Goal: Information Seeking & Learning: Find specific fact

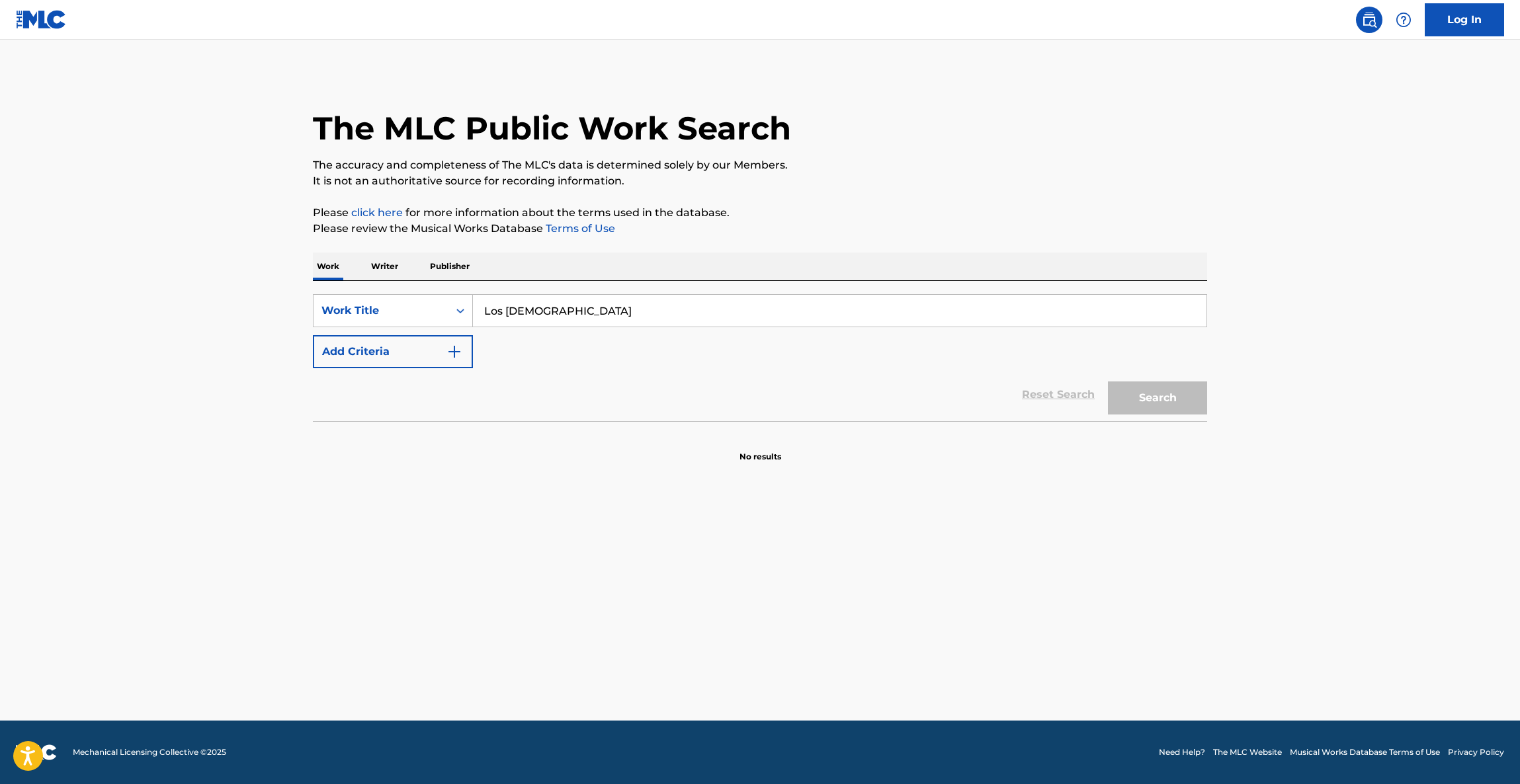
type input "Los [DEMOGRAPHIC_DATA]"
click at [425, 353] on button "Add Criteria" at bounding box center [392, 351] width 160 height 33
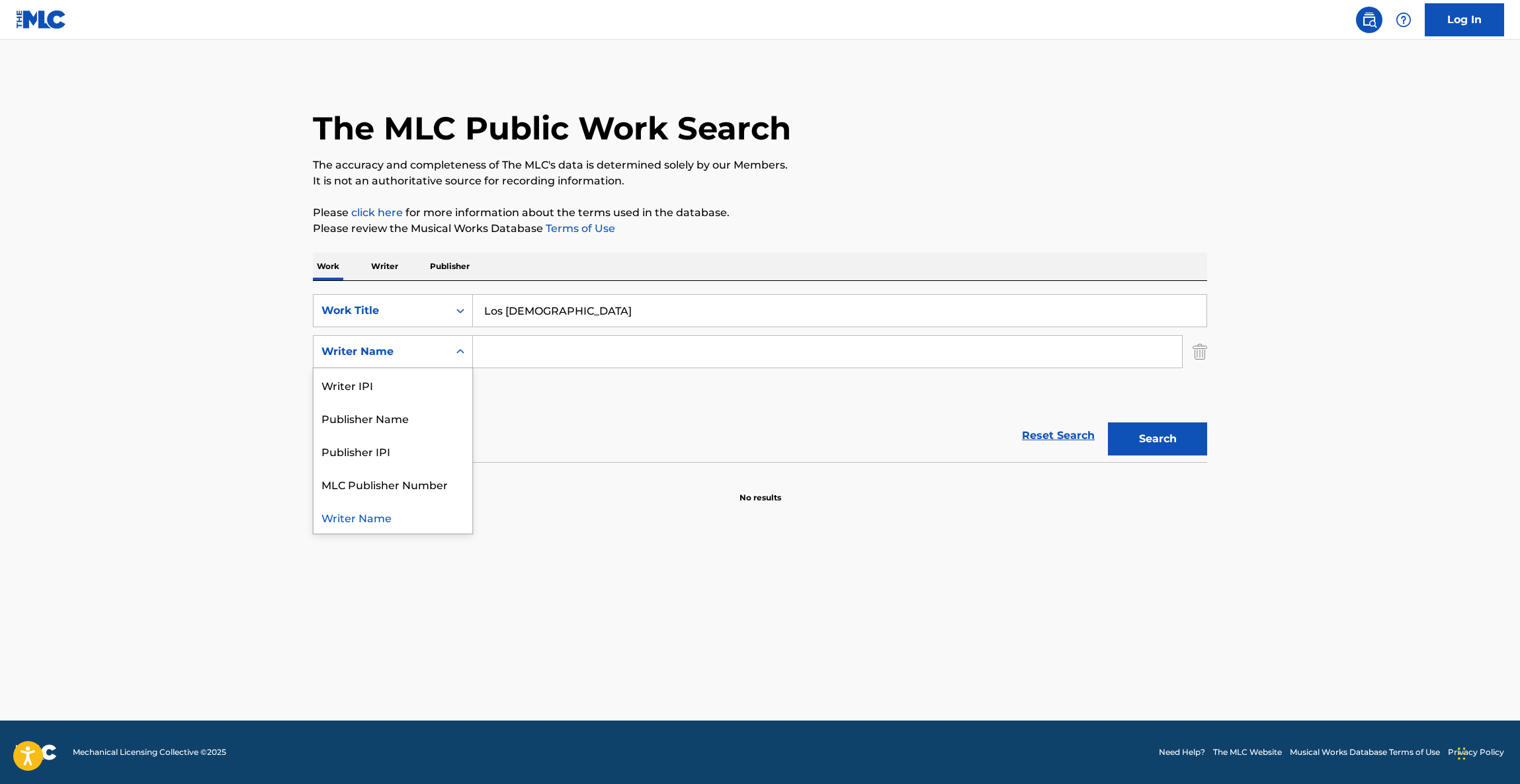
click at [554, 696] on main "The MLC Public Work Search The accuracy and completeness of The MLC's data is d…" at bounding box center [760, 379] width 1520 height 681
click at [581, 359] on input "Search Form" at bounding box center [827, 352] width 709 height 32
paste input "[PERSON_NAME]"
type input "[PERSON_NAME]"
click at [1175, 430] on button "Search" at bounding box center [1157, 438] width 99 height 33
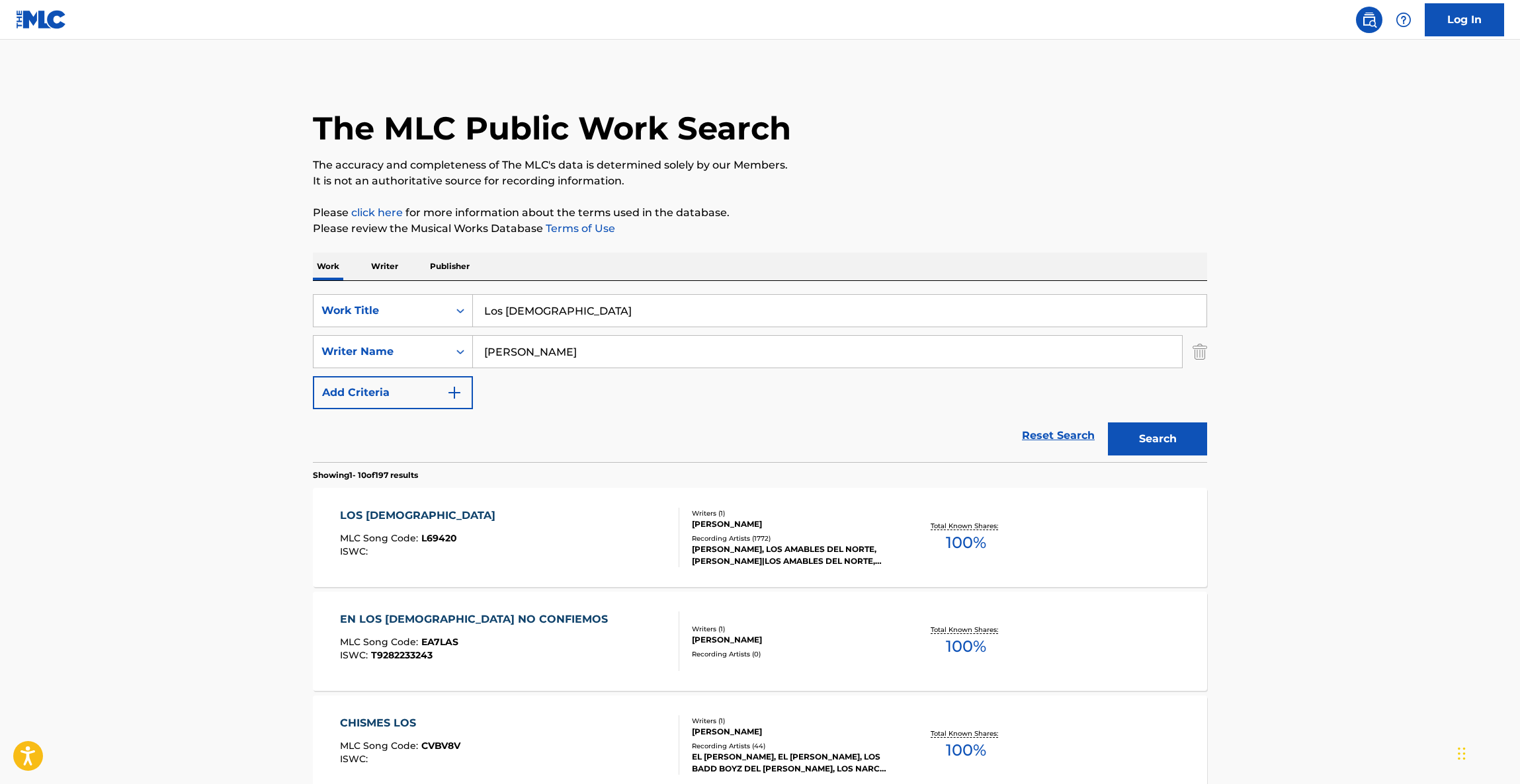
click at [758, 389] on div "SearchWithCriteriab6bc8c24-81c2-43f0-b3e0-2b383d344386 Work Title Los Chismes S…" at bounding box center [759, 351] width 894 height 115
click at [758, 390] on div "SearchWithCriteriab6bc8c24-81c2-43f0-b3e0-2b383d344386 Work Title Los Chismes S…" at bounding box center [759, 351] width 894 height 115
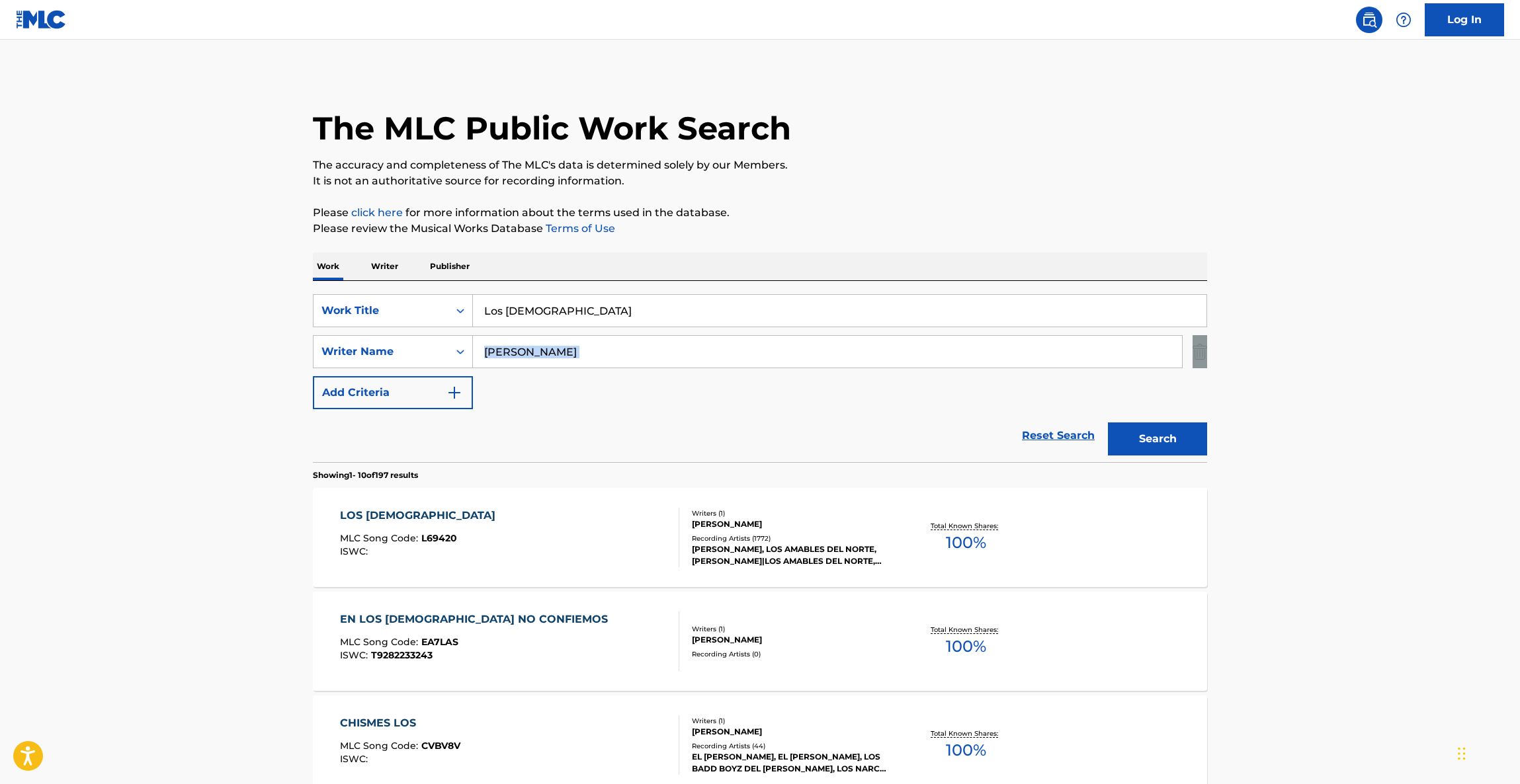
drag, startPoint x: 1310, startPoint y: 362, endPoint x: 1287, endPoint y: 411, distance: 54.1
drag, startPoint x: 1287, startPoint y: 411, endPoint x: 1285, endPoint y: 419, distance: 8.2
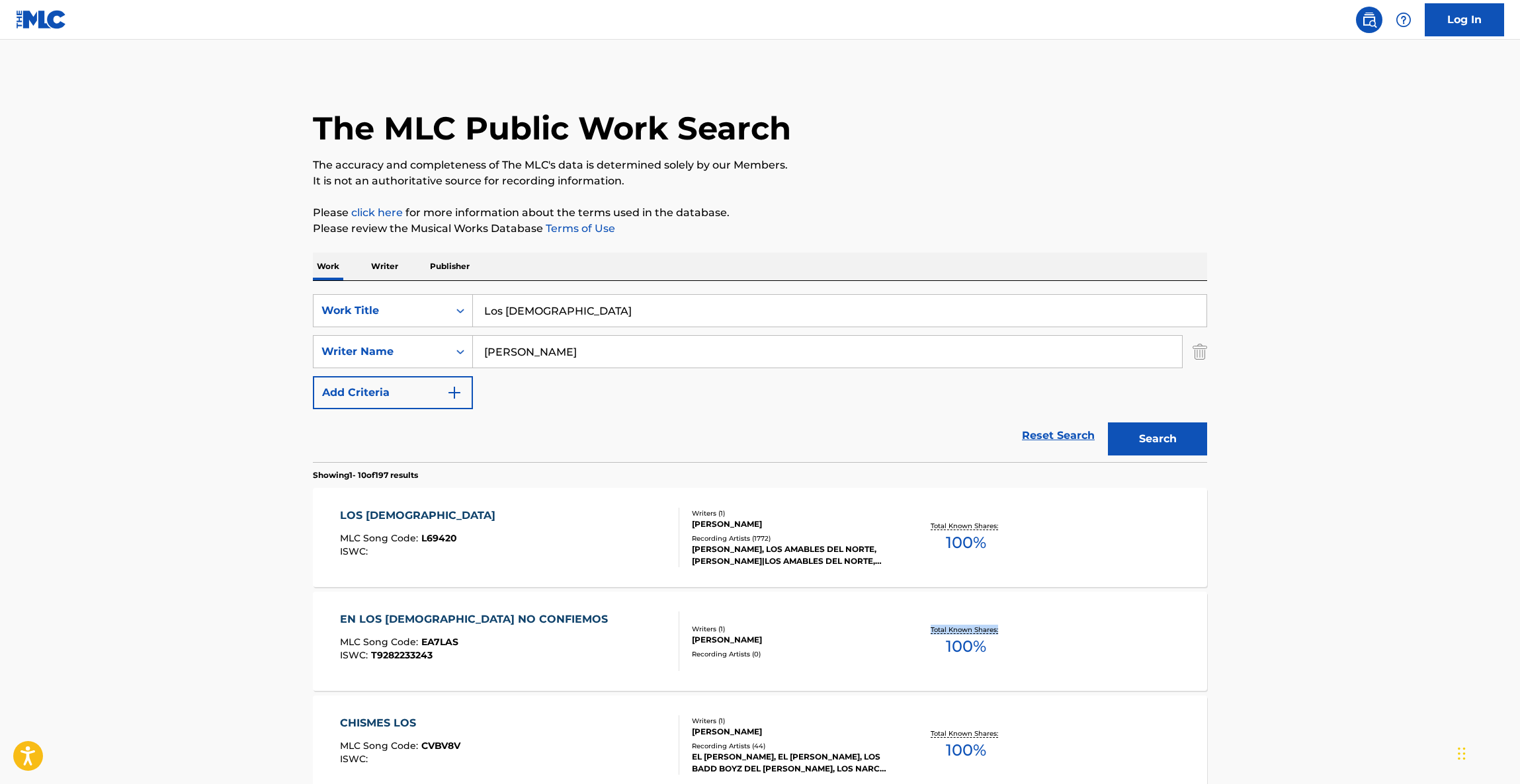
drag, startPoint x: 1410, startPoint y: 660, endPoint x: 1408, endPoint y: 652, distance: 8.2
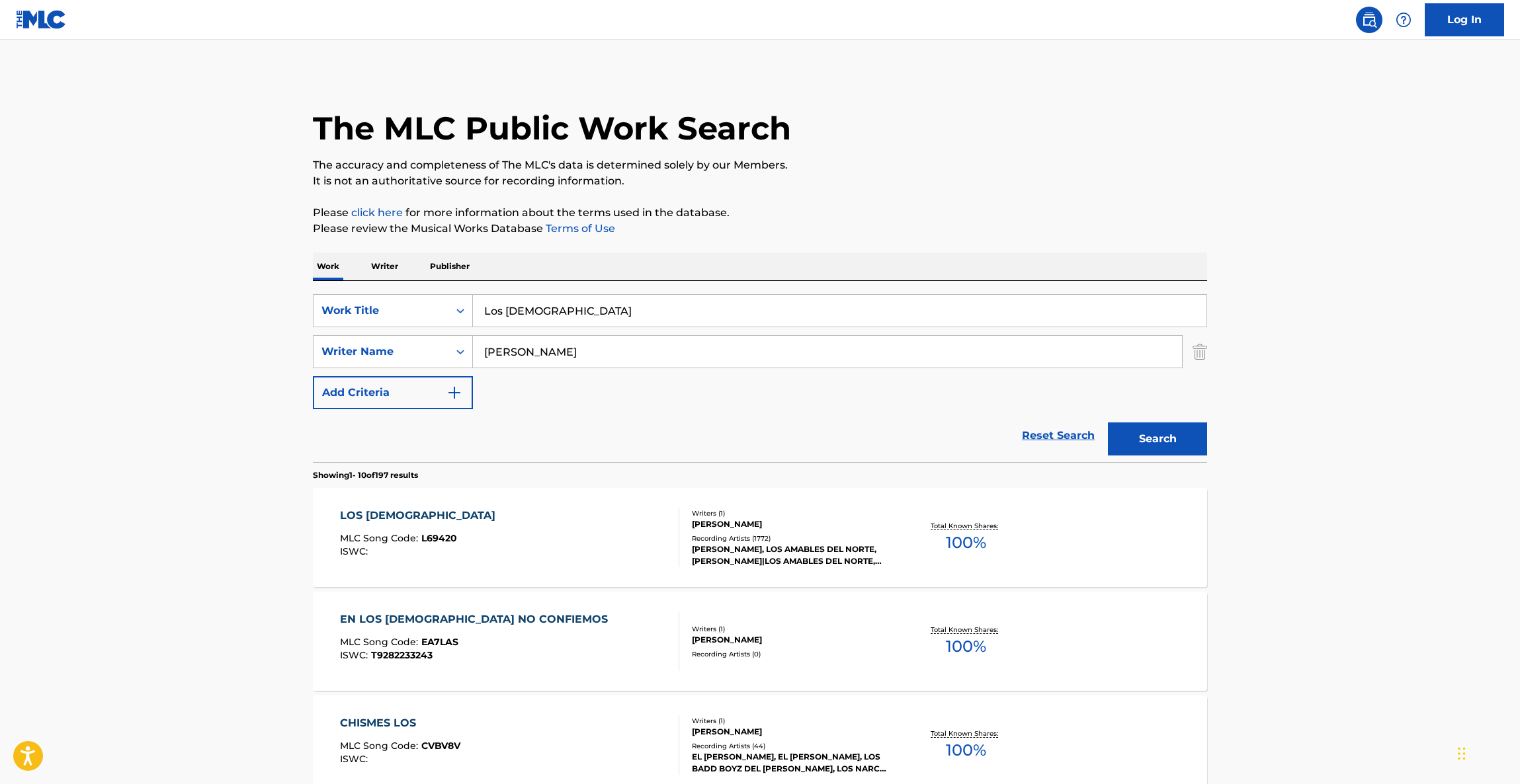
drag, startPoint x: 1403, startPoint y: 632, endPoint x: 1403, endPoint y: 622, distance: 10.0
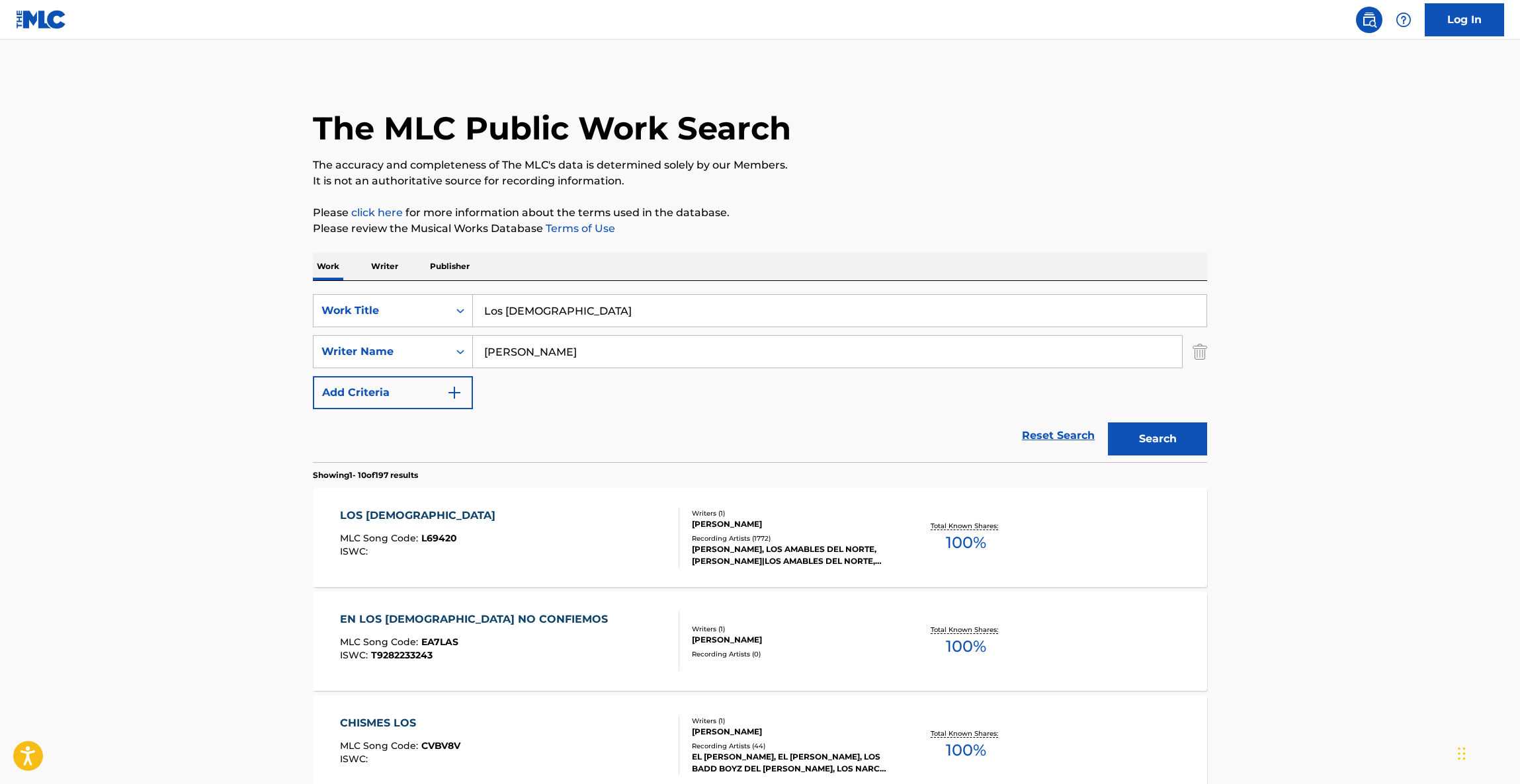
drag, startPoint x: 1400, startPoint y: 663, endPoint x: 1405, endPoint y: 654, distance: 10.3
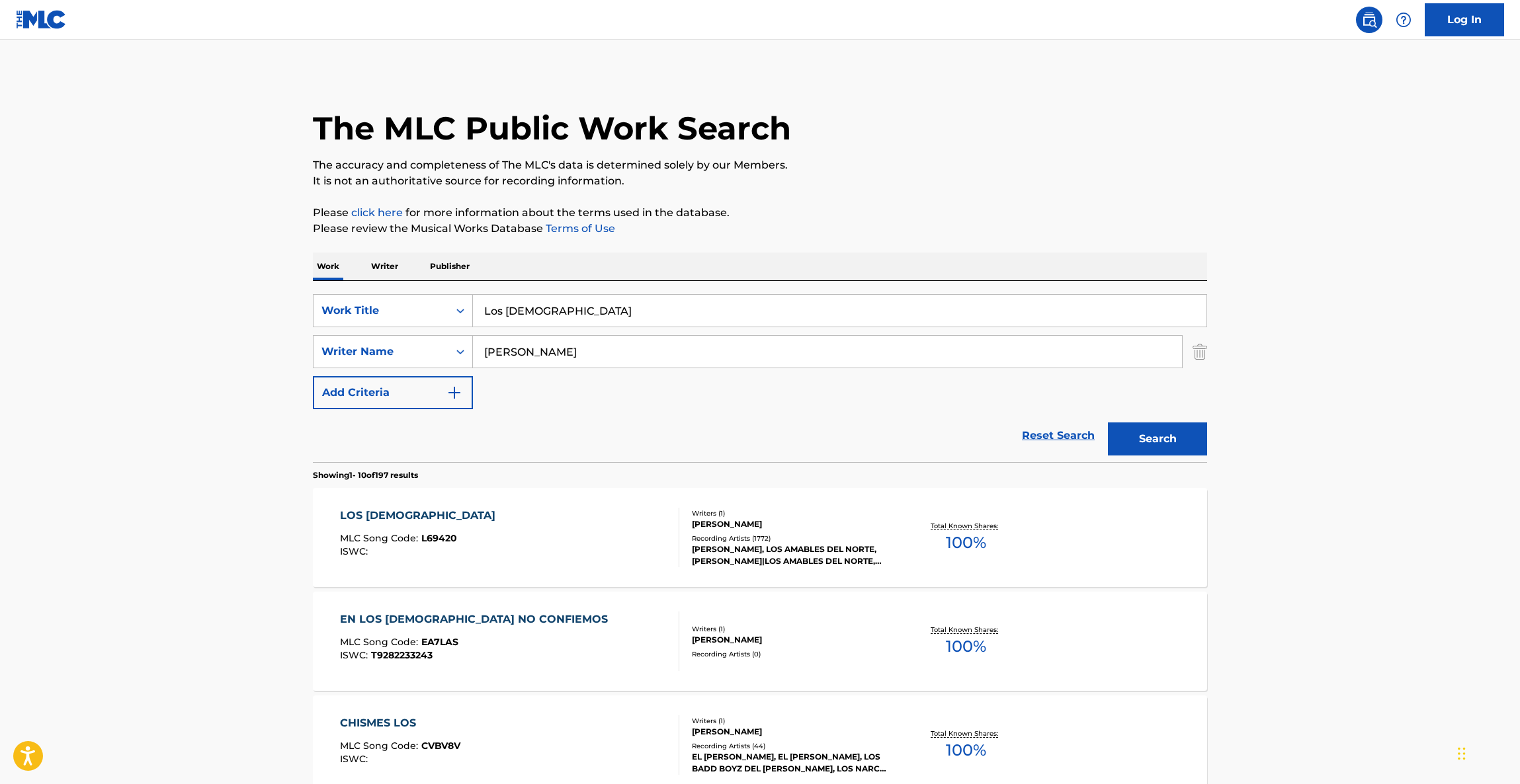
drag, startPoint x: 1362, startPoint y: 585, endPoint x: 1015, endPoint y: 651, distance: 353.2
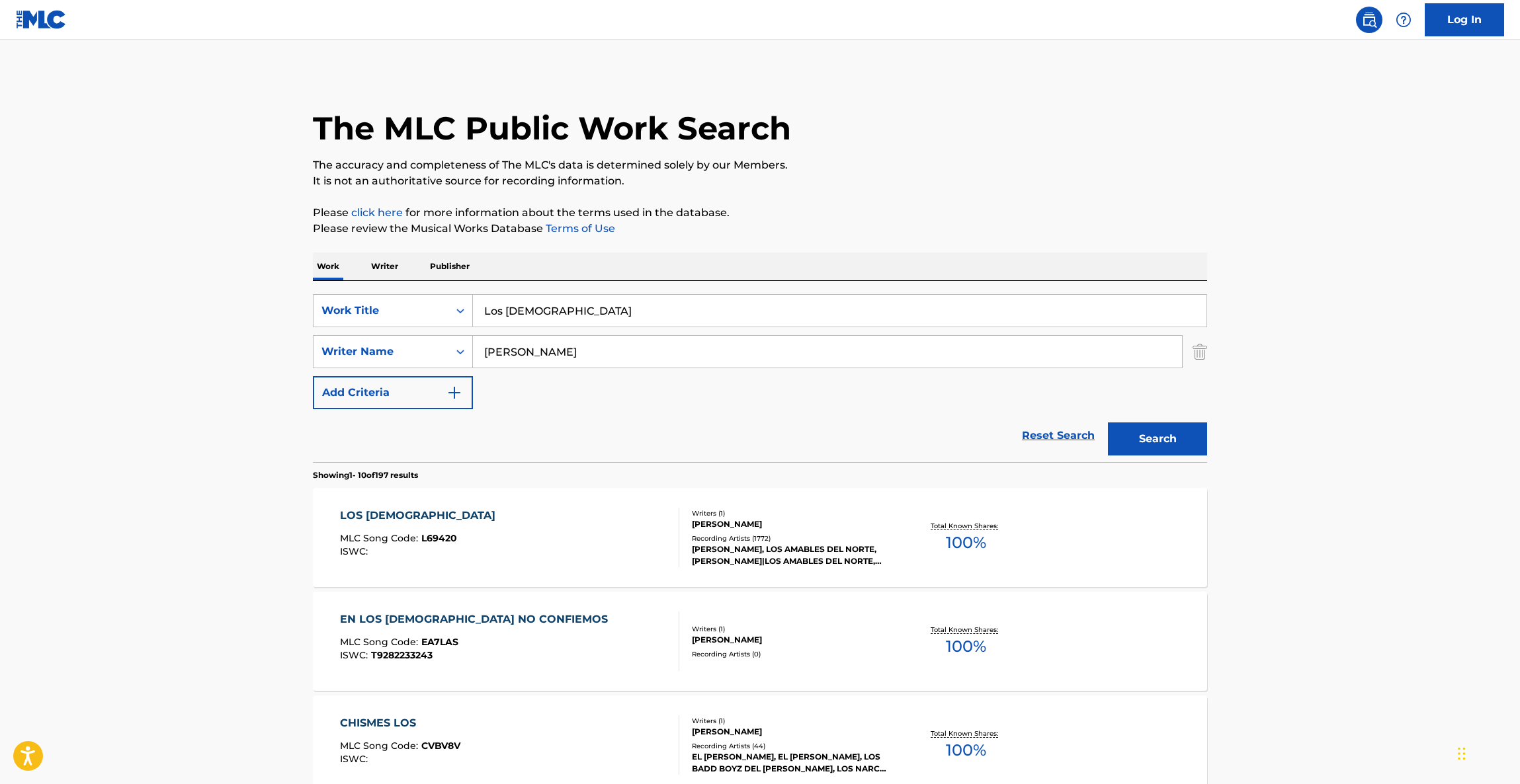
click at [390, 511] on div "LOS [DEMOGRAPHIC_DATA]" at bounding box center [421, 515] width 162 height 16
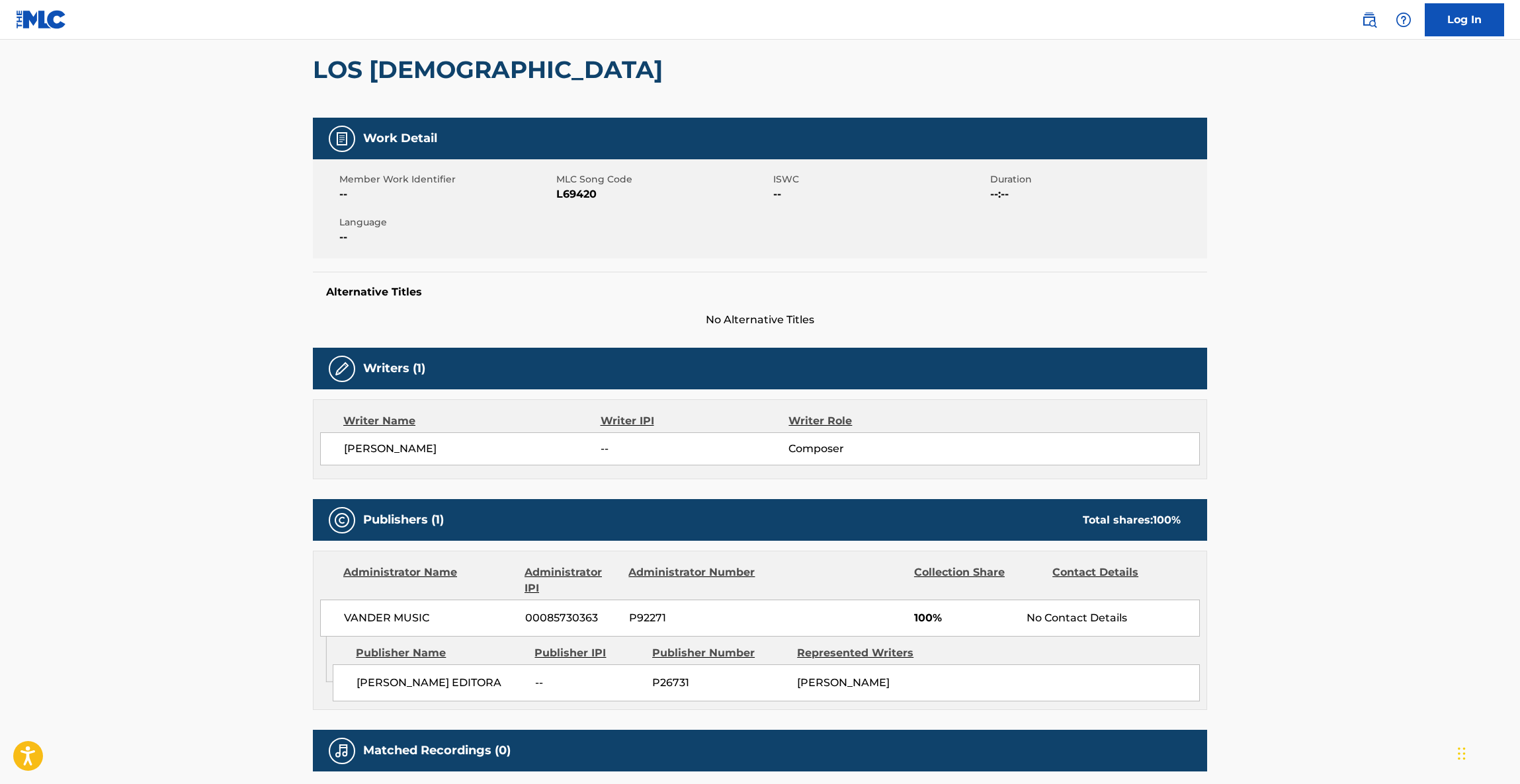
scroll to position [286, 0]
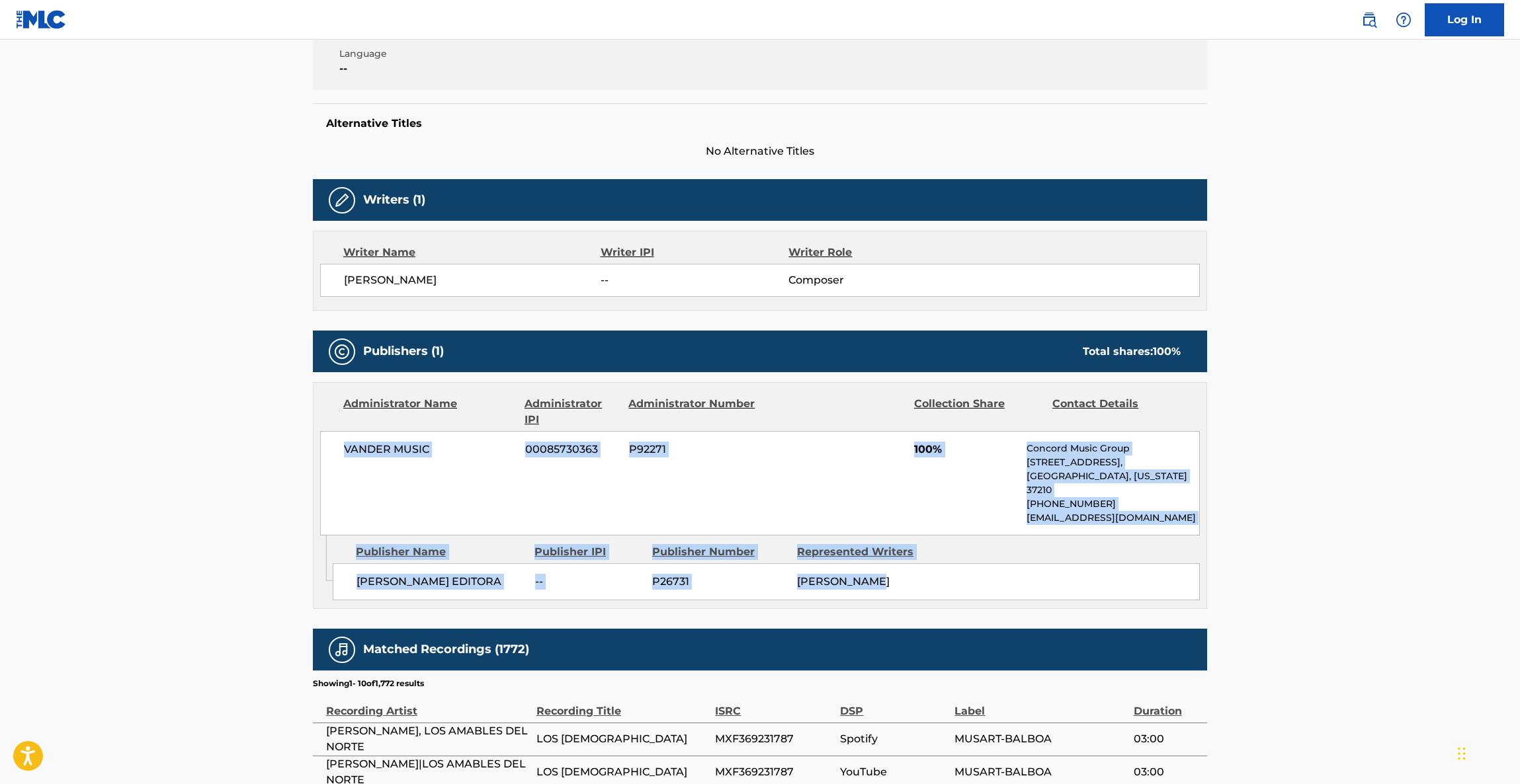
drag, startPoint x: 335, startPoint y: 459, endPoint x: 1023, endPoint y: 567, distance: 696.4
click at [1023, 567] on div "Administrator Name Administrator IPI Administrator Number Collection Share Cont…" at bounding box center [759, 495] width 894 height 227
click at [1300, 539] on main "< Back to public search results Copy work link LOS CHISMES Work Detail Member W…" at bounding box center [760, 438] width 1520 height 1369
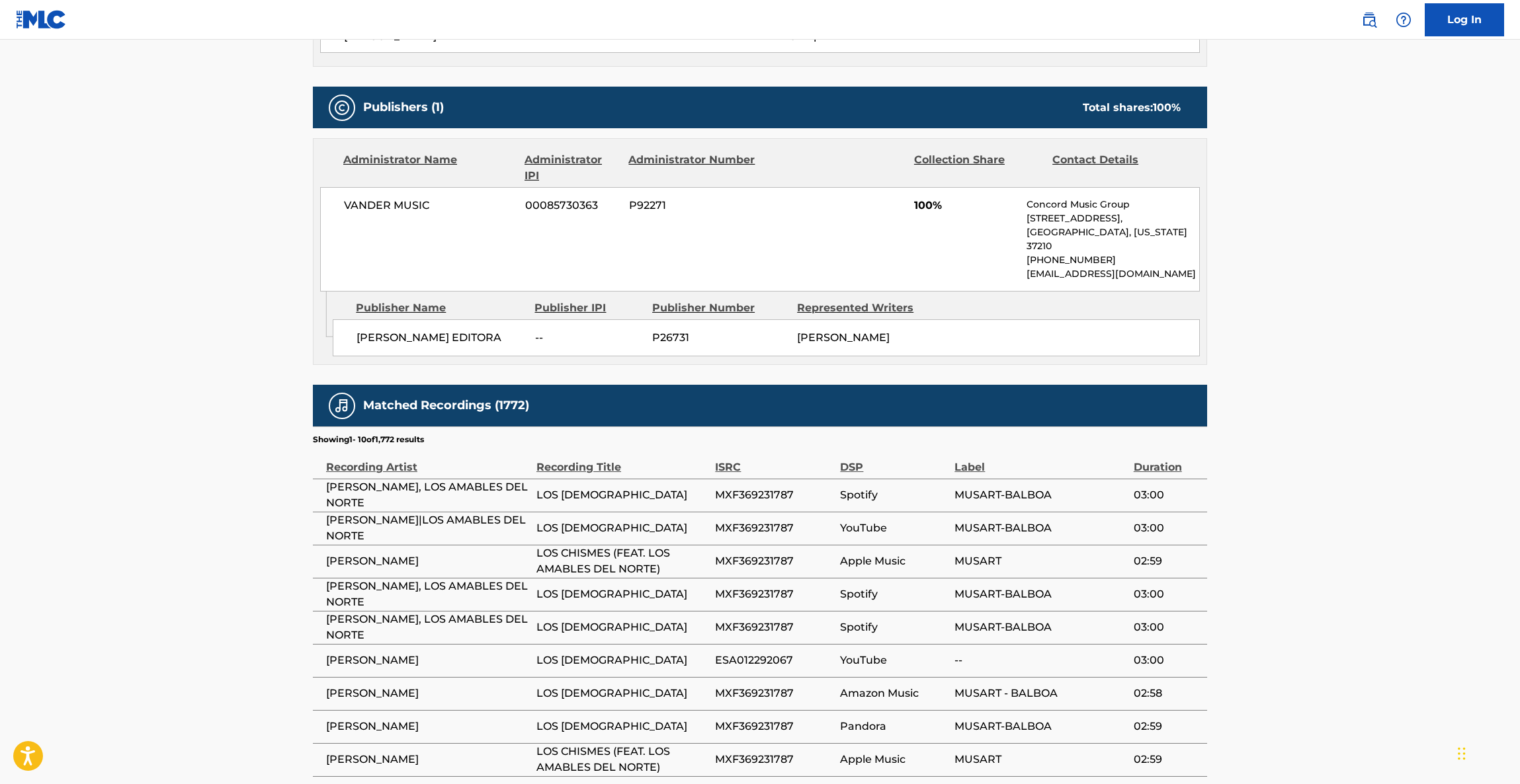
scroll to position [584, 0]
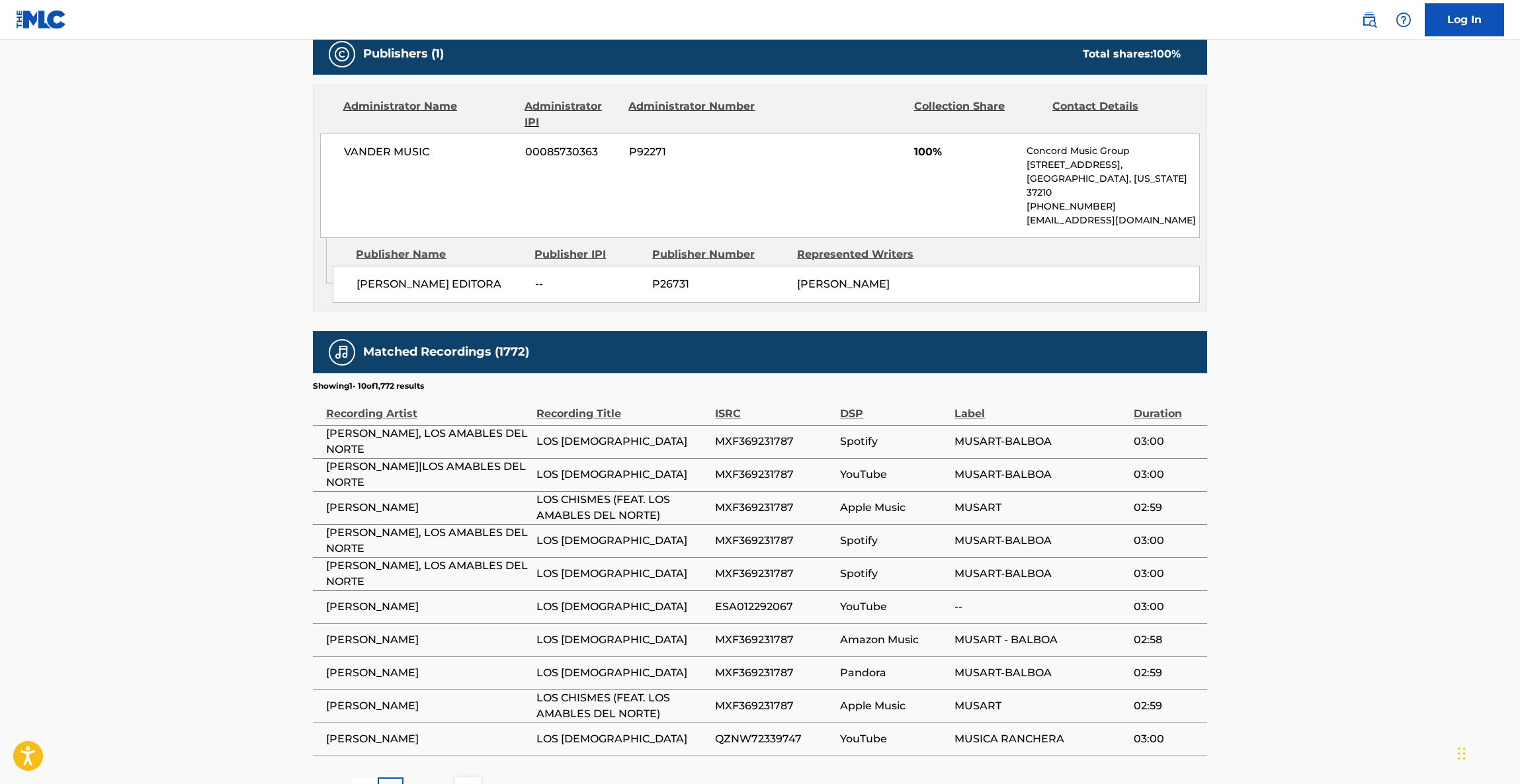
click at [1316, 512] on main "< Back to public search results Copy work link LOS CHISMES Work Detail Member W…" at bounding box center [760, 140] width 1520 height 1369
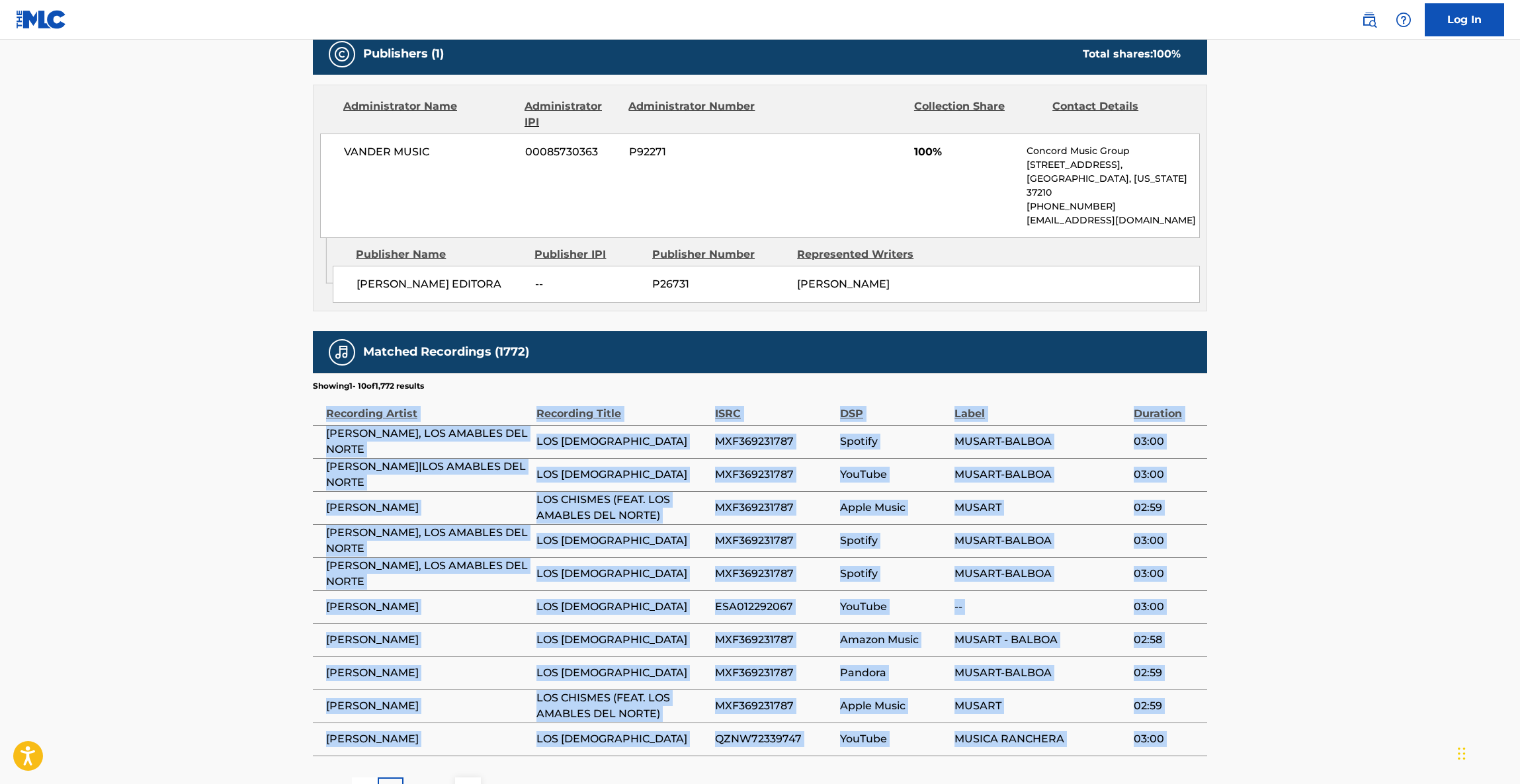
click at [1316, 512] on main "< Back to public search results Copy work link LOS CHISMES Work Detail Member W…" at bounding box center [760, 140] width 1520 height 1369
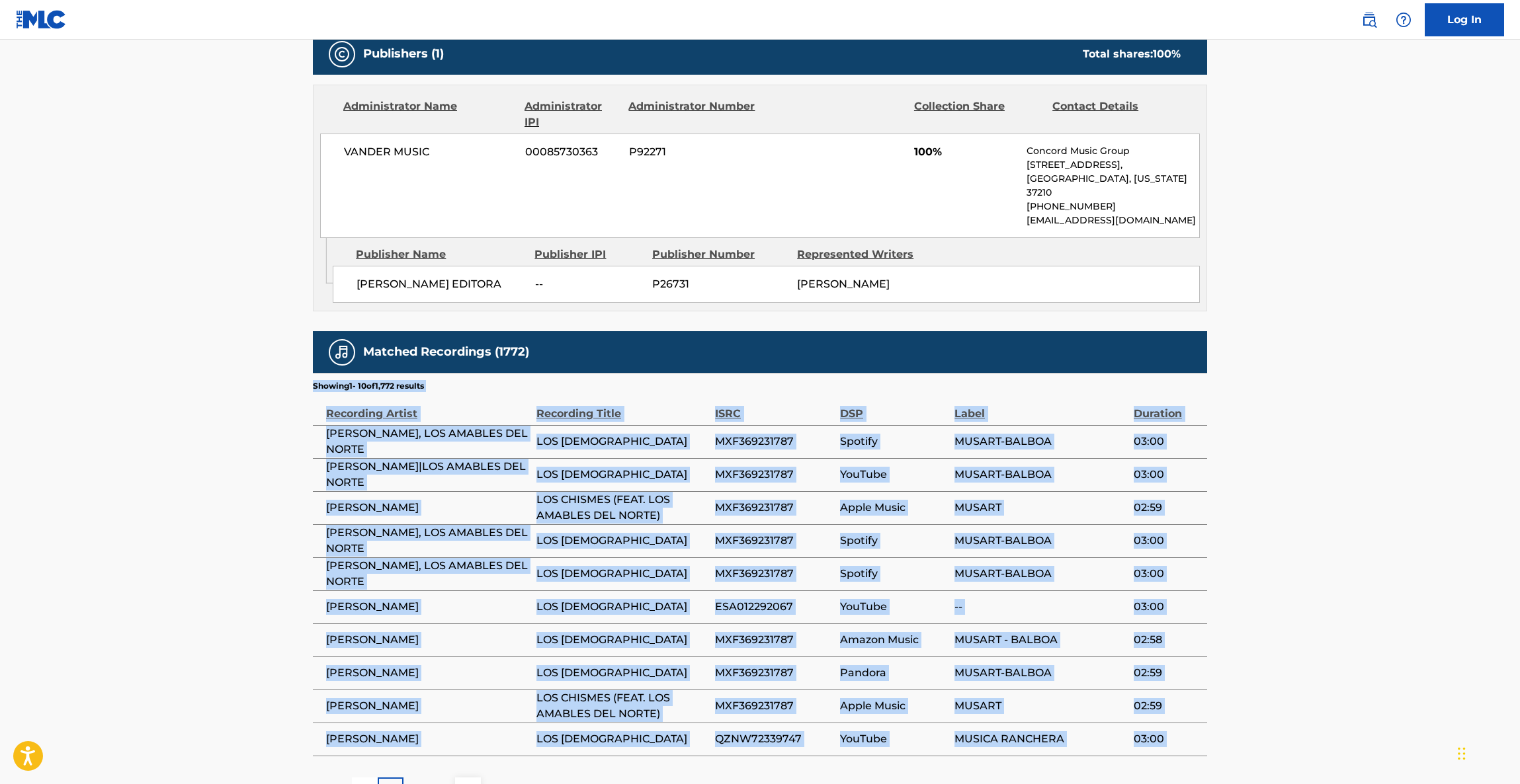
click at [1316, 512] on main "< Back to public search results Copy work link LOS CHISMES Work Detail Member W…" at bounding box center [760, 140] width 1520 height 1369
click at [1295, 534] on main "< Back to public search results Copy work link LOS CHISMES Work Detail Member W…" at bounding box center [760, 140] width 1520 height 1369
click at [1288, 516] on main "< Back to public search results Copy work link LOS CHISMES Work Detail Member W…" at bounding box center [760, 140] width 1520 height 1369
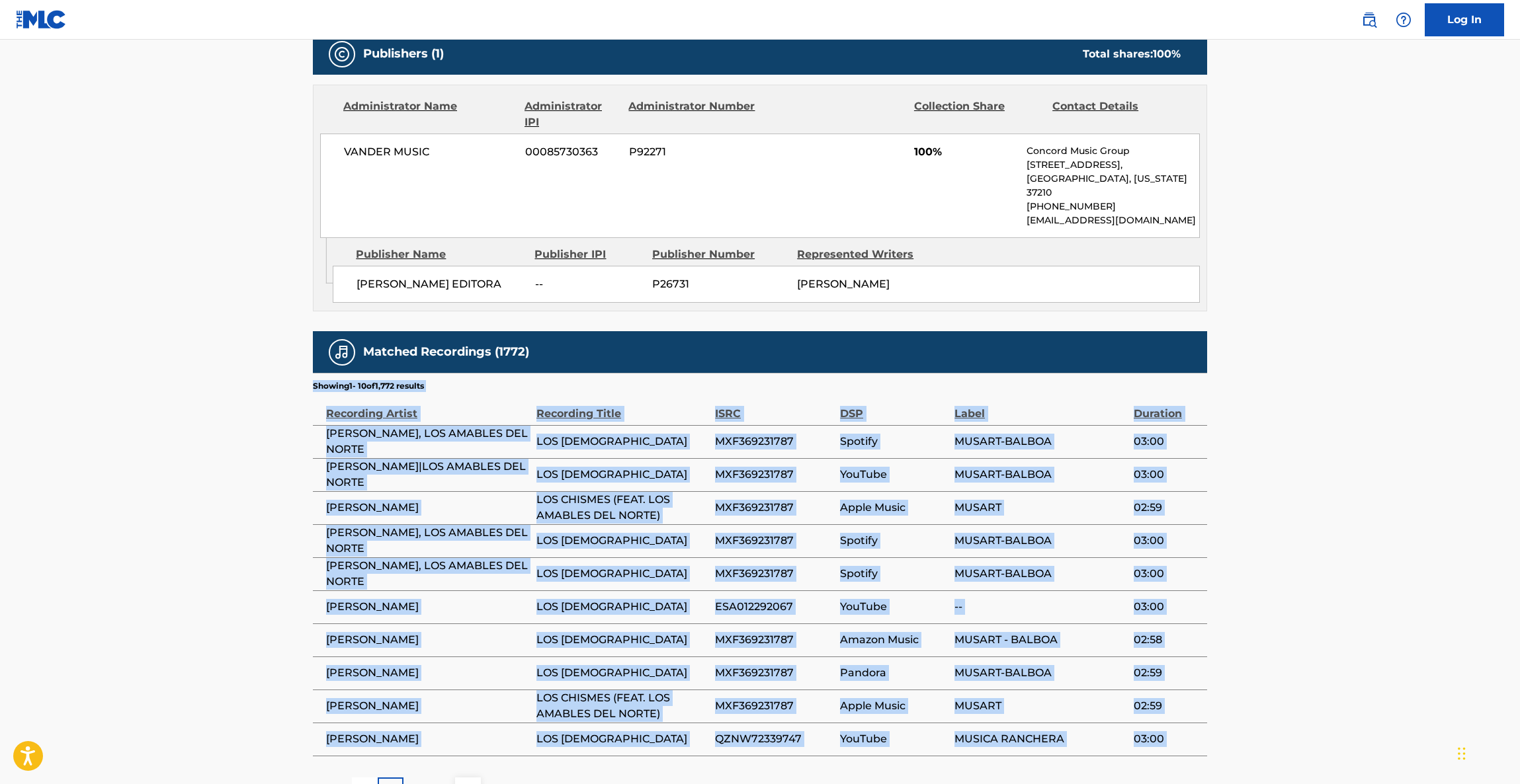
click at [1288, 514] on main "< Back to public search results Copy work link LOS CHISMES Work Detail Member W…" at bounding box center [760, 140] width 1520 height 1369
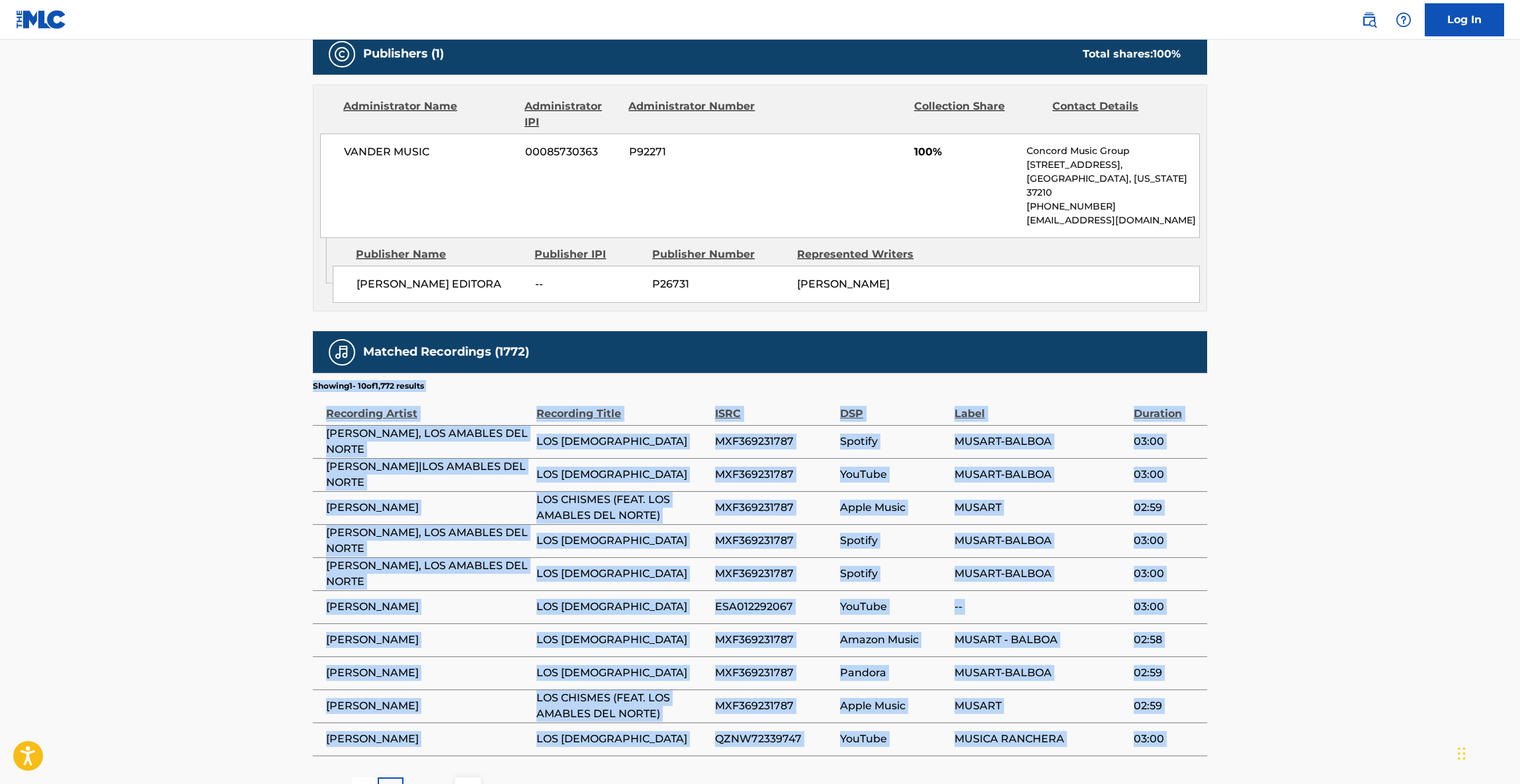
click at [1288, 514] on main "< Back to public search results Copy work link LOS CHISMES Work Detail Member W…" at bounding box center [760, 140] width 1520 height 1369
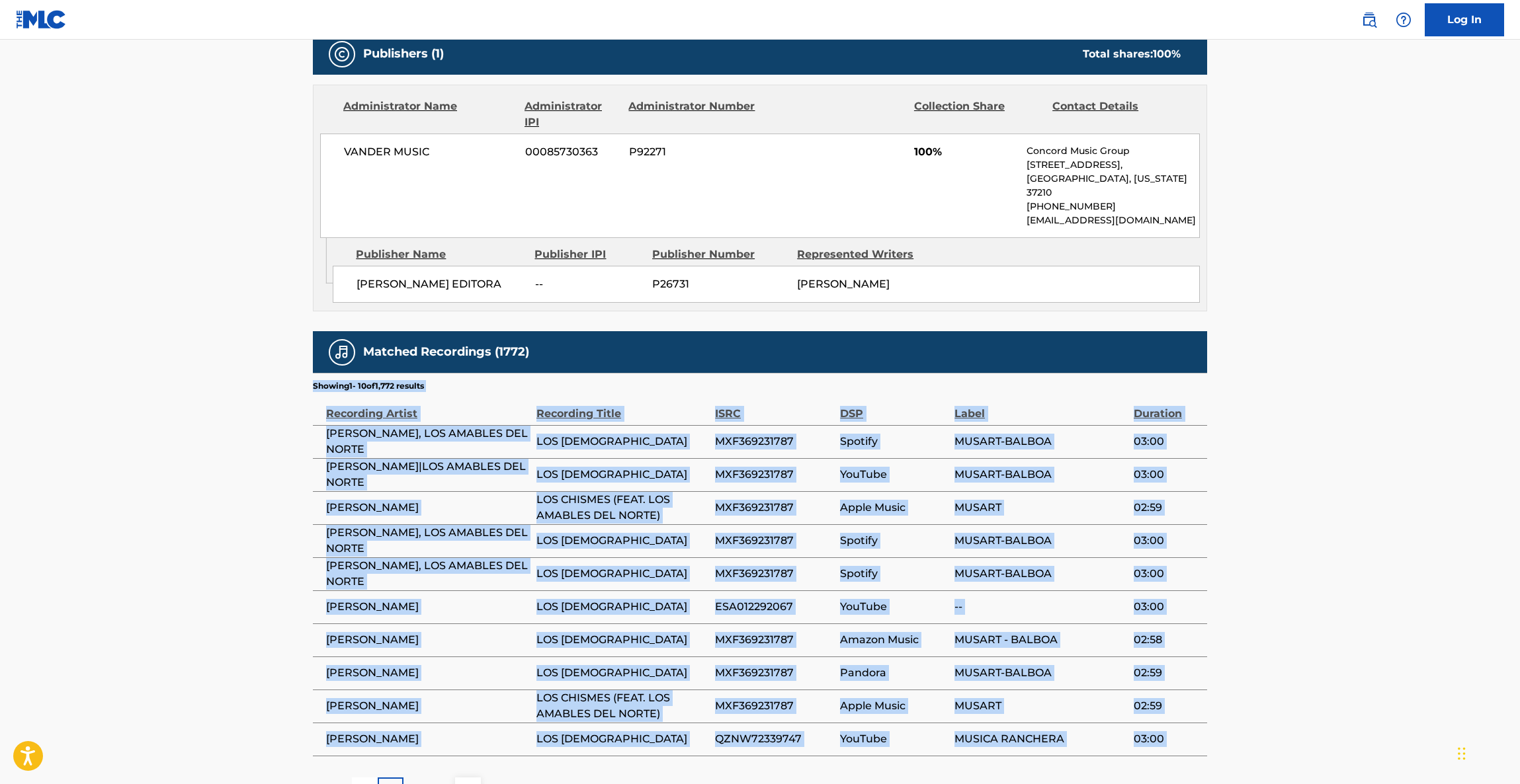
click at [1288, 514] on main "< Back to public search results Copy work link LOS CHISMES Work Detail Member W…" at bounding box center [760, 140] width 1520 height 1369
click at [1319, 519] on main "< Back to public search results Copy work link LOS CHISMES Work Detail Member W…" at bounding box center [760, 140] width 1520 height 1369
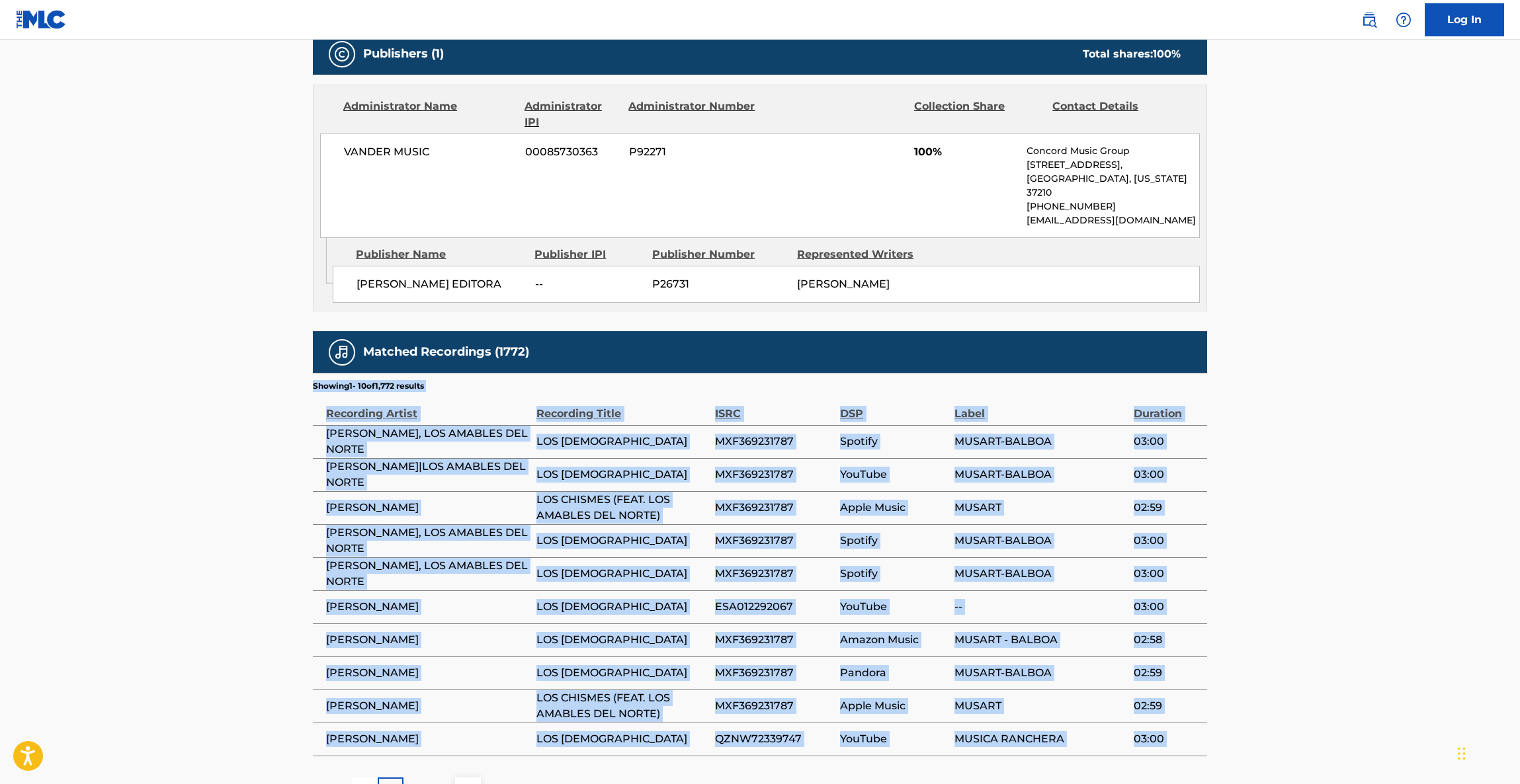
click at [1319, 522] on main "< Back to public search results Copy work link LOS CHISMES Work Detail Member W…" at bounding box center [760, 140] width 1520 height 1369
click at [1316, 525] on main "< Back to public search results Copy work link LOS CHISMES Work Detail Member W…" at bounding box center [760, 140] width 1520 height 1369
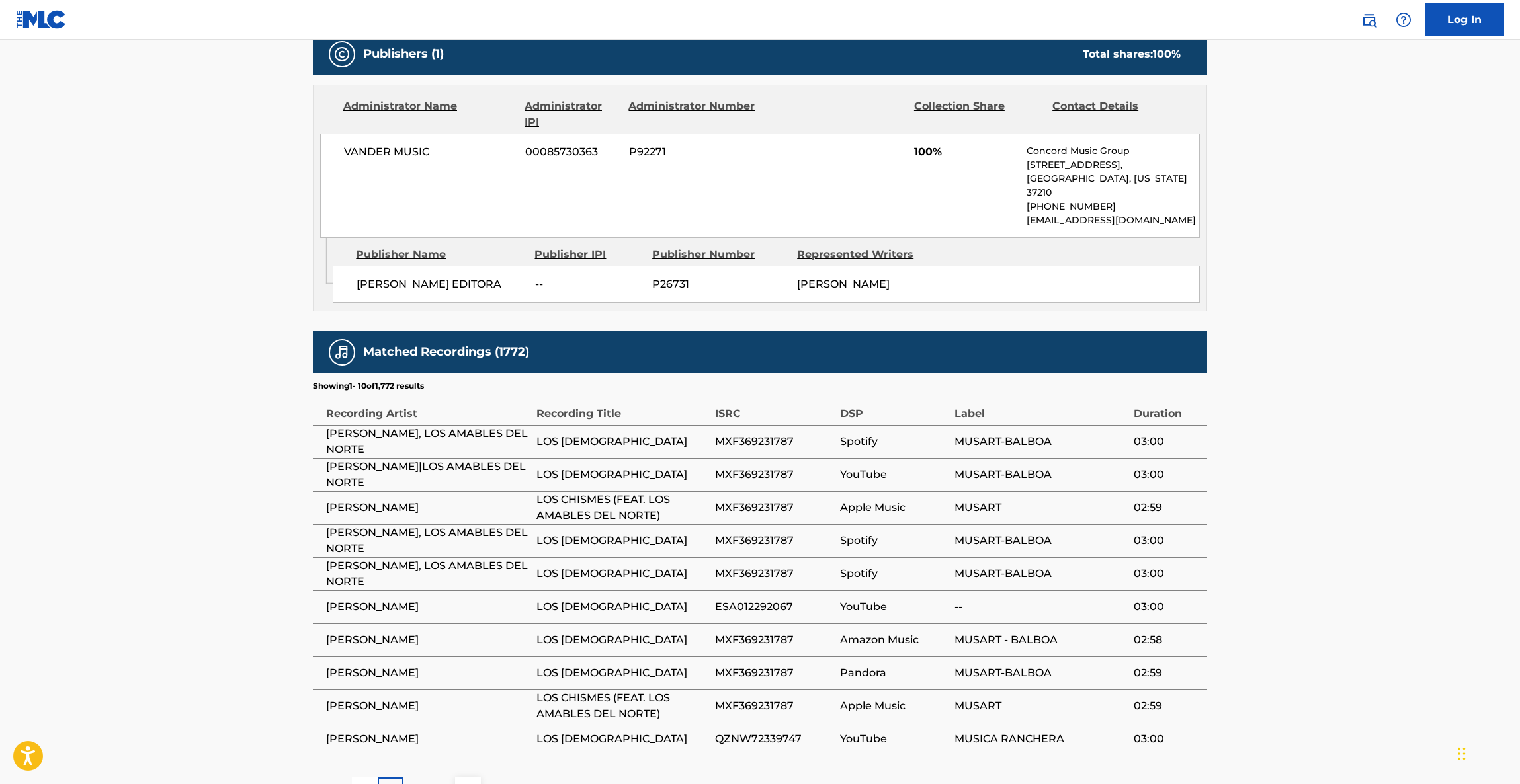
click at [1316, 527] on main "< Back to public search results Copy work link LOS CHISMES Work Detail Member W…" at bounding box center [760, 140] width 1520 height 1369
click at [1316, 529] on main "< Back to public search results Copy work link LOS CHISMES Work Detail Member W…" at bounding box center [760, 140] width 1520 height 1369
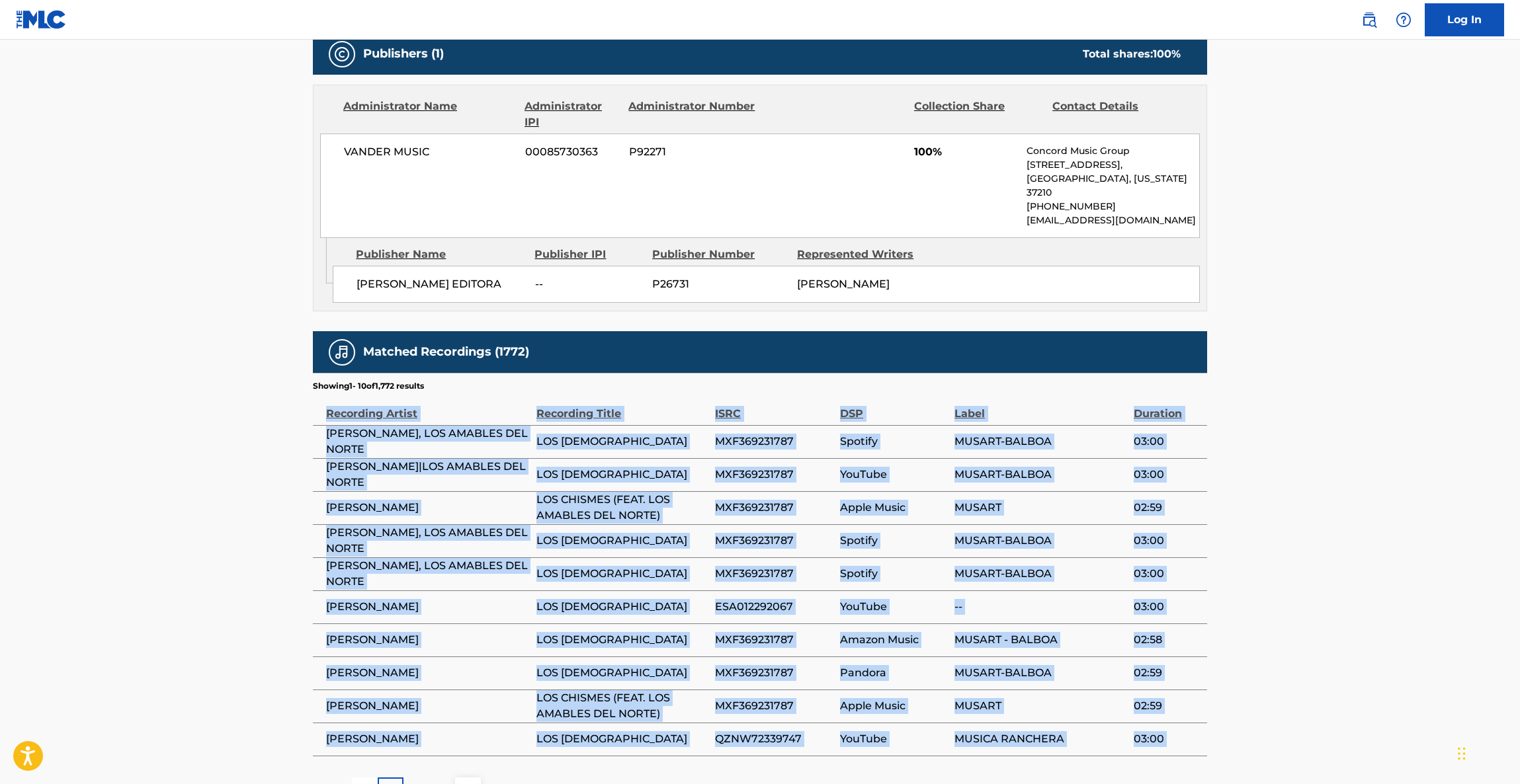
click at [1315, 530] on main "< Back to public search results Copy work link LOS CHISMES Work Detail Member W…" at bounding box center [760, 140] width 1520 height 1369
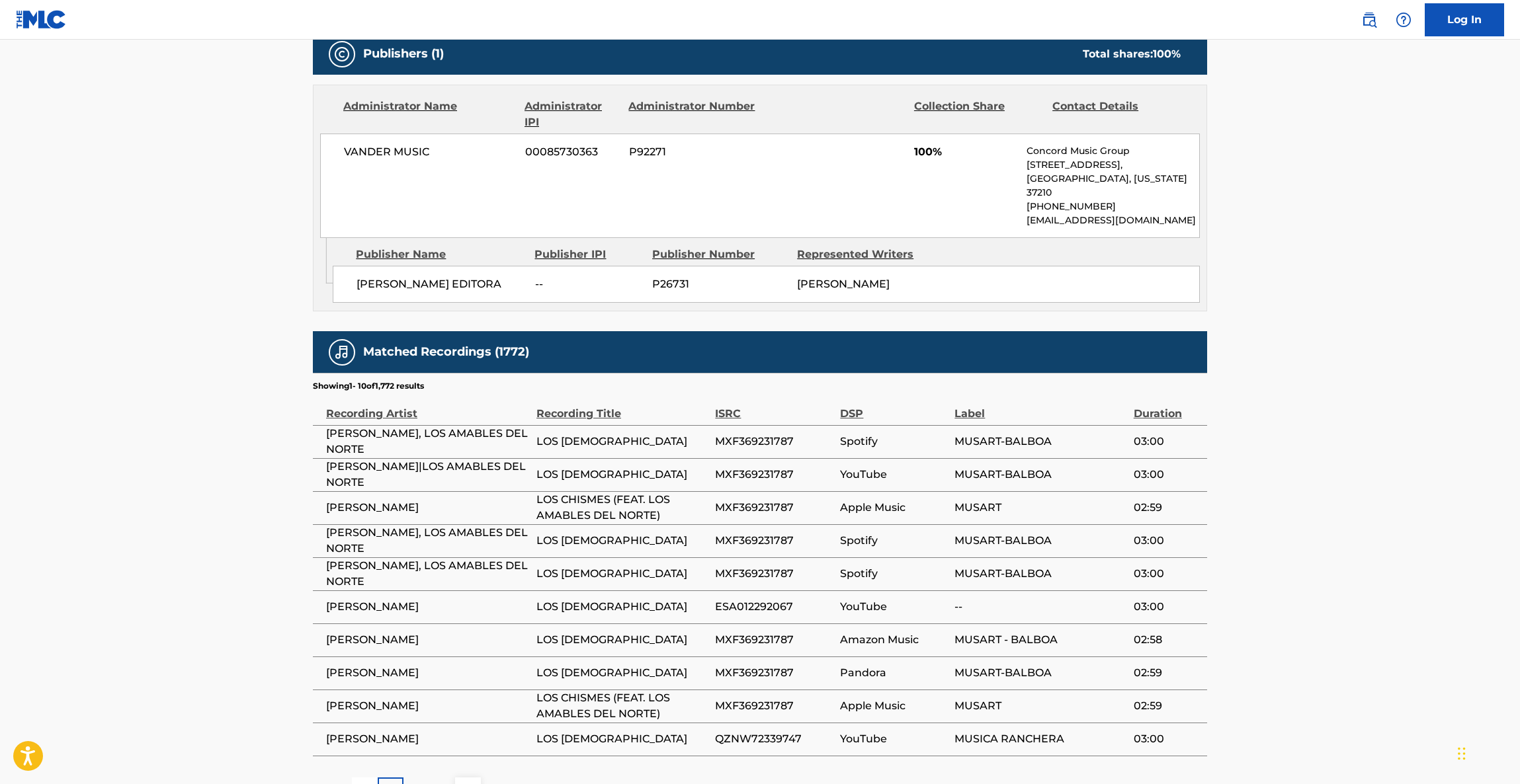
click at [1312, 533] on main "< Back to public search results Copy work link LOS CHISMES Work Detail Member W…" at bounding box center [760, 140] width 1520 height 1369
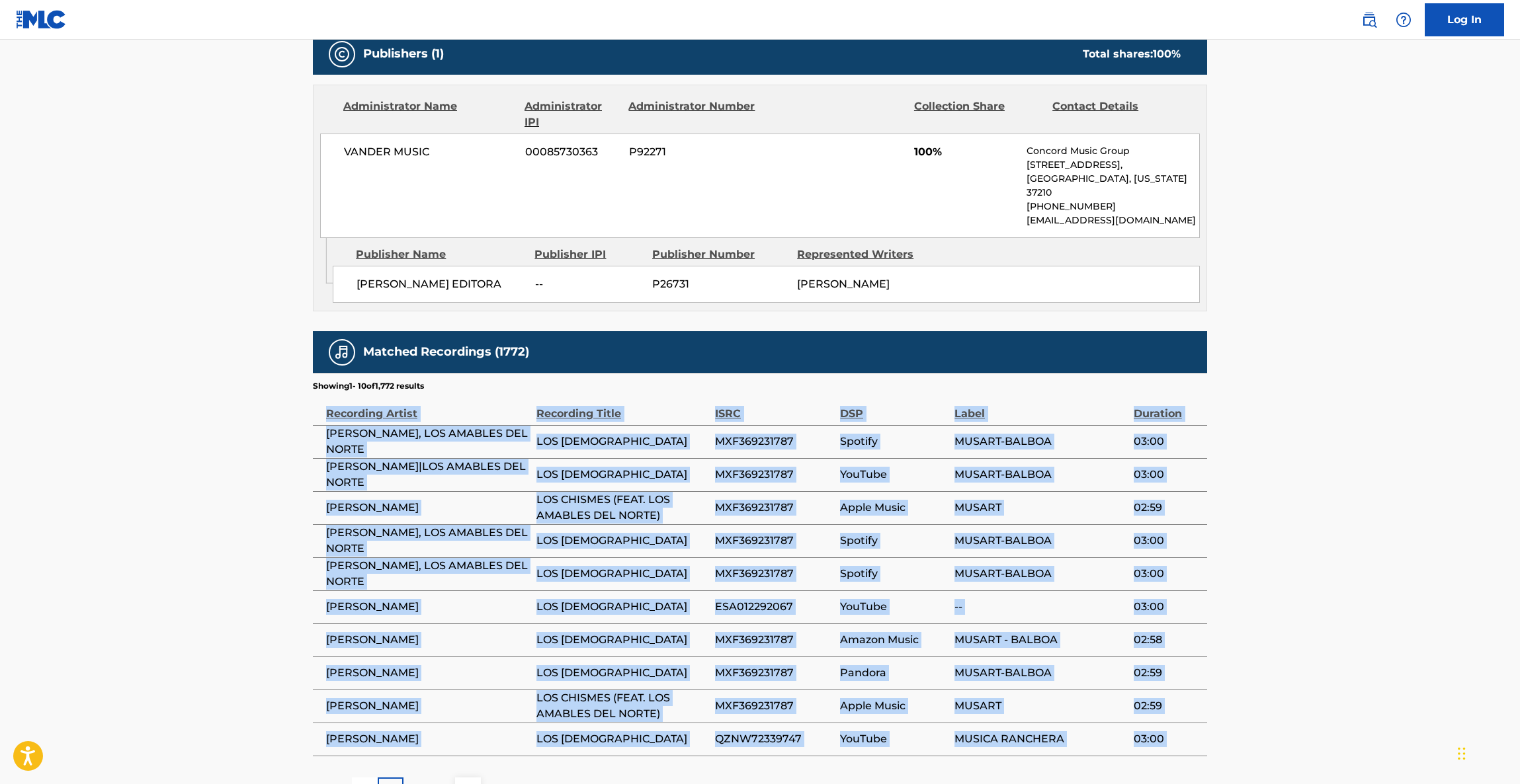
click at [1312, 534] on main "< Back to public search results Copy work link LOS CHISMES Work Detail Member W…" at bounding box center [760, 140] width 1520 height 1369
drag, startPoint x: 1312, startPoint y: 534, endPoint x: 1306, endPoint y: 541, distance: 9.2
click at [1307, 539] on main "< Back to public search results Copy work link LOS CHISMES Work Detail Member W…" at bounding box center [760, 140] width 1520 height 1369
click at [1306, 541] on main "< Back to public search results Copy work link LOS CHISMES Work Detail Member W…" at bounding box center [760, 140] width 1520 height 1369
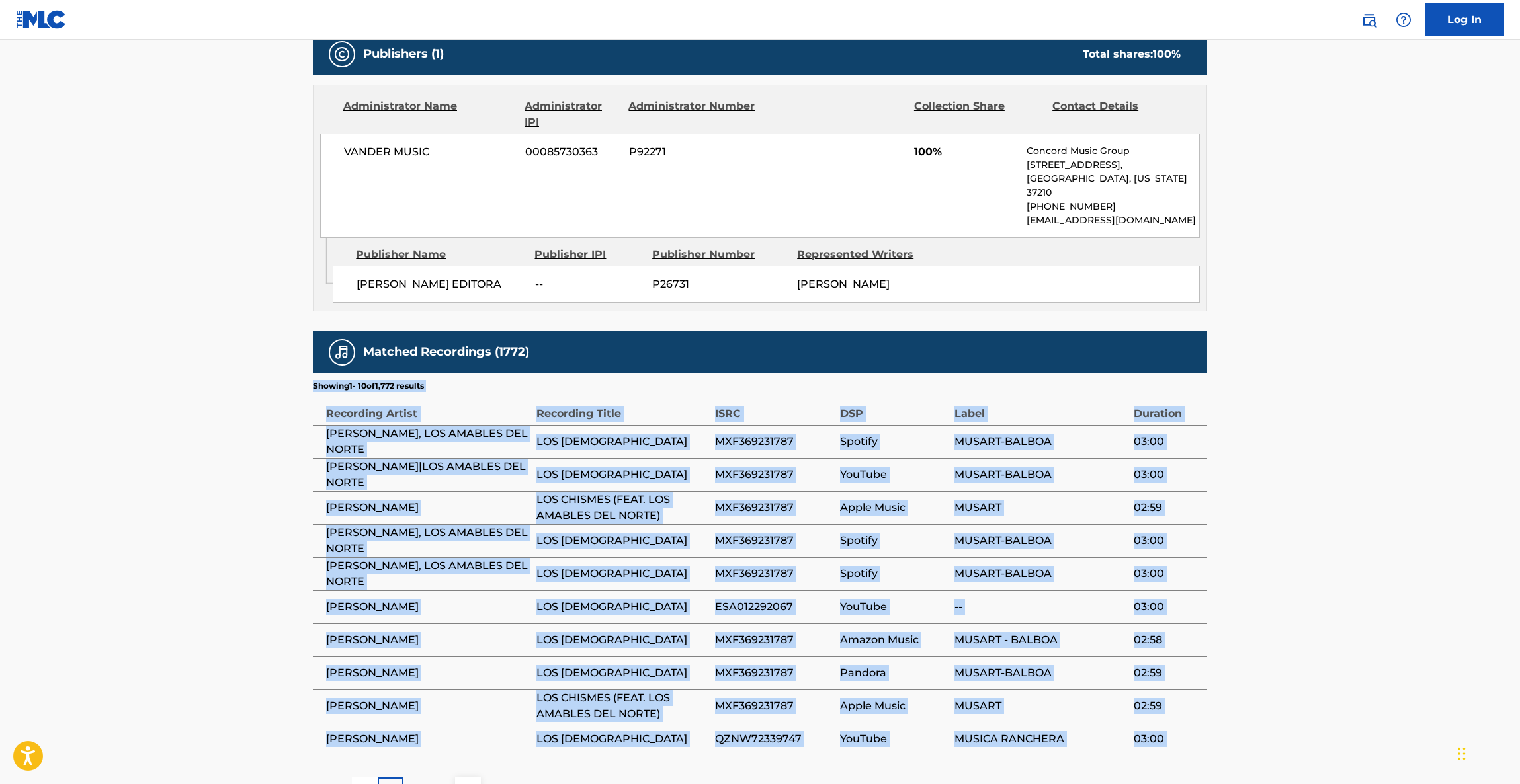
click at [1306, 541] on main "< Back to public search results Copy work link LOS CHISMES Work Detail Member W…" at bounding box center [760, 140] width 1520 height 1369
click at [1306, 538] on main "< Back to public search results Copy work link LOS CHISMES Work Detail Member W…" at bounding box center [760, 140] width 1520 height 1369
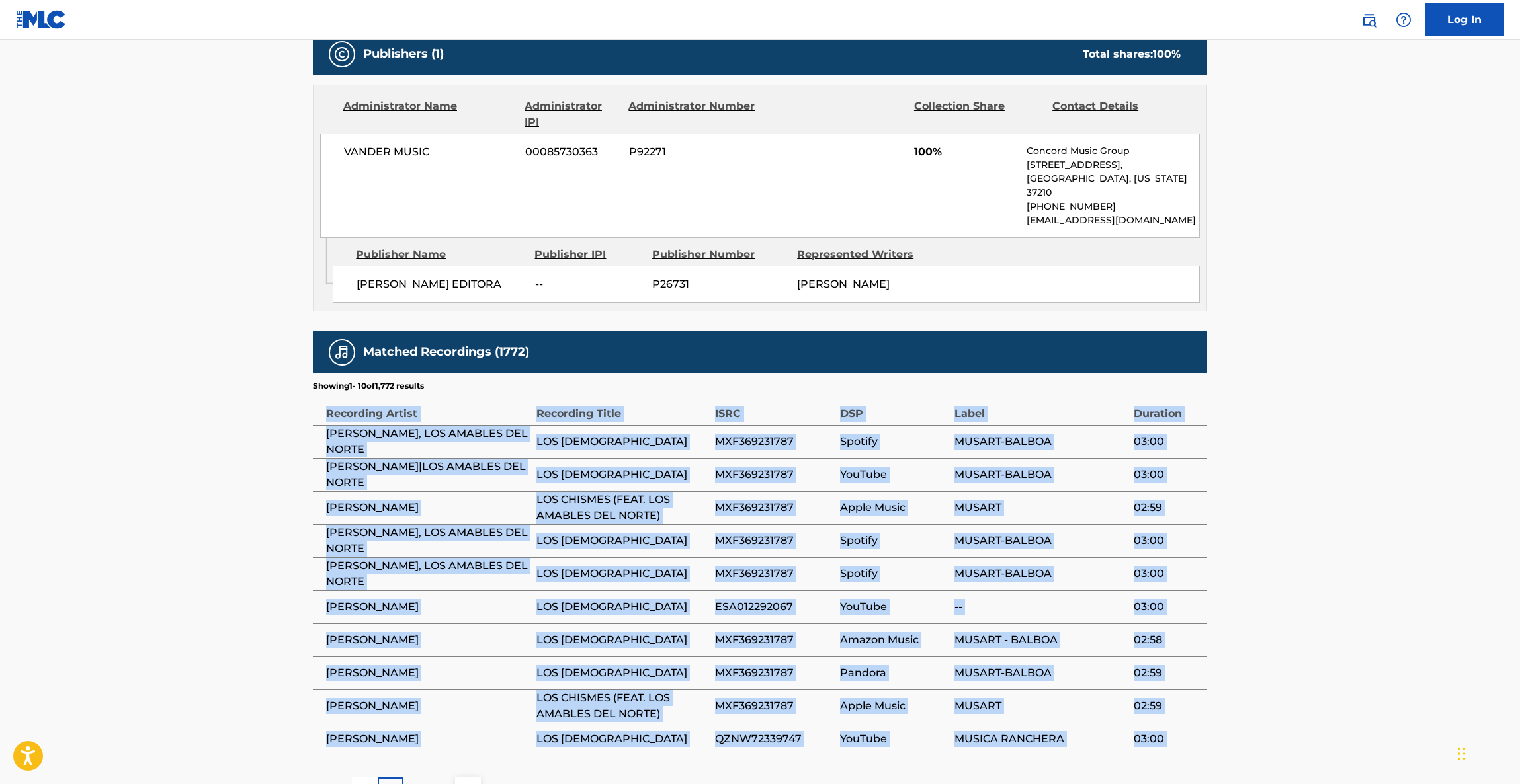
click at [1306, 541] on main "< Back to public search results Copy work link LOS CHISMES Work Detail Member W…" at bounding box center [760, 140] width 1520 height 1369
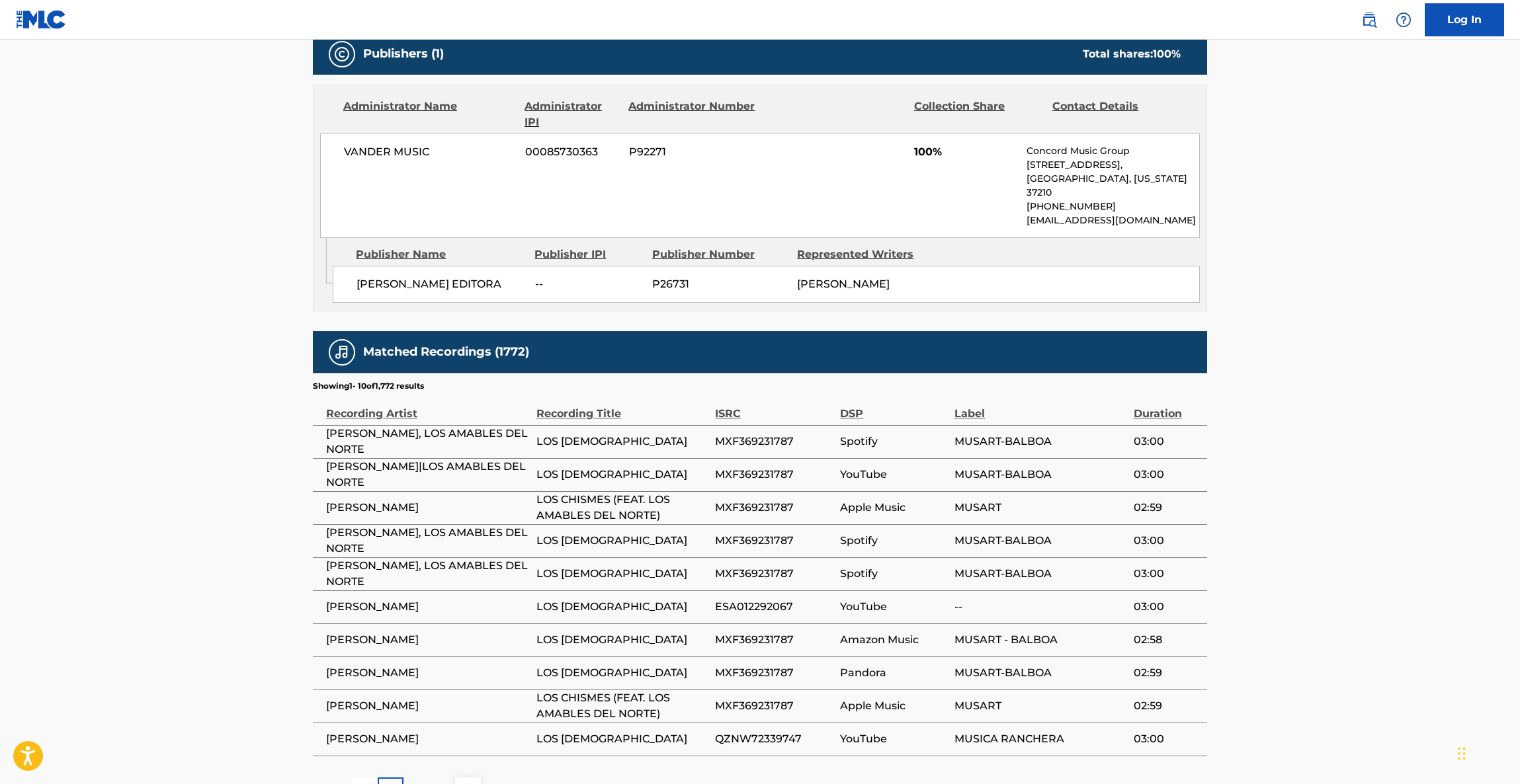
click at [1306, 541] on main "< Back to public search results Copy work link LOS CHISMES Work Detail Member W…" at bounding box center [760, 140] width 1520 height 1369
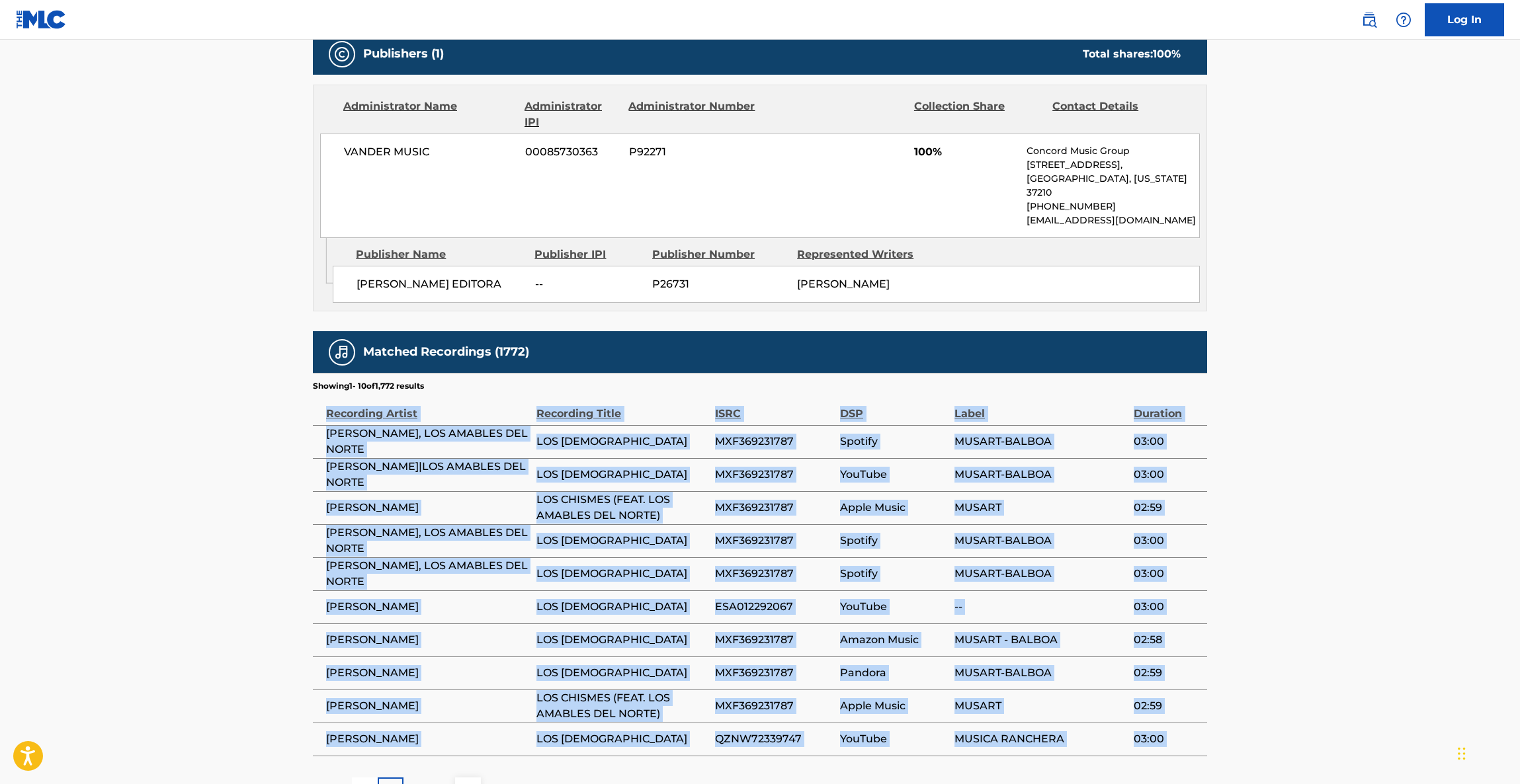
click at [1306, 541] on main "< Back to public search results Copy work link LOS CHISMES Work Detail Member W…" at bounding box center [760, 140] width 1520 height 1369
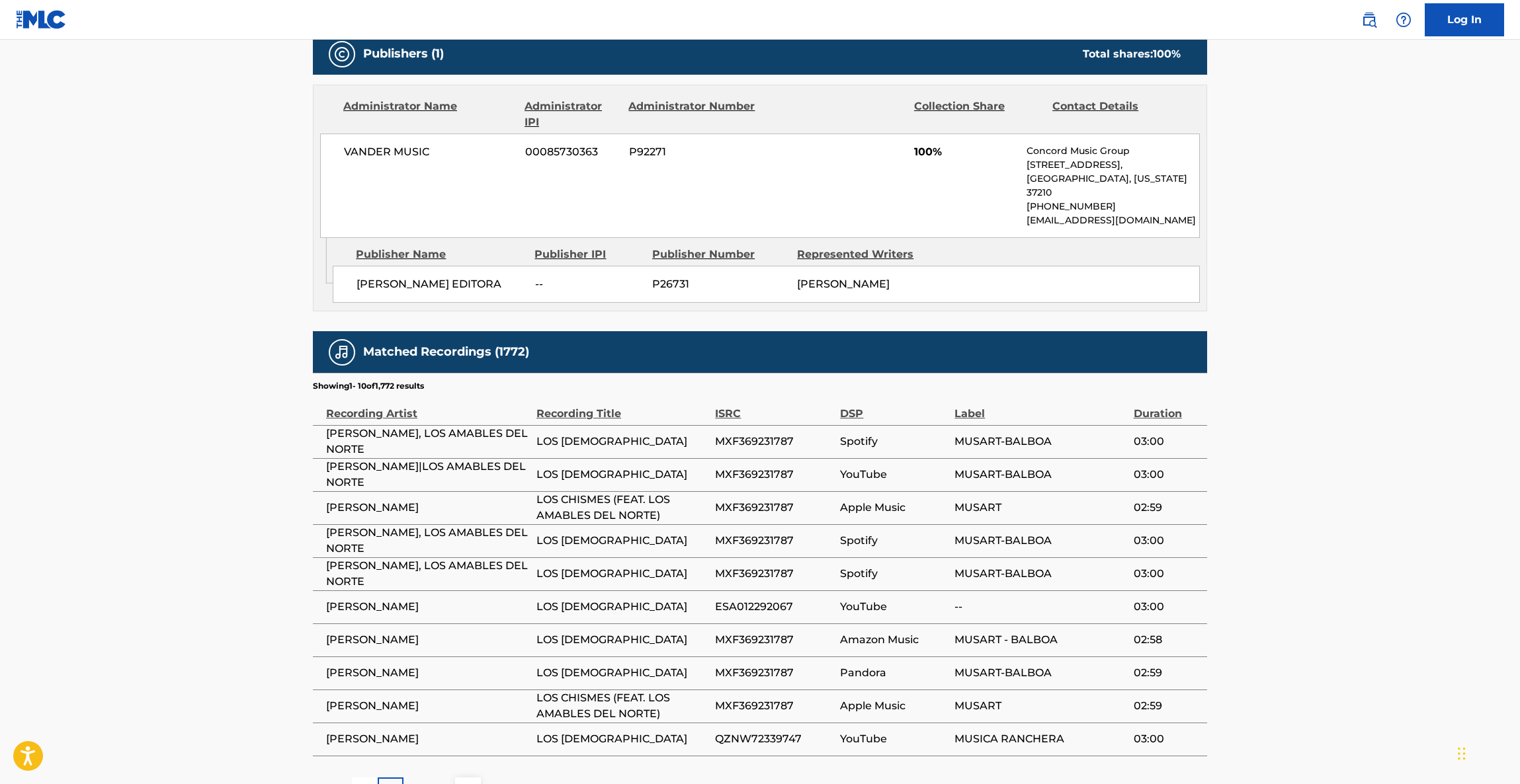
click at [1306, 544] on main "< Back to public search results Copy work link LOS CHISMES Work Detail Member W…" at bounding box center [760, 140] width 1520 height 1369
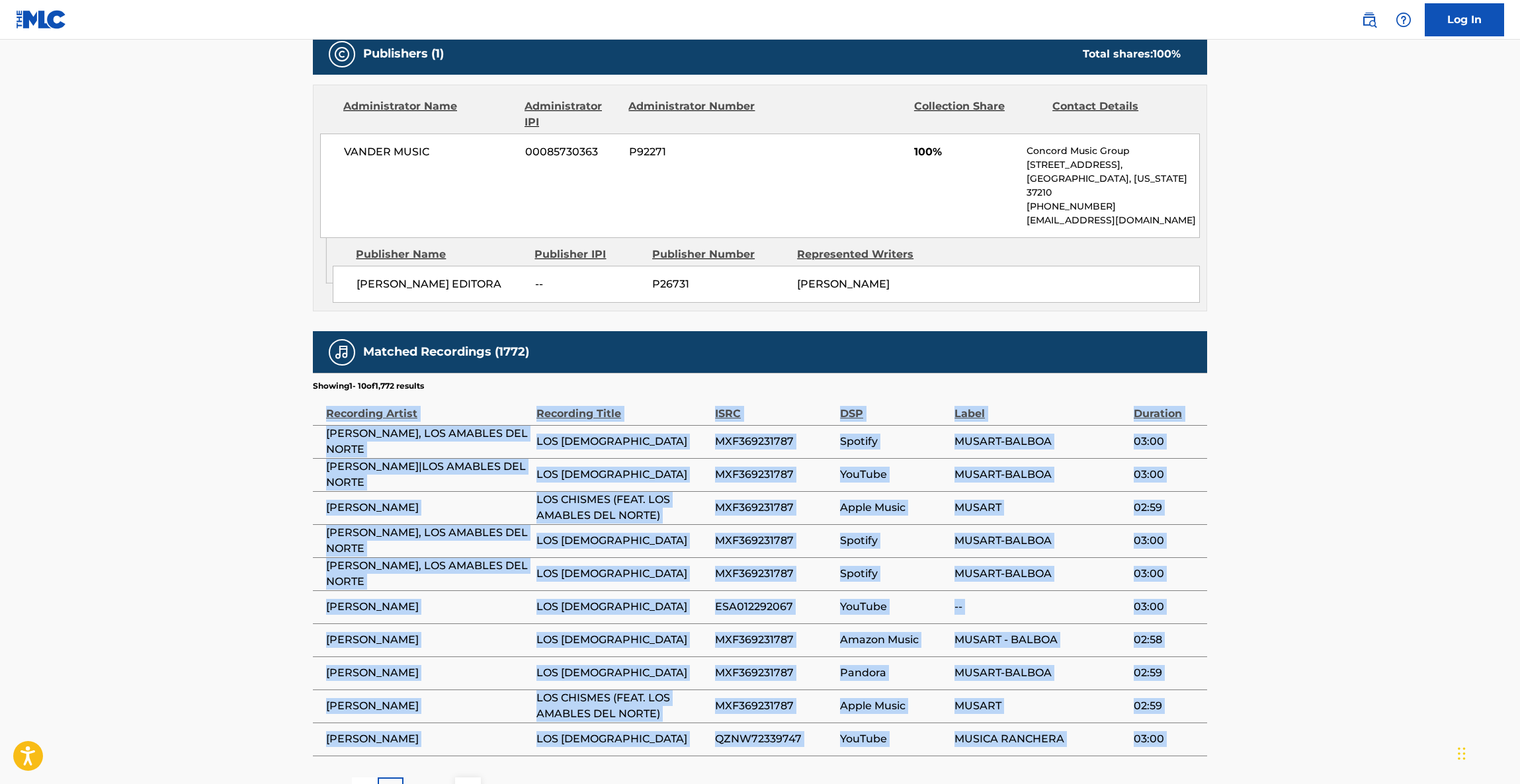
click at [1306, 544] on main "< Back to public search results Copy work link LOS CHISMES Work Detail Member W…" at bounding box center [760, 140] width 1520 height 1369
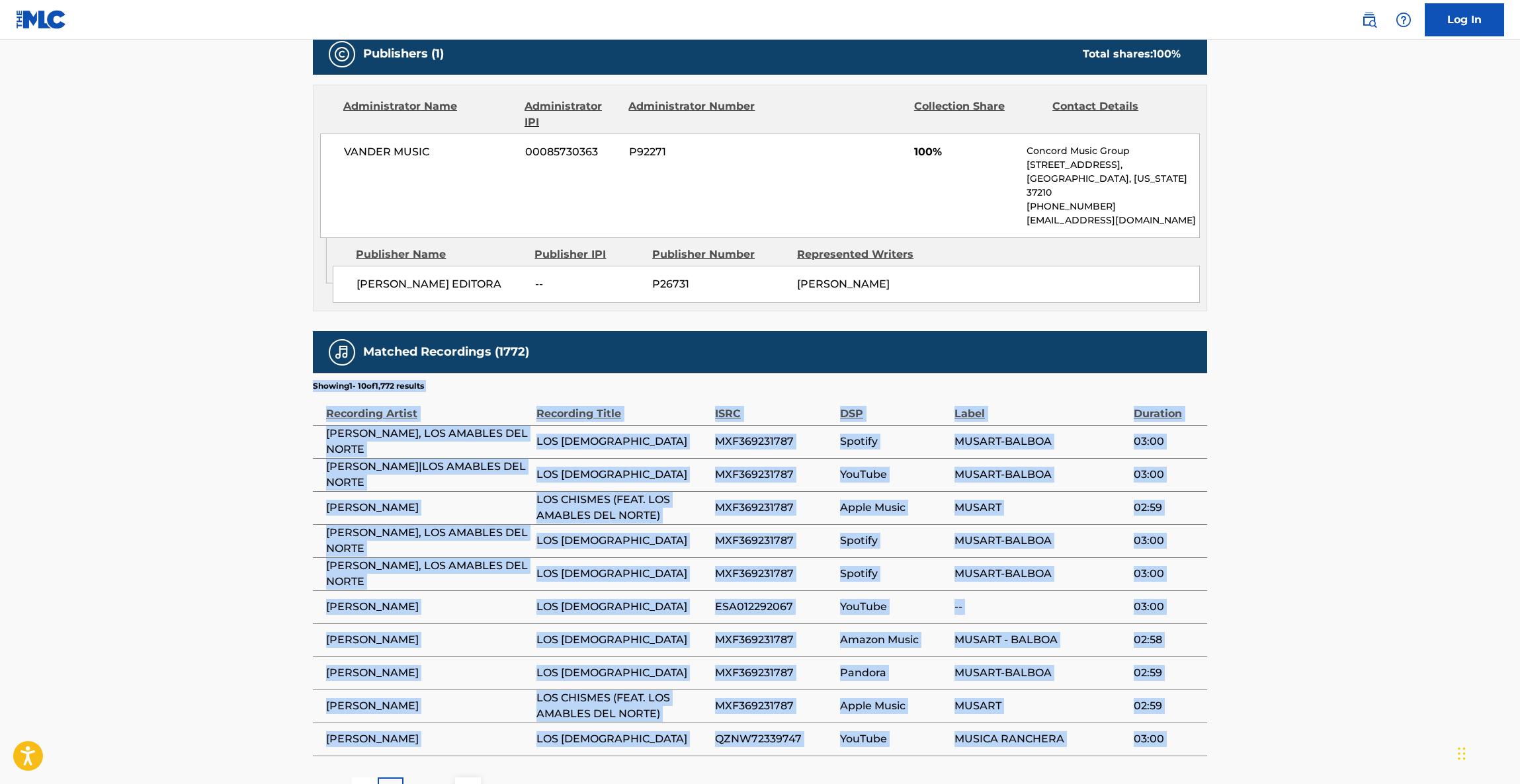
click at [1306, 544] on main "< Back to public search results Copy work link LOS CHISMES Work Detail Member W…" at bounding box center [760, 140] width 1520 height 1369
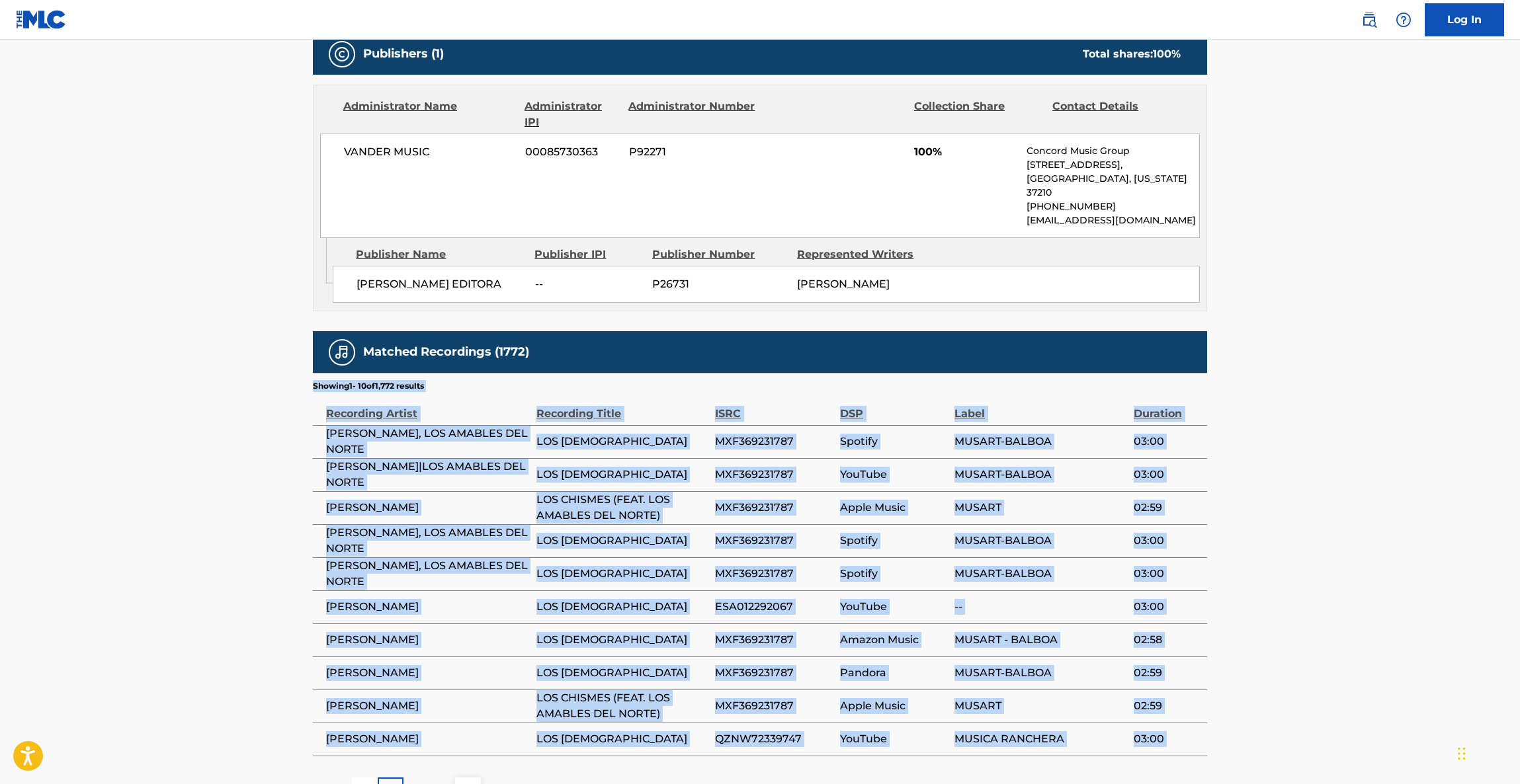
click at [1306, 544] on main "< Back to public search results Copy work link LOS CHISMES Work Detail Member W…" at bounding box center [760, 140] width 1520 height 1369
click at [1304, 543] on main "< Back to public search results Copy work link LOS CHISMES Work Detail Member W…" at bounding box center [760, 140] width 1520 height 1369
click at [1304, 542] on main "< Back to public search results Copy work link LOS CHISMES Work Detail Member W…" at bounding box center [760, 140] width 1520 height 1369
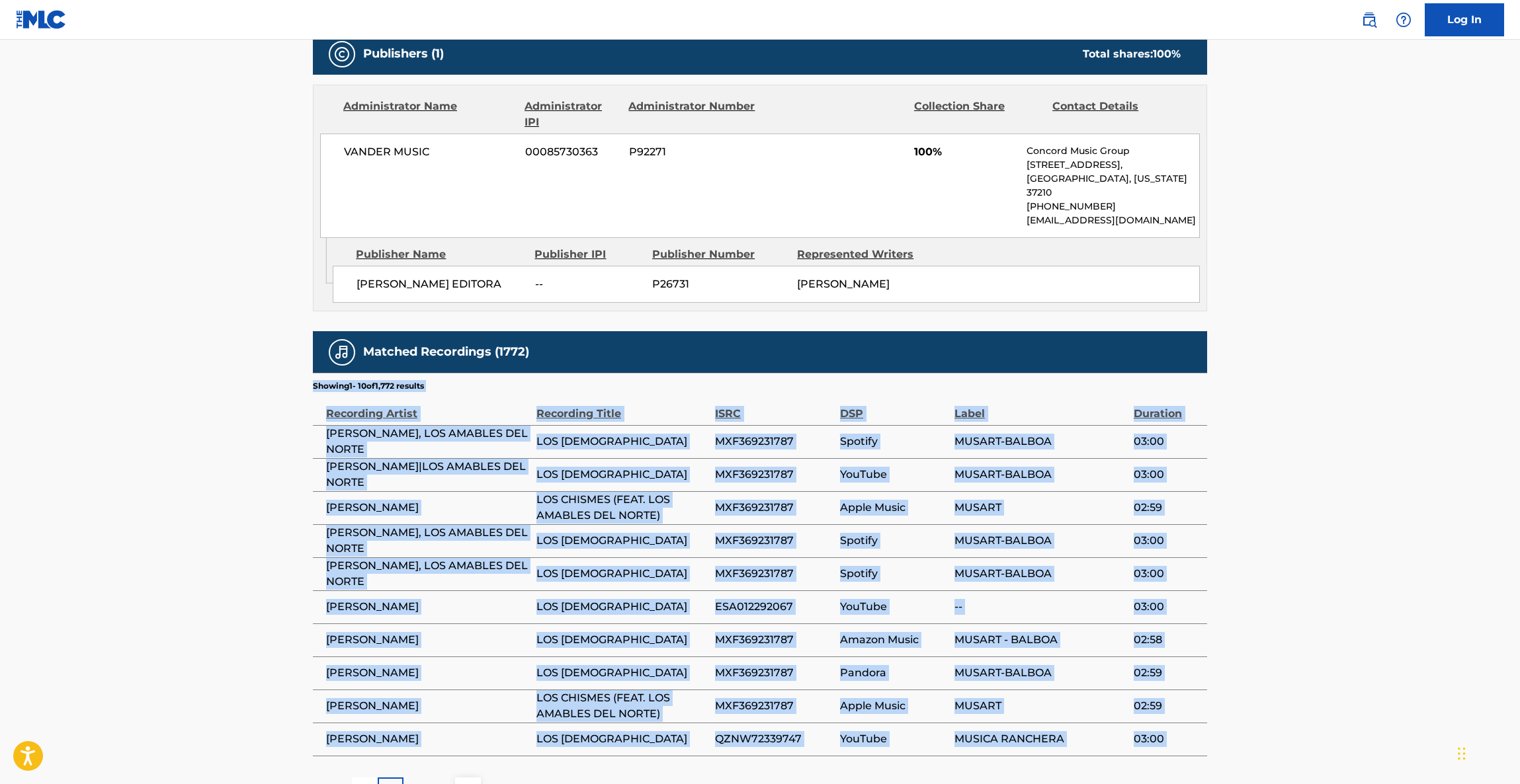
click at [1304, 542] on main "< Back to public search results Copy work link LOS CHISMES Work Detail Member W…" at bounding box center [760, 140] width 1520 height 1369
click at [1315, 532] on main "< Back to public search results Copy work link LOS CHISMES Work Detail Member W…" at bounding box center [760, 140] width 1520 height 1369
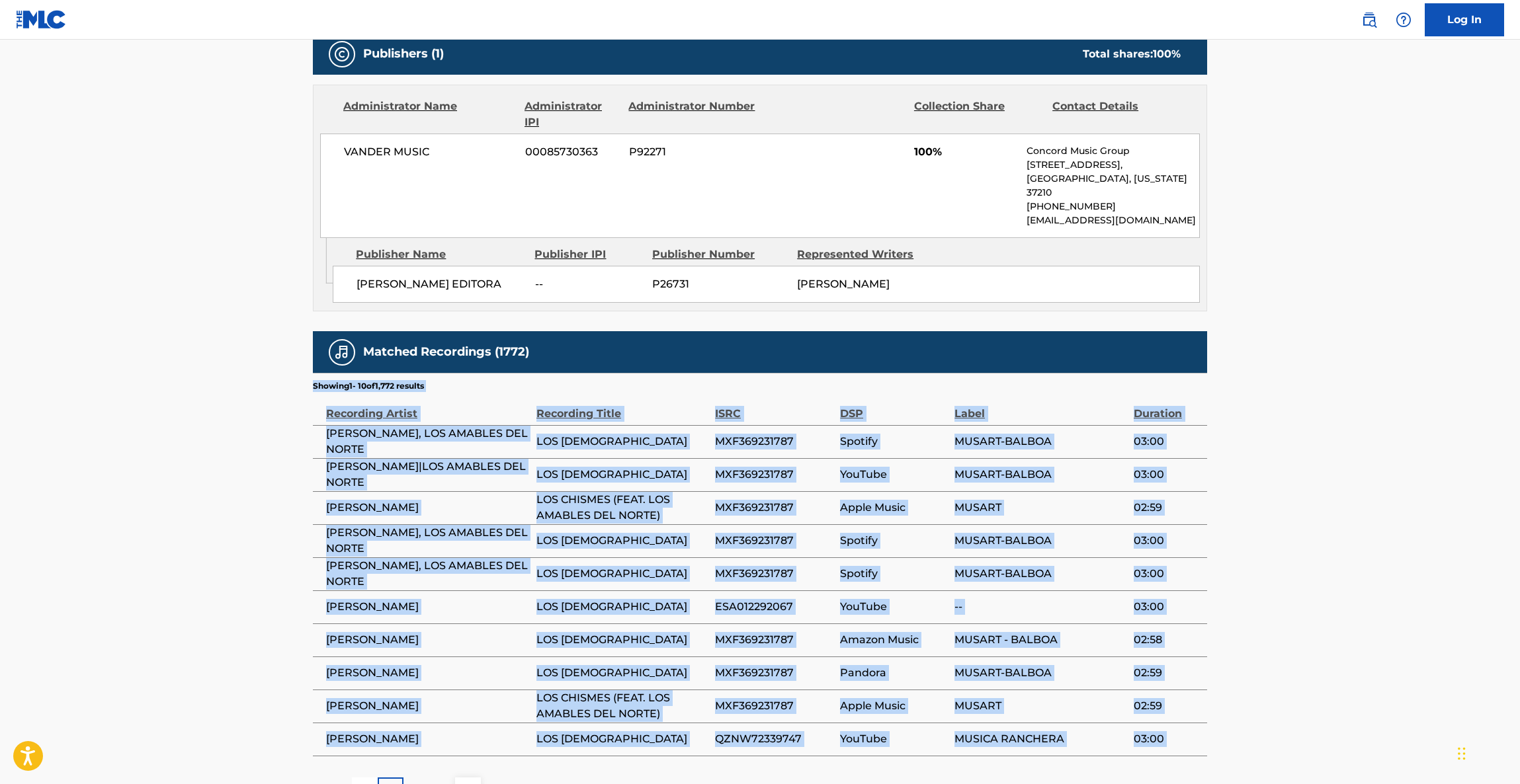
click at [1315, 532] on main "< Back to public search results Copy work link LOS CHISMES Work Detail Member W…" at bounding box center [760, 140] width 1520 height 1369
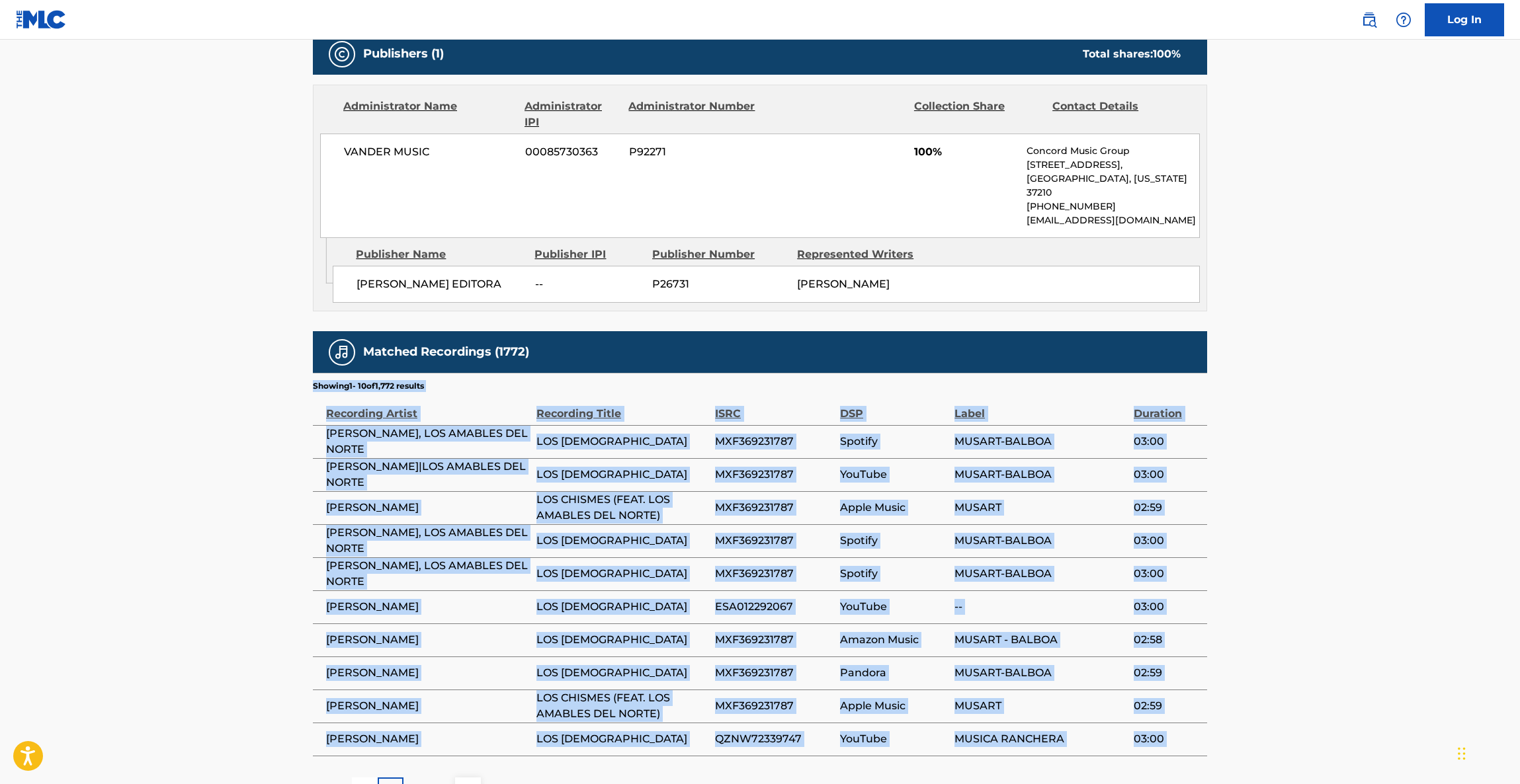
click at [1315, 532] on main "< Back to public search results Copy work link LOS CHISMES Work Detail Member W…" at bounding box center [760, 140] width 1520 height 1369
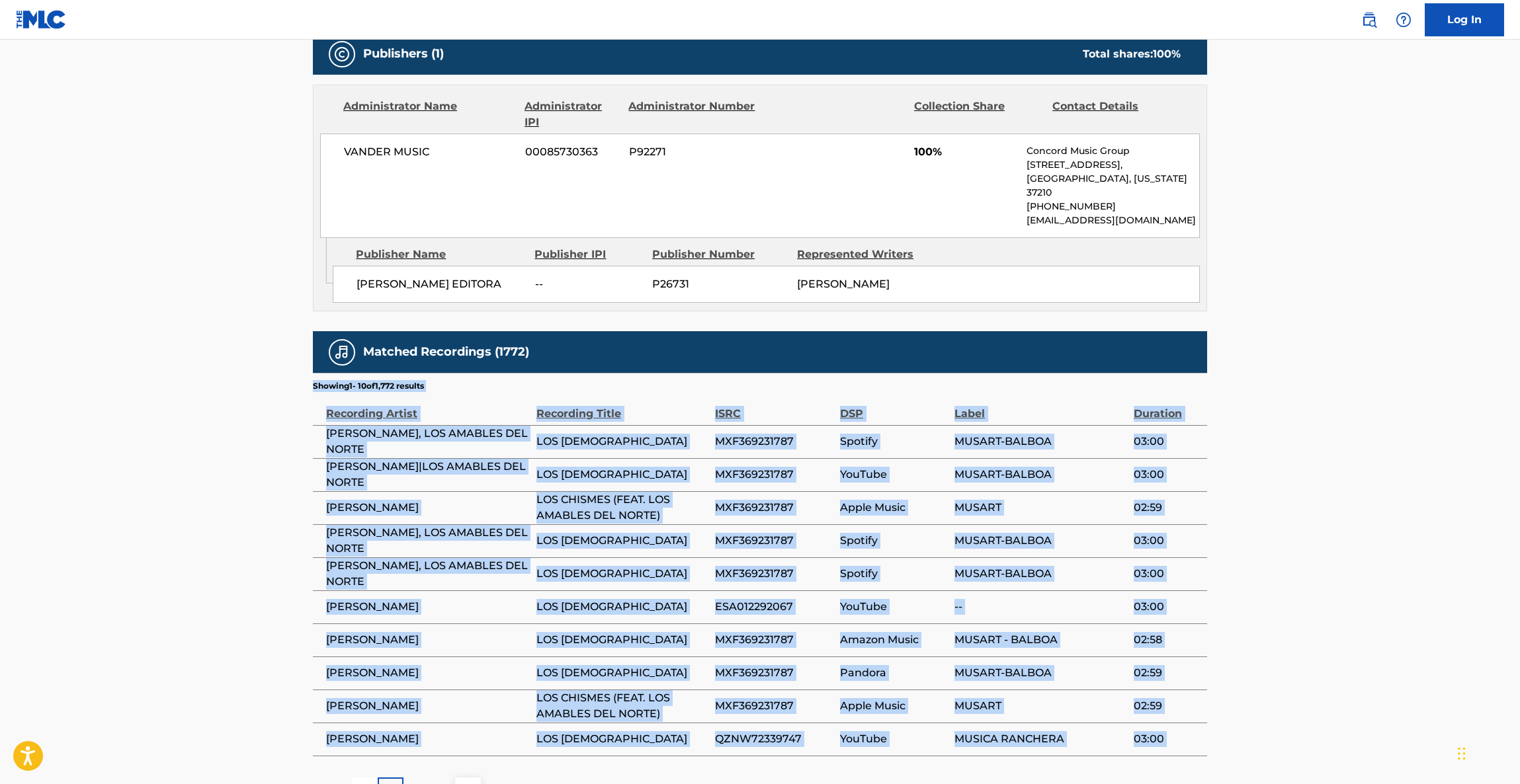
click at [1315, 532] on main "< Back to public search results Copy work link LOS CHISMES Work Detail Member W…" at bounding box center [760, 140] width 1520 height 1369
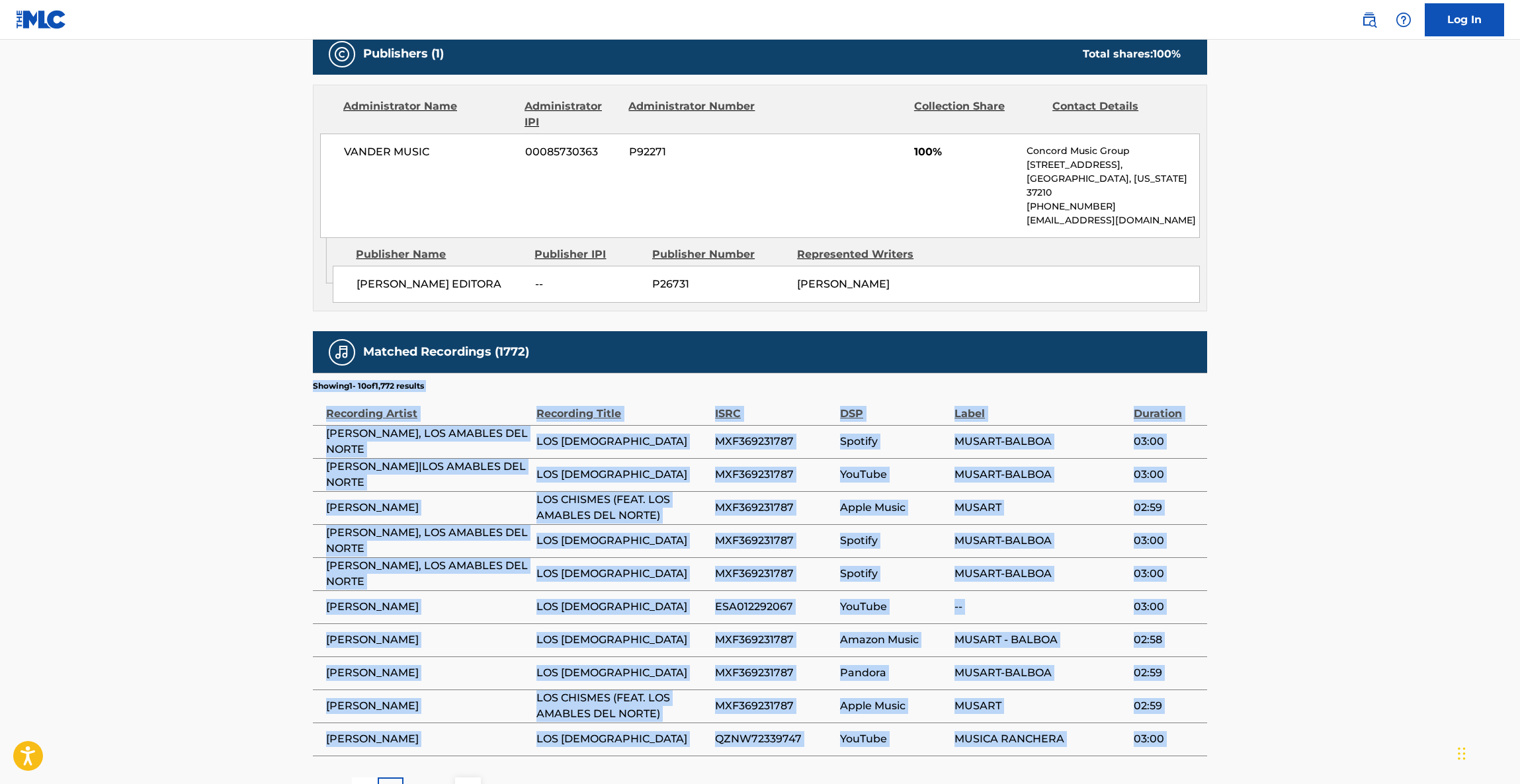
click at [1315, 532] on main "< Back to public search results Copy work link LOS CHISMES Work Detail Member W…" at bounding box center [760, 140] width 1520 height 1369
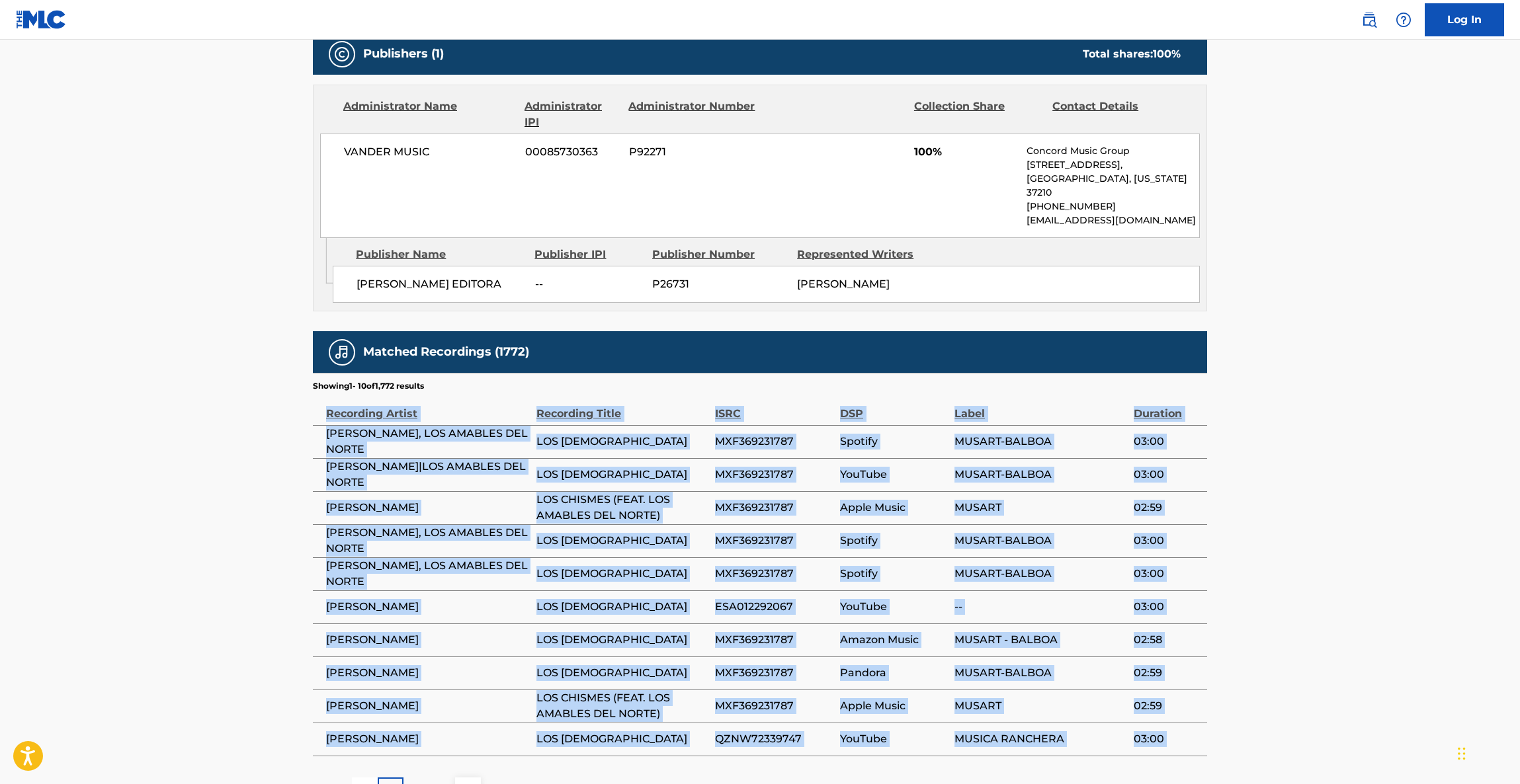
click at [1315, 532] on main "< Back to public search results Copy work link LOS CHISMES Work Detail Member W…" at bounding box center [760, 140] width 1520 height 1369
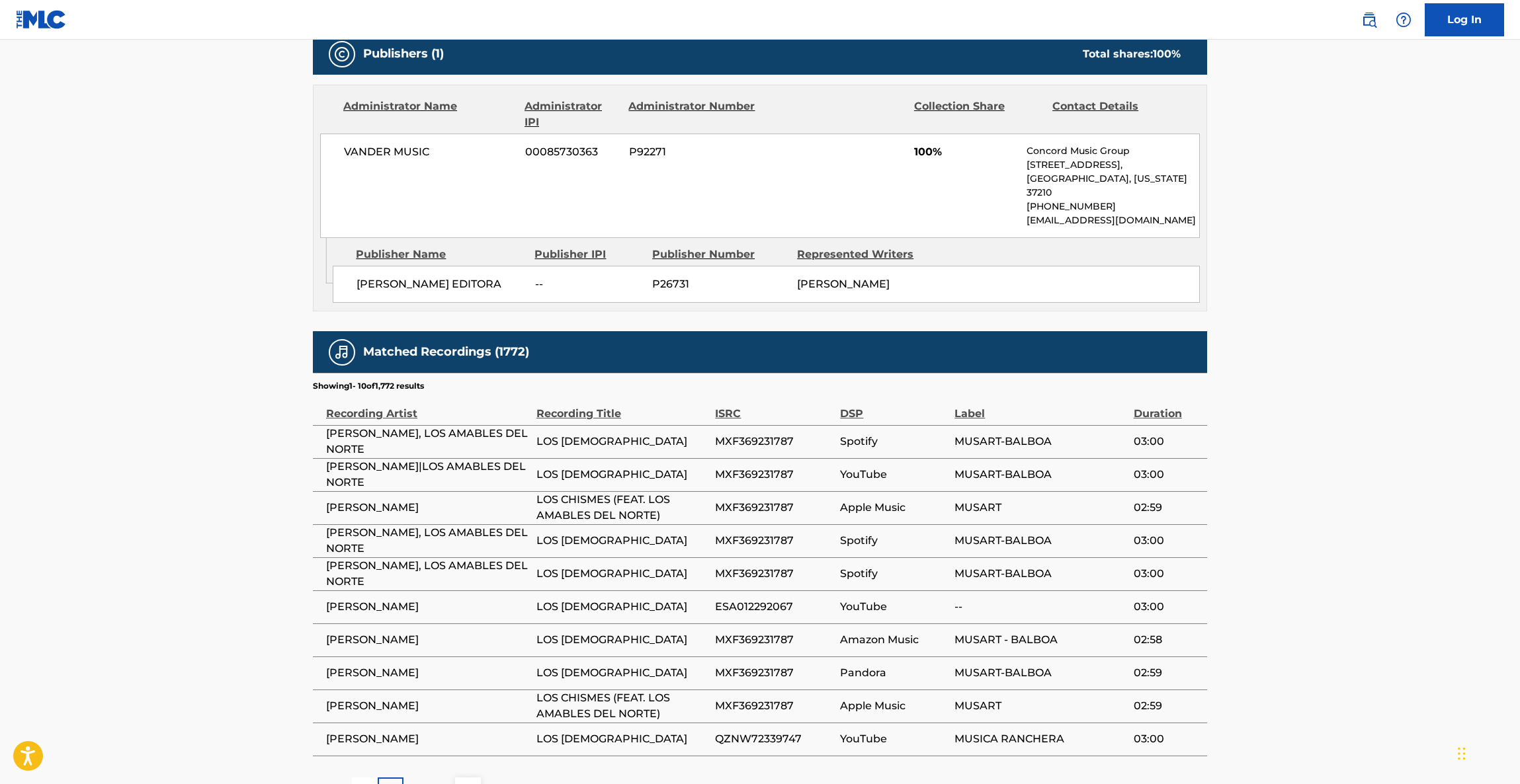
click at [1315, 532] on main "< Back to public search results Copy work link LOS CHISMES Work Detail Member W…" at bounding box center [760, 140] width 1520 height 1369
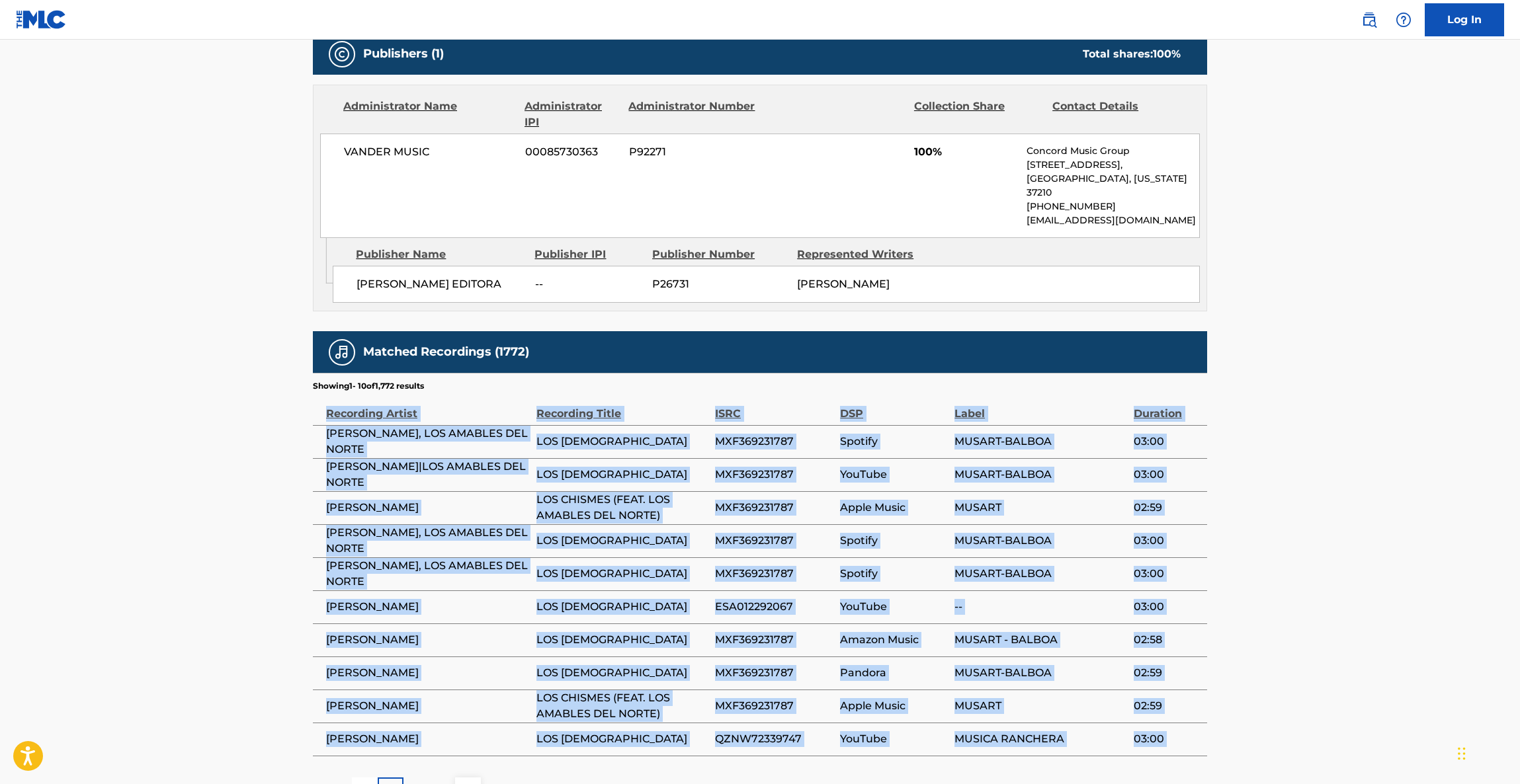
click at [1315, 532] on main "< Back to public search results Copy work link LOS CHISMES Work Detail Member W…" at bounding box center [760, 140] width 1520 height 1369
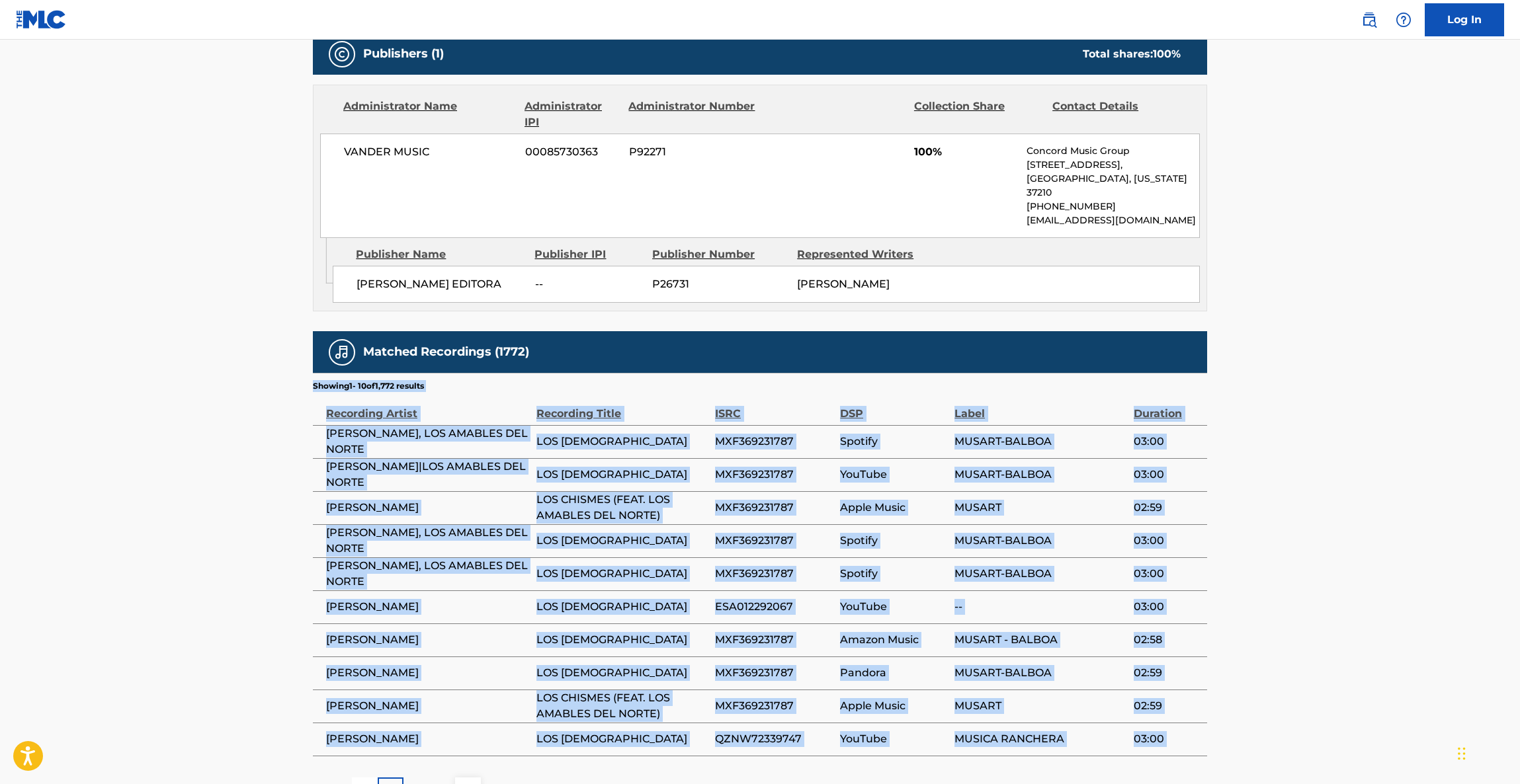
click at [1315, 532] on main "< Back to public search results Copy work link LOS CHISMES Work Detail Member W…" at bounding box center [760, 140] width 1520 height 1369
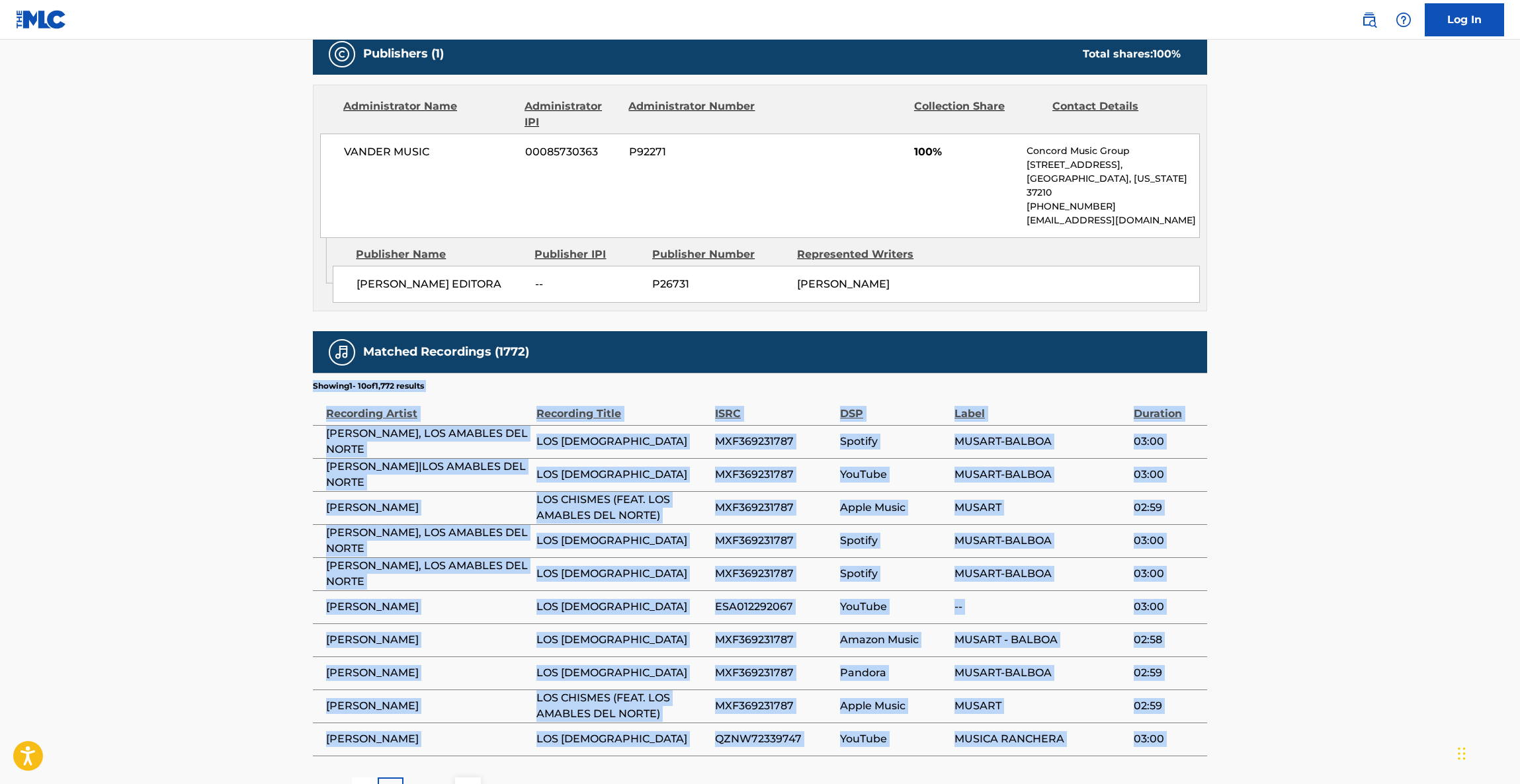
click at [1315, 532] on main "< Back to public search results Copy work link LOS CHISMES Work Detail Member W…" at bounding box center [760, 140] width 1520 height 1369
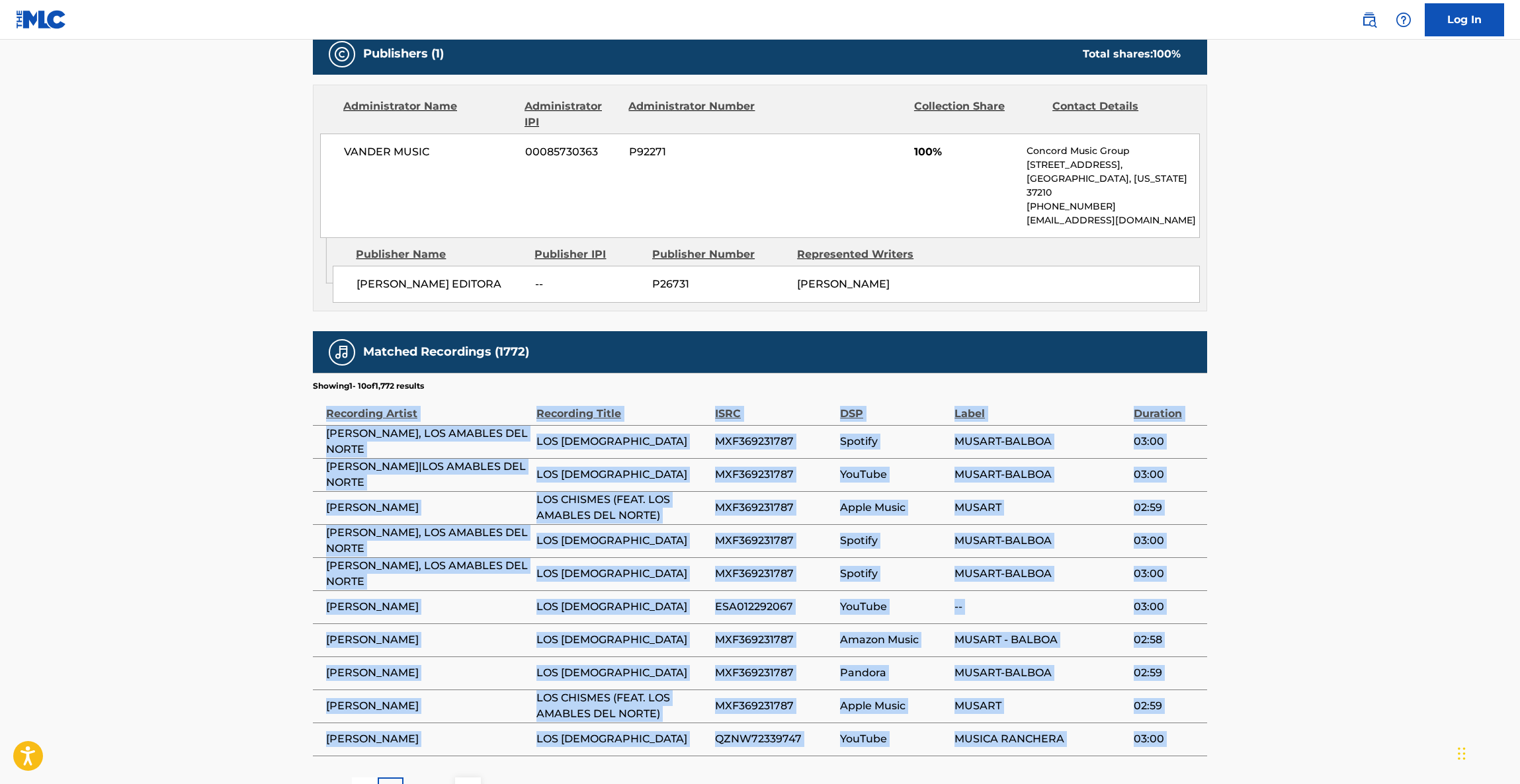
click at [1315, 532] on main "< Back to public search results Copy work link LOS CHISMES Work Detail Member W…" at bounding box center [760, 140] width 1520 height 1369
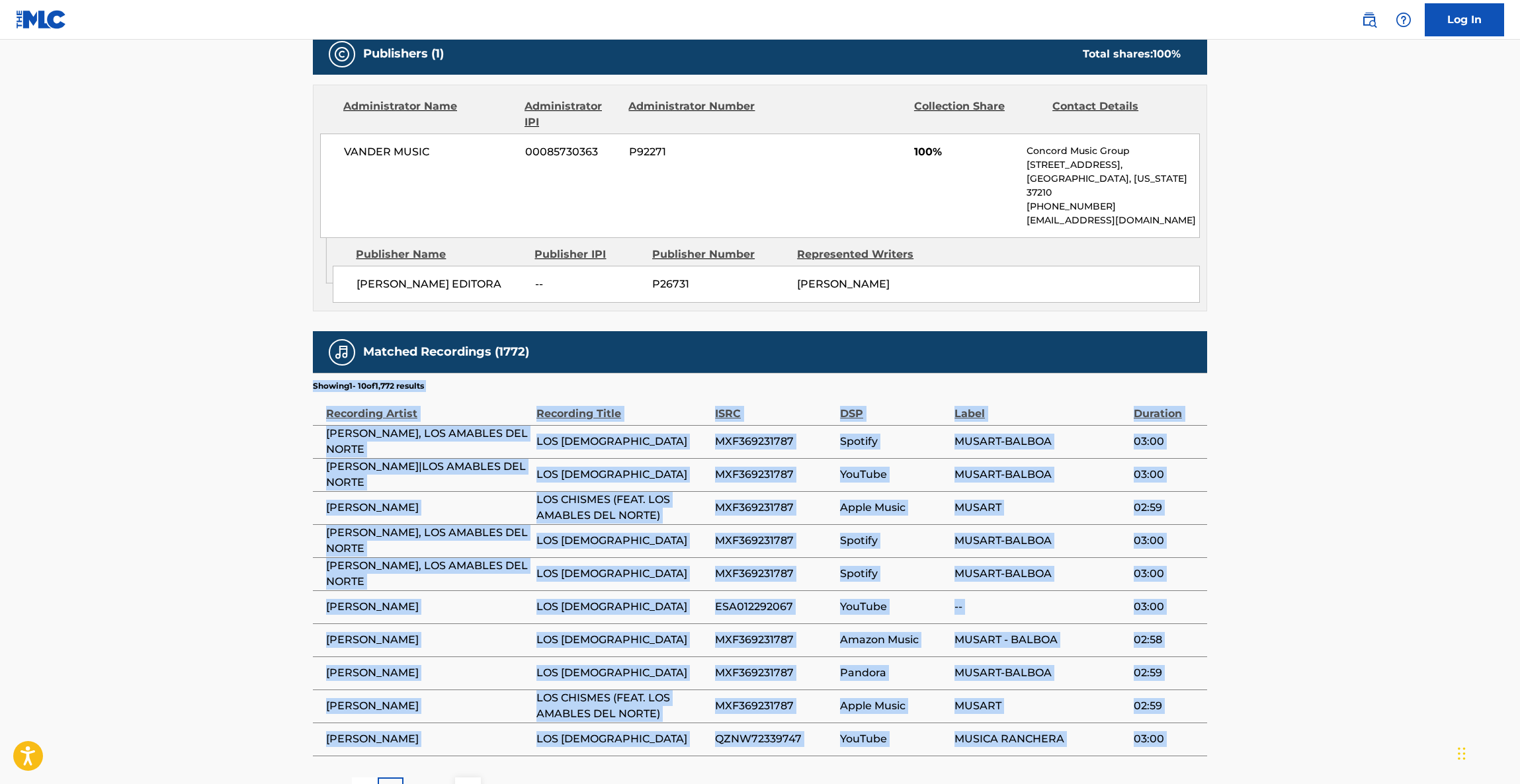
click at [1315, 532] on main "< Back to public search results Copy work link LOS CHISMES Work Detail Member W…" at bounding box center [760, 140] width 1520 height 1369
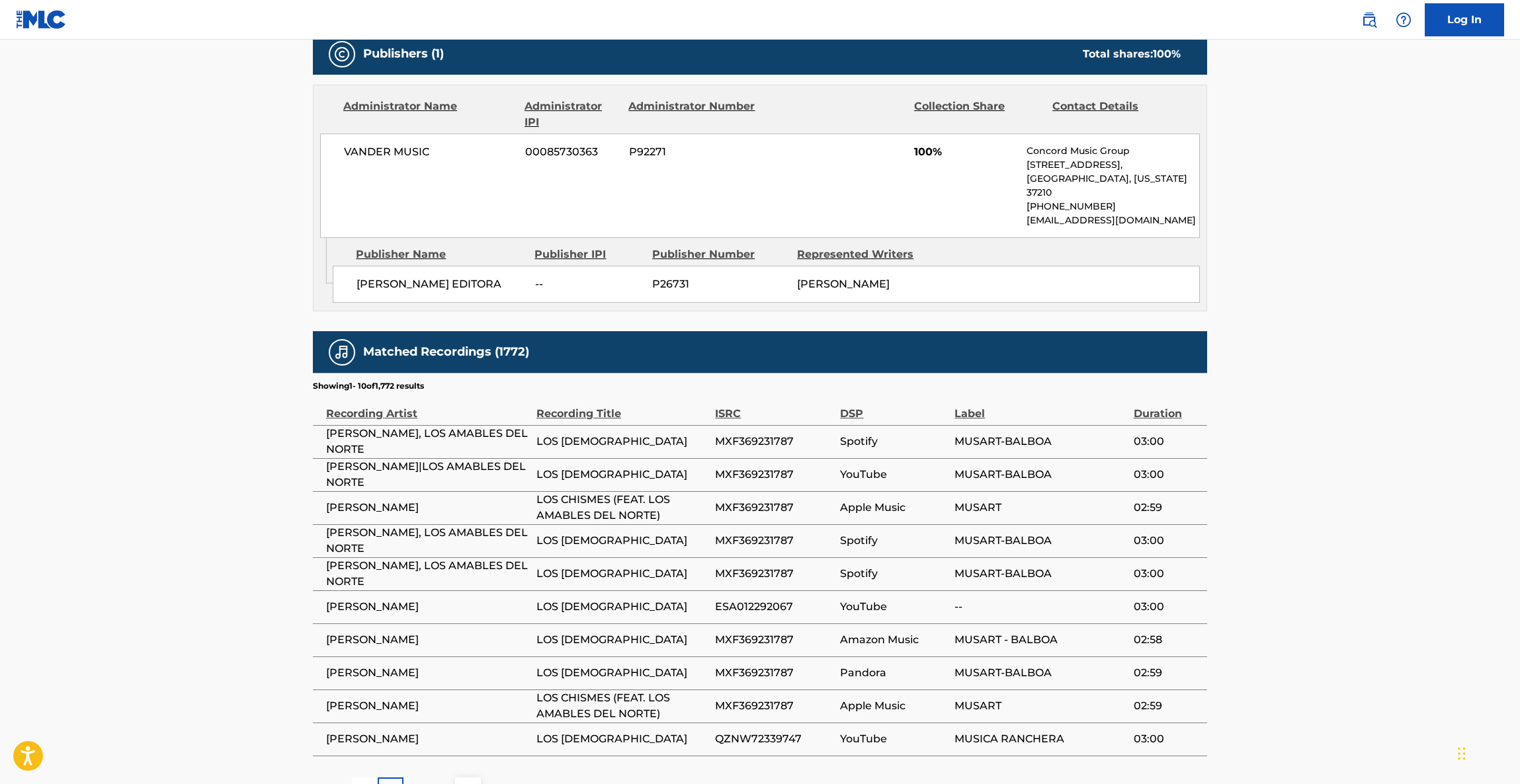
click at [1315, 532] on main "< Back to public search results Copy work link LOS CHISMES Work Detail Member W…" at bounding box center [760, 140] width 1520 height 1369
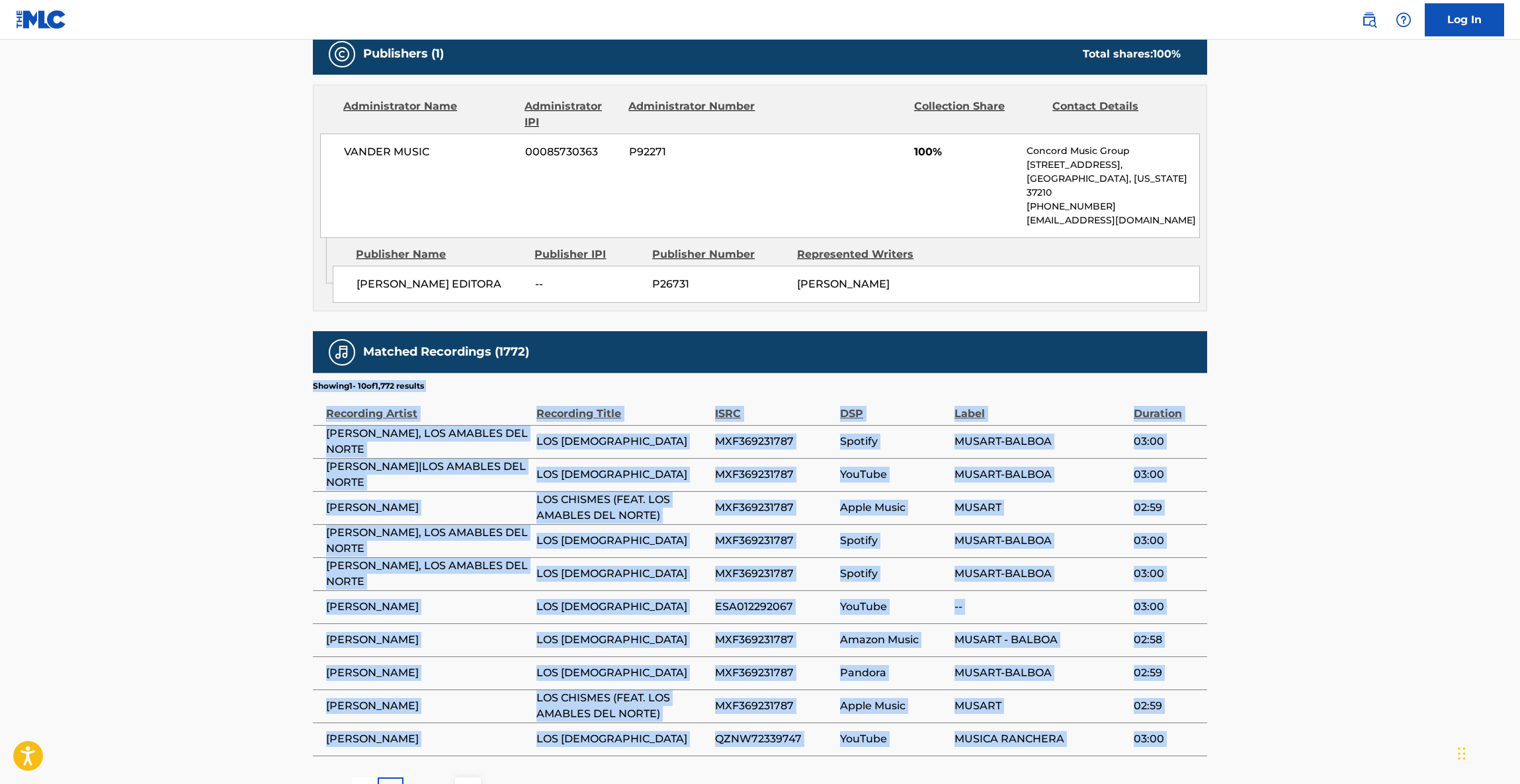
click at [1315, 532] on main "< Back to public search results Copy work link LOS CHISMES Work Detail Member W…" at bounding box center [760, 140] width 1520 height 1369
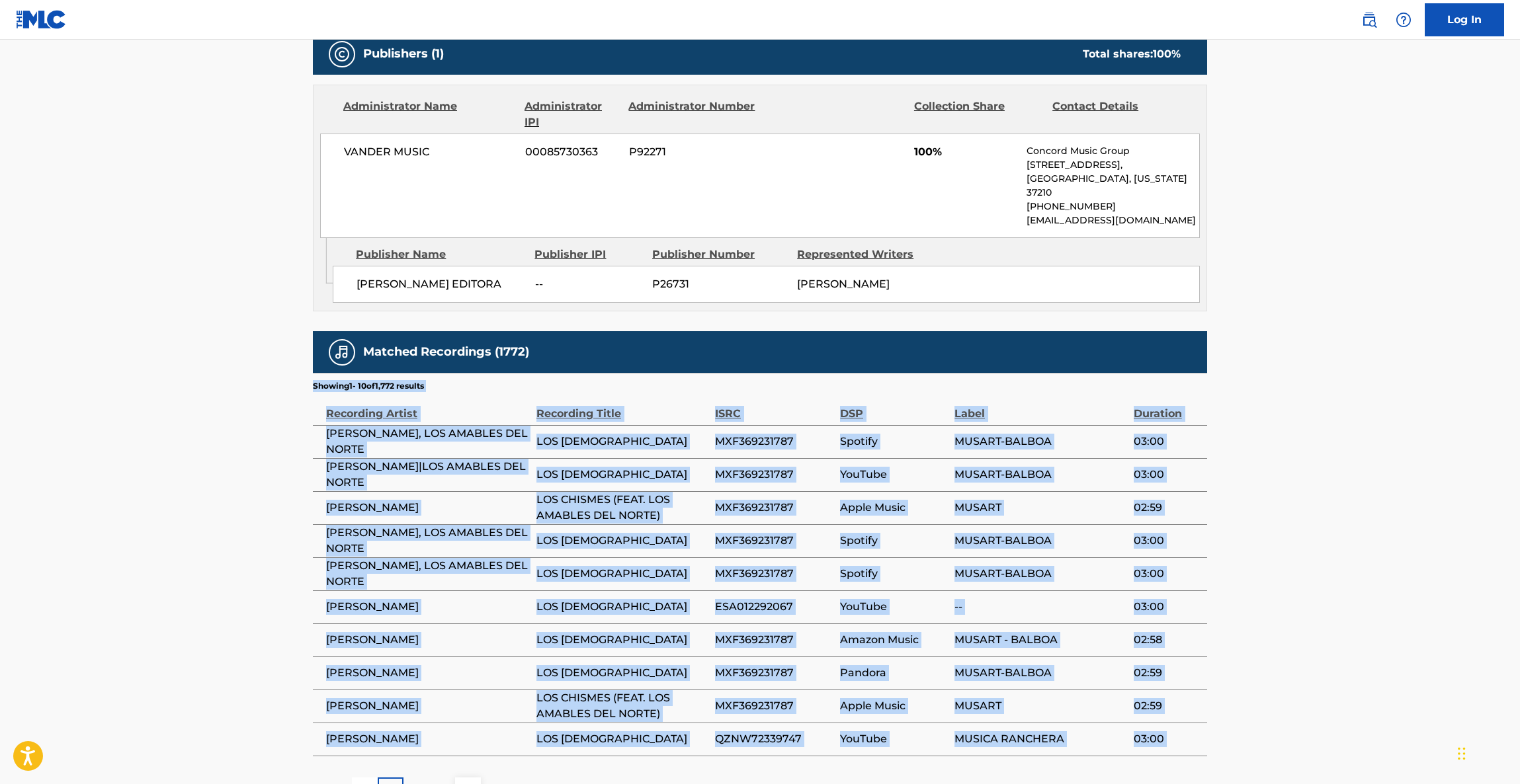
click at [1315, 532] on main "< Back to public search results Copy work link LOS CHISMES Work Detail Member W…" at bounding box center [760, 140] width 1520 height 1369
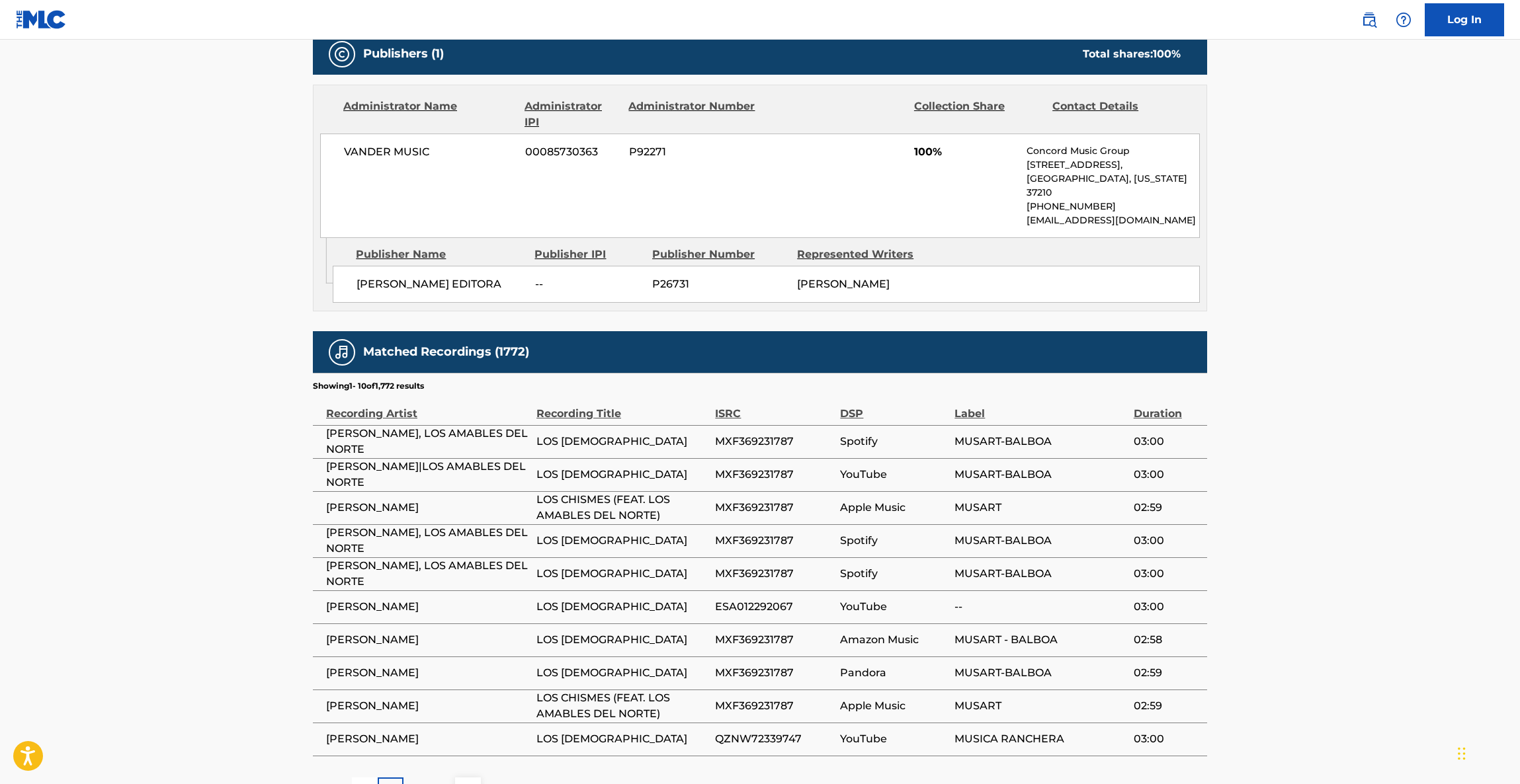
click at [1315, 532] on main "< Back to public search results Copy work link LOS CHISMES Work Detail Member W…" at bounding box center [760, 140] width 1520 height 1369
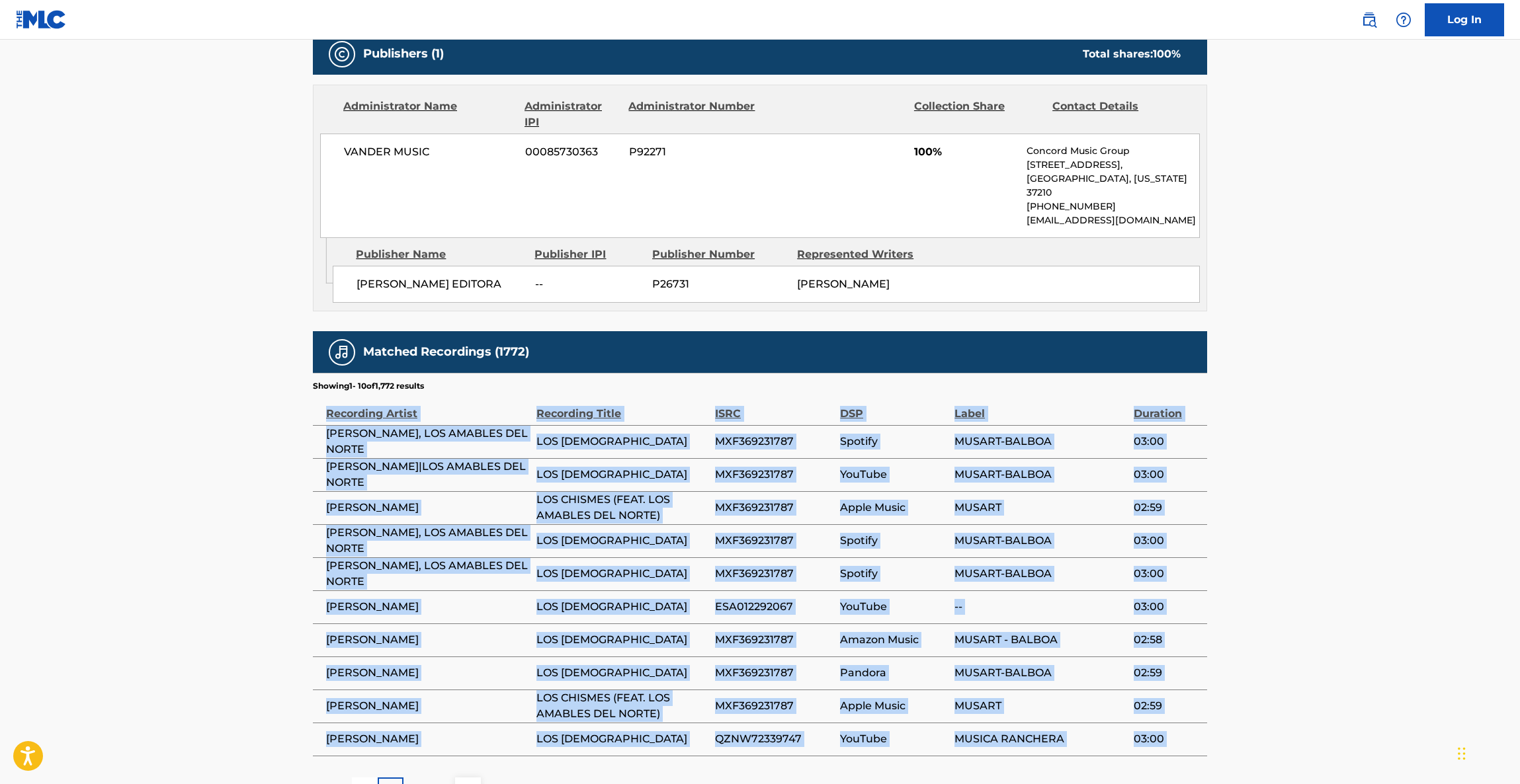
click at [1315, 532] on main "< Back to public search results Copy work link LOS CHISMES Work Detail Member W…" at bounding box center [760, 140] width 1520 height 1369
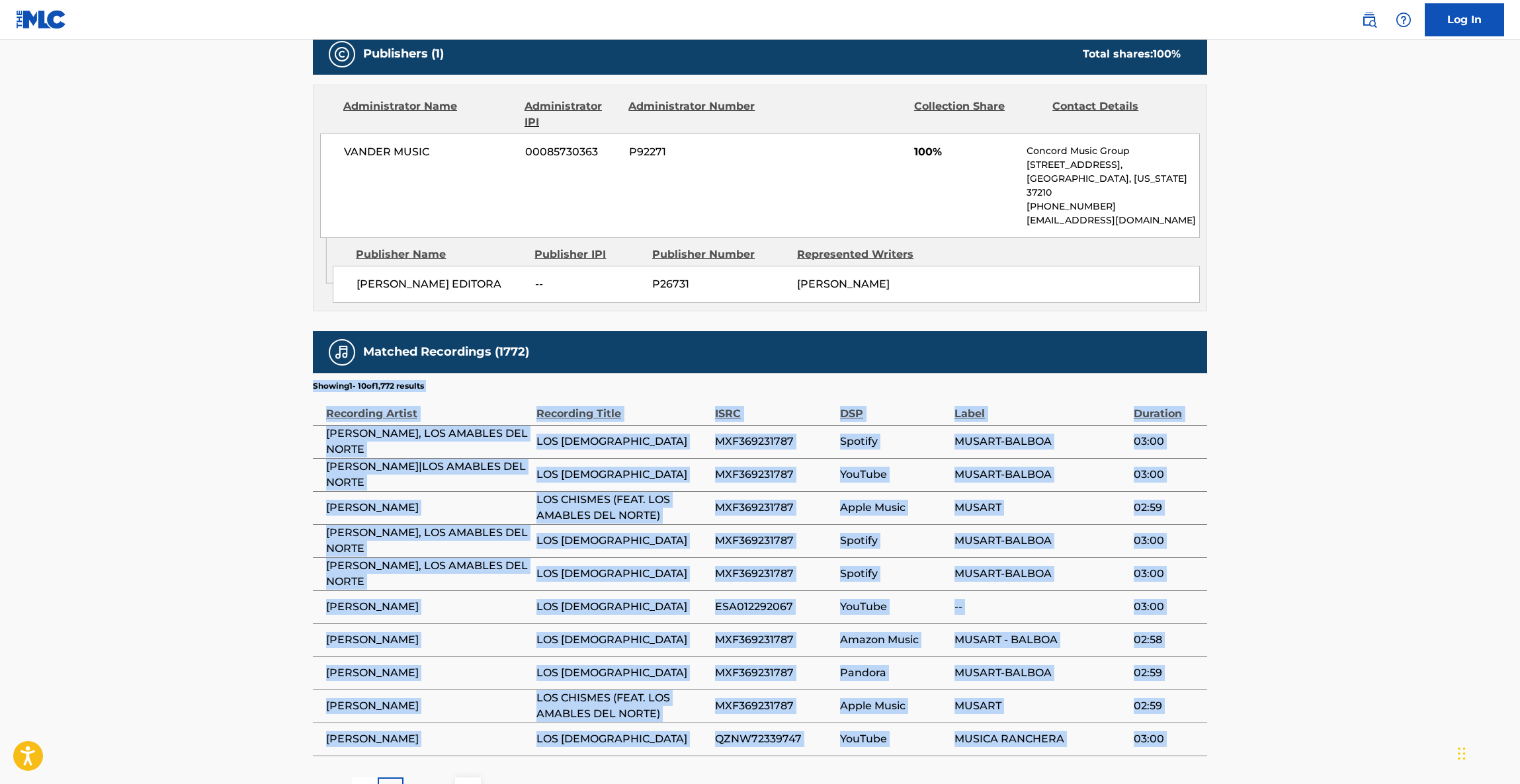
click at [1315, 532] on main "< Back to public search results Copy work link LOS CHISMES Work Detail Member W…" at bounding box center [760, 140] width 1520 height 1369
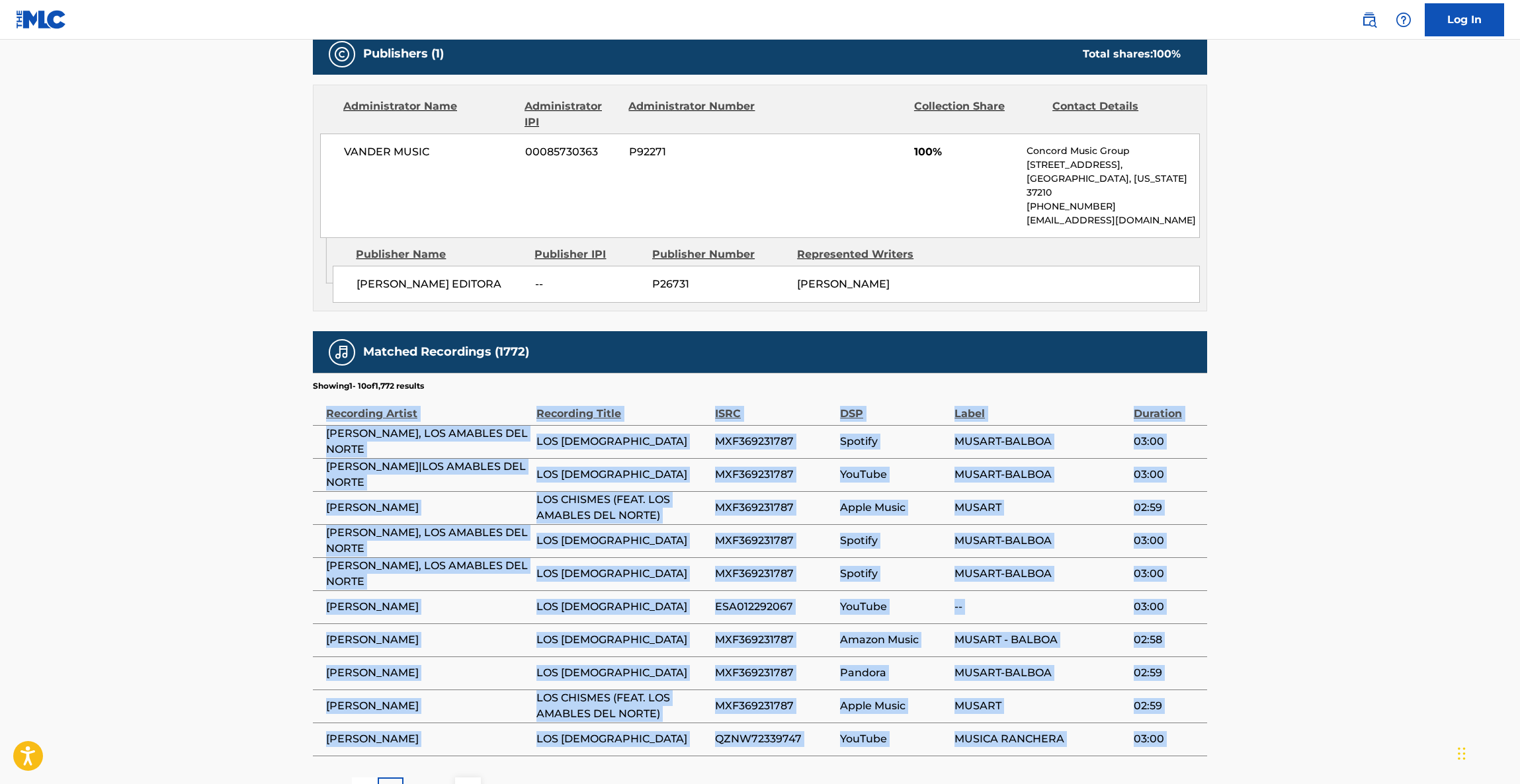
click at [1315, 532] on main "< Back to public search results Copy work link LOS CHISMES Work Detail Member W…" at bounding box center [760, 140] width 1520 height 1369
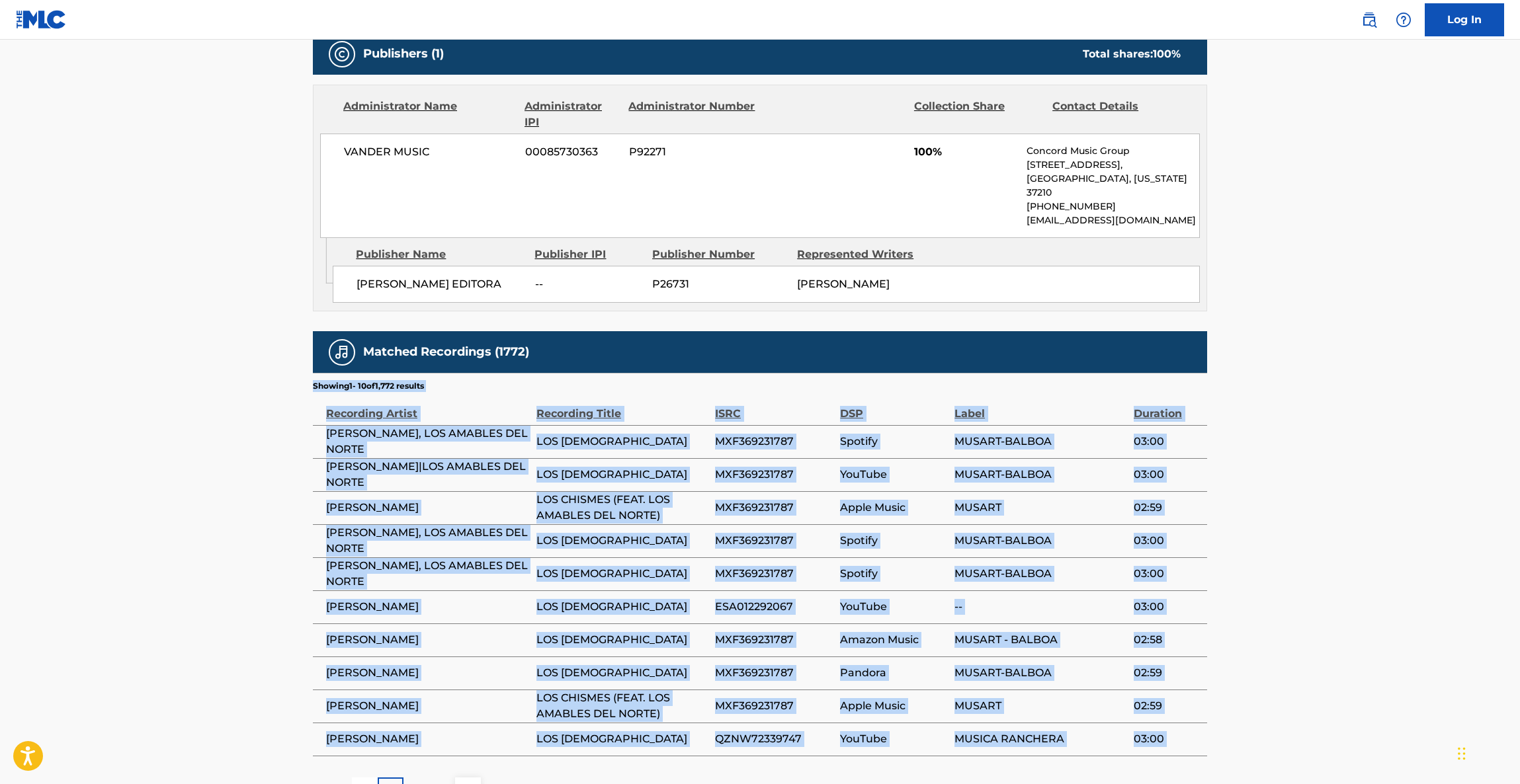
click at [1314, 532] on main "< Back to public search results Copy work link LOS CHISMES Work Detail Member W…" at bounding box center [760, 140] width 1520 height 1369
click at [1313, 532] on main "< Back to public search results Copy work link LOS CHISMES Work Detail Member W…" at bounding box center [760, 140] width 1520 height 1369
click at [1311, 532] on main "< Back to public search results Copy work link LOS CHISMES Work Detail Member W…" at bounding box center [760, 140] width 1520 height 1369
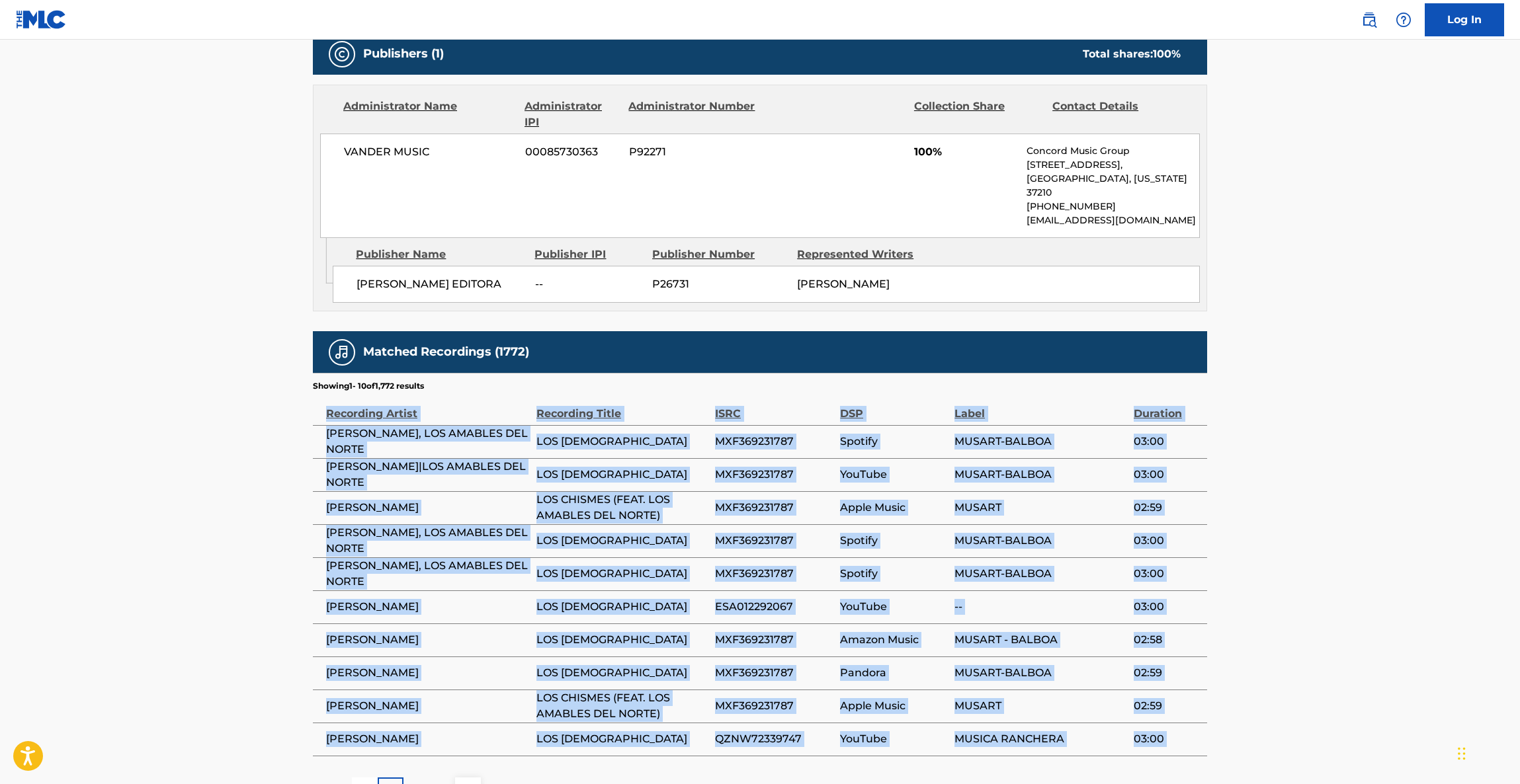
click at [1311, 532] on main "< Back to public search results Copy work link LOS CHISMES Work Detail Member W…" at bounding box center [760, 140] width 1520 height 1369
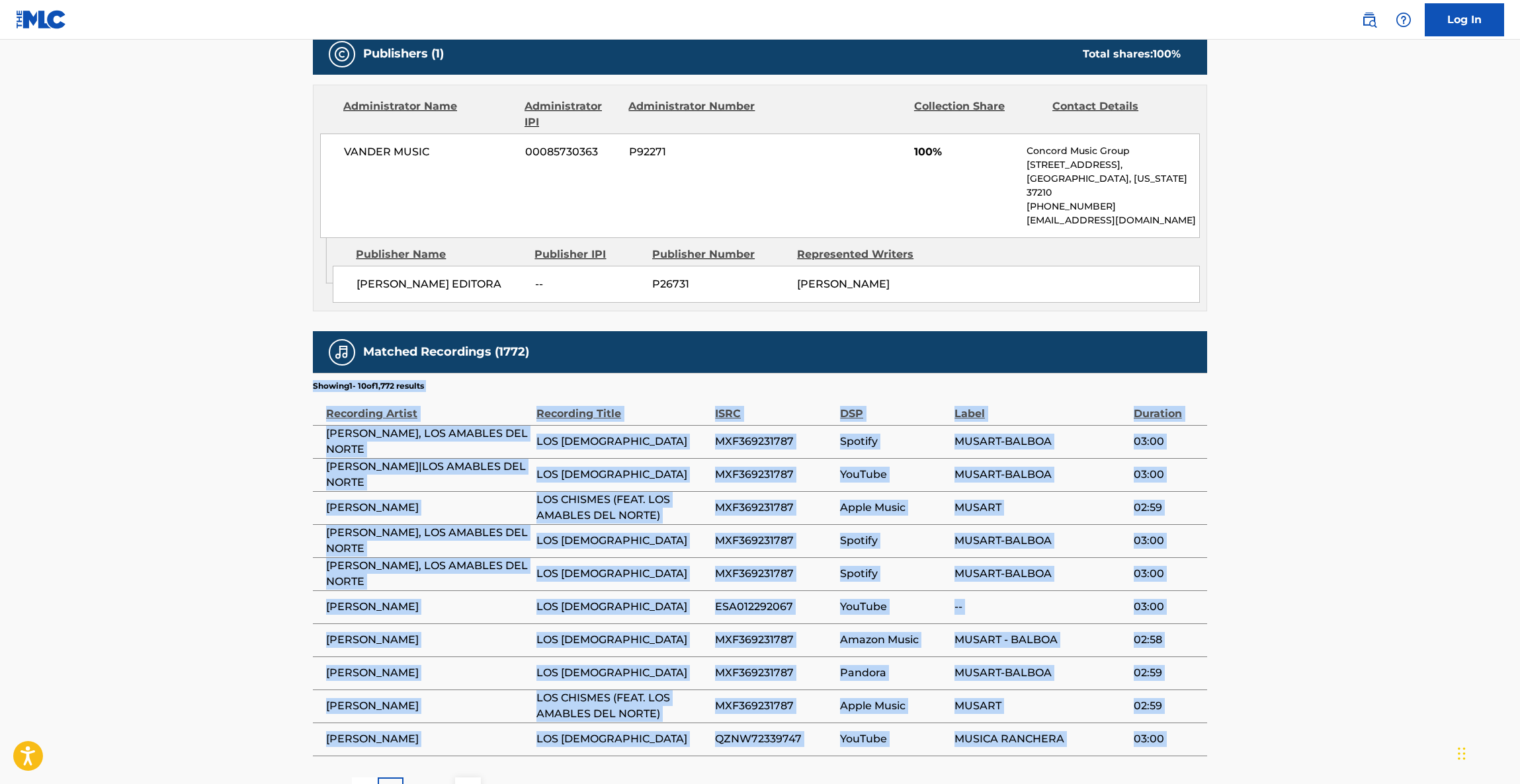
click at [1311, 532] on main "< Back to public search results Copy work link LOS CHISMES Work Detail Member W…" at bounding box center [760, 140] width 1520 height 1369
click at [1310, 534] on main "< Back to public search results Copy work link LOS CHISMES Work Detail Member W…" at bounding box center [760, 140] width 1520 height 1369
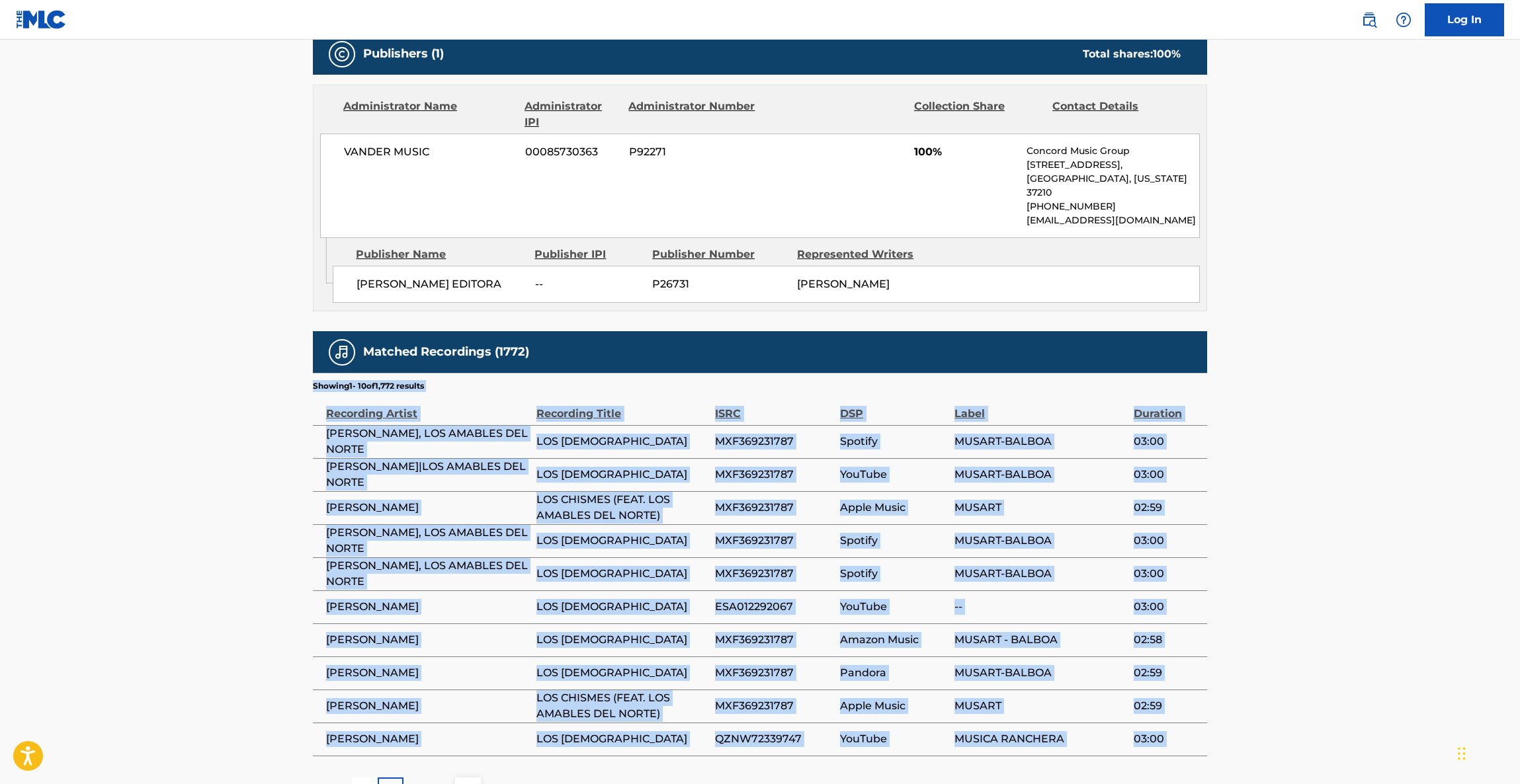
click at [1309, 534] on main "< Back to public search results Copy work link LOS CHISMES Work Detail Member W…" at bounding box center [760, 140] width 1520 height 1369
click at [1304, 530] on main "< Back to public search results Copy work link LOS CHISMES Work Detail Member W…" at bounding box center [760, 140] width 1520 height 1369
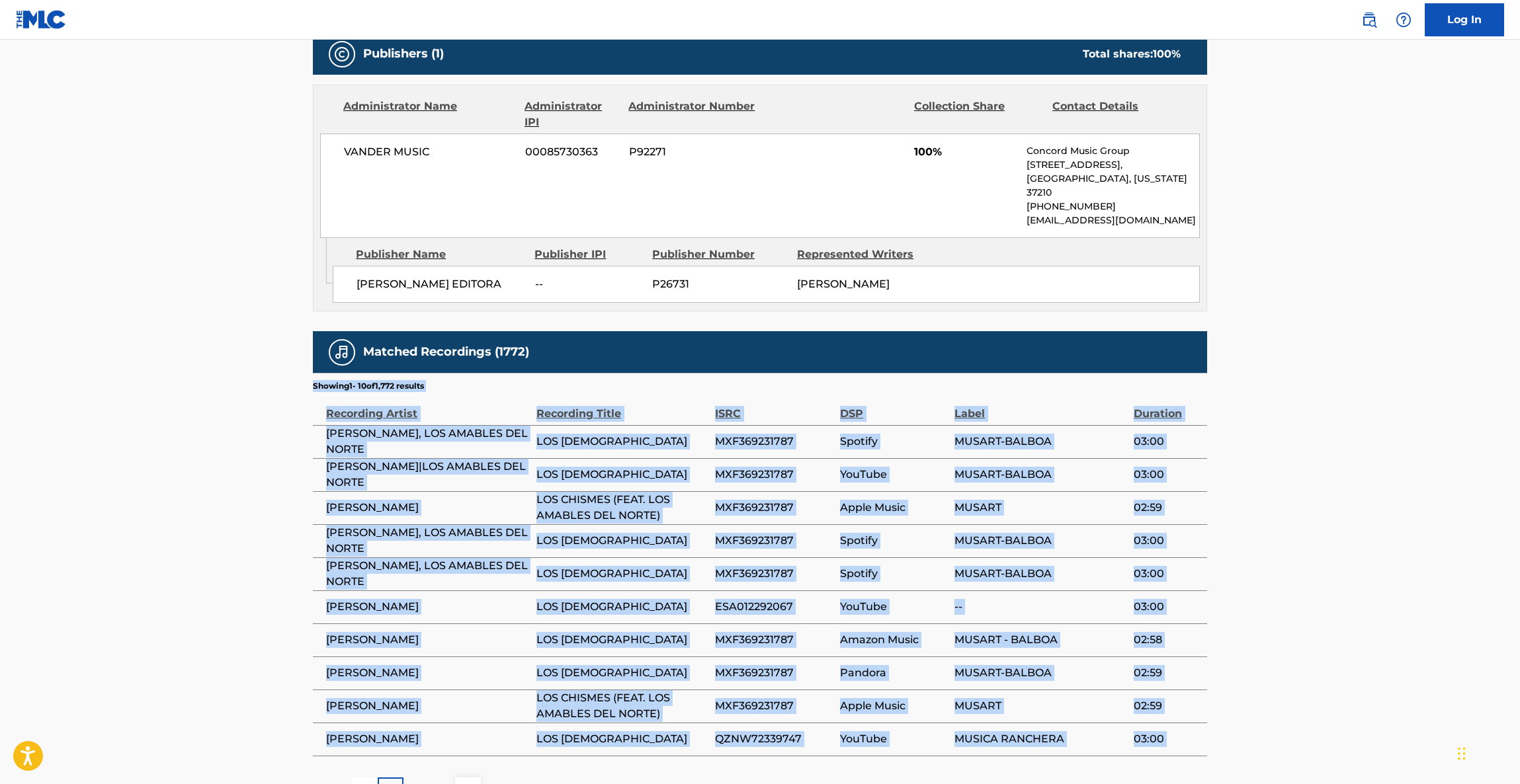
click at [1304, 530] on main "< Back to public search results Copy work link LOS CHISMES Work Detail Member W…" at bounding box center [760, 140] width 1520 height 1369
click at [1305, 530] on main "< Back to public search results Copy work link LOS CHISMES Work Detail Member W…" at bounding box center [760, 140] width 1520 height 1369
click at [1306, 530] on main "< Back to public search results Copy work link LOS CHISMES Work Detail Member W…" at bounding box center [760, 140] width 1520 height 1369
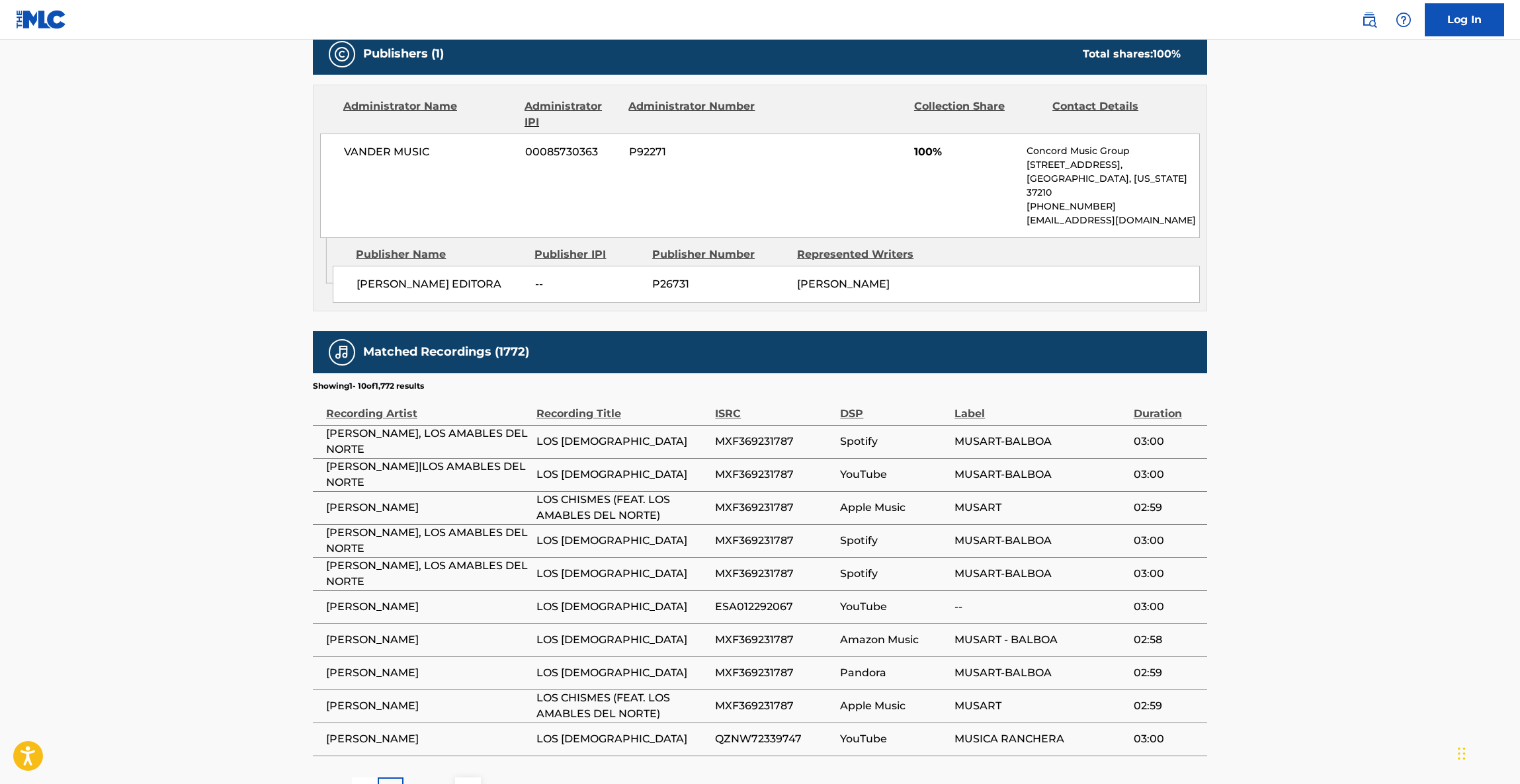
click at [1306, 530] on main "< Back to public search results Copy work link LOS CHISMES Work Detail Member W…" at bounding box center [760, 140] width 1520 height 1369
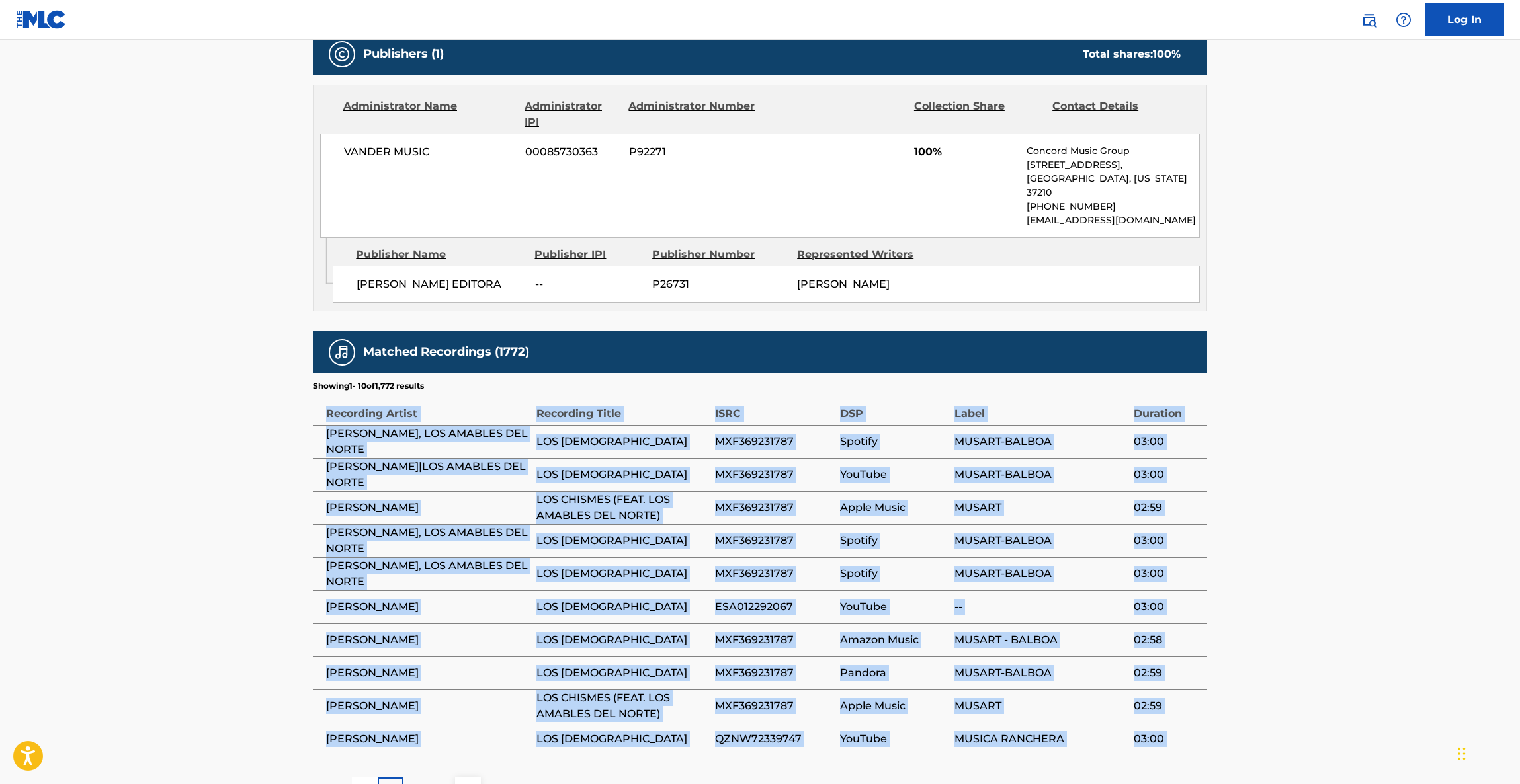
click at [1306, 530] on main "< Back to public search results Copy work link LOS CHISMES Work Detail Member W…" at bounding box center [760, 140] width 1520 height 1369
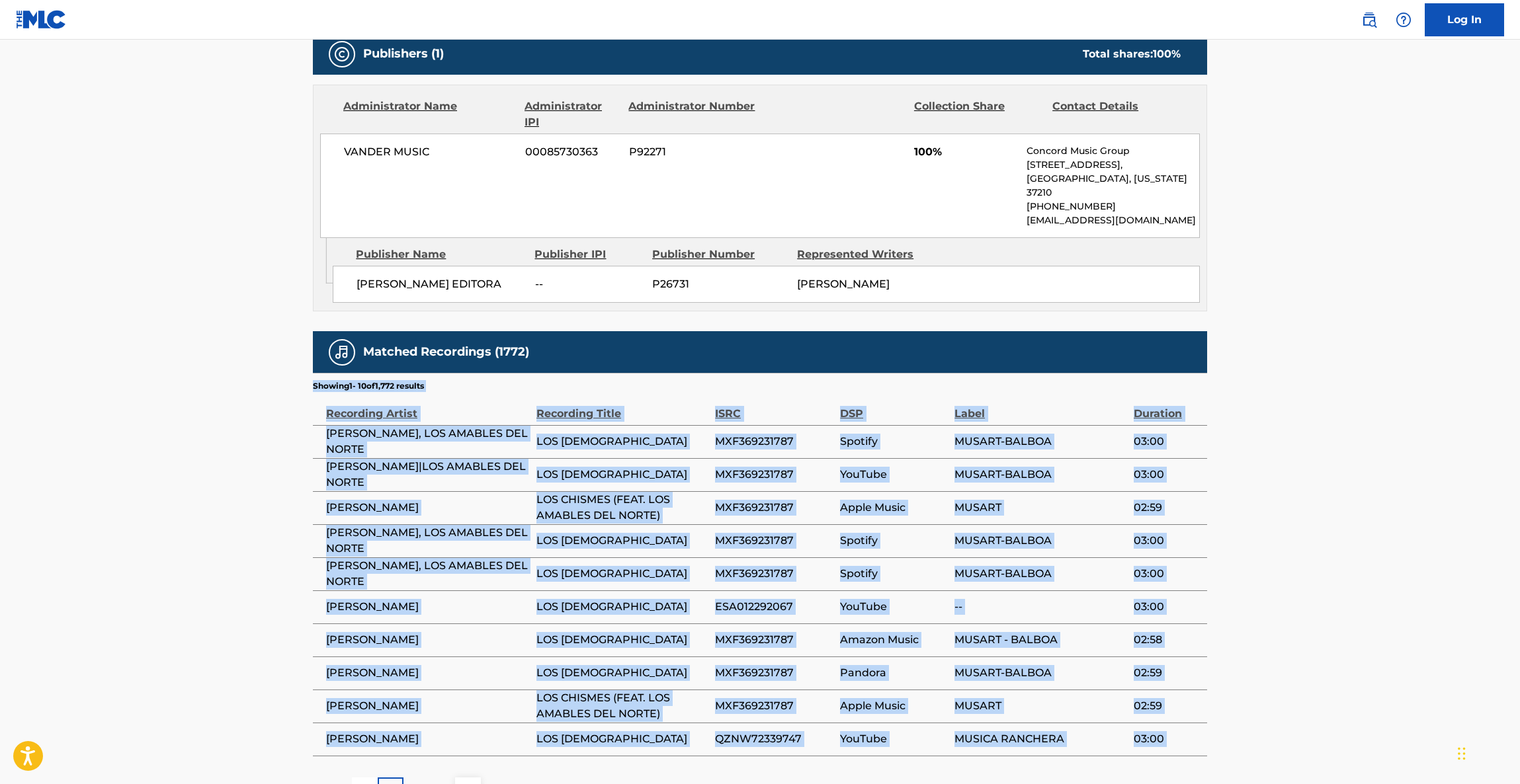
click at [1307, 530] on main "< Back to public search results Copy work link LOS CHISMES Work Detail Member W…" at bounding box center [760, 140] width 1520 height 1369
click at [1307, 529] on main "< Back to public search results Copy work link LOS CHISMES Work Detail Member W…" at bounding box center [760, 140] width 1520 height 1369
click at [1307, 526] on main "< Back to public search results Copy work link LOS CHISMES Work Detail Member W…" at bounding box center [760, 140] width 1520 height 1369
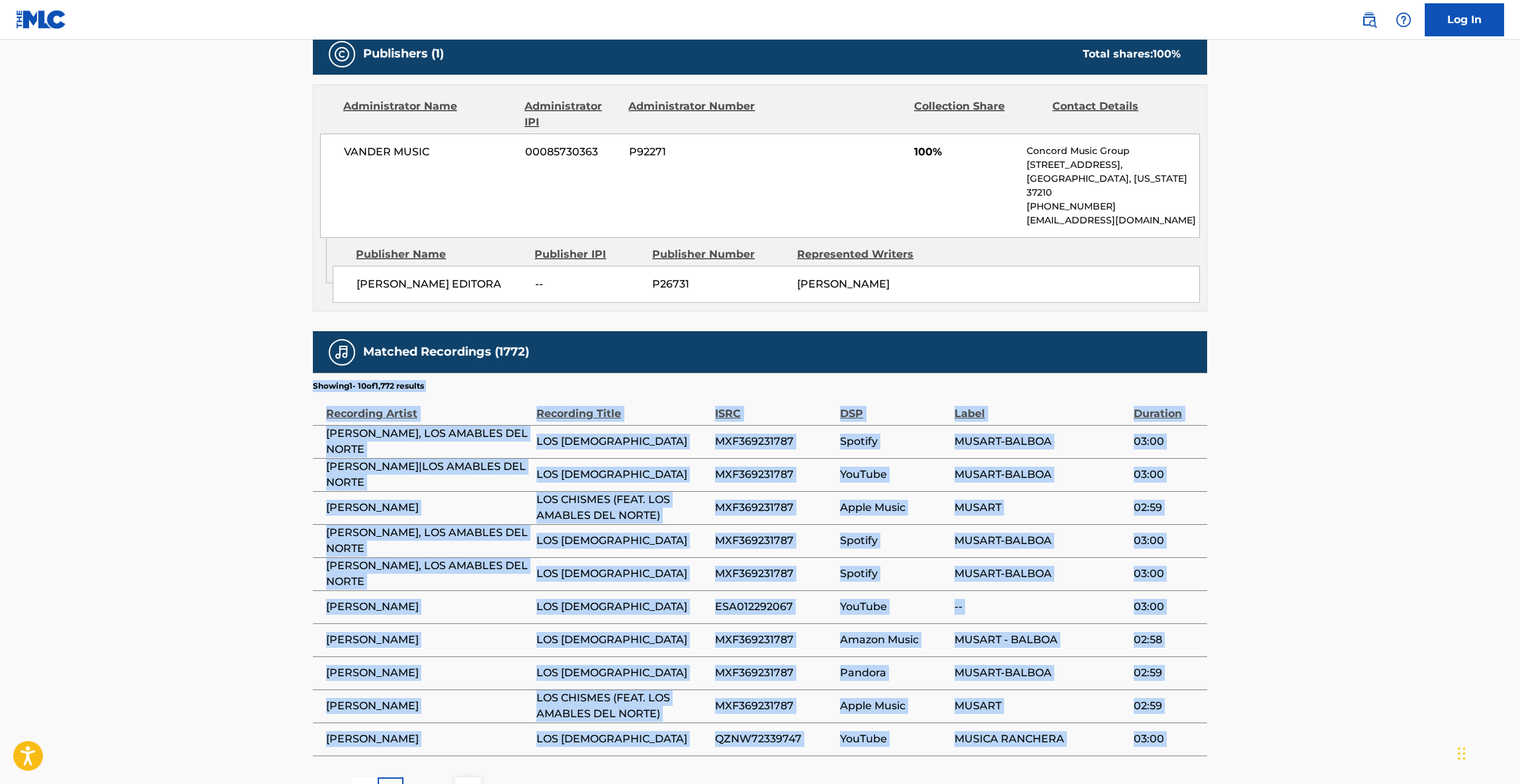
click at [1307, 526] on main "< Back to public search results Copy work link LOS CHISMES Work Detail Member W…" at bounding box center [760, 140] width 1520 height 1369
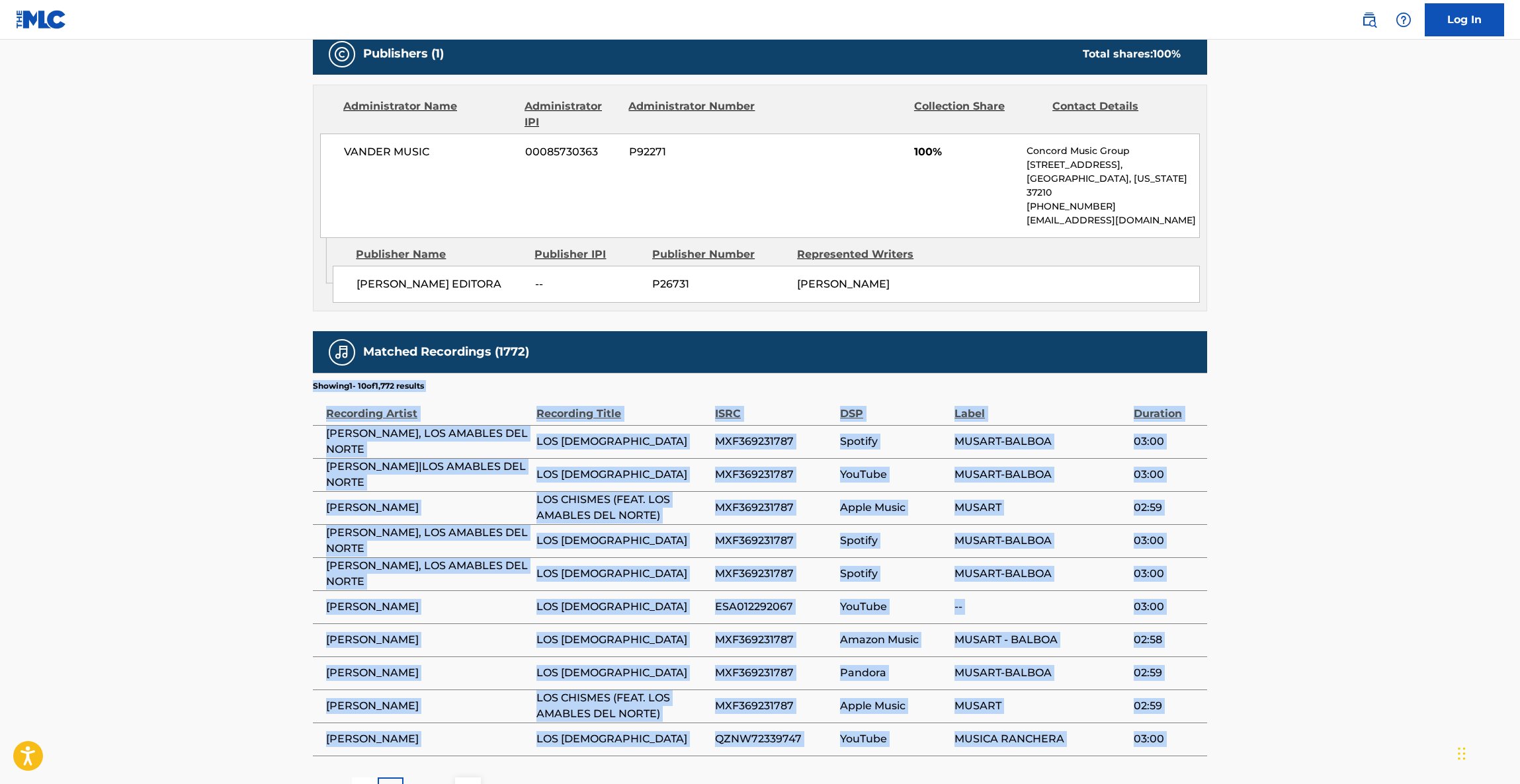
click at [1329, 513] on main "< Back to public search results Copy work link LOS CHISMES Work Detail Member W…" at bounding box center [760, 140] width 1520 height 1369
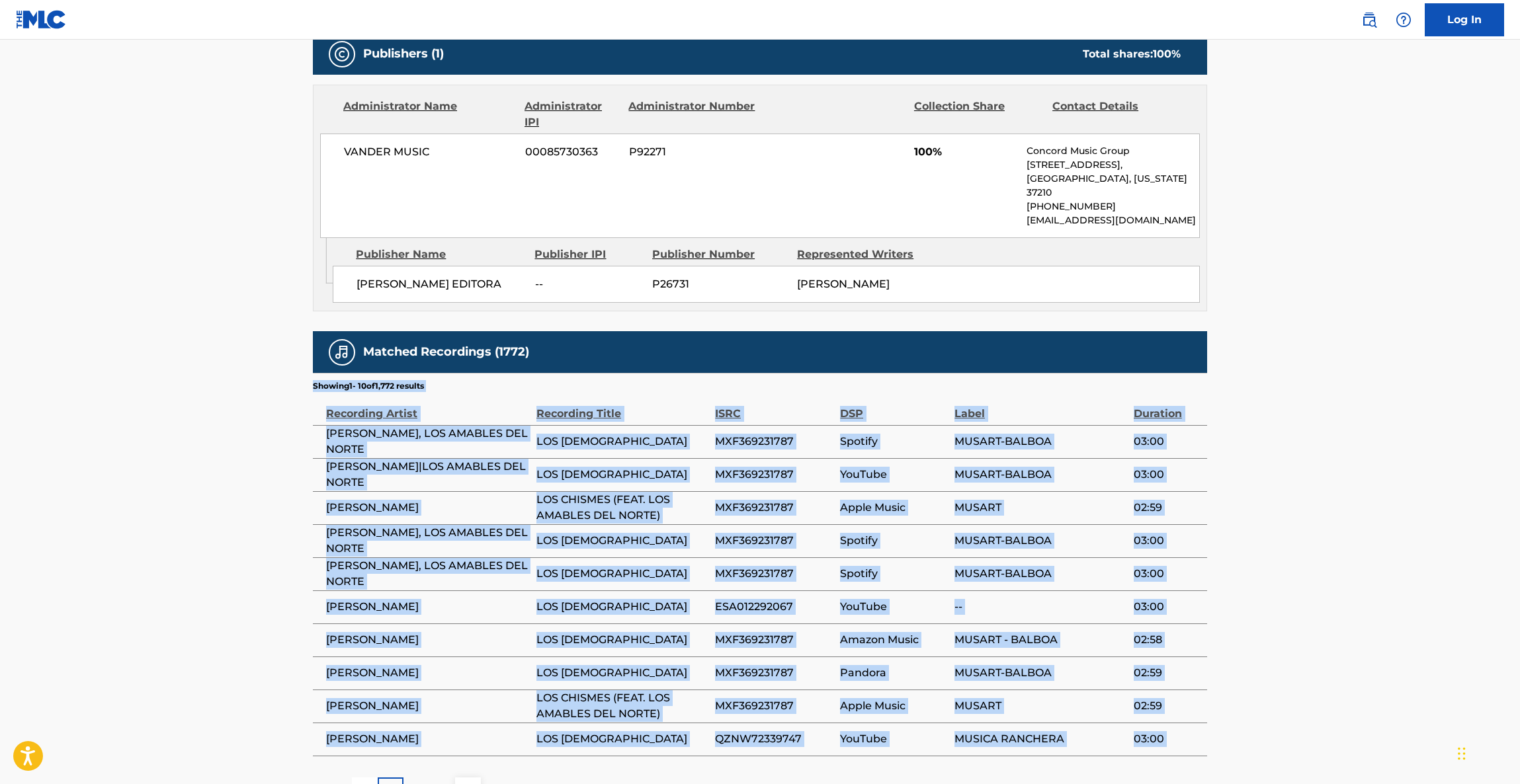
click at [1329, 513] on main "< Back to public search results Copy work link LOS CHISMES Work Detail Member W…" at bounding box center [760, 140] width 1520 height 1369
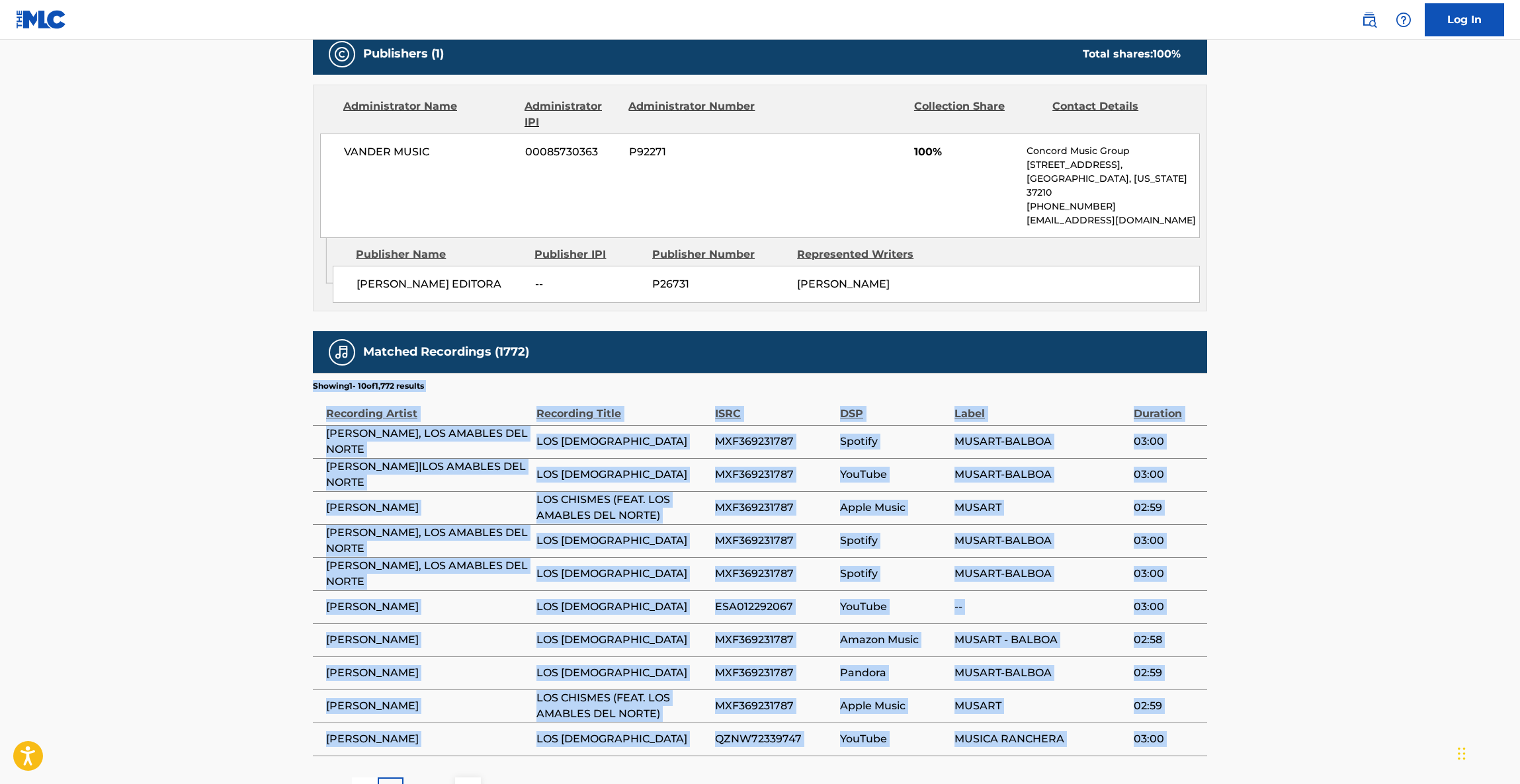
click at [1329, 513] on main "< Back to public search results Copy work link LOS CHISMES Work Detail Member W…" at bounding box center [760, 140] width 1520 height 1369
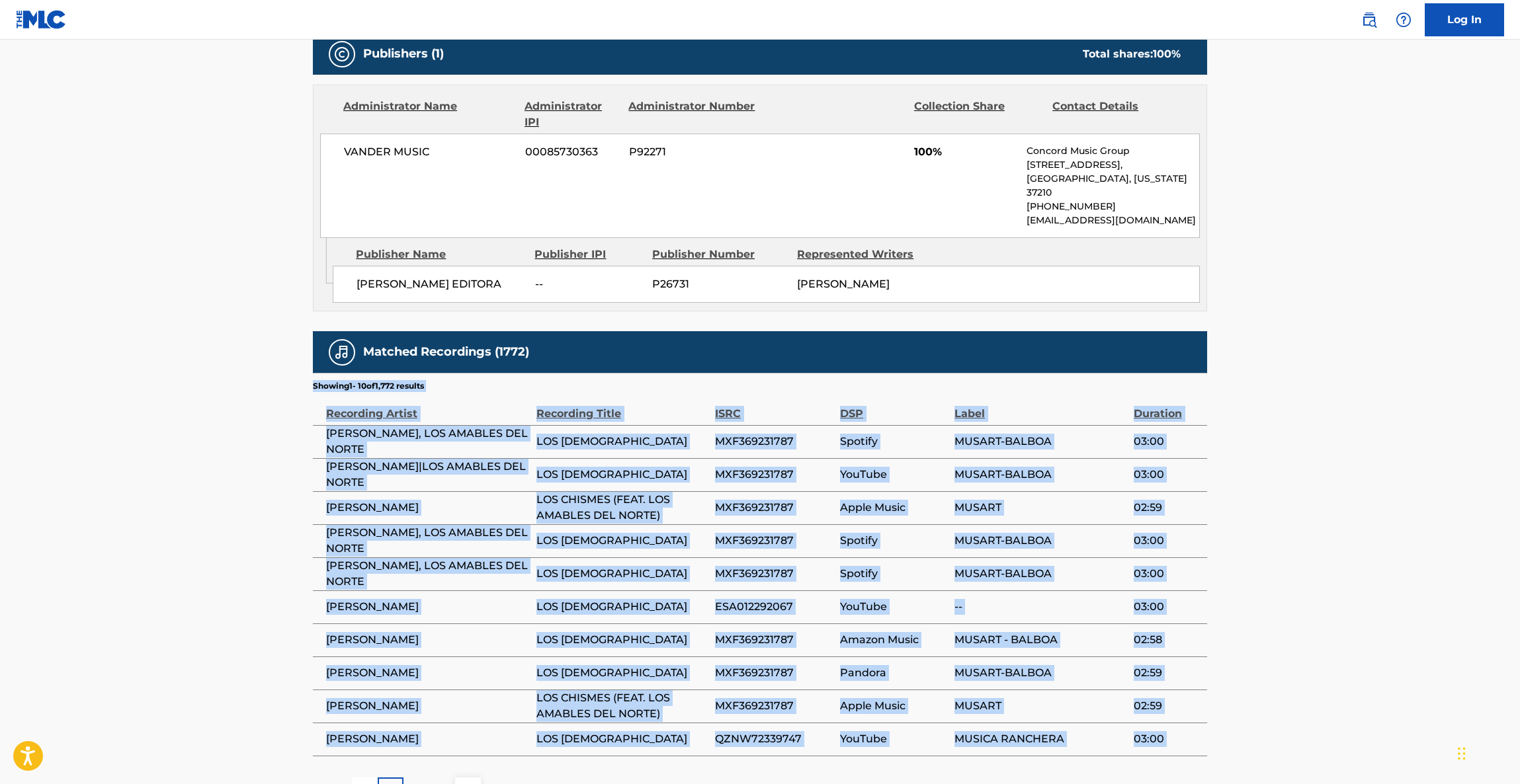
click at [1329, 513] on main "< Back to public search results Copy work link LOS CHISMES Work Detail Member W…" at bounding box center [760, 140] width 1520 height 1369
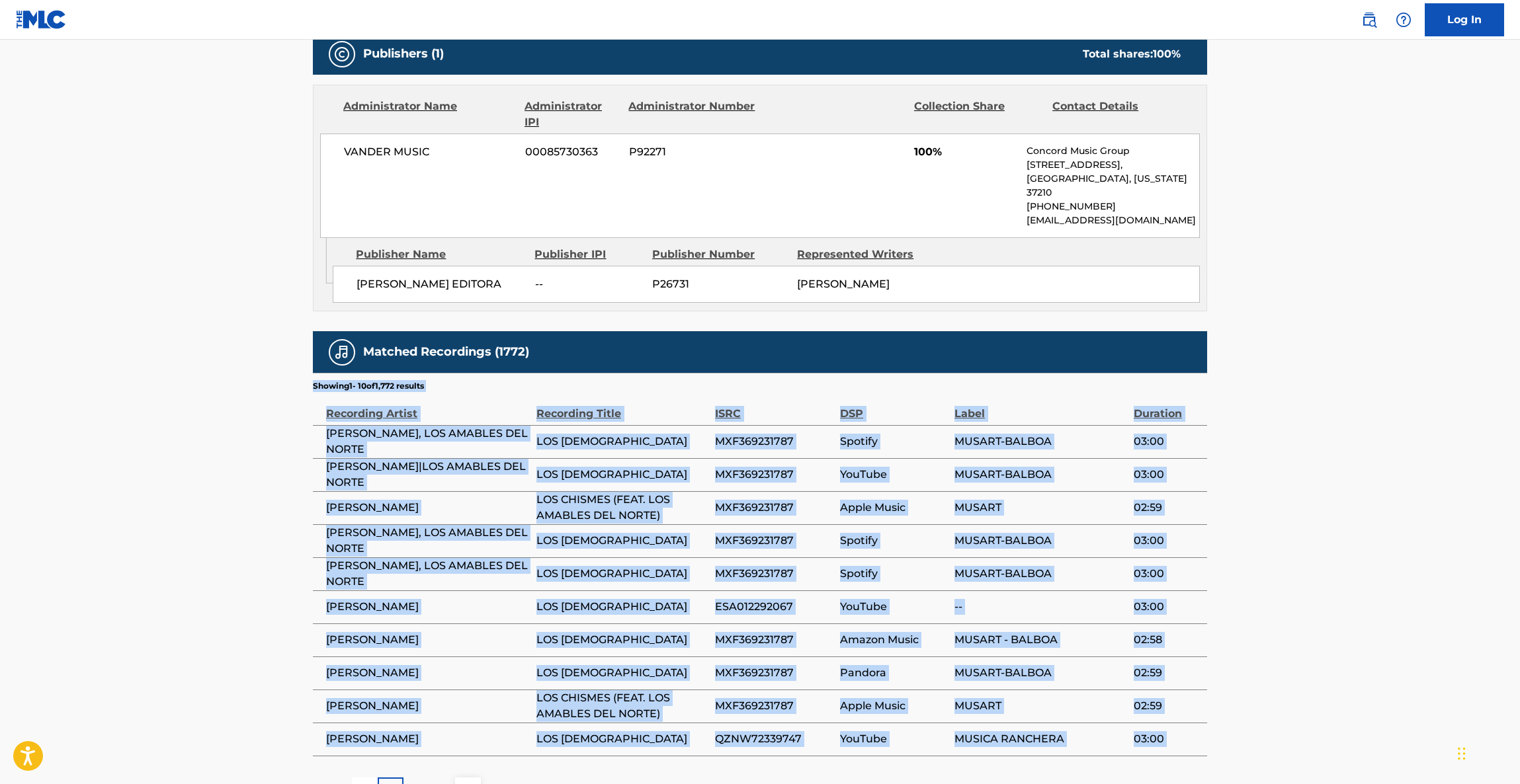
click at [1329, 513] on main "< Back to public search results Copy work link LOS CHISMES Work Detail Member W…" at bounding box center [760, 140] width 1520 height 1369
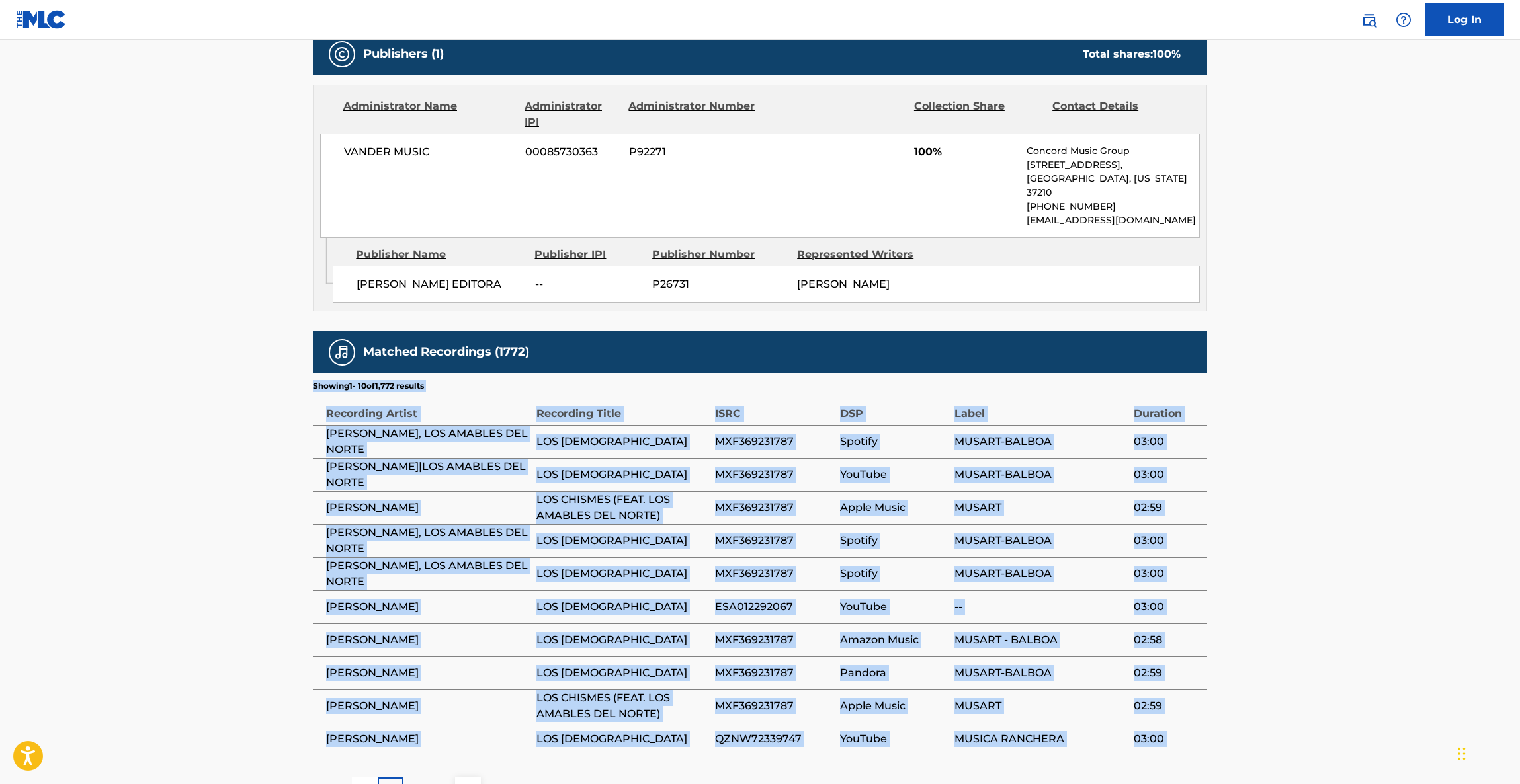
click at [1329, 513] on main "< Back to public search results Copy work link LOS CHISMES Work Detail Member W…" at bounding box center [760, 140] width 1520 height 1369
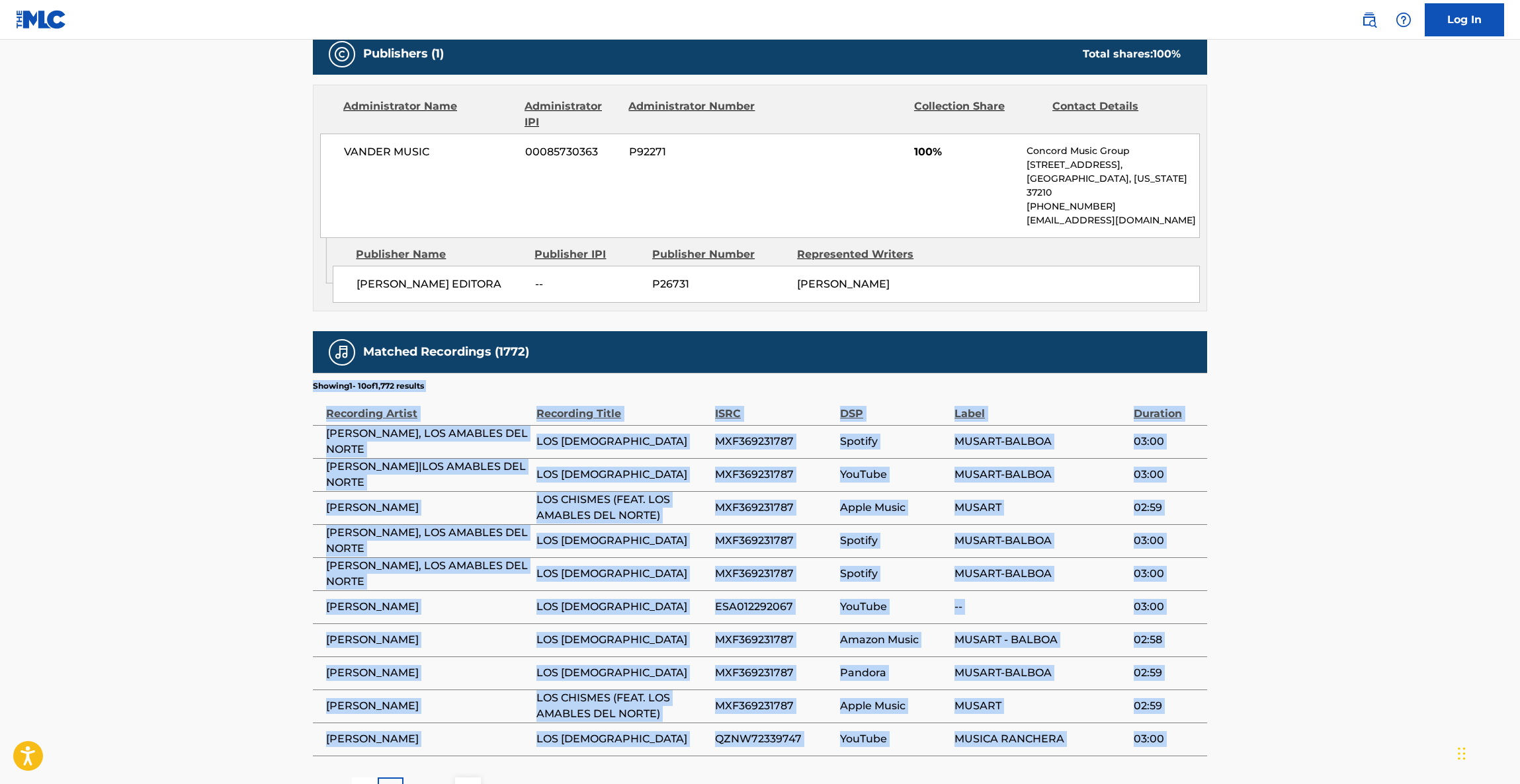
click at [1329, 513] on main "< Back to public search results Copy work link LOS CHISMES Work Detail Member W…" at bounding box center [760, 140] width 1520 height 1369
click at [1326, 513] on main "< Back to public search results Copy work link LOS CHISMES Work Detail Member W…" at bounding box center [760, 140] width 1520 height 1369
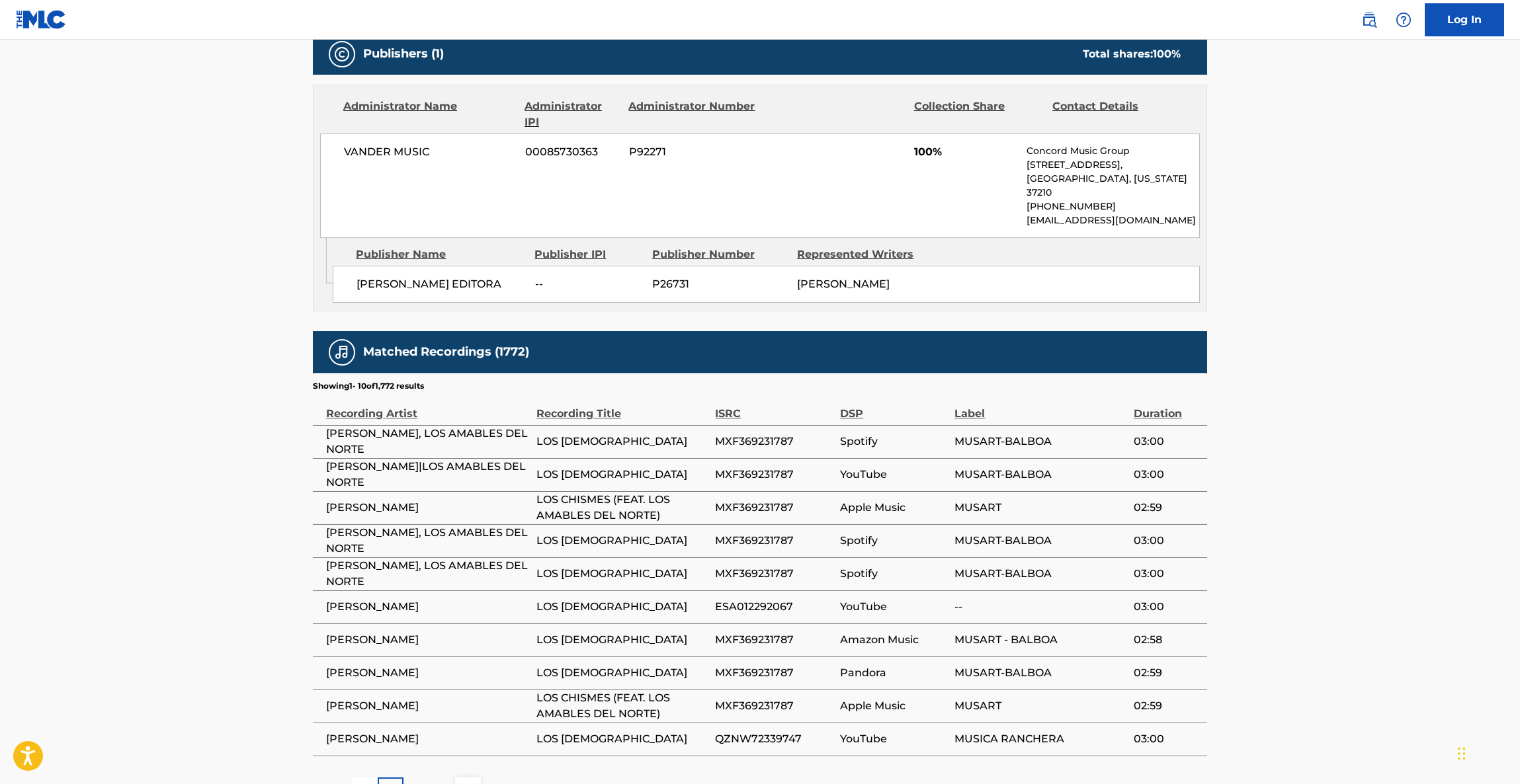
click at [1324, 513] on main "< Back to public search results Copy work link LOS CHISMES Work Detail Member W…" at bounding box center [760, 140] width 1520 height 1369
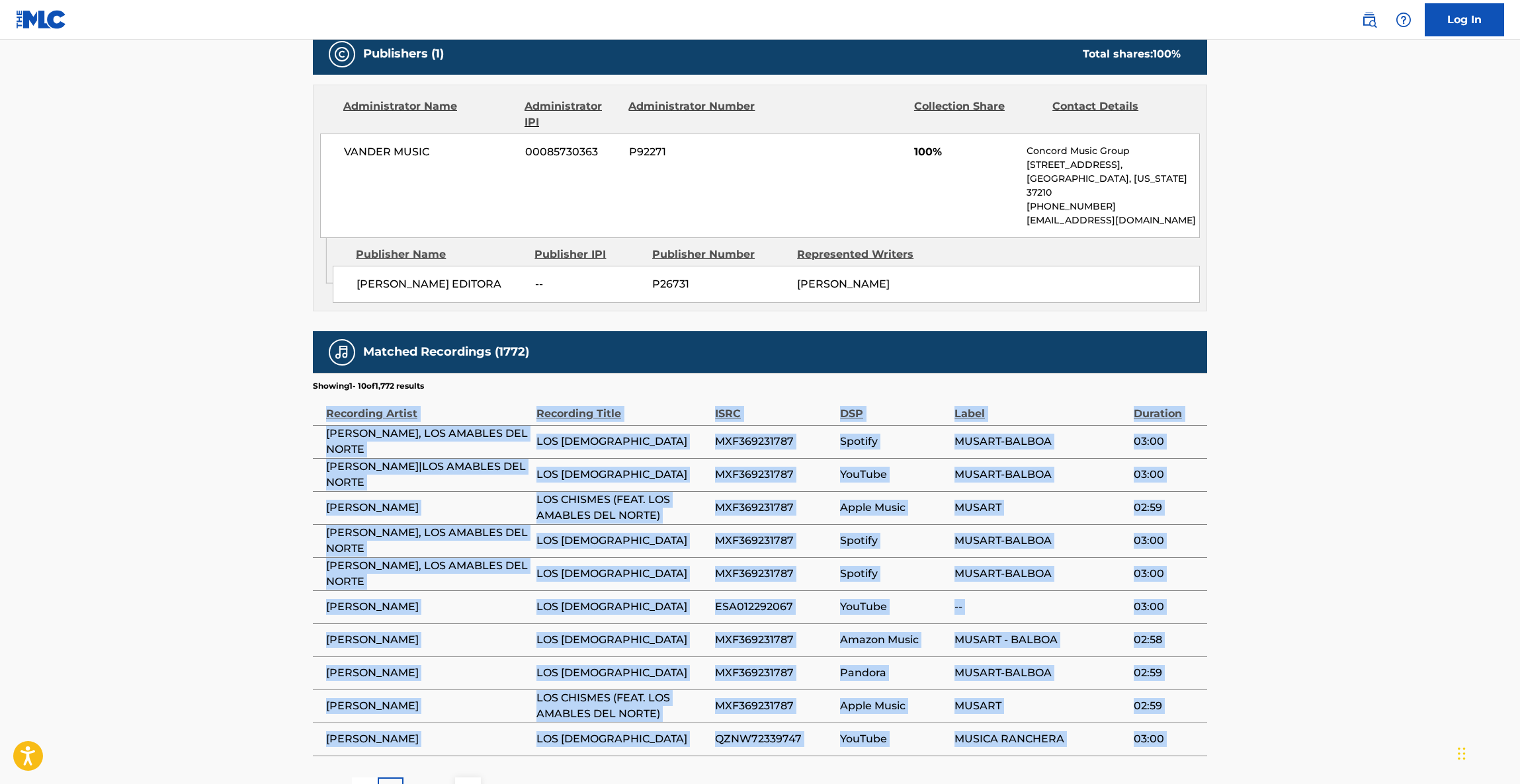
click at [1322, 513] on main "< Back to public search results Copy work link LOS CHISMES Work Detail Member W…" at bounding box center [760, 140] width 1520 height 1369
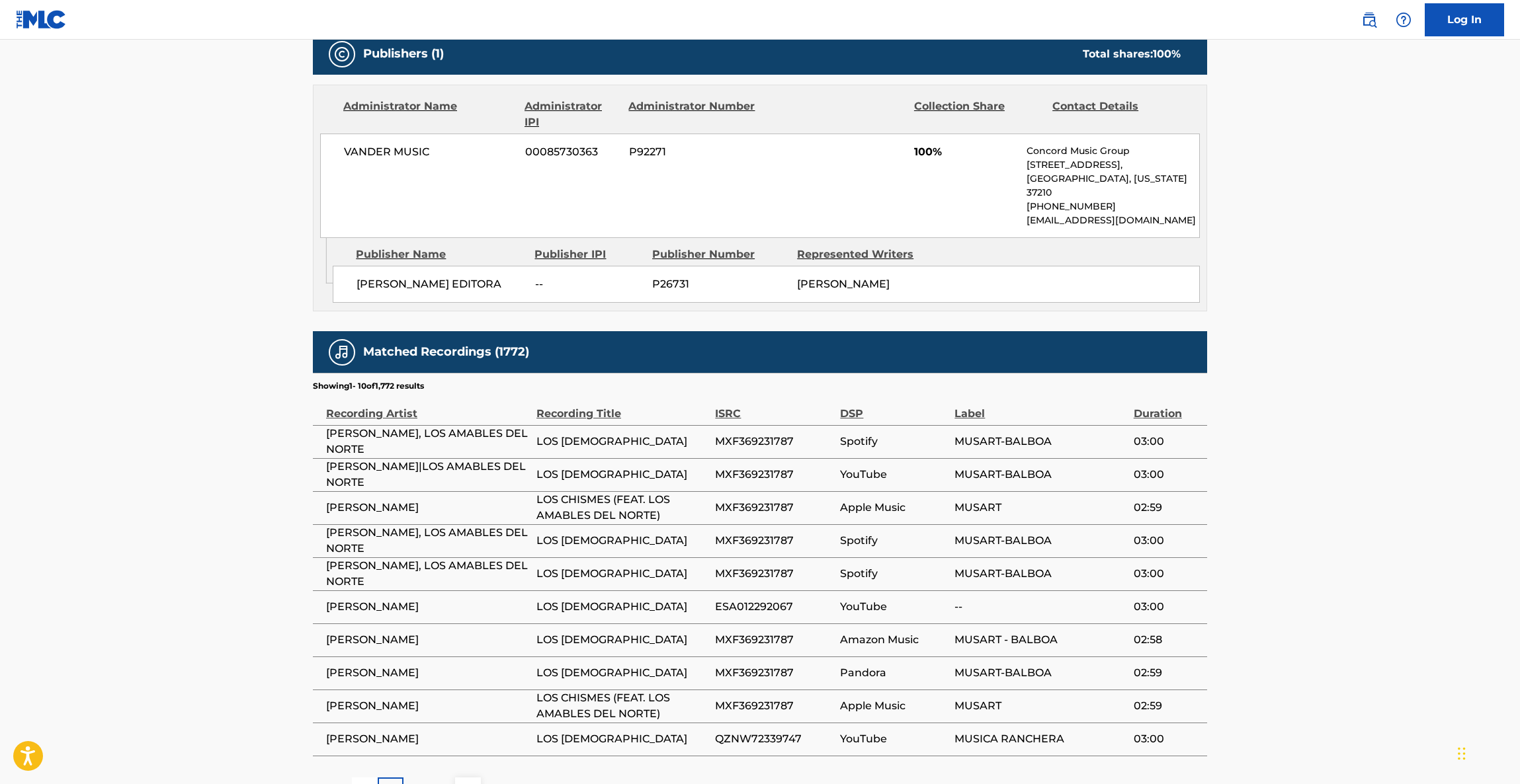
click at [1316, 514] on main "< Back to public search results Copy work link LOS CHISMES Work Detail Member W…" at bounding box center [760, 140] width 1520 height 1369
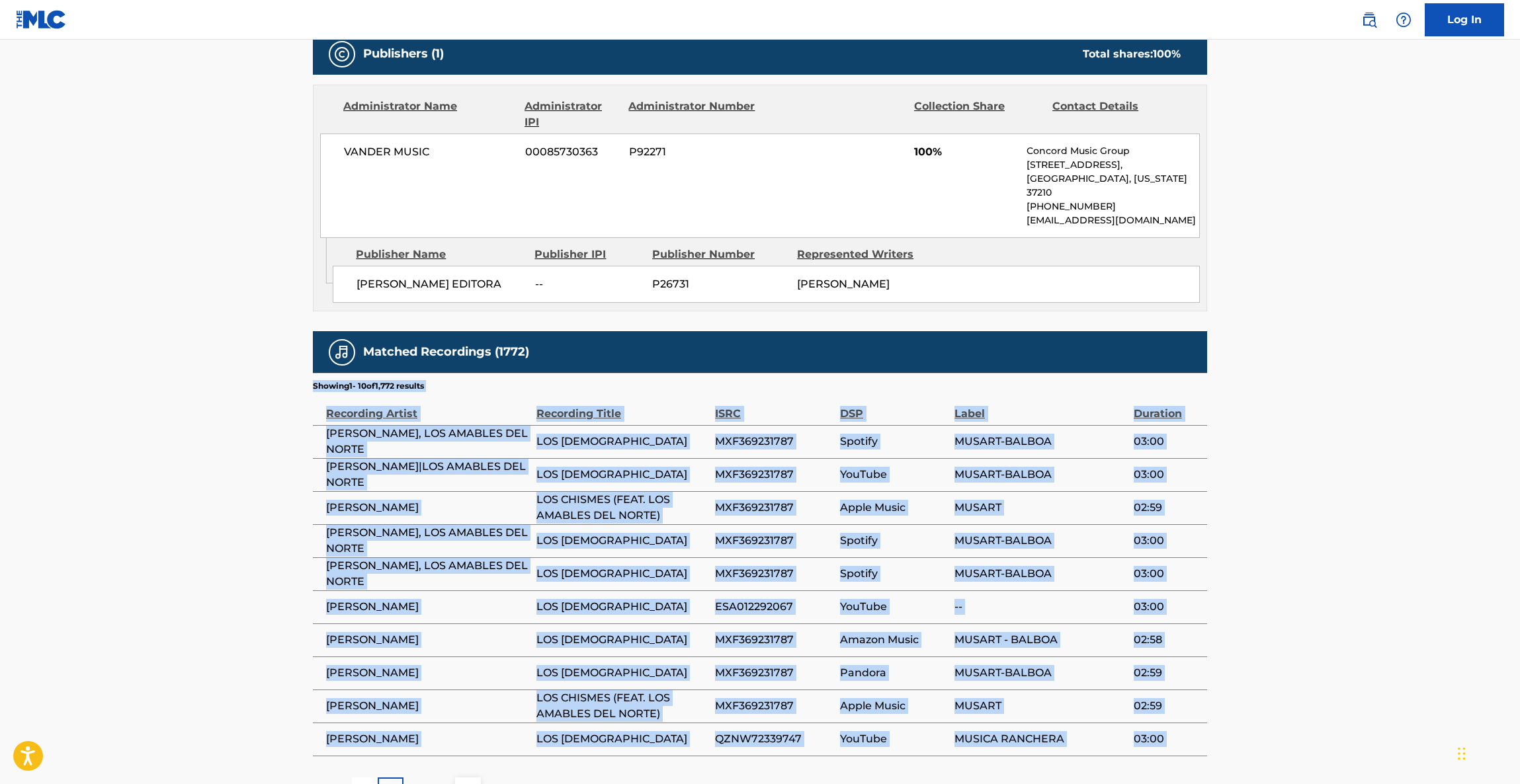
click at [1314, 514] on main "< Back to public search results Copy work link LOS CHISMES Work Detail Member W…" at bounding box center [760, 140] width 1520 height 1369
click at [1314, 515] on main "< Back to public search results Copy work link LOS CHISMES Work Detail Member W…" at bounding box center [760, 140] width 1520 height 1369
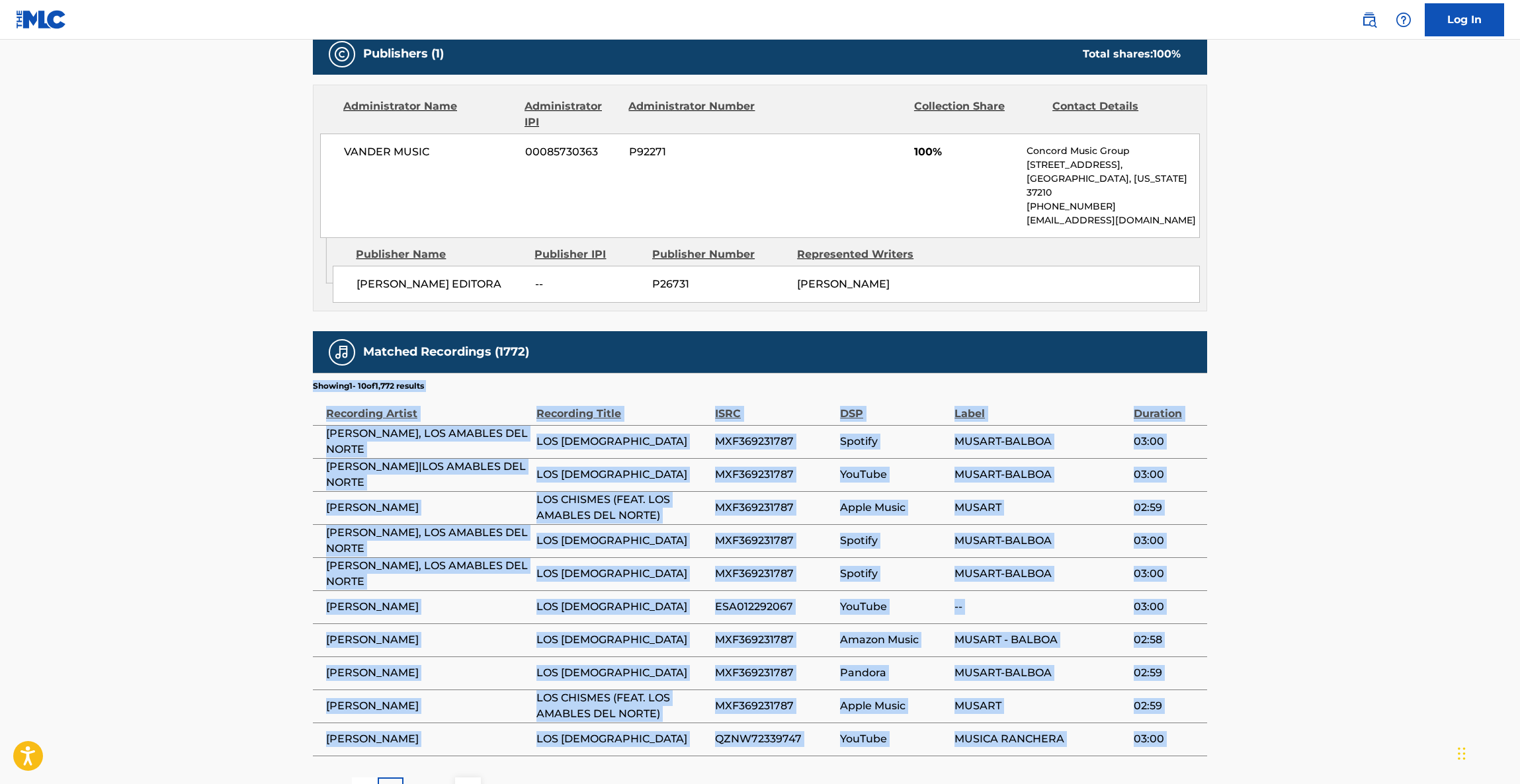
click at [1312, 515] on main "< Back to public search results Copy work link LOS CHISMES Work Detail Member W…" at bounding box center [760, 140] width 1520 height 1369
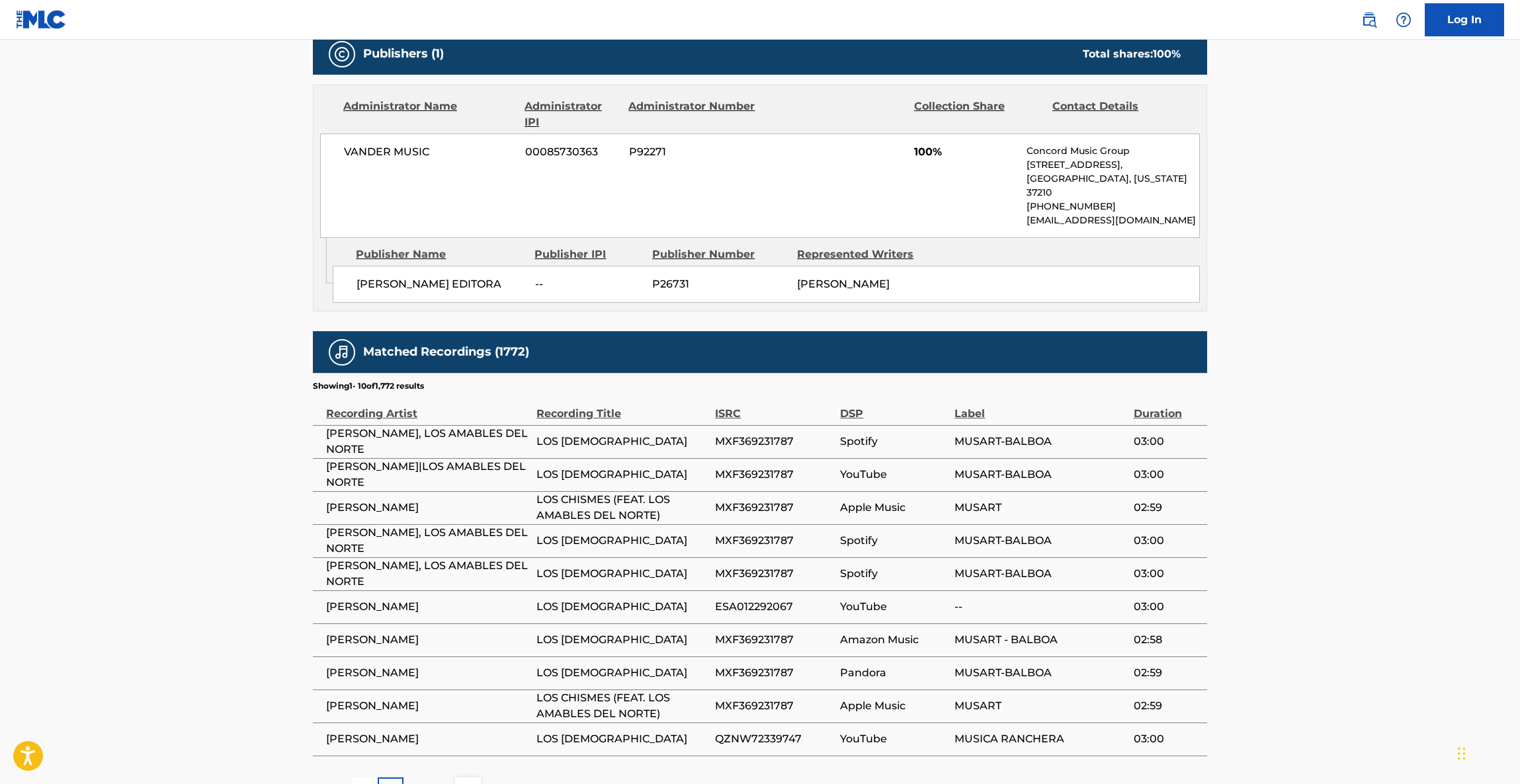
click at [1311, 515] on main "< Back to public search results Copy work link LOS CHISMES Work Detail Member W…" at bounding box center [760, 140] width 1520 height 1369
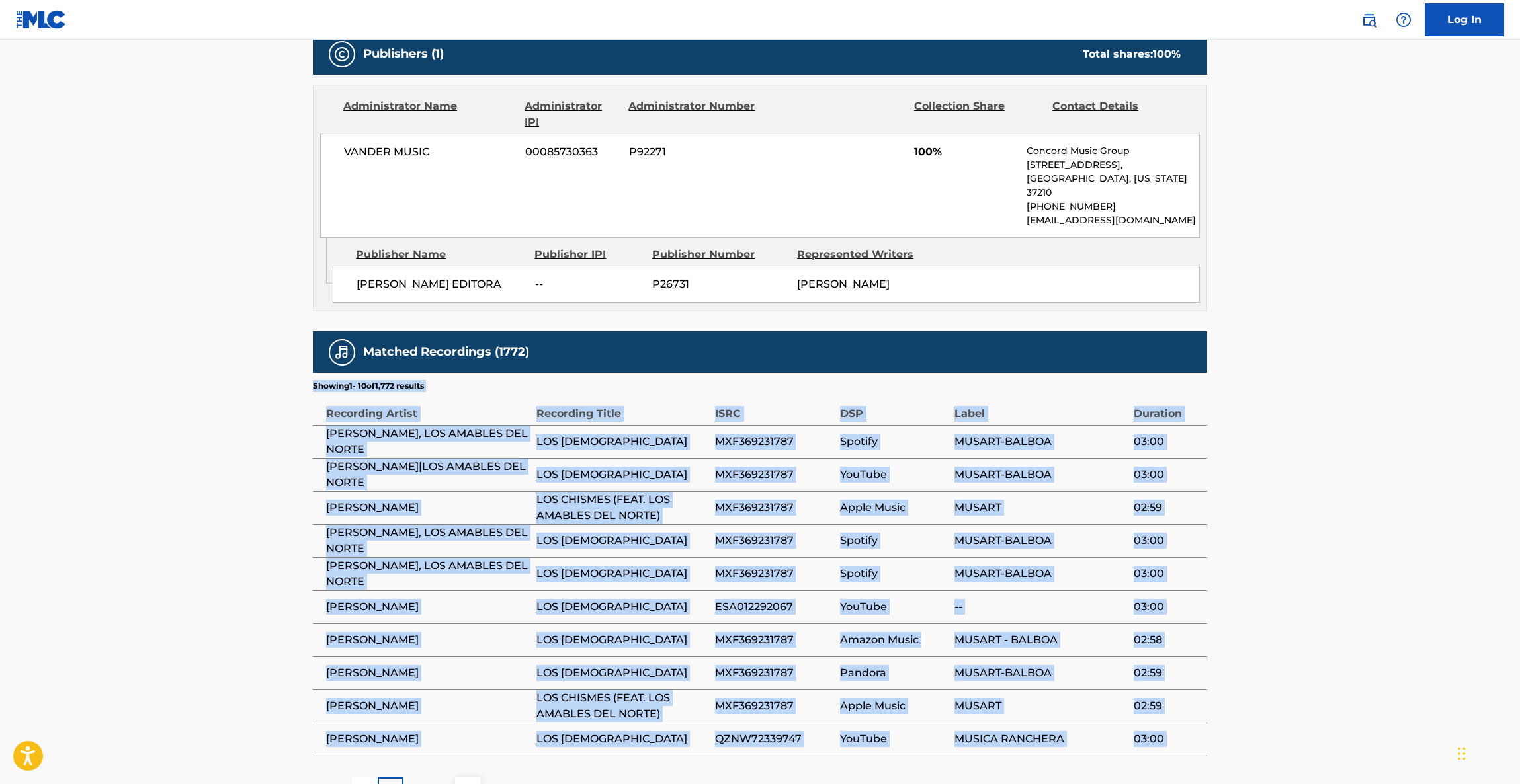
click at [1311, 515] on main "< Back to public search results Copy work link LOS CHISMES Work Detail Member W…" at bounding box center [760, 140] width 1520 height 1369
click at [1310, 515] on main "< Back to public search results Copy work link LOS CHISMES Work Detail Member W…" at bounding box center [760, 140] width 1520 height 1369
click at [1309, 515] on main "< Back to public search results Copy work link LOS CHISMES Work Detail Member W…" at bounding box center [760, 140] width 1520 height 1369
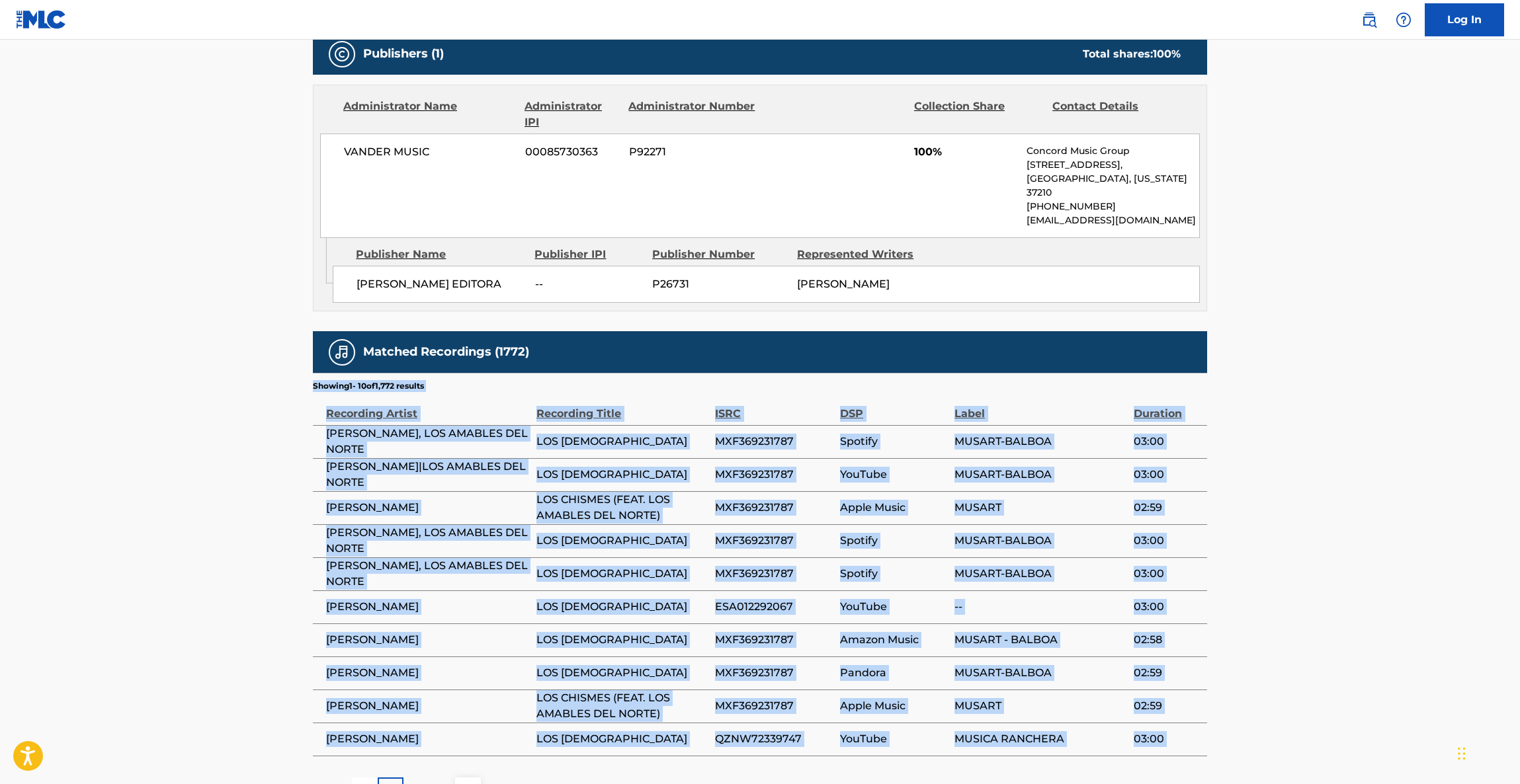
click at [1309, 515] on main "< Back to public search results Copy work link LOS CHISMES Work Detail Member W…" at bounding box center [760, 140] width 1520 height 1369
click at [1307, 515] on main "< Back to public search results Copy work link LOS CHISMES Work Detail Member W…" at bounding box center [760, 140] width 1520 height 1369
click at [1306, 516] on main "< Back to public search results Copy work link LOS CHISMES Work Detail Member W…" at bounding box center [760, 140] width 1520 height 1369
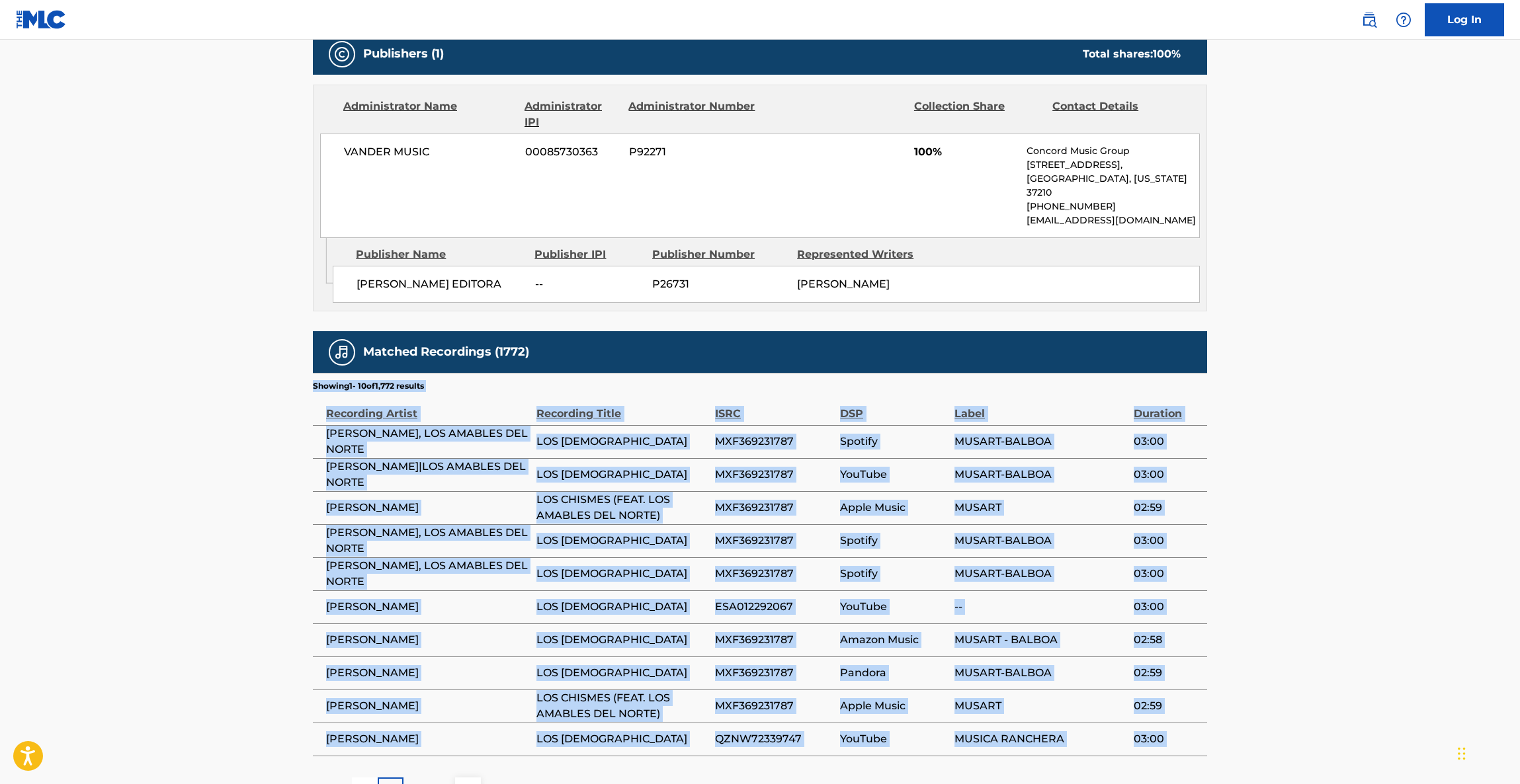
click at [1306, 516] on main "< Back to public search results Copy work link LOS CHISMES Work Detail Member W…" at bounding box center [760, 140] width 1520 height 1369
click at [1302, 516] on main "< Back to public search results Copy work link LOS CHISMES Work Detail Member W…" at bounding box center [760, 140] width 1520 height 1369
click at [1298, 518] on main "< Back to public search results Copy work link LOS CHISMES Work Detail Member W…" at bounding box center [760, 140] width 1520 height 1369
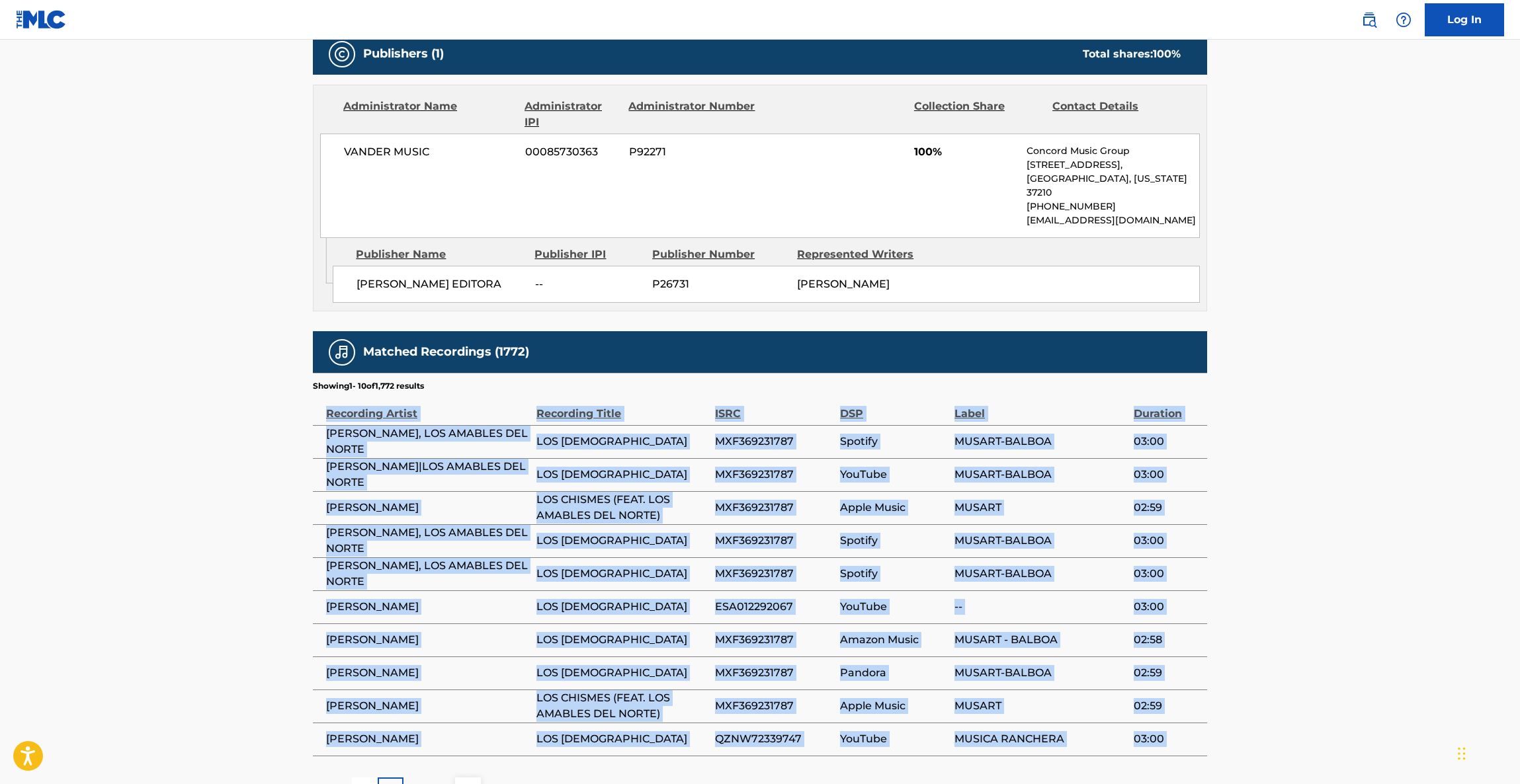
click at [1297, 518] on main "< Back to public search results Copy work link LOS CHISMES Work Detail Member W…" at bounding box center [760, 140] width 1520 height 1369
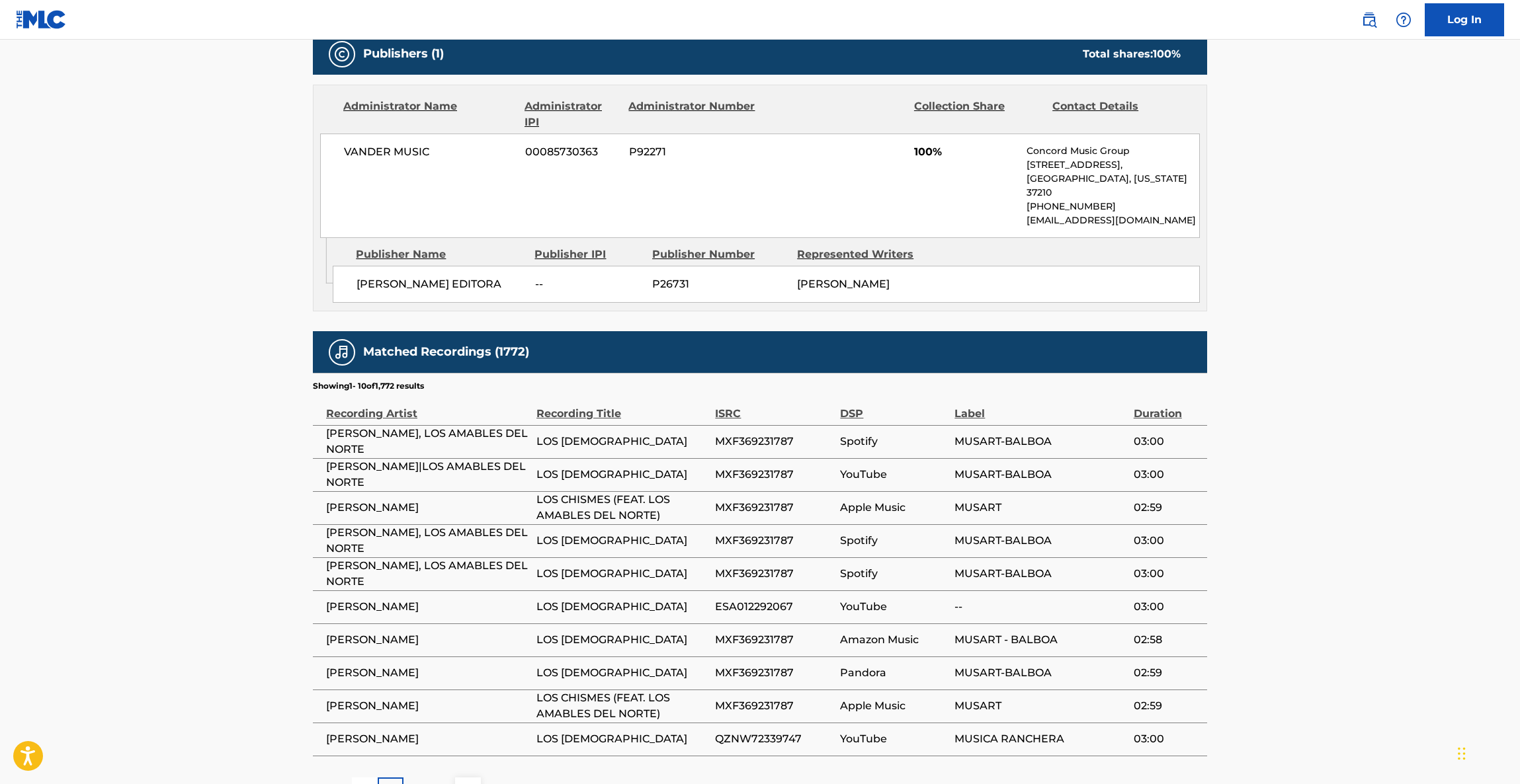
click at [1294, 518] on main "< Back to public search results Copy work link LOS CHISMES Work Detail Member W…" at bounding box center [760, 140] width 1520 height 1369
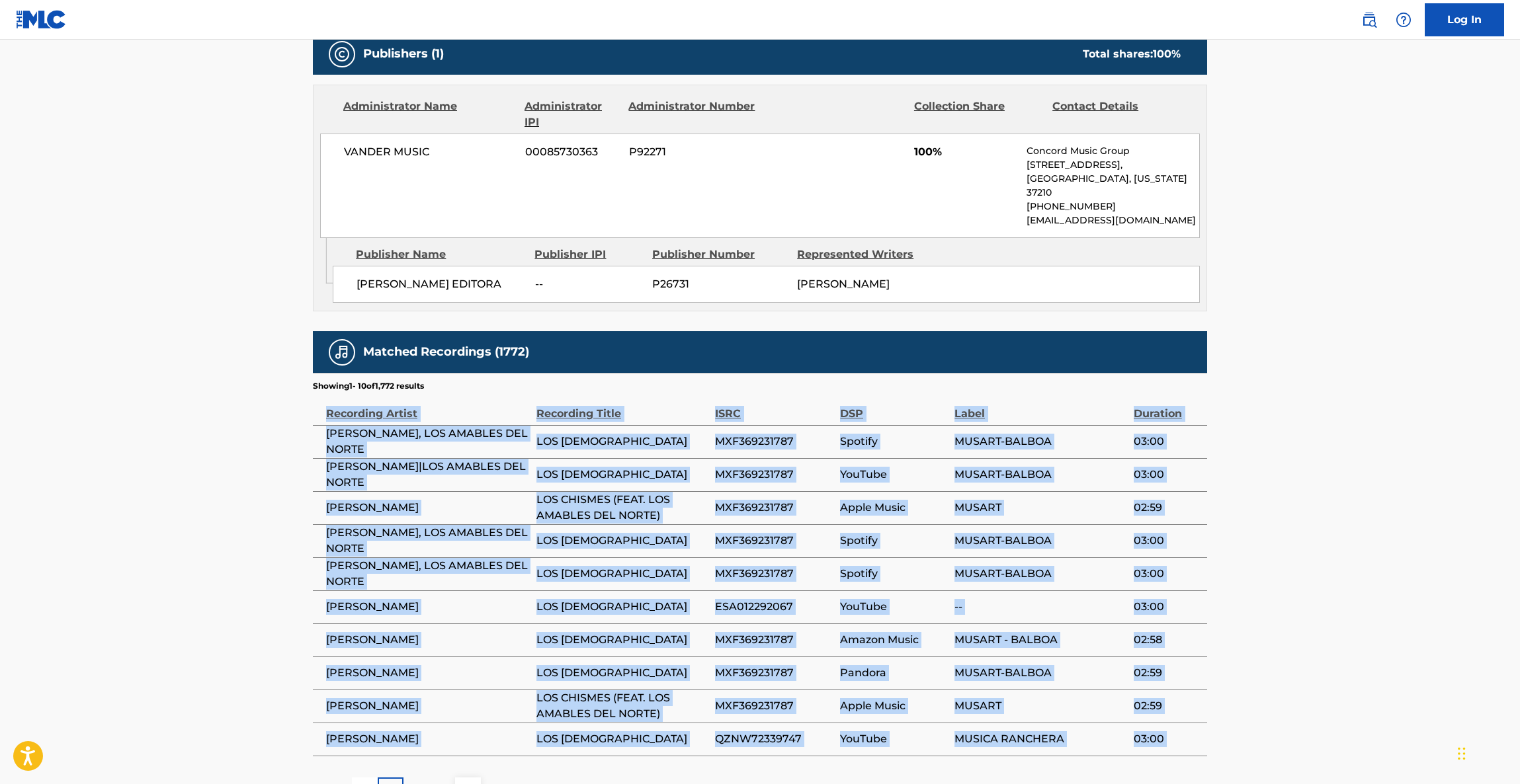
click at [1294, 518] on main "< Back to public search results Copy work link LOS CHISMES Work Detail Member W…" at bounding box center [760, 140] width 1520 height 1369
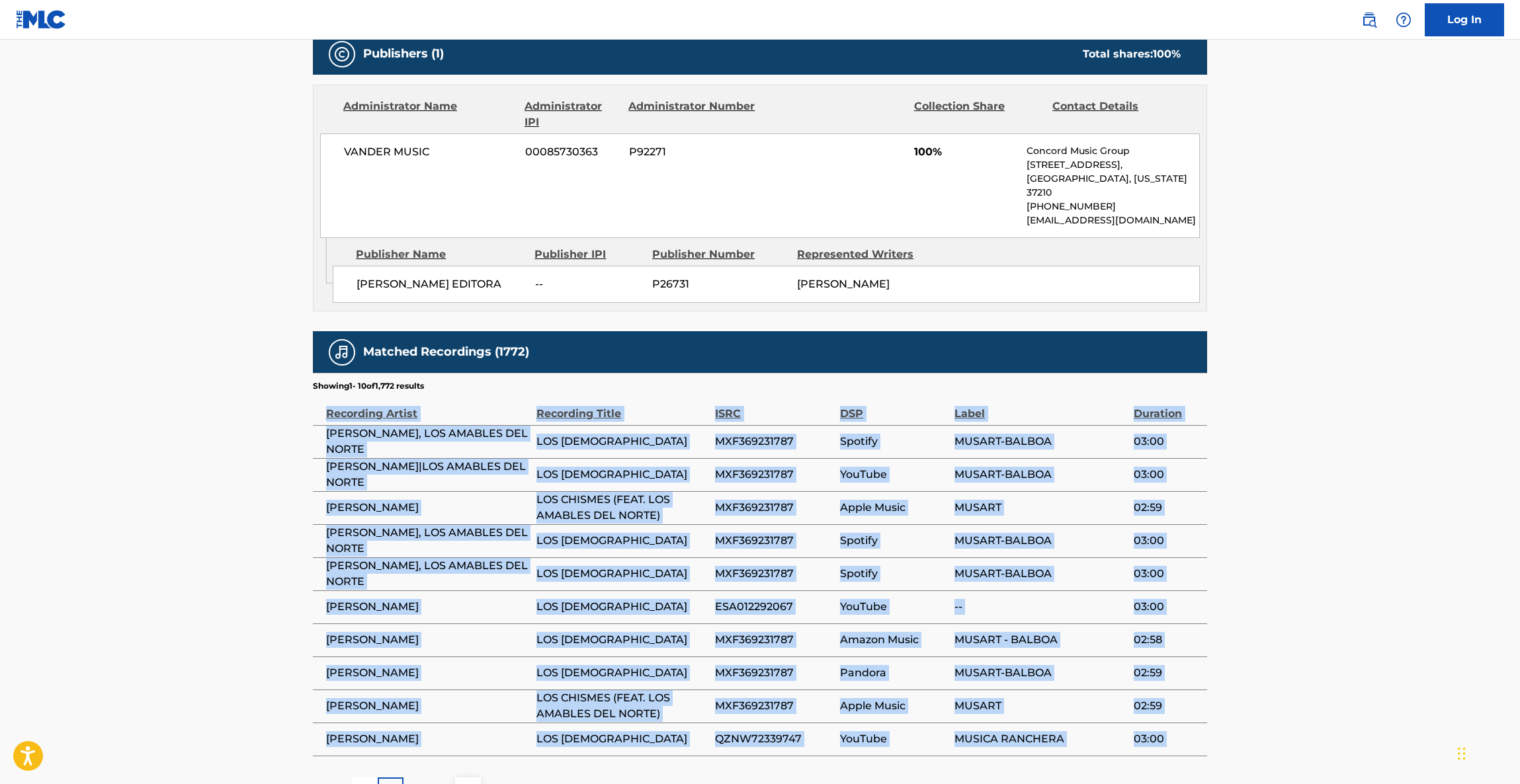
click at [1294, 518] on main "< Back to public search results Copy work link LOS CHISMES Work Detail Member W…" at bounding box center [760, 140] width 1520 height 1369
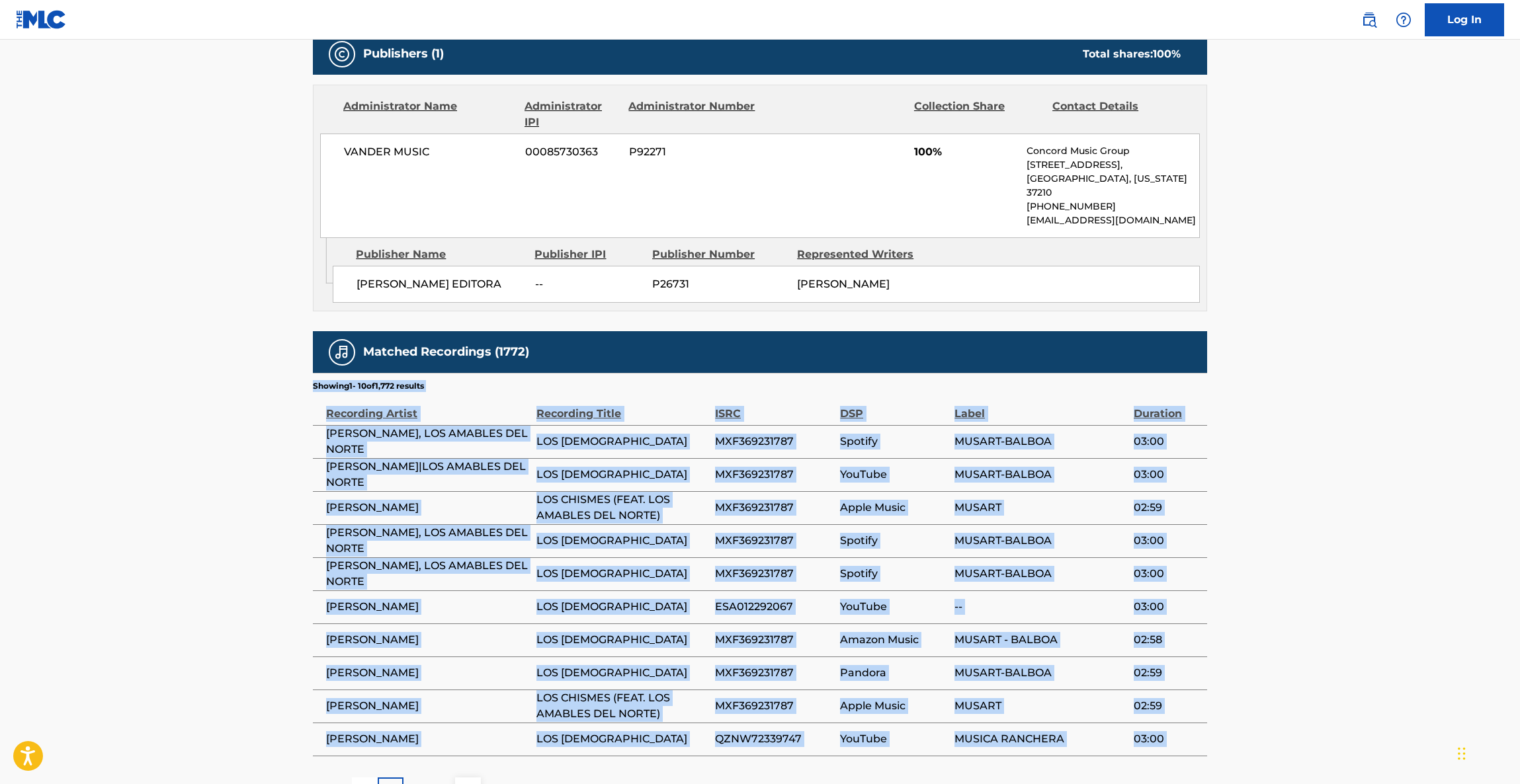
click at [1294, 518] on main "< Back to public search results Copy work link LOS CHISMES Work Detail Member W…" at bounding box center [760, 140] width 1520 height 1369
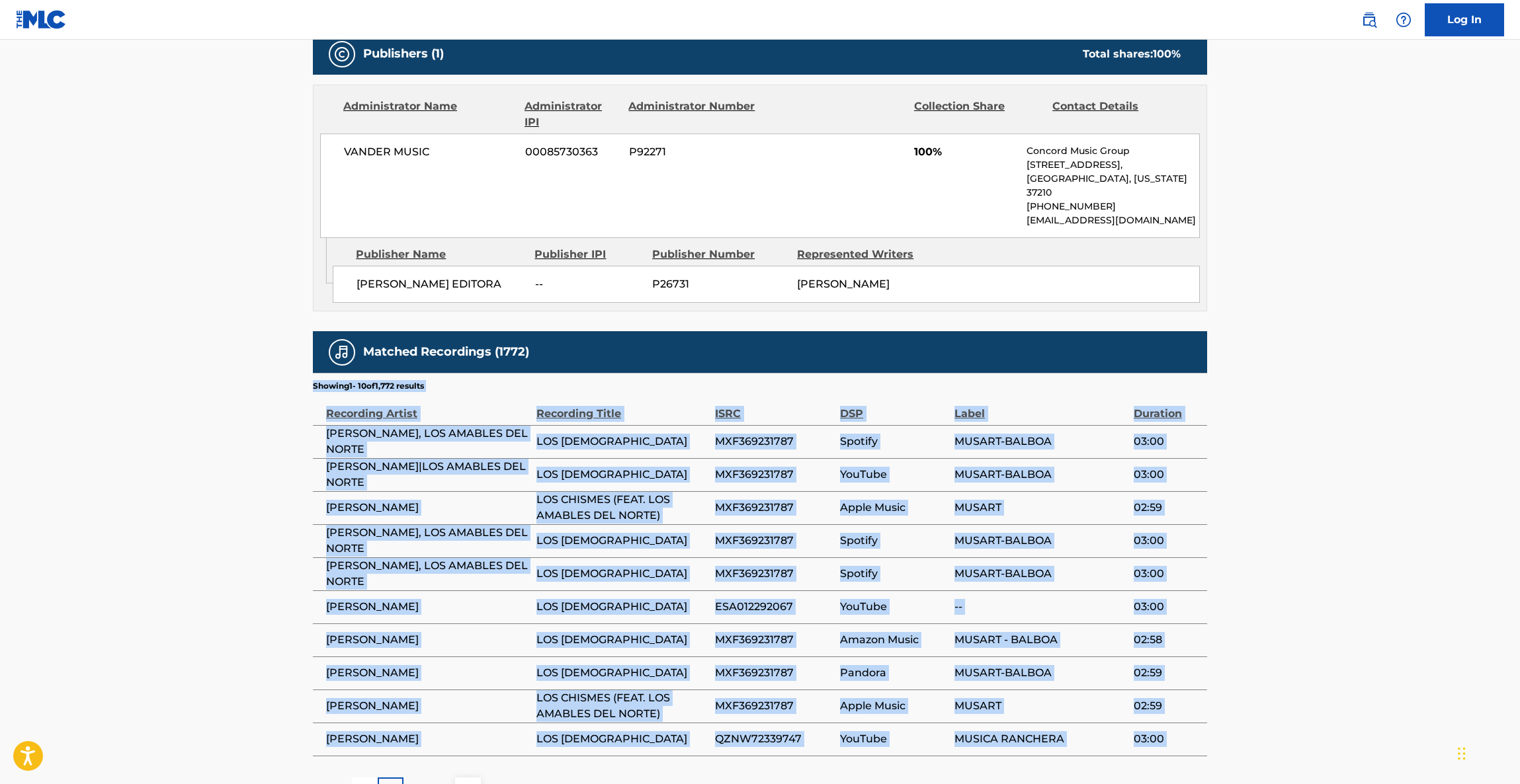
click at [1294, 518] on main "< Back to public search results Copy work link LOS CHISMES Work Detail Member W…" at bounding box center [760, 140] width 1520 height 1369
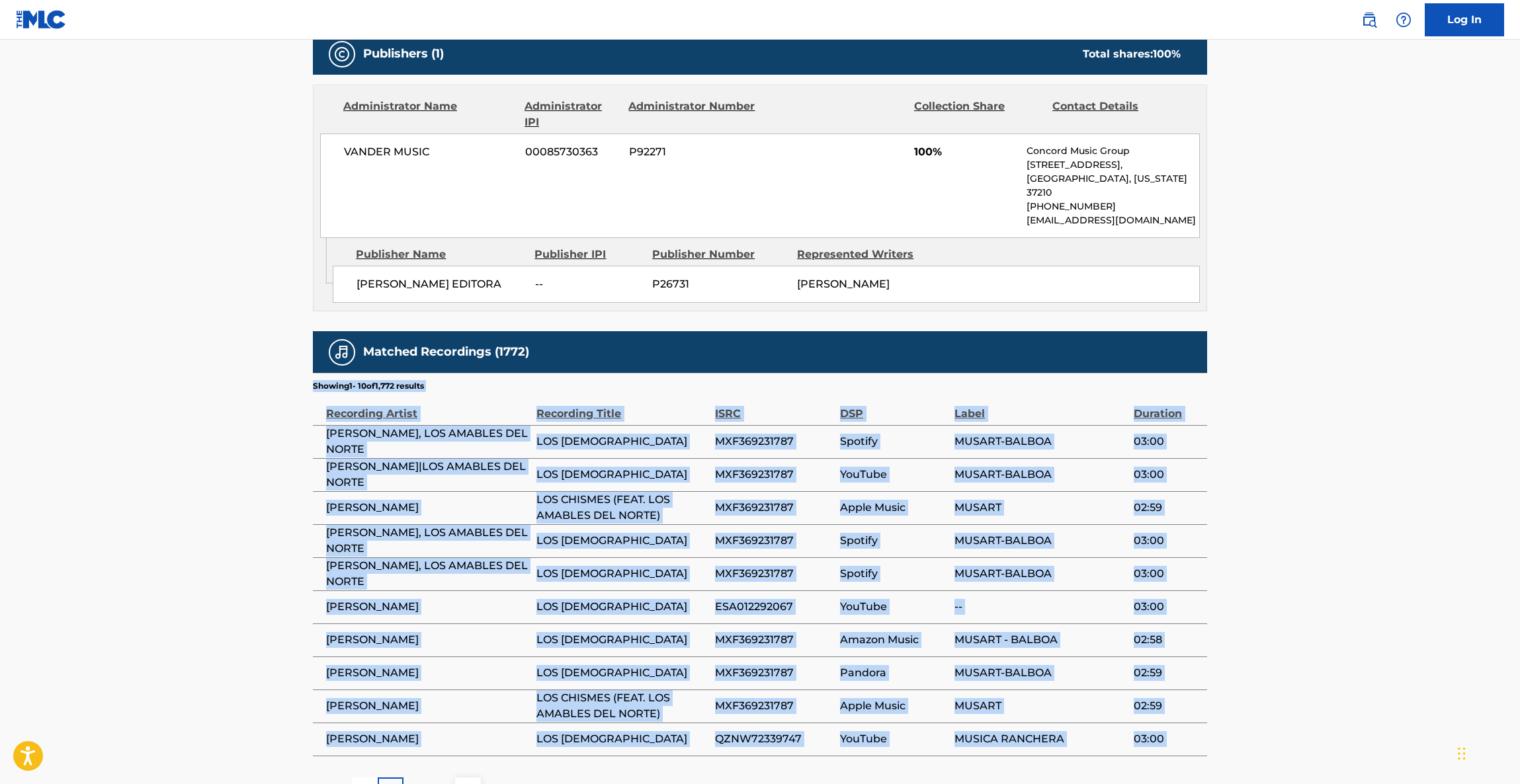
click at [1294, 518] on main "< Back to public search results Copy work link LOS CHISMES Work Detail Member W…" at bounding box center [760, 140] width 1520 height 1369
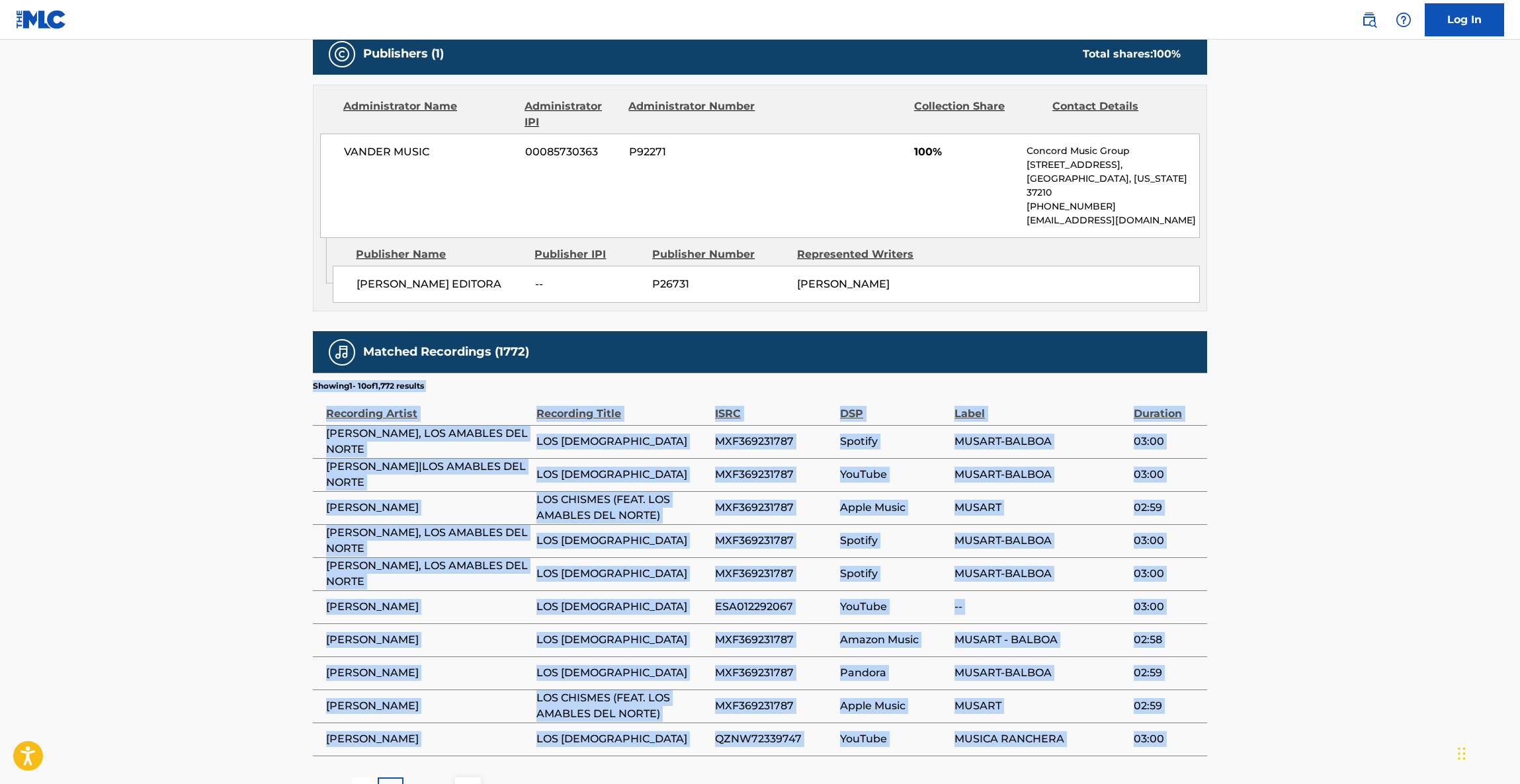
click at [1293, 518] on main "< Back to public search results Copy work link LOS CHISMES Work Detail Member W…" at bounding box center [760, 140] width 1520 height 1369
click at [1291, 518] on main "< Back to public search results Copy work link LOS CHISMES Work Detail Member W…" at bounding box center [760, 140] width 1520 height 1369
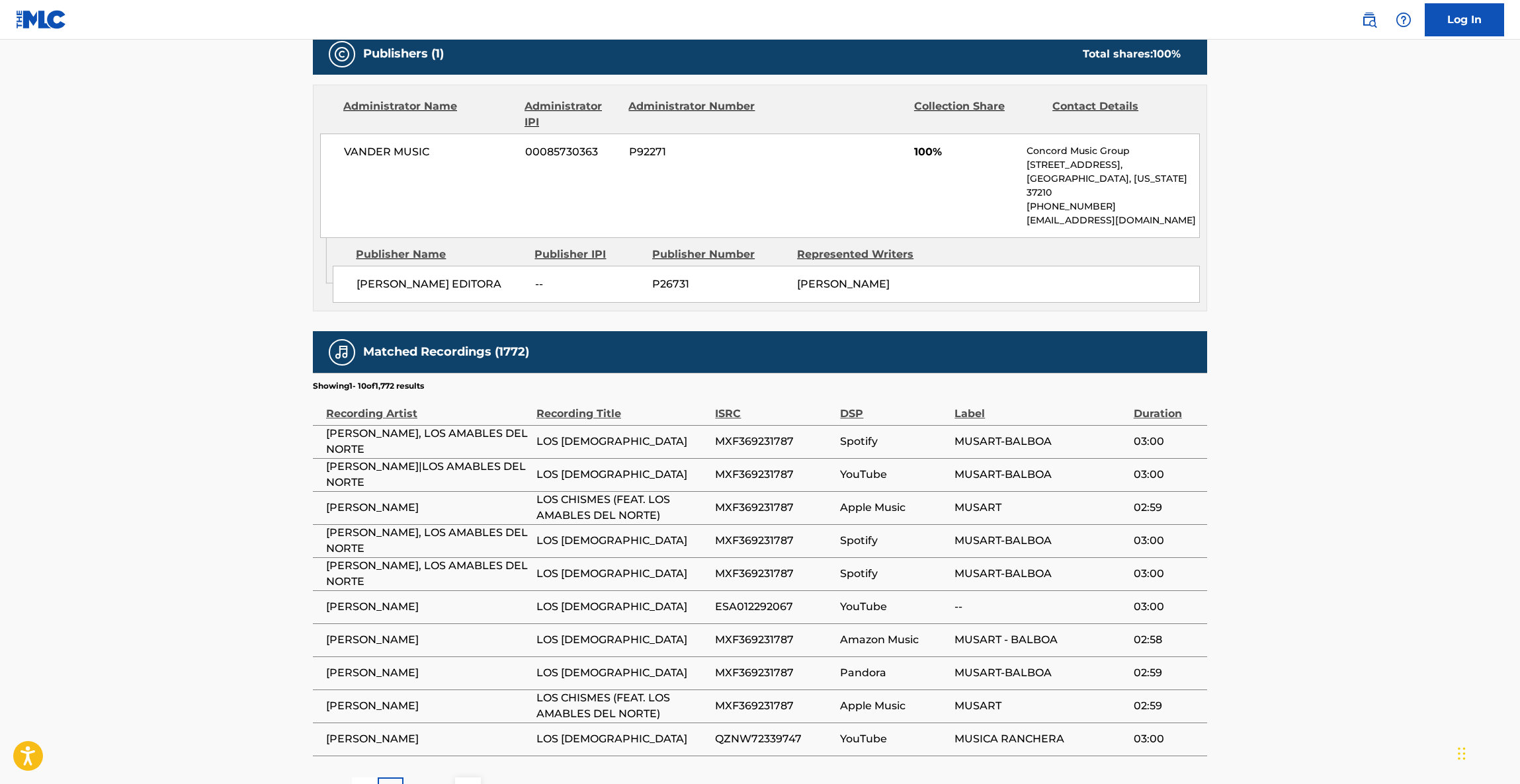
click at [1285, 519] on main "< Back to public search results Copy work link LOS CHISMES Work Detail Member W…" at bounding box center [760, 140] width 1520 height 1369
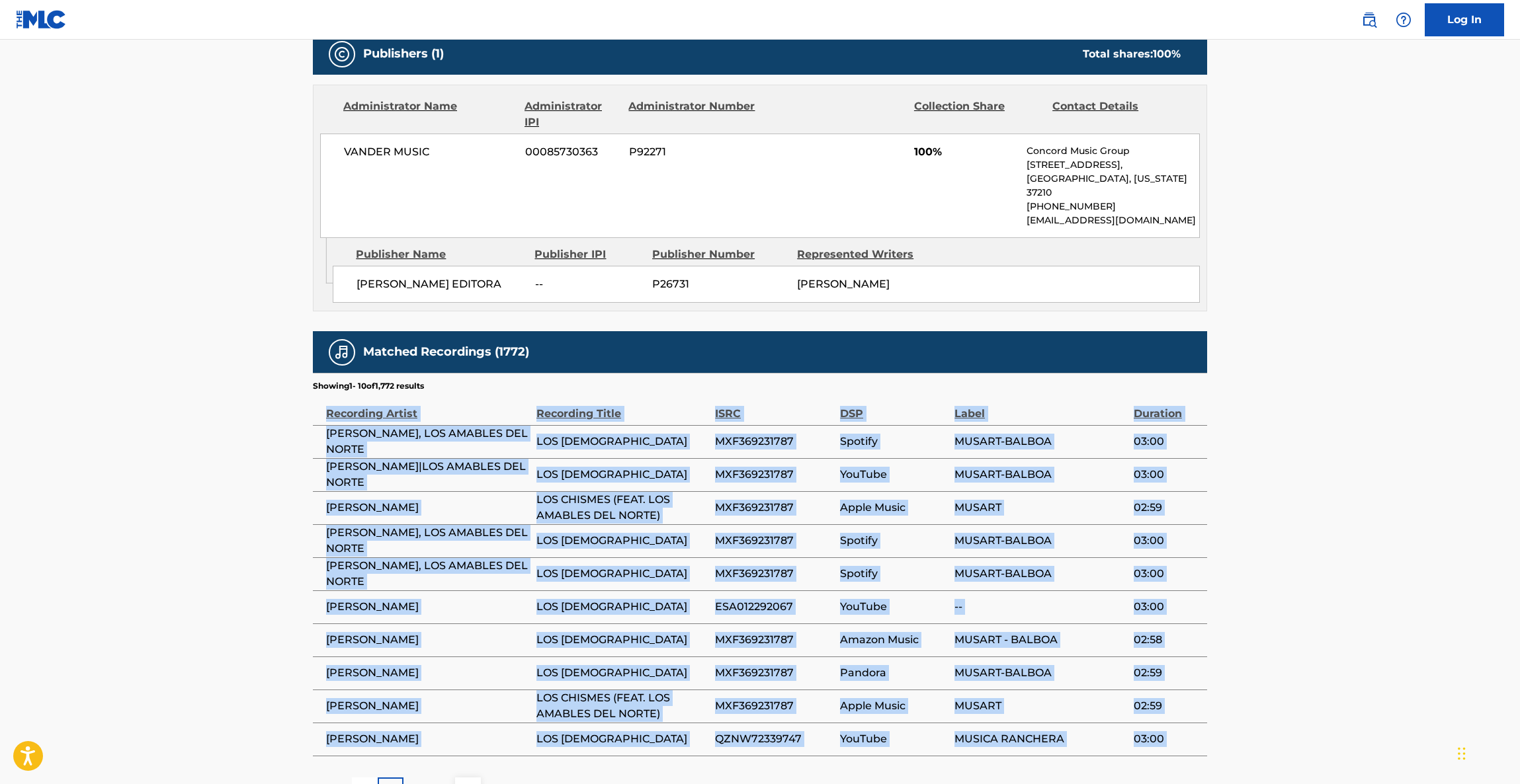
click at [1285, 519] on main "< Back to public search results Copy work link LOS CHISMES Work Detail Member W…" at bounding box center [760, 140] width 1520 height 1369
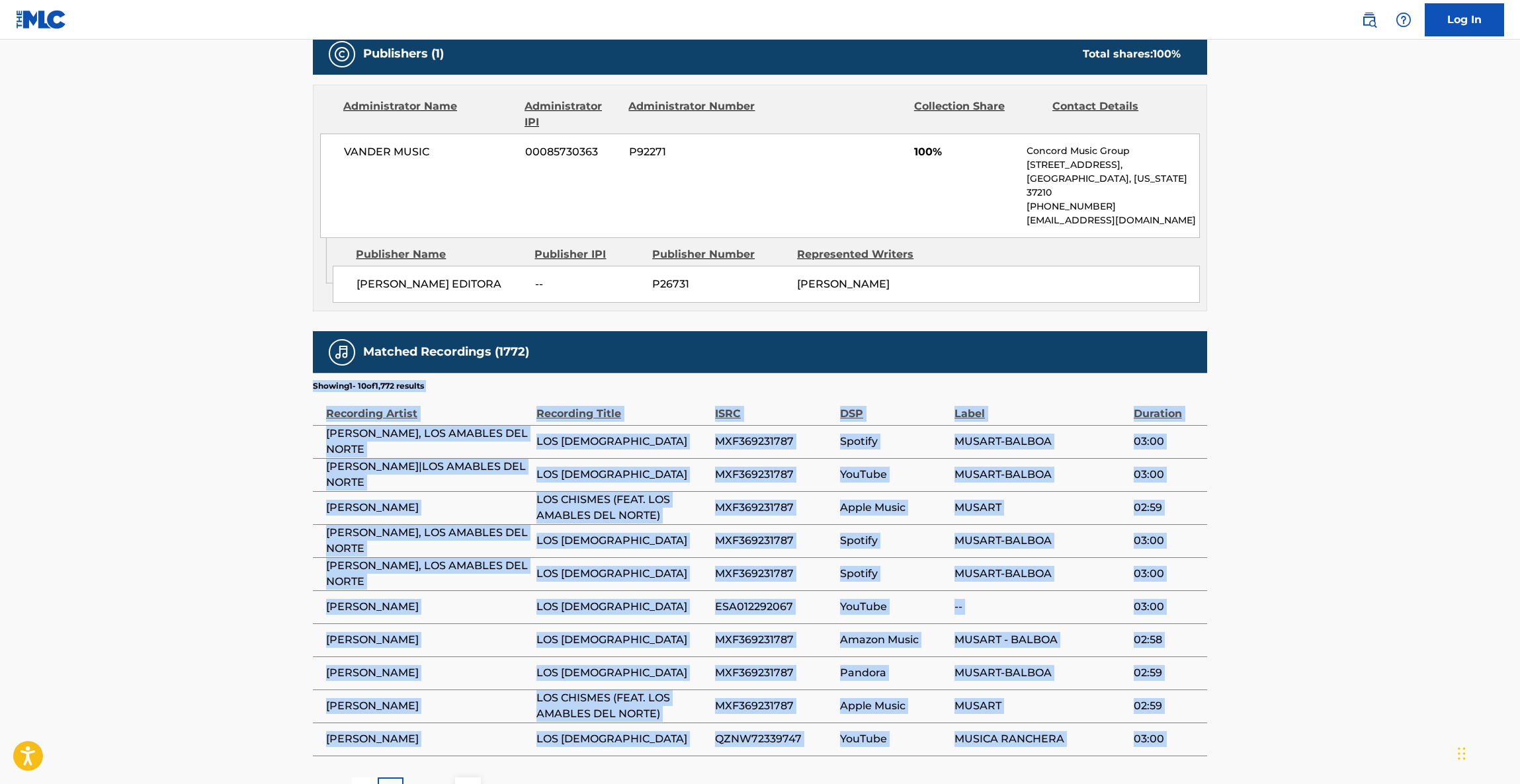
click at [1285, 519] on main "< Back to public search results Copy work link LOS CHISMES Work Detail Member W…" at bounding box center [760, 140] width 1520 height 1369
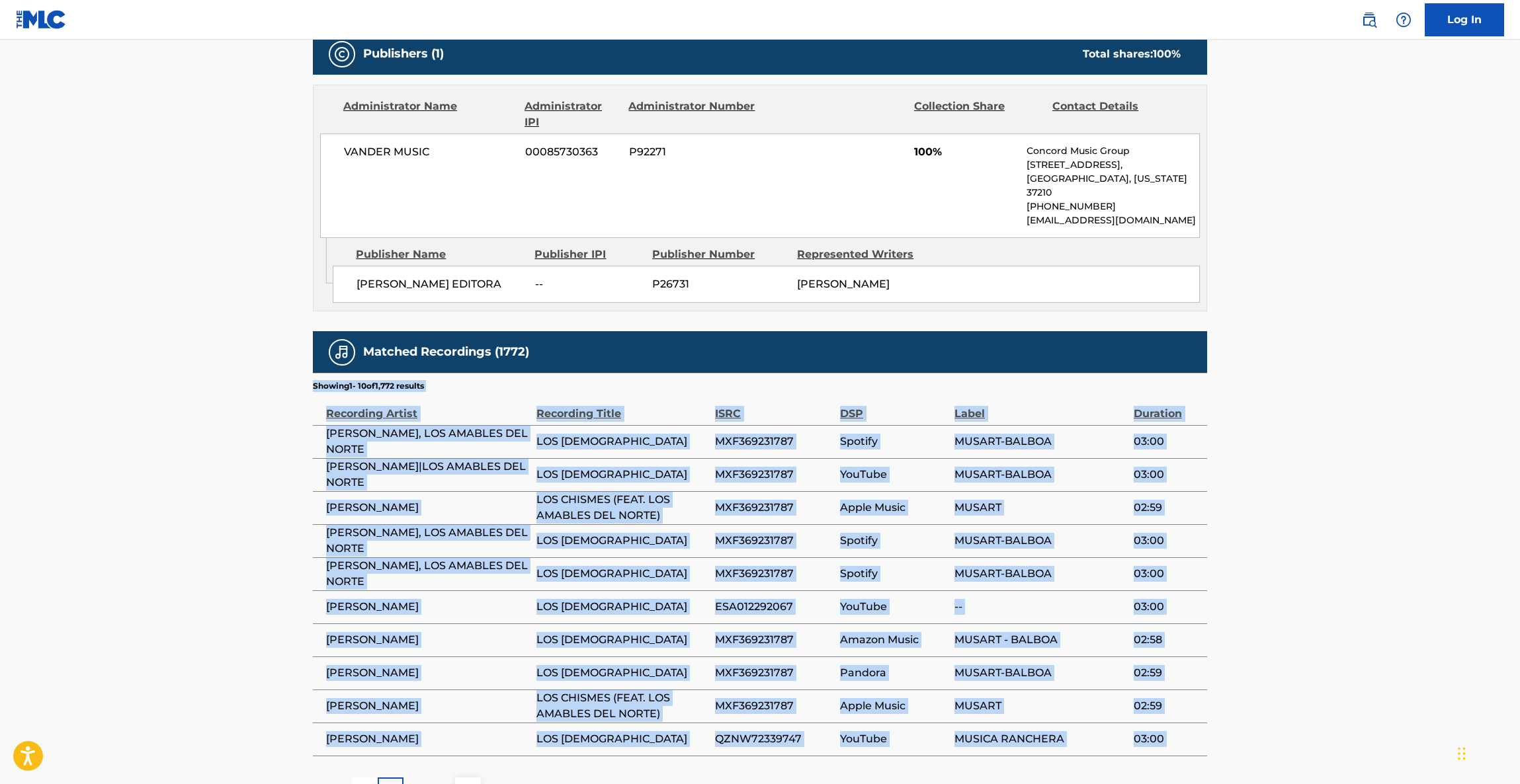
click at [1285, 519] on main "< Back to public search results Copy work link LOS CHISMES Work Detail Member W…" at bounding box center [760, 140] width 1520 height 1369
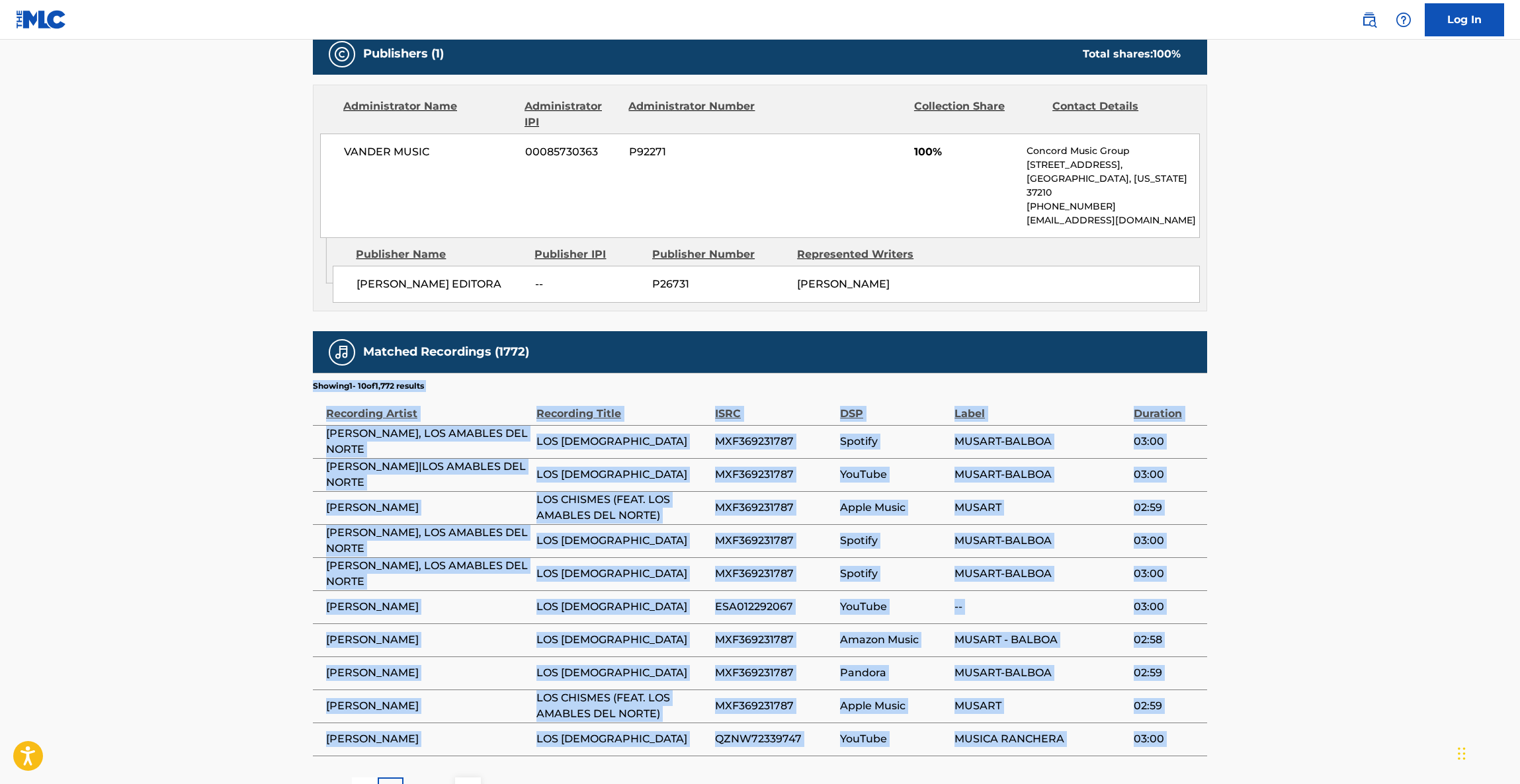
click at [1284, 519] on main "< Back to public search results Copy work link LOS CHISMES Work Detail Member W…" at bounding box center [760, 140] width 1520 height 1369
click at [1283, 519] on main "< Back to public search results Copy work link LOS CHISMES Work Detail Member W…" at bounding box center [760, 140] width 1520 height 1369
click at [1284, 519] on main "< Back to public search results Copy work link LOS CHISMES Work Detail Member W…" at bounding box center [760, 140] width 1520 height 1369
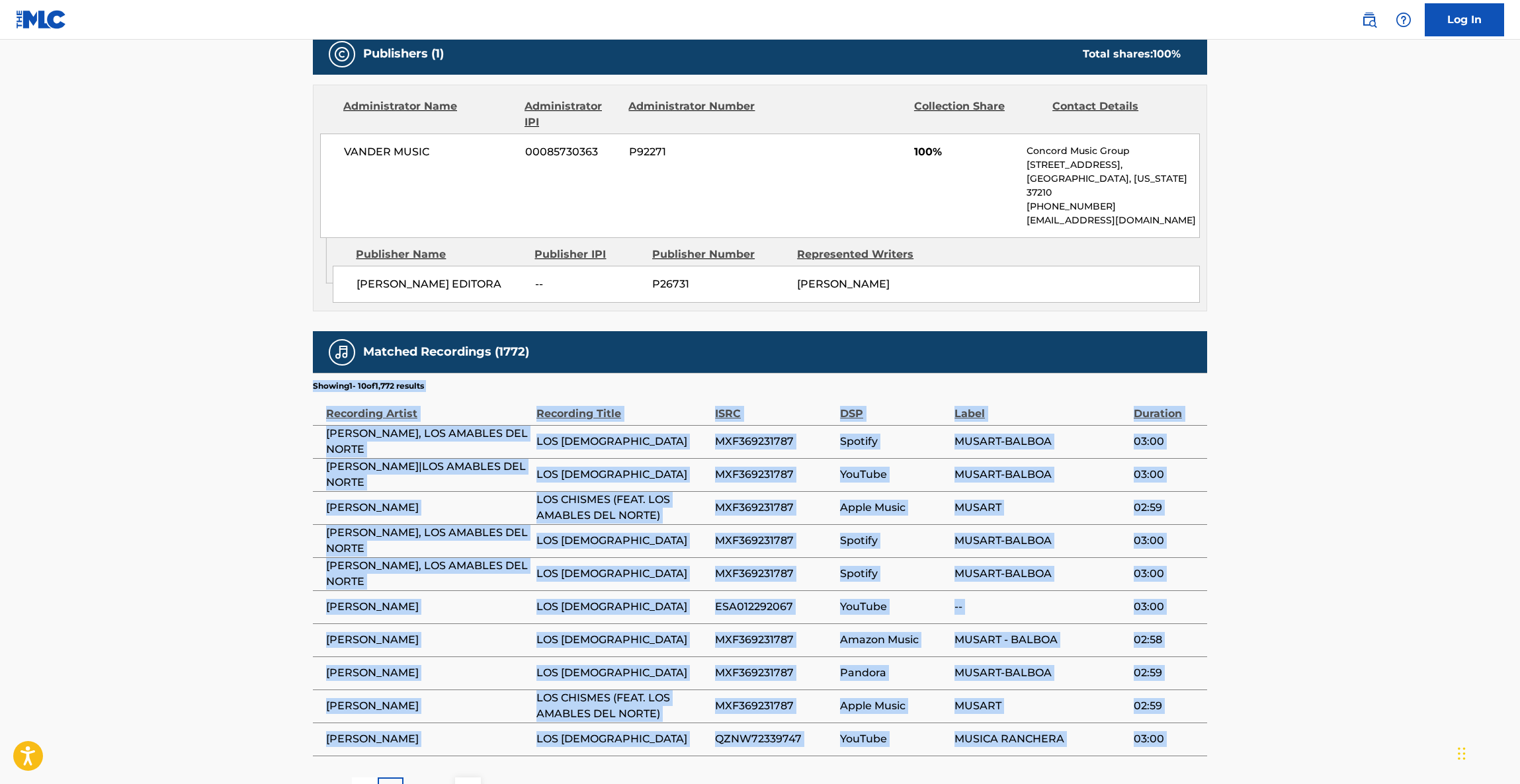
click at [1284, 519] on main "< Back to public search results Copy work link LOS CHISMES Work Detail Member W…" at bounding box center [760, 140] width 1520 height 1369
click at [1282, 521] on main "< Back to public search results Copy work link LOS CHISMES Work Detail Member W…" at bounding box center [760, 140] width 1520 height 1369
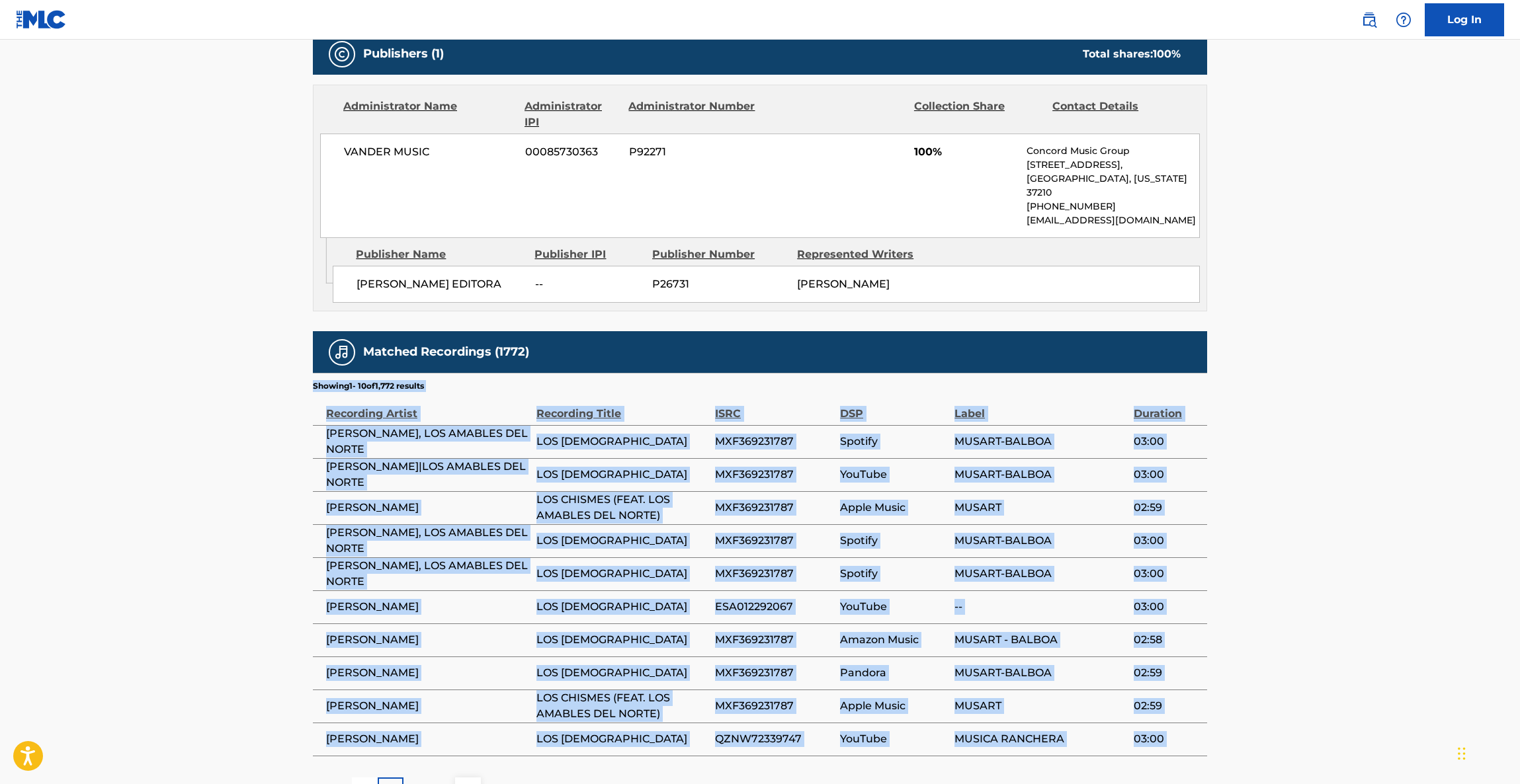
click at [1282, 521] on main "< Back to public search results Copy work link LOS CHISMES Work Detail Member W…" at bounding box center [760, 140] width 1520 height 1369
click at [1279, 522] on main "< Back to public search results Copy work link LOS CHISMES Work Detail Member W…" at bounding box center [760, 140] width 1520 height 1369
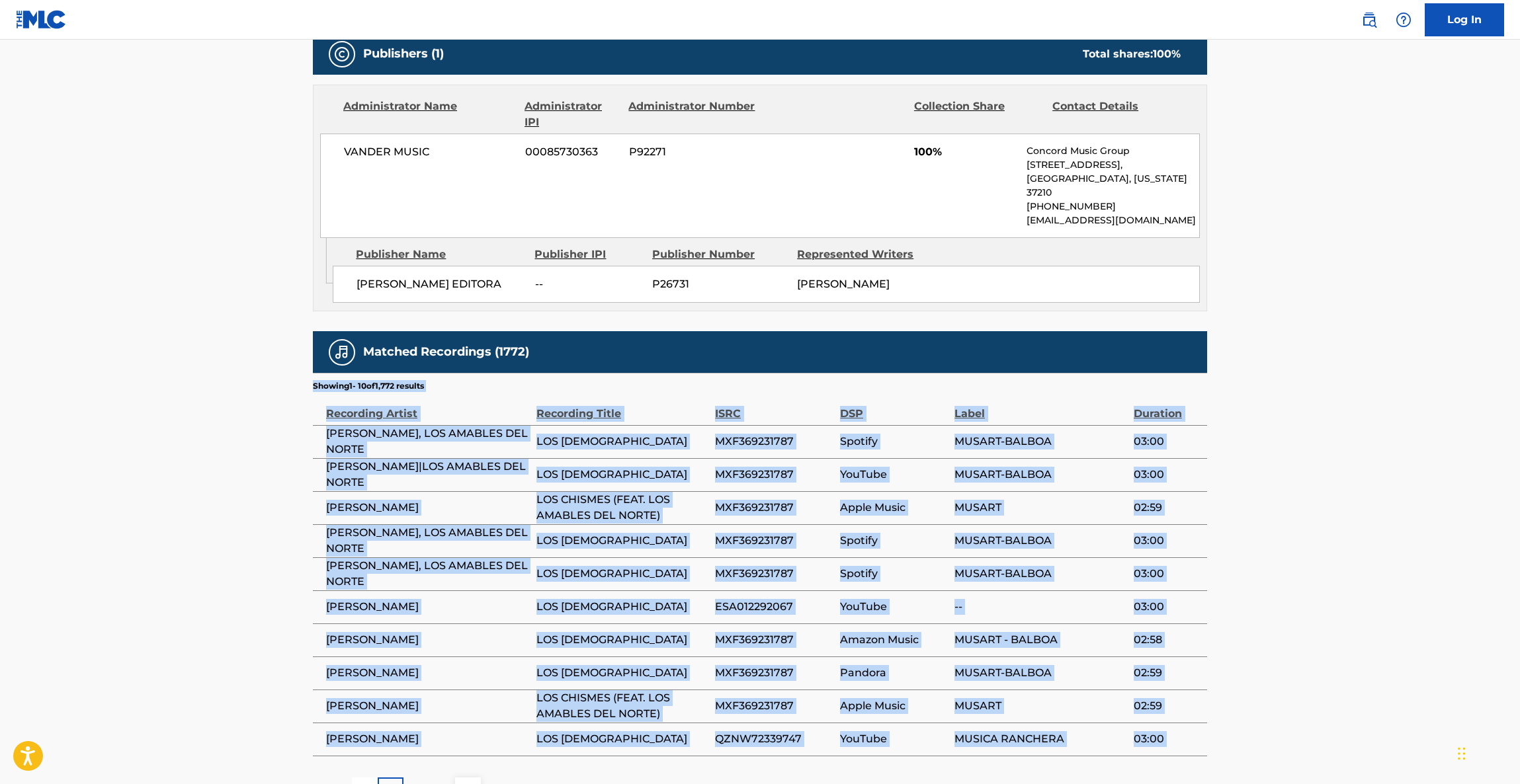
click at [1279, 522] on main "< Back to public search results Copy work link LOS CHISMES Work Detail Member W…" at bounding box center [760, 140] width 1520 height 1369
click at [1277, 522] on main "< Back to public search results Copy work link LOS CHISMES Work Detail Member W…" at bounding box center [760, 140] width 1520 height 1369
click at [1276, 522] on main "< Back to public search results Copy work link LOS CHISMES Work Detail Member W…" at bounding box center [760, 140] width 1520 height 1369
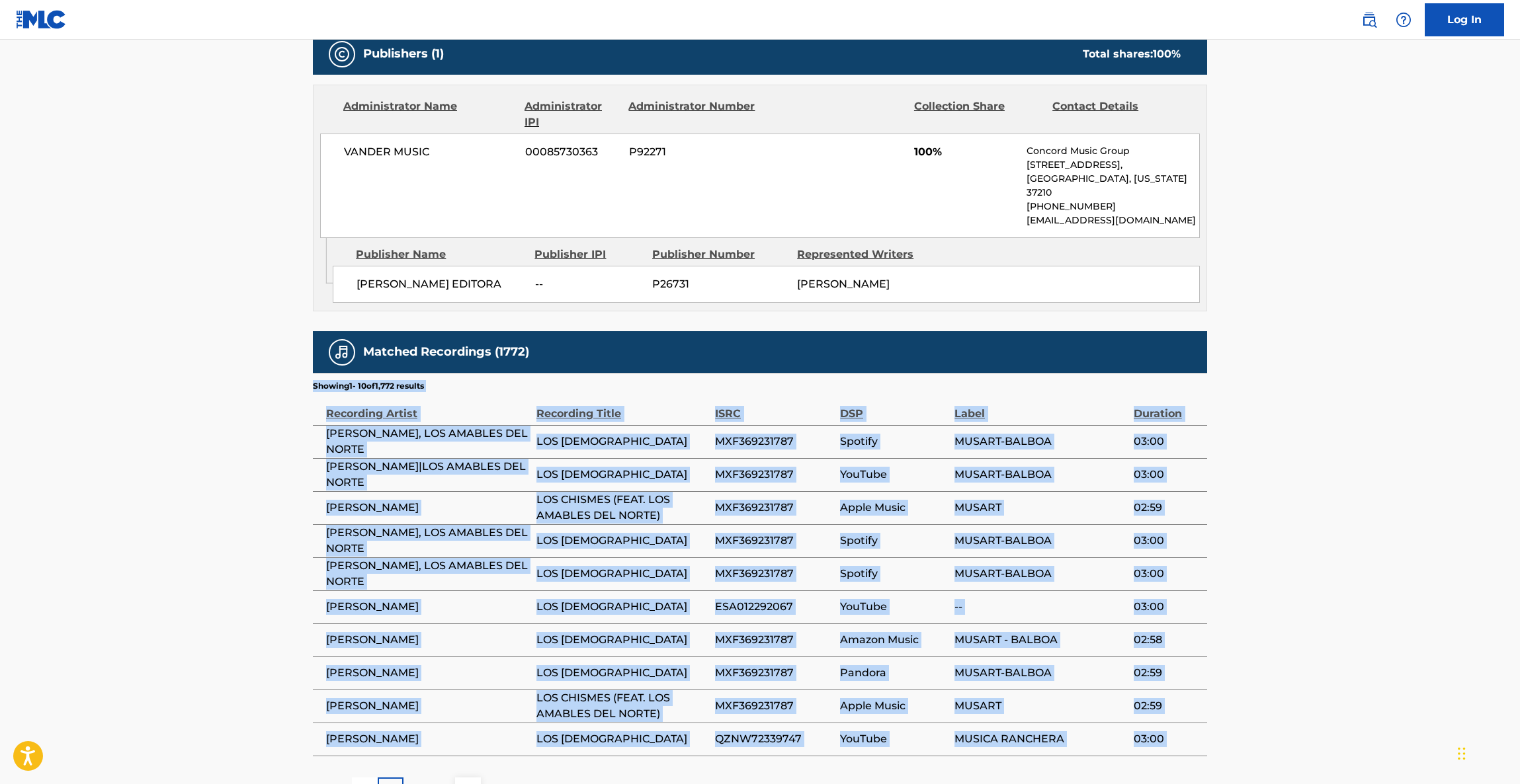
click at [1276, 522] on main "< Back to public search results Copy work link LOS CHISMES Work Detail Member W…" at bounding box center [760, 140] width 1520 height 1369
click at [1275, 522] on main "< Back to public search results Copy work link LOS CHISMES Work Detail Member W…" at bounding box center [760, 140] width 1520 height 1369
click at [1273, 522] on main "< Back to public search results Copy work link LOS CHISMES Work Detail Member W…" at bounding box center [760, 140] width 1520 height 1369
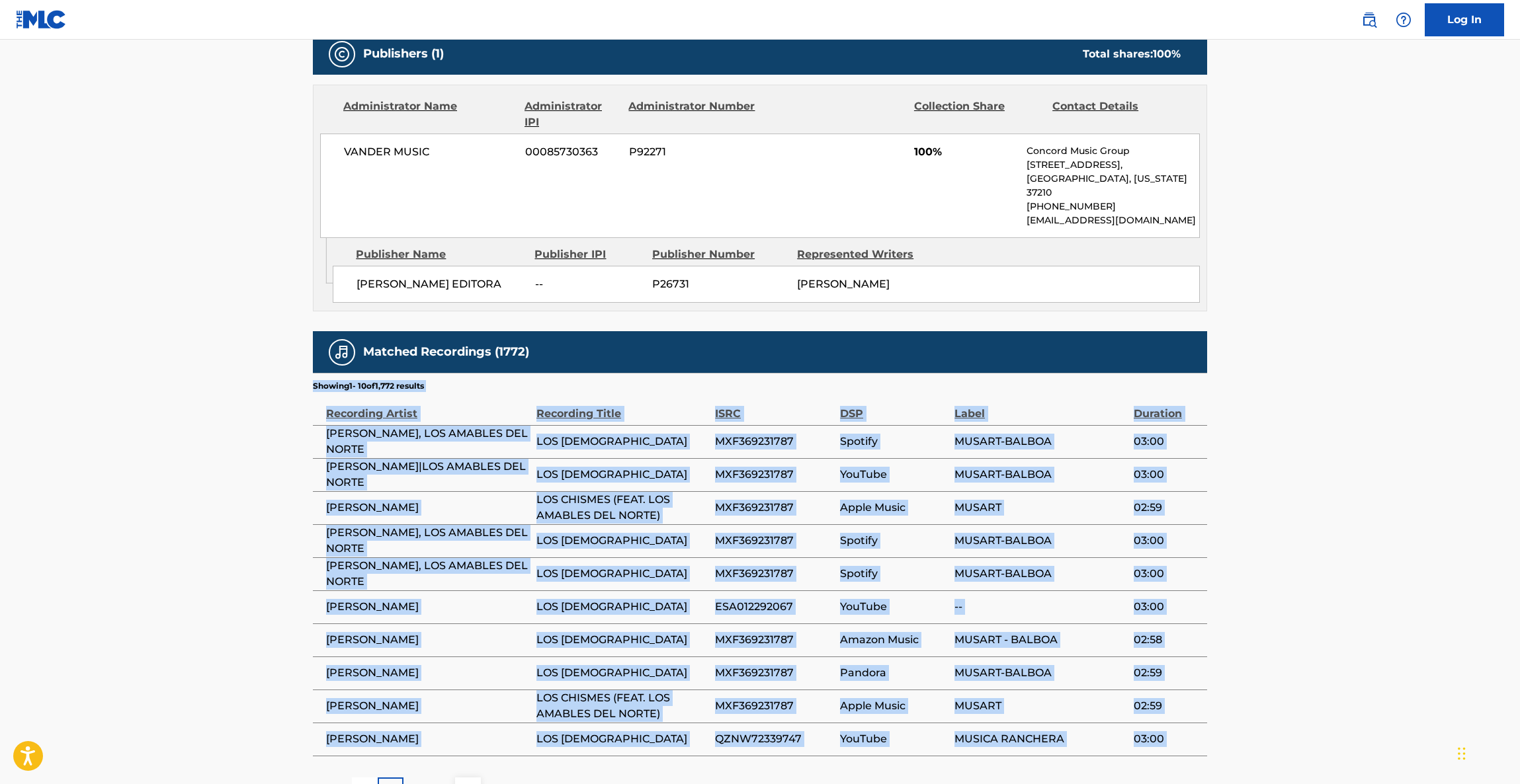
click at [1273, 522] on main "< Back to public search results Copy work link LOS CHISMES Work Detail Member W…" at bounding box center [760, 140] width 1520 height 1369
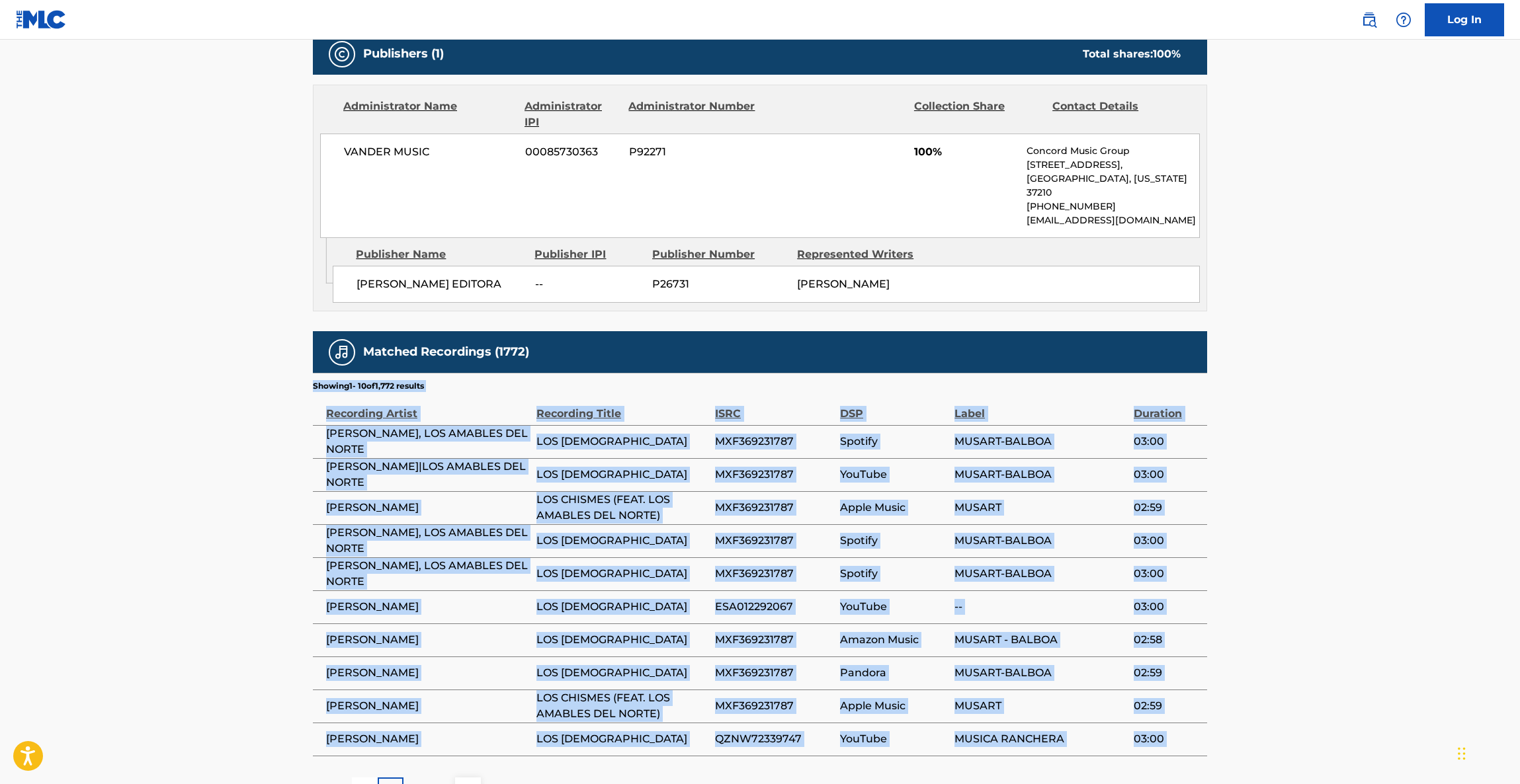
click at [1273, 522] on main "< Back to public search results Copy work link LOS CHISMES Work Detail Member W…" at bounding box center [760, 140] width 1520 height 1369
click at [1272, 522] on main "< Back to public search results Copy work link LOS CHISMES Work Detail Member W…" at bounding box center [760, 140] width 1520 height 1369
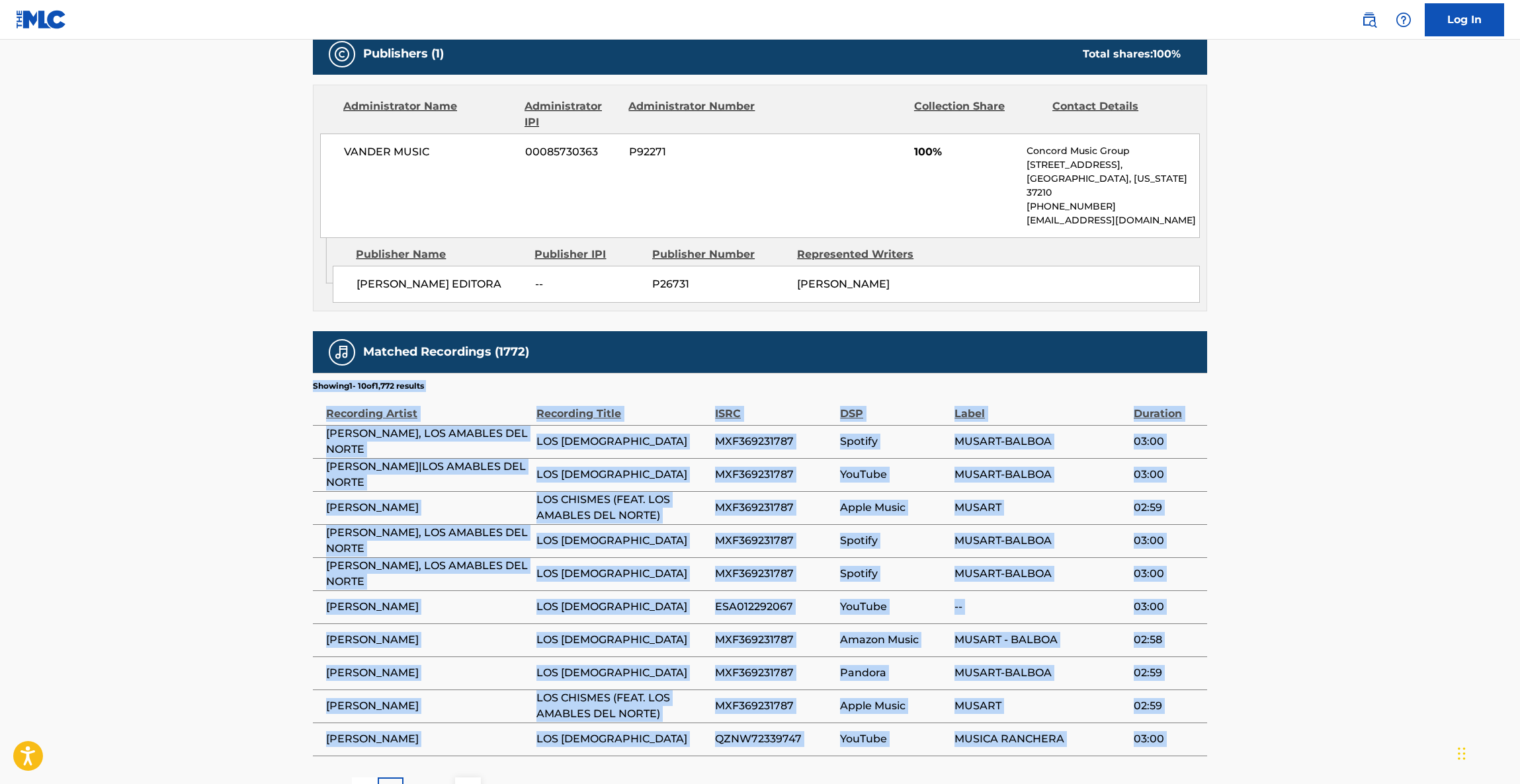
click at [1272, 522] on main "< Back to public search results Copy work link LOS CHISMES Work Detail Member W…" at bounding box center [760, 140] width 1520 height 1369
click at [1271, 522] on main "< Back to public search results Copy work link LOS CHISMES Work Detail Member W…" at bounding box center [760, 140] width 1520 height 1369
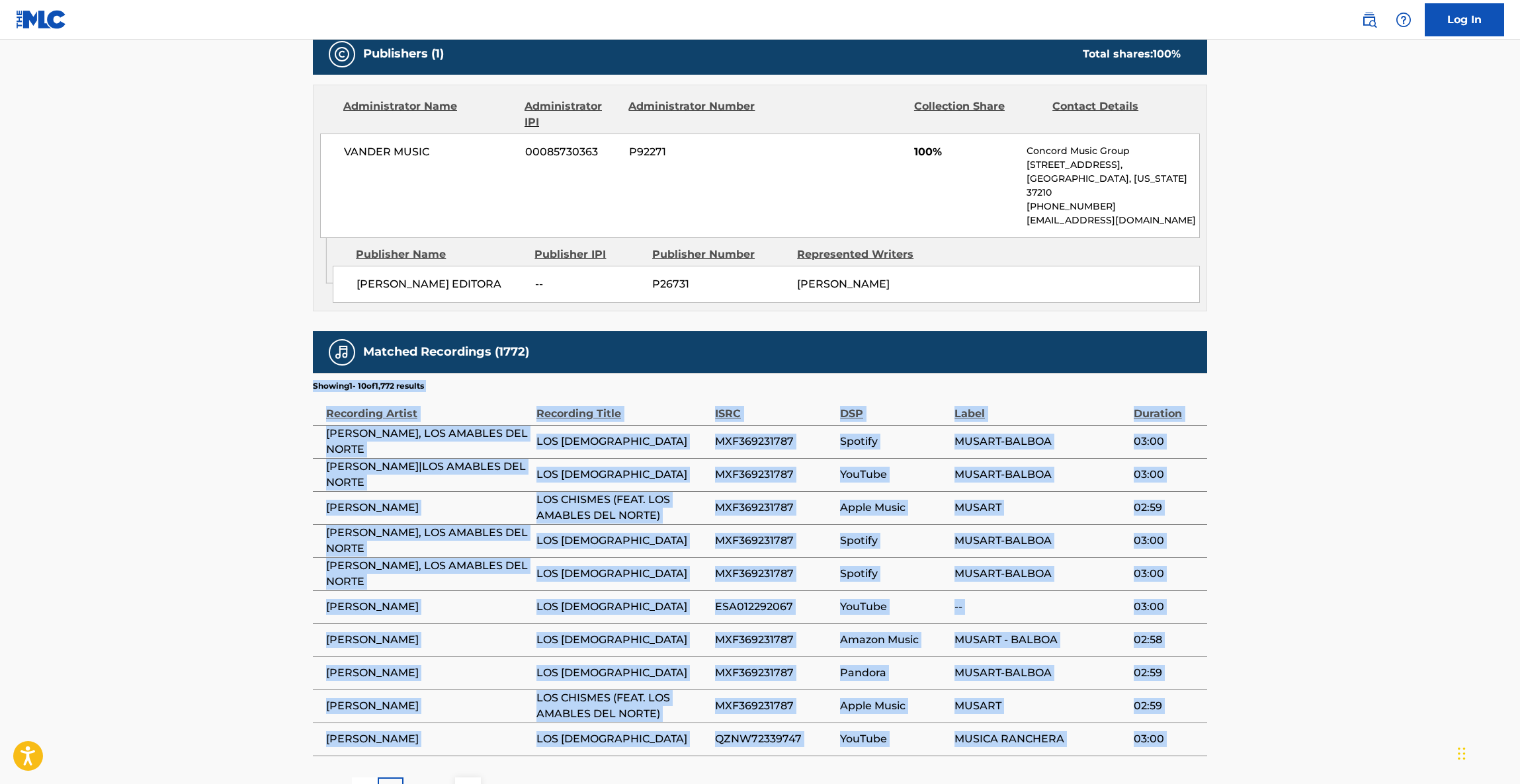
click at [1271, 522] on main "< Back to public search results Copy work link LOS CHISMES Work Detail Member W…" at bounding box center [760, 140] width 1520 height 1369
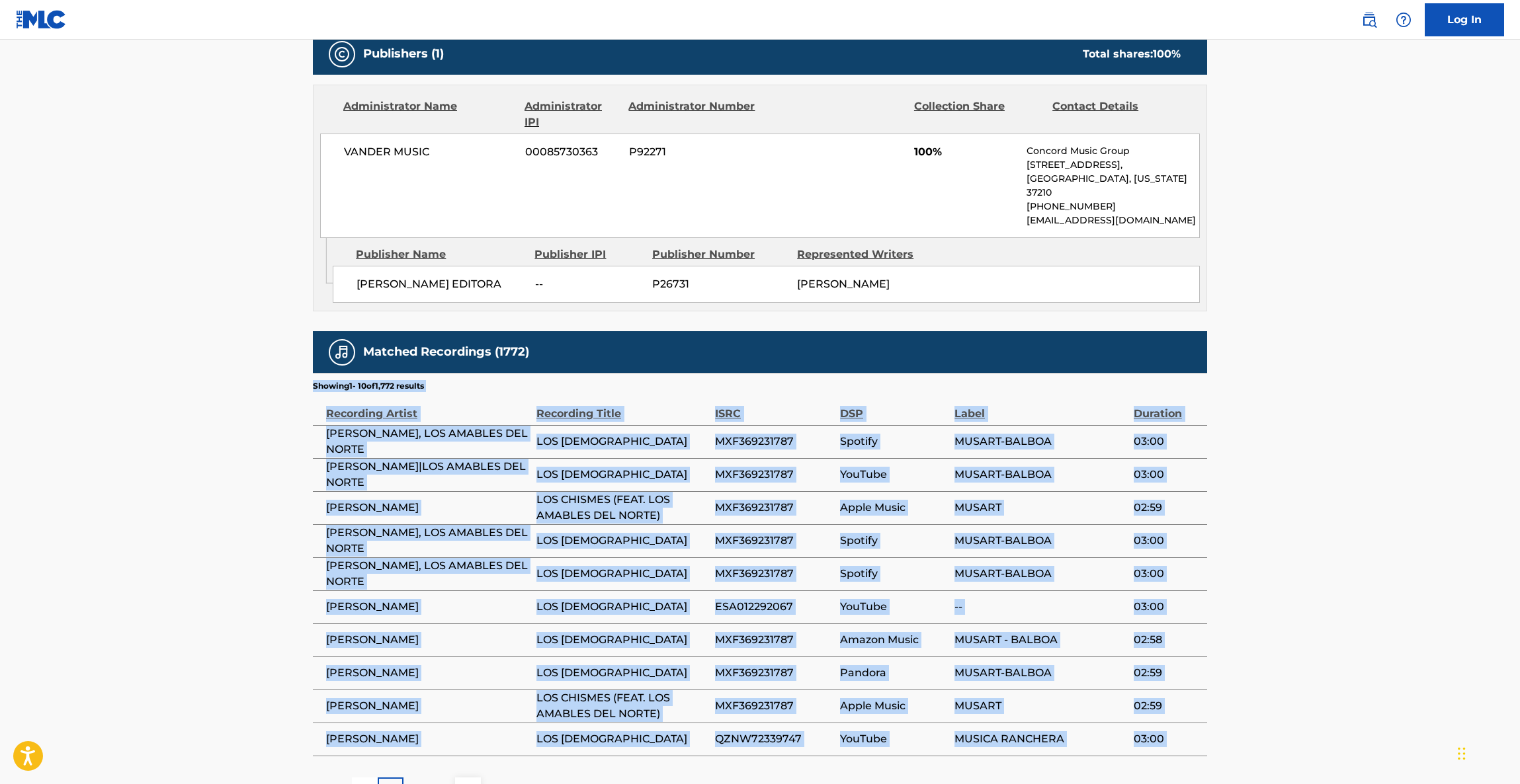
click at [1271, 522] on main "< Back to public search results Copy work link LOS CHISMES Work Detail Member W…" at bounding box center [760, 140] width 1520 height 1369
click at [1268, 521] on main "< Back to public search results Copy work link LOS CHISMES Work Detail Member W…" at bounding box center [760, 140] width 1520 height 1369
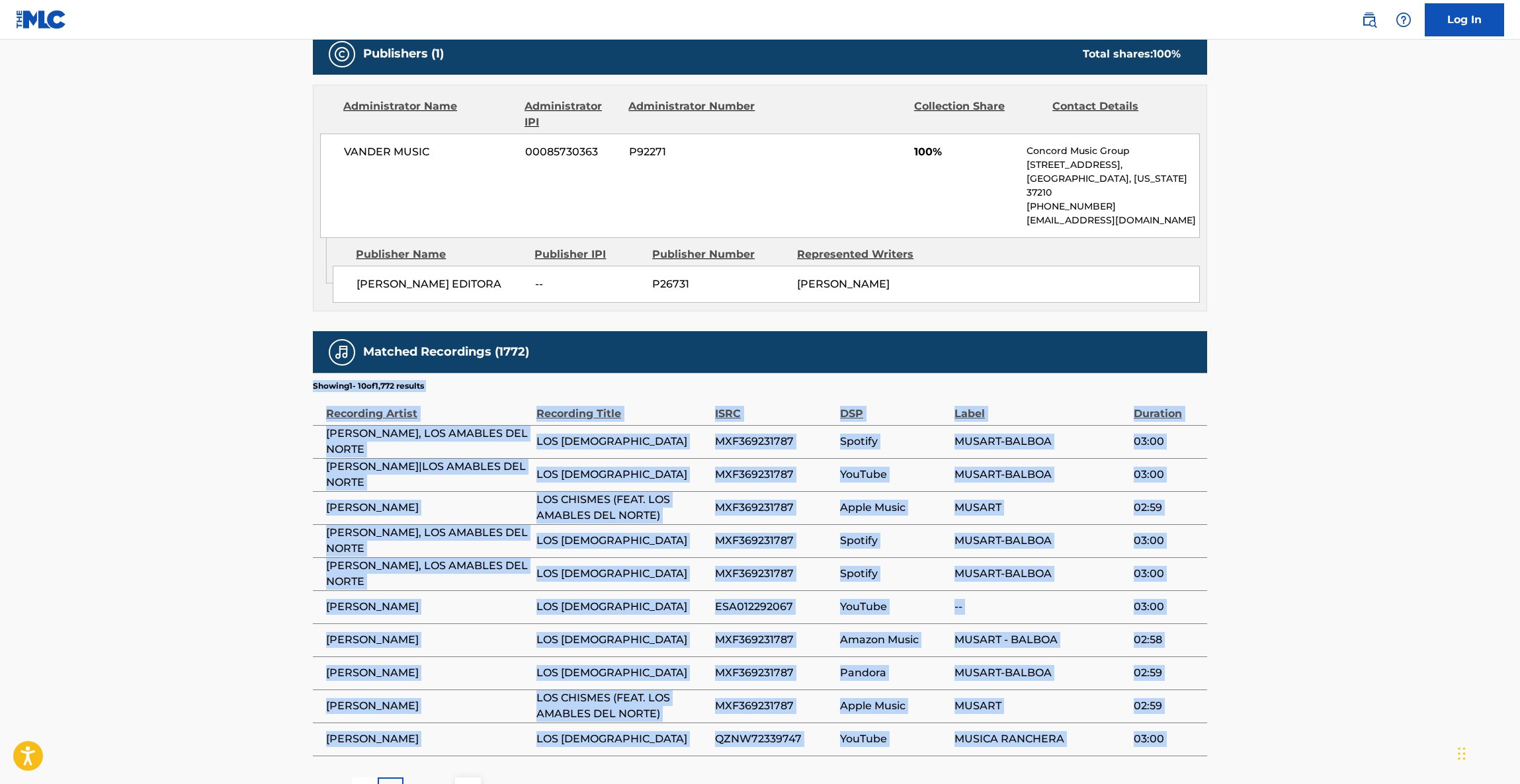
click at [1268, 521] on main "< Back to public search results Copy work link LOS CHISMES Work Detail Member W…" at bounding box center [760, 140] width 1520 height 1369
click at [1267, 521] on main "< Back to public search results Copy work link LOS CHISMES Work Detail Member W…" at bounding box center [760, 140] width 1520 height 1369
click at [1266, 521] on main "< Back to public search results Copy work link LOS CHISMES Work Detail Member W…" at bounding box center [760, 140] width 1520 height 1369
click at [1265, 521] on main "< Back to public search results Copy work link LOS CHISMES Work Detail Member W…" at bounding box center [760, 140] width 1520 height 1369
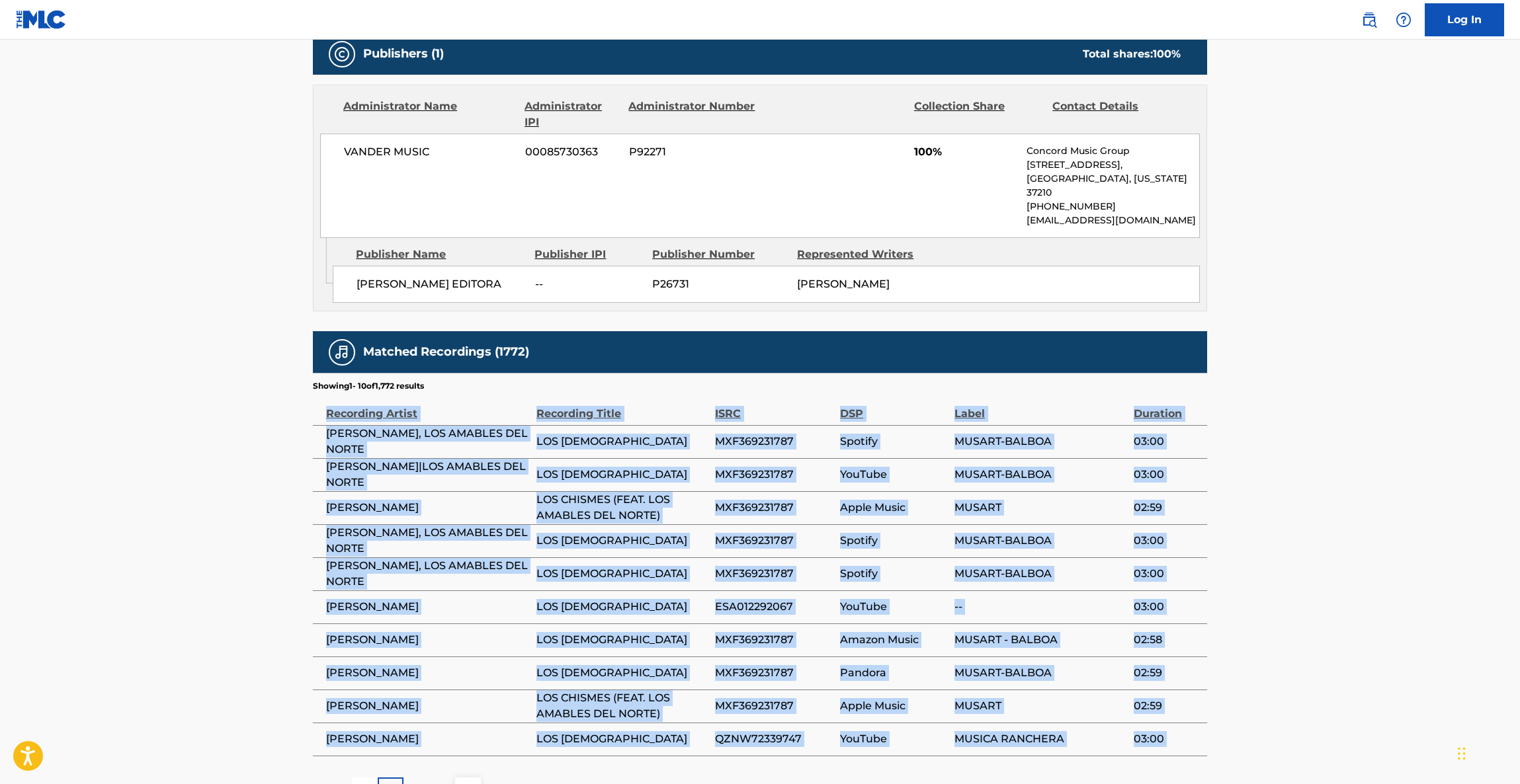
click at [1265, 521] on main "< Back to public search results Copy work link LOS CHISMES Work Detail Member W…" at bounding box center [760, 140] width 1520 height 1369
click at [1264, 521] on main "< Back to public search results Copy work link LOS CHISMES Work Detail Member W…" at bounding box center [760, 140] width 1520 height 1369
click at [1263, 521] on main "< Back to public search results Copy work link LOS CHISMES Work Detail Member W…" at bounding box center [760, 140] width 1520 height 1369
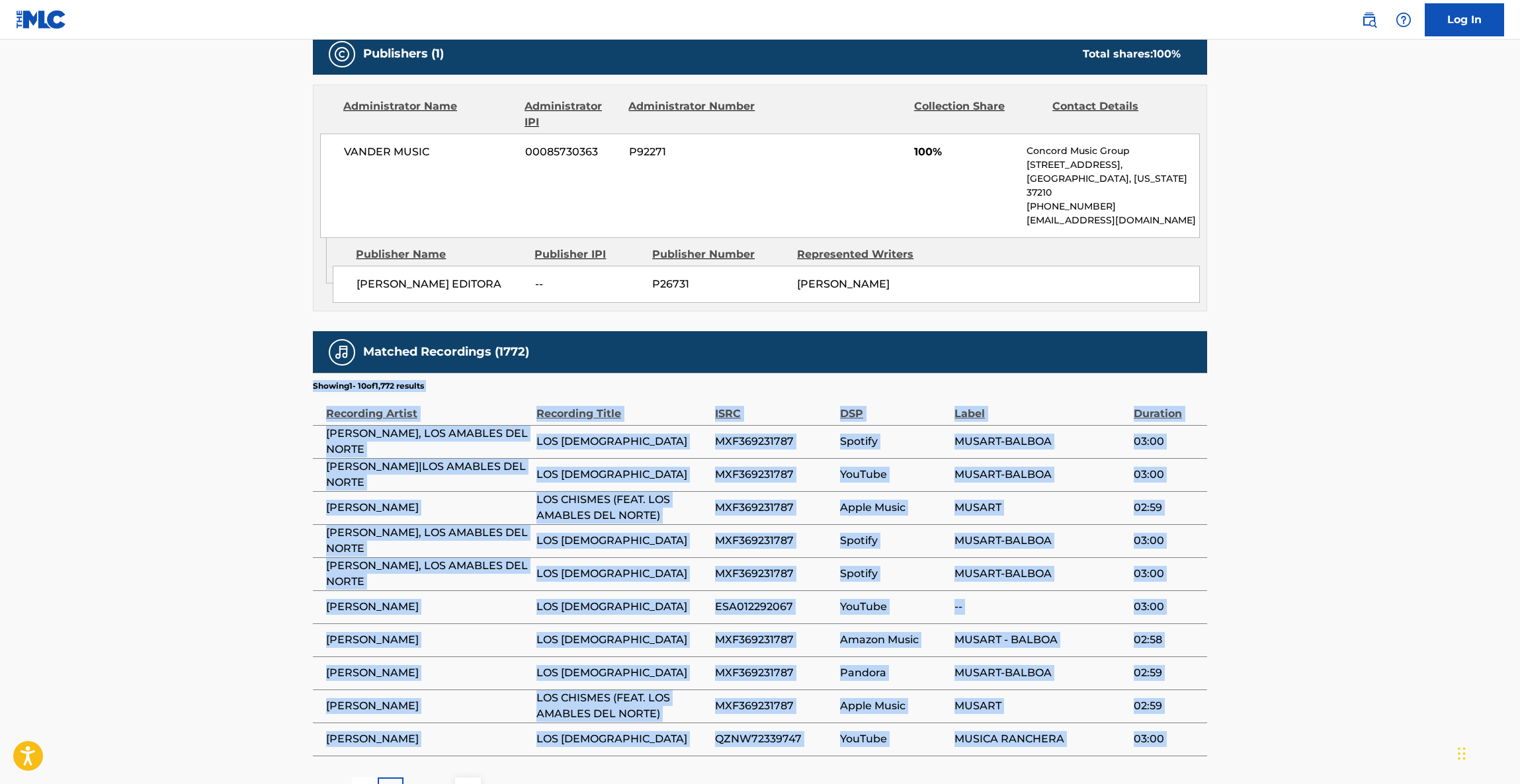
click at [1263, 521] on main "< Back to public search results Copy work link LOS CHISMES Work Detail Member W…" at bounding box center [760, 140] width 1520 height 1369
click at [1260, 521] on main "< Back to public search results Copy work link LOS CHISMES Work Detail Member W…" at bounding box center [760, 140] width 1520 height 1369
click at [1259, 521] on main "< Back to public search results Copy work link LOS CHISMES Work Detail Member W…" at bounding box center [760, 140] width 1520 height 1369
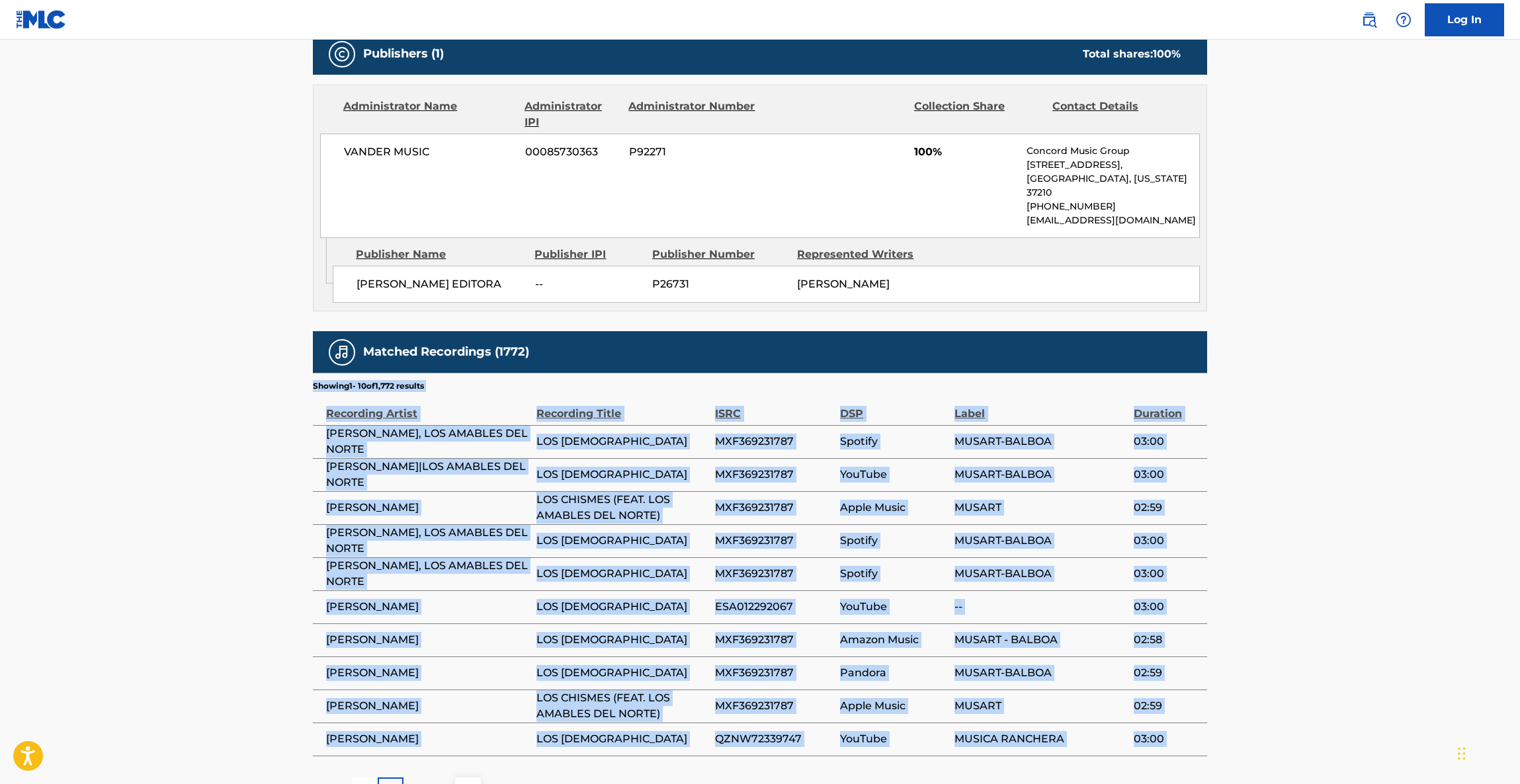
click at [1259, 521] on main "< Back to public search results Copy work link LOS CHISMES Work Detail Member W…" at bounding box center [760, 140] width 1520 height 1369
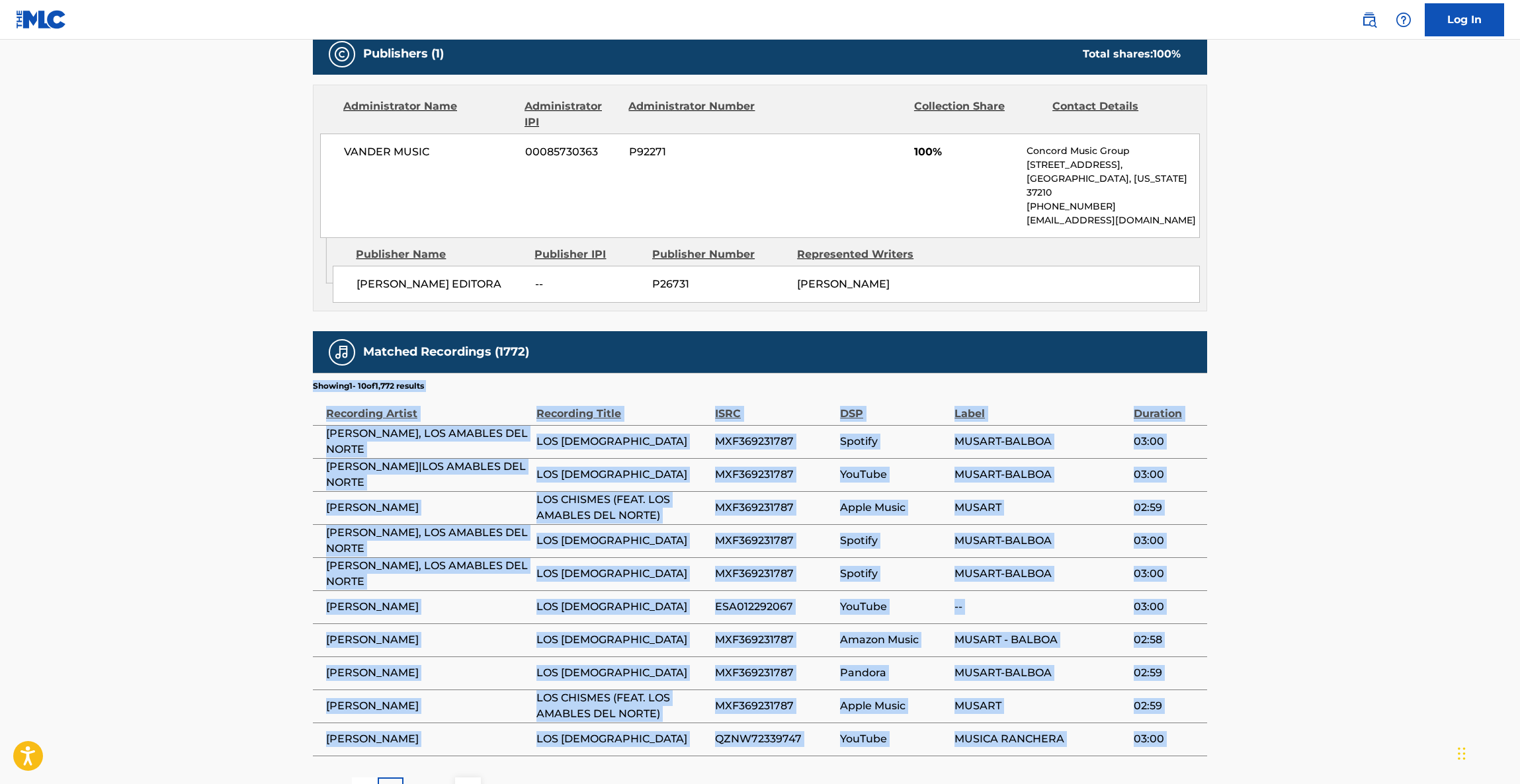
click at [1259, 521] on main "< Back to public search results Copy work link LOS CHISMES Work Detail Member W…" at bounding box center [760, 140] width 1520 height 1369
click at [1259, 521] on main "< Back to public search results Copy work link LOS CHISMES Work Detail Member W…" at bounding box center [760, 140] width 1520 height 1369
click at [1257, 521] on main "< Back to public search results Copy work link LOS CHISMES Work Detail Member W…" at bounding box center [760, 140] width 1520 height 1369
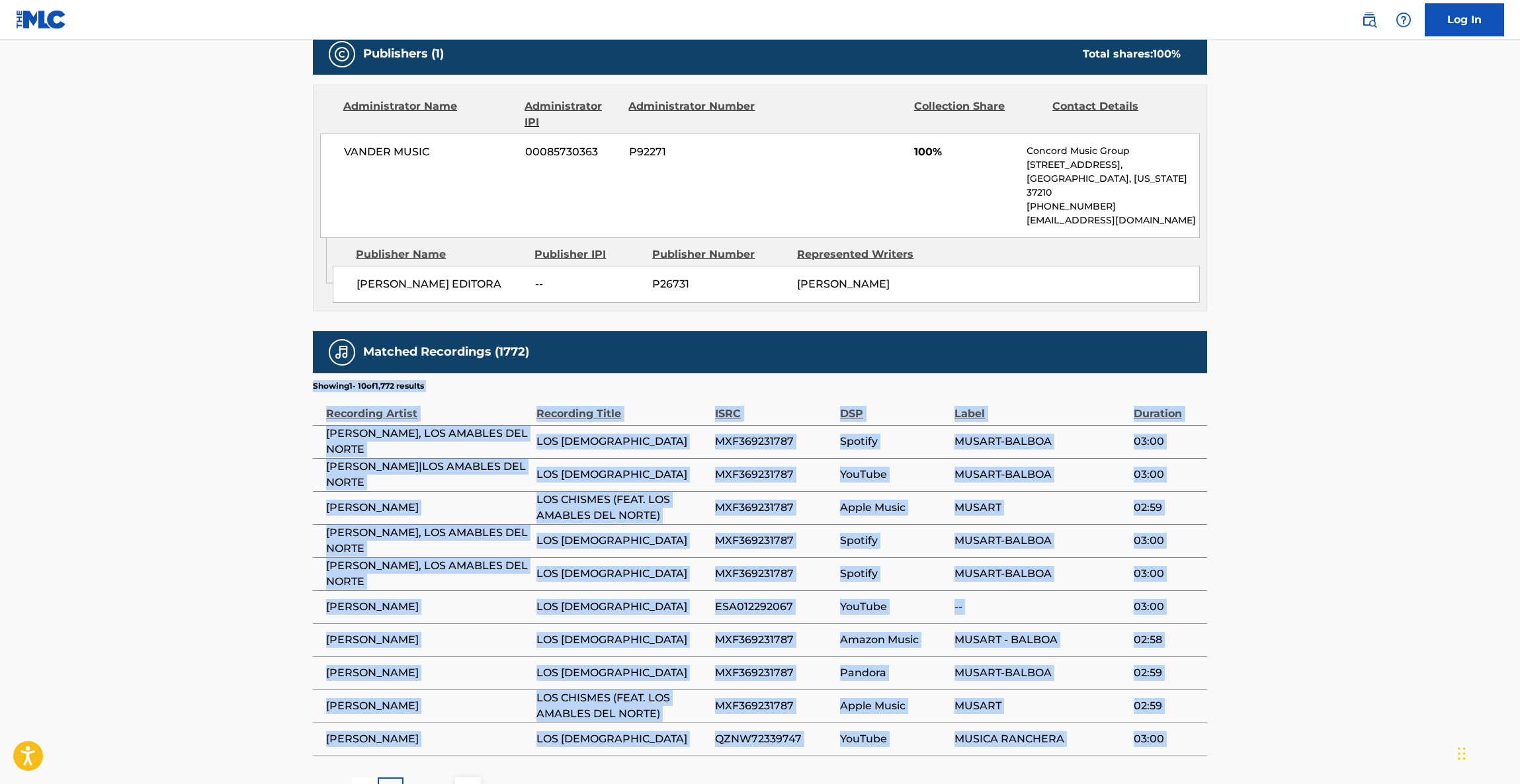
click at [1257, 521] on main "< Back to public search results Copy work link LOS CHISMES Work Detail Member W…" at bounding box center [760, 140] width 1520 height 1369
click at [1255, 521] on main "< Back to public search results Copy work link LOS CHISMES Work Detail Member W…" at bounding box center [760, 140] width 1520 height 1369
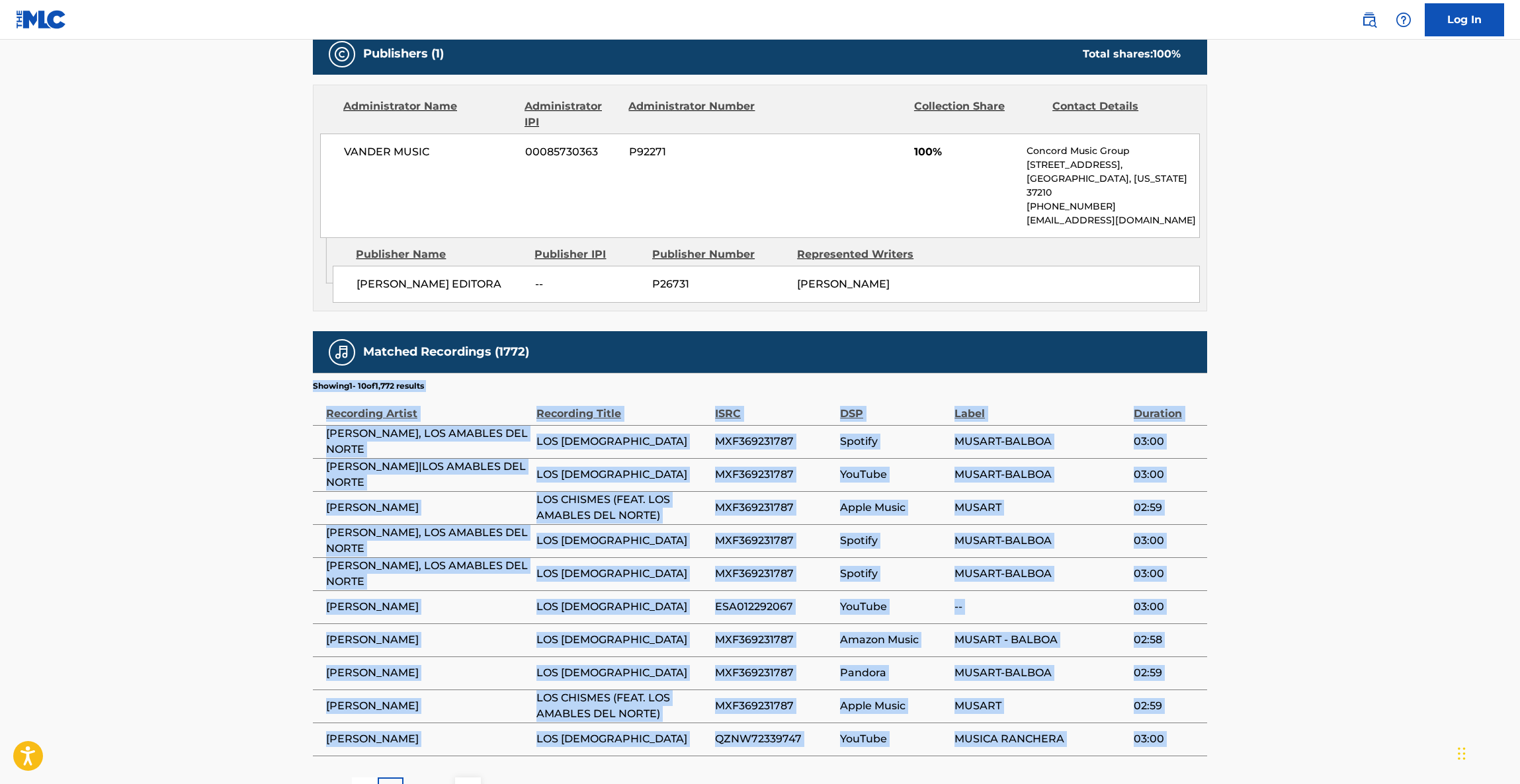
click at [1254, 521] on main "< Back to public search results Copy work link LOS CHISMES Work Detail Member W…" at bounding box center [760, 140] width 1520 height 1369
click at [1253, 521] on main "< Back to public search results Copy work link LOS CHISMES Work Detail Member W…" at bounding box center [760, 140] width 1520 height 1369
click at [1251, 521] on main "< Back to public search results Copy work link LOS CHISMES Work Detail Member W…" at bounding box center [760, 140] width 1520 height 1369
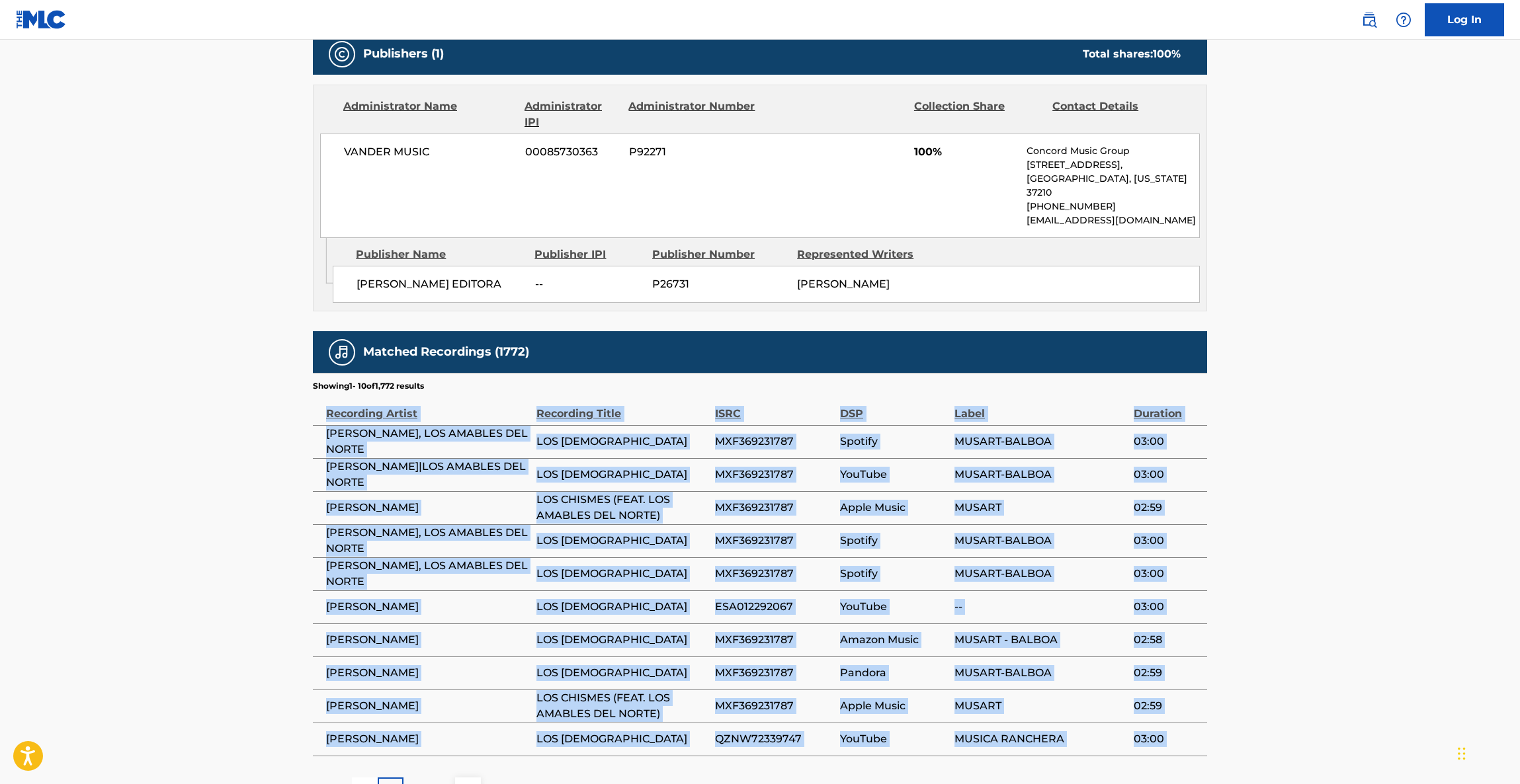
click at [1249, 521] on main "< Back to public search results Copy work link LOS CHISMES Work Detail Member W…" at bounding box center [760, 140] width 1520 height 1369
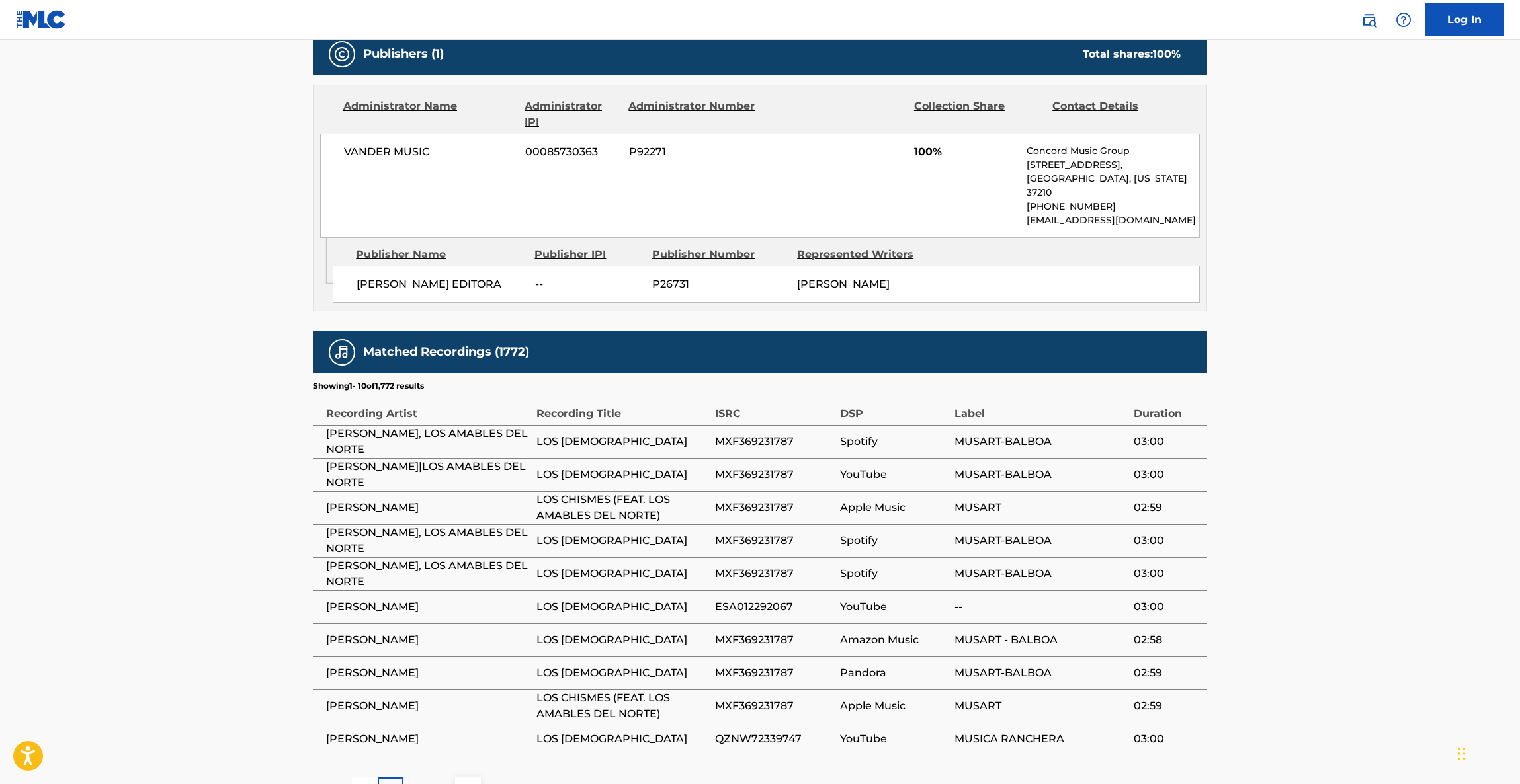
click at [1247, 521] on main "< Back to public search results Copy work link LOS CHISMES Work Detail Member W…" at bounding box center [760, 140] width 1520 height 1369
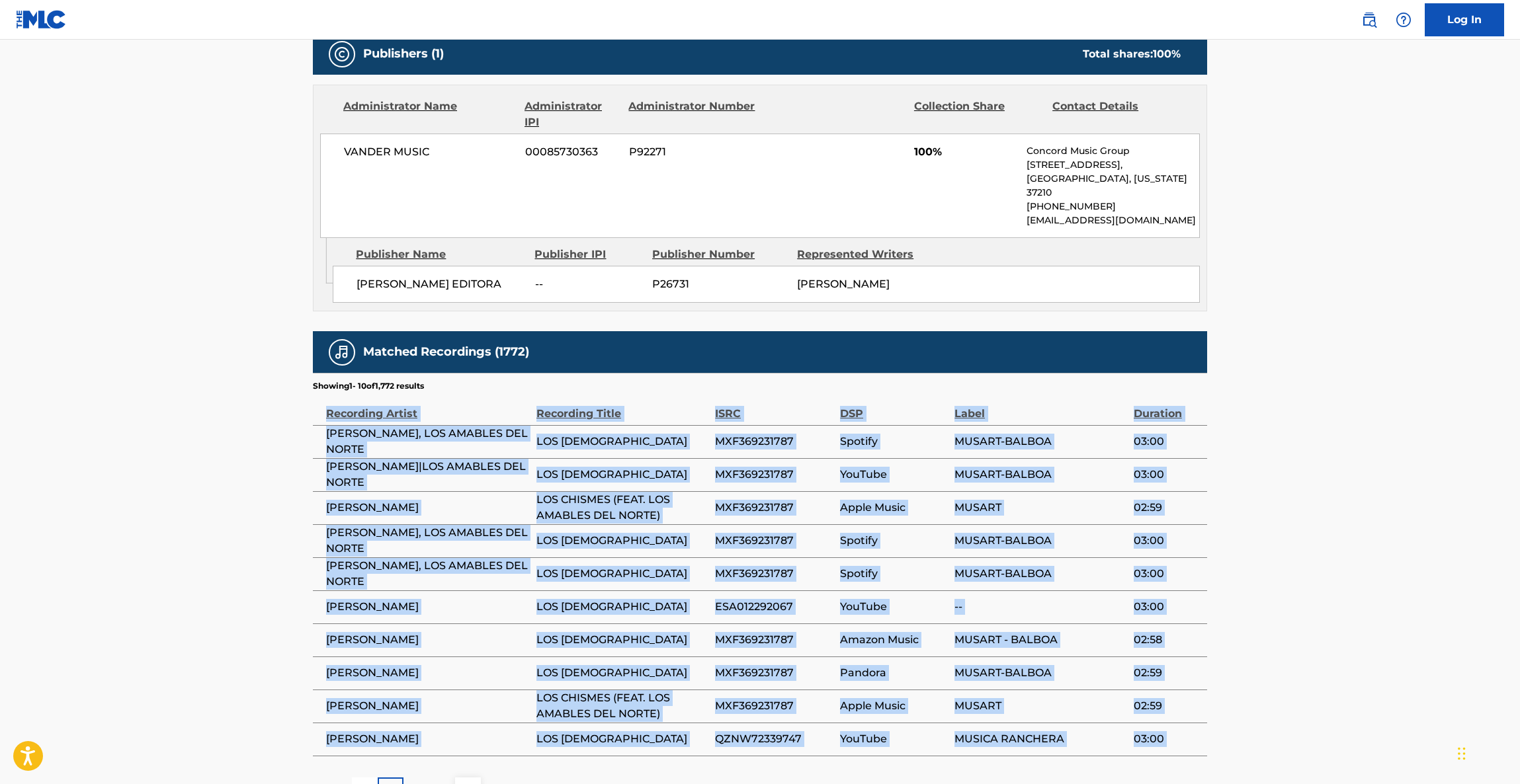
click at [1245, 521] on main "< Back to public search results Copy work link LOS CHISMES Work Detail Member W…" at bounding box center [760, 140] width 1520 height 1369
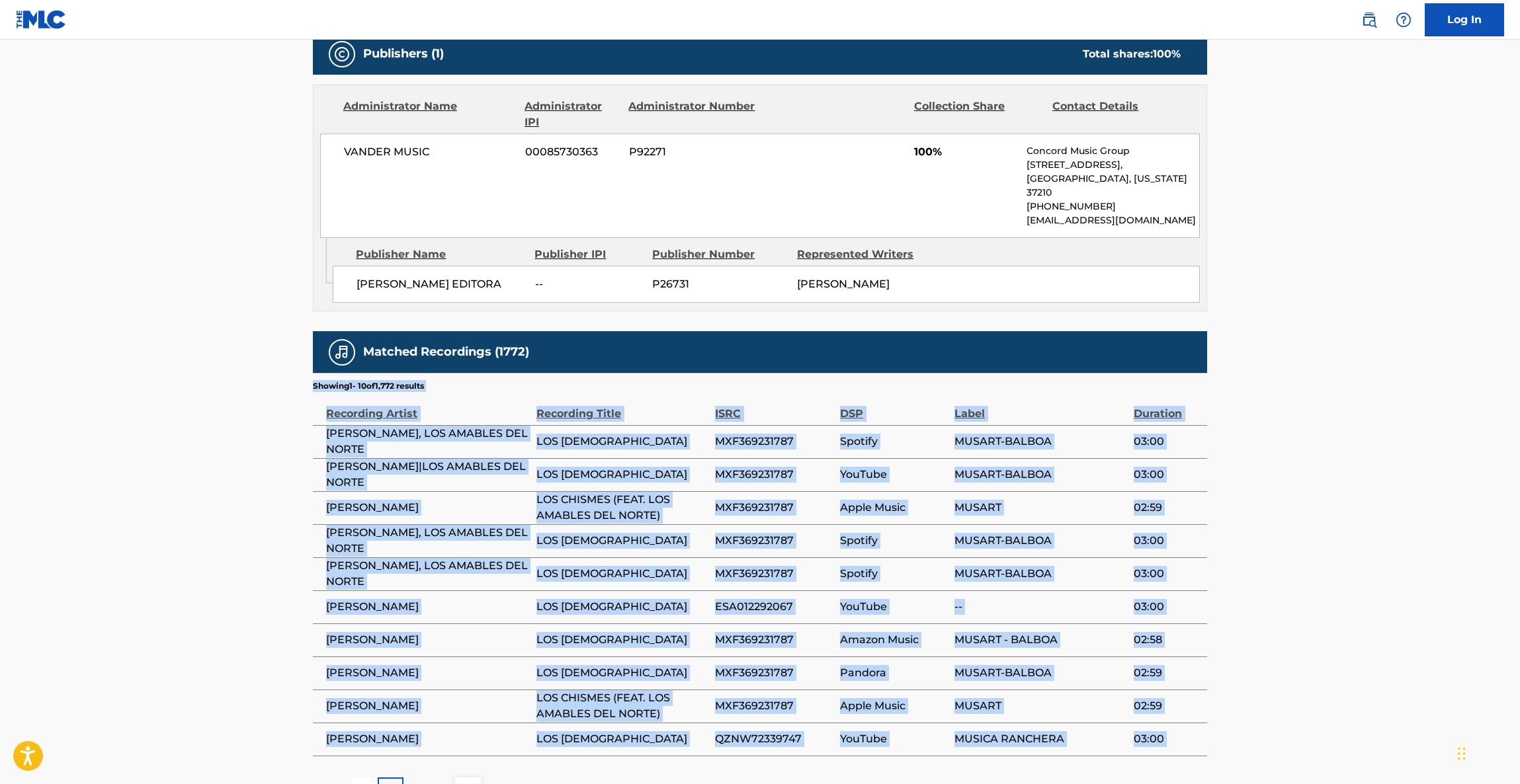
click at [1245, 521] on main "< Back to public search results Copy work link LOS CHISMES Work Detail Member W…" at bounding box center [760, 140] width 1520 height 1369
click at [1243, 521] on main "< Back to public search results Copy work link LOS CHISMES Work Detail Member W…" at bounding box center [760, 140] width 1520 height 1369
click at [1241, 521] on main "< Back to public search results Copy work link LOS CHISMES Work Detail Member W…" at bounding box center [760, 140] width 1520 height 1369
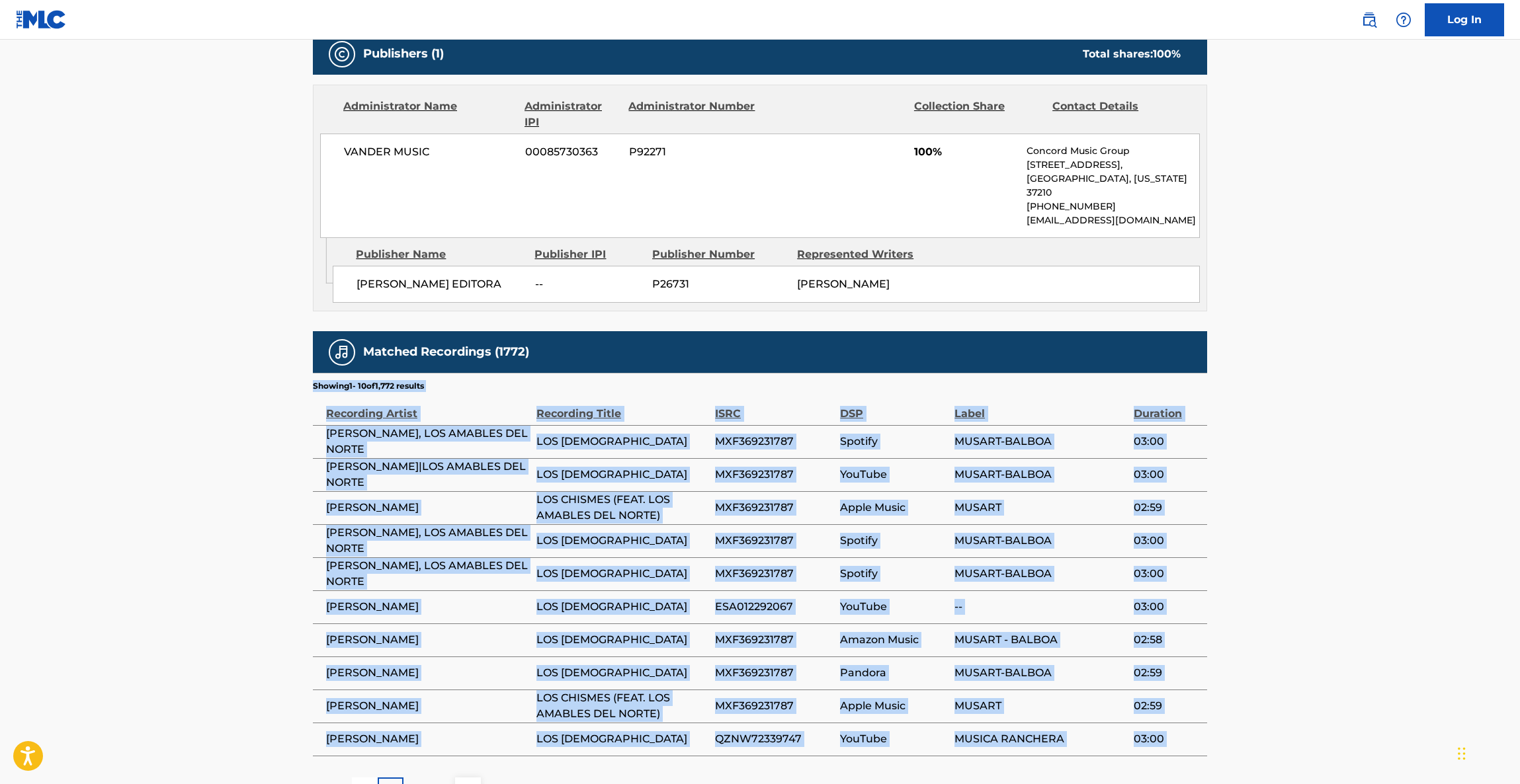
click at [1241, 521] on main "< Back to public search results Copy work link LOS CHISMES Work Detail Member W…" at bounding box center [760, 140] width 1520 height 1369
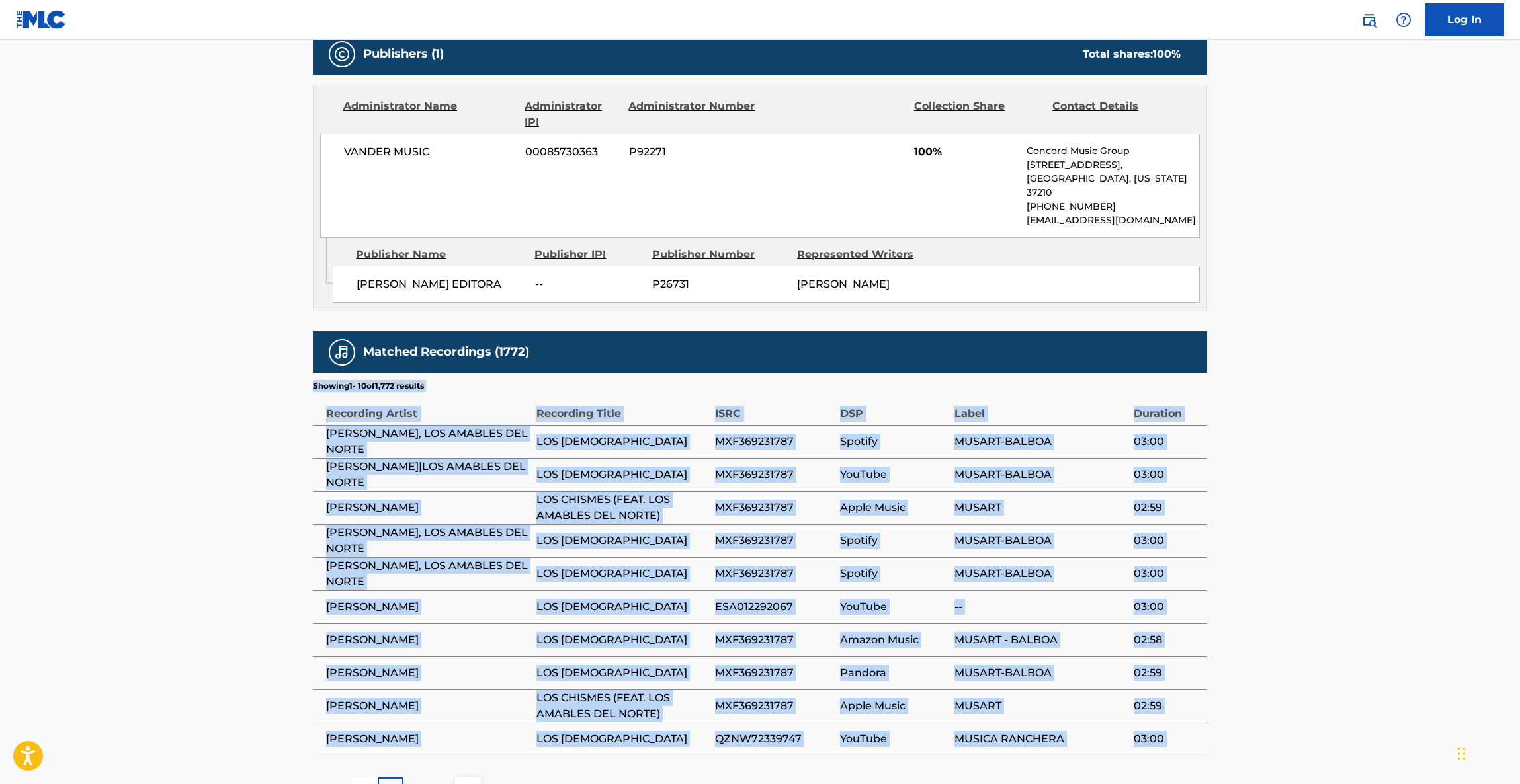
click at [1238, 519] on main "< Back to public search results Copy work link LOS CHISMES Work Detail Member W…" at bounding box center [760, 140] width 1520 height 1369
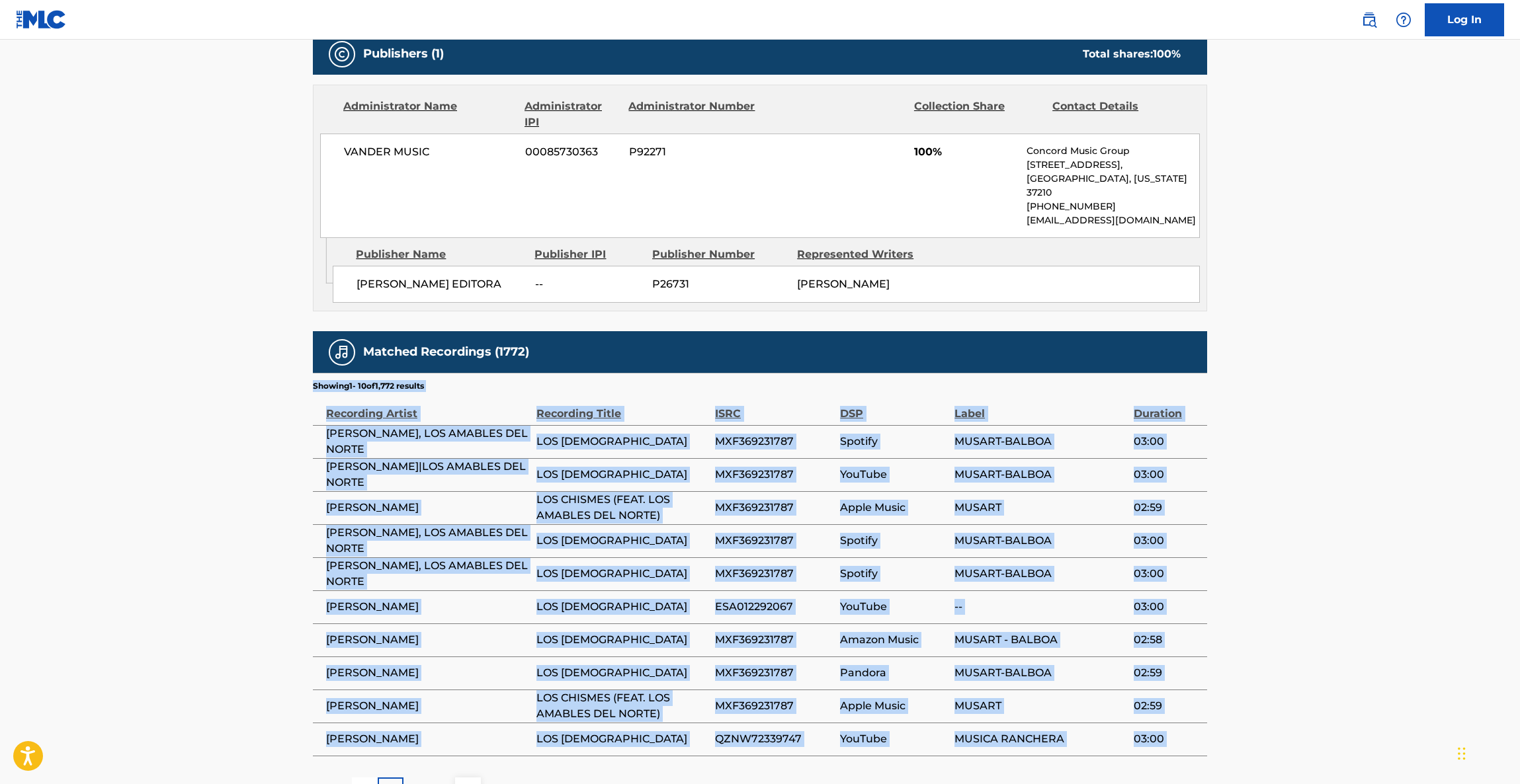
click at [1234, 519] on main "< Back to public search results Copy work link LOS CHISMES Work Detail Member W…" at bounding box center [760, 140] width 1520 height 1369
click at [1233, 519] on main "< Back to public search results Copy work link LOS CHISMES Work Detail Member W…" at bounding box center [760, 140] width 1520 height 1369
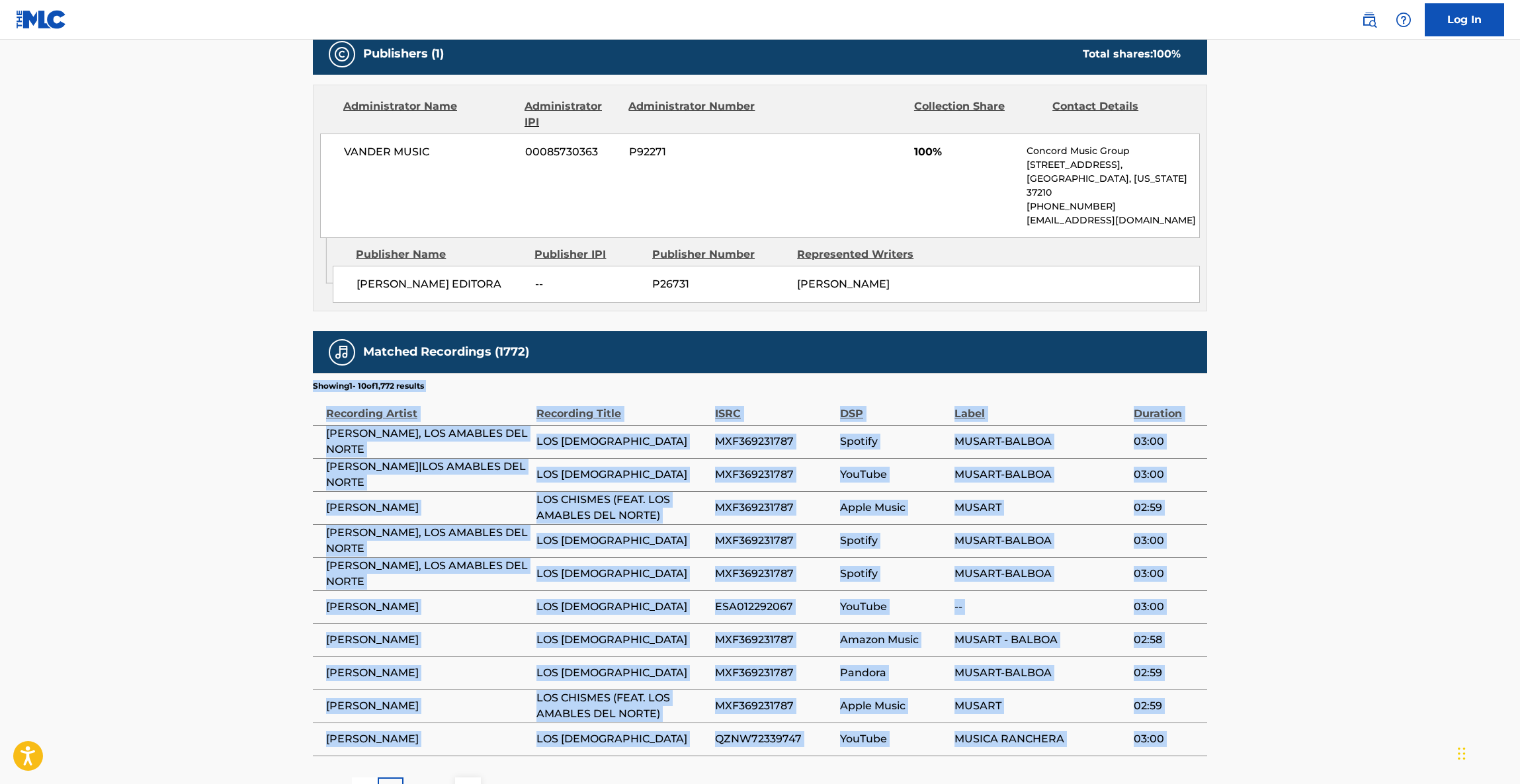
click at [1232, 519] on main "< Back to public search results Copy work link LOS CHISMES Work Detail Member W…" at bounding box center [760, 140] width 1520 height 1369
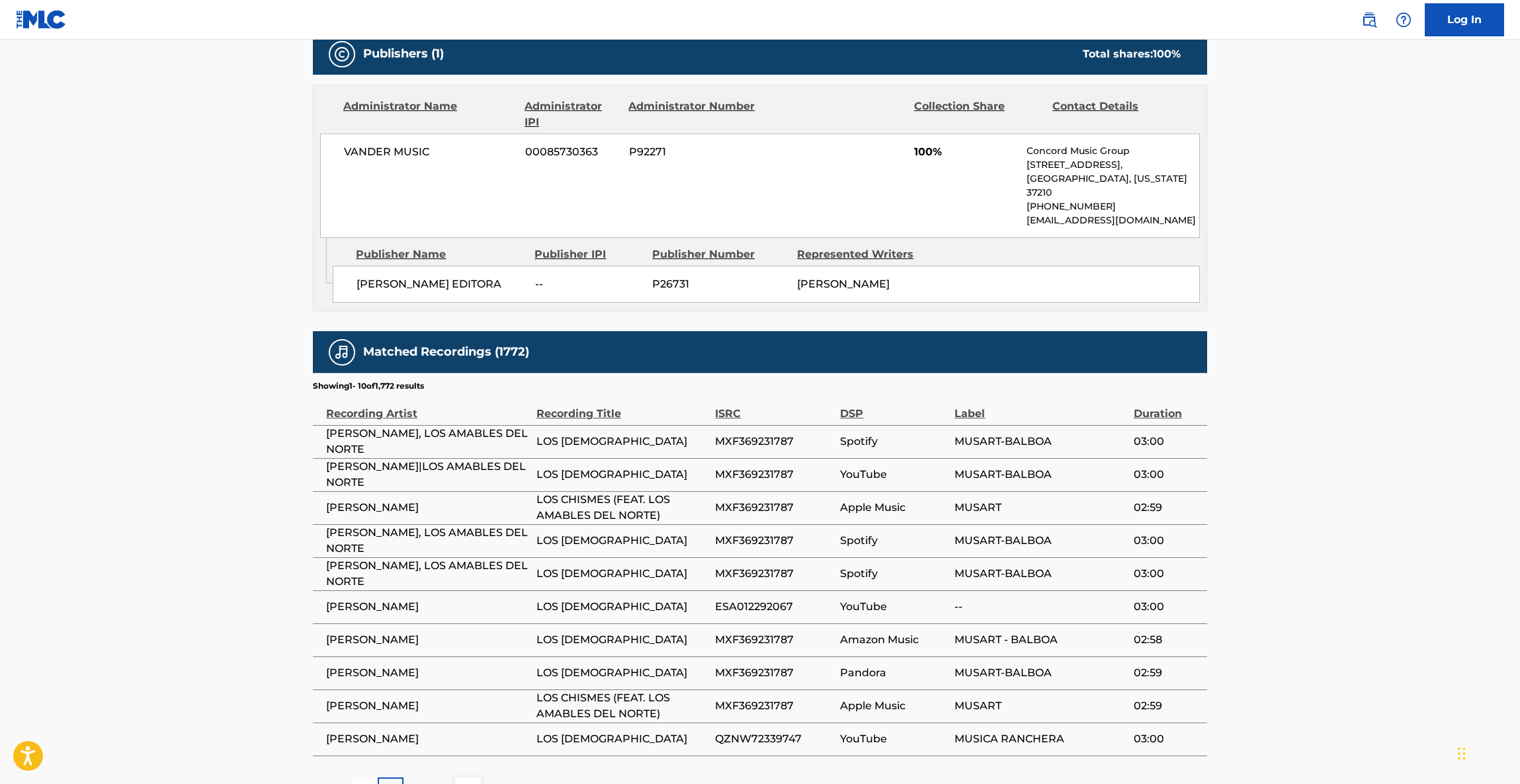
click at [1228, 519] on main "< Back to public search results Copy work link LOS CHISMES Work Detail Member W…" at bounding box center [760, 140] width 1520 height 1369
click at [1225, 519] on main "< Back to public search results Copy work link LOS CHISMES Work Detail Member W…" at bounding box center [760, 140] width 1520 height 1369
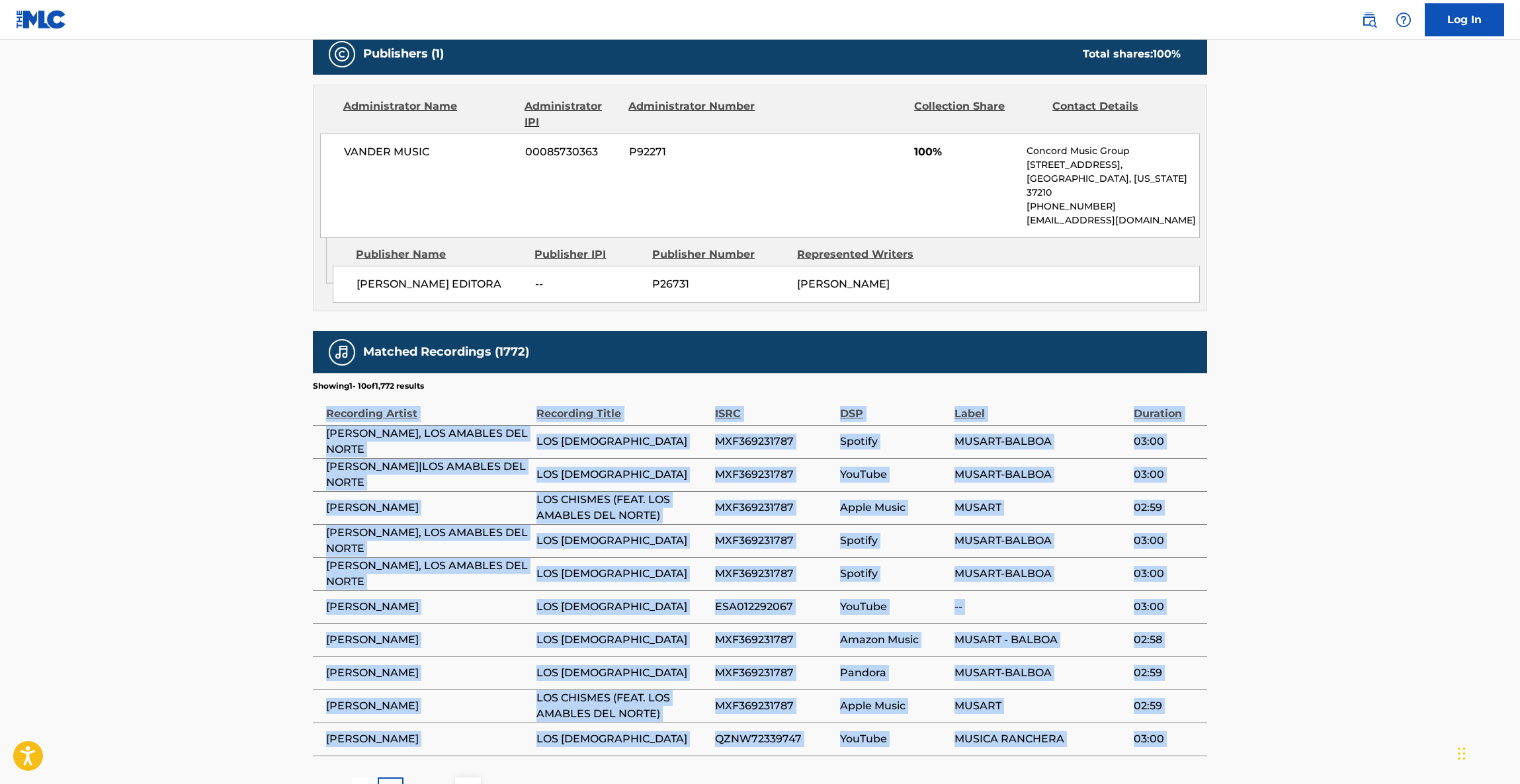
click at [1225, 519] on main "< Back to public search results Copy work link LOS CHISMES Work Detail Member W…" at bounding box center [760, 140] width 1520 height 1369
click at [1223, 519] on main "< Back to public search results Copy work link LOS CHISMES Work Detail Member W…" at bounding box center [760, 140] width 1520 height 1369
click at [1219, 518] on div "< Back to public search results Copy work link LOS CHISMES Work Detail Member W…" at bounding box center [759, 146] width 926 height 1314
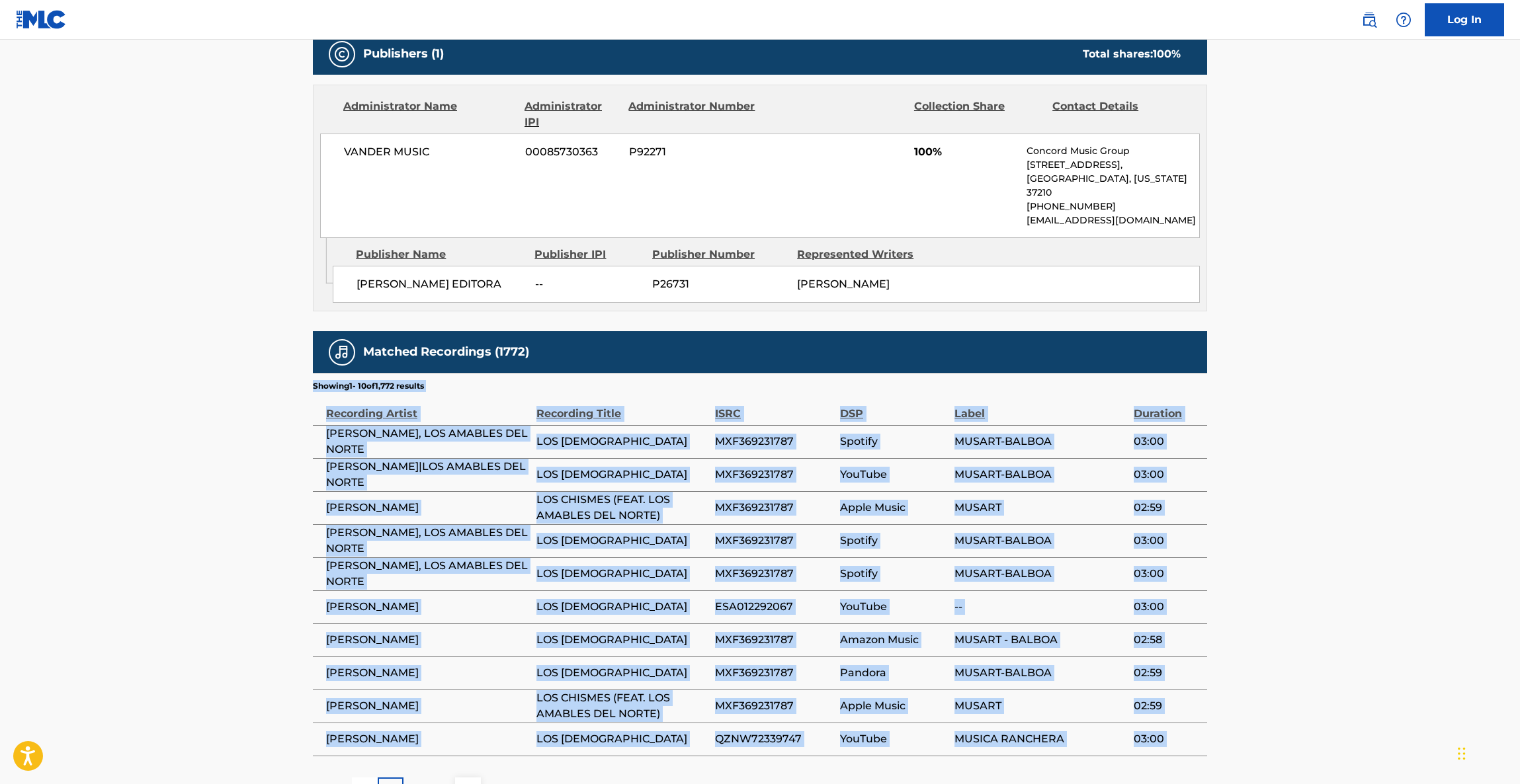
click at [1219, 518] on div "< Back to public search results Copy work link LOS CHISMES Work Detail Member W…" at bounding box center [759, 146] width 926 height 1314
click at [1218, 518] on div "< Back to public search results Copy work link LOS CHISMES Work Detail Member W…" at bounding box center [759, 146] width 926 height 1314
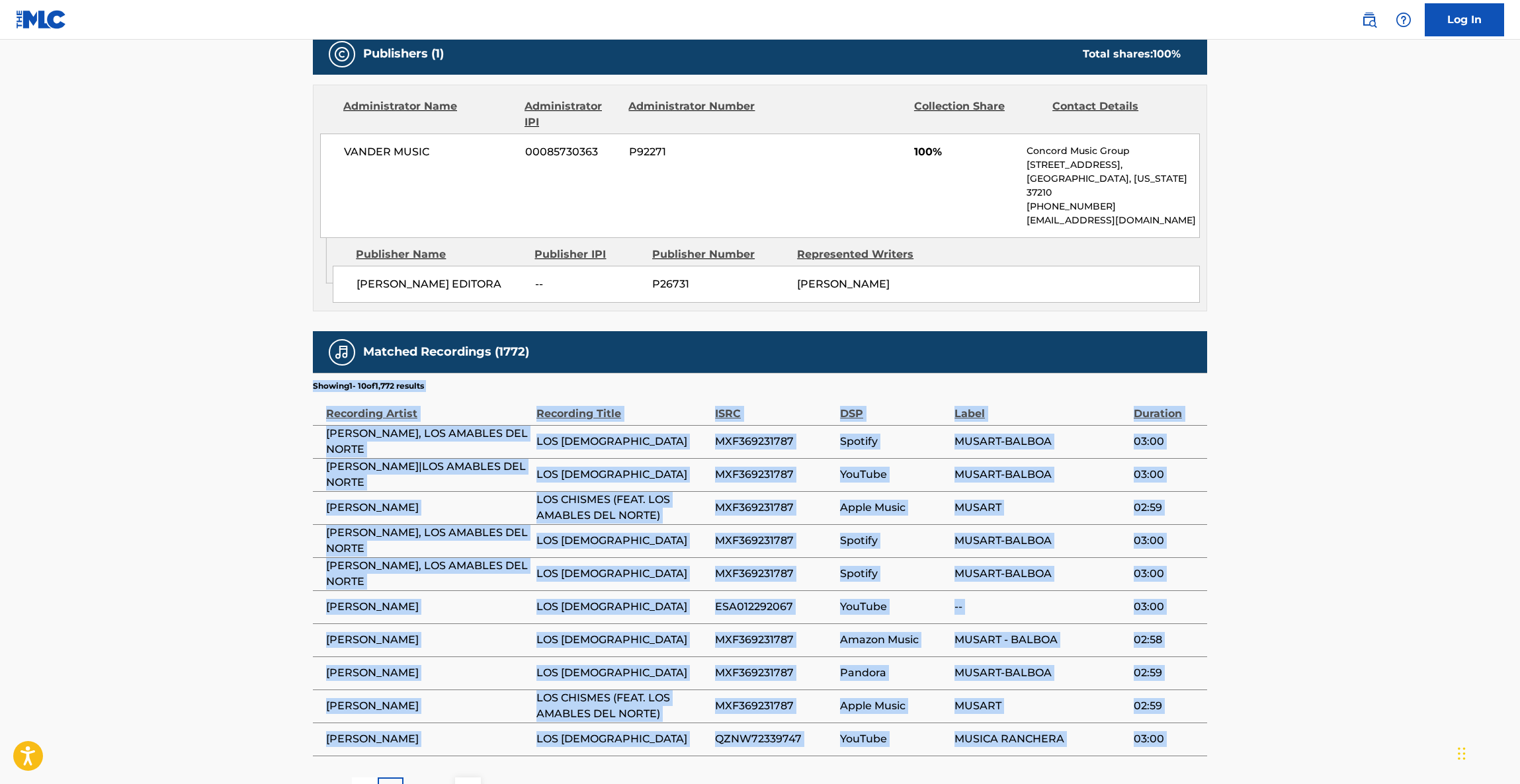
click at [1218, 518] on div "< Back to public search results Copy work link LOS CHISMES Work Detail Member W…" at bounding box center [759, 146] width 926 height 1314
click at [1211, 518] on div "< Back to public search results Copy work link LOS CHISMES Work Detail Member W…" at bounding box center [759, 146] width 926 height 1314
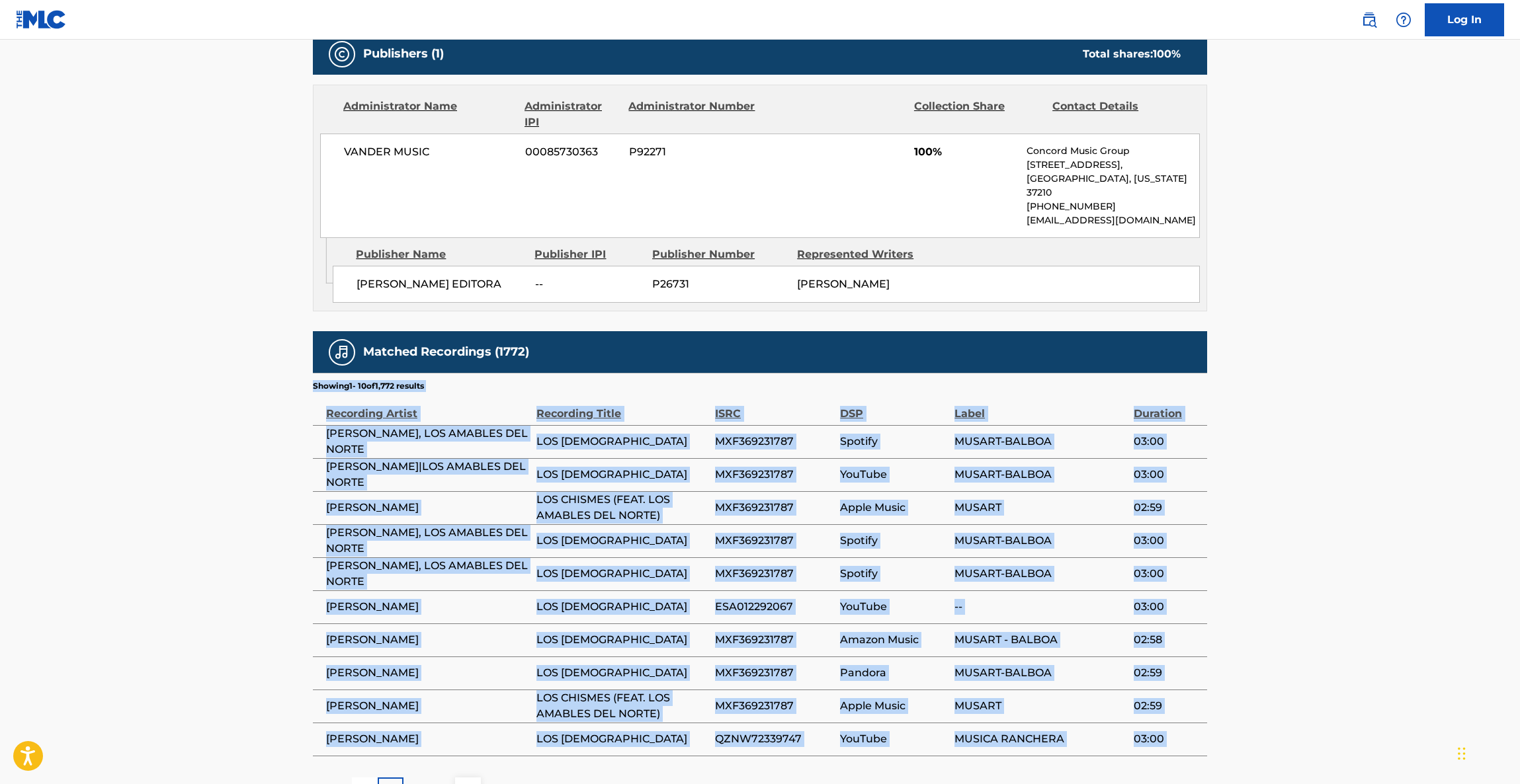
click at [1207, 518] on div "< Back to public search results Copy work link LOS CHISMES Work Detail Member W…" at bounding box center [759, 146] width 926 height 1314
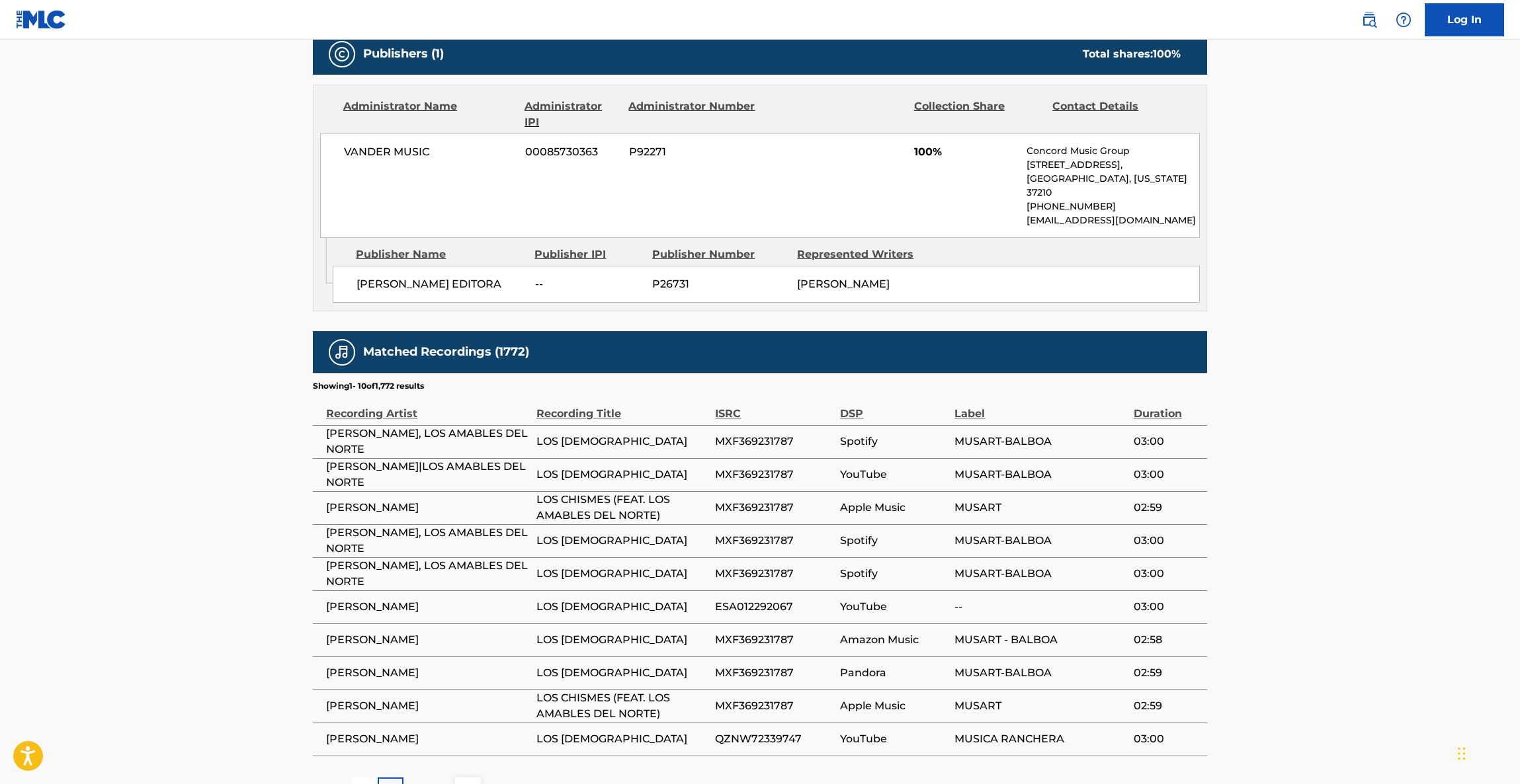
click at [1322, 482] on main "< Back to public search results Copy work link LOS CHISMES Work Detail Member W…" at bounding box center [760, 140] width 1520 height 1369
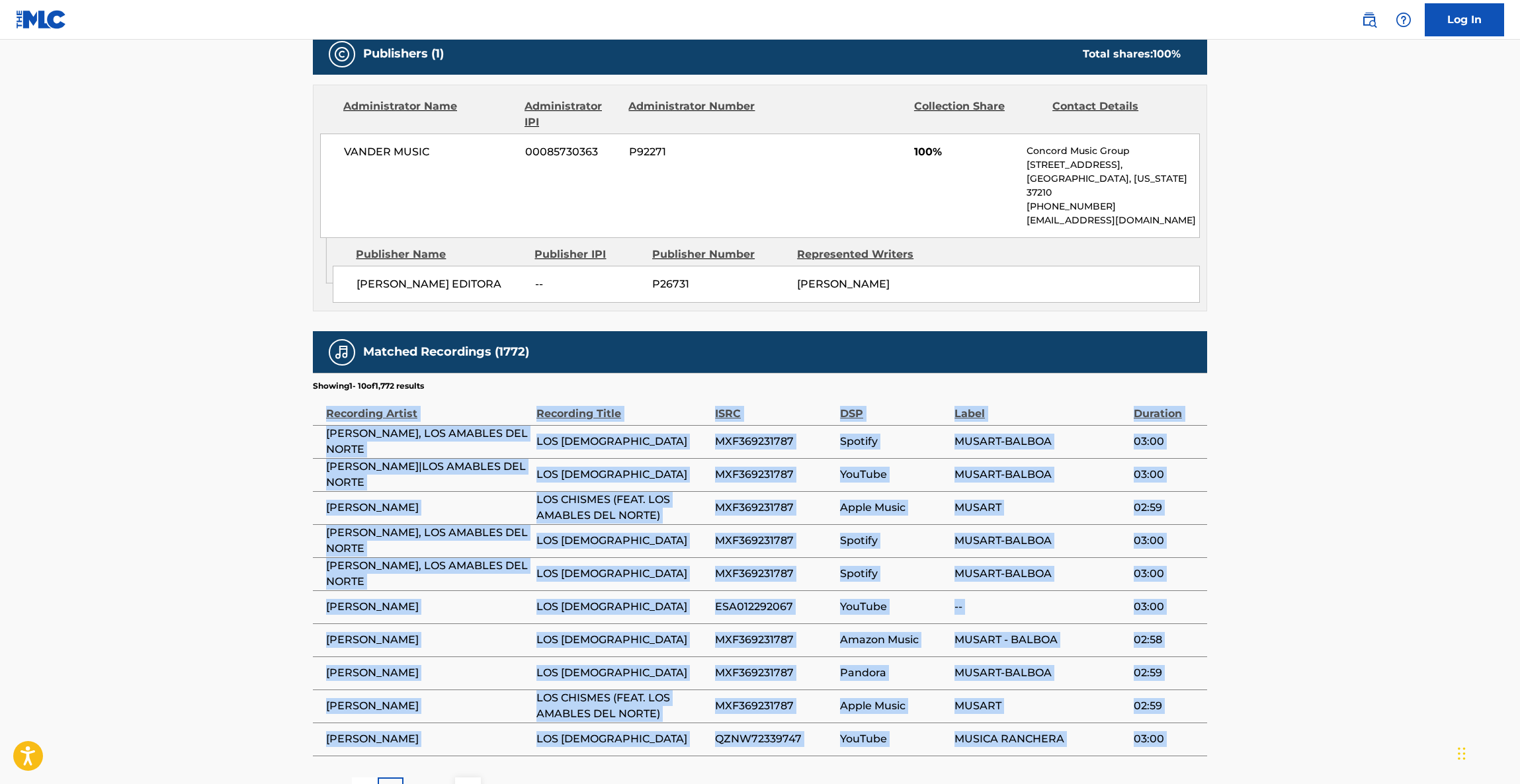
click at [1322, 482] on main "< Back to public search results Copy work link LOS CHISMES Work Detail Member W…" at bounding box center [760, 140] width 1520 height 1369
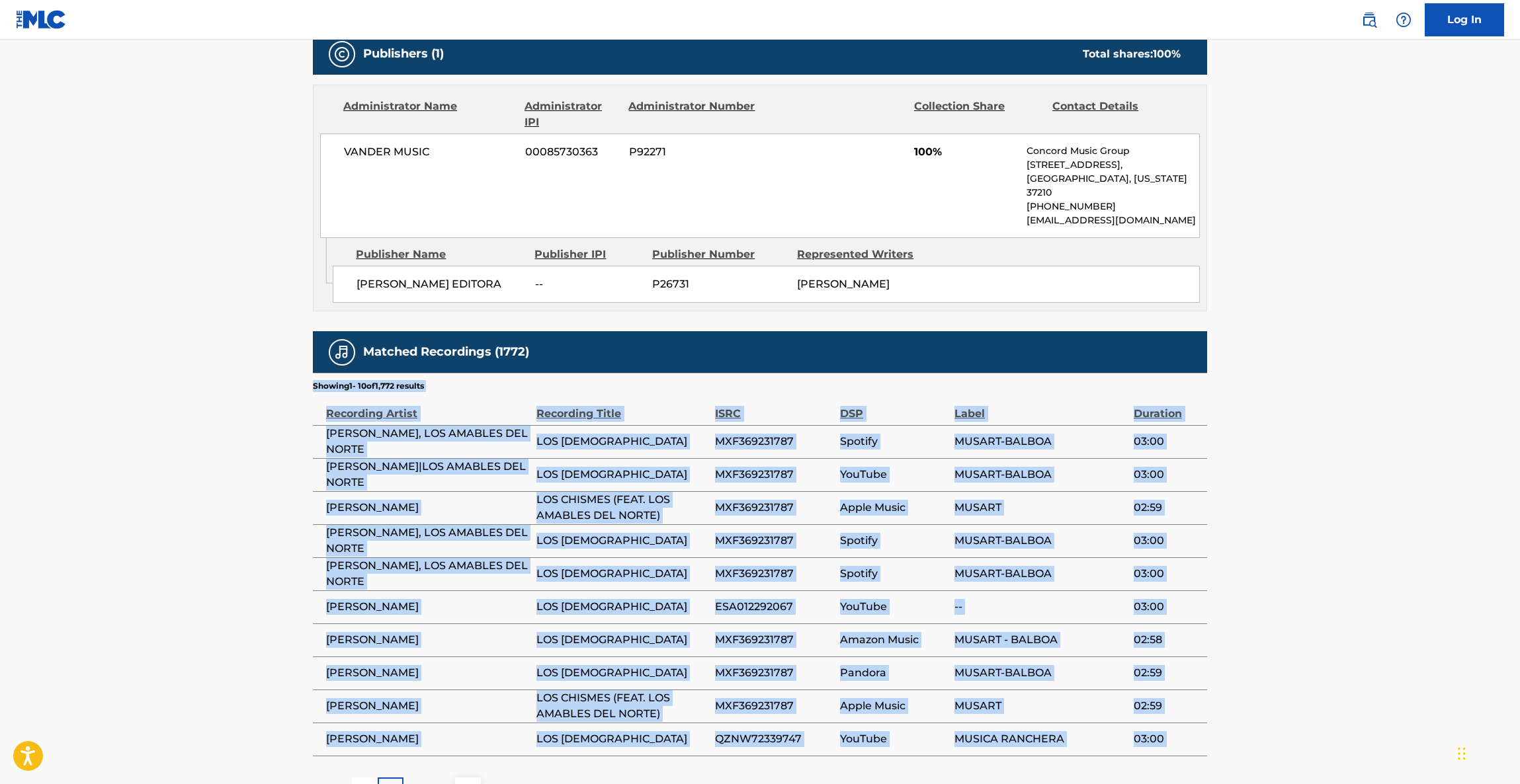
click at [1321, 482] on main "< Back to public search results Copy work link LOS CHISMES Work Detail Member W…" at bounding box center [760, 140] width 1520 height 1369
click at [1319, 482] on main "< Back to public search results Copy work link LOS CHISMES Work Detail Member W…" at bounding box center [760, 140] width 1520 height 1369
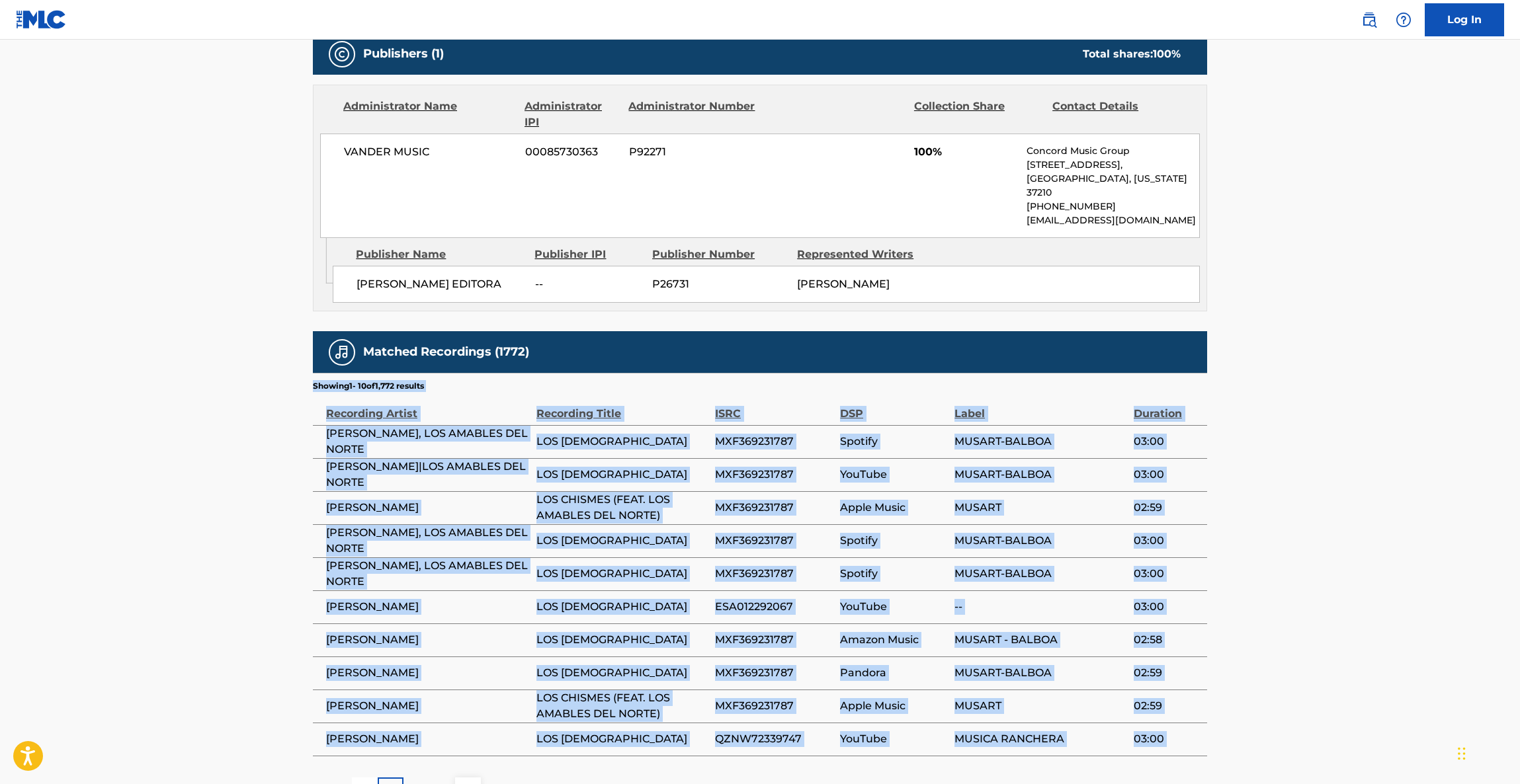
click at [1319, 482] on main "< Back to public search results Copy work link LOS CHISMES Work Detail Member W…" at bounding box center [760, 140] width 1520 height 1369
click at [1316, 482] on main "< Back to public search results Copy work link LOS CHISMES Work Detail Member W…" at bounding box center [760, 140] width 1520 height 1369
click at [1316, 483] on main "< Back to public search results Copy work link LOS CHISMES Work Detail Member W…" at bounding box center [760, 140] width 1520 height 1369
click at [1312, 482] on main "< Back to public search results Copy work link LOS CHISMES Work Detail Member W…" at bounding box center [760, 140] width 1520 height 1369
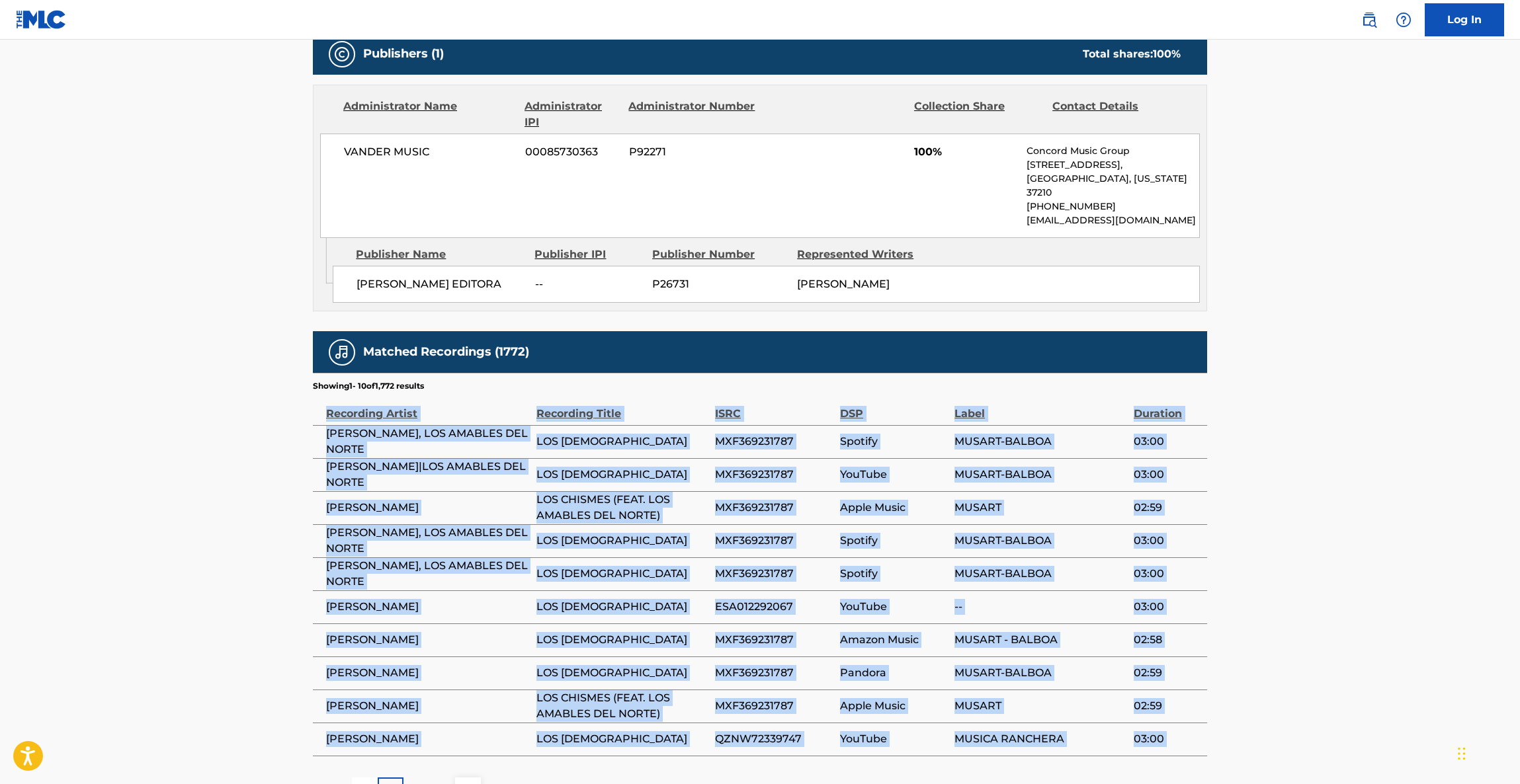
click at [1312, 482] on main "< Back to public search results Copy work link LOS CHISMES Work Detail Member W…" at bounding box center [760, 140] width 1520 height 1369
click at [1311, 482] on main "< Back to public search results Copy work link LOS CHISMES Work Detail Member W…" at bounding box center [760, 140] width 1520 height 1369
click at [1309, 482] on main "< Back to public search results Copy work link LOS CHISMES Work Detail Member W…" at bounding box center [760, 140] width 1520 height 1369
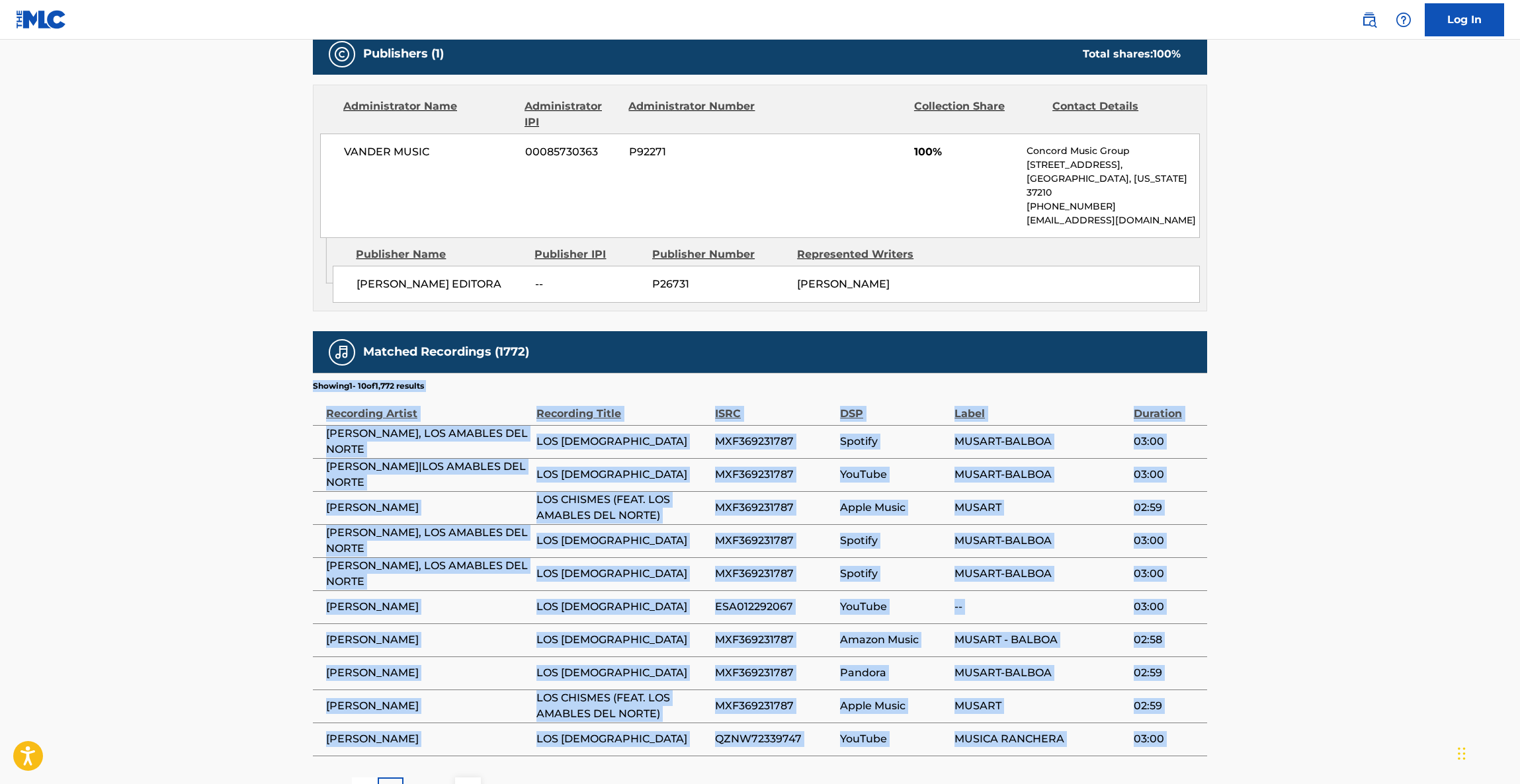
click at [1308, 482] on main "< Back to public search results Copy work link LOS CHISMES Work Detail Member W…" at bounding box center [760, 140] width 1520 height 1369
click at [1306, 483] on main "< Back to public search results Copy work link LOS CHISMES Work Detail Member W…" at bounding box center [760, 140] width 1520 height 1369
click at [1304, 483] on main "< Back to public search results Copy work link LOS CHISMES Work Detail Member W…" at bounding box center [760, 140] width 1520 height 1369
drag, startPoint x: 1304, startPoint y: 483, endPoint x: 1297, endPoint y: 485, distance: 7.3
click at [1297, 485] on main "< Back to public search results Copy work link LOS CHISMES Work Detail Member W…" at bounding box center [760, 140] width 1520 height 1369
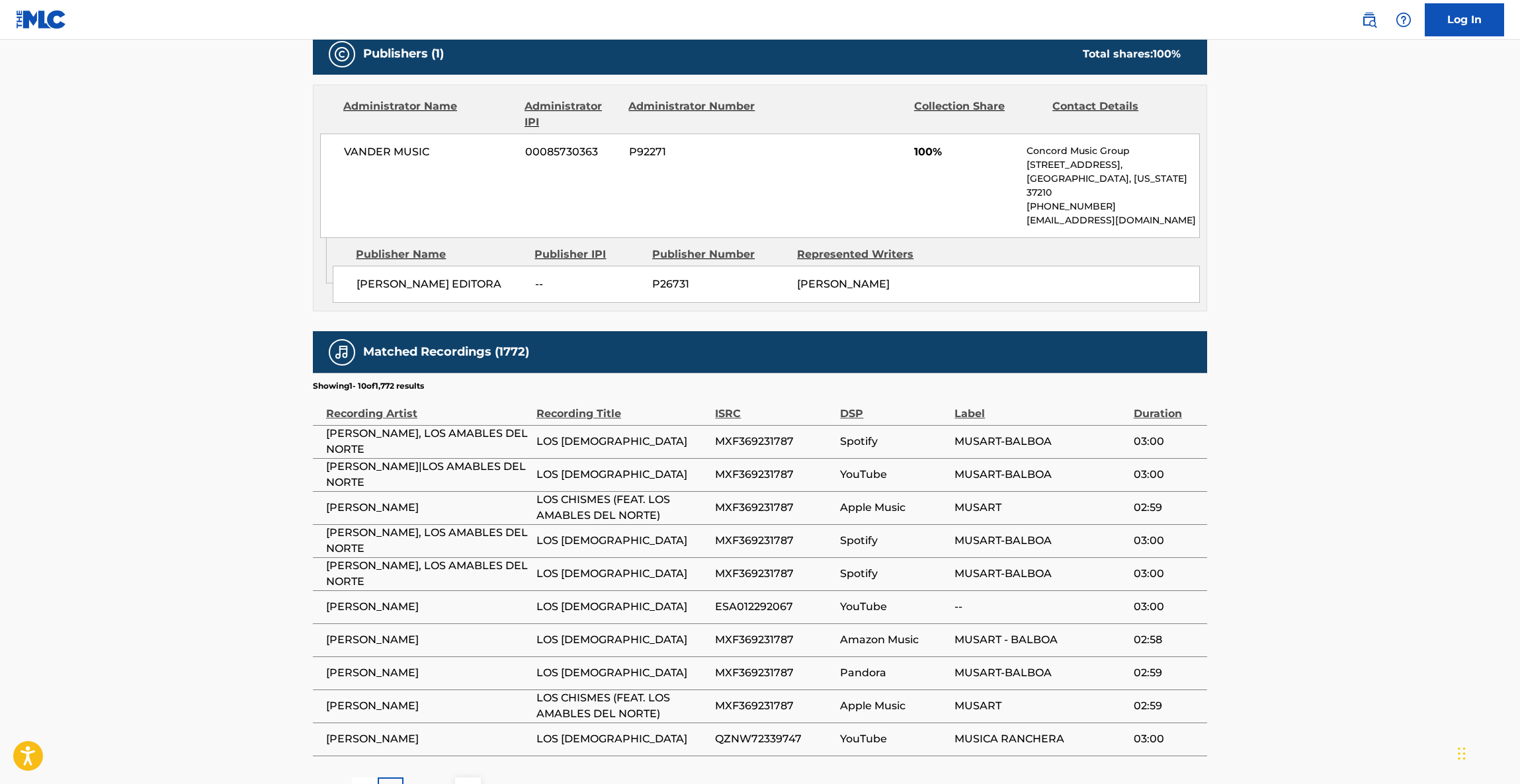
click at [1295, 485] on main "< Back to public search results Copy work link LOS CHISMES Work Detail Member W…" at bounding box center [760, 140] width 1520 height 1369
click at [1292, 485] on main "< Back to public search results Copy work link LOS CHISMES Work Detail Member W…" at bounding box center [760, 140] width 1520 height 1369
drag, startPoint x: 1289, startPoint y: 485, endPoint x: 1282, endPoint y: 487, distance: 7.3
click at [1288, 485] on main "< Back to public search results Copy work link LOS CHISMES Work Detail Member W…" at bounding box center [760, 140] width 1520 height 1369
click at [1282, 487] on main "< Back to public search results Copy work link LOS CHISMES Work Detail Member W…" at bounding box center [760, 140] width 1520 height 1369
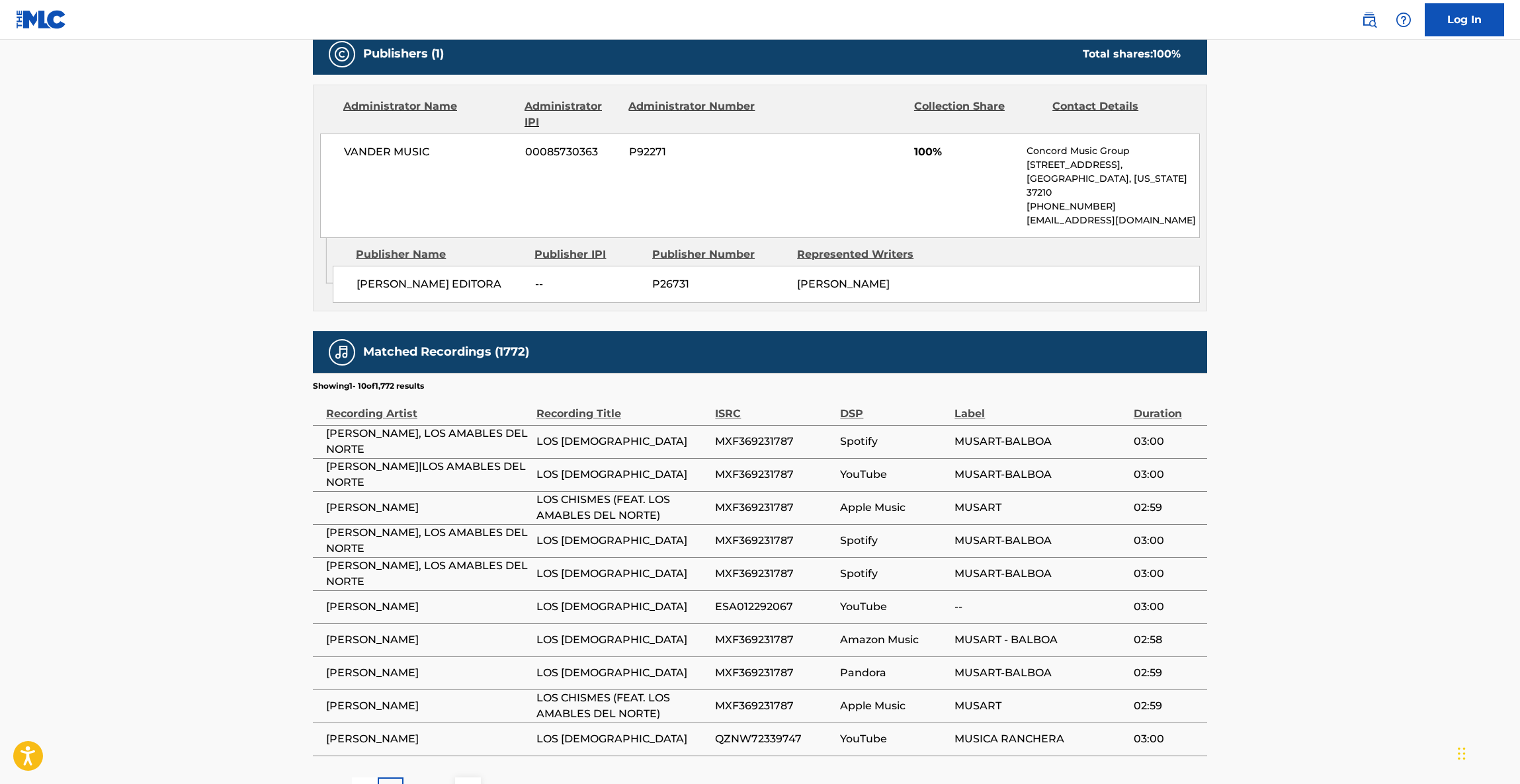
click at [1277, 487] on main "< Back to public search results Copy work link LOS CHISMES Work Detail Member W…" at bounding box center [760, 140] width 1520 height 1369
click at [1275, 487] on main "< Back to public search results Copy work link LOS CHISMES Work Detail Member W…" at bounding box center [760, 140] width 1520 height 1369
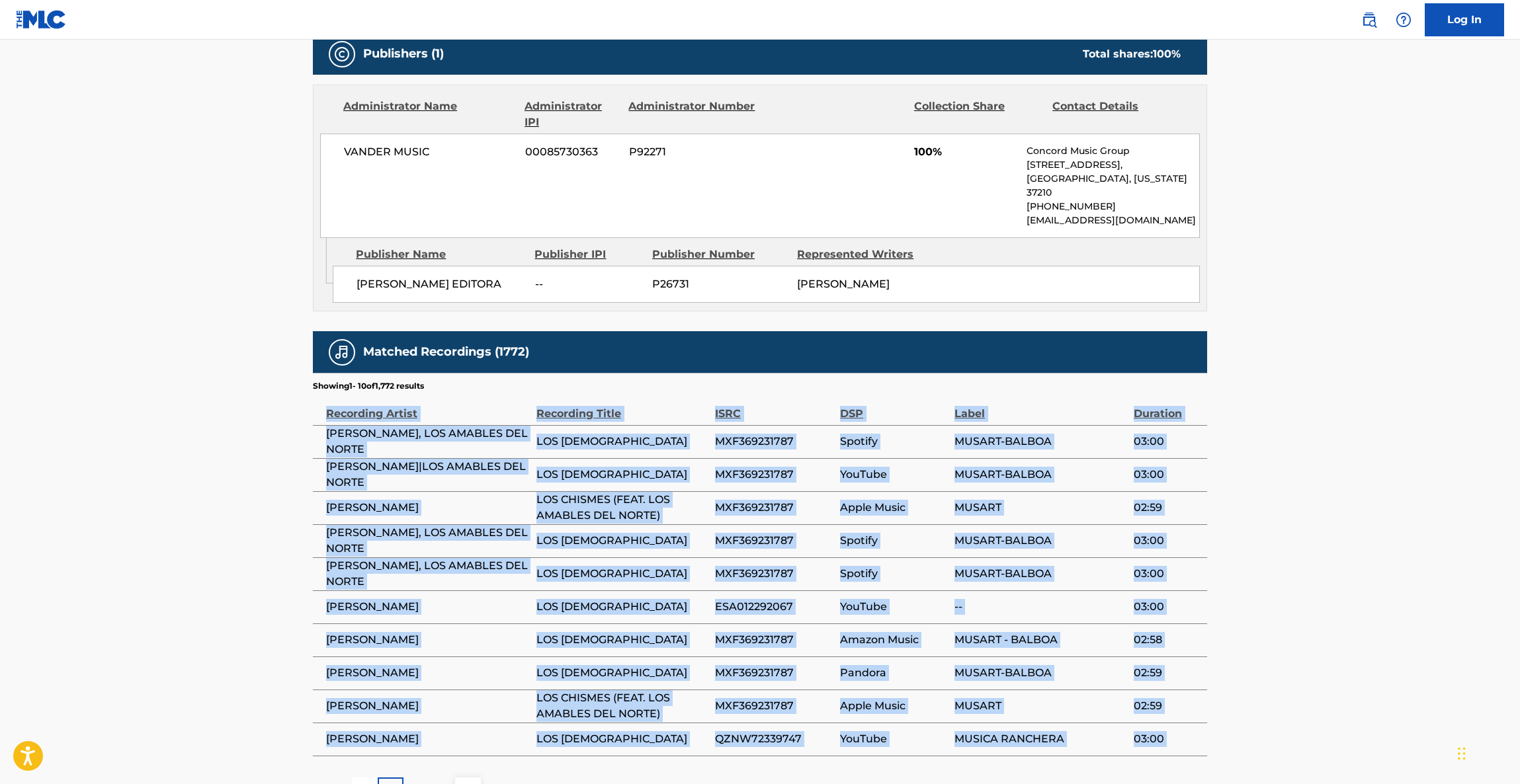
click at [1274, 486] on main "< Back to public search results Copy work link LOS CHISMES Work Detail Member W…" at bounding box center [760, 140] width 1520 height 1369
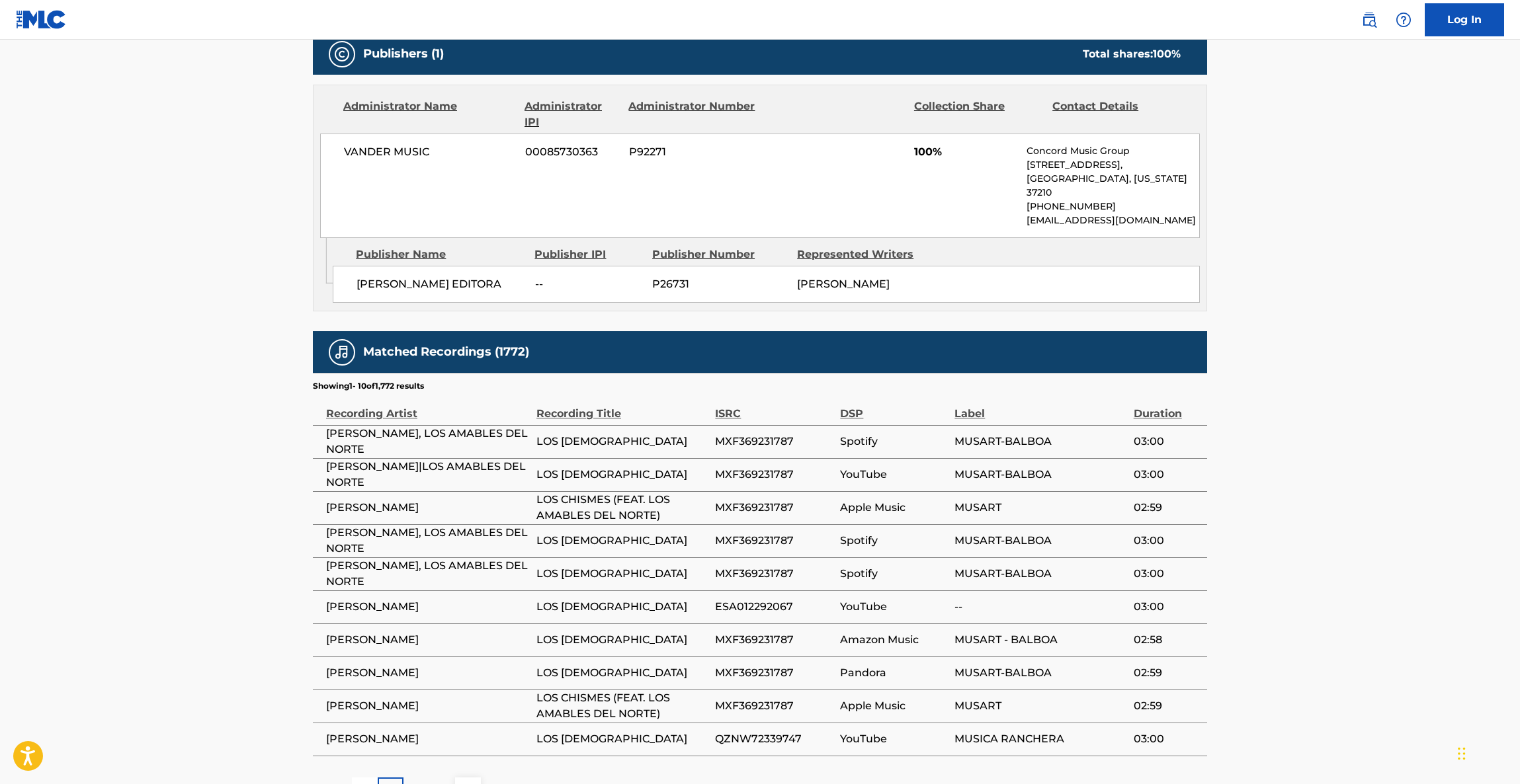
click at [1272, 485] on main "< Back to public search results Copy work link LOS CHISMES Work Detail Member W…" at bounding box center [760, 140] width 1520 height 1369
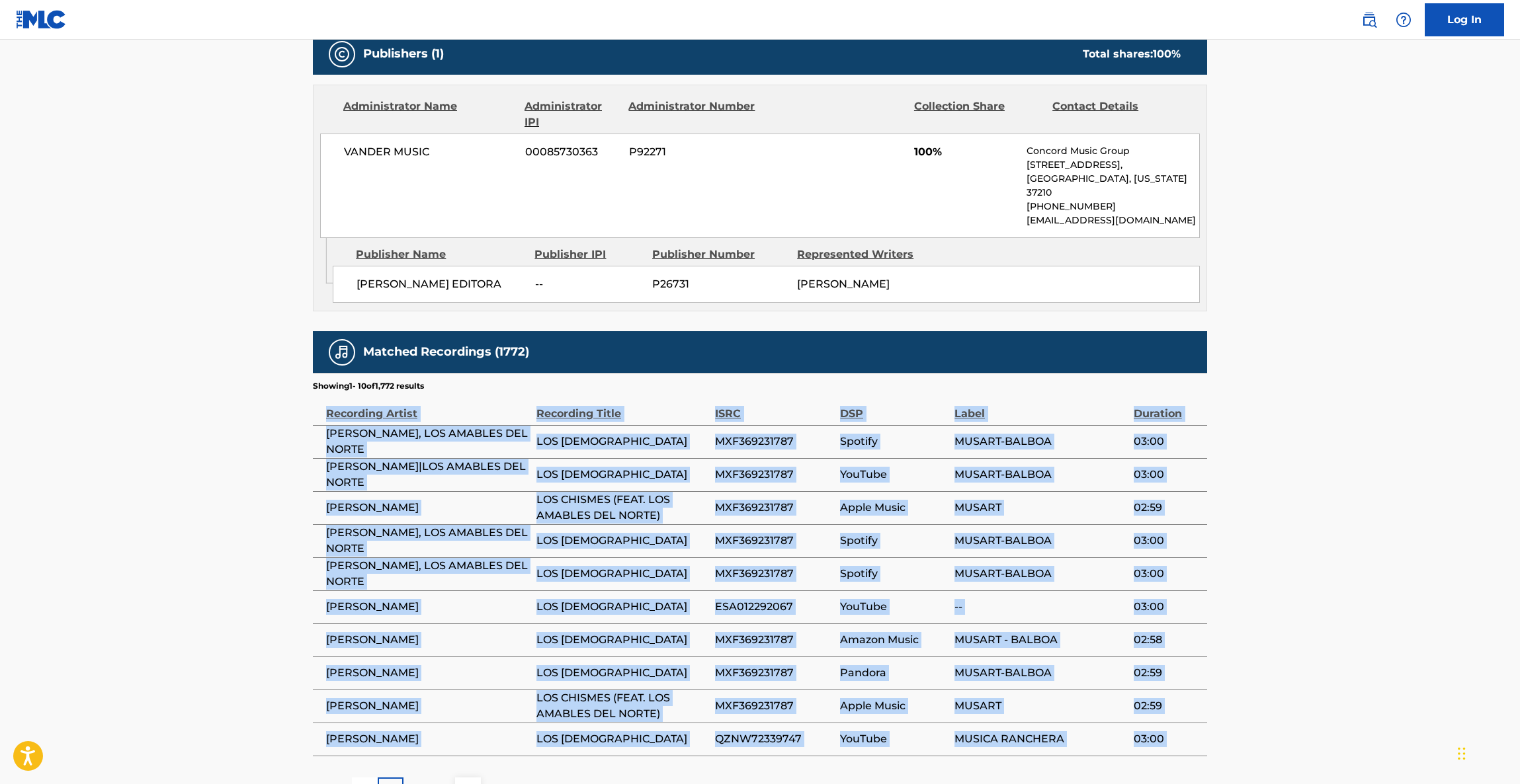
click at [1270, 485] on main "< Back to public search results Copy work link LOS CHISMES Work Detail Member W…" at bounding box center [760, 140] width 1520 height 1369
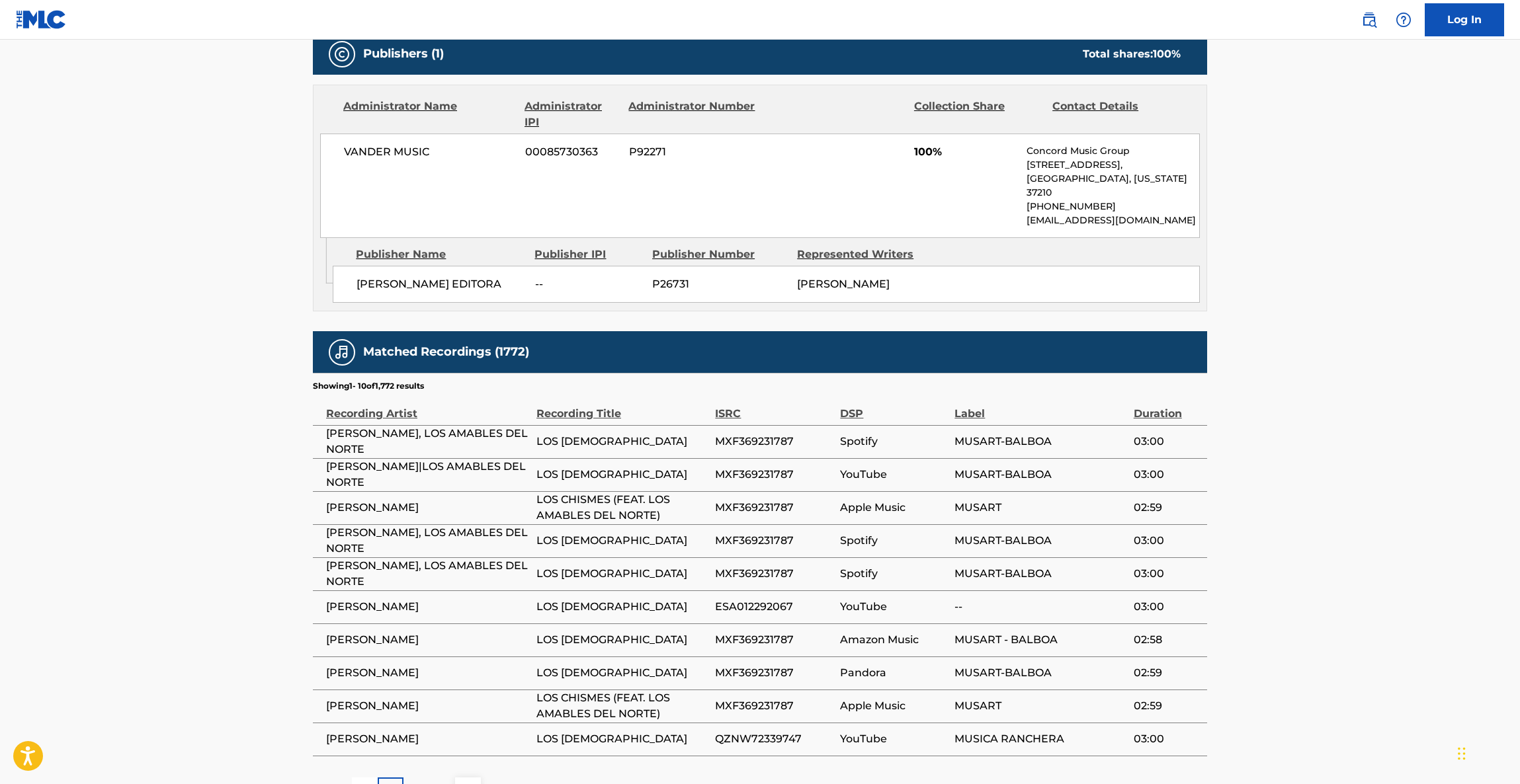
click at [1266, 486] on main "< Back to public search results Copy work link LOS CHISMES Work Detail Member W…" at bounding box center [760, 140] width 1520 height 1369
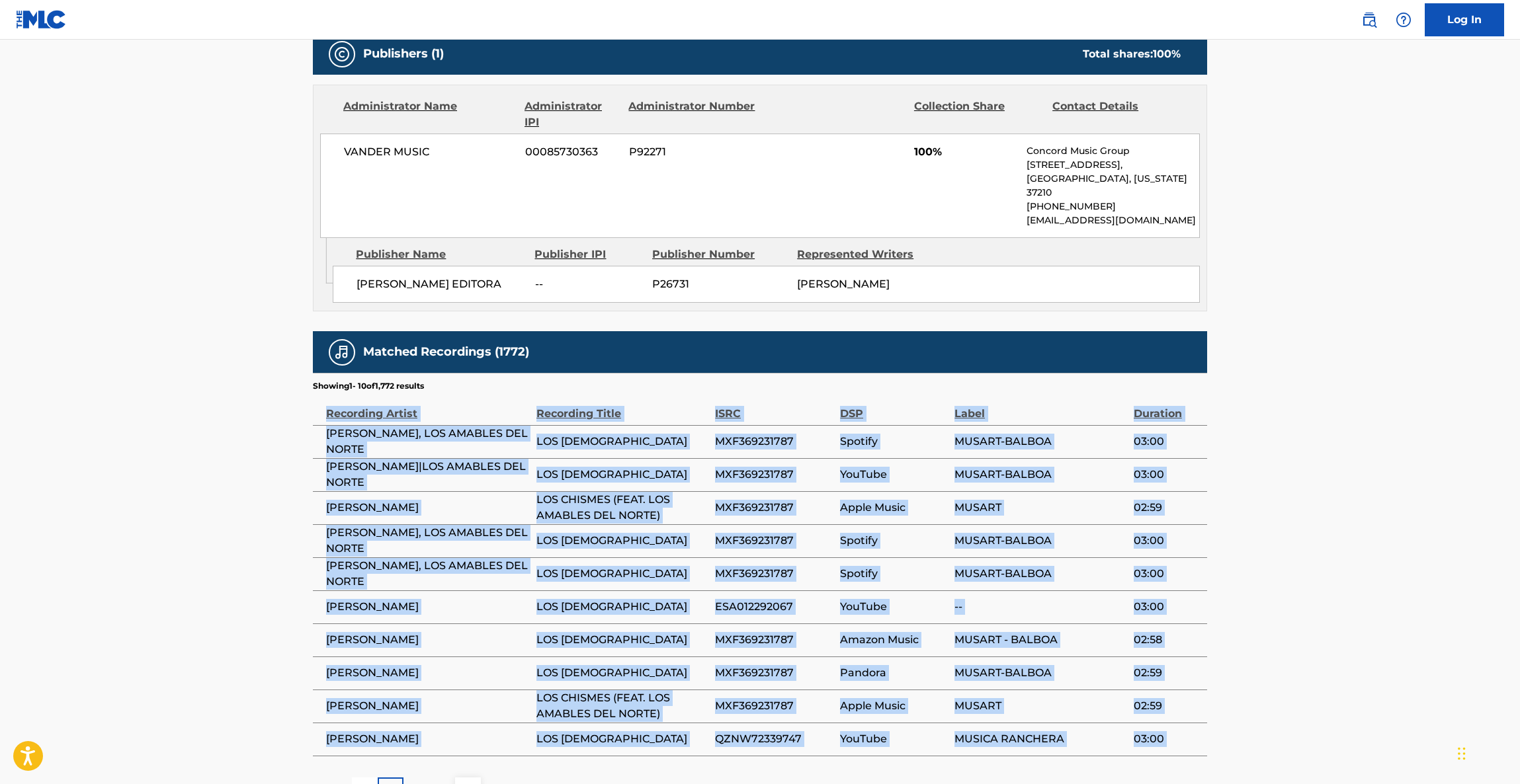
click at [1266, 486] on main "< Back to public search results Copy work link LOS CHISMES Work Detail Member W…" at bounding box center [760, 140] width 1520 height 1369
click at [1265, 487] on main "< Back to public search results Copy work link LOS CHISMES Work Detail Member W…" at bounding box center [760, 140] width 1520 height 1369
click at [1260, 487] on main "< Back to public search results Copy work link LOS CHISMES Work Detail Member W…" at bounding box center [760, 140] width 1520 height 1369
click at [1257, 487] on main "< Back to public search results Copy work link LOS CHISMES Work Detail Member W…" at bounding box center [760, 140] width 1520 height 1369
click at [1254, 487] on main "< Back to public search results Copy work link LOS CHISMES Work Detail Member W…" at bounding box center [760, 140] width 1520 height 1369
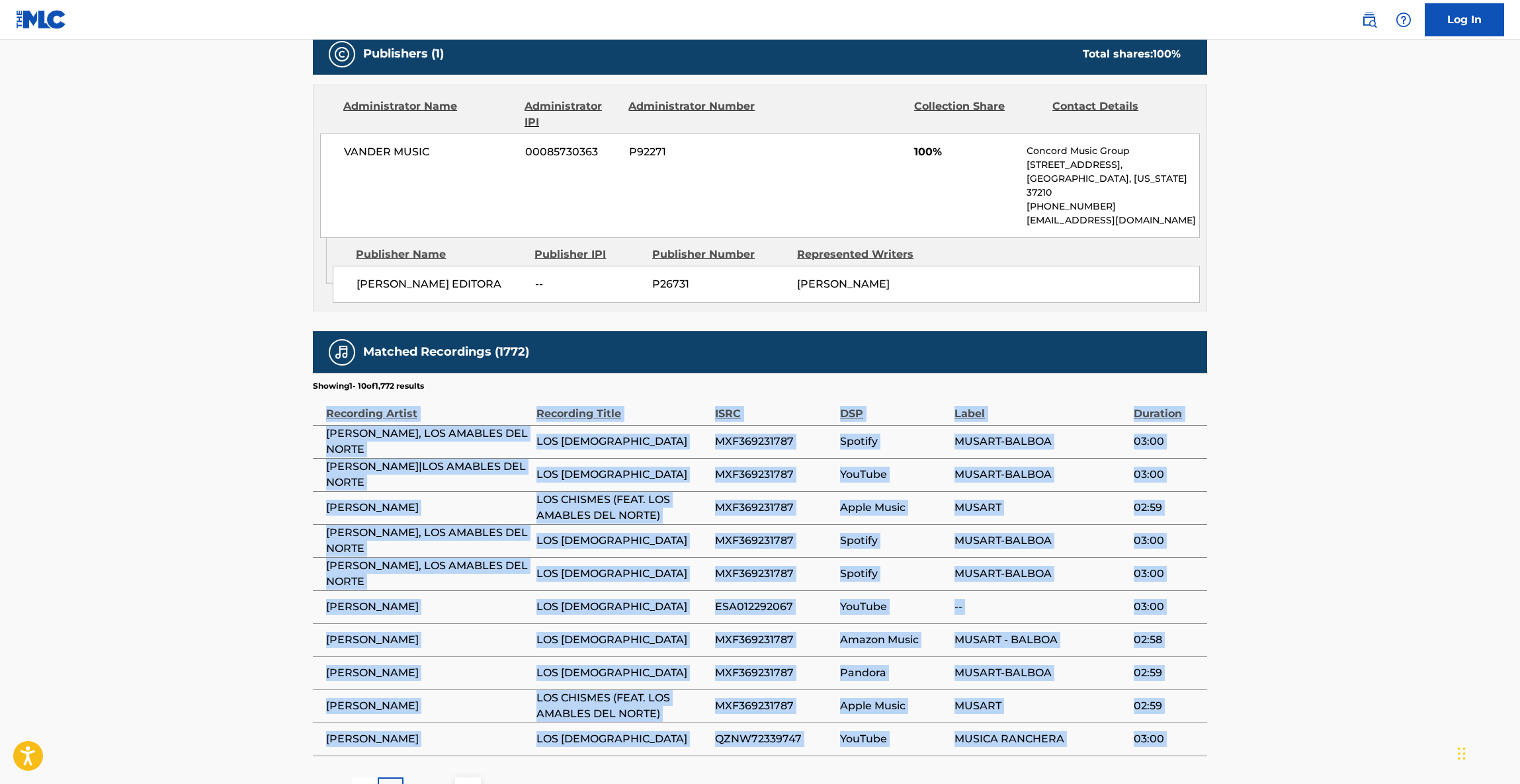
click at [1254, 487] on main "< Back to public search results Copy work link LOS CHISMES Work Detail Member W…" at bounding box center [760, 140] width 1520 height 1369
click at [1253, 487] on main "< Back to public search results Copy work link LOS CHISMES Work Detail Member W…" at bounding box center [760, 140] width 1520 height 1369
click at [1252, 487] on main "< Back to public search results Copy work link LOS CHISMES Work Detail Member W…" at bounding box center [760, 140] width 1520 height 1369
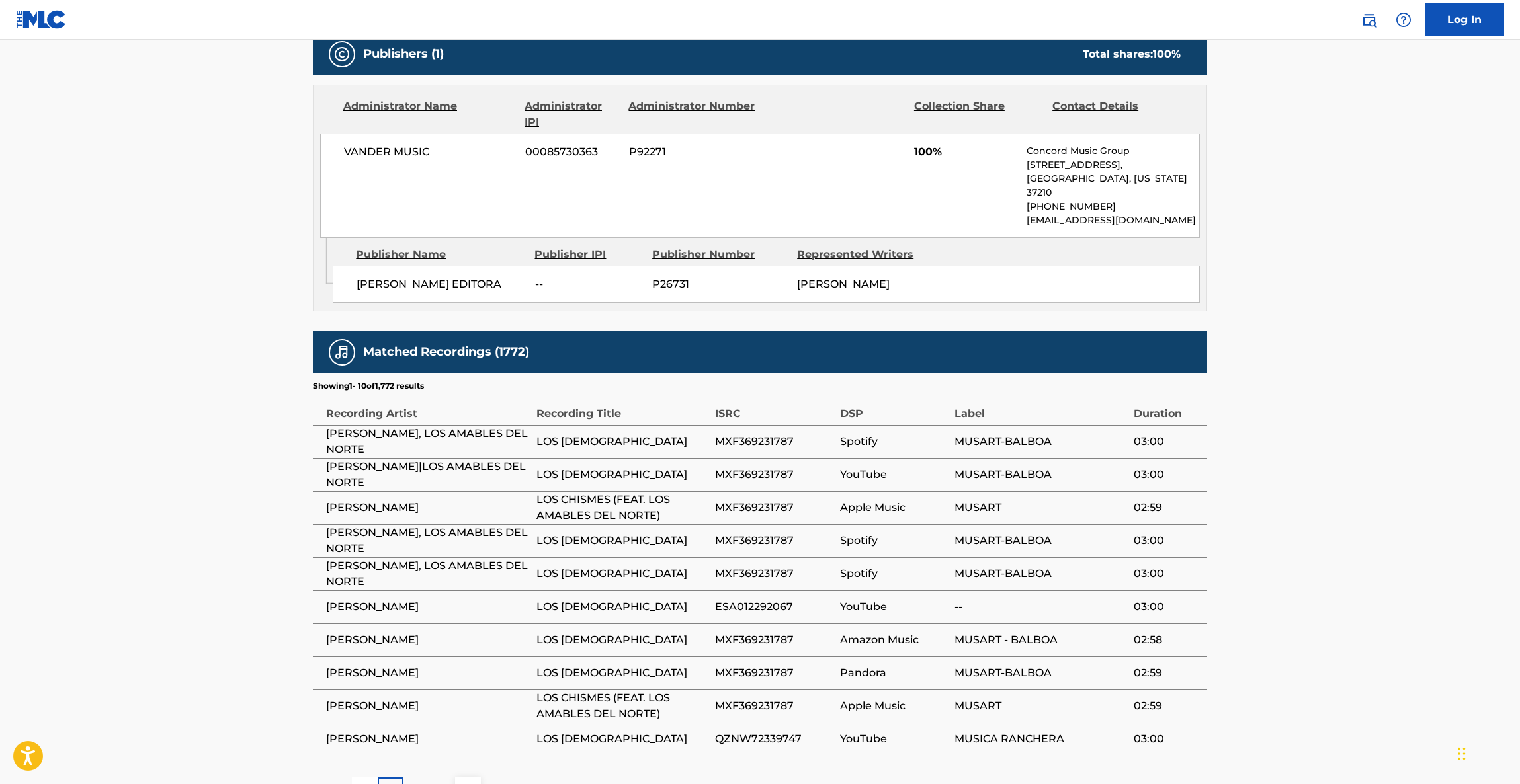
click at [1250, 483] on main "< Back to public search results Copy work link LOS CHISMES Work Detail Member W…" at bounding box center [760, 140] width 1520 height 1369
drag, startPoint x: 1247, startPoint y: 482, endPoint x: 1233, endPoint y: 487, distance: 14.9
click at [1241, 489] on main "< Back to public search results Copy work link LOS CHISMES Work Detail Member W…" at bounding box center [760, 140] width 1520 height 1369
click at [1233, 487] on main "< Back to public search results Copy work link LOS CHISMES Work Detail Member W…" at bounding box center [760, 140] width 1520 height 1369
click at [1231, 487] on main "< Back to public search results Copy work link LOS CHISMES Work Detail Member W…" at bounding box center [760, 140] width 1520 height 1369
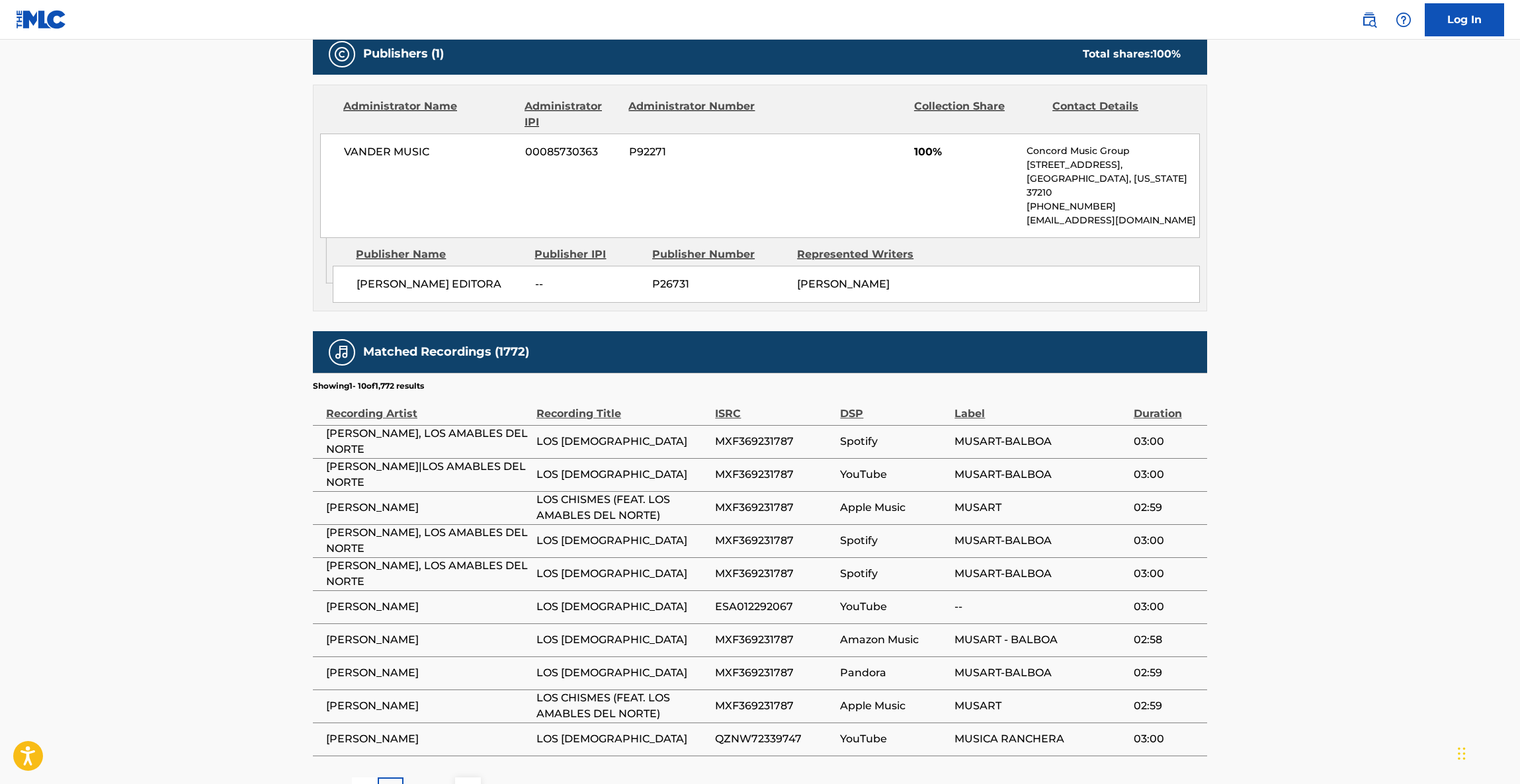
click at [1225, 483] on main "< Back to public search results Copy work link LOS CHISMES Work Detail Member W…" at bounding box center [760, 140] width 1520 height 1369
click at [1200, 451] on td "03:00" at bounding box center [1171, 441] width 74 height 33
click at [1200, 450] on td "03:00" at bounding box center [1171, 441] width 74 height 33
click at [1199, 451] on td "03:00" at bounding box center [1171, 441] width 74 height 33
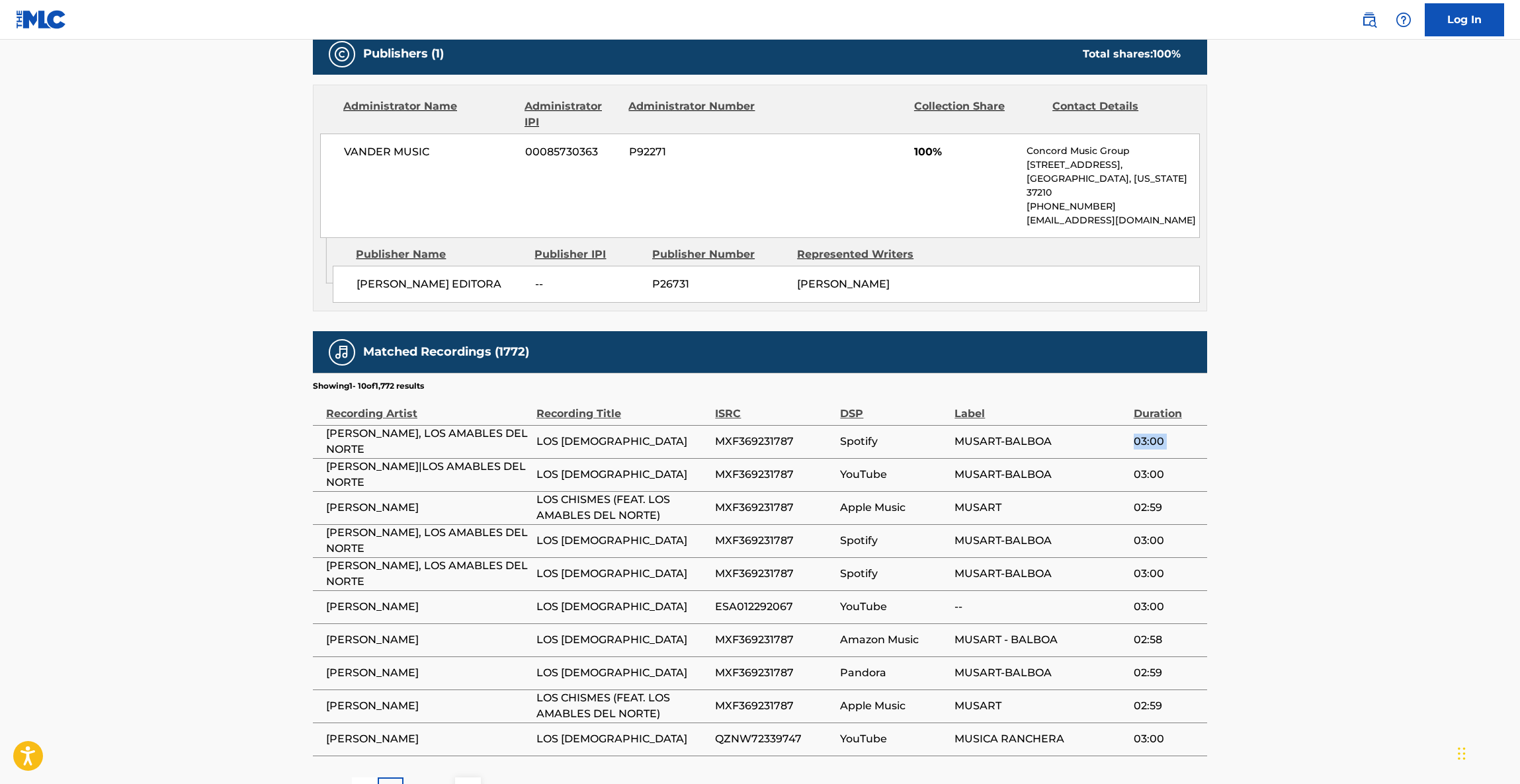
click at [1199, 451] on td "03:00" at bounding box center [1171, 441] width 74 height 33
click at [1299, 541] on main "< Back to public search results Copy work link LOS CHISMES Work Detail Member W…" at bounding box center [760, 140] width 1520 height 1369
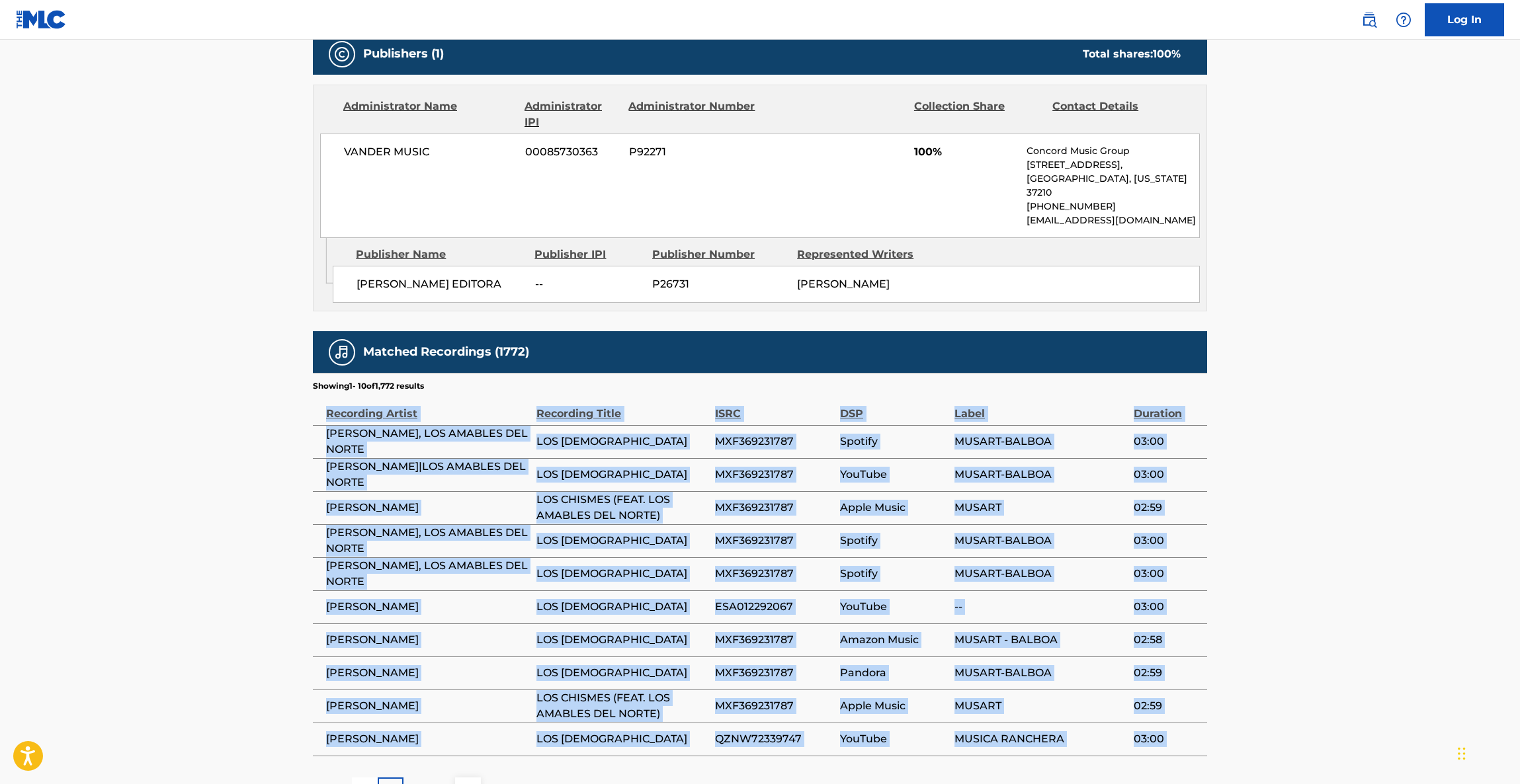
click at [1299, 541] on main "< Back to public search results Copy work link LOS CHISMES Work Detail Member W…" at bounding box center [760, 140] width 1520 height 1369
click at [1298, 541] on main "< Back to public search results Copy work link LOS CHISMES Work Detail Member W…" at bounding box center [760, 140] width 1520 height 1369
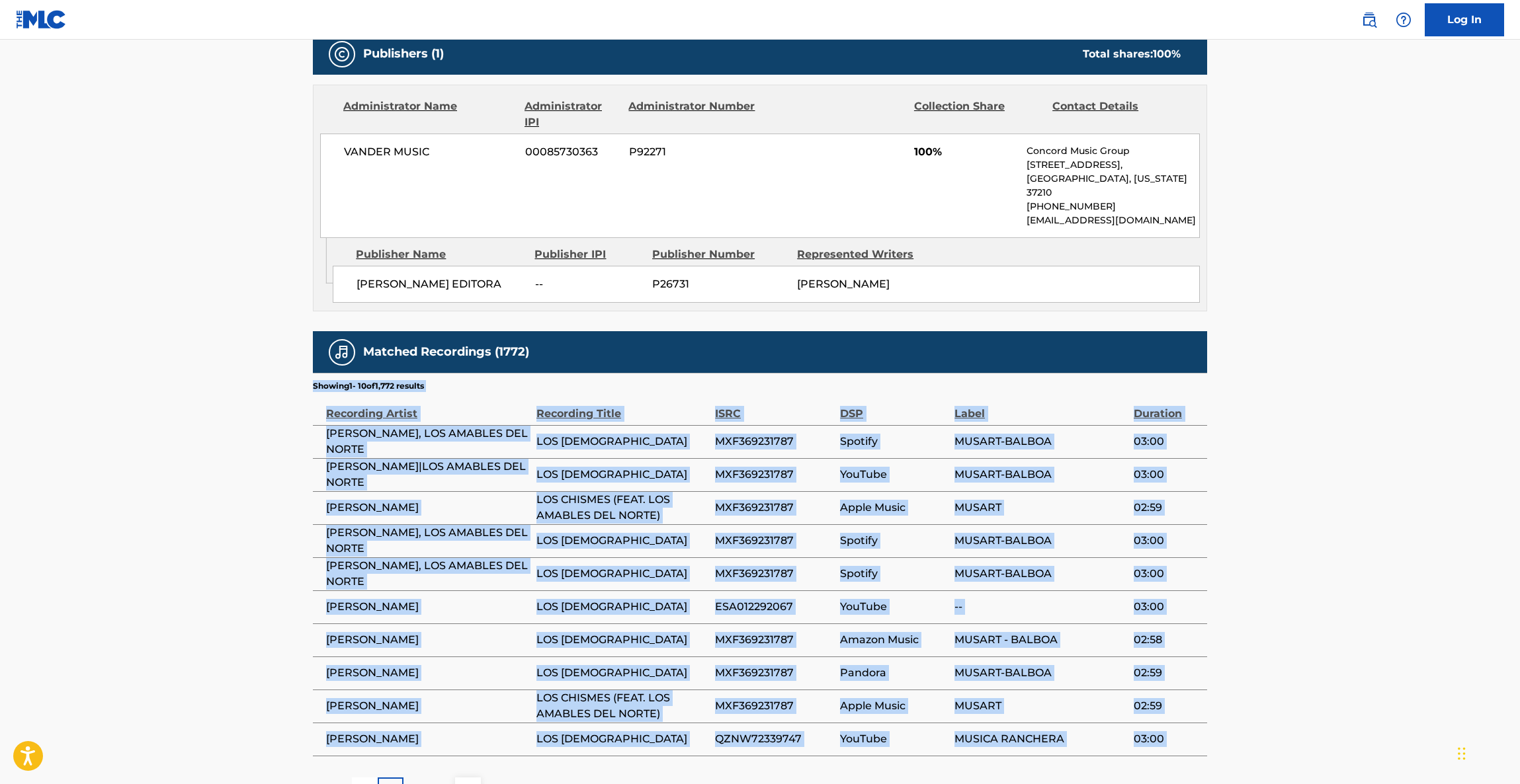
click at [1295, 541] on main "< Back to public search results Copy work link LOS CHISMES Work Detail Member W…" at bounding box center [760, 140] width 1520 height 1369
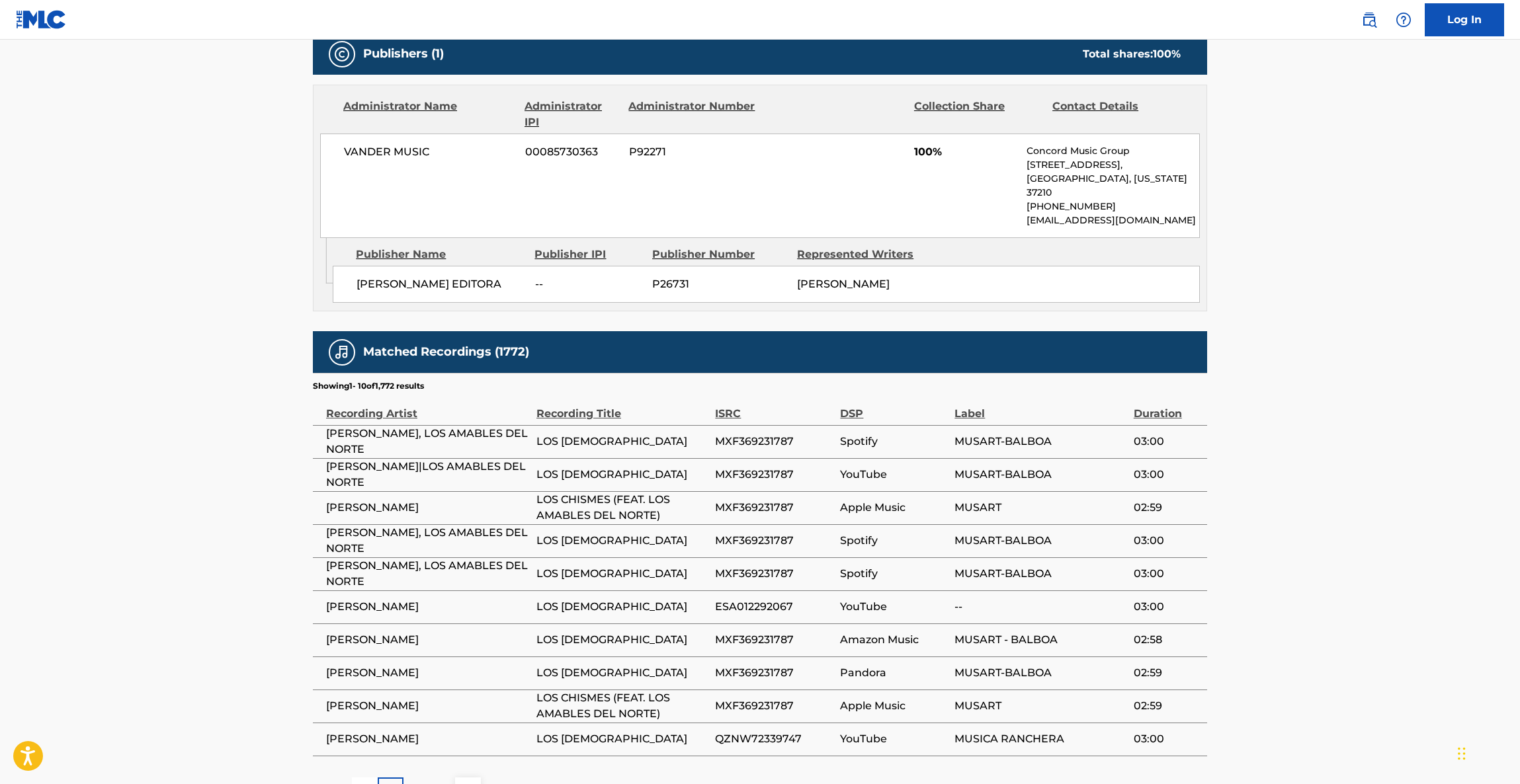
click at [1295, 541] on main "< Back to public search results Copy work link LOS CHISMES Work Detail Member W…" at bounding box center [760, 140] width 1520 height 1369
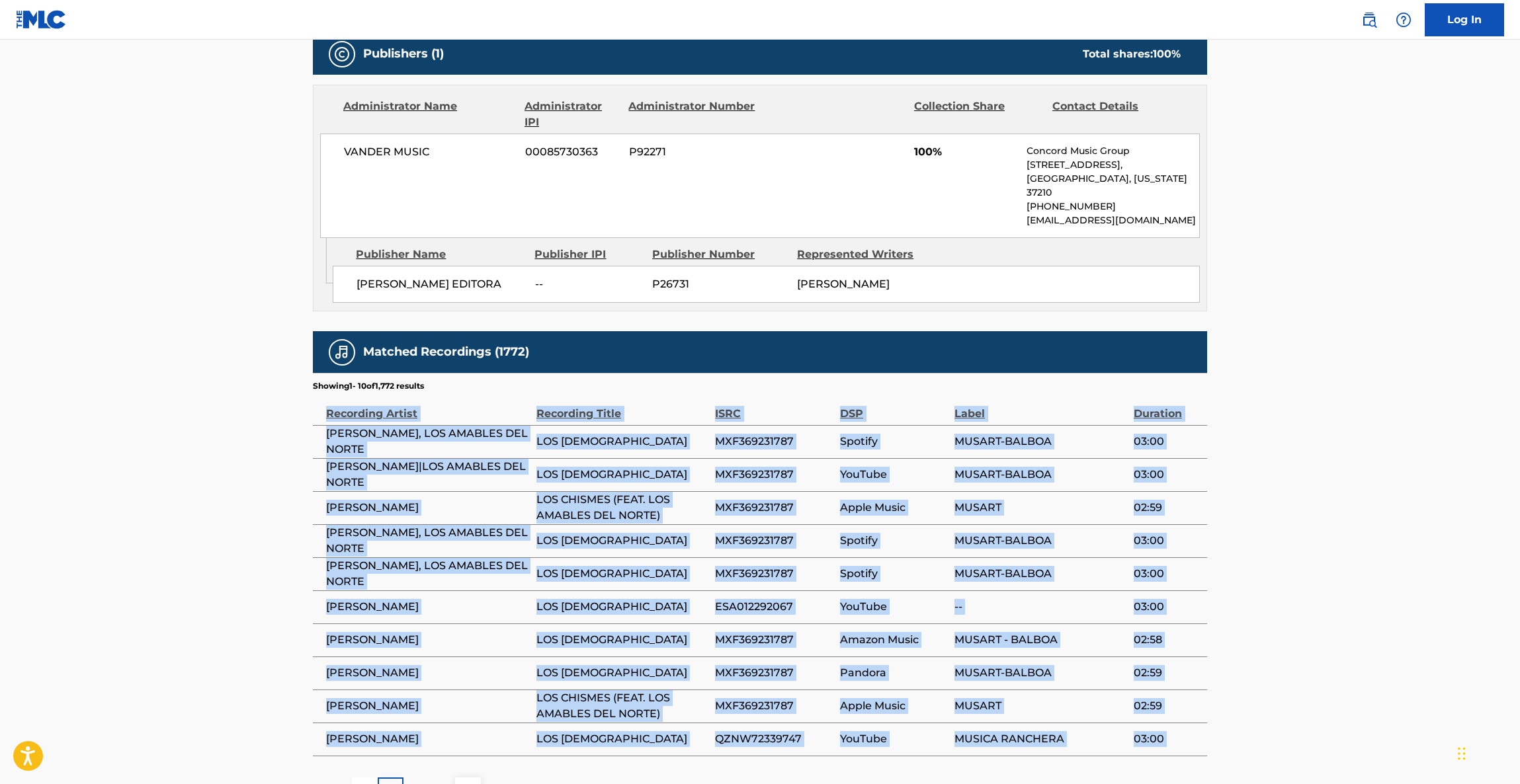
click at [1295, 541] on main "< Back to public search results Copy work link LOS CHISMES Work Detail Member W…" at bounding box center [760, 140] width 1520 height 1369
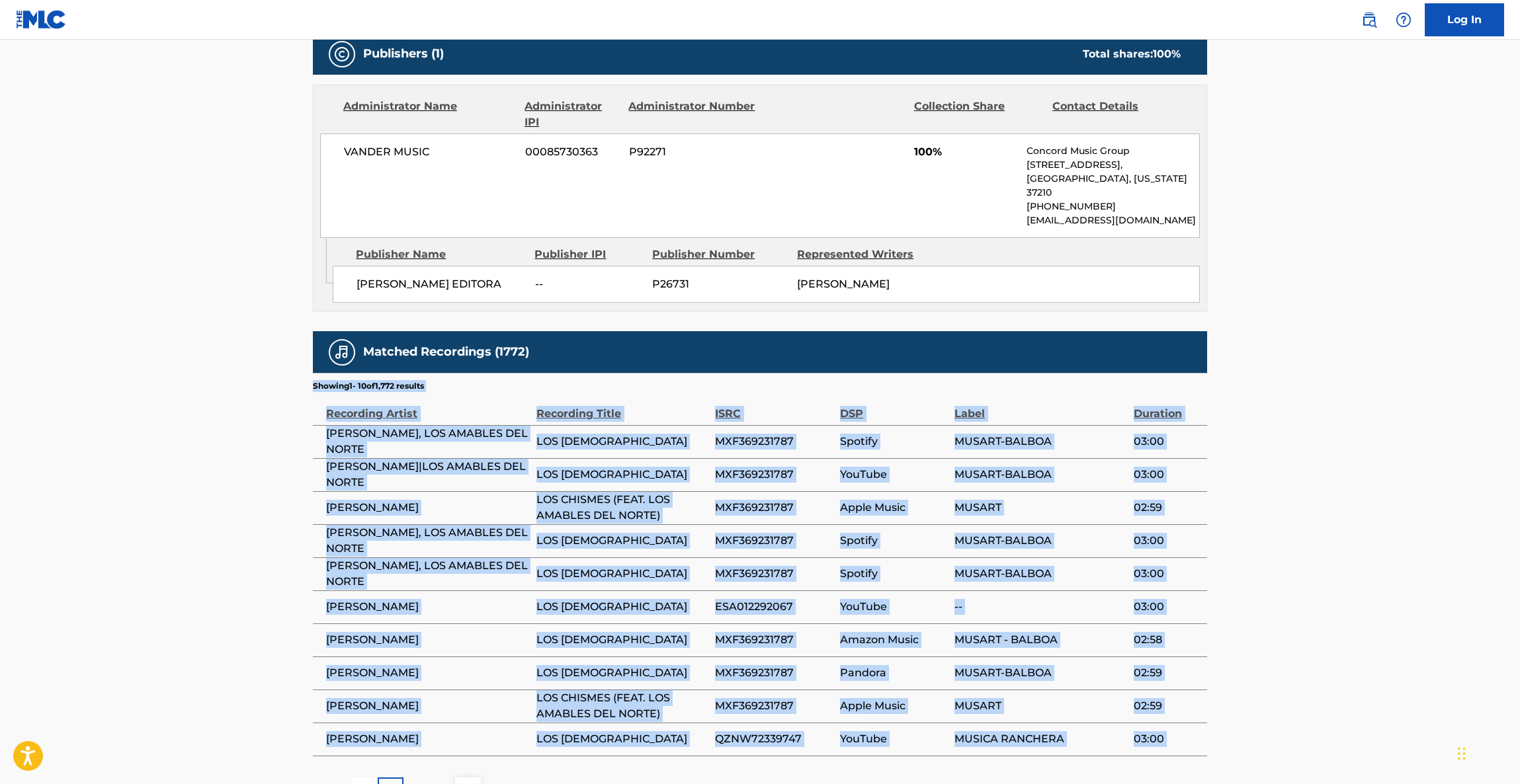
click at [1295, 541] on main "< Back to public search results Copy work link LOS CHISMES Work Detail Member W…" at bounding box center [760, 140] width 1520 height 1369
click at [1295, 542] on main "< Back to public search results Copy work link LOS CHISMES Work Detail Member W…" at bounding box center [760, 140] width 1520 height 1369
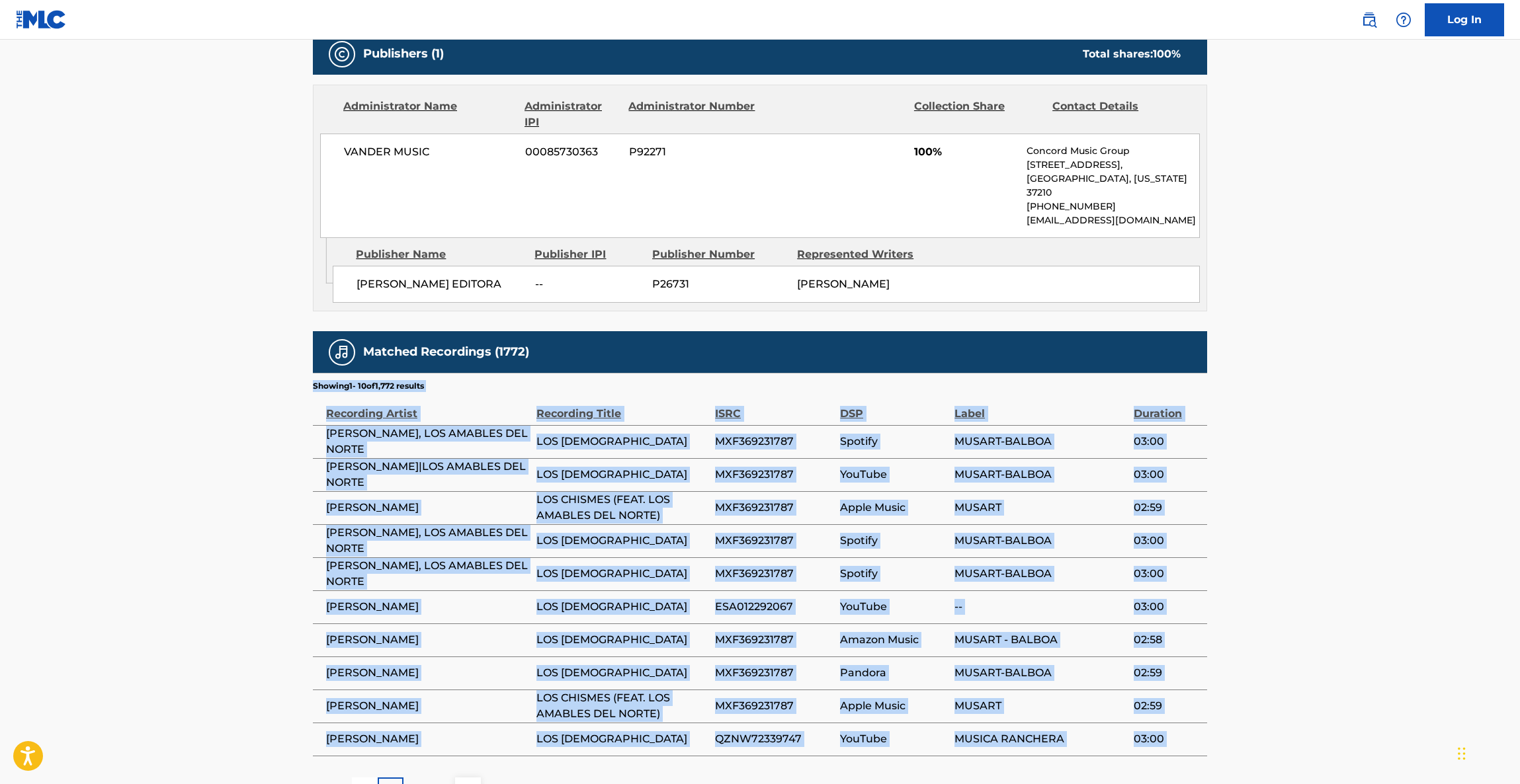
click at [1295, 542] on main "< Back to public search results Copy work link LOS CHISMES Work Detail Member W…" at bounding box center [760, 140] width 1520 height 1369
click at [1296, 542] on main "< Back to public search results Copy work link LOS CHISMES Work Detail Member W…" at bounding box center [760, 140] width 1520 height 1369
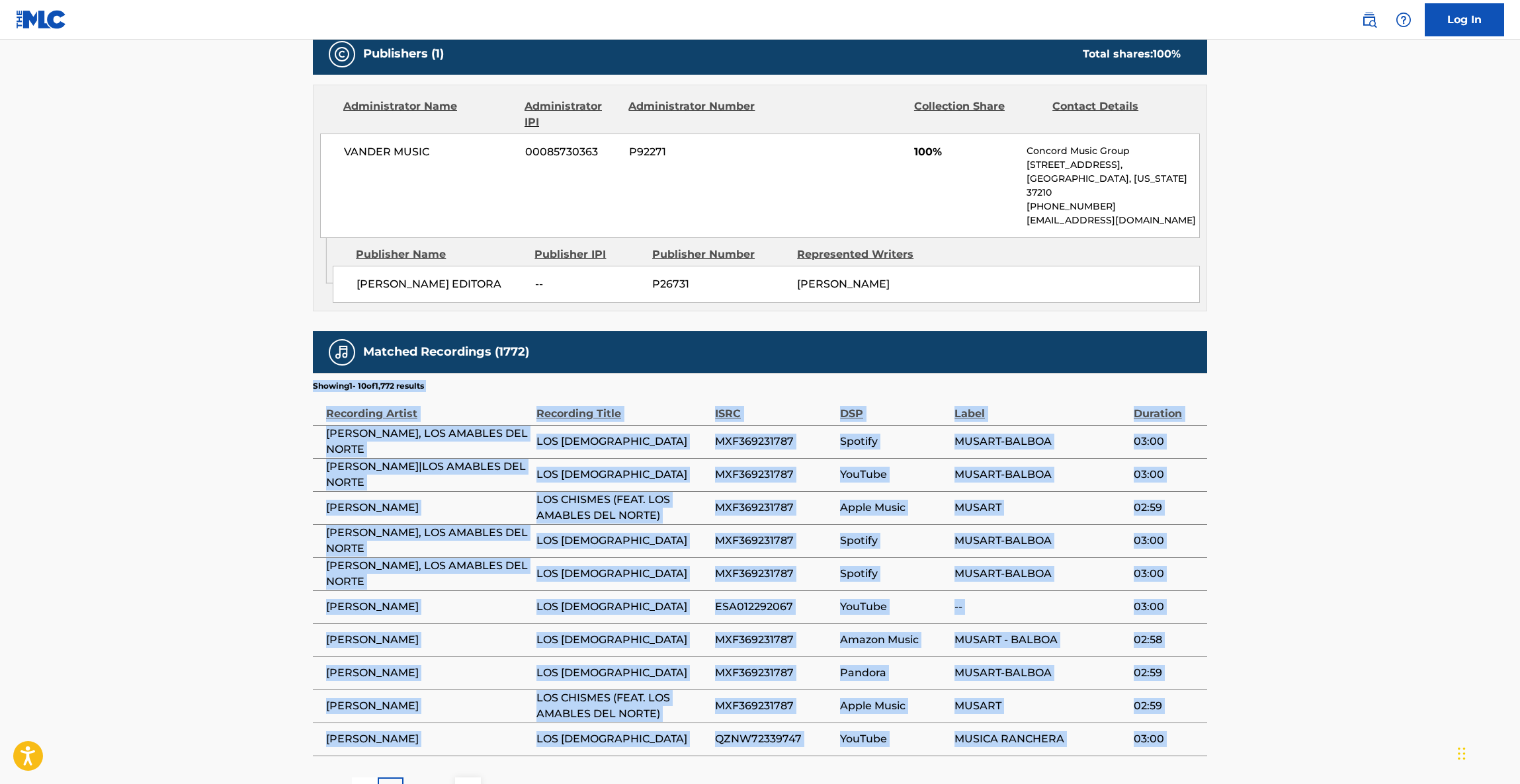
click at [1296, 542] on main "< Back to public search results Copy work link LOS CHISMES Work Detail Member W…" at bounding box center [760, 140] width 1520 height 1369
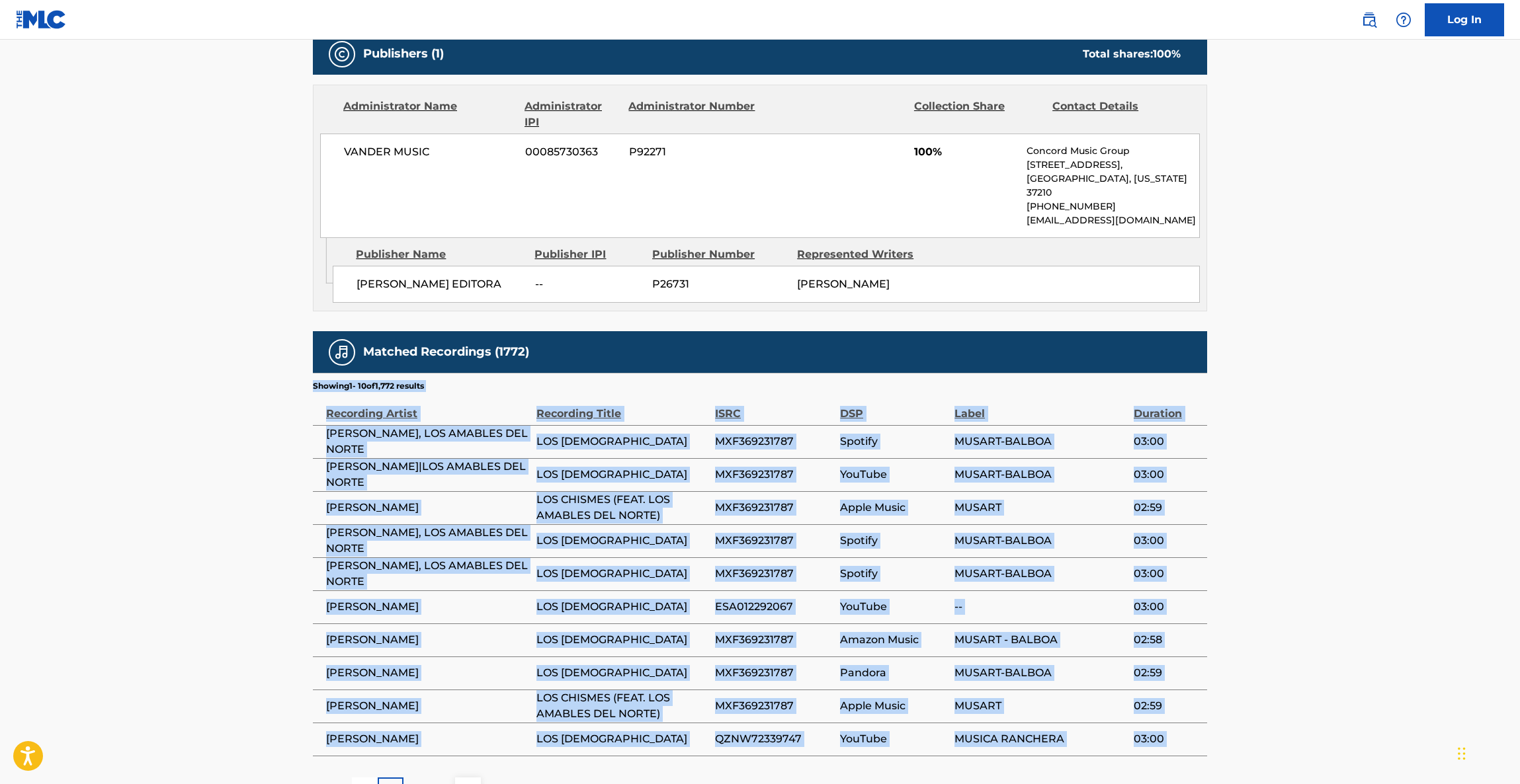
click at [1296, 542] on main "< Back to public search results Copy work link LOS CHISMES Work Detail Member W…" at bounding box center [760, 140] width 1520 height 1369
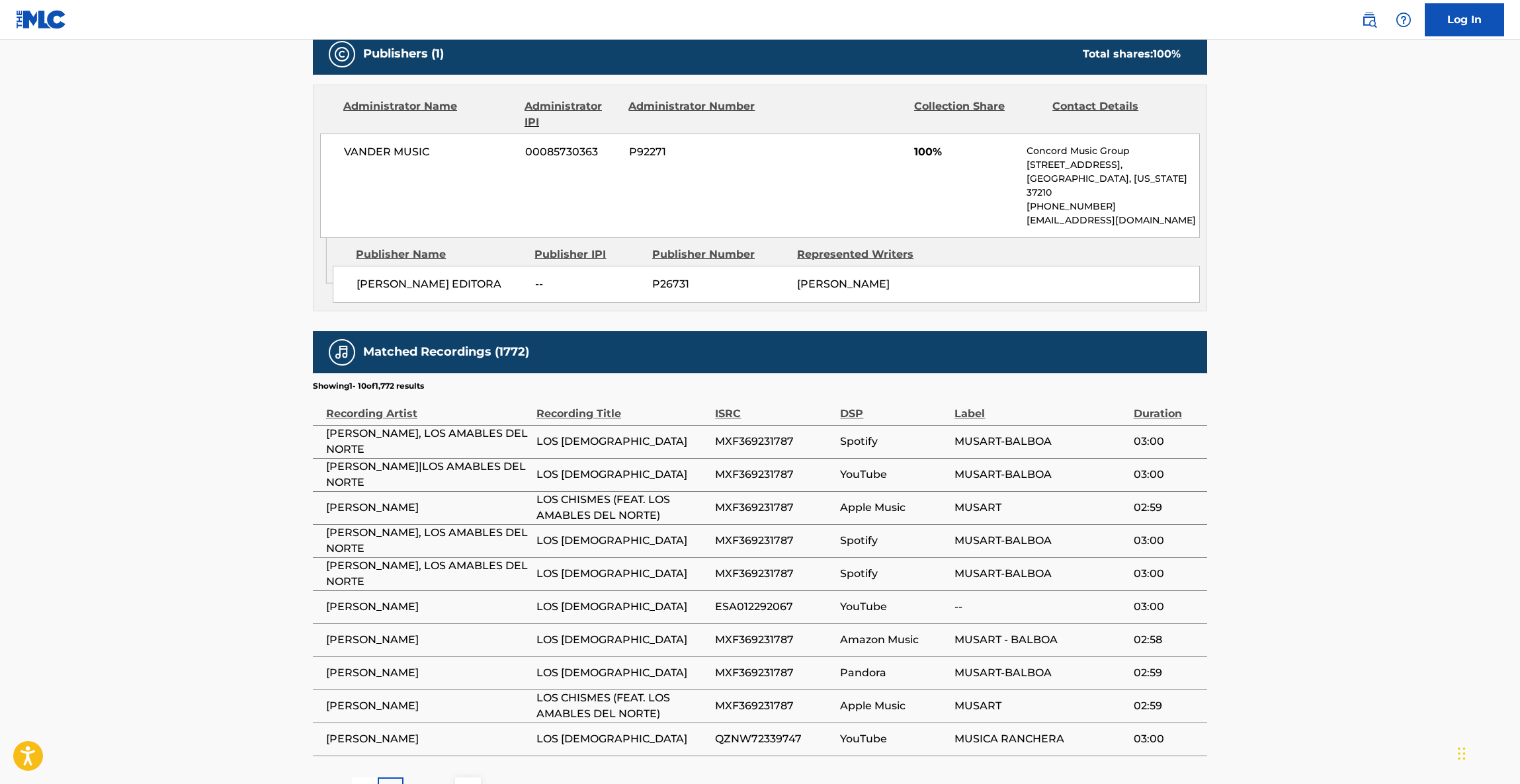
click at [1296, 542] on main "< Back to public search results Copy work link LOS CHISMES Work Detail Member W…" at bounding box center [760, 140] width 1520 height 1369
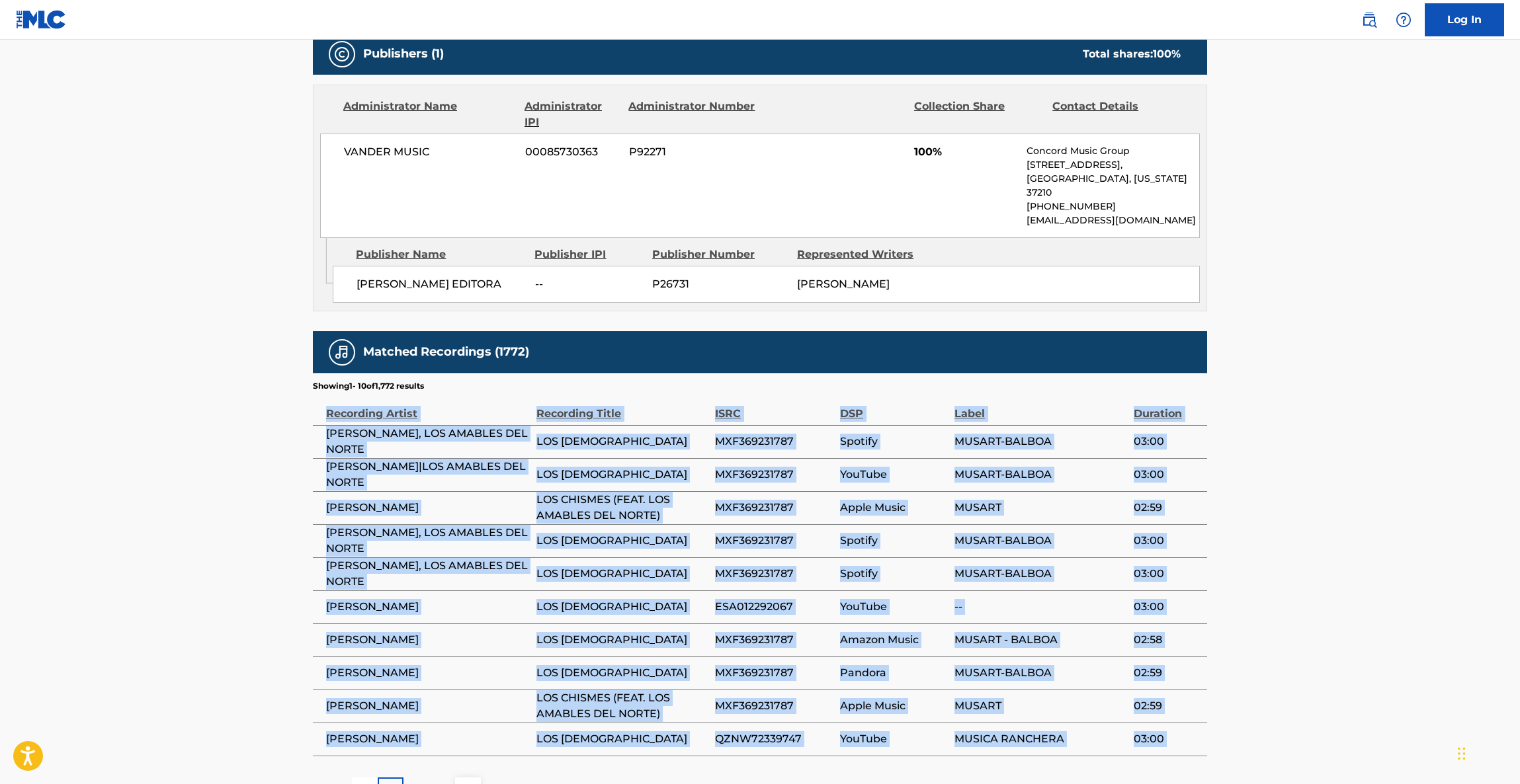
click at [1296, 542] on main "< Back to public search results Copy work link LOS CHISMES Work Detail Member W…" at bounding box center [760, 140] width 1520 height 1369
click at [1306, 541] on main "< Back to public search results Copy work link LOS CHISMES Work Detail Member W…" at bounding box center [760, 140] width 1520 height 1369
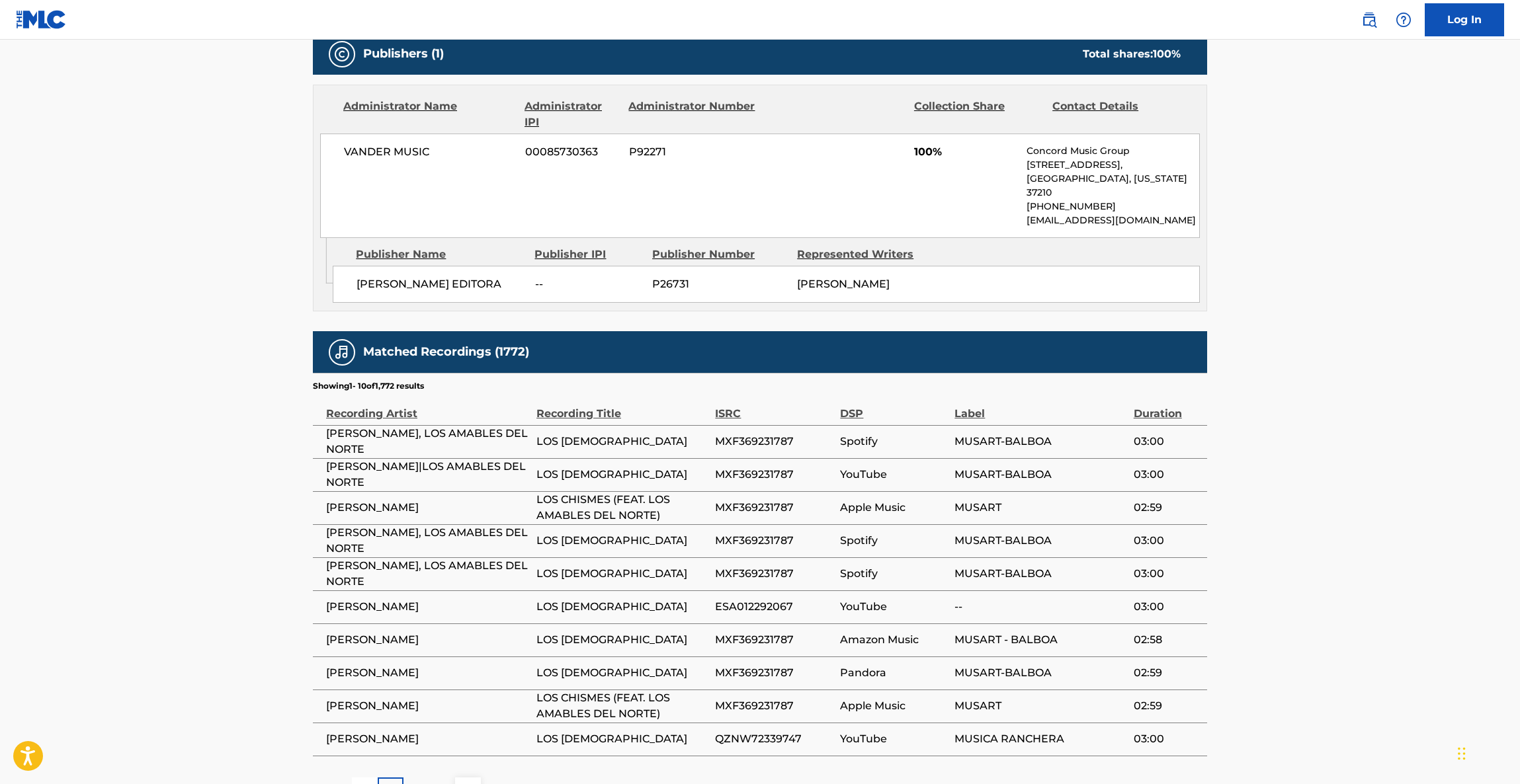
click at [1306, 541] on main "< Back to public search results Copy work link LOS CHISMES Work Detail Member W…" at bounding box center [760, 140] width 1520 height 1369
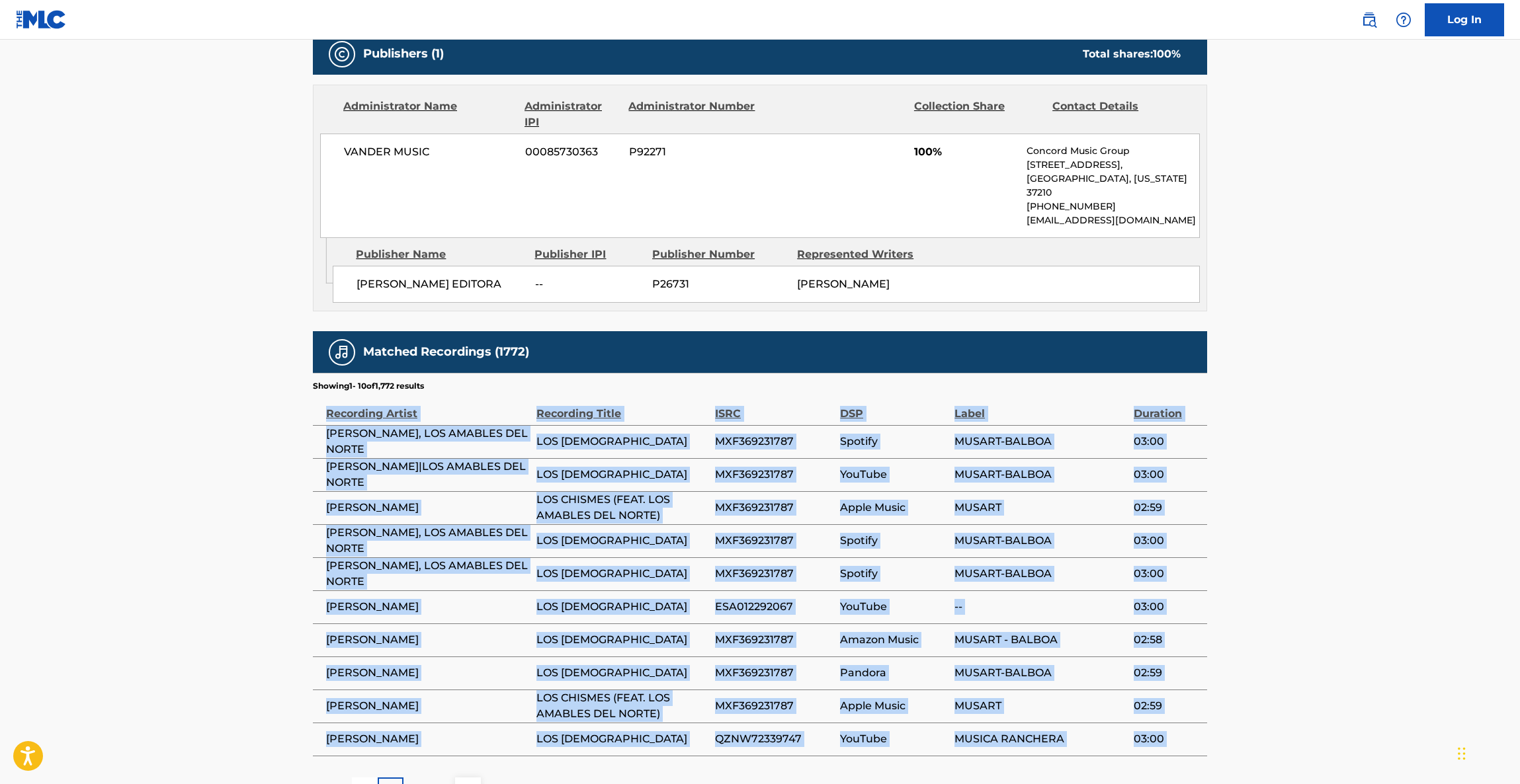
click at [1306, 541] on main "< Back to public search results Copy work link LOS CHISMES Work Detail Member W…" at bounding box center [760, 140] width 1520 height 1369
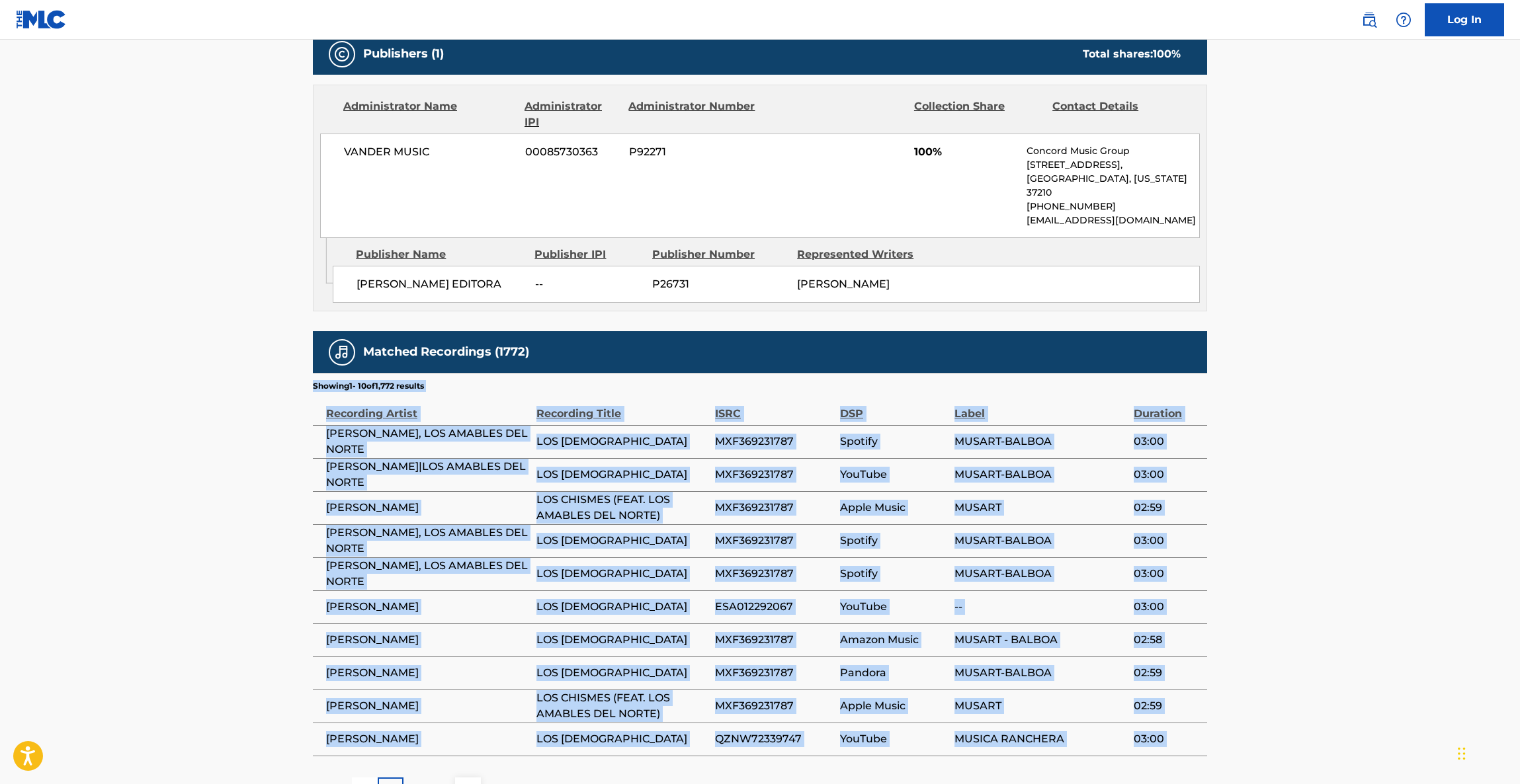
click at [1306, 541] on main "< Back to public search results Copy work link LOS CHISMES Work Detail Member W…" at bounding box center [760, 140] width 1520 height 1369
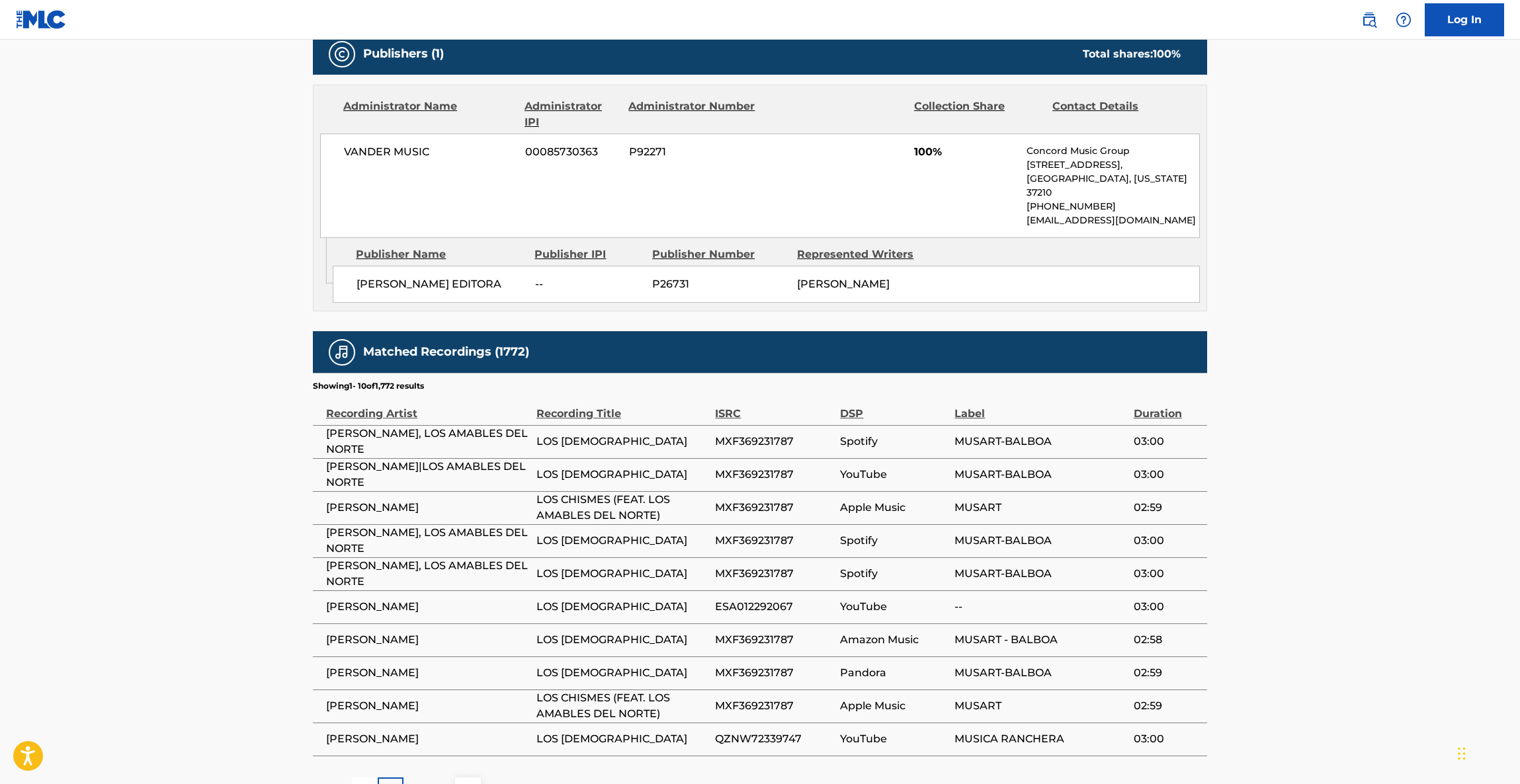
click at [1338, 544] on main "< Back to public search results Copy work link LOS CHISMES Work Detail Member W…" at bounding box center [760, 140] width 1520 height 1369
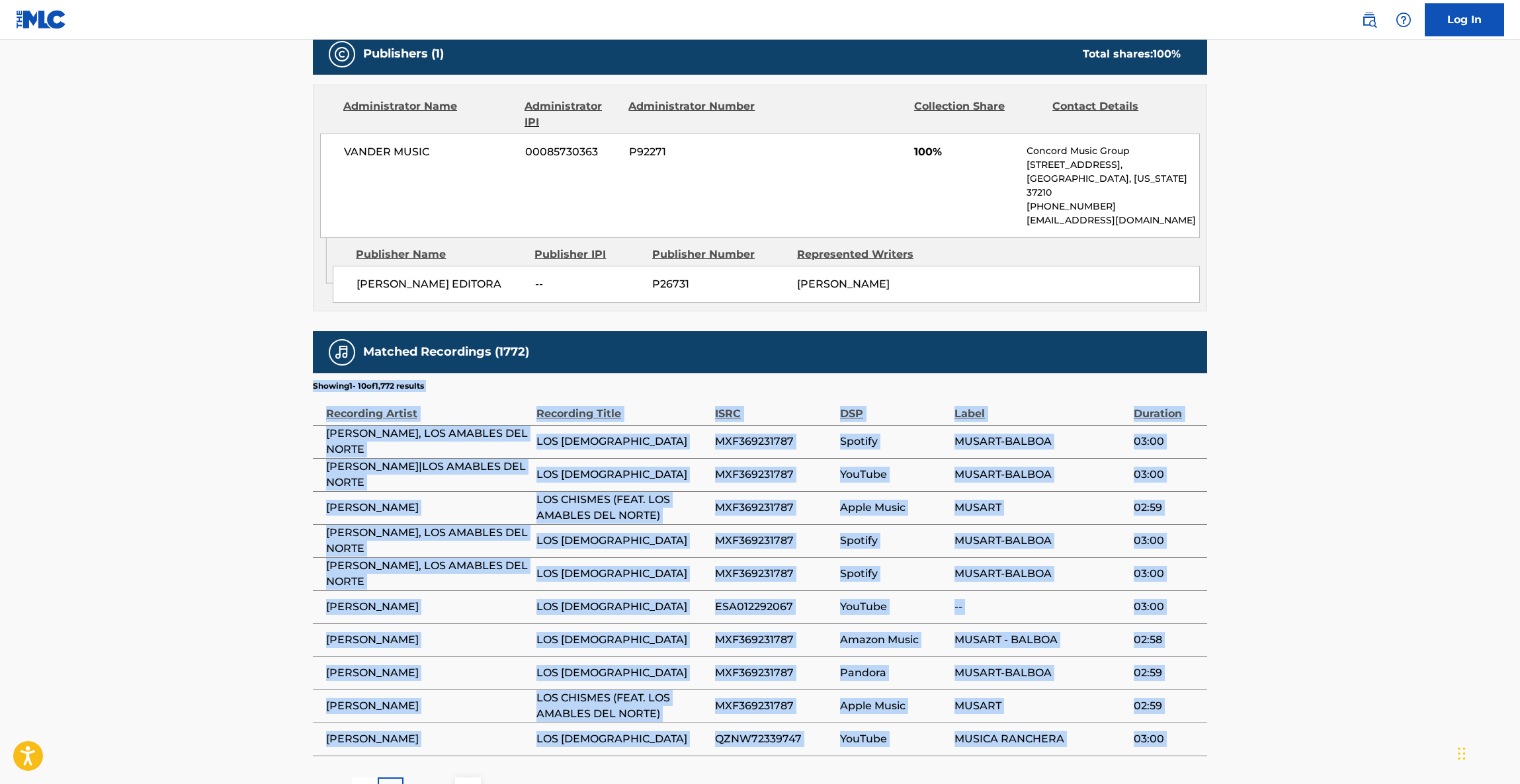
click at [1338, 544] on main "< Back to public search results Copy work link LOS CHISMES Work Detail Member W…" at bounding box center [760, 140] width 1520 height 1369
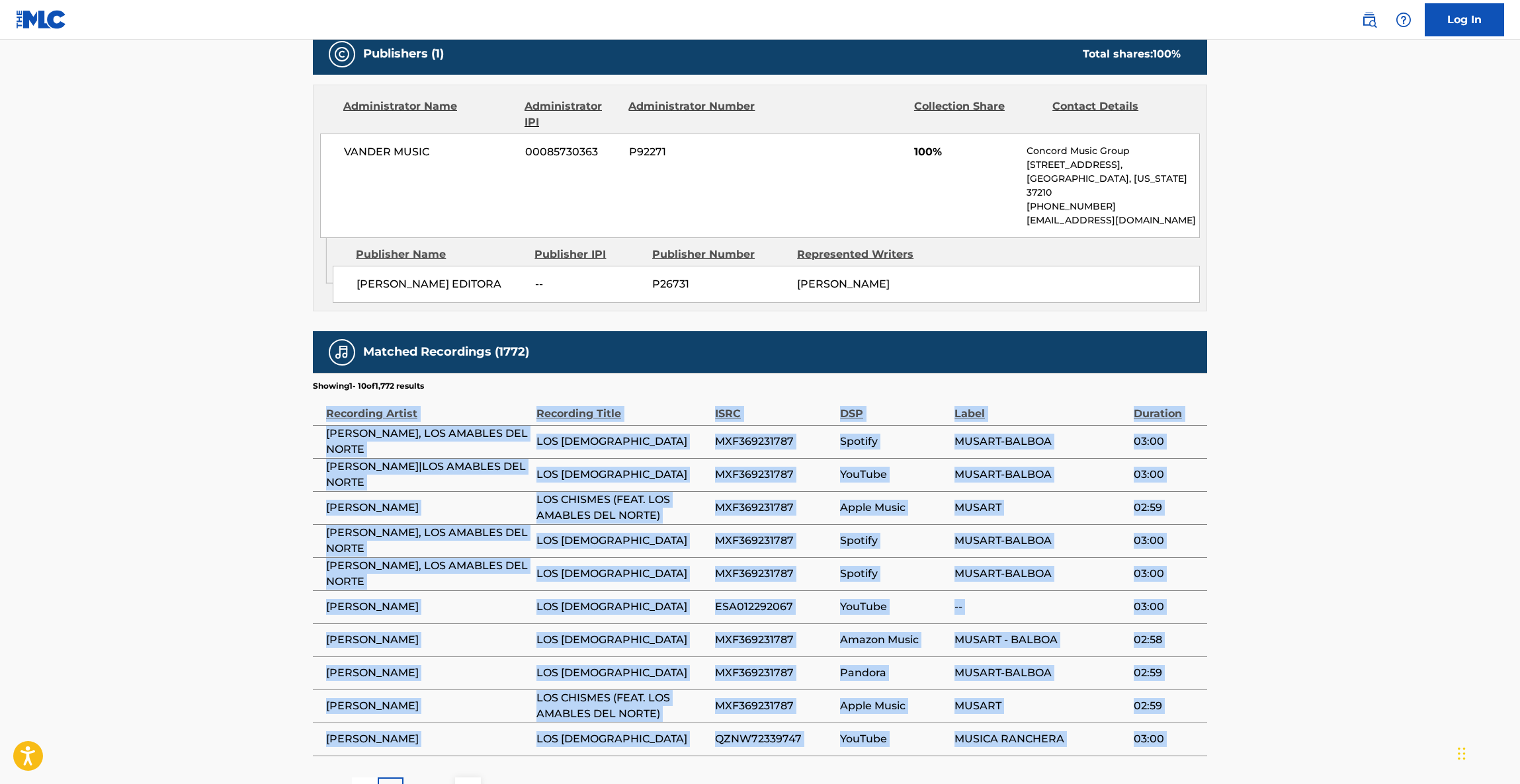
click at [1338, 544] on main "< Back to public search results Copy work link LOS CHISMES Work Detail Member W…" at bounding box center [760, 140] width 1520 height 1369
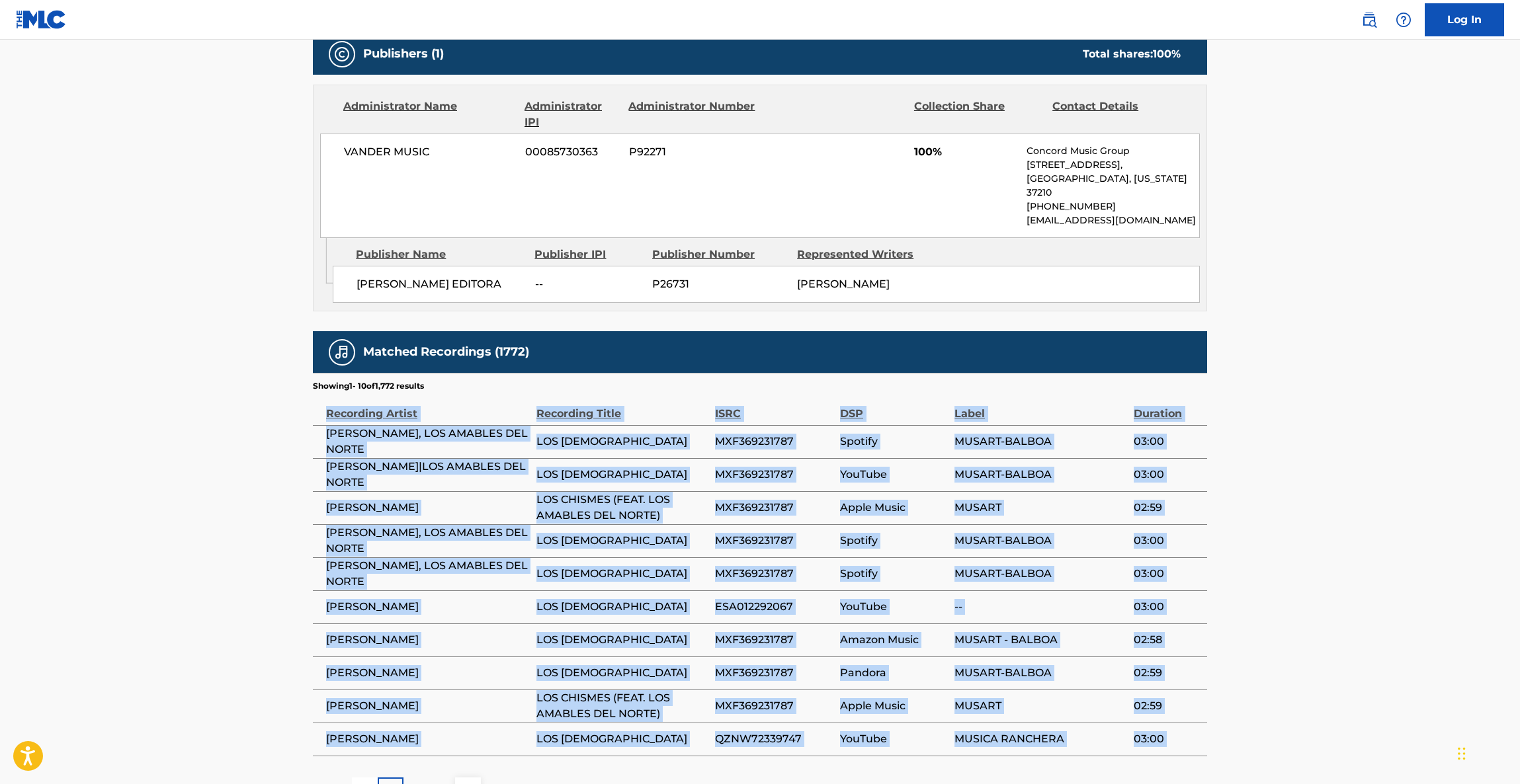
click at [1338, 544] on main "< Back to public search results Copy work link LOS CHISMES Work Detail Member W…" at bounding box center [760, 140] width 1520 height 1369
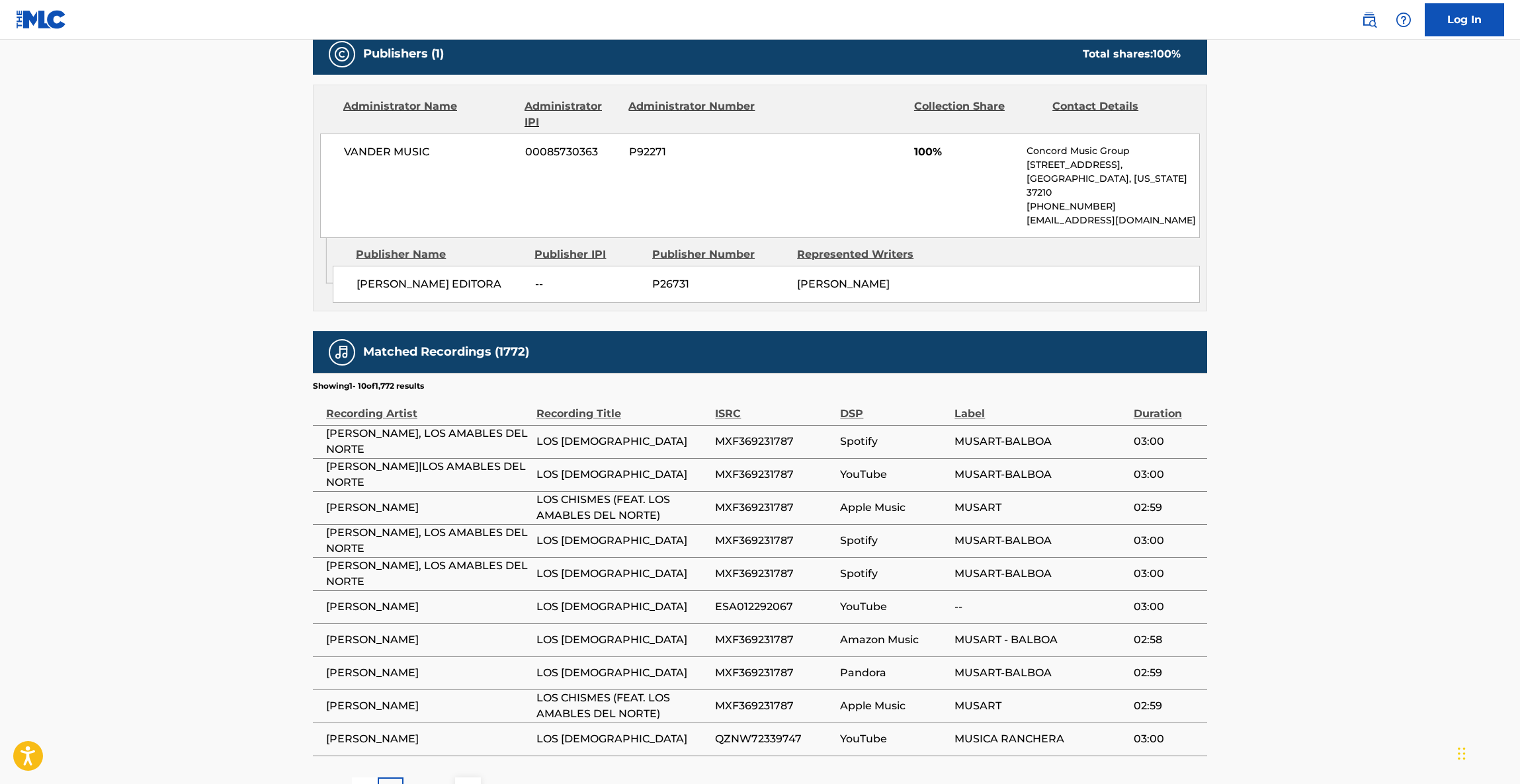
click at [1338, 544] on main "< Back to public search results Copy work link LOS CHISMES Work Detail Member W…" at bounding box center [760, 140] width 1520 height 1369
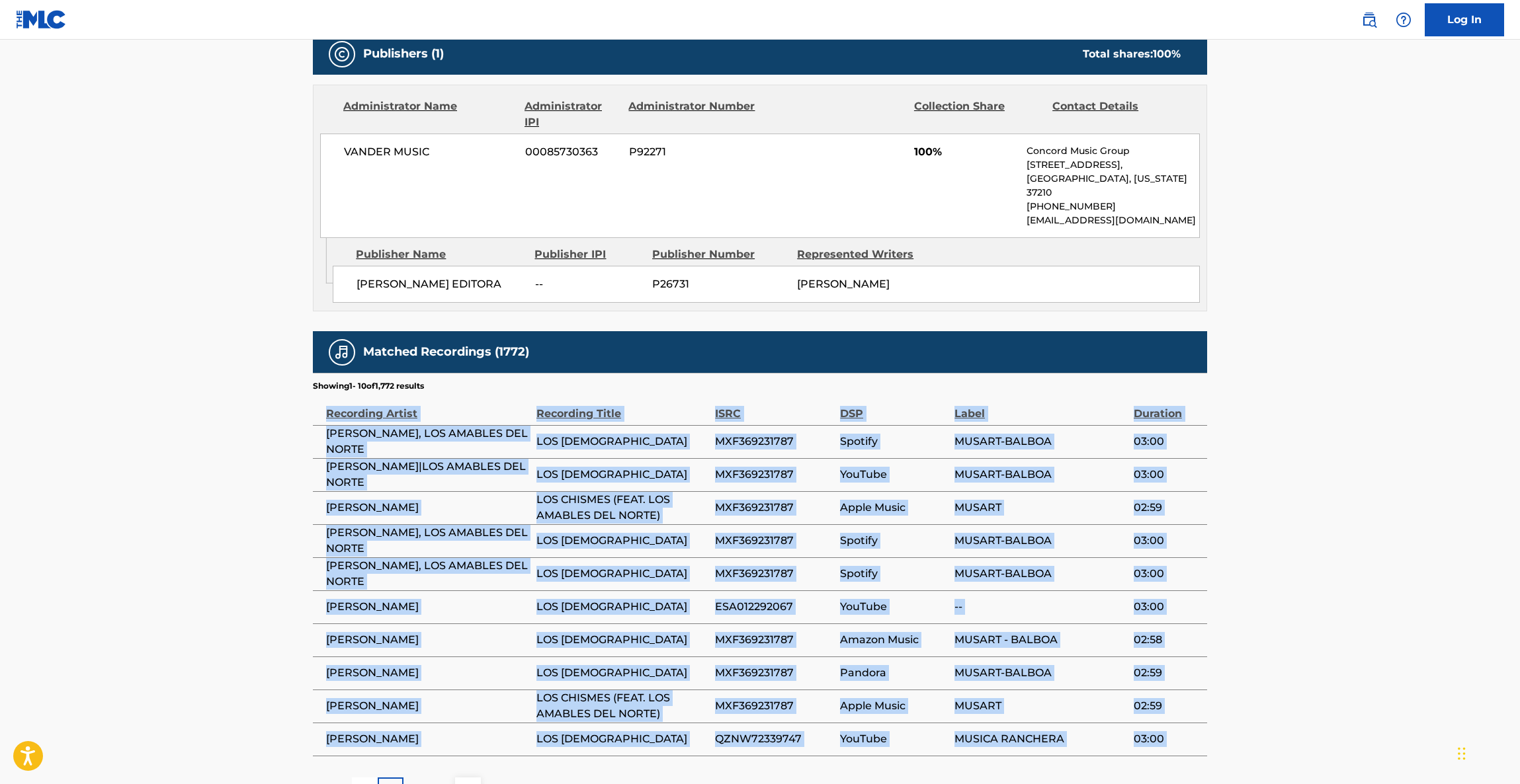
click at [1338, 544] on main "< Back to public search results Copy work link LOS CHISMES Work Detail Member W…" at bounding box center [760, 140] width 1520 height 1369
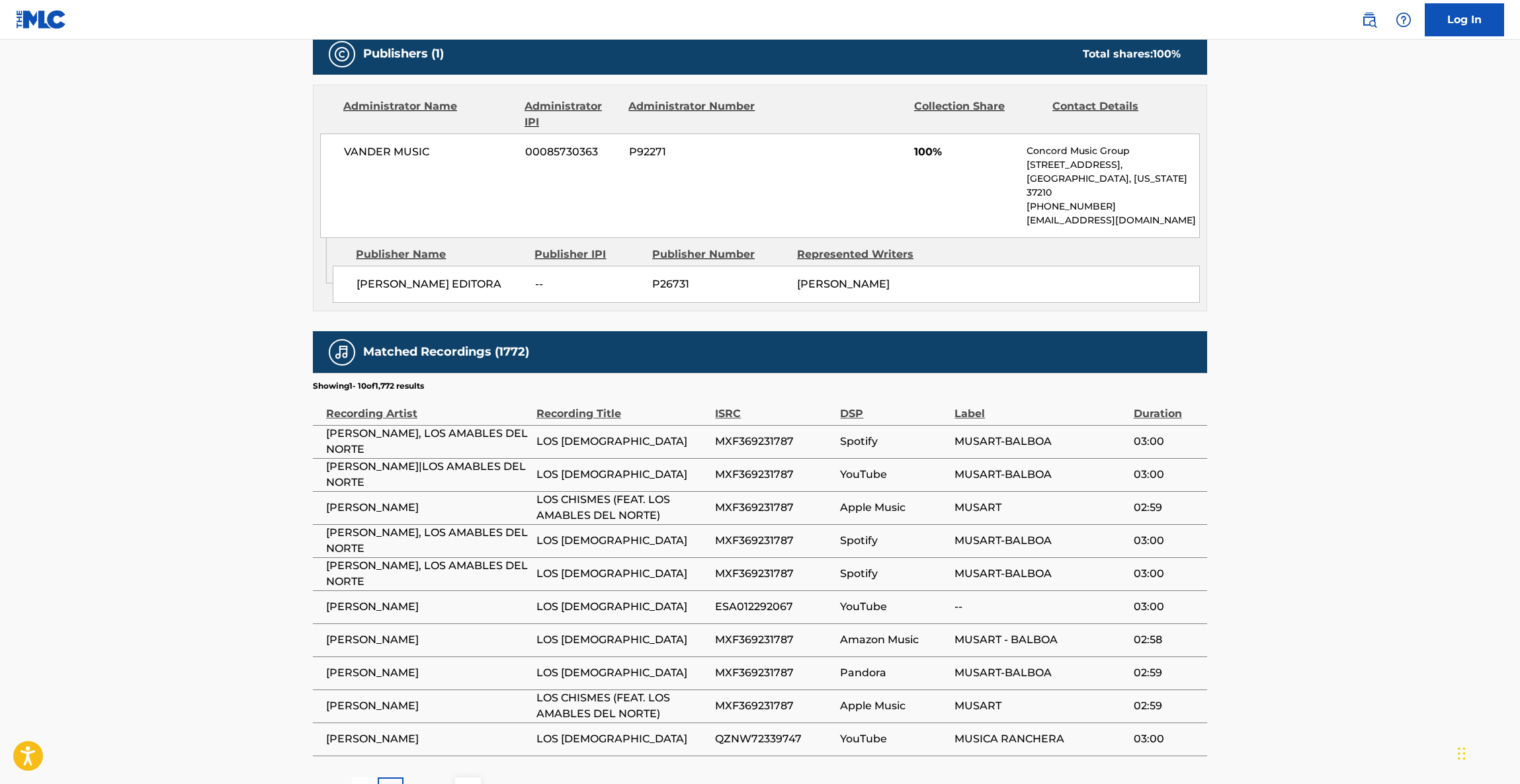
click at [1338, 544] on main "< Back to public search results Copy work link LOS CHISMES Work Detail Member W…" at bounding box center [760, 140] width 1520 height 1369
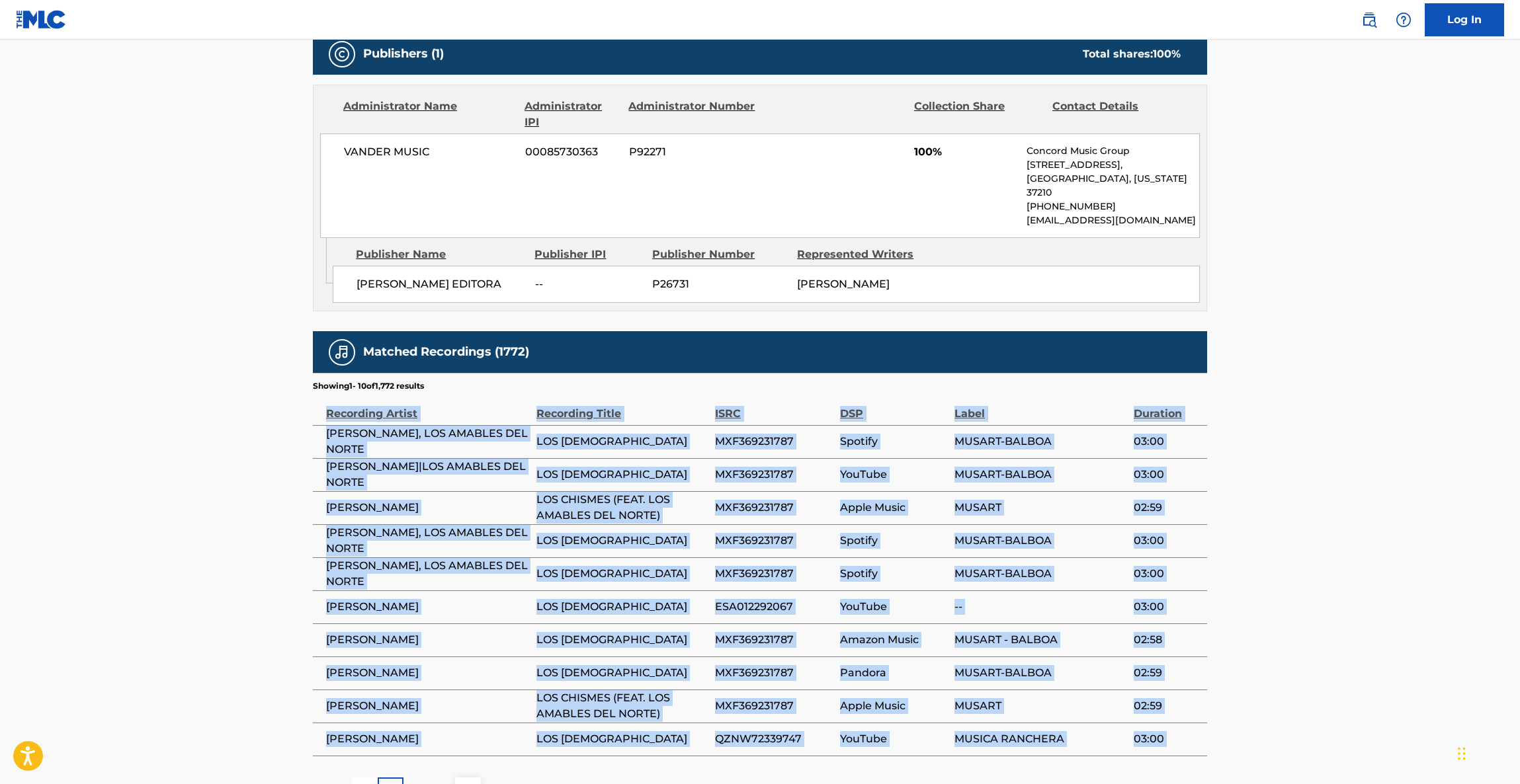
click at [1338, 544] on main "< Back to public search results Copy work link LOS CHISMES Work Detail Member W…" at bounding box center [760, 140] width 1520 height 1369
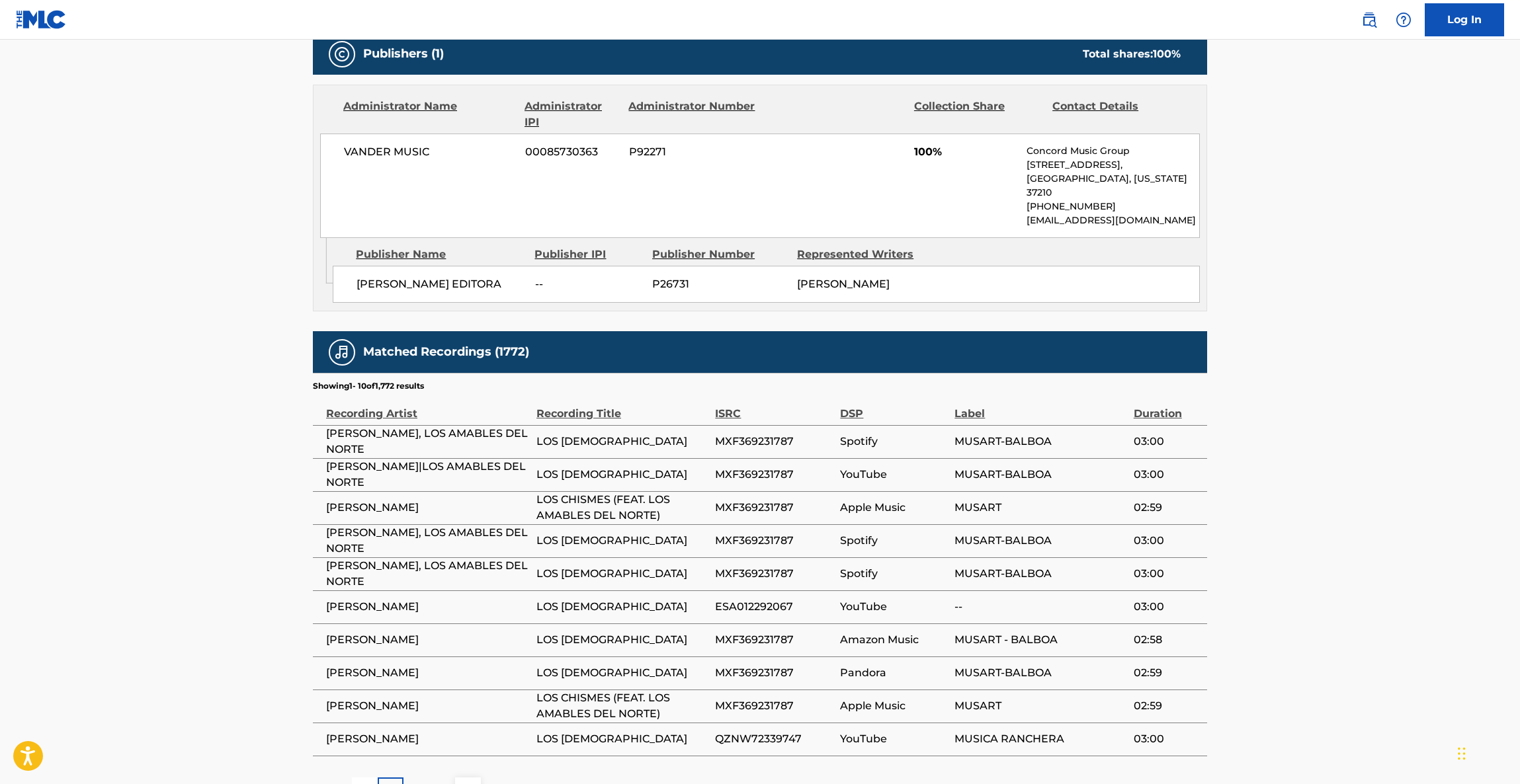
click at [1338, 544] on main "< Back to public search results Copy work link LOS CHISMES Work Detail Member W…" at bounding box center [760, 140] width 1520 height 1369
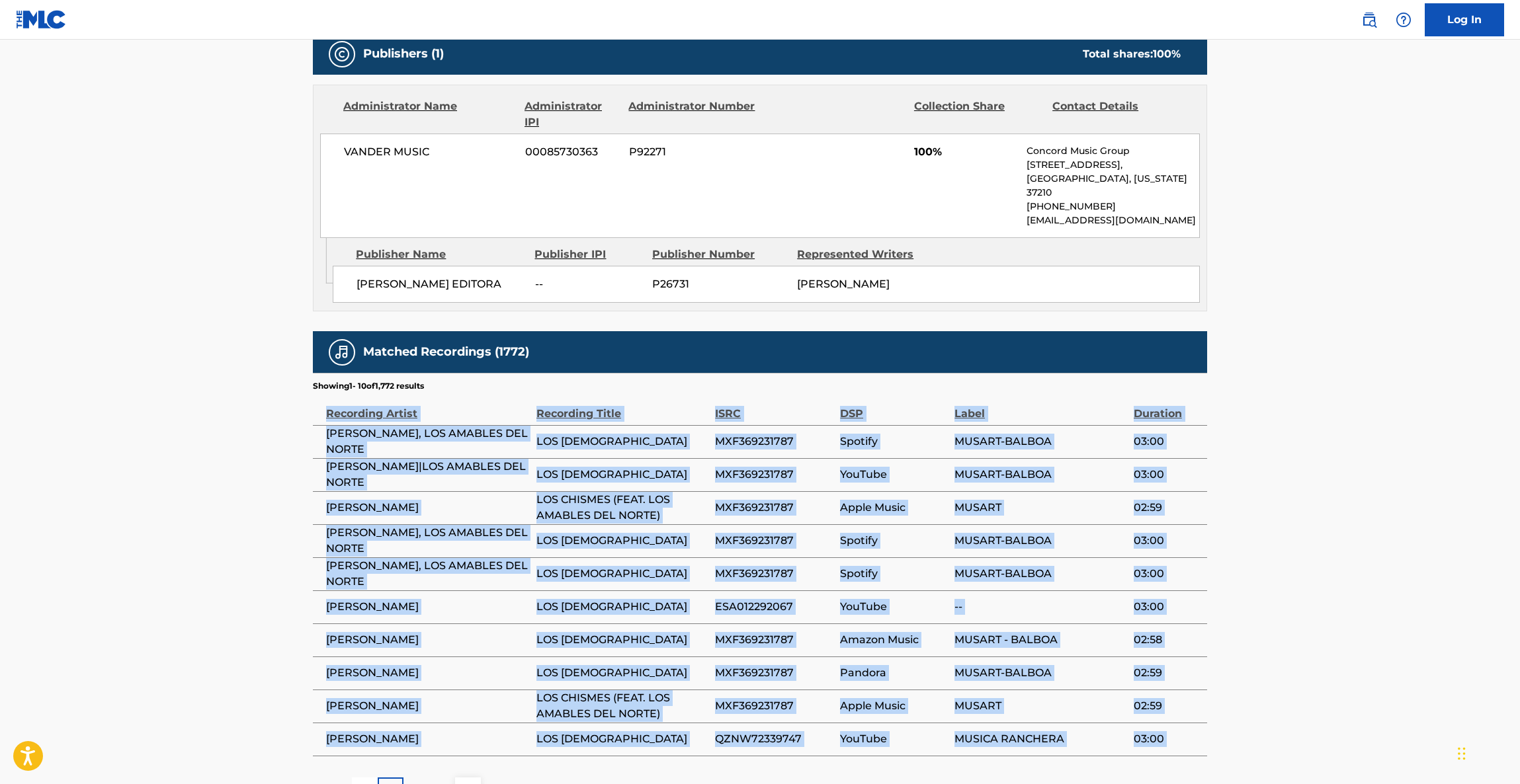
click at [1338, 544] on main "< Back to public search results Copy work link LOS CHISMES Work Detail Member W…" at bounding box center [760, 140] width 1520 height 1369
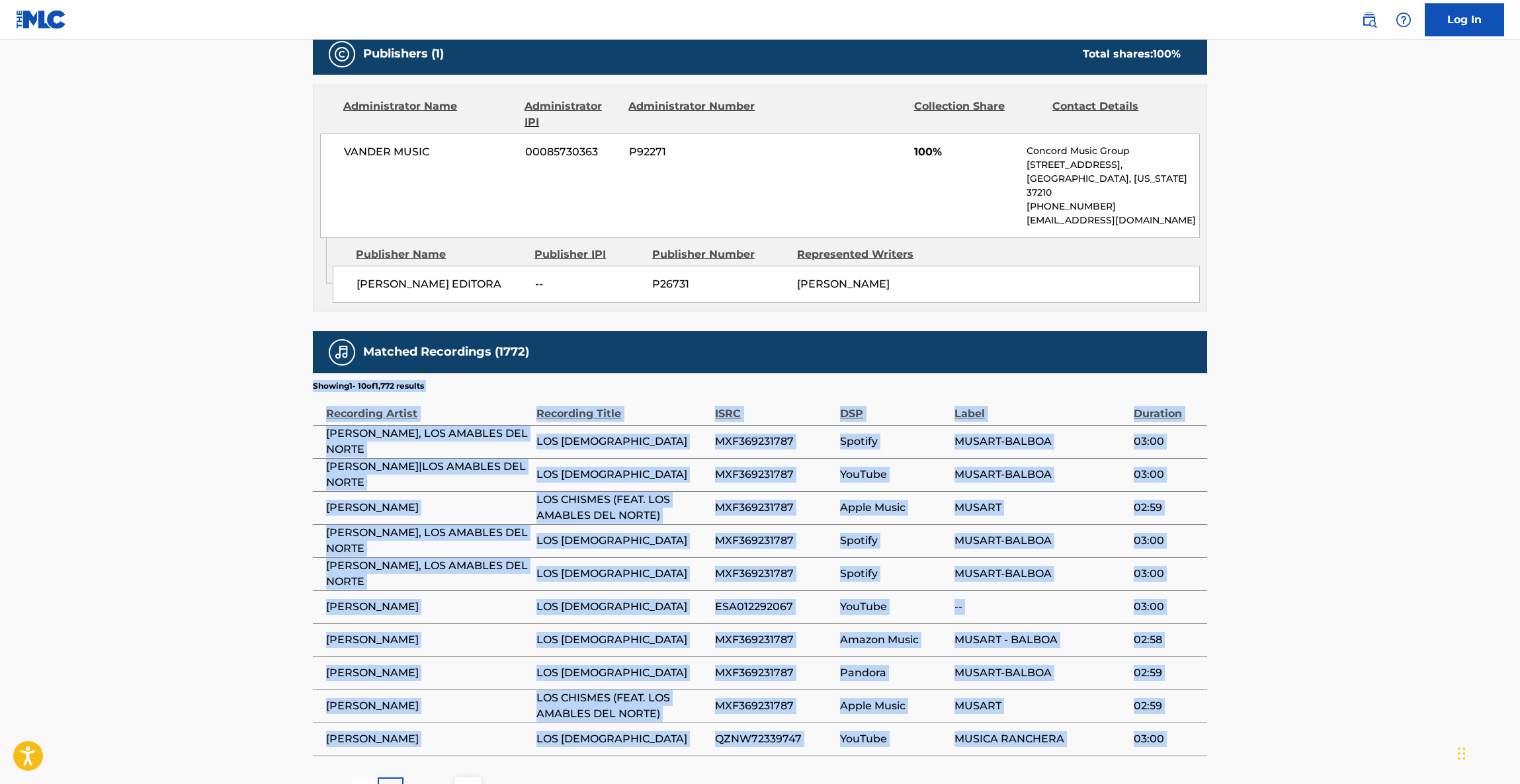
click at [1338, 544] on main "< Back to public search results Copy work link LOS CHISMES Work Detail Member W…" at bounding box center [760, 140] width 1520 height 1369
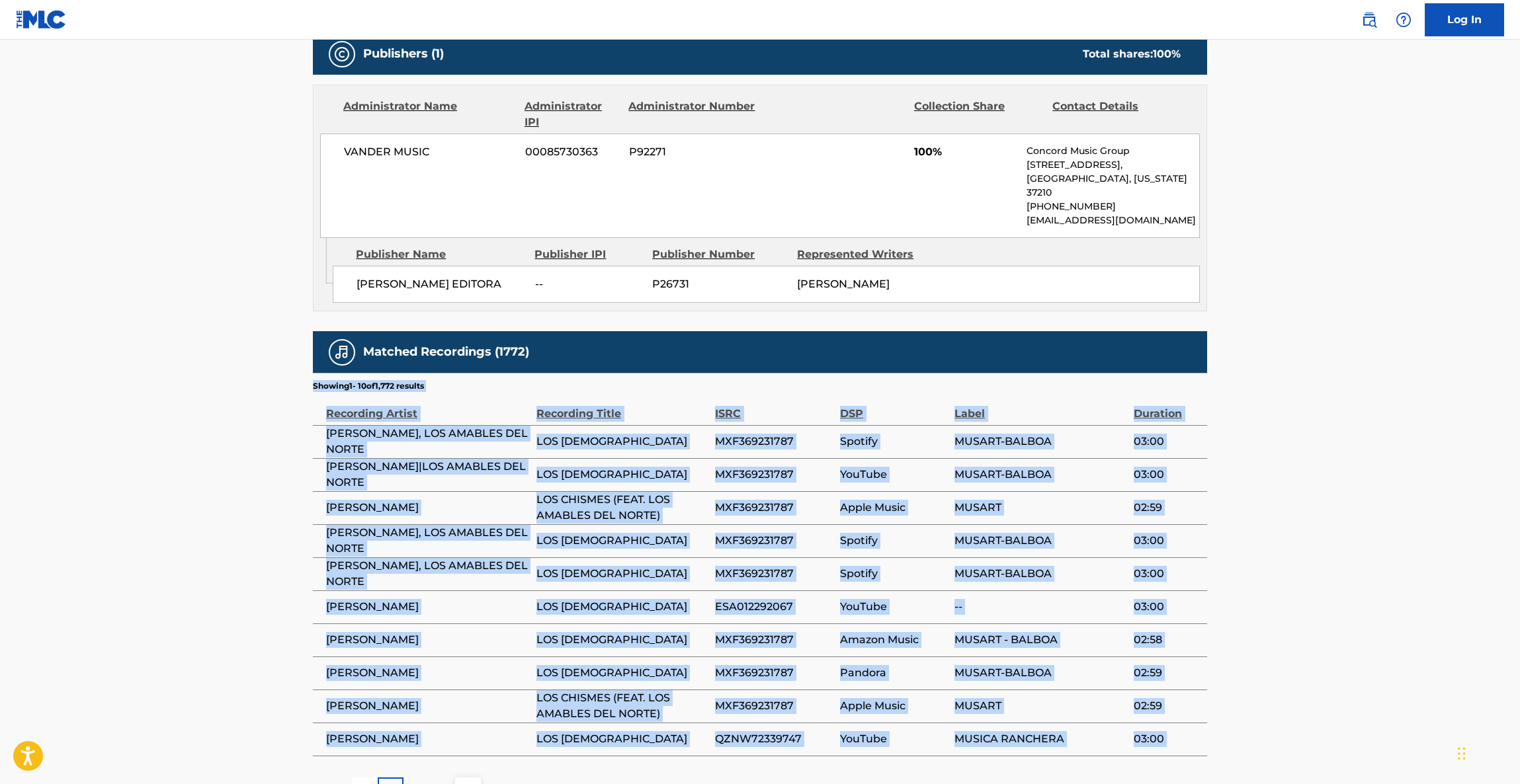
click at [1338, 544] on main "< Back to public search results Copy work link LOS CHISMES Work Detail Member W…" at bounding box center [760, 140] width 1520 height 1369
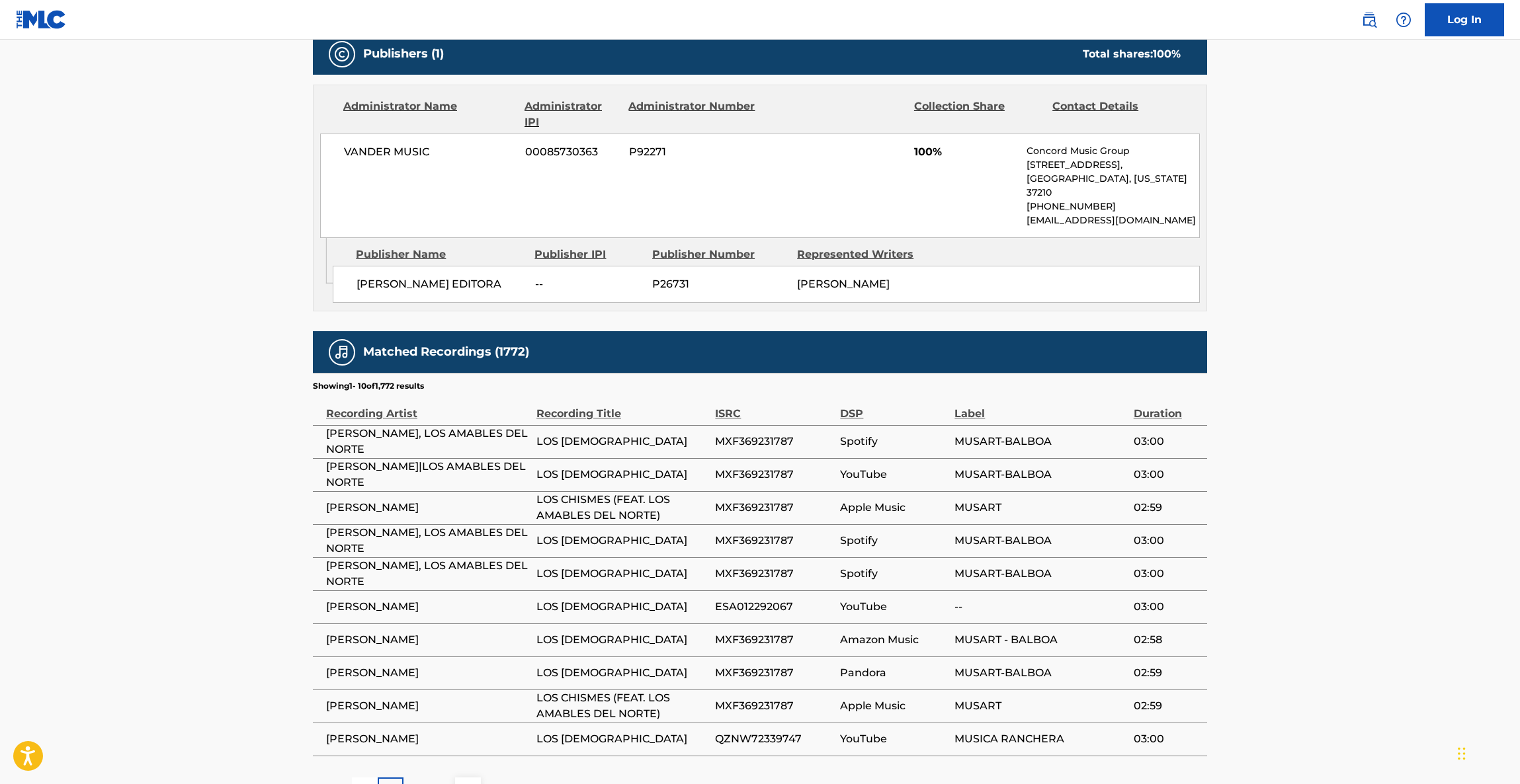
click at [1338, 544] on main "< Back to public search results Copy work link LOS CHISMES Work Detail Member W…" at bounding box center [760, 140] width 1520 height 1369
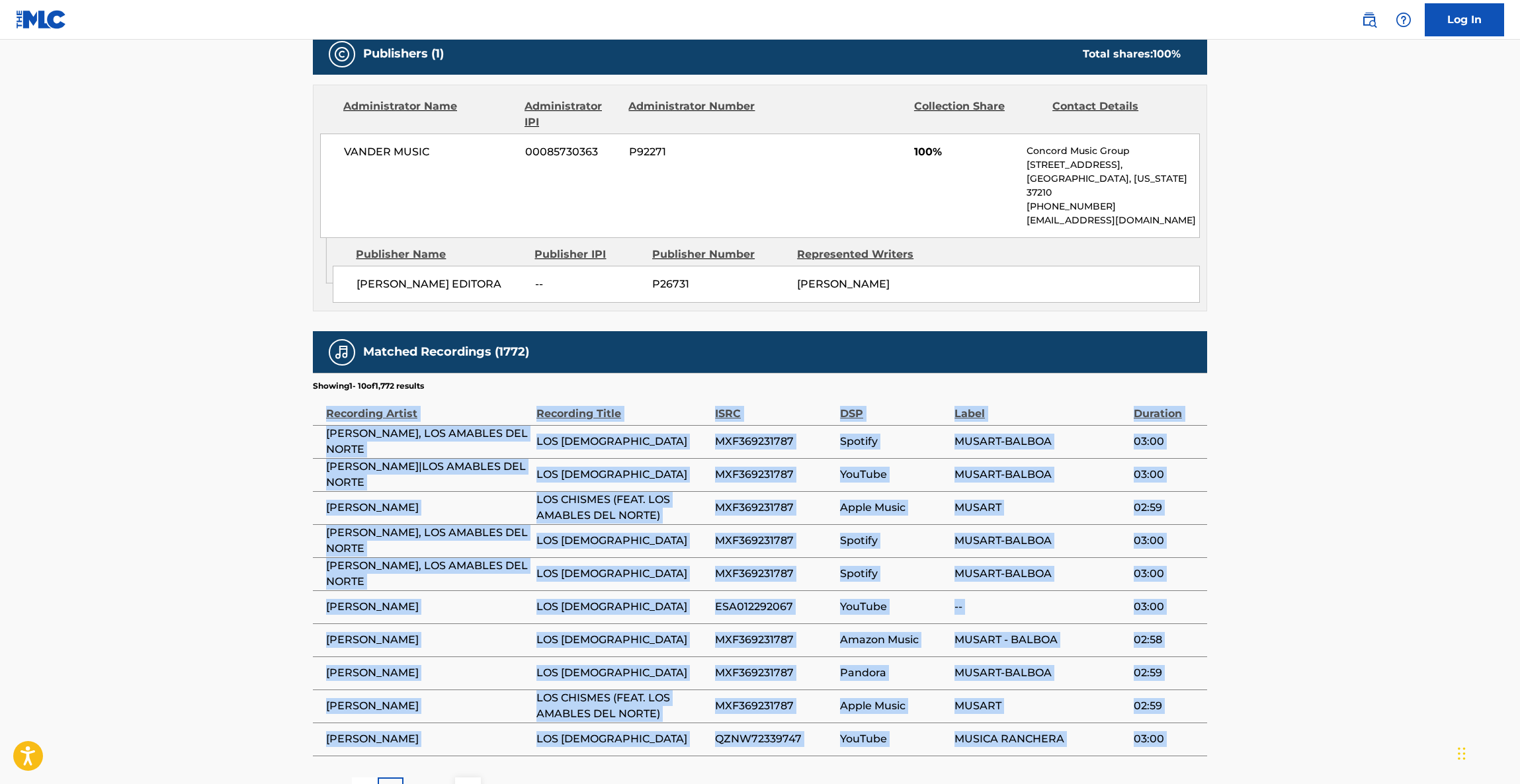
click at [1338, 544] on main "< Back to public search results Copy work link LOS CHISMES Work Detail Member W…" at bounding box center [760, 140] width 1520 height 1369
click at [1338, 545] on main "< Back to public search results Copy work link LOS CHISMES Work Detail Member W…" at bounding box center [760, 140] width 1520 height 1369
click at [1347, 539] on main "< Back to public search results Copy work link LOS CHISMES Work Detail Member W…" at bounding box center [760, 140] width 1520 height 1369
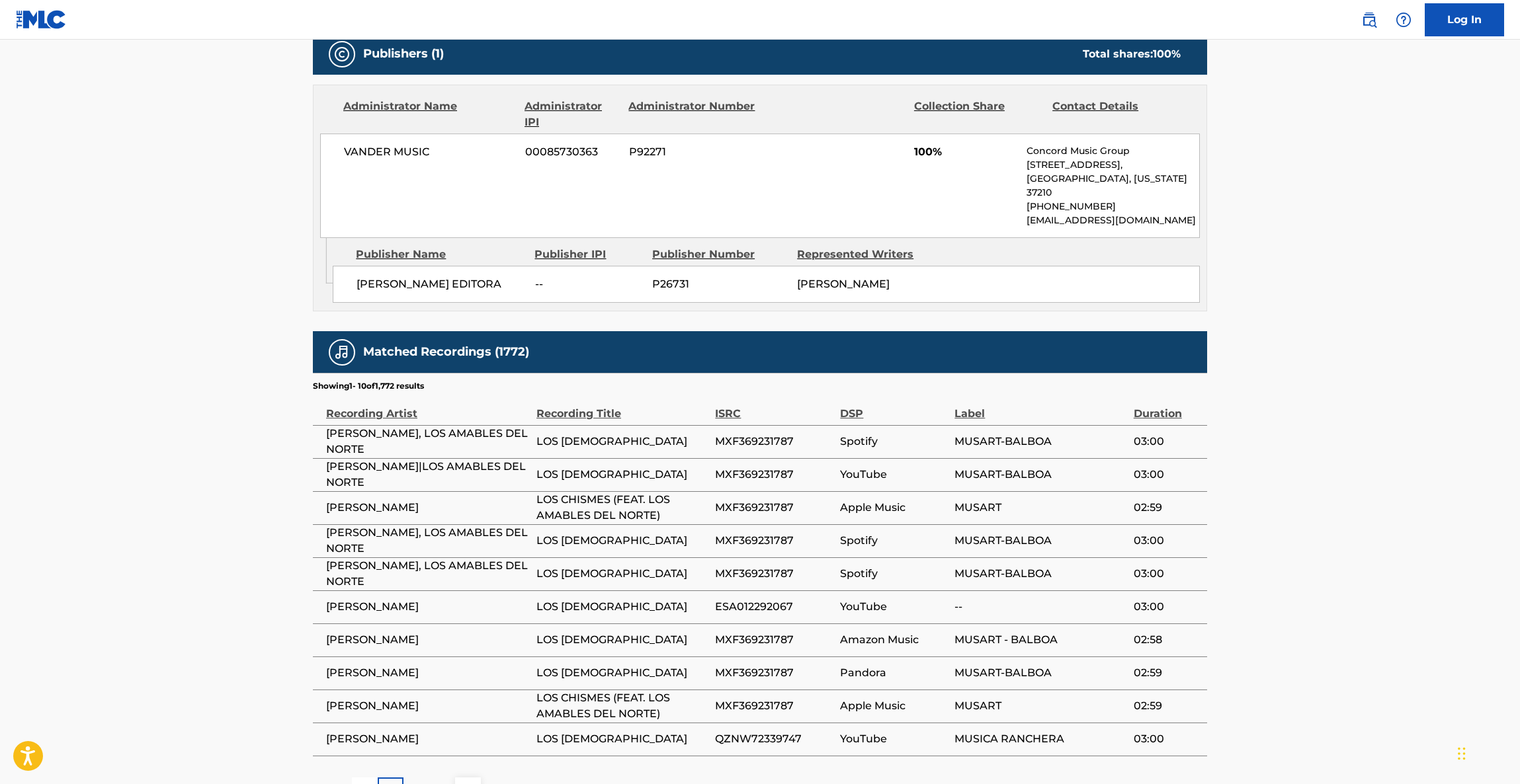
click at [1347, 539] on main "< Back to public search results Copy work link LOS CHISMES Work Detail Member W…" at bounding box center [760, 140] width 1520 height 1369
click at [1347, 534] on main "< Back to public search results Copy work link LOS CHISMES Work Detail Member W…" at bounding box center [760, 140] width 1520 height 1369
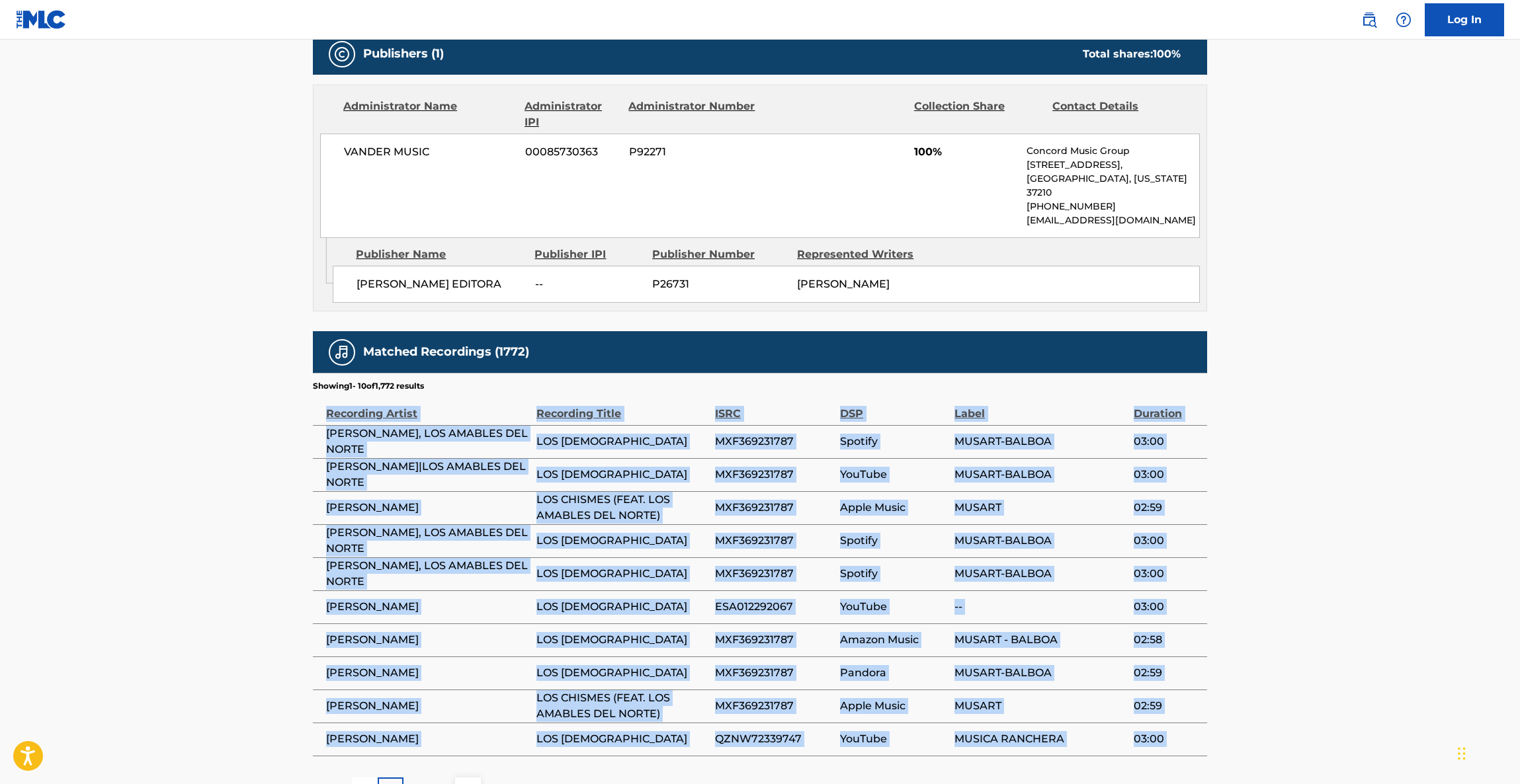
click at [1347, 534] on main "< Back to public search results Copy work link LOS CHISMES Work Detail Member W…" at bounding box center [760, 140] width 1520 height 1369
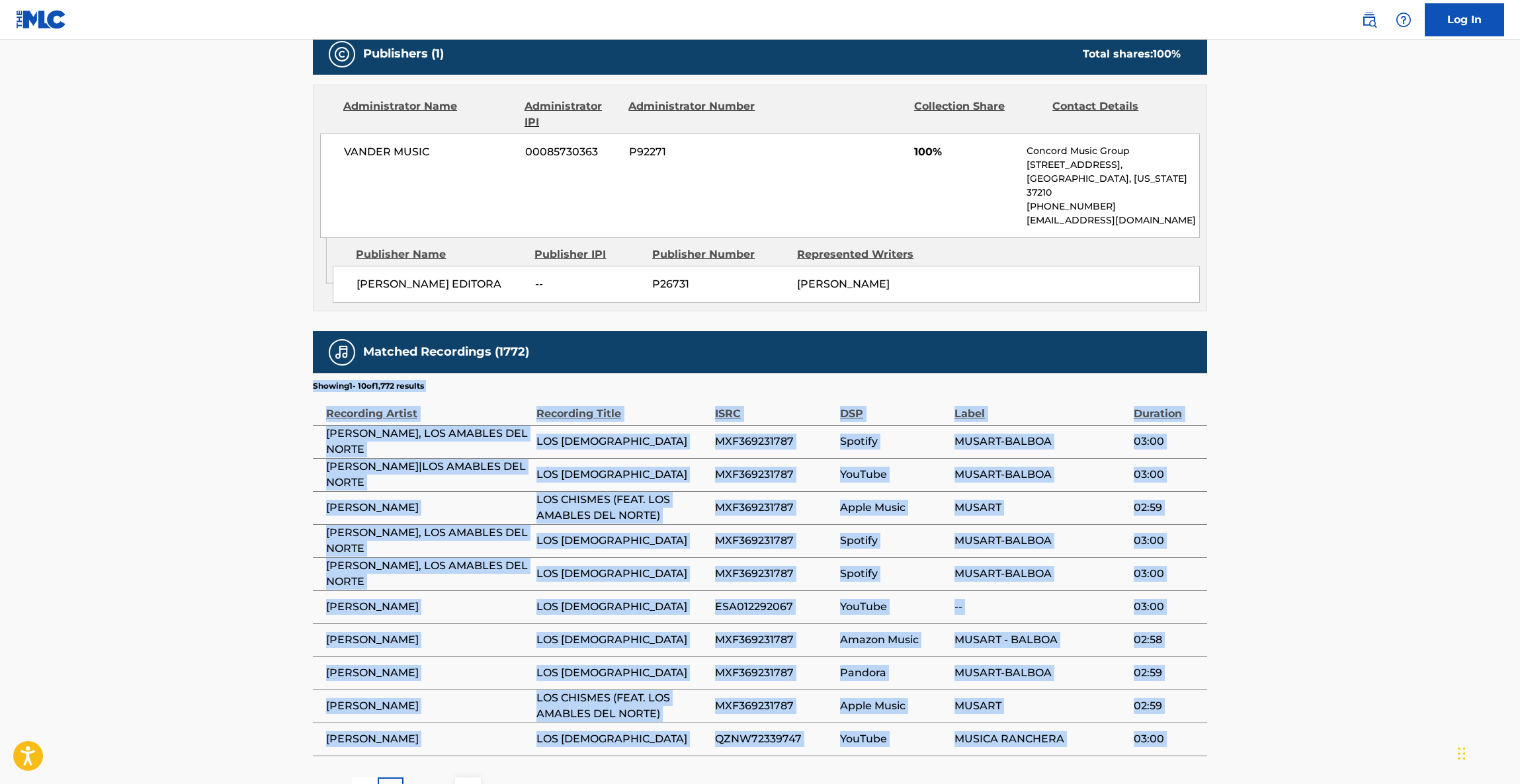
click at [1347, 534] on main "< Back to public search results Copy work link LOS CHISMES Work Detail Member W…" at bounding box center [760, 140] width 1520 height 1369
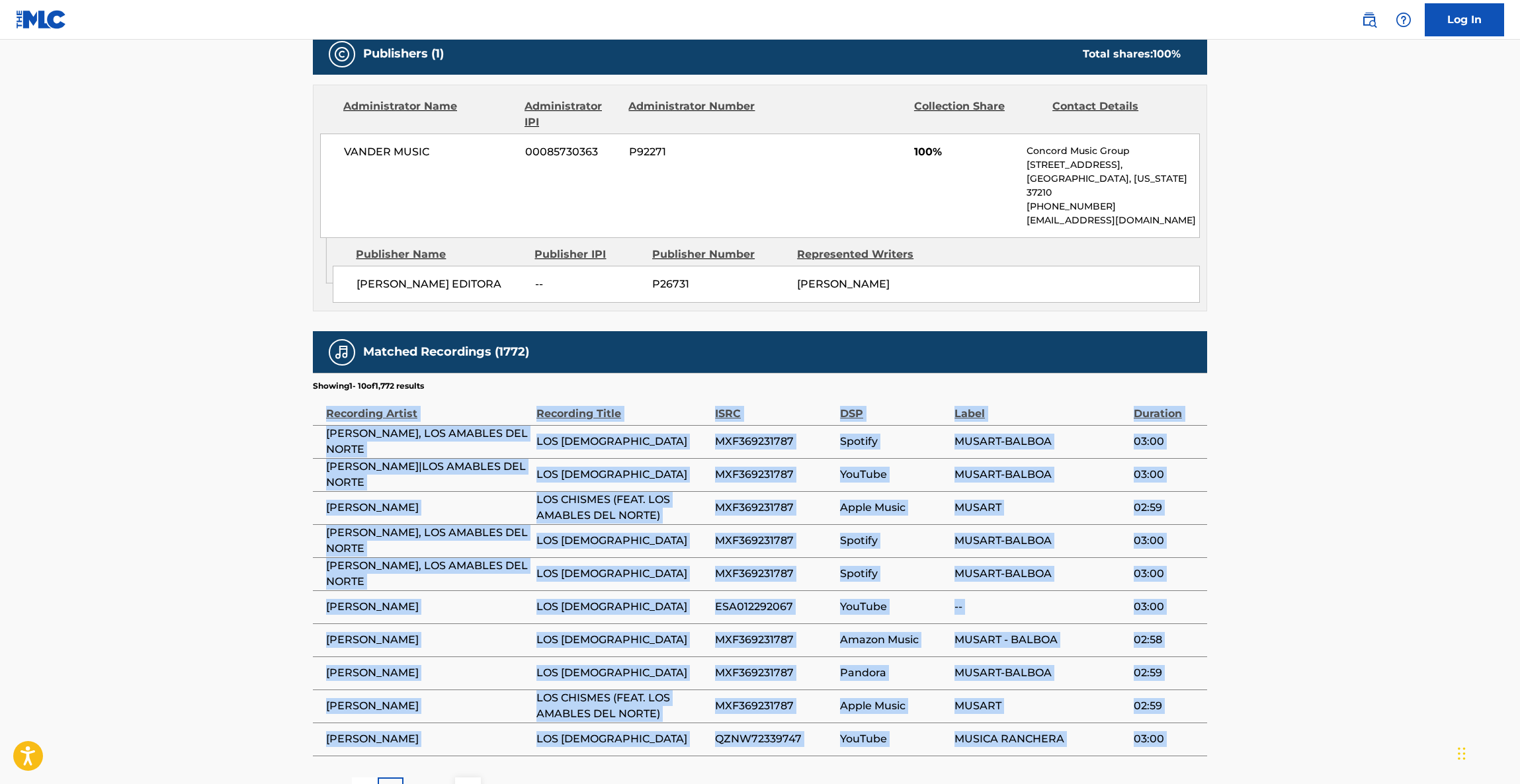
click at [1347, 534] on main "< Back to public search results Copy work link LOS CHISMES Work Detail Member W…" at bounding box center [760, 140] width 1520 height 1369
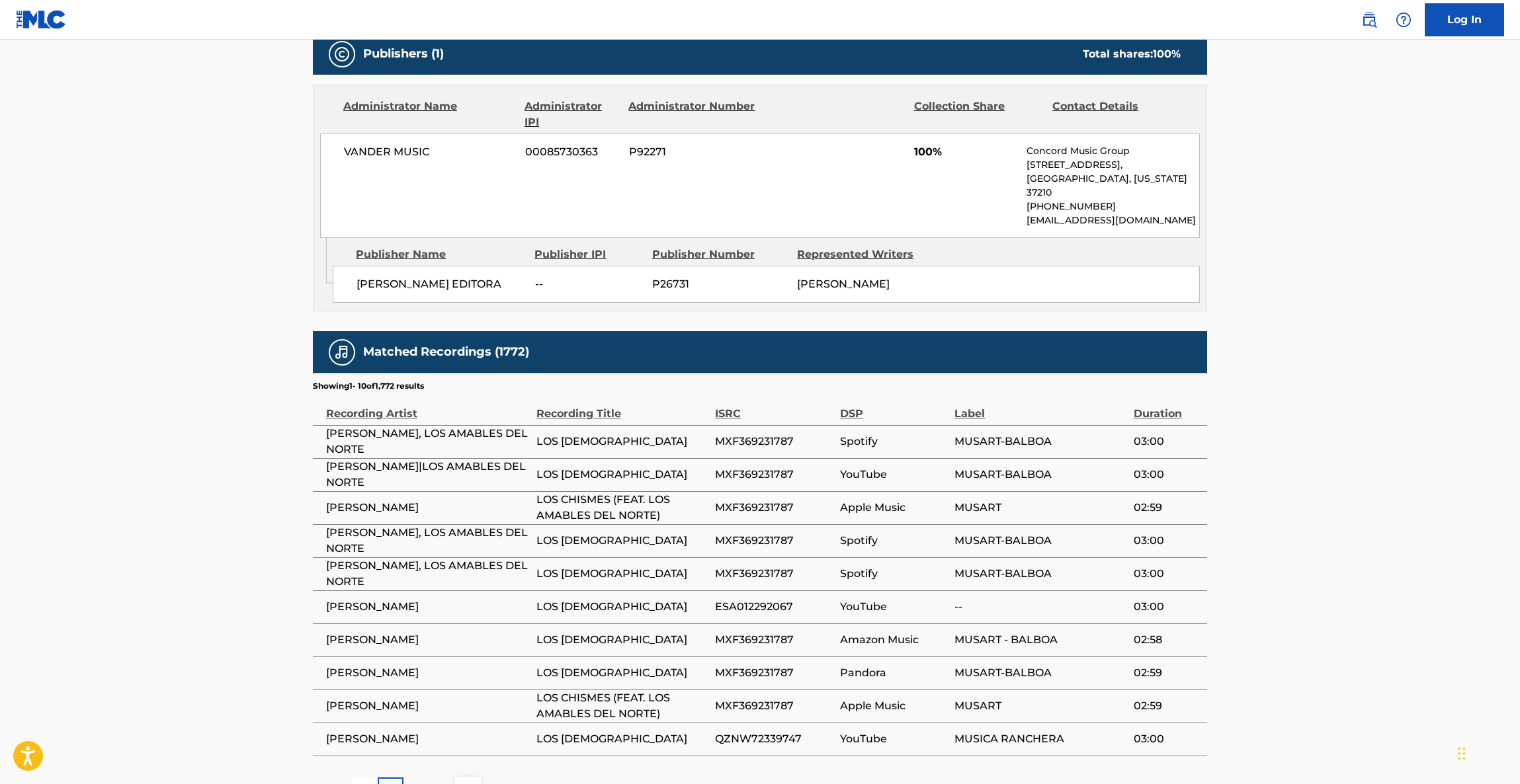
click at [1347, 534] on main "< Back to public search results Copy work link LOS CHISMES Work Detail Member W…" at bounding box center [760, 140] width 1520 height 1369
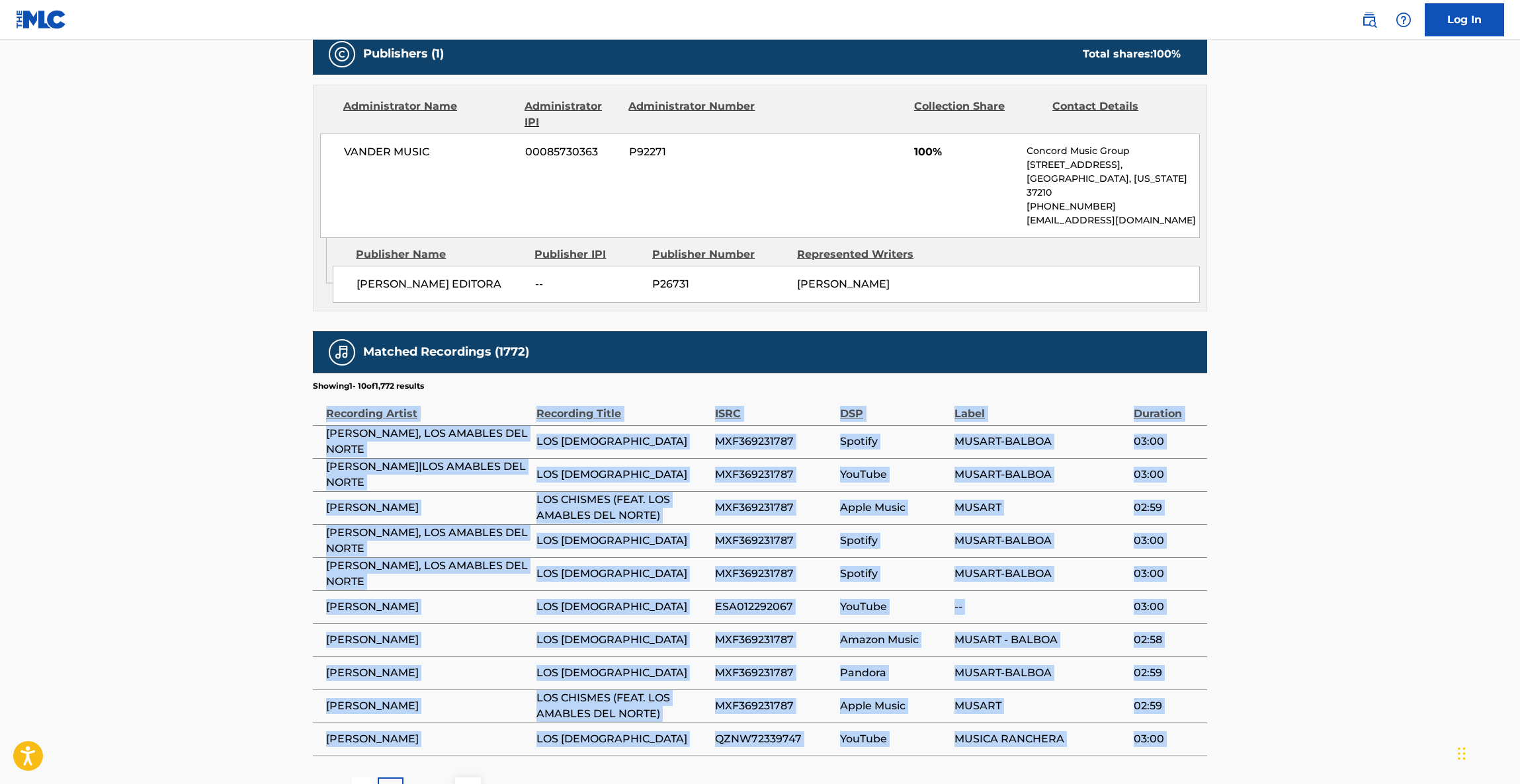
click at [1347, 534] on main "< Back to public search results Copy work link LOS CHISMES Work Detail Member W…" at bounding box center [760, 140] width 1520 height 1369
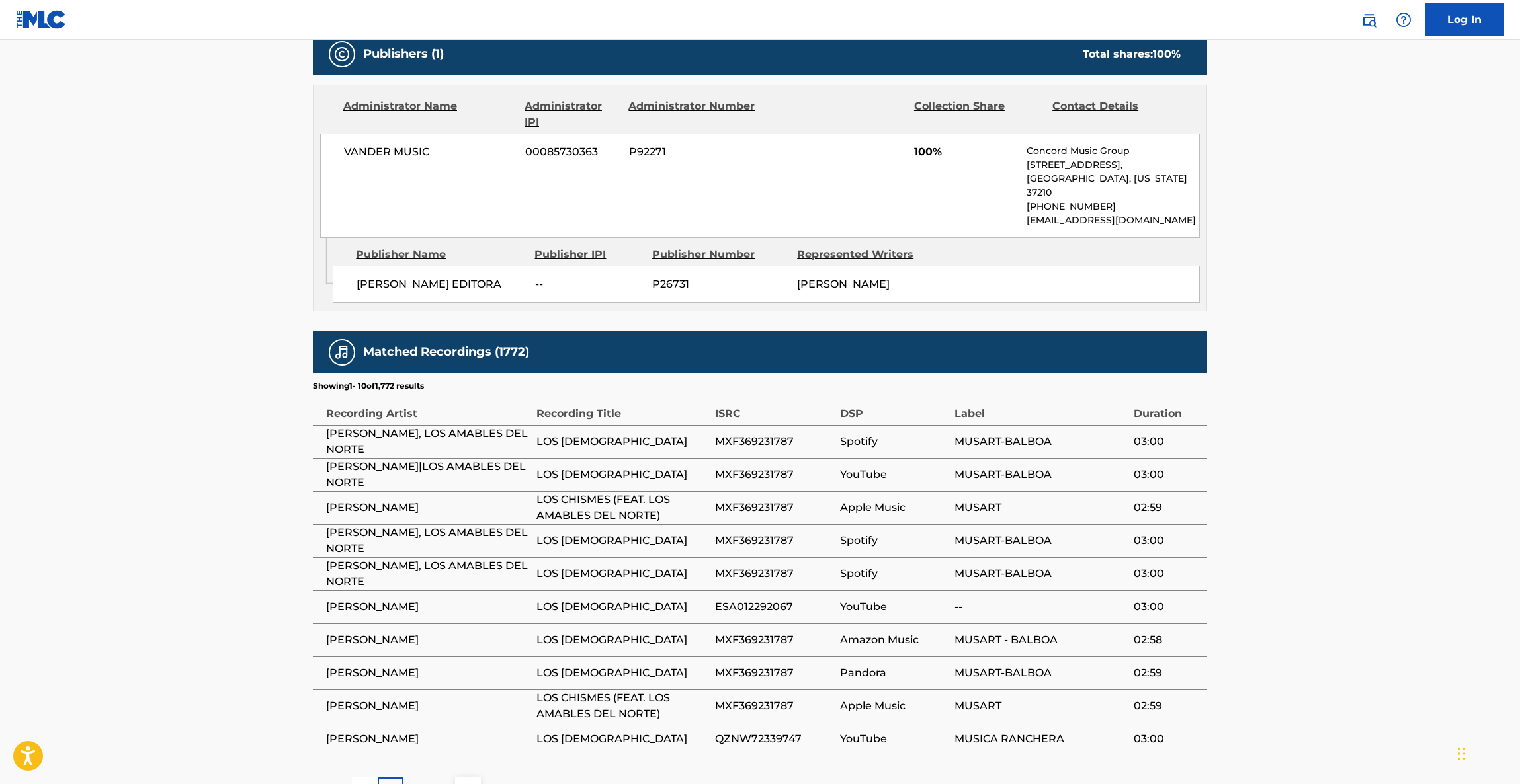
click at [1347, 534] on main "< Back to public search results Copy work link LOS CHISMES Work Detail Member W…" at bounding box center [760, 140] width 1520 height 1369
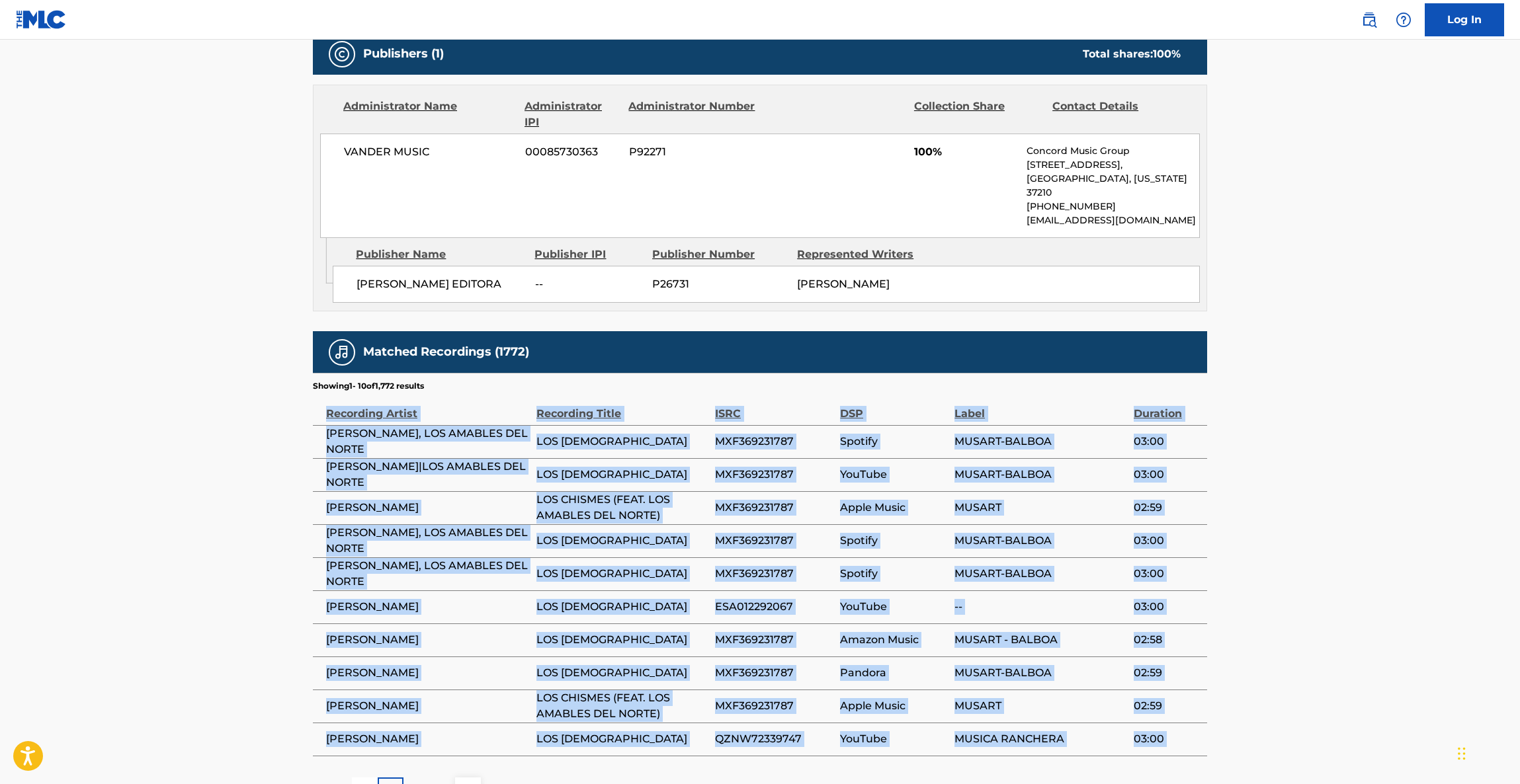
click at [1347, 534] on main "< Back to public search results Copy work link LOS CHISMES Work Detail Member W…" at bounding box center [760, 140] width 1520 height 1369
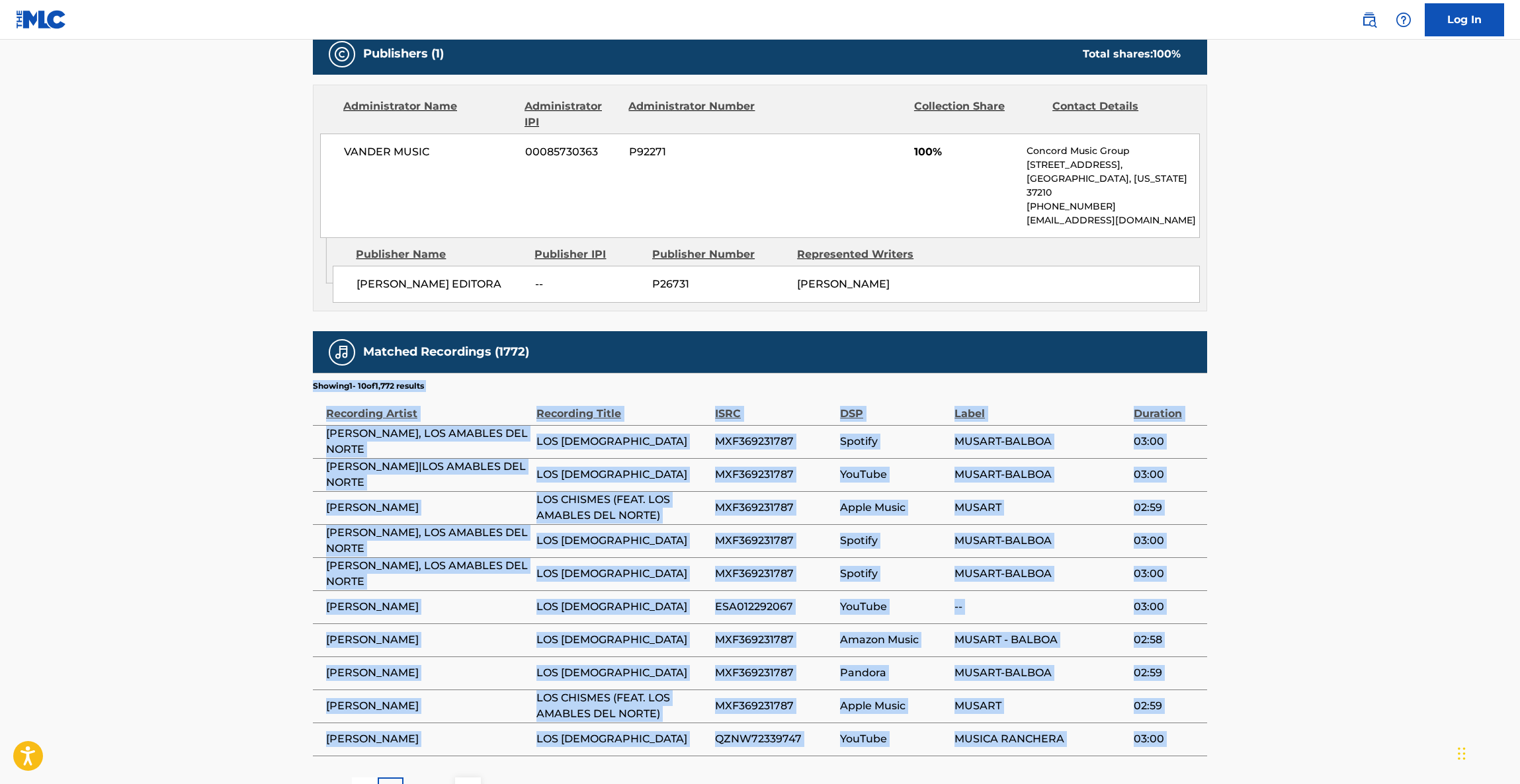
click at [1347, 534] on main "< Back to public search results Copy work link LOS CHISMES Work Detail Member W…" at bounding box center [760, 140] width 1520 height 1369
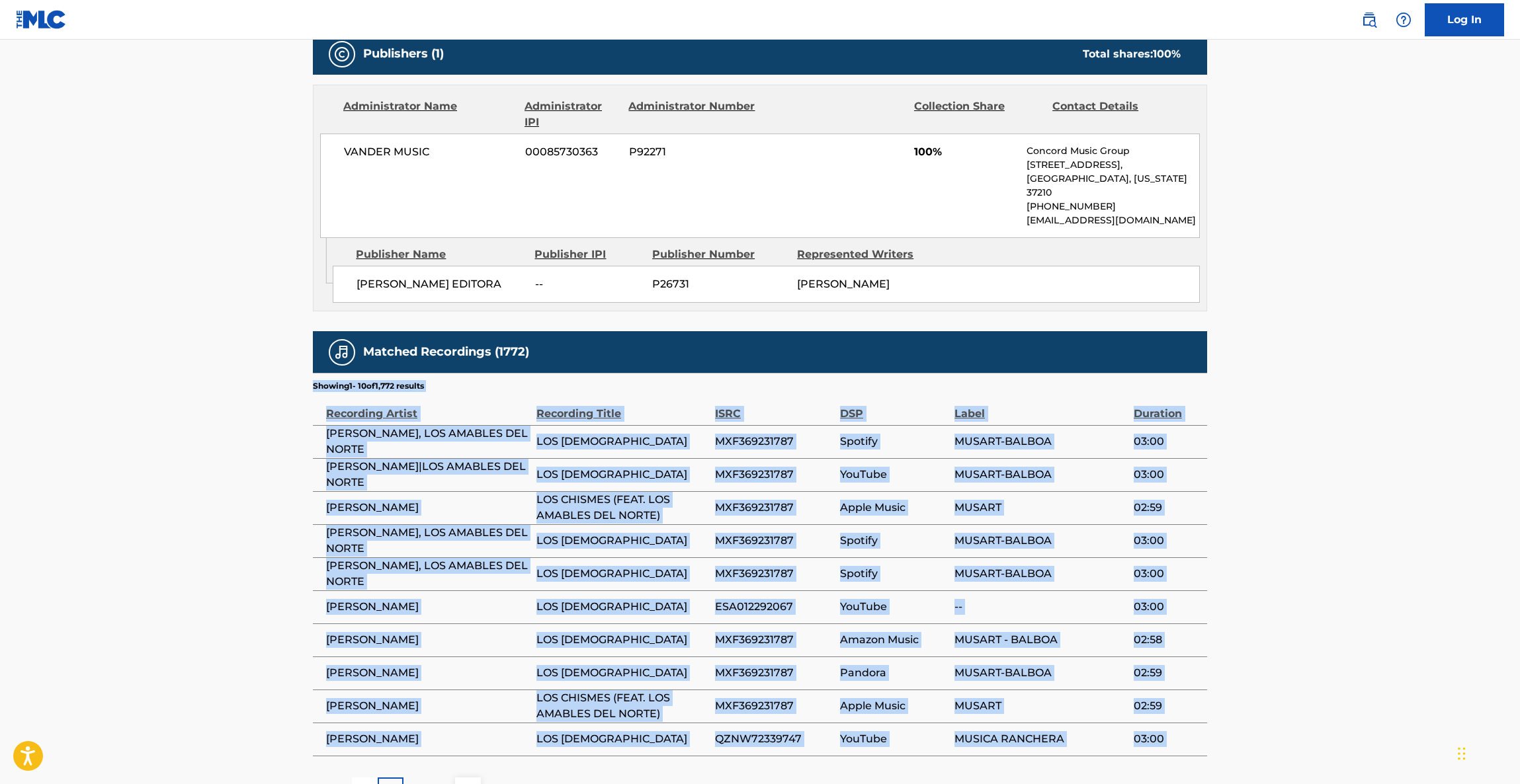
click at [1347, 534] on main "< Back to public search results Copy work link LOS CHISMES Work Detail Member W…" at bounding box center [760, 140] width 1520 height 1369
click at [1347, 532] on main "< Back to public search results Copy work link LOS CHISMES Work Detail Member W…" at bounding box center [760, 140] width 1520 height 1369
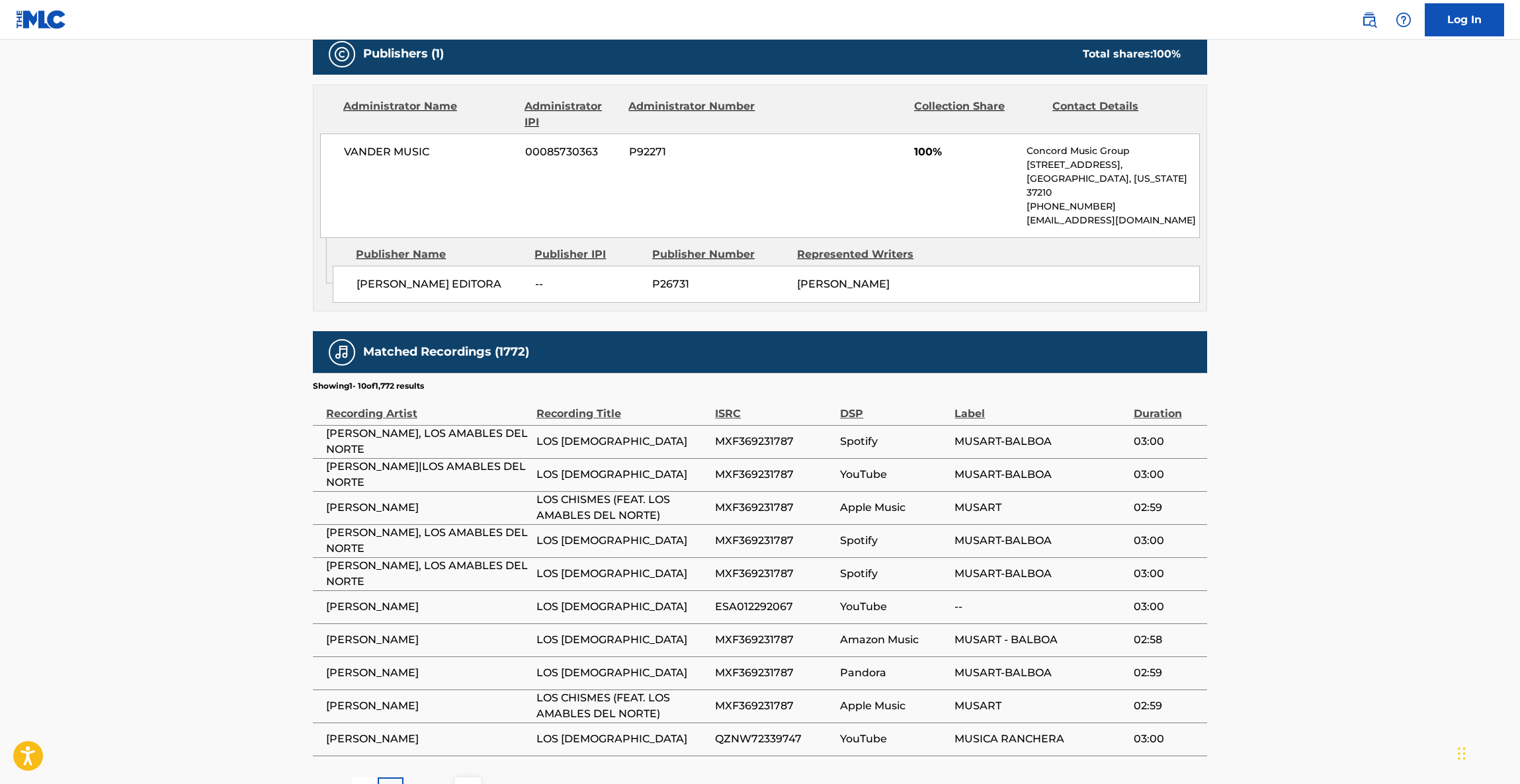
click at [1347, 531] on main "< Back to public search results Copy work link LOS CHISMES Work Detail Member W…" at bounding box center [760, 140] width 1520 height 1369
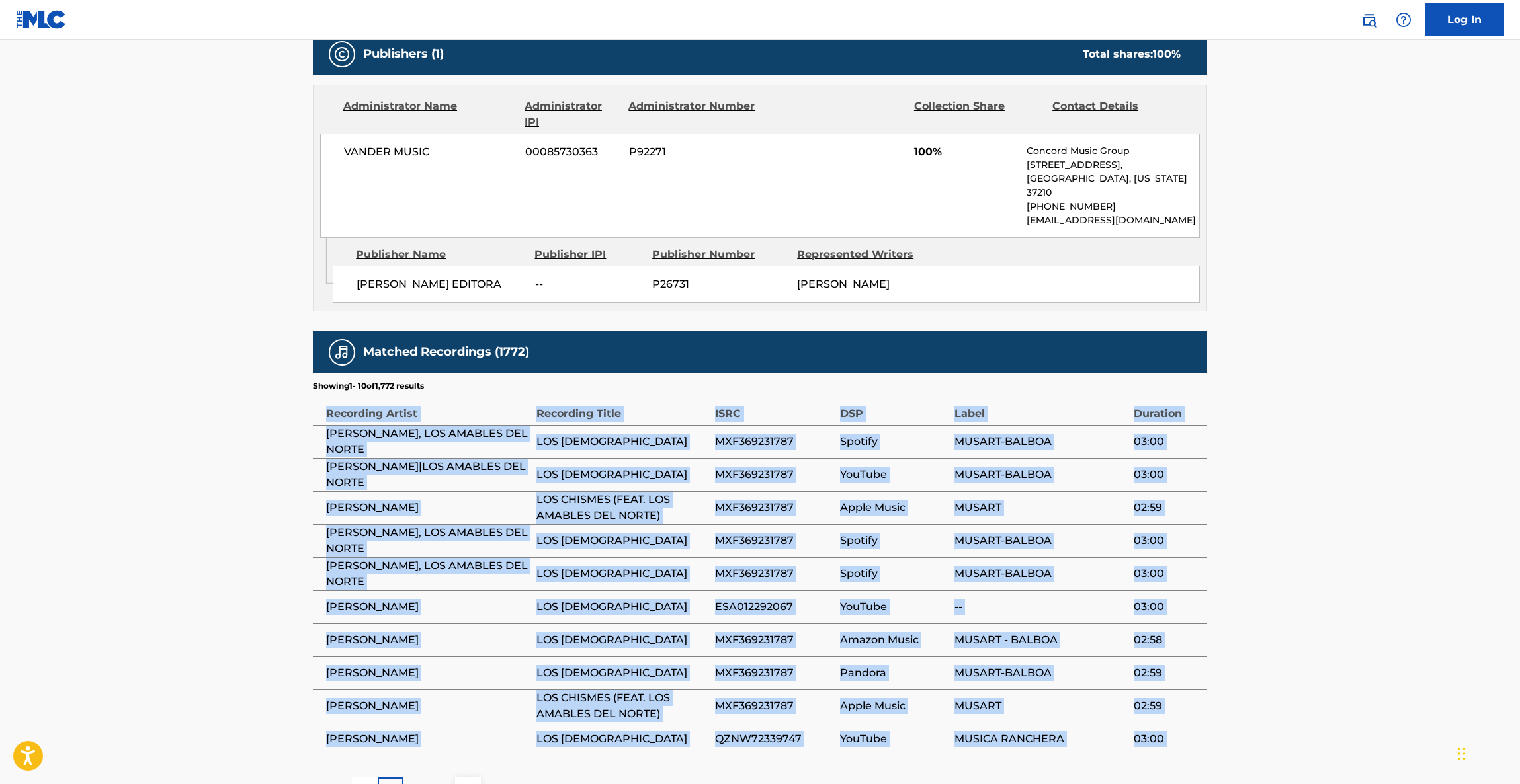
click at [1347, 531] on main "< Back to public search results Copy work link LOS CHISMES Work Detail Member W…" at bounding box center [760, 140] width 1520 height 1369
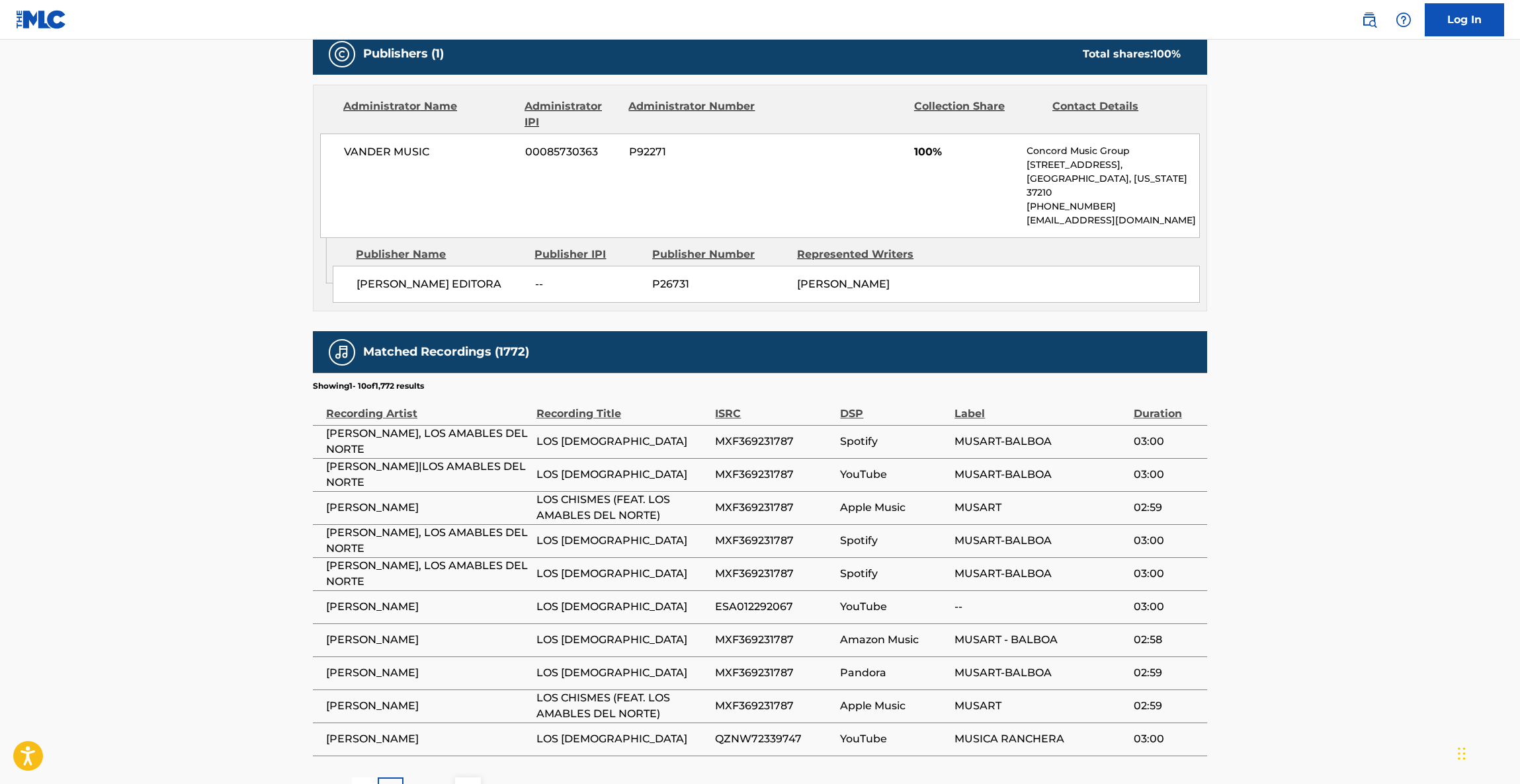
click at [1347, 531] on main "< Back to public search results Copy work link LOS CHISMES Work Detail Member W…" at bounding box center [760, 140] width 1520 height 1369
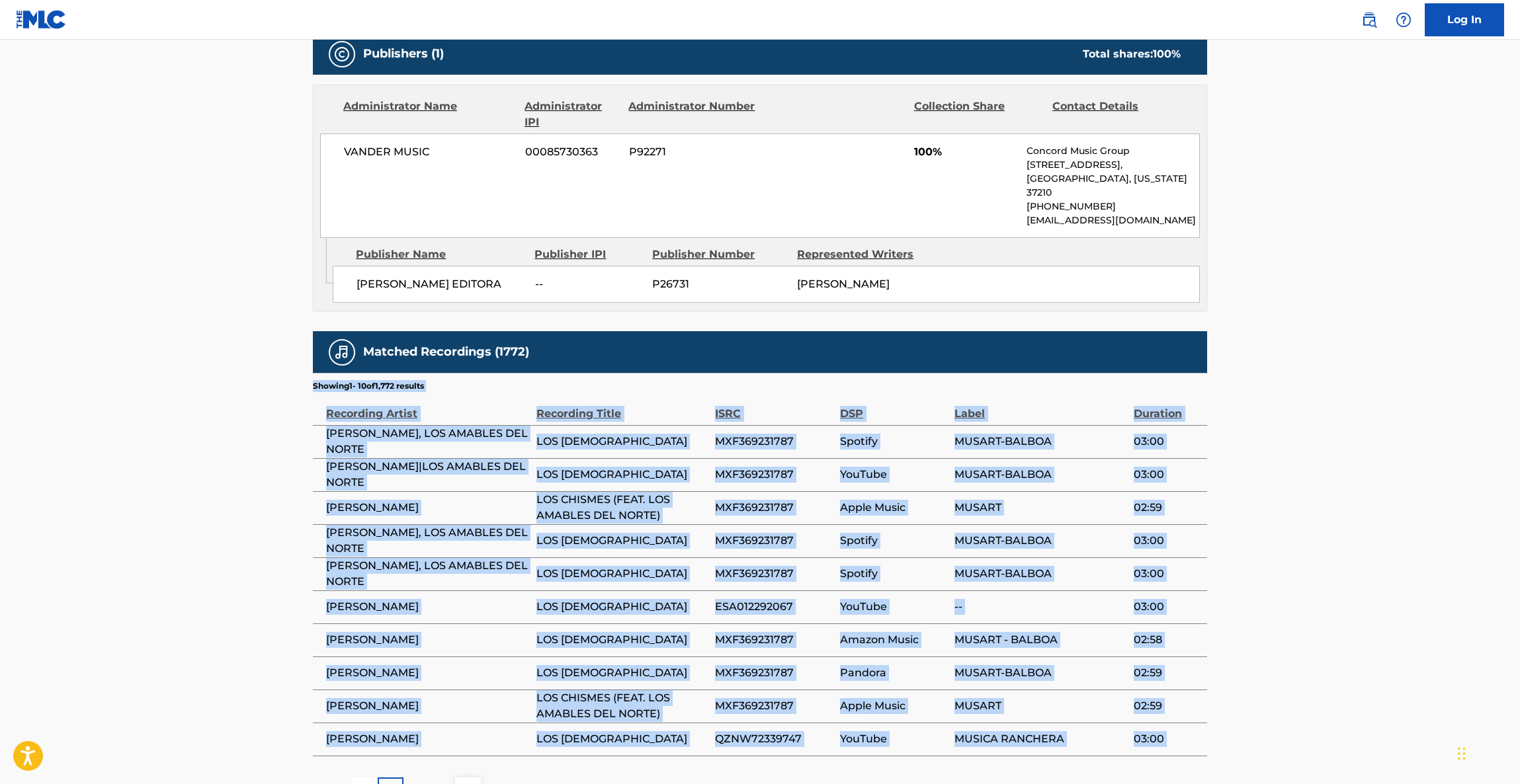
click at [1347, 531] on main "< Back to public search results Copy work link LOS CHISMES Work Detail Member W…" at bounding box center [760, 140] width 1520 height 1369
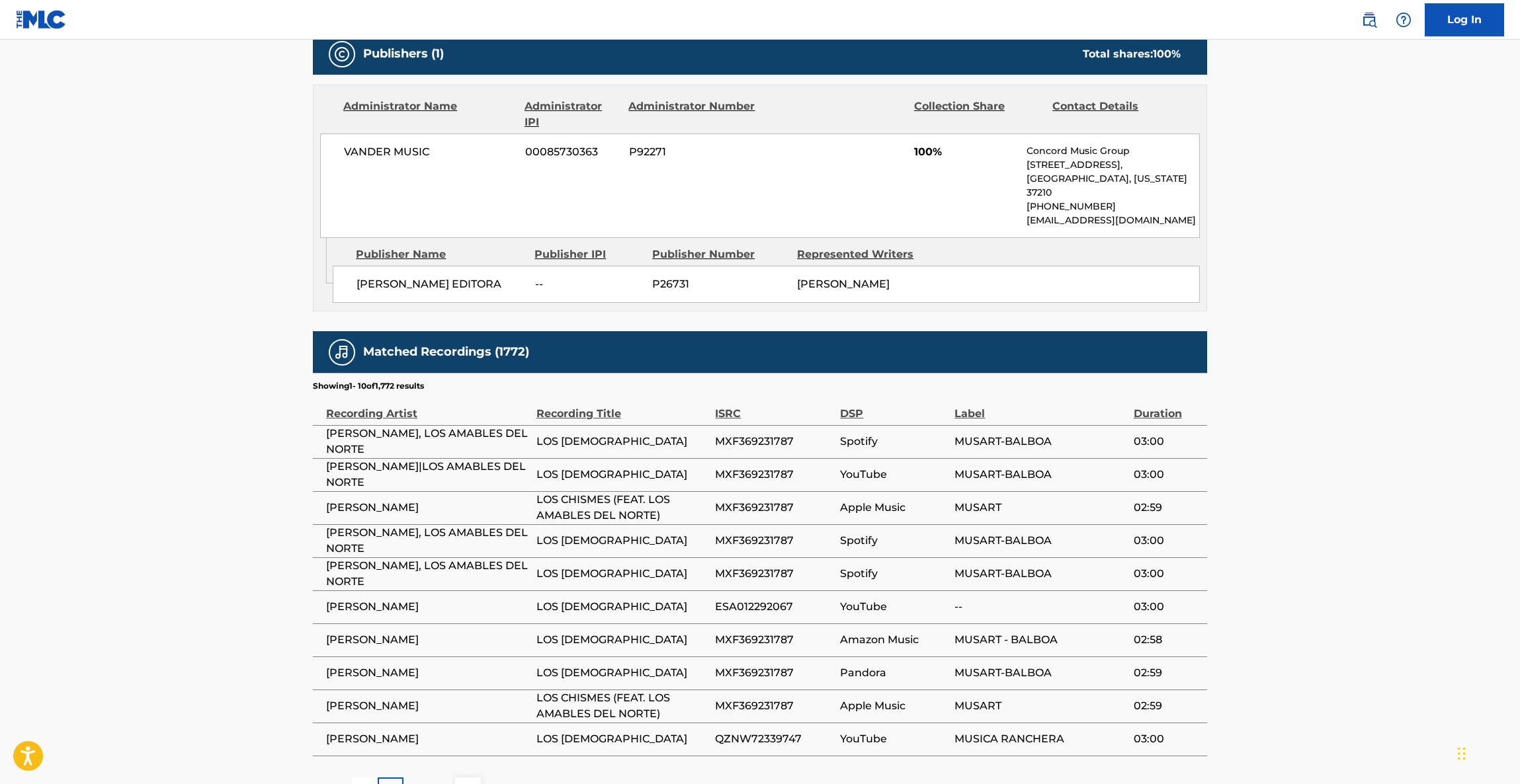
click at [1347, 531] on main "< Back to public search results Copy work link LOS CHISMES Work Detail Member W…" at bounding box center [760, 140] width 1520 height 1369
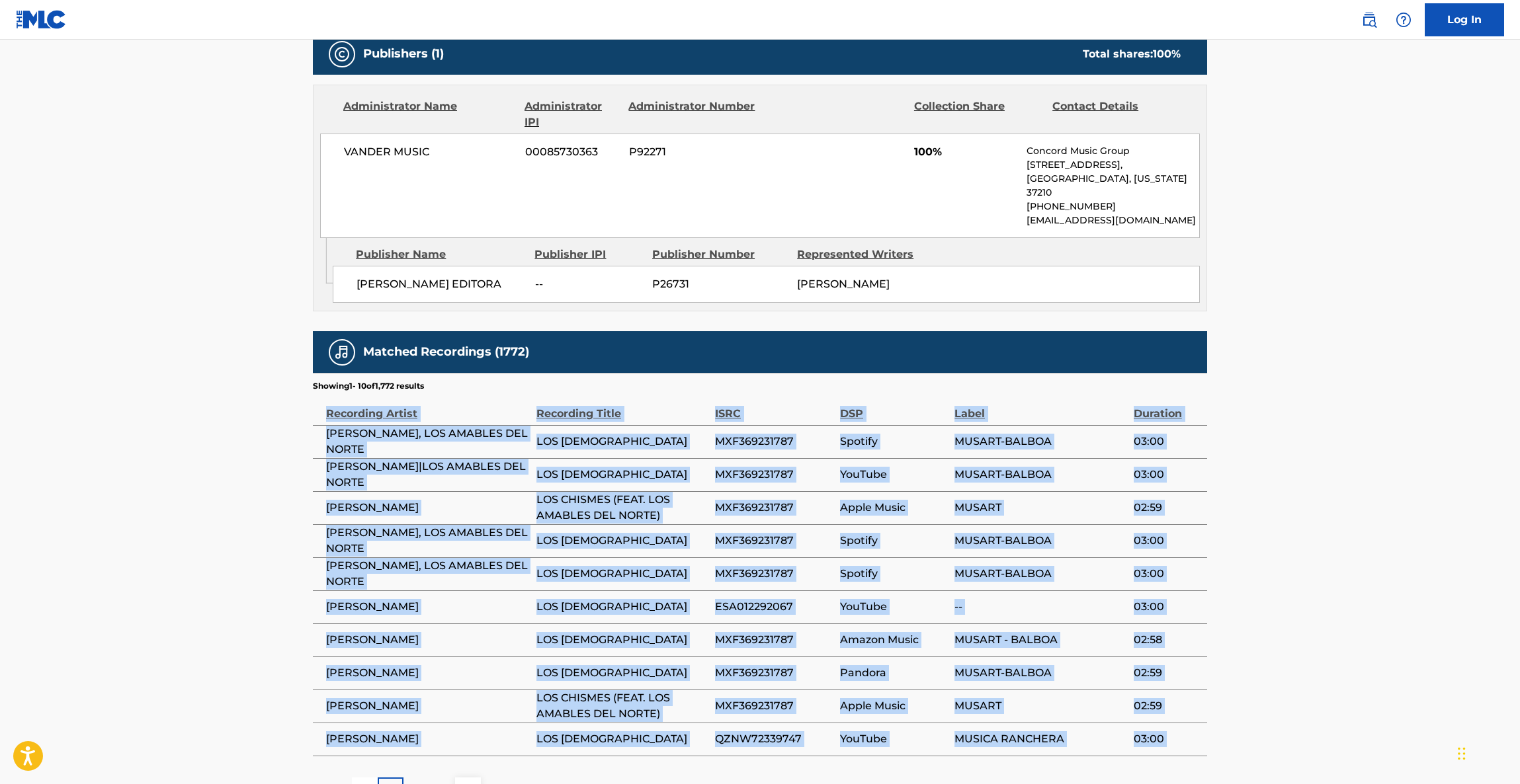
click at [1347, 531] on main "< Back to public search results Copy work link LOS CHISMES Work Detail Member W…" at bounding box center [760, 140] width 1520 height 1369
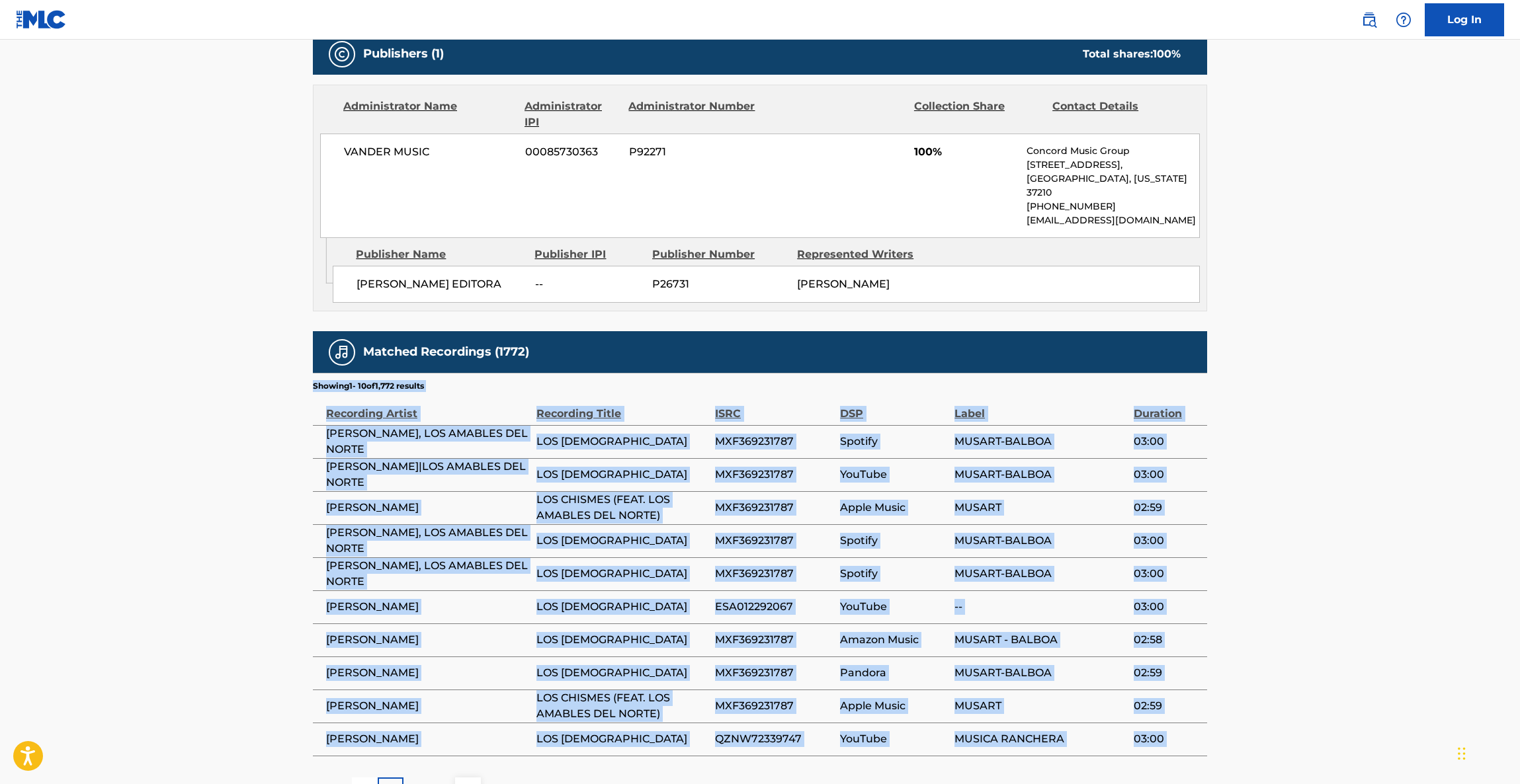
click at [1347, 531] on main "< Back to public search results Copy work link LOS CHISMES Work Detail Member W…" at bounding box center [760, 140] width 1520 height 1369
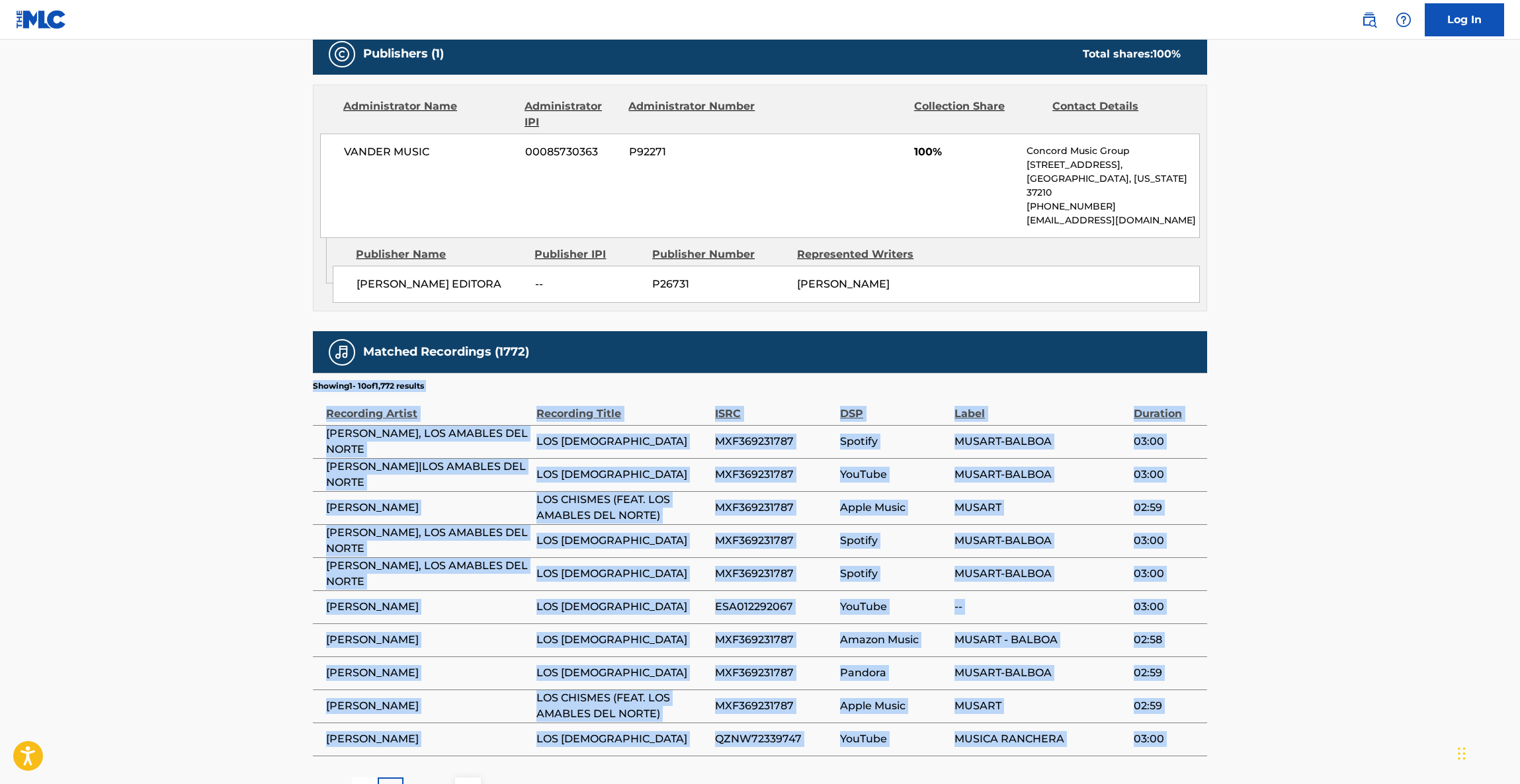
click at [1347, 531] on main "< Back to public search results Copy work link LOS CHISMES Work Detail Member W…" at bounding box center [760, 140] width 1520 height 1369
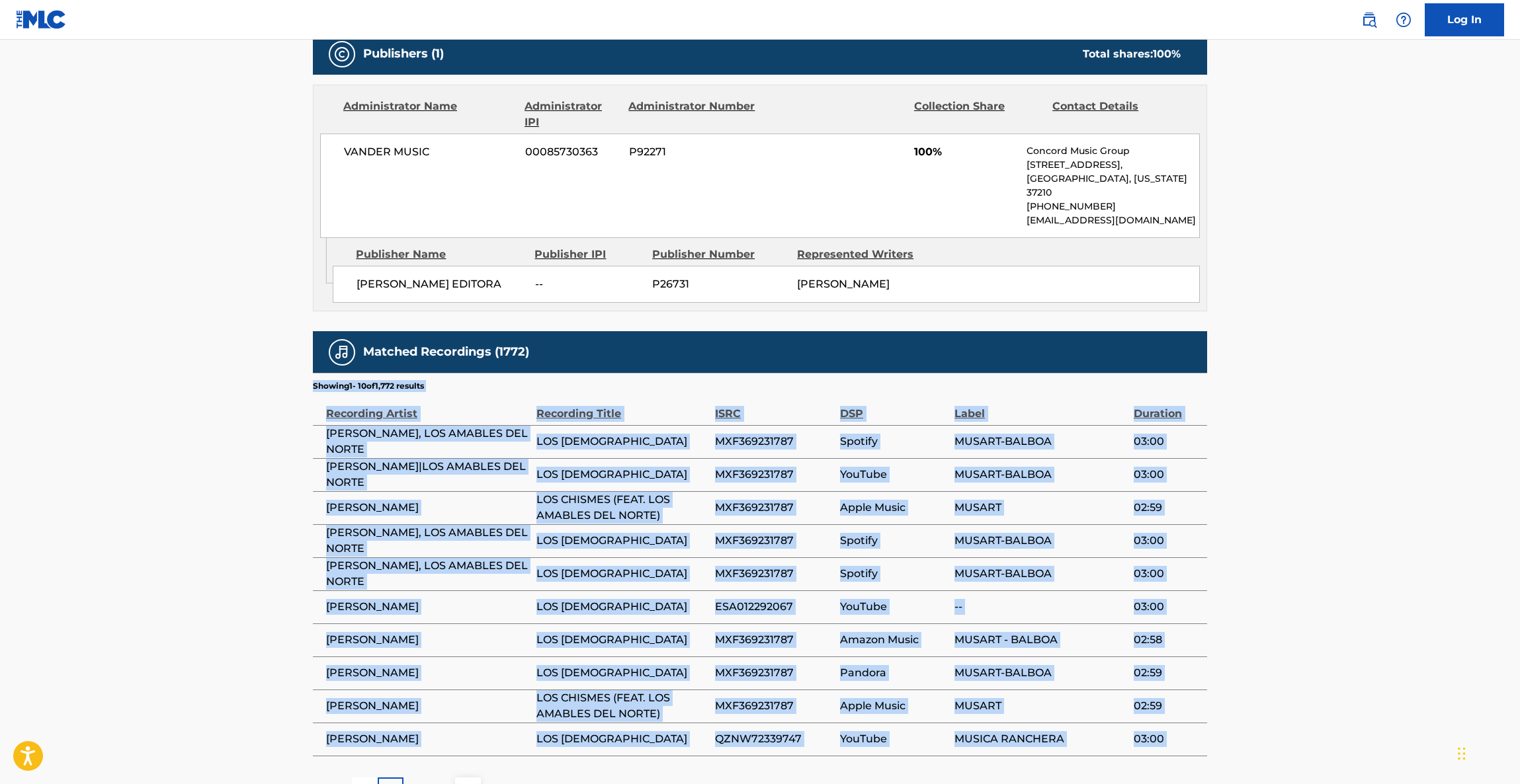
click at [1347, 531] on main "< Back to public search results Copy work link LOS CHISMES Work Detail Member W…" at bounding box center [760, 140] width 1520 height 1369
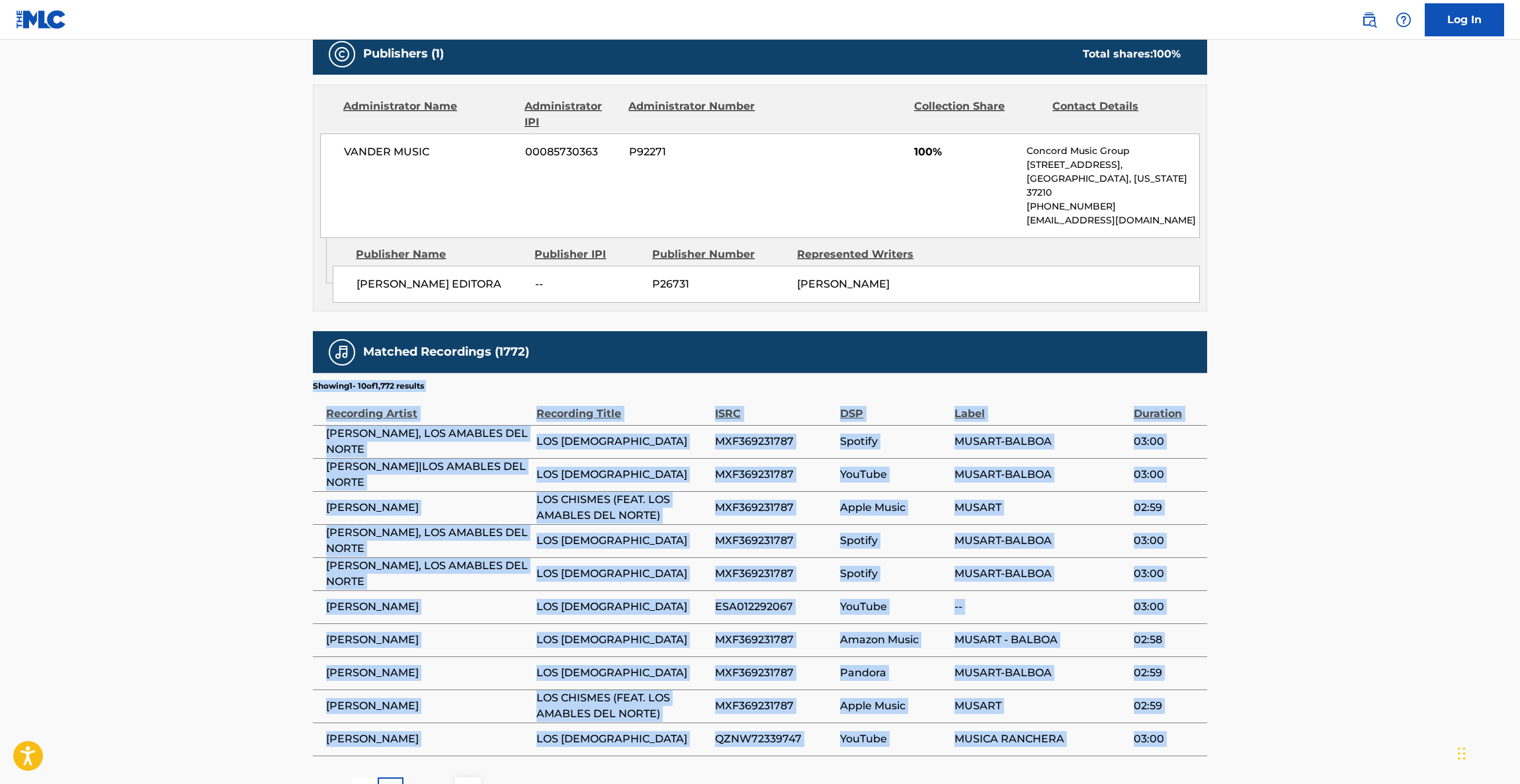
click at [1347, 531] on main "< Back to public search results Copy work link LOS CHISMES Work Detail Member W…" at bounding box center [760, 140] width 1520 height 1369
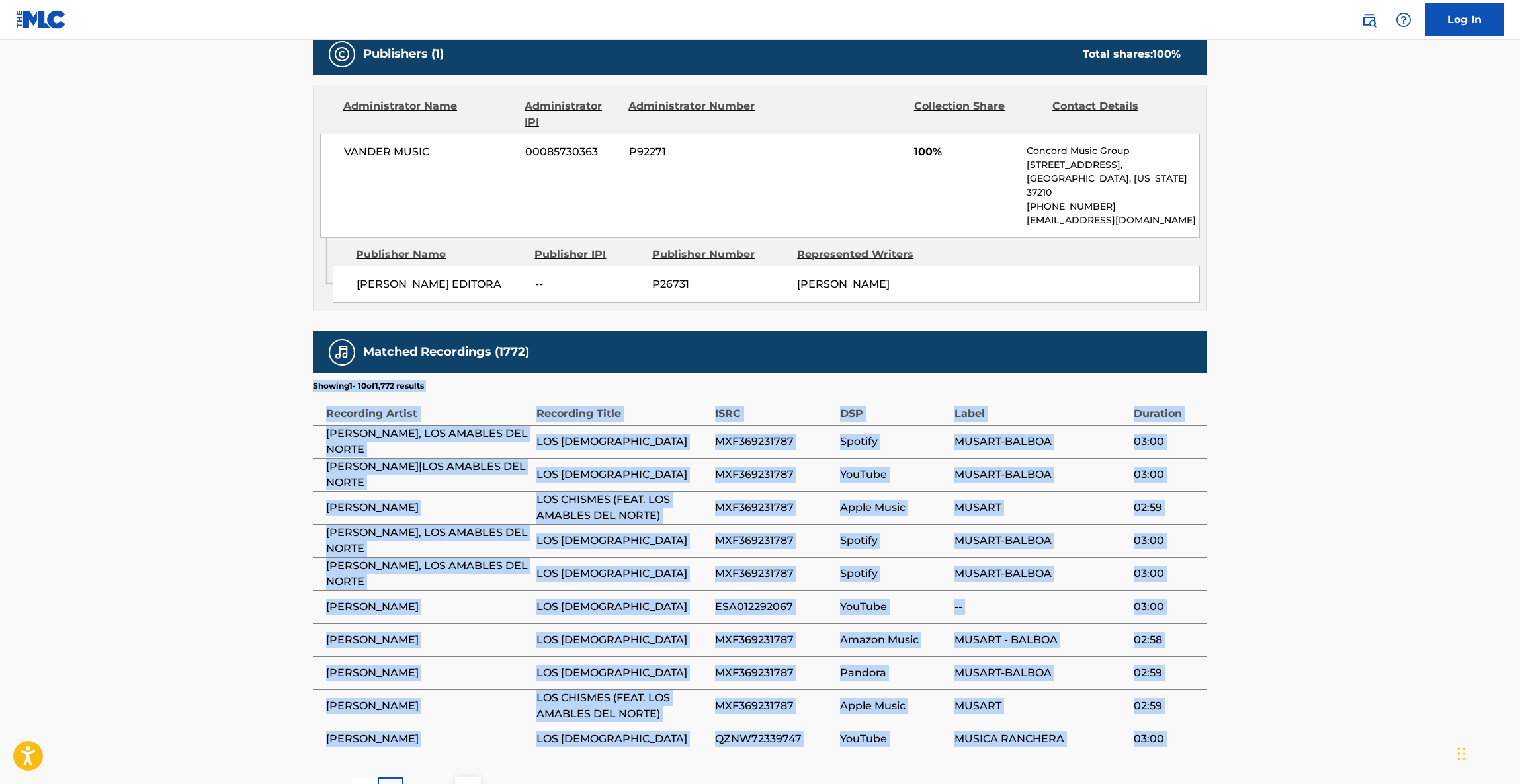
click at [1347, 531] on main "< Back to public search results Copy work link LOS CHISMES Work Detail Member W…" at bounding box center [760, 140] width 1520 height 1369
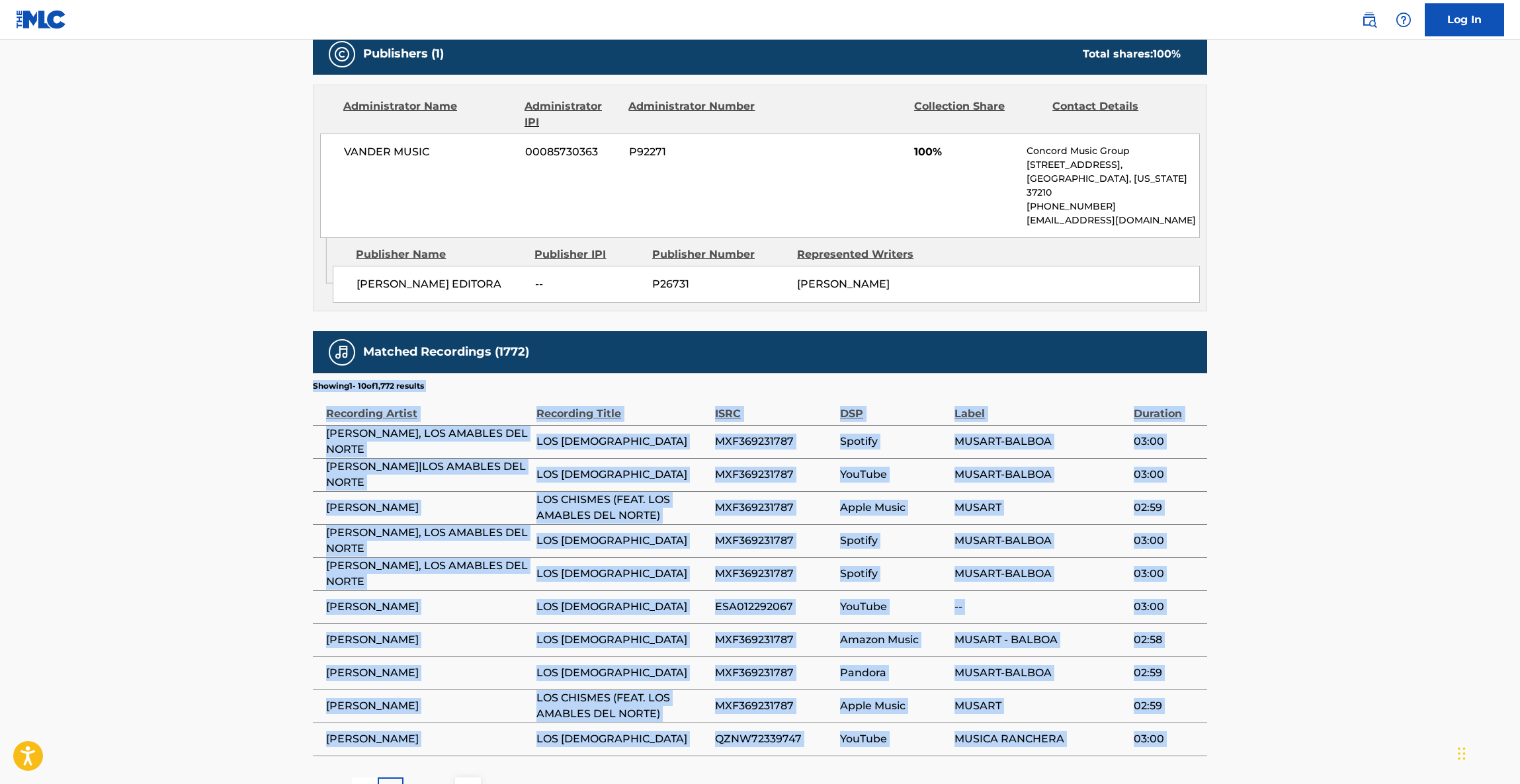
click at [1347, 531] on main "< Back to public search results Copy work link LOS CHISMES Work Detail Member W…" at bounding box center [760, 140] width 1520 height 1369
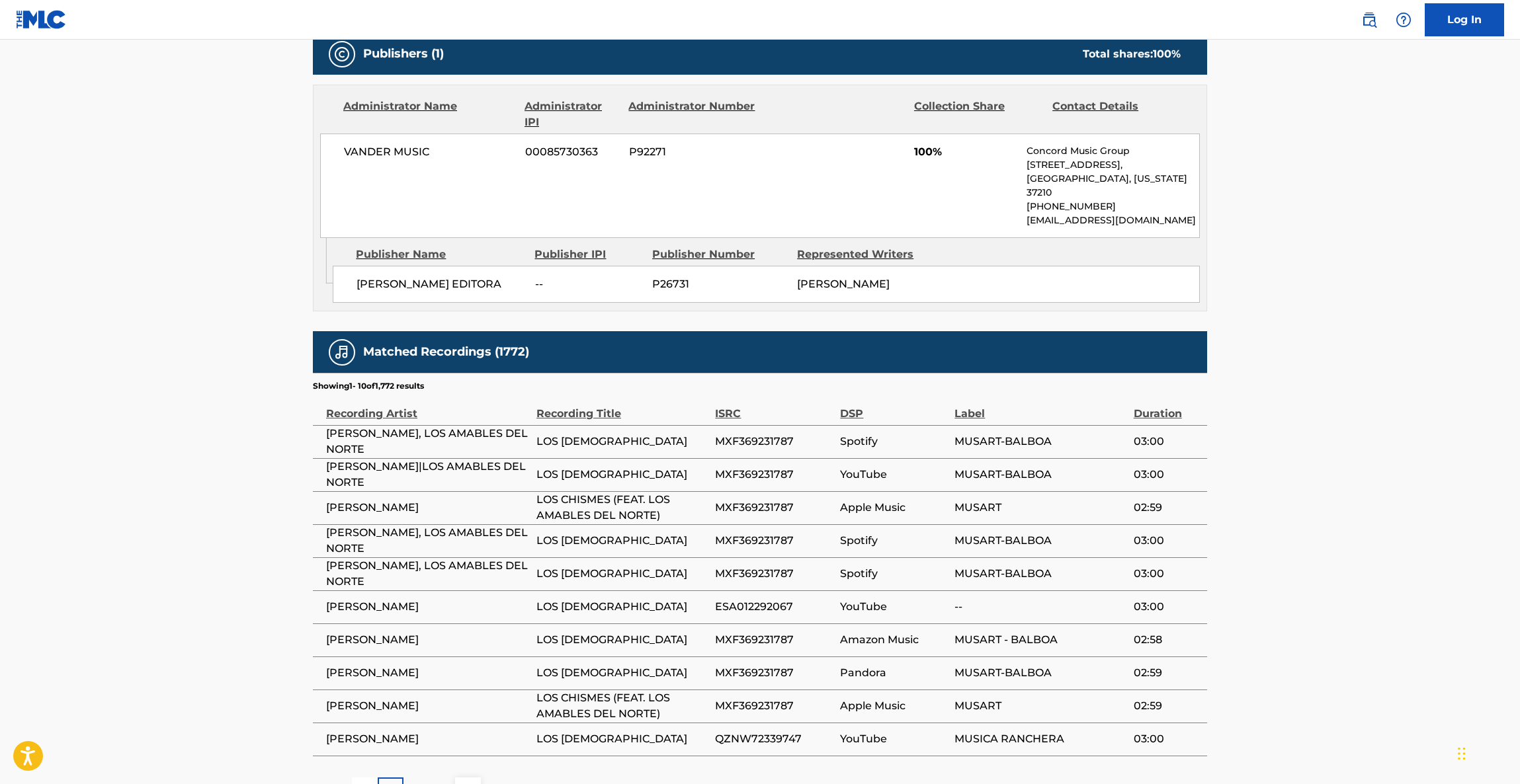
click at [1347, 531] on main "< Back to public search results Copy work link LOS CHISMES Work Detail Member W…" at bounding box center [760, 140] width 1520 height 1369
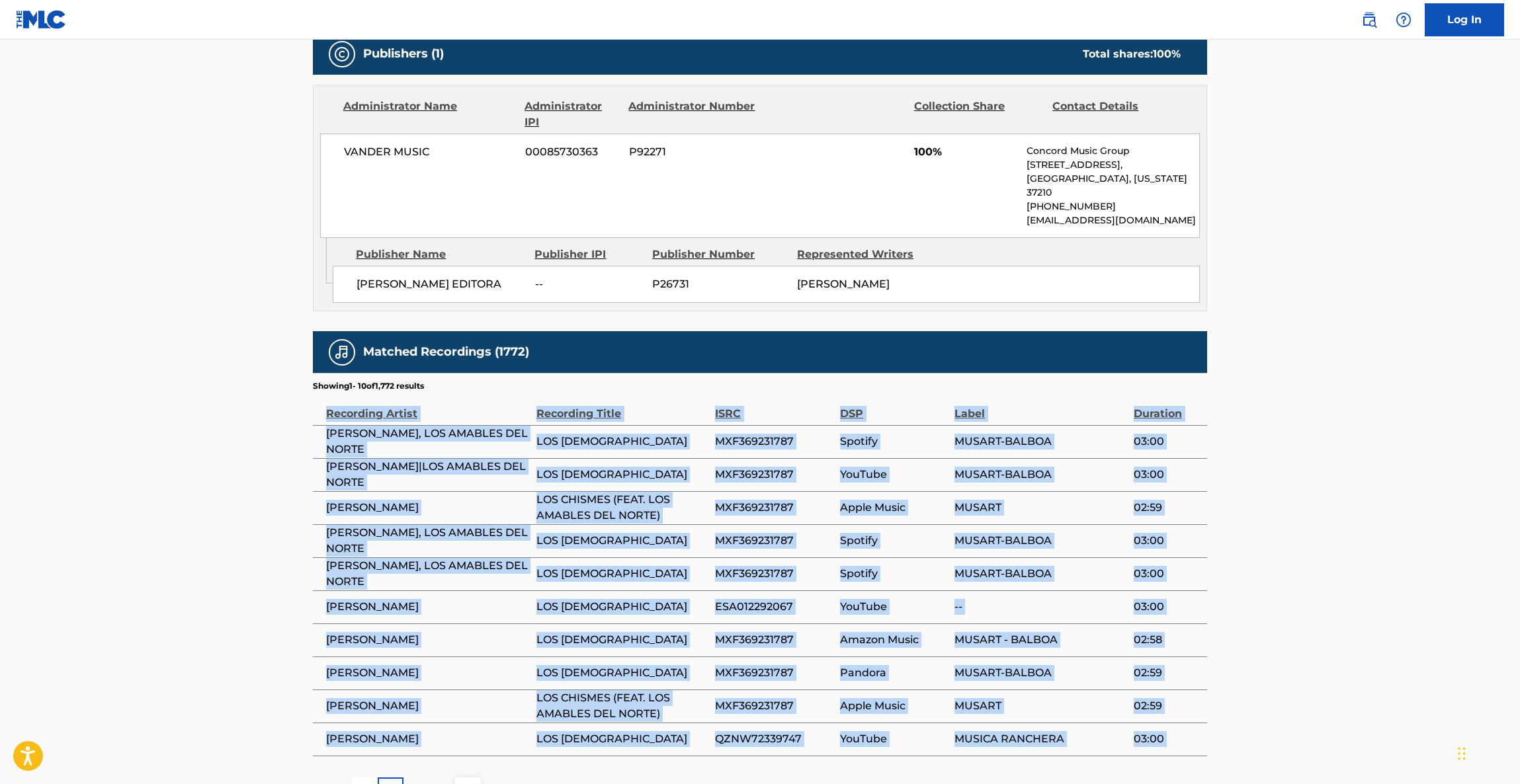
click at [1347, 531] on main "< Back to public search results Copy work link LOS CHISMES Work Detail Member W…" at bounding box center [760, 140] width 1520 height 1369
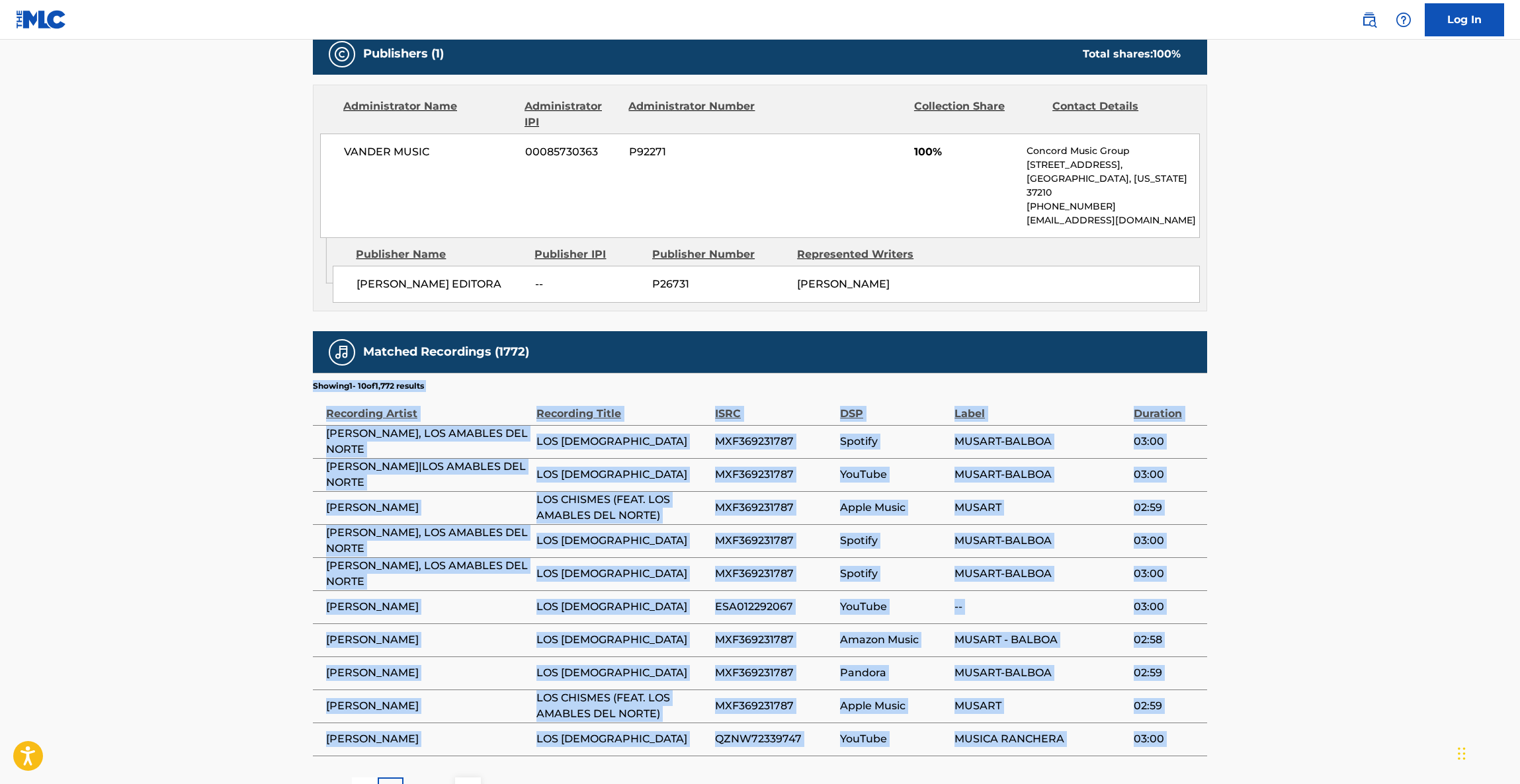
click at [1347, 531] on main "< Back to public search results Copy work link LOS CHISMES Work Detail Member W…" at bounding box center [760, 140] width 1520 height 1369
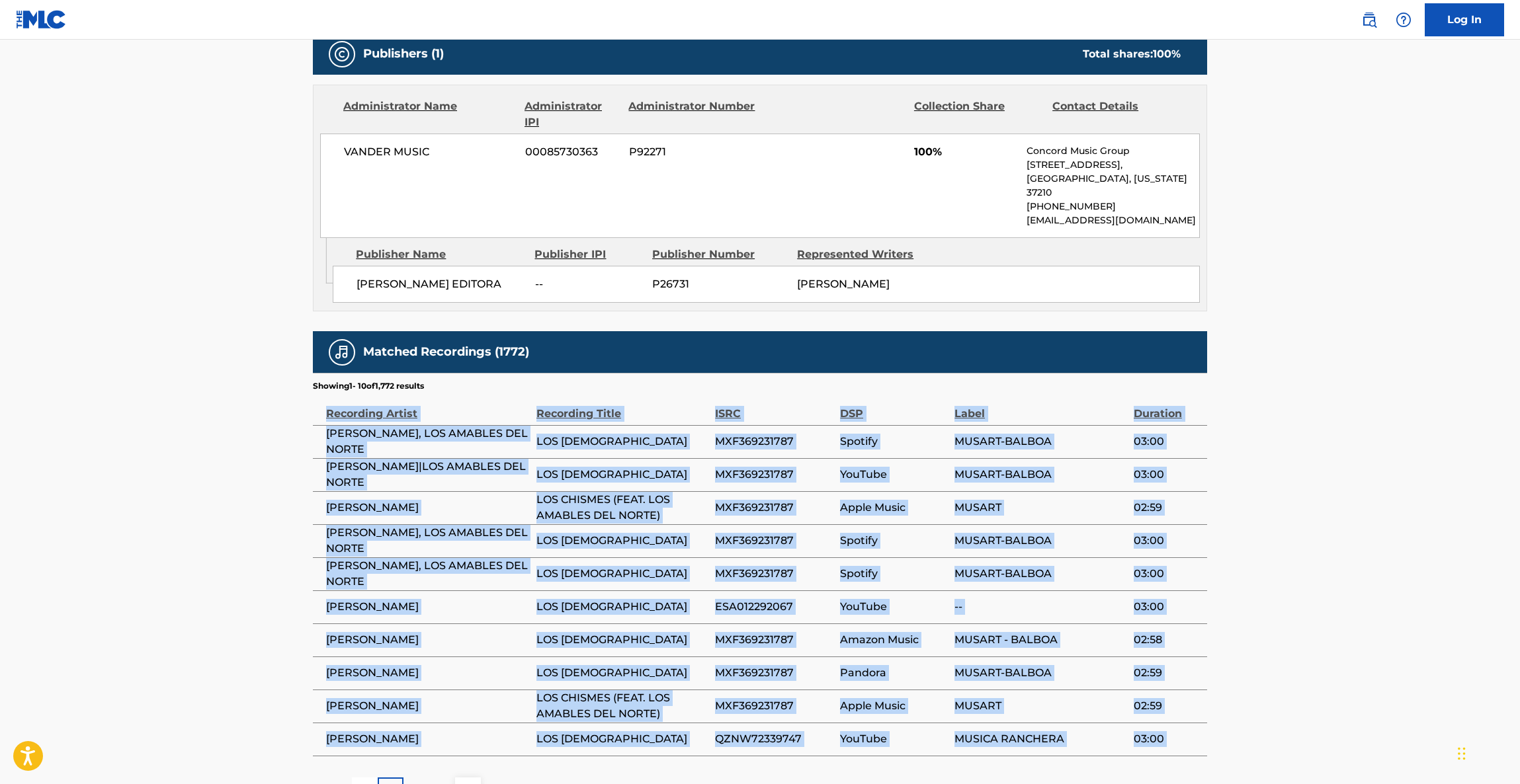
click at [1347, 531] on main "< Back to public search results Copy work link LOS CHISMES Work Detail Member W…" at bounding box center [760, 140] width 1520 height 1369
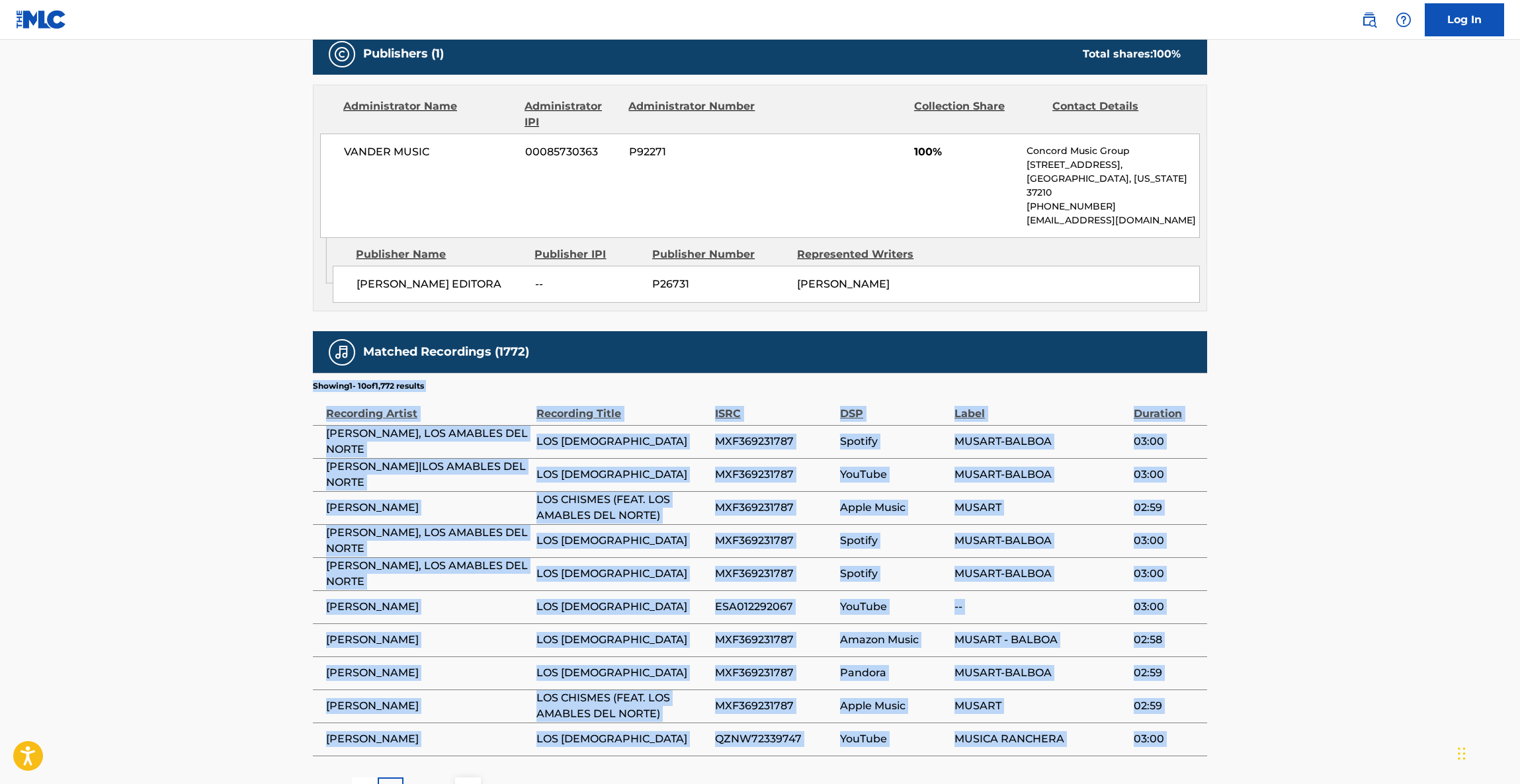
click at [1347, 531] on main "< Back to public search results Copy work link LOS CHISMES Work Detail Member W…" at bounding box center [760, 140] width 1520 height 1369
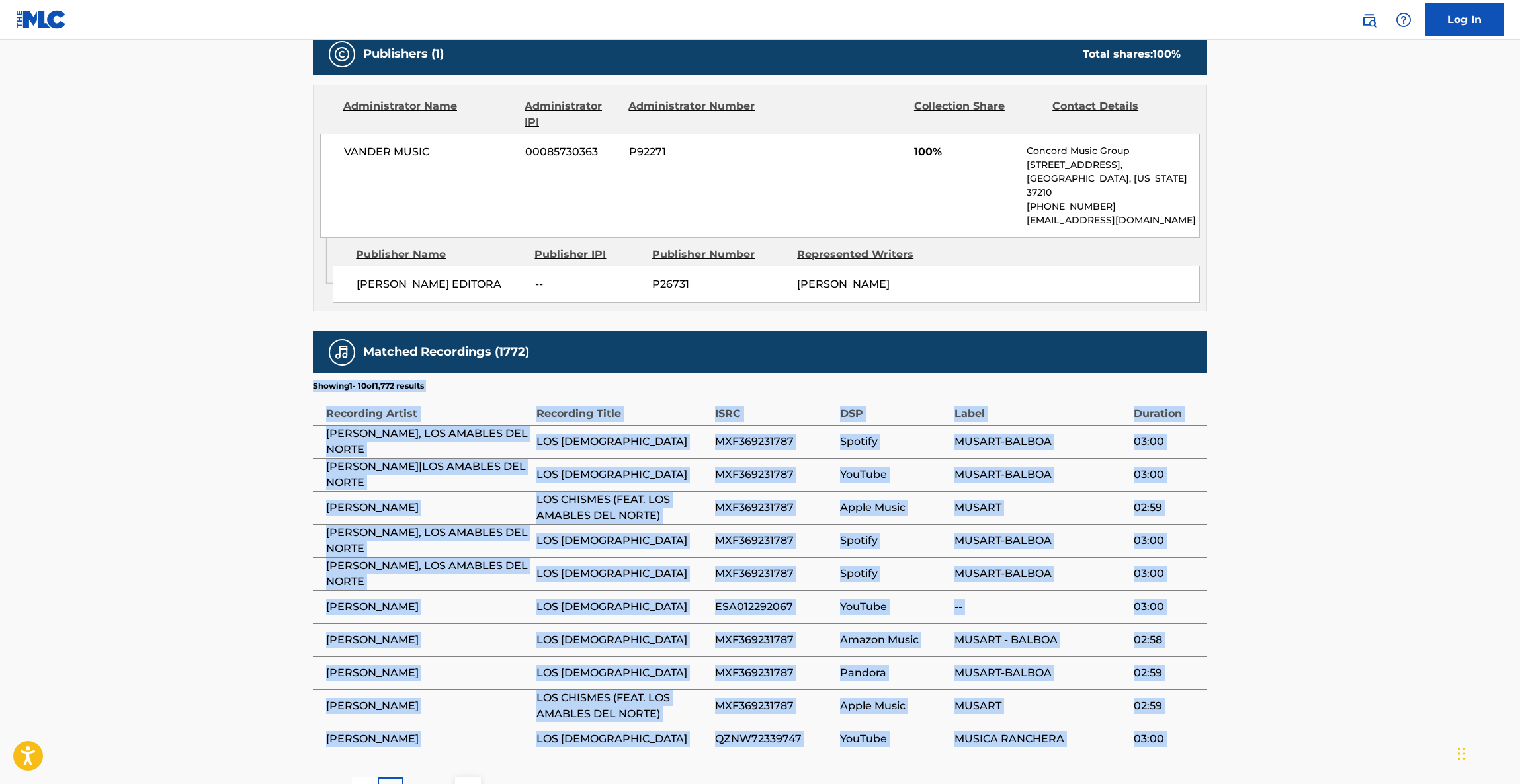
click at [1347, 531] on main "< Back to public search results Copy work link LOS CHISMES Work Detail Member W…" at bounding box center [760, 140] width 1520 height 1369
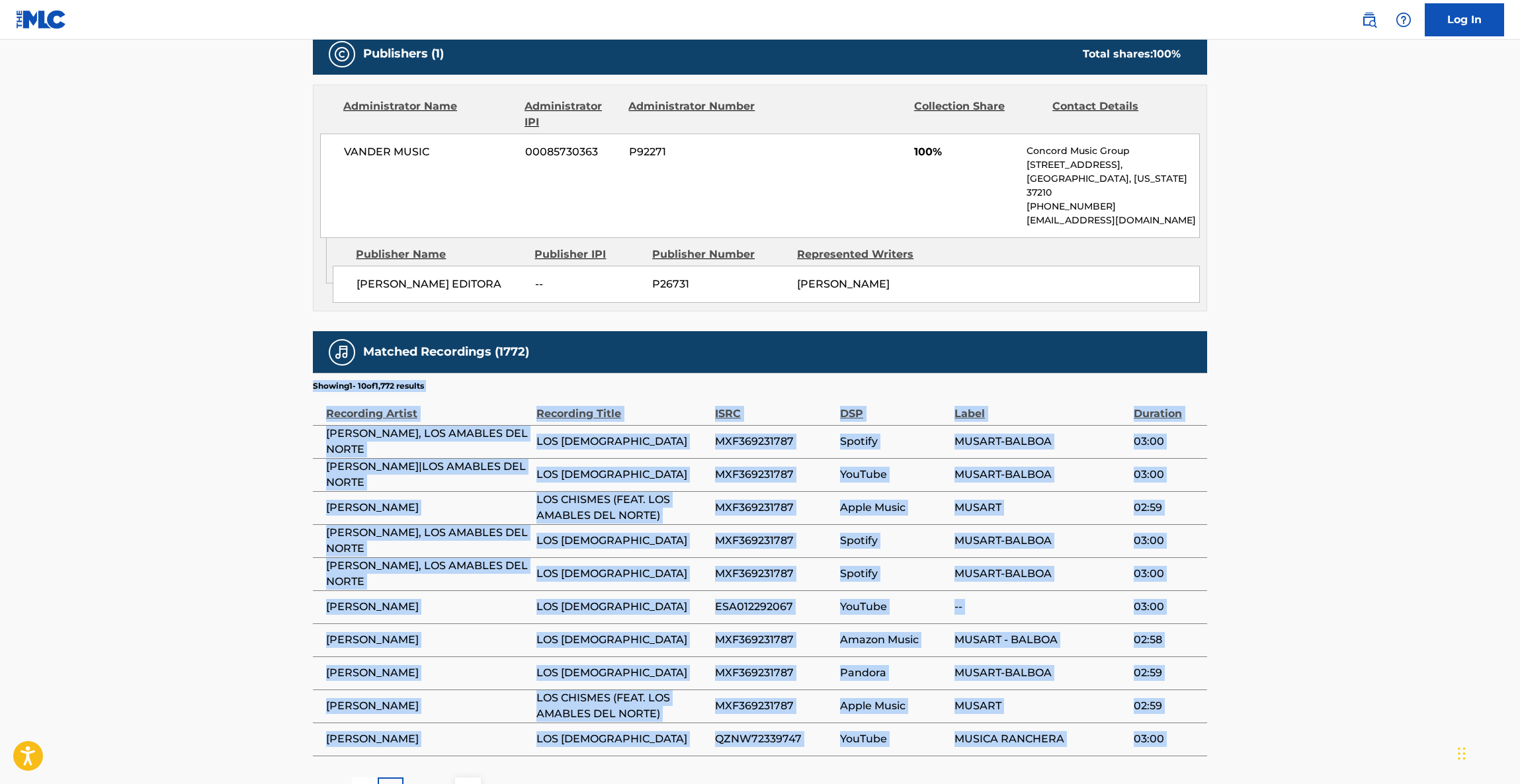
click at [1347, 531] on main "< Back to public search results Copy work link LOS CHISMES Work Detail Member W…" at bounding box center [760, 140] width 1520 height 1369
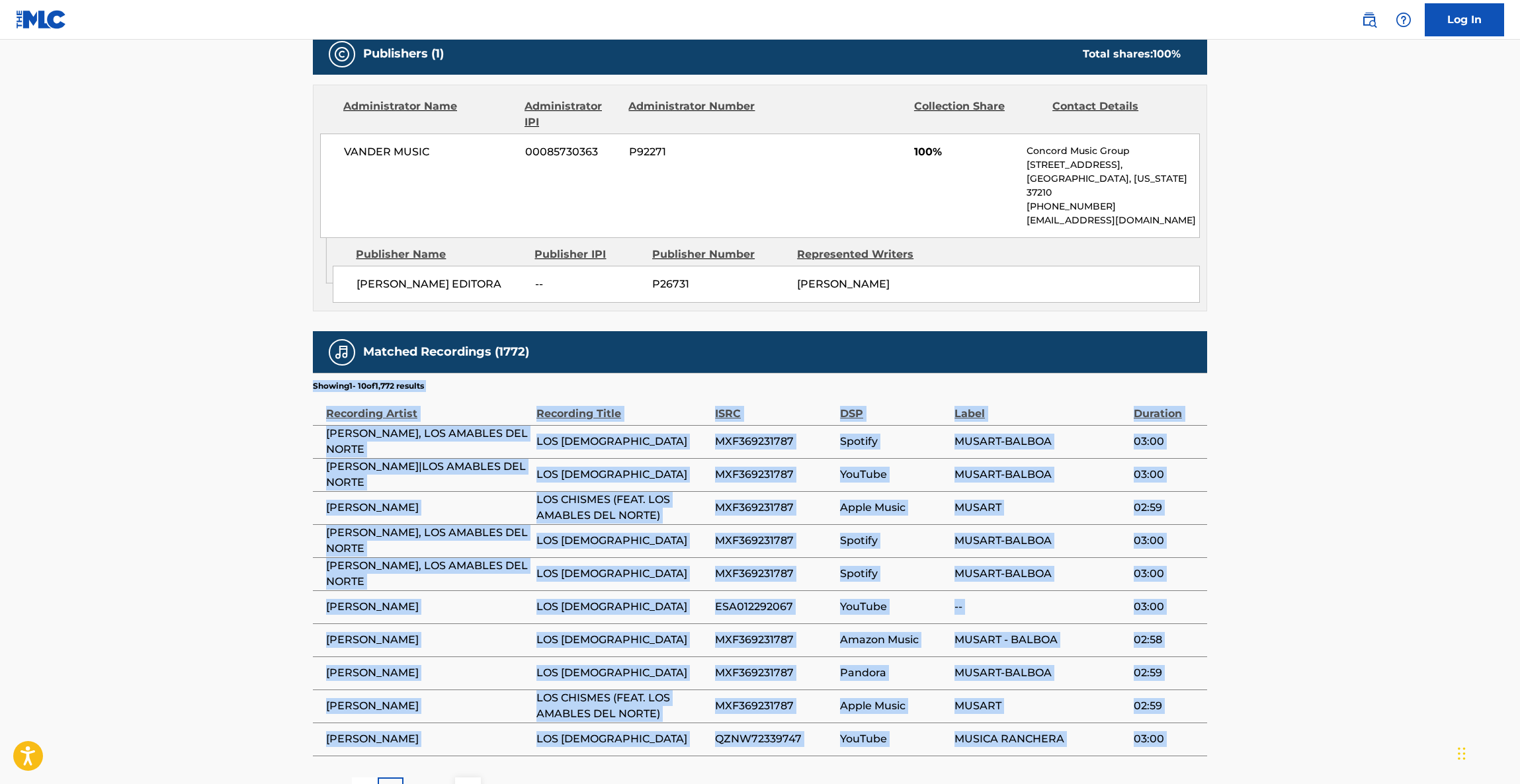
click at [1347, 531] on main "< Back to public search results Copy work link LOS CHISMES Work Detail Member W…" at bounding box center [760, 140] width 1520 height 1369
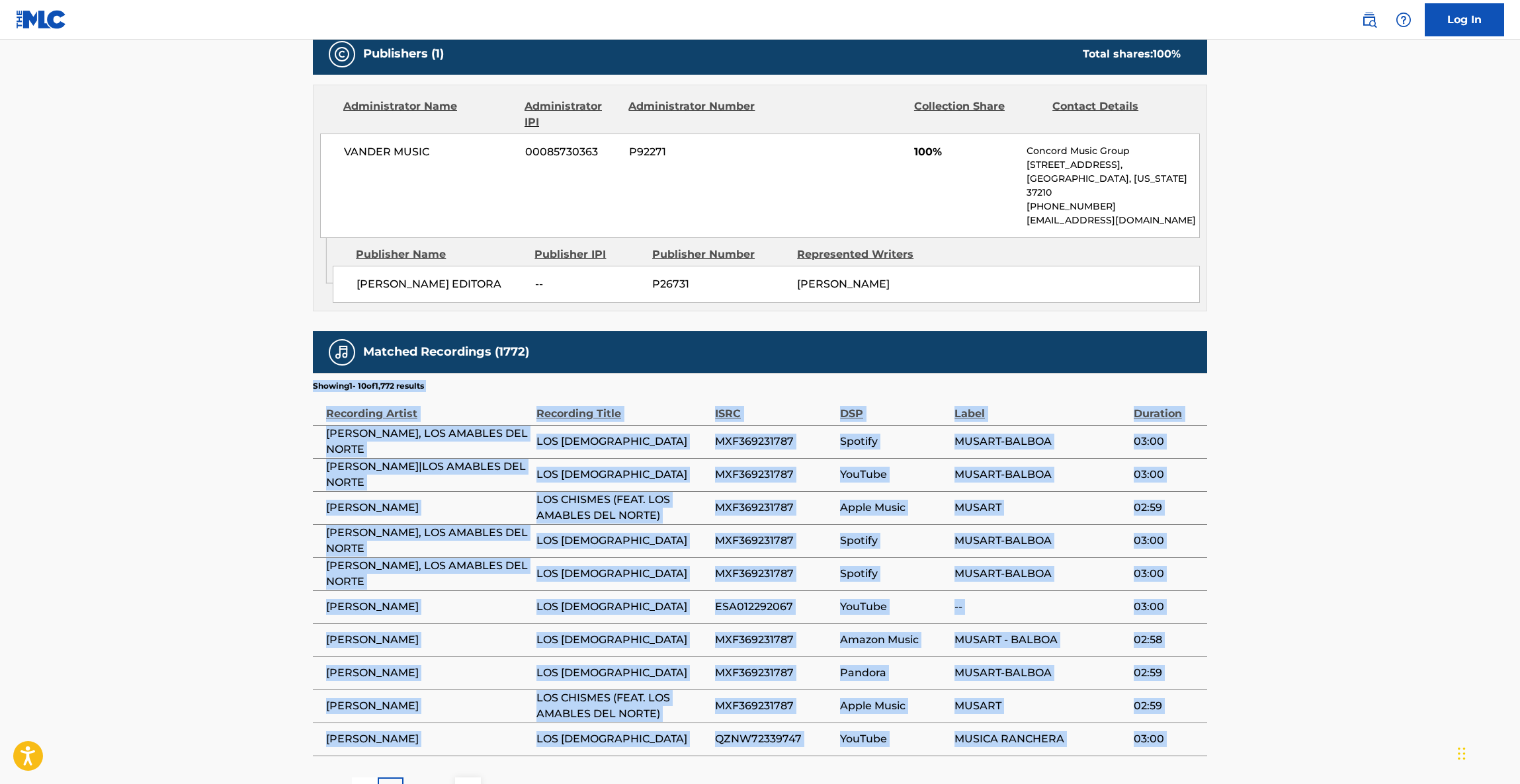
click at [1347, 531] on main "< Back to public search results Copy work link LOS CHISMES Work Detail Member W…" at bounding box center [760, 140] width 1520 height 1369
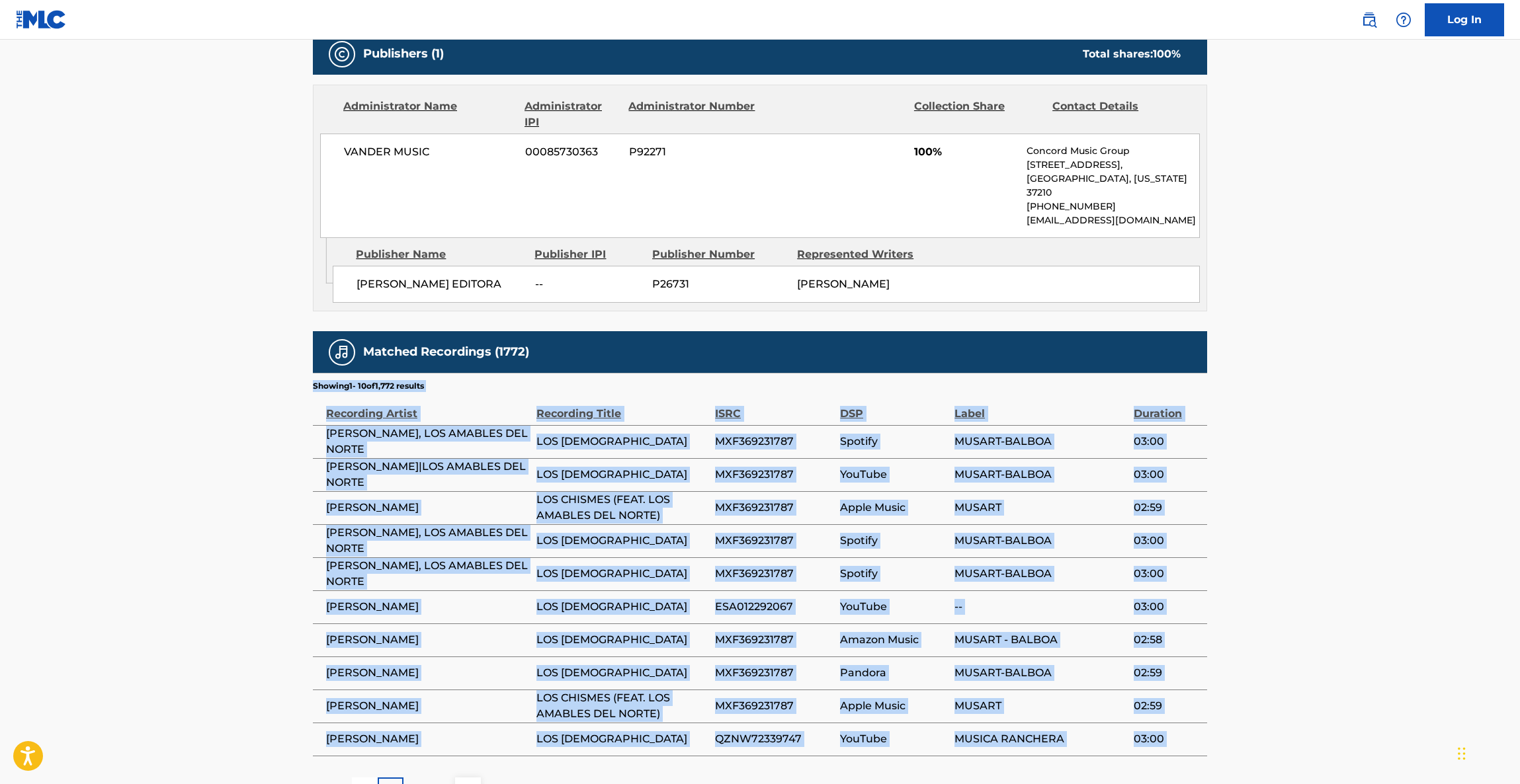
click at [1347, 531] on main "< Back to public search results Copy work link LOS CHISMES Work Detail Member W…" at bounding box center [760, 140] width 1520 height 1369
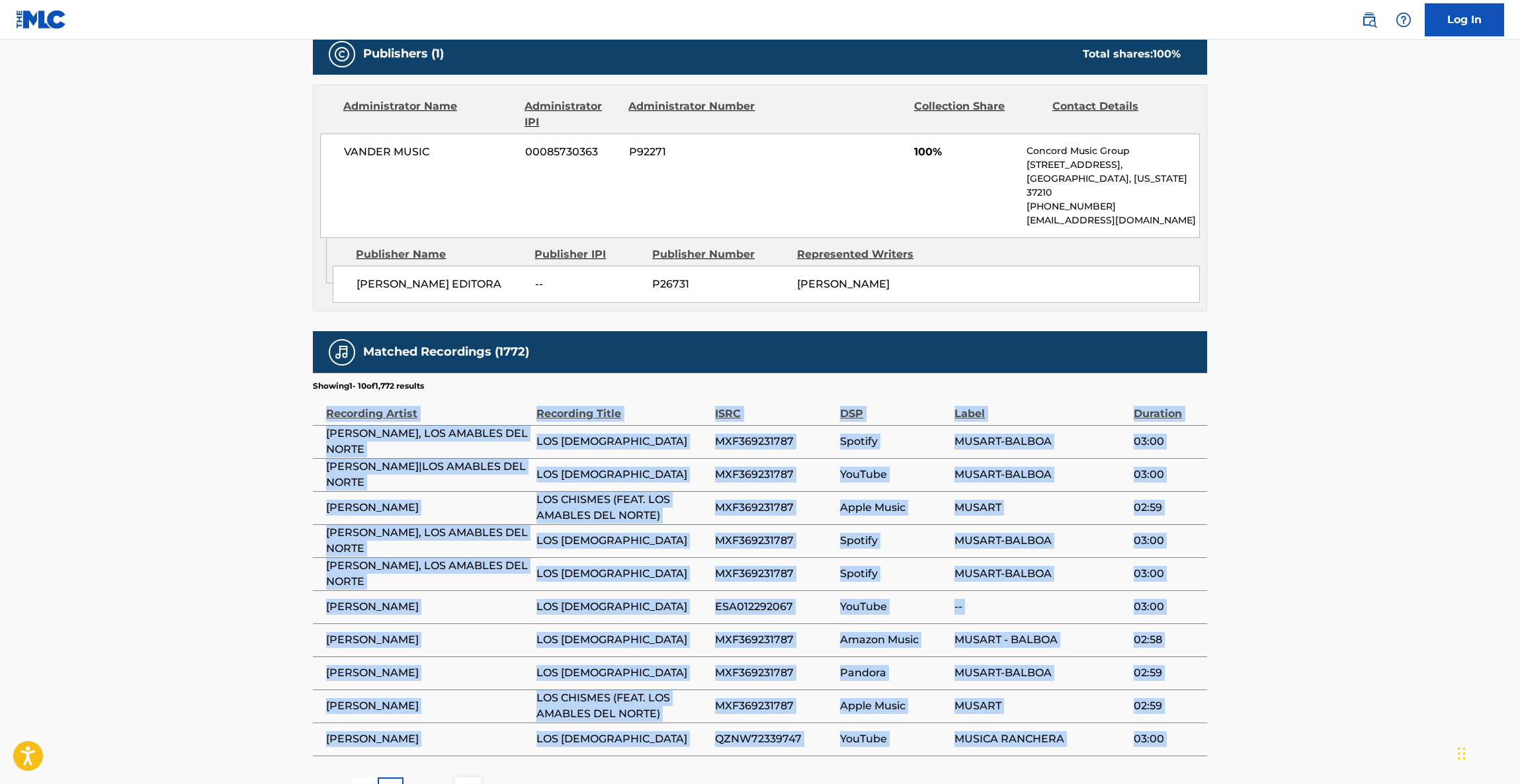
click at [1347, 531] on main "< Back to public search results Copy work link LOS CHISMES Work Detail Member W…" at bounding box center [760, 140] width 1520 height 1369
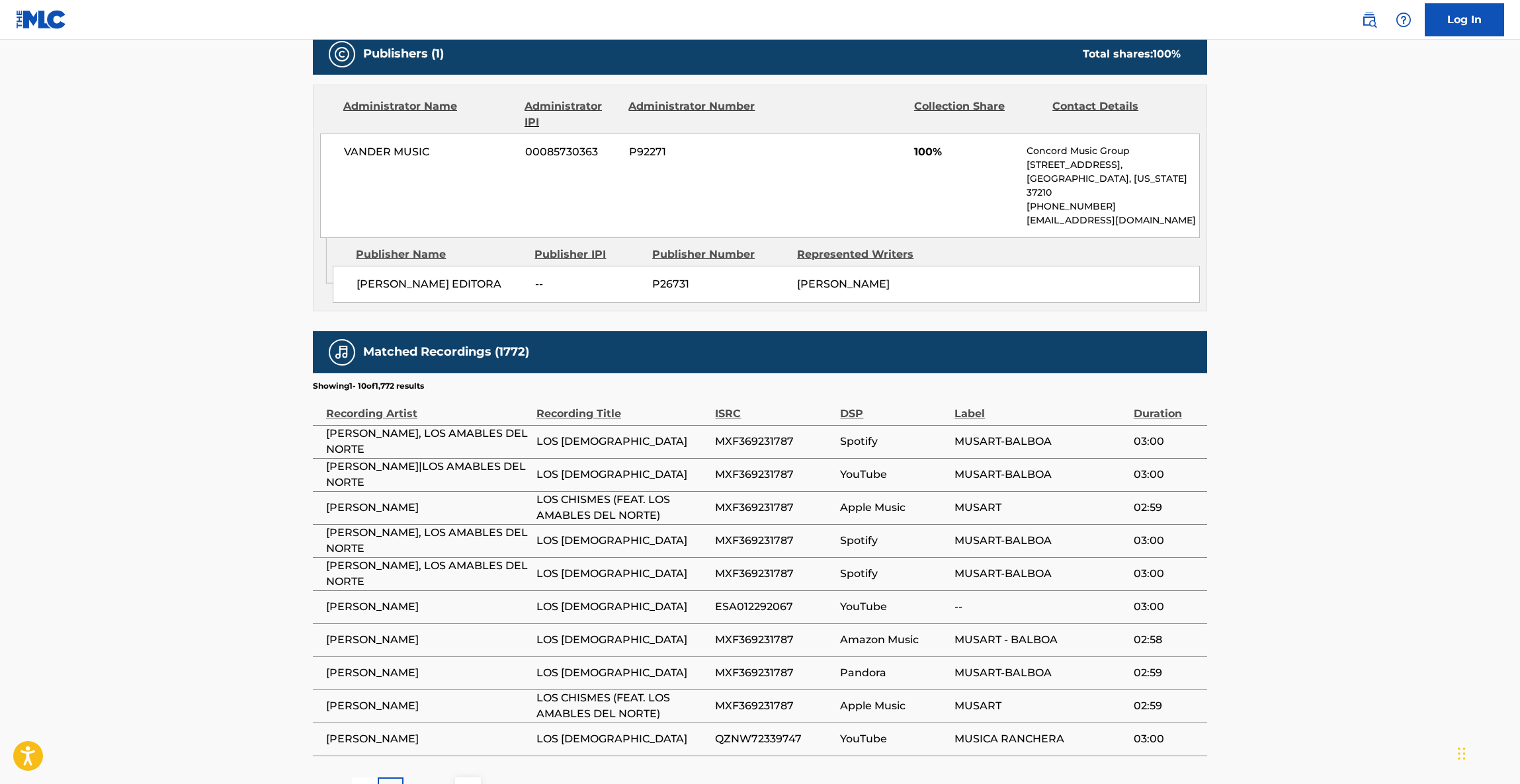
click at [1347, 531] on main "< Back to public search results Copy work link LOS CHISMES Work Detail Member W…" at bounding box center [760, 140] width 1520 height 1369
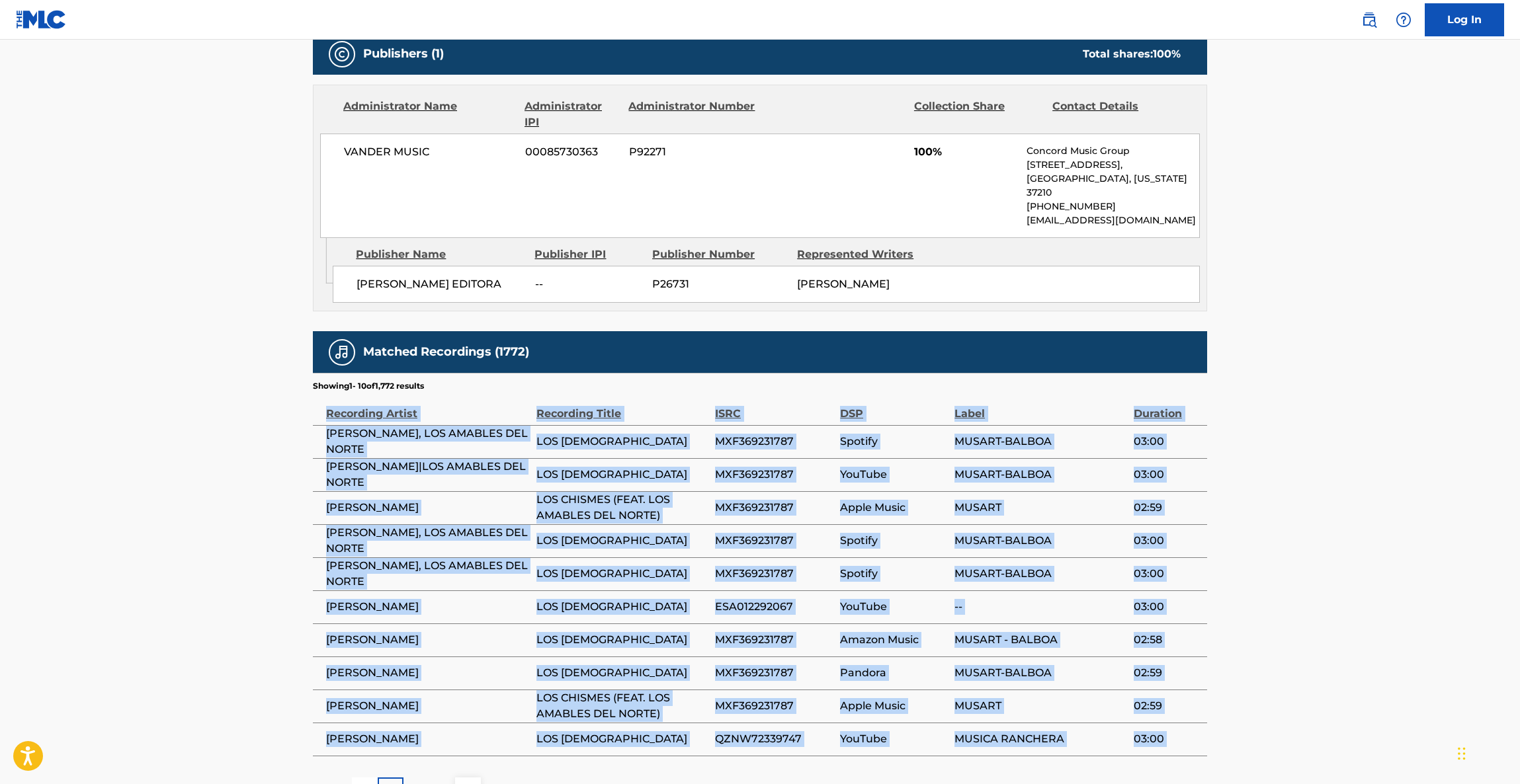
click at [1347, 531] on main "< Back to public search results Copy work link LOS CHISMES Work Detail Member W…" at bounding box center [760, 140] width 1520 height 1369
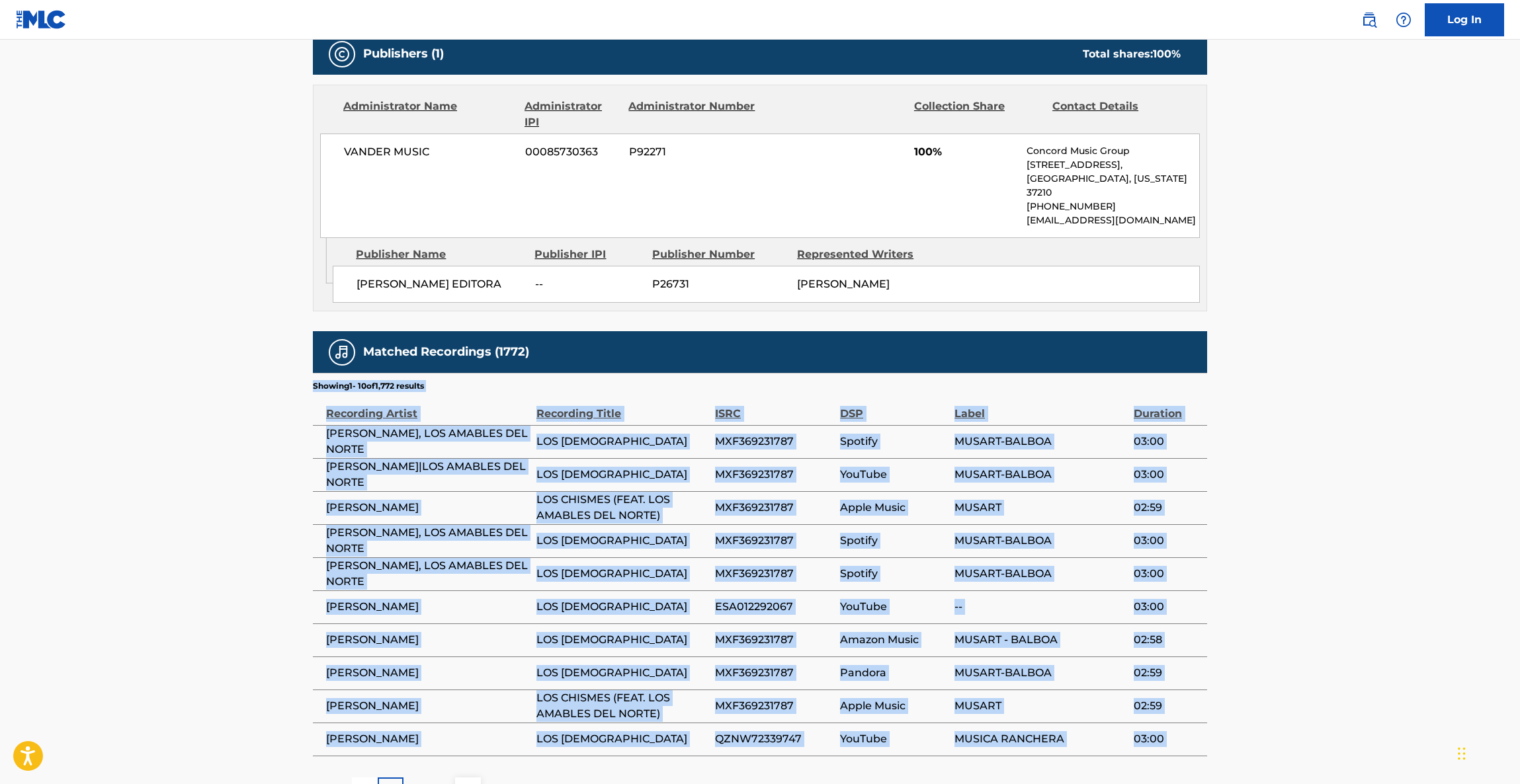
click at [1347, 531] on main "< Back to public search results Copy work link LOS CHISMES Work Detail Member W…" at bounding box center [760, 140] width 1520 height 1369
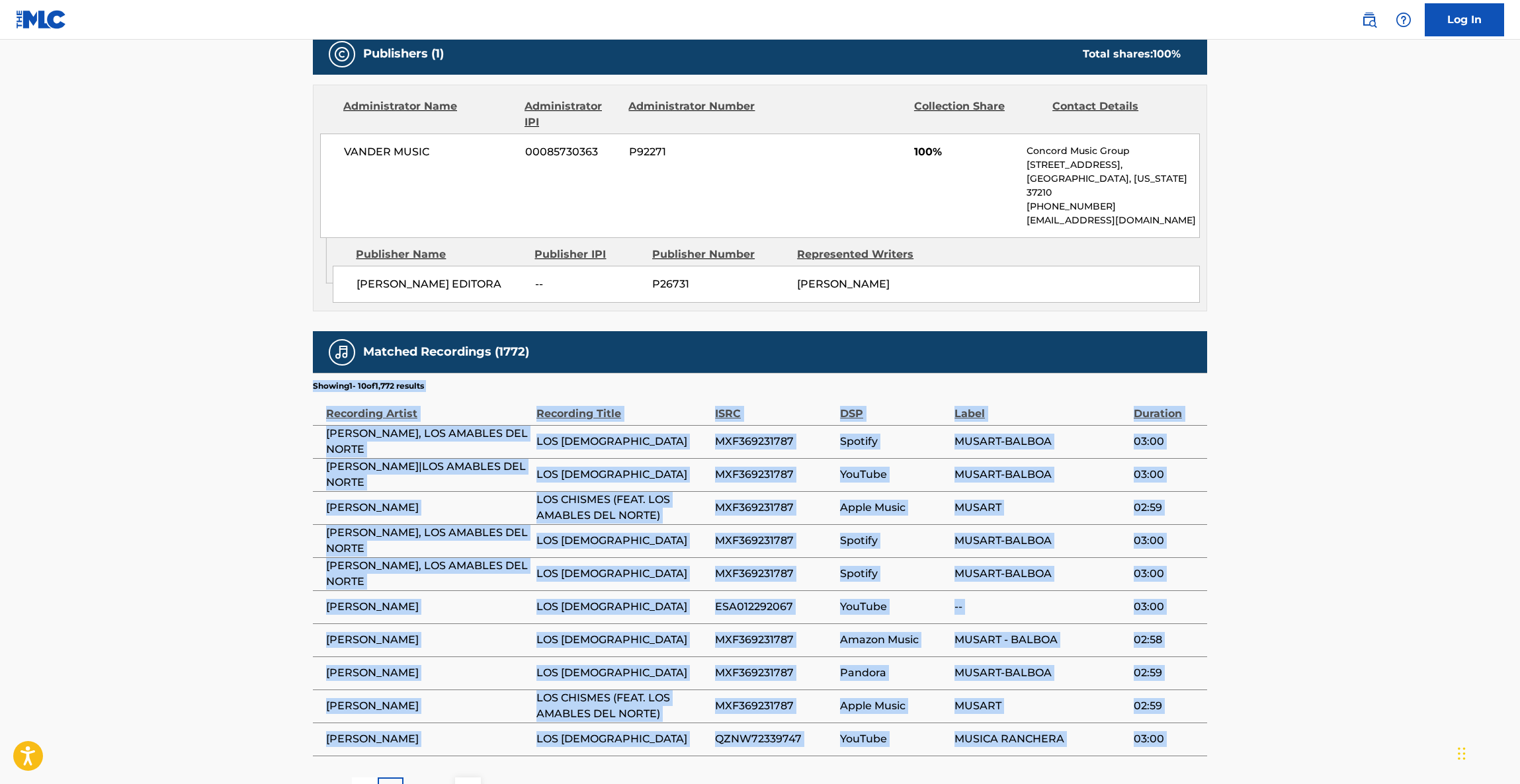
click at [1347, 531] on main "< Back to public search results Copy work link LOS CHISMES Work Detail Member W…" at bounding box center [760, 140] width 1520 height 1369
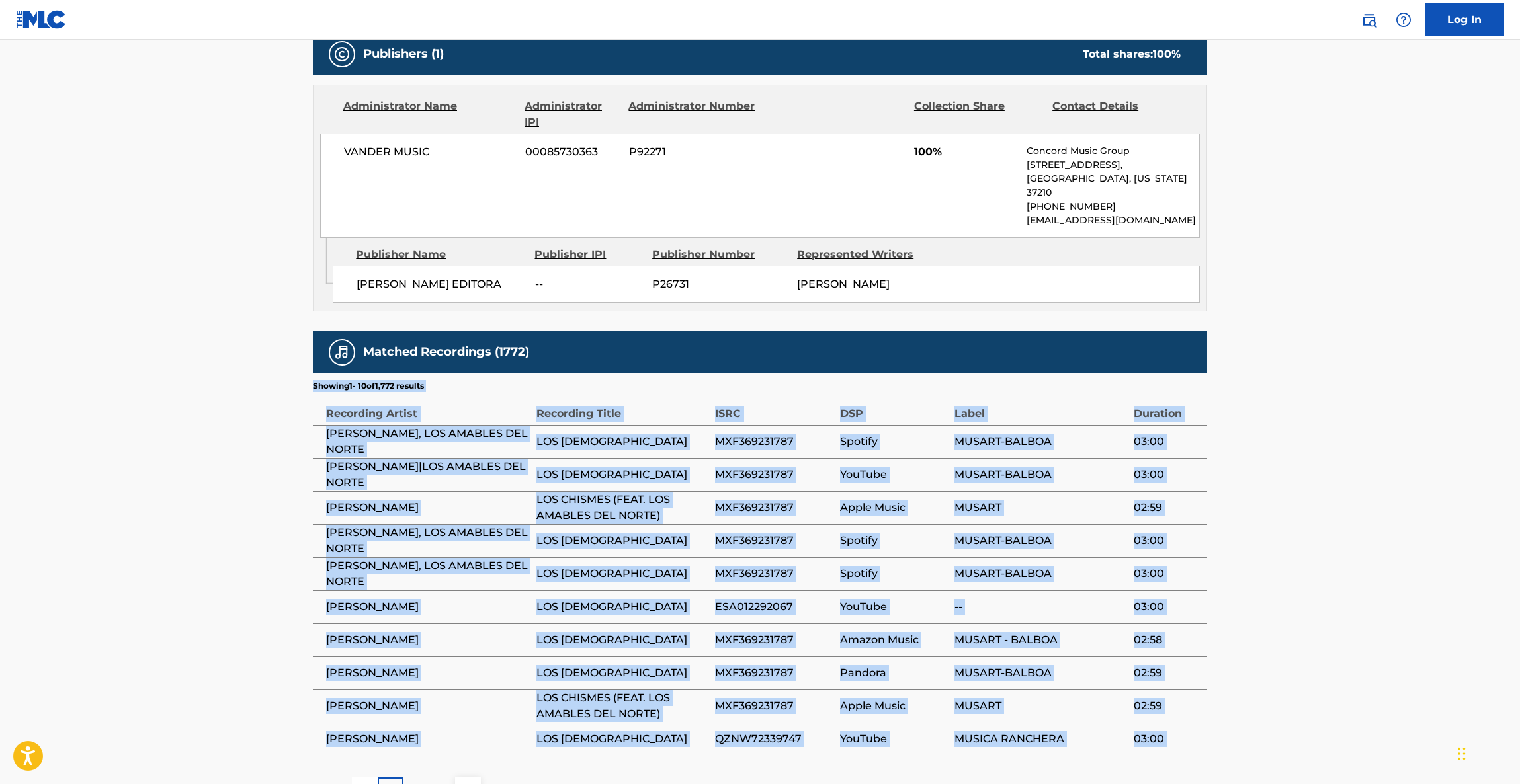
click at [1347, 531] on main "< Back to public search results Copy work link LOS CHISMES Work Detail Member W…" at bounding box center [760, 140] width 1520 height 1369
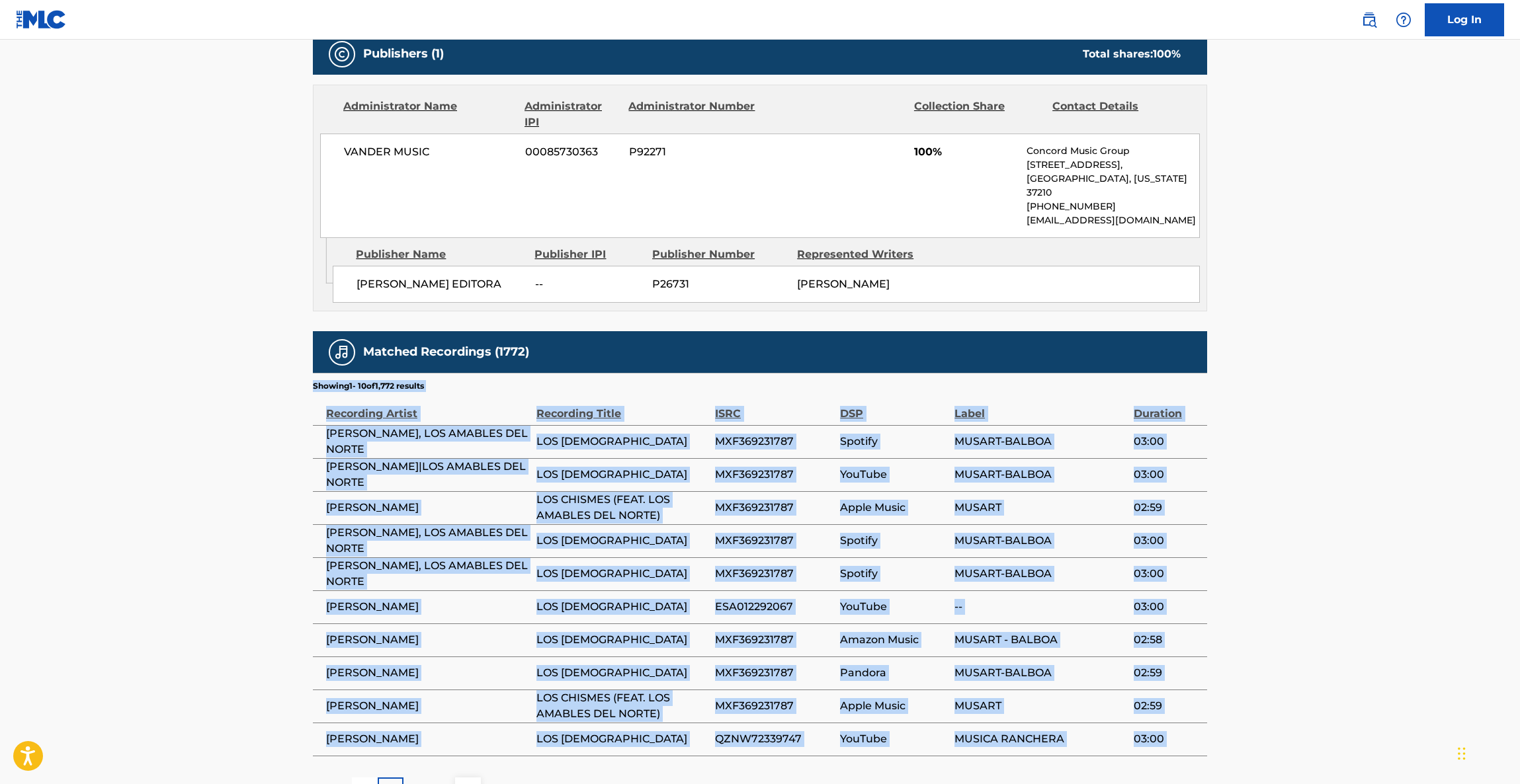
click at [1347, 531] on main "< Back to public search results Copy work link LOS CHISMES Work Detail Member W…" at bounding box center [760, 140] width 1520 height 1369
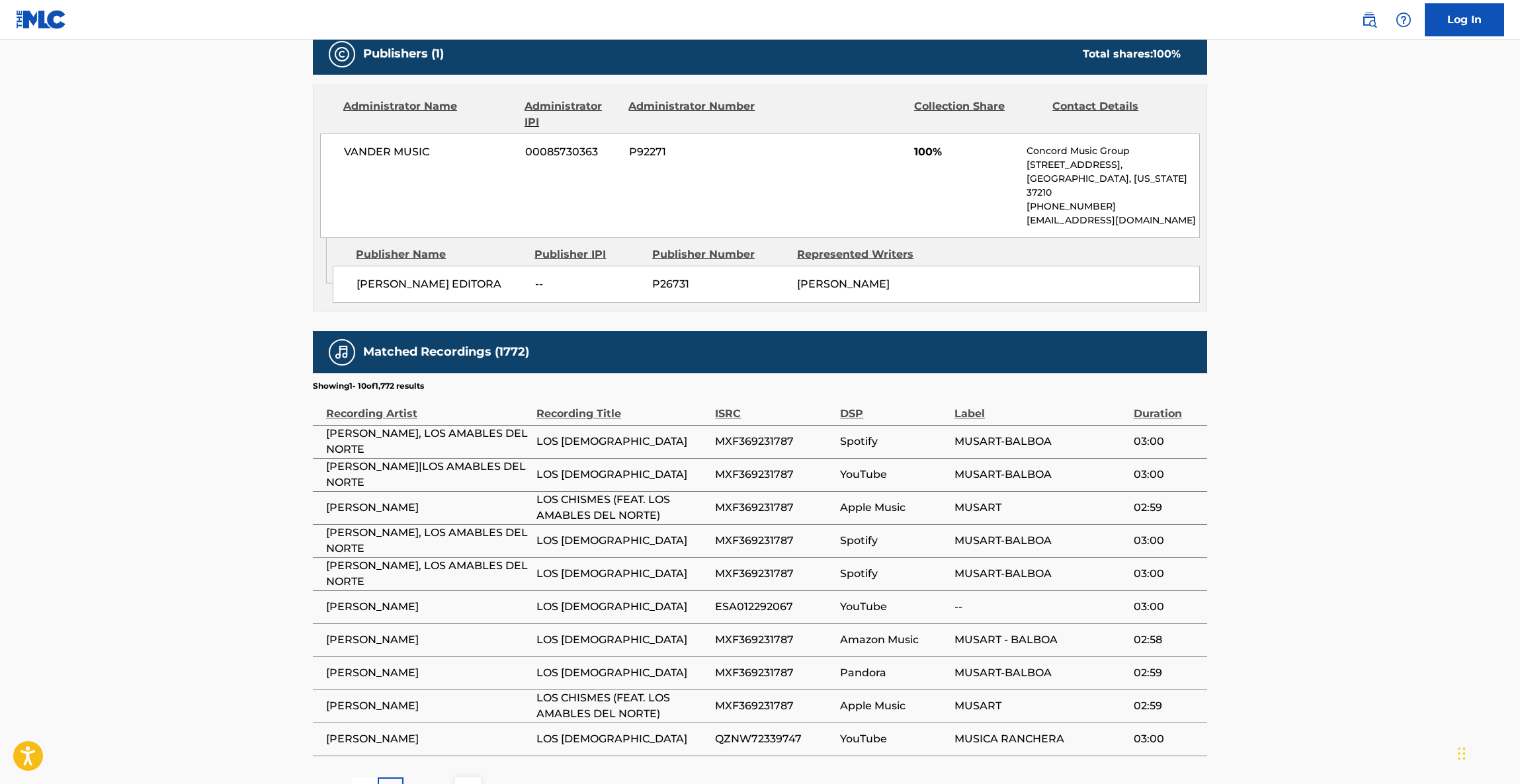
click at [1347, 531] on main "< Back to public search results Copy work link LOS CHISMES Work Detail Member W…" at bounding box center [760, 140] width 1520 height 1369
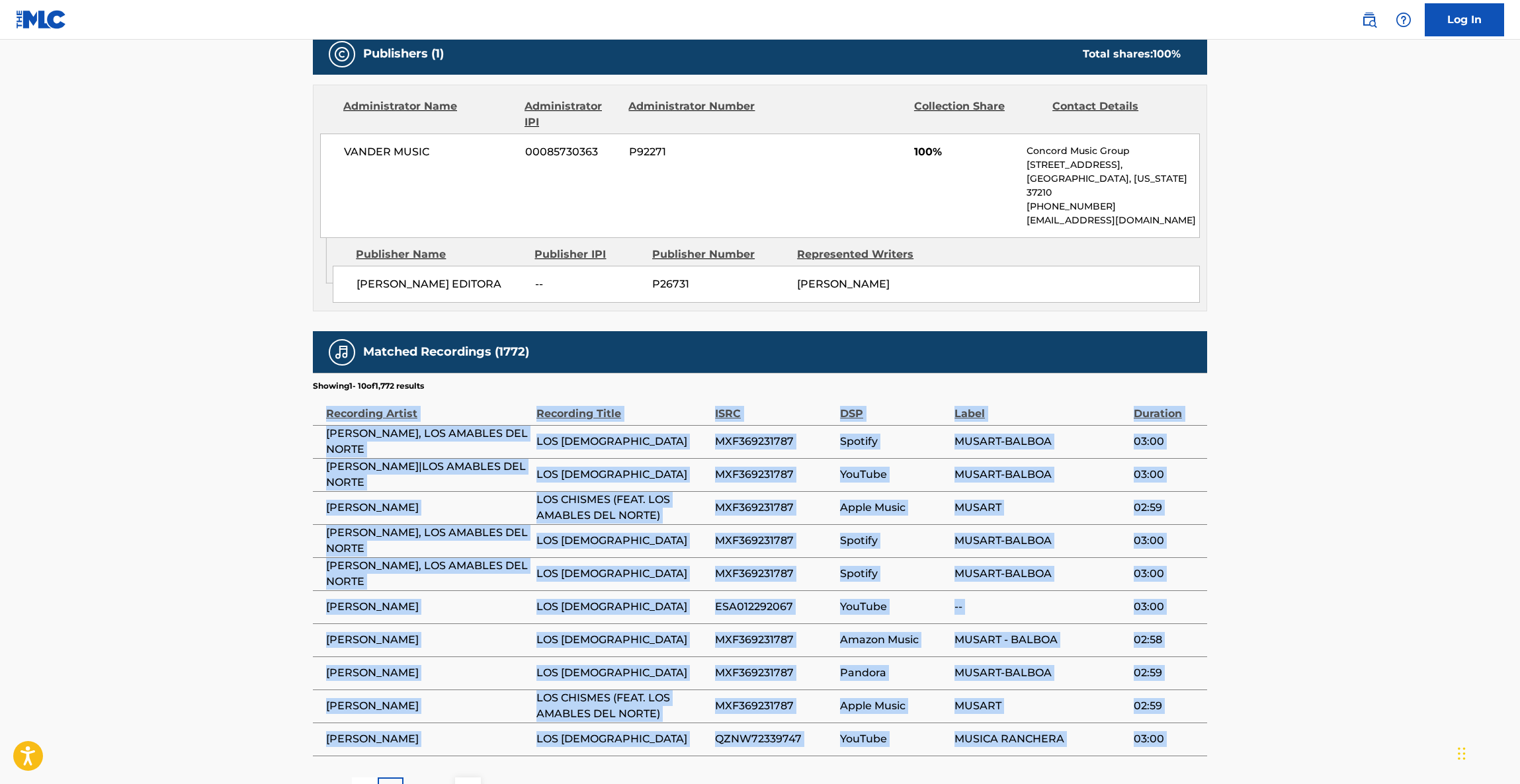
click at [1347, 531] on main "< Back to public search results Copy work link LOS CHISMES Work Detail Member W…" at bounding box center [760, 140] width 1520 height 1369
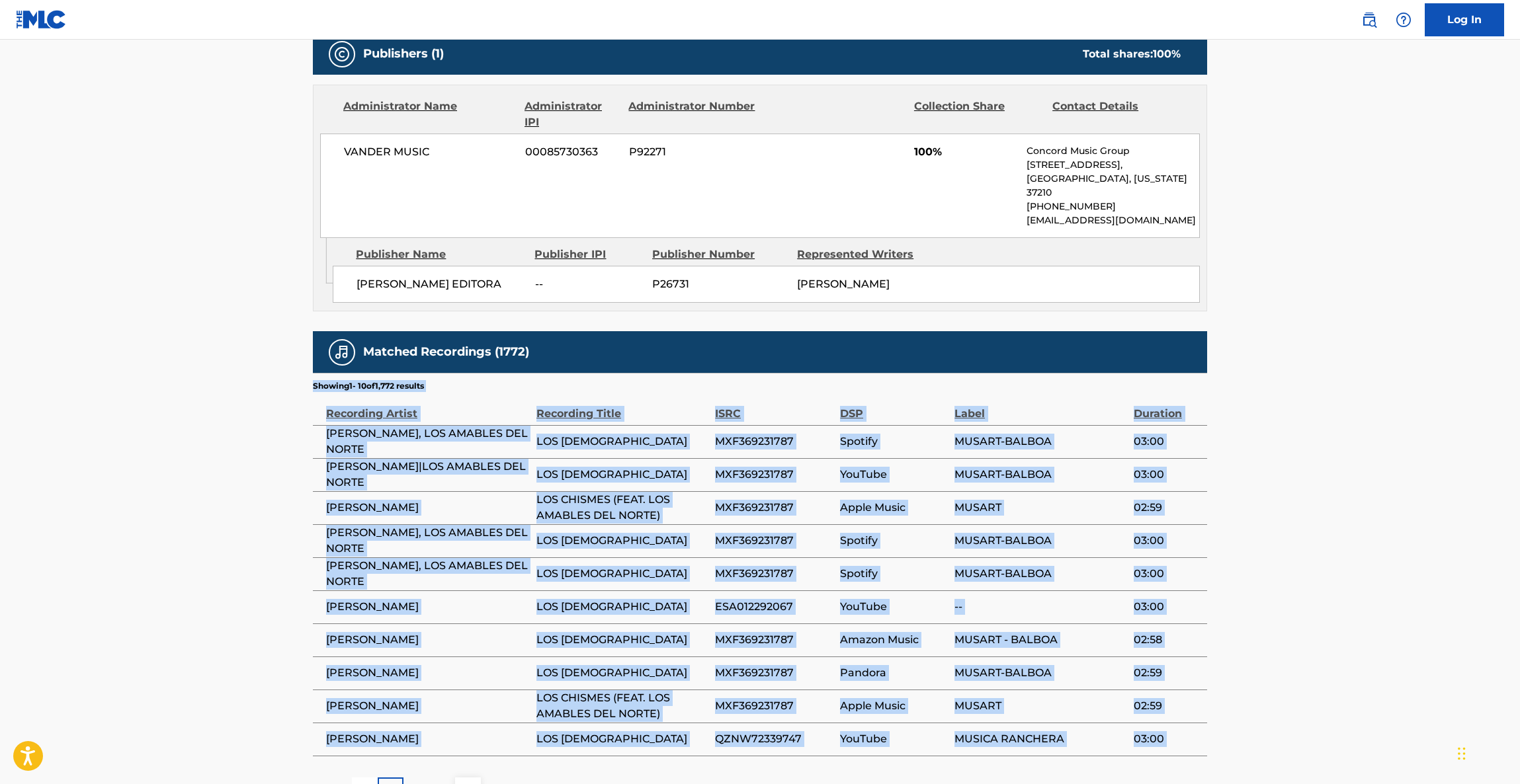
click at [1347, 531] on main "< Back to public search results Copy work link LOS CHISMES Work Detail Member W…" at bounding box center [760, 140] width 1520 height 1369
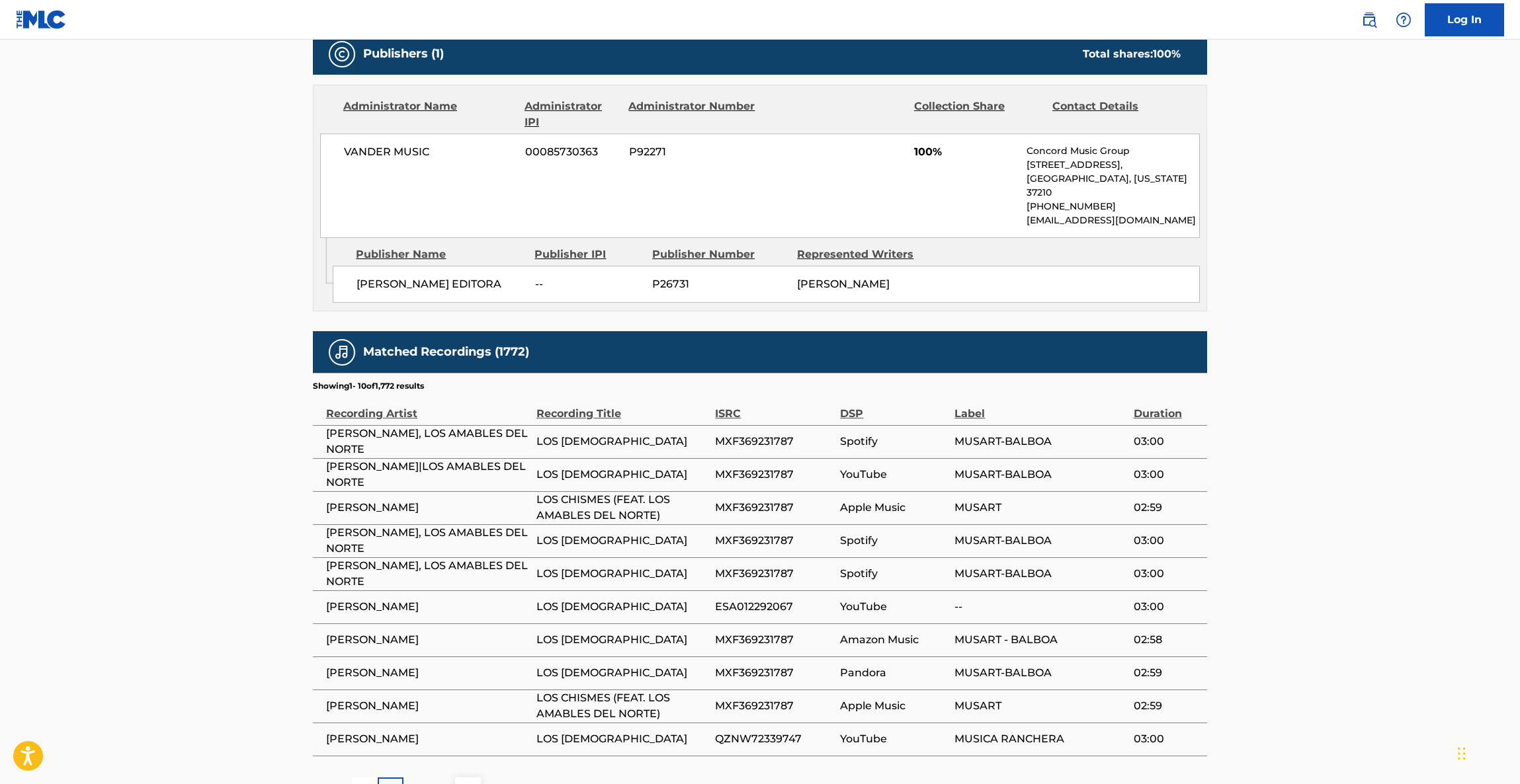
click at [1347, 531] on main "< Back to public search results Copy work link LOS CHISMES Work Detail Member W…" at bounding box center [760, 140] width 1520 height 1369
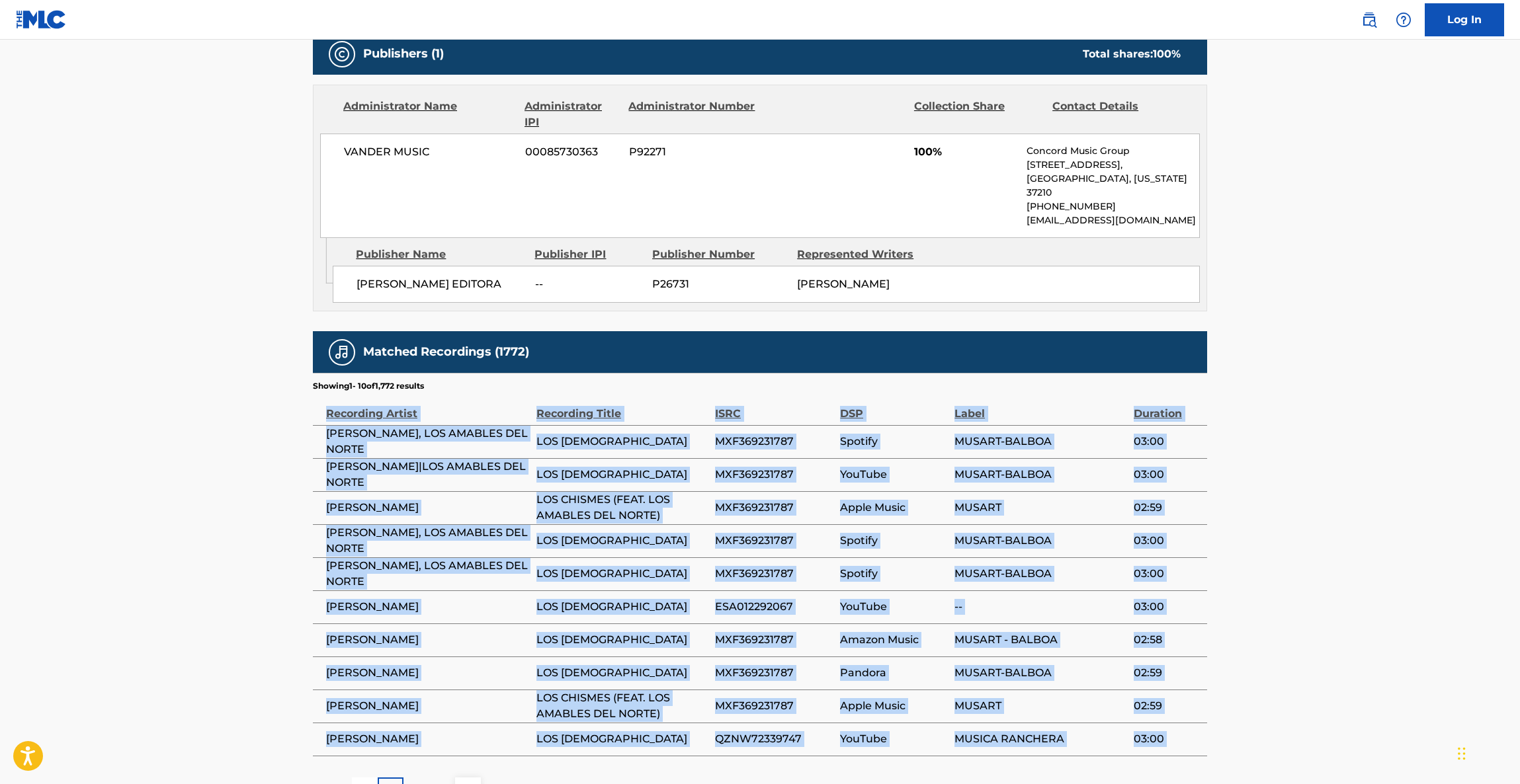
click at [1347, 531] on main "< Back to public search results Copy work link LOS CHISMES Work Detail Member W…" at bounding box center [760, 140] width 1520 height 1369
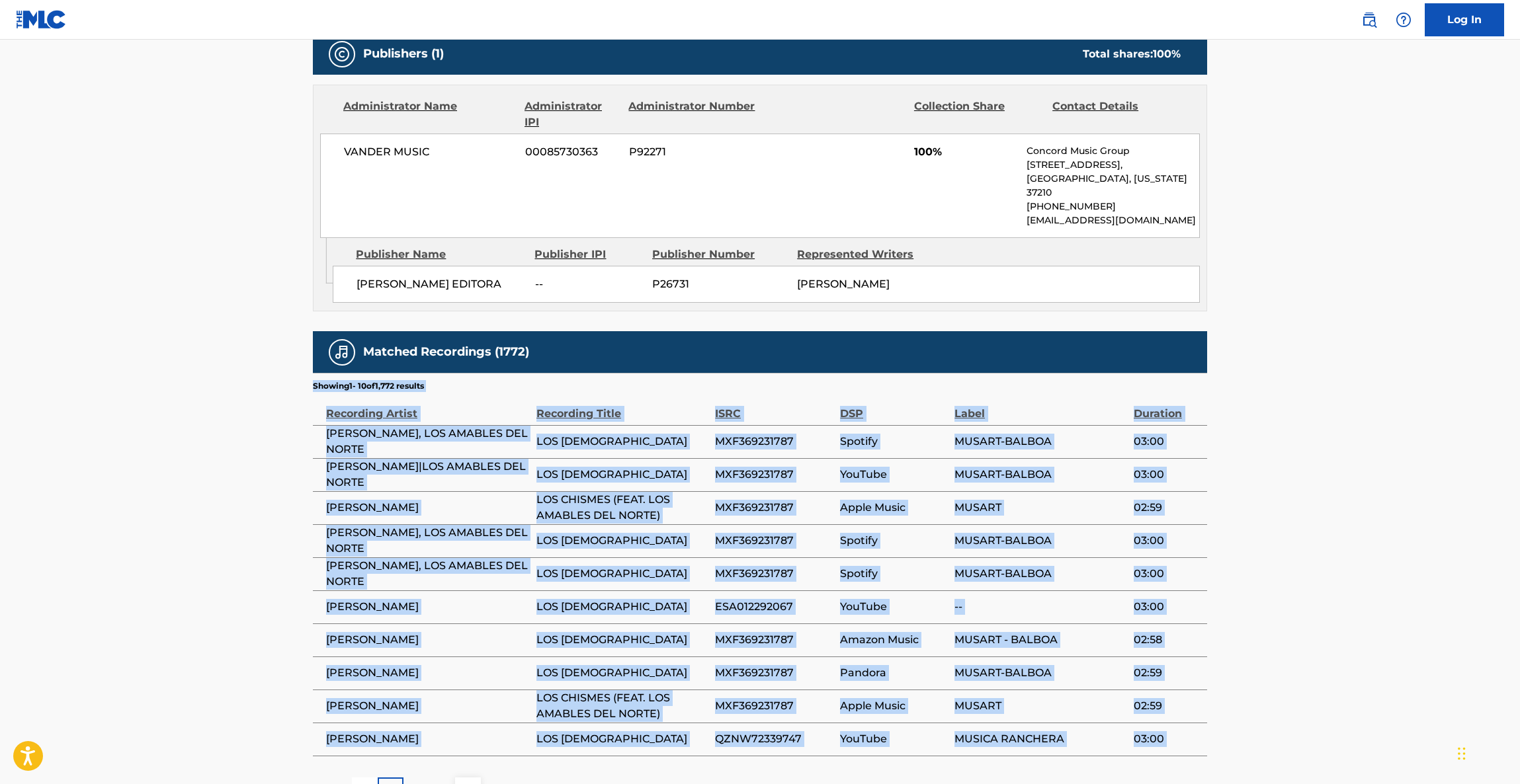
click at [1347, 531] on main "< Back to public search results Copy work link LOS CHISMES Work Detail Member W…" at bounding box center [760, 140] width 1520 height 1369
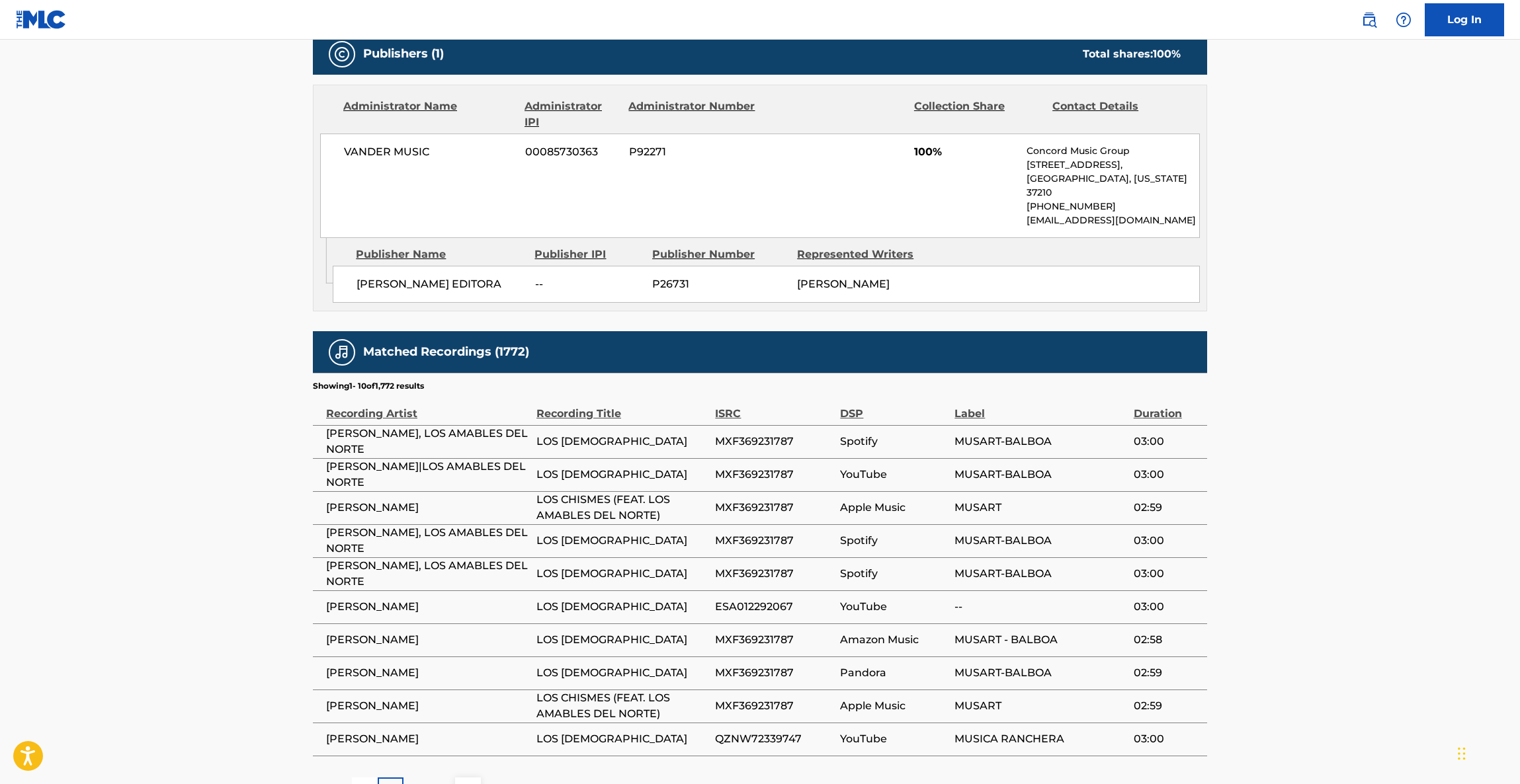
click at [1347, 531] on main "< Back to public search results Copy work link LOS CHISMES Work Detail Member W…" at bounding box center [760, 140] width 1520 height 1369
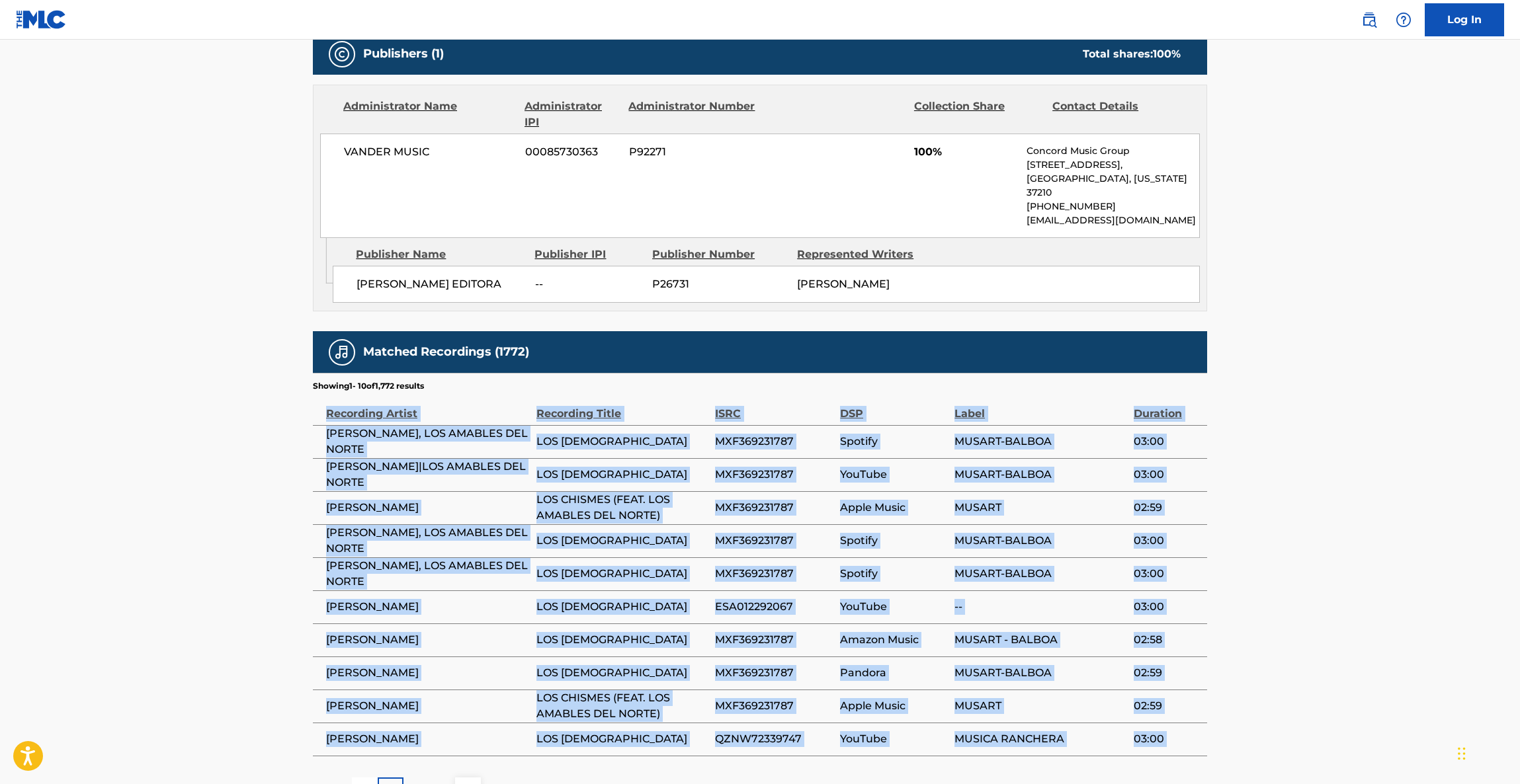
click at [1347, 531] on main "< Back to public search results Copy work link LOS CHISMES Work Detail Member W…" at bounding box center [760, 140] width 1520 height 1369
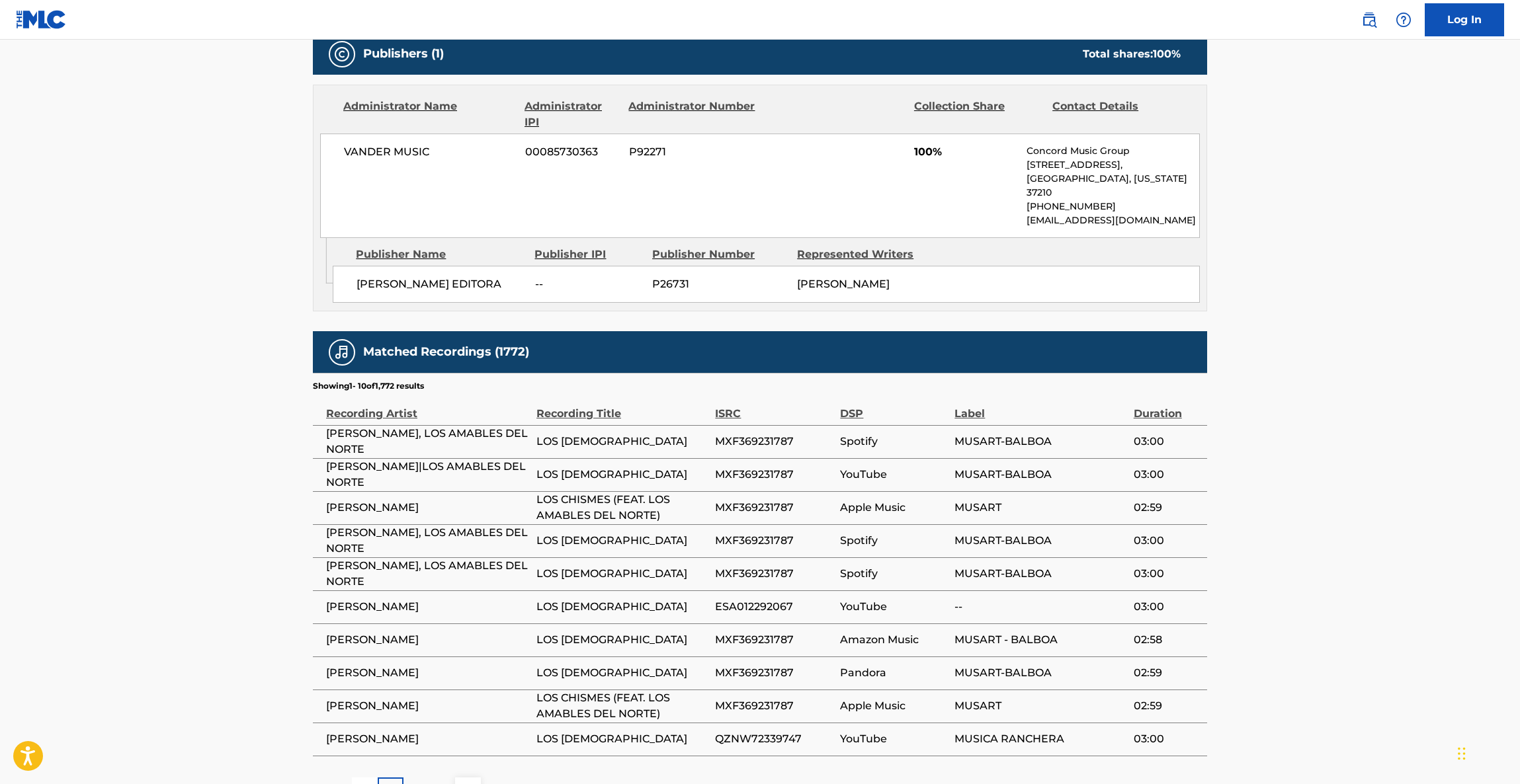
click at [1347, 531] on main "< Back to public search results Copy work link LOS CHISMES Work Detail Member W…" at bounding box center [760, 140] width 1520 height 1369
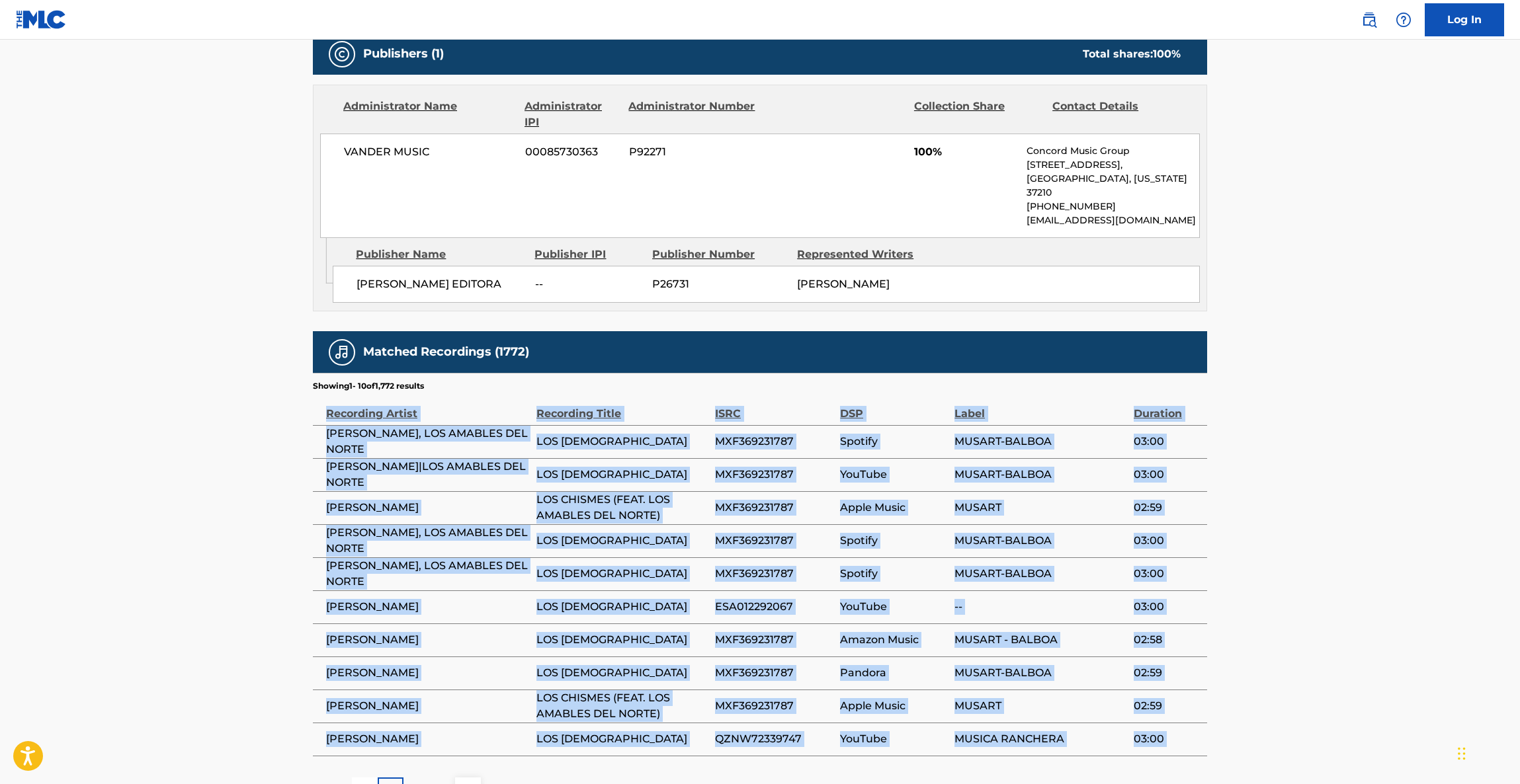
click at [1347, 531] on main "< Back to public search results Copy work link LOS CHISMES Work Detail Member W…" at bounding box center [760, 140] width 1520 height 1369
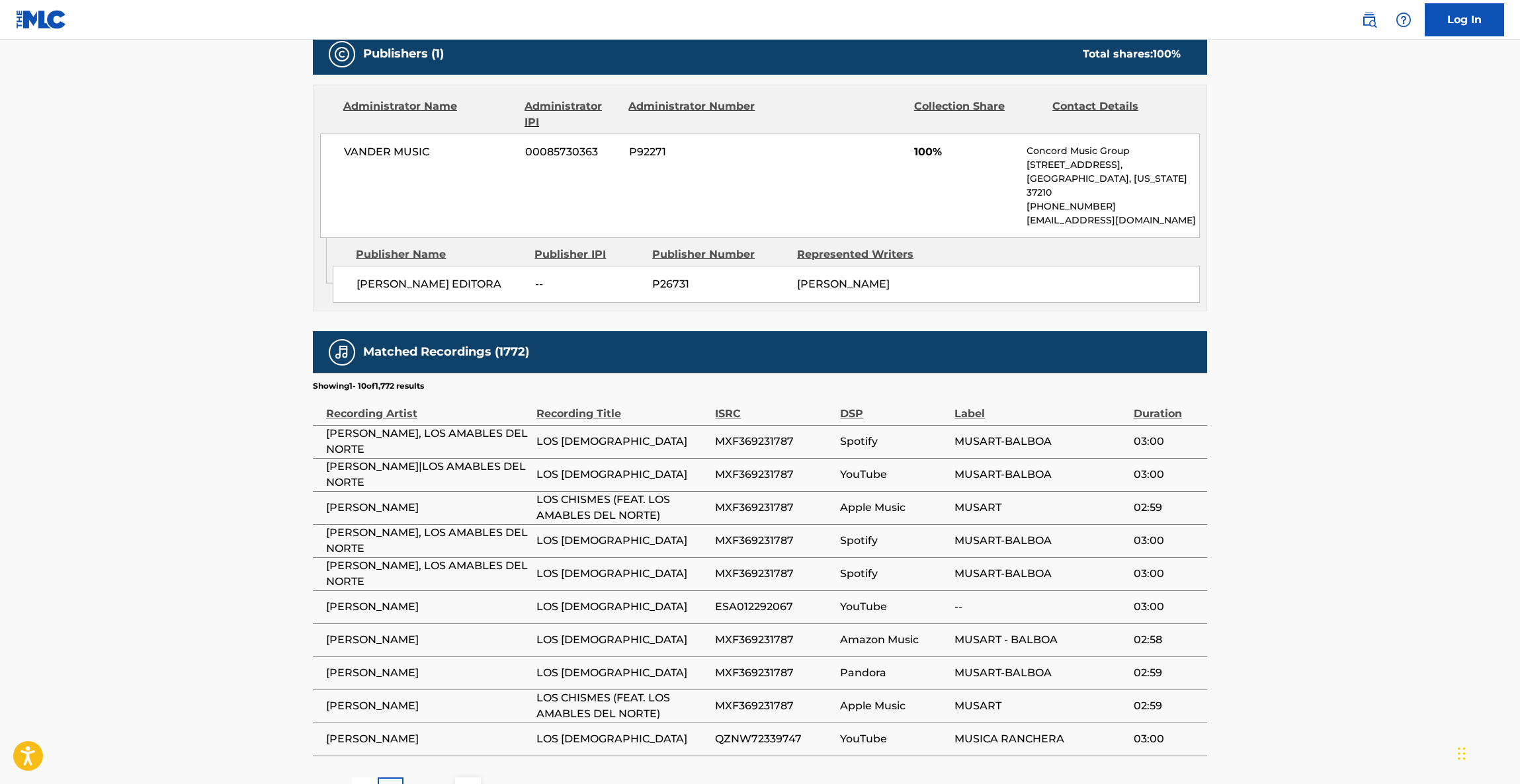
click at [1347, 531] on main "< Back to public search results Copy work link LOS CHISMES Work Detail Member W…" at bounding box center [760, 140] width 1520 height 1369
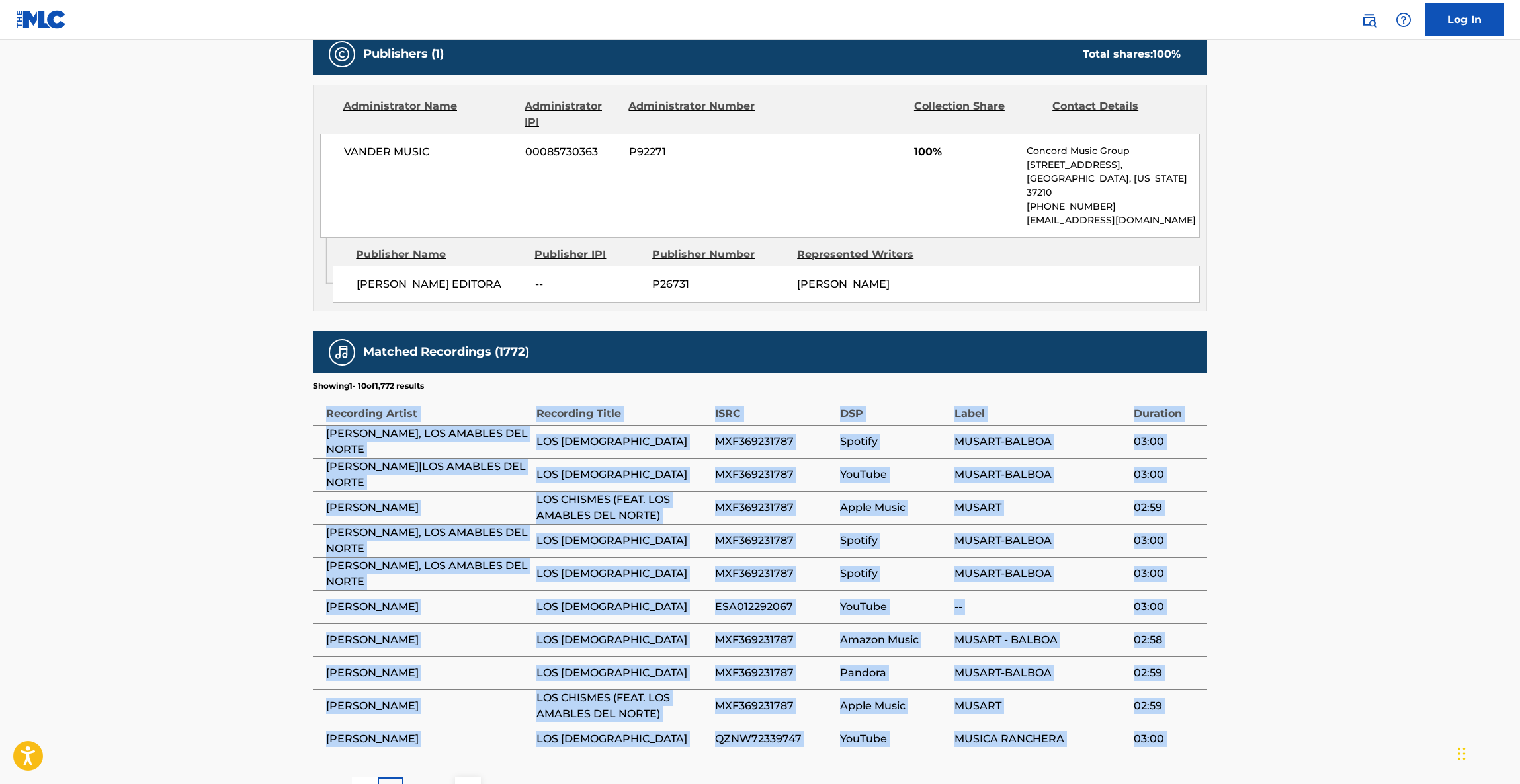
click at [1347, 531] on main "< Back to public search results Copy work link LOS CHISMES Work Detail Member W…" at bounding box center [760, 140] width 1520 height 1369
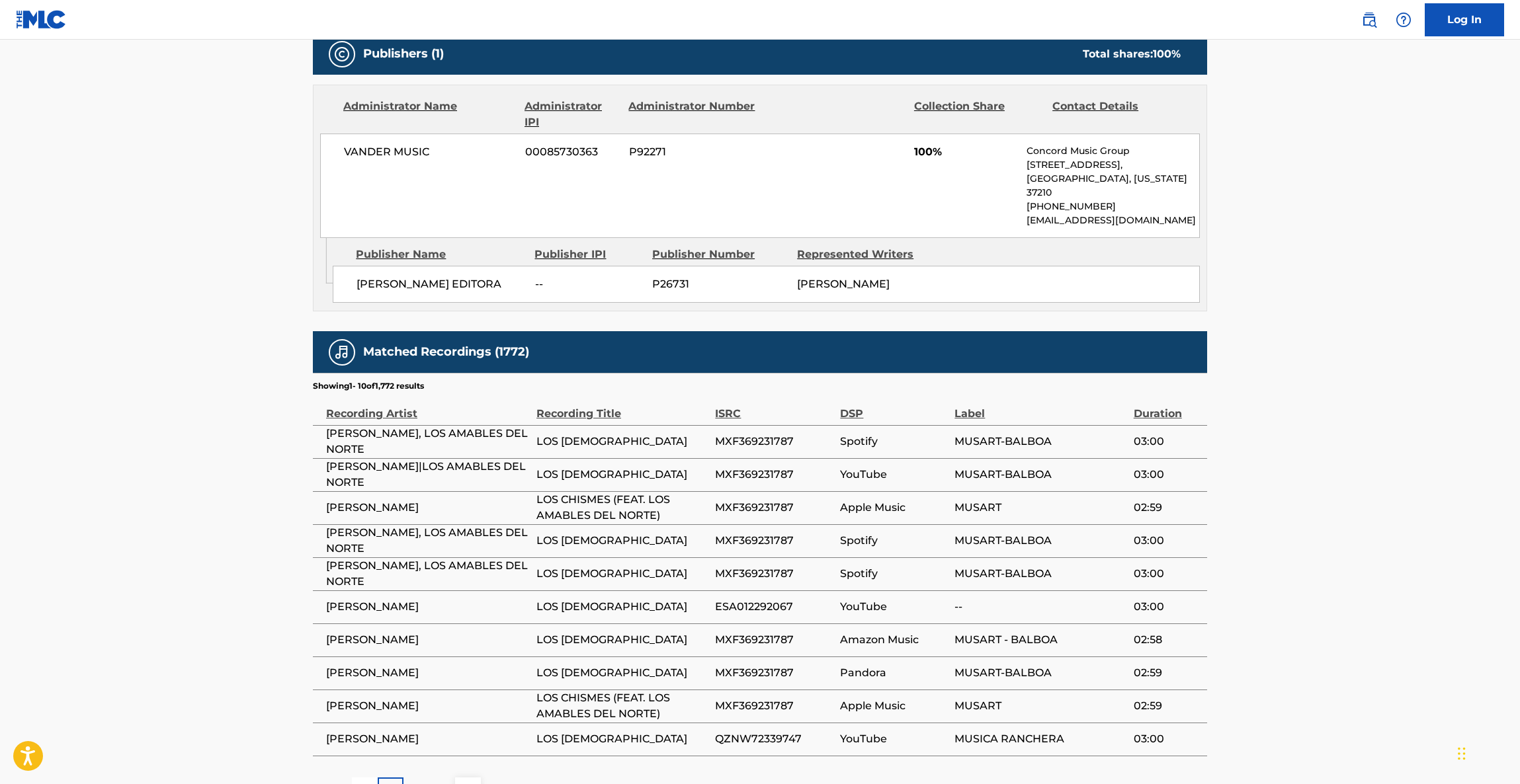
click at [1347, 531] on main "< Back to public search results Copy work link LOS CHISMES Work Detail Member W…" at bounding box center [760, 140] width 1520 height 1369
click at [1347, 529] on main "< Back to public search results Copy work link LOS CHISMES Work Detail Member W…" at bounding box center [760, 140] width 1520 height 1369
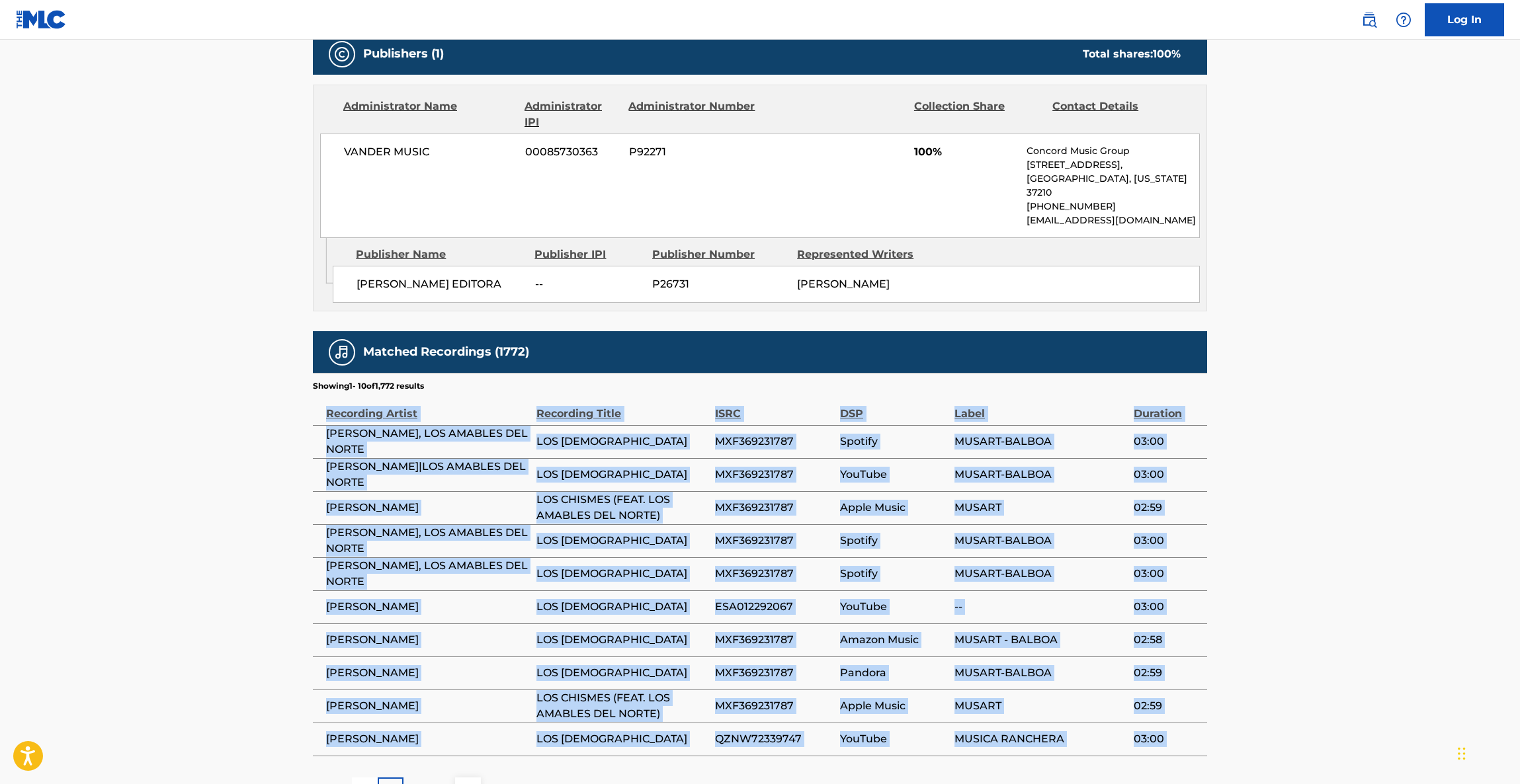
click at [1347, 529] on main "< Back to public search results Copy work link LOS CHISMES Work Detail Member W…" at bounding box center [760, 140] width 1520 height 1369
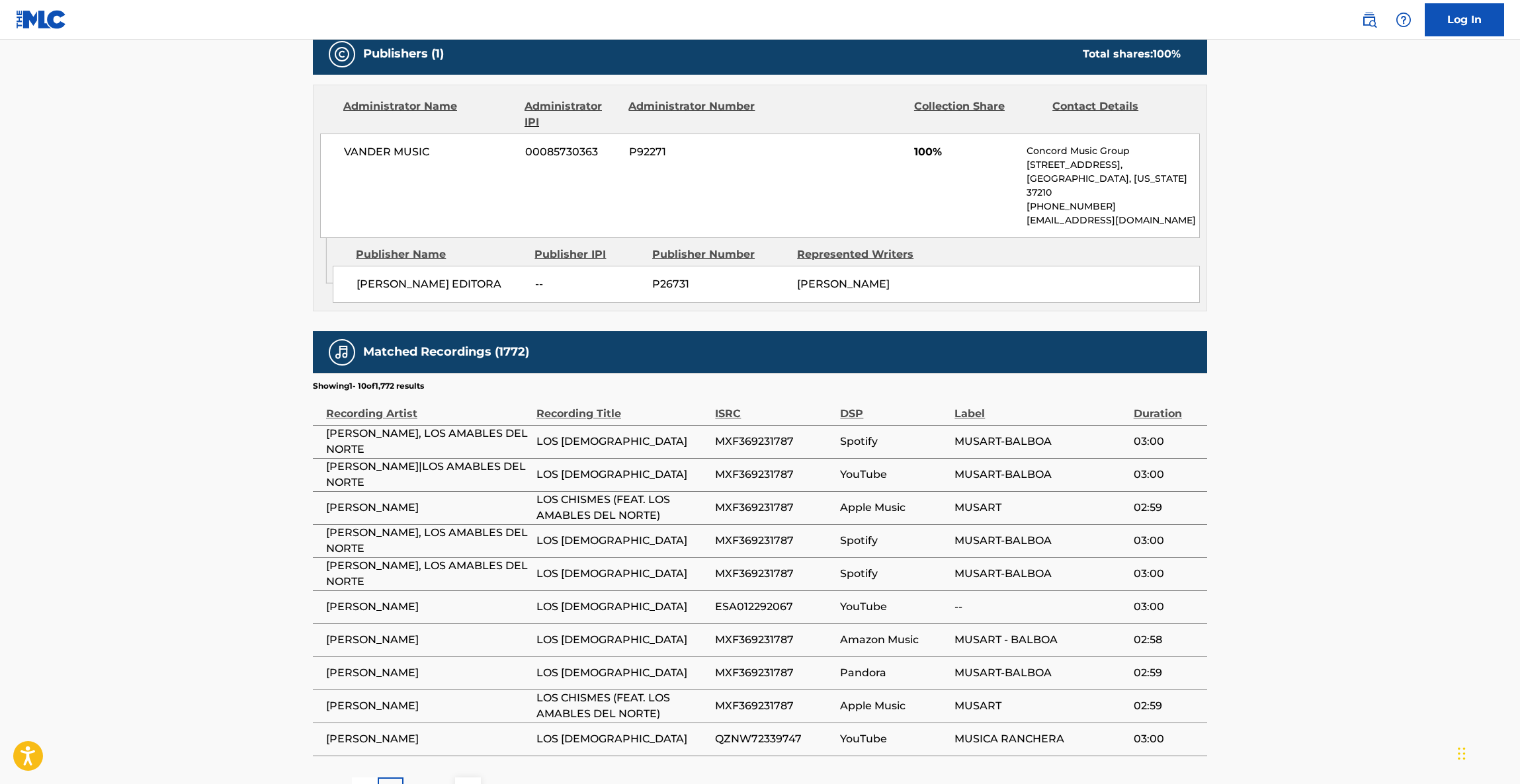
click at [1347, 529] on main "< Back to public search results Copy work link LOS CHISMES Work Detail Member W…" at bounding box center [760, 140] width 1520 height 1369
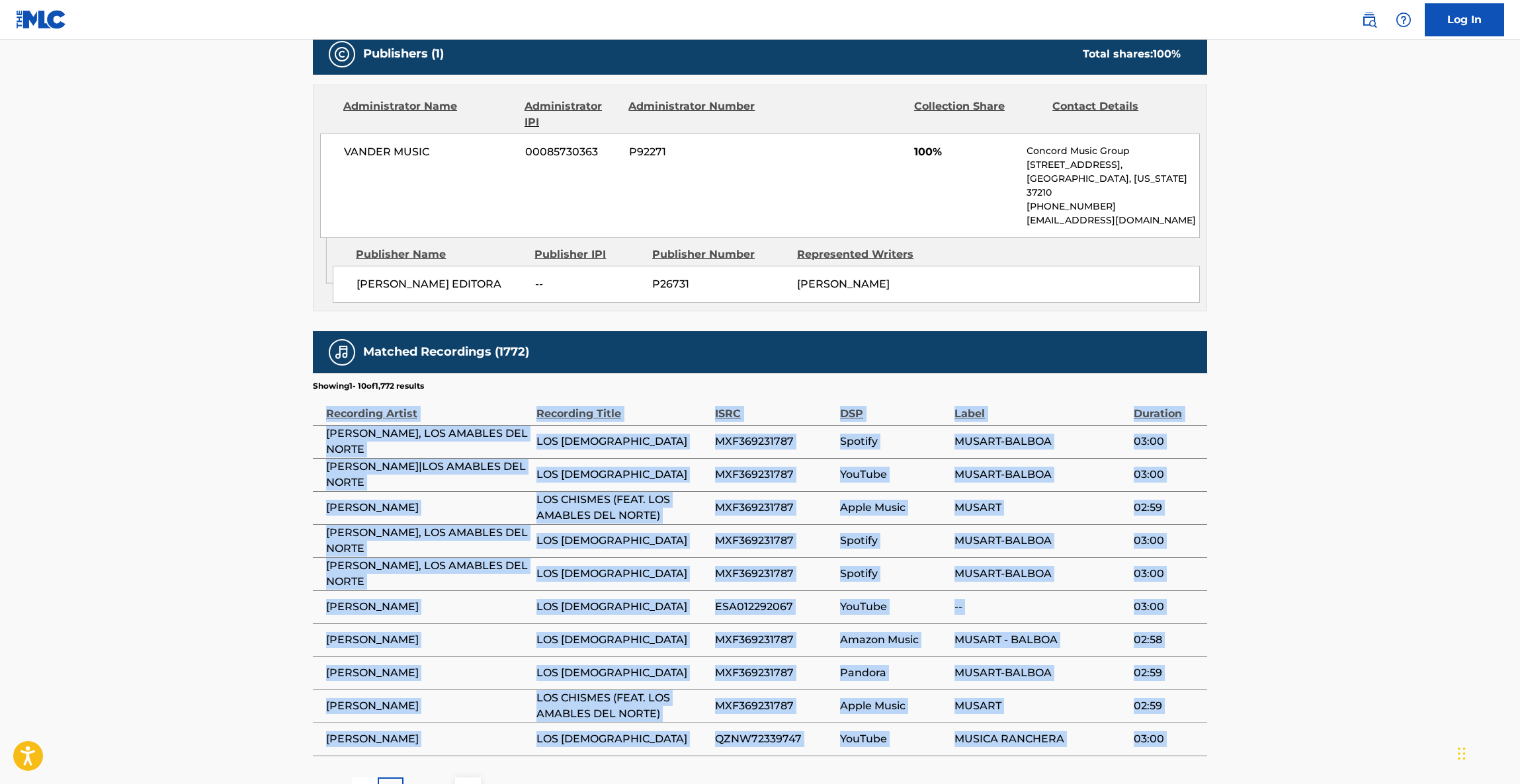
click at [1347, 529] on main "< Back to public search results Copy work link LOS CHISMES Work Detail Member W…" at bounding box center [760, 140] width 1520 height 1369
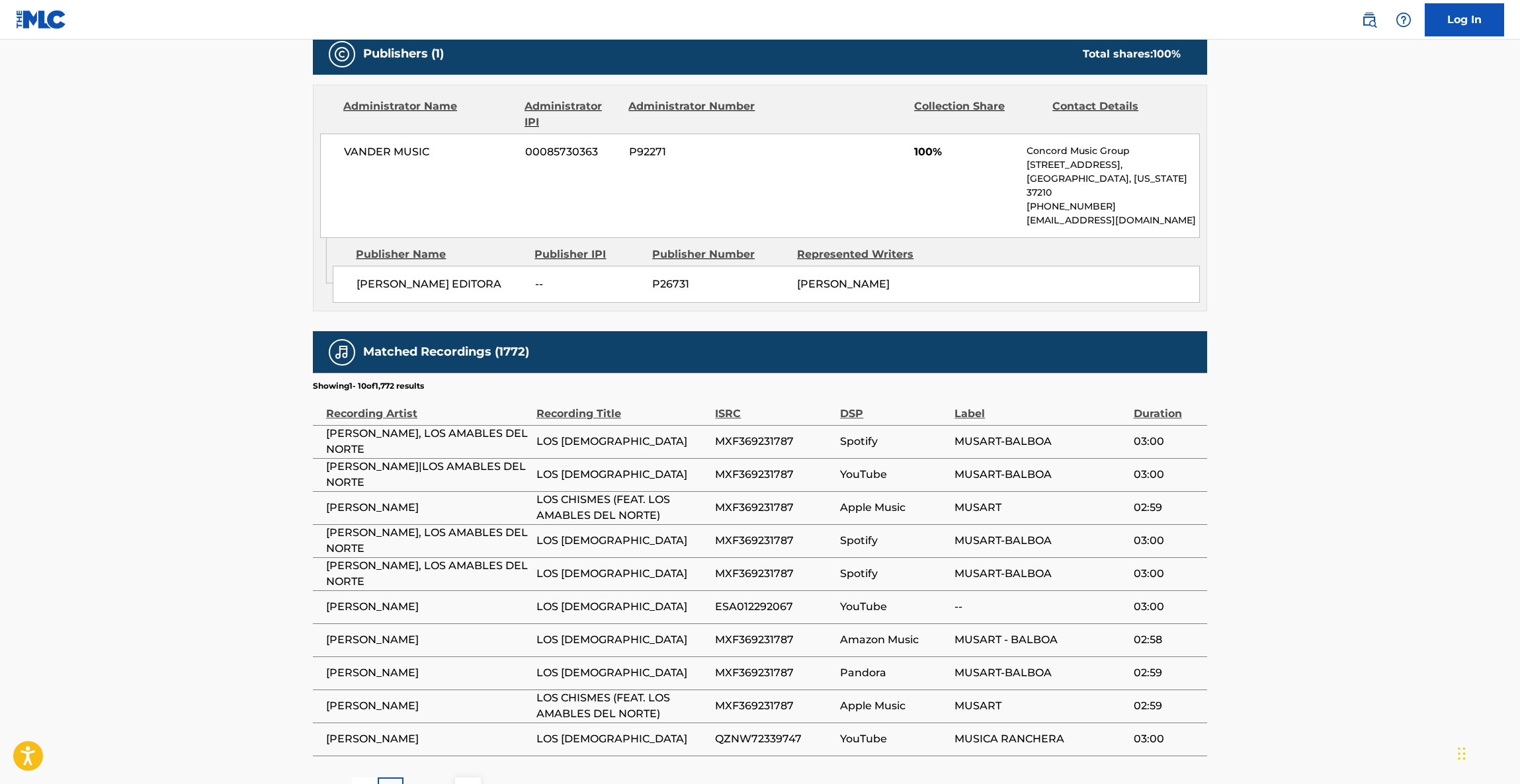
click at [1347, 529] on main "< Back to public search results Copy work link LOS CHISMES Work Detail Member W…" at bounding box center [760, 140] width 1520 height 1369
click
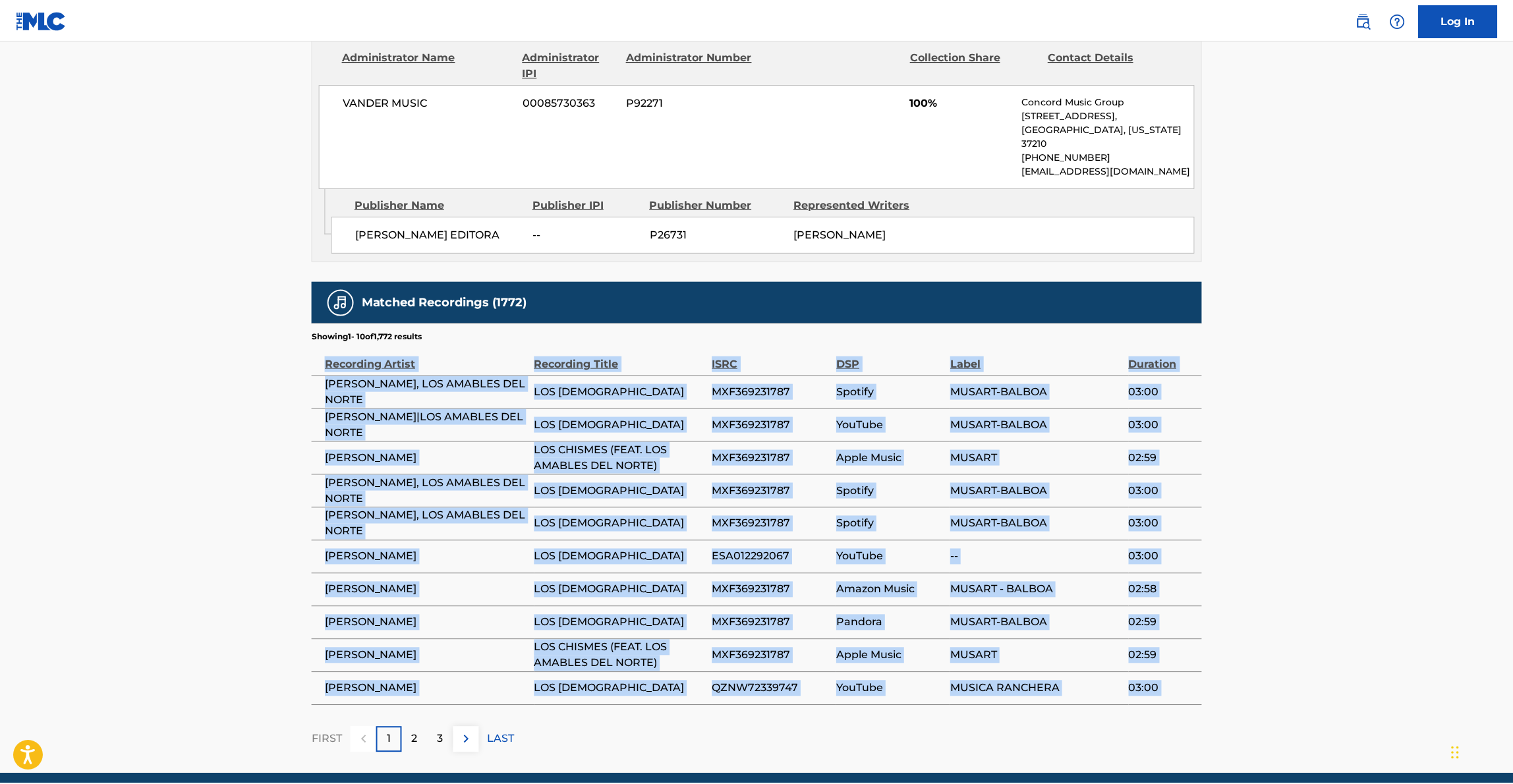
scroll to position [680, 0]
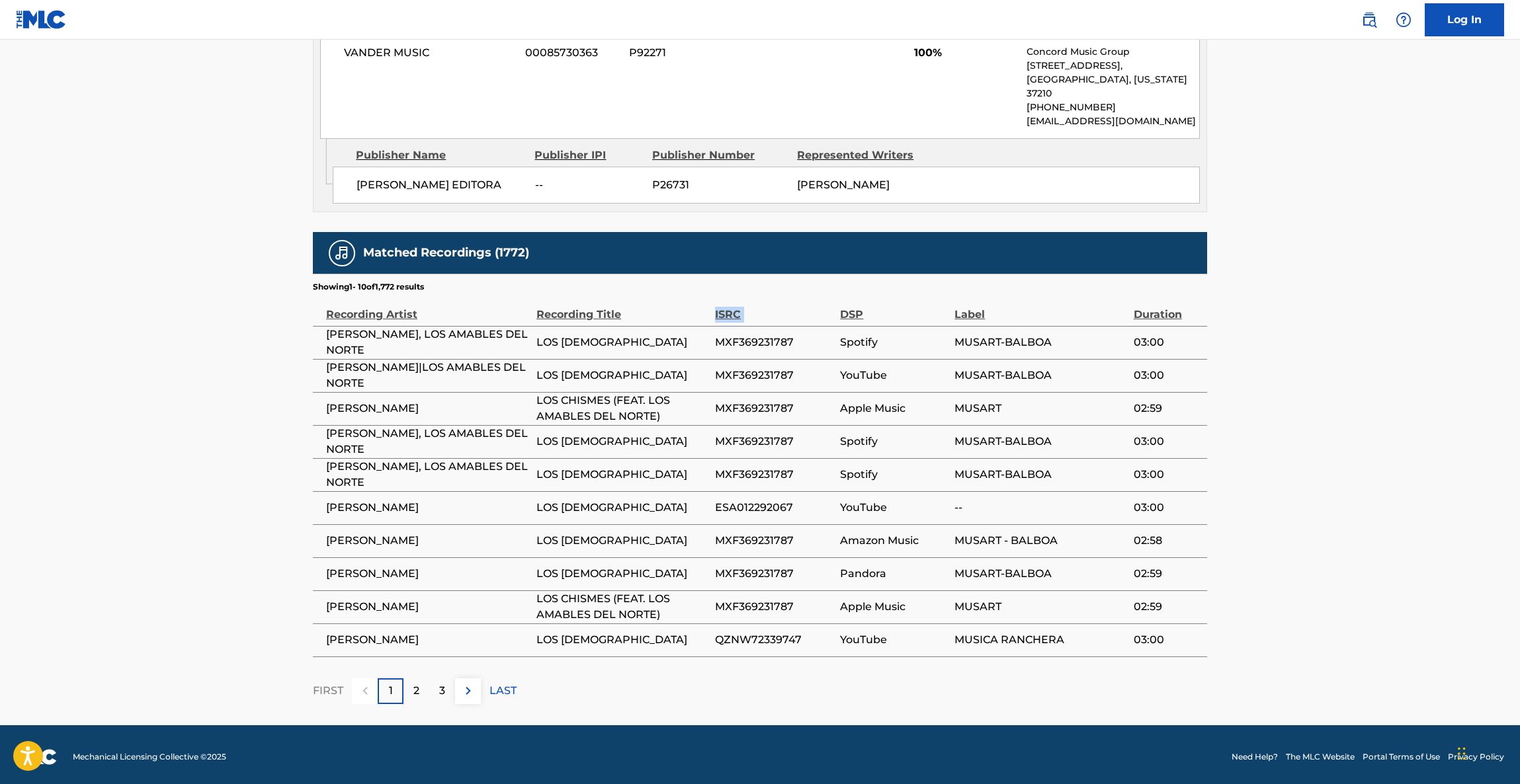
drag, startPoint x: 779, startPoint y: 315, endPoint x: 771, endPoint y: 340, distance: 26.2
click at [900, 591] on td "Apple Music" at bounding box center [897, 606] width 115 height 33
click at [903, 587] on td "Pandora" at bounding box center [897, 573] width 115 height 33
click at [914, 581] on span "Pandora" at bounding box center [893, 574] width 108 height 16
click at [923, 602] on span "Apple Music" at bounding box center [893, 606] width 108 height 16
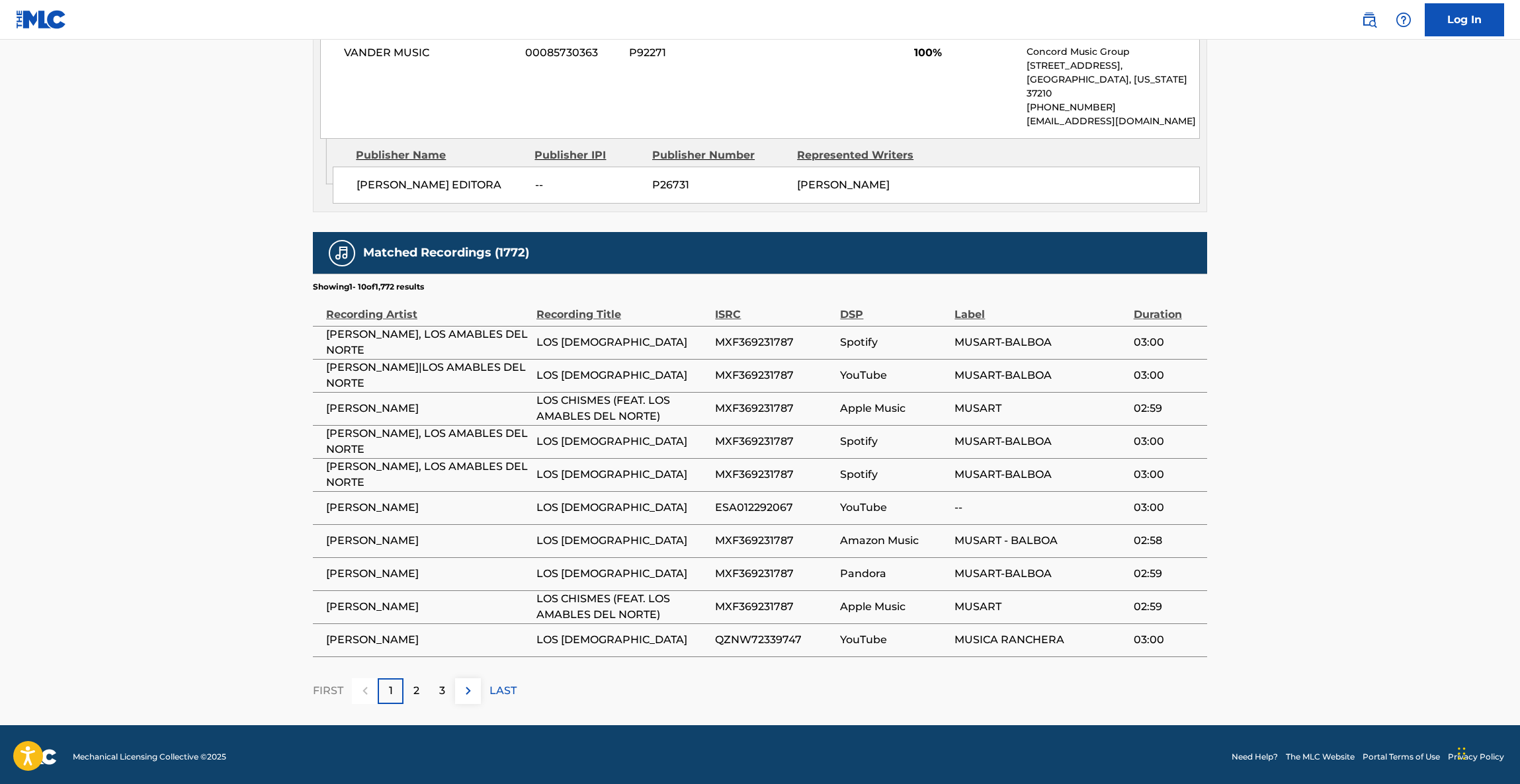
click at [923, 602] on span "Apple Music" at bounding box center [893, 606] width 108 height 16
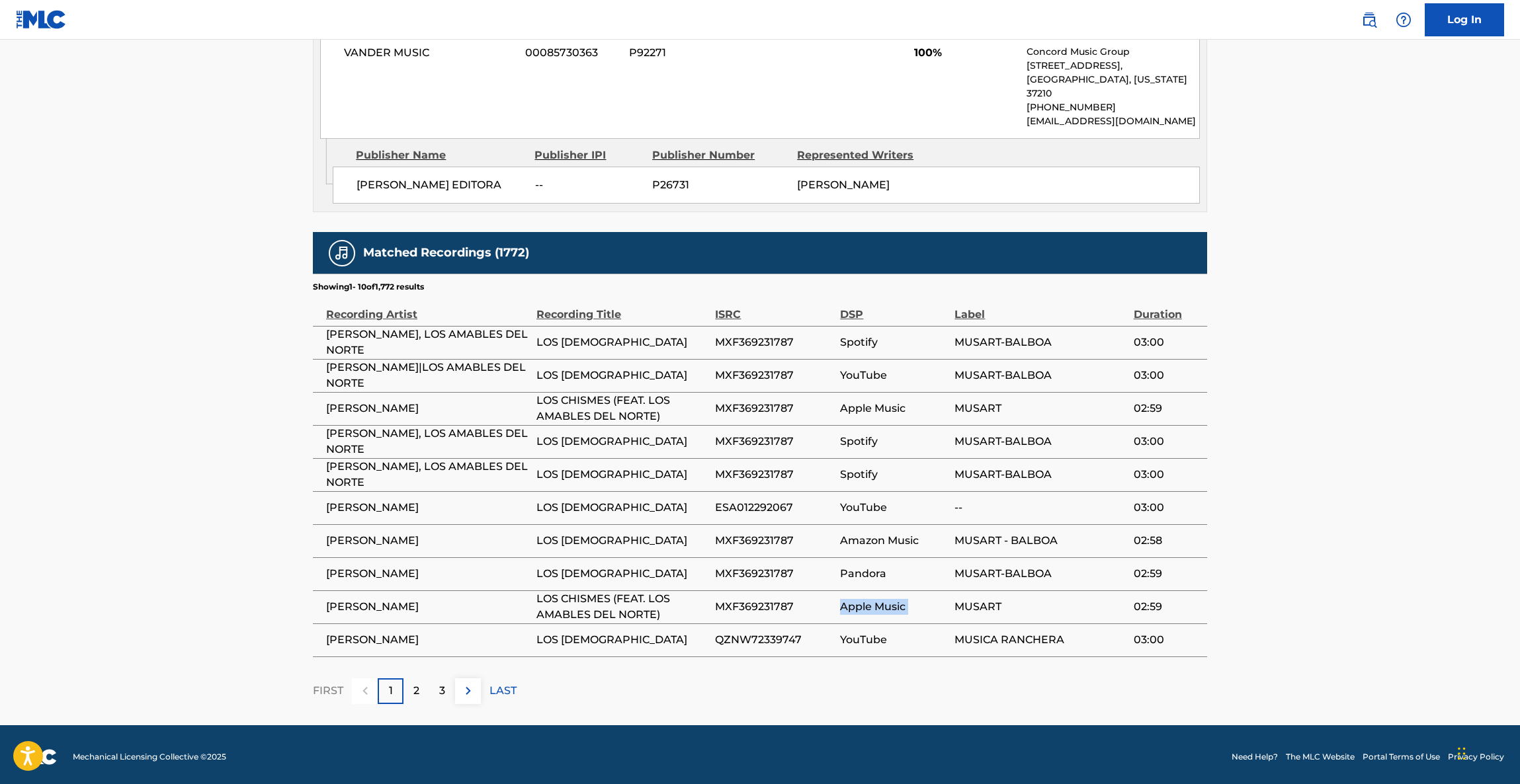
click at [923, 602] on span "Apple Music" at bounding box center [893, 606] width 108 height 16
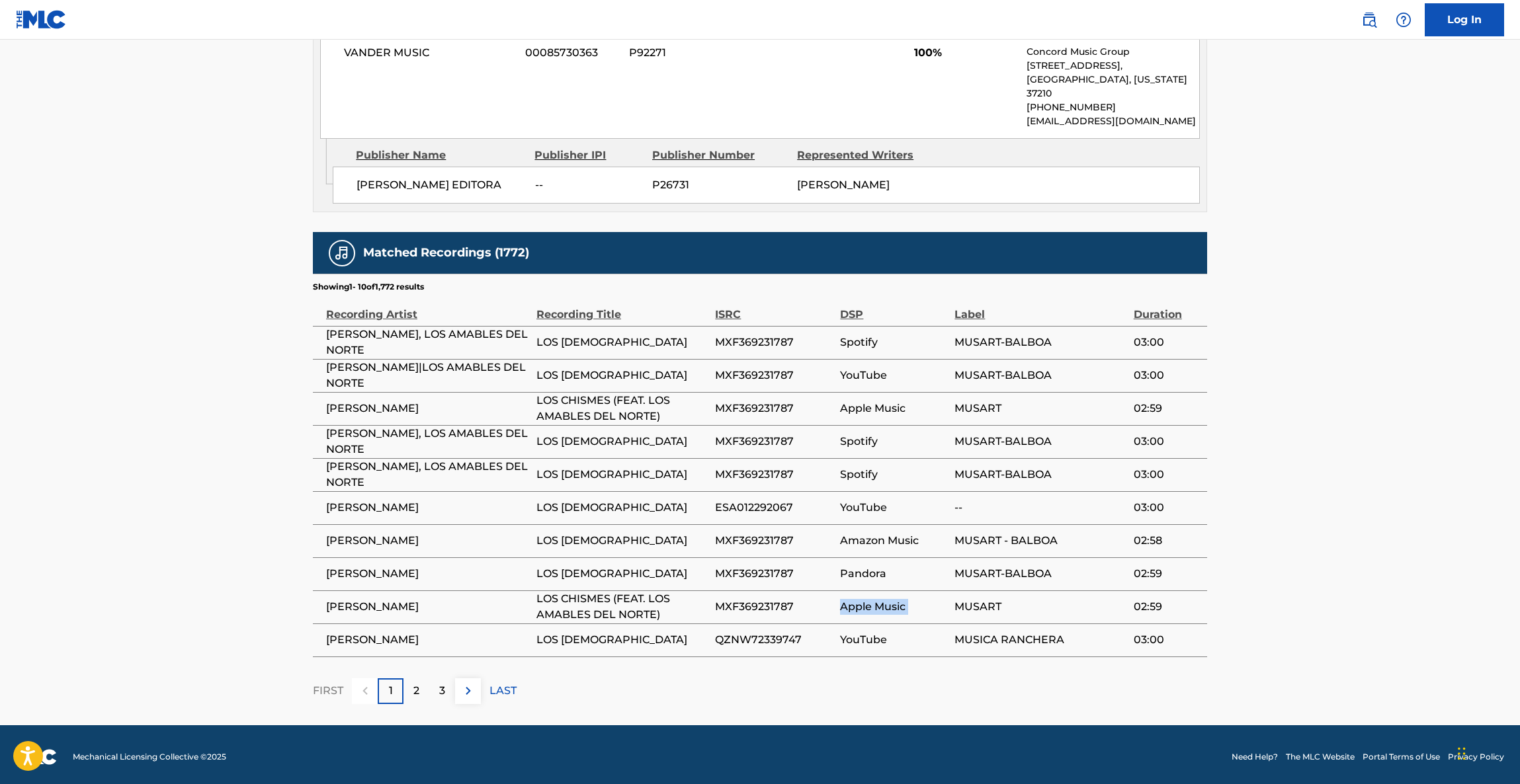
click at [923, 602] on span "Apple Music" at bounding box center [893, 606] width 108 height 16
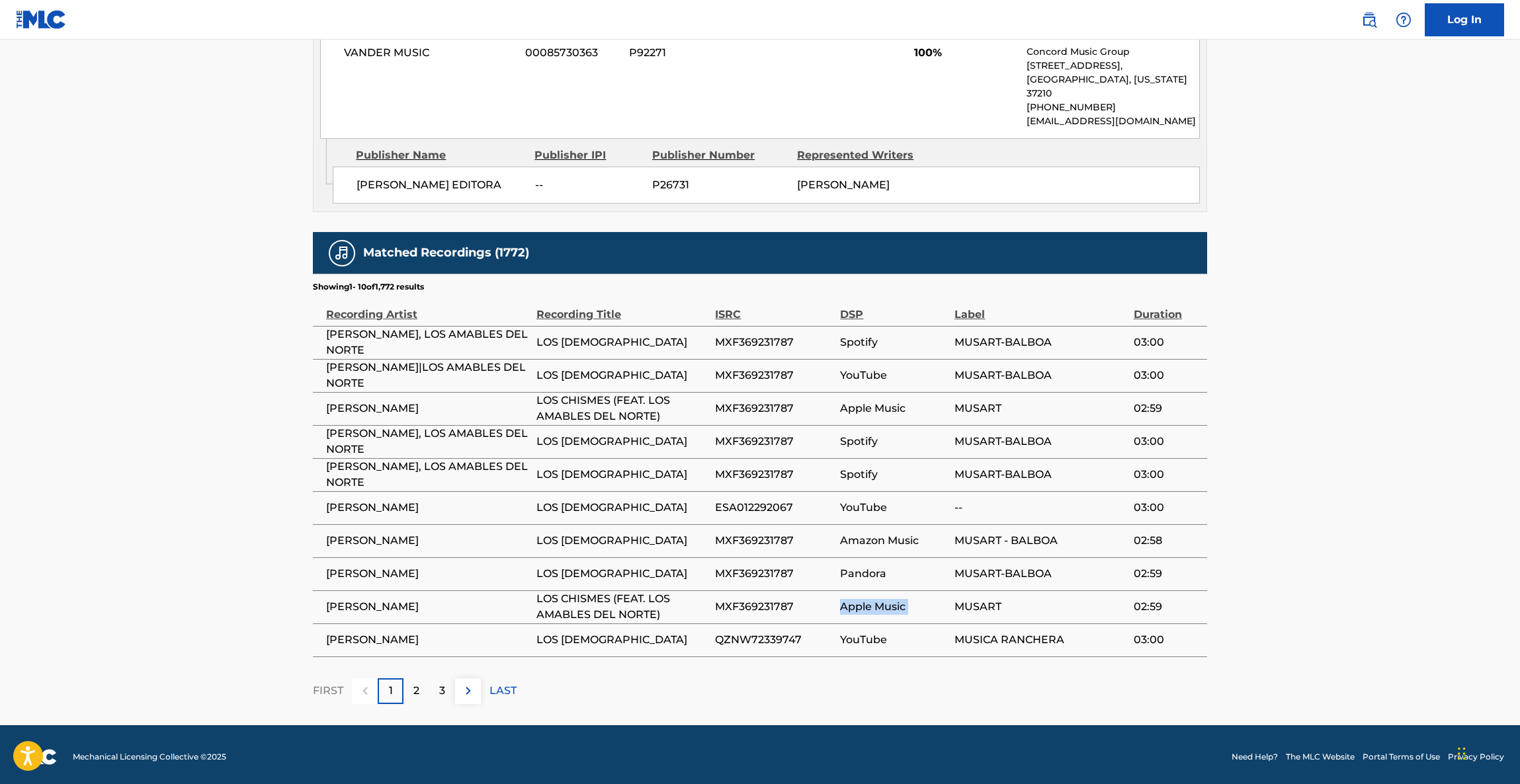
click at [923, 602] on span "Apple Music" at bounding box center [893, 606] width 108 height 16
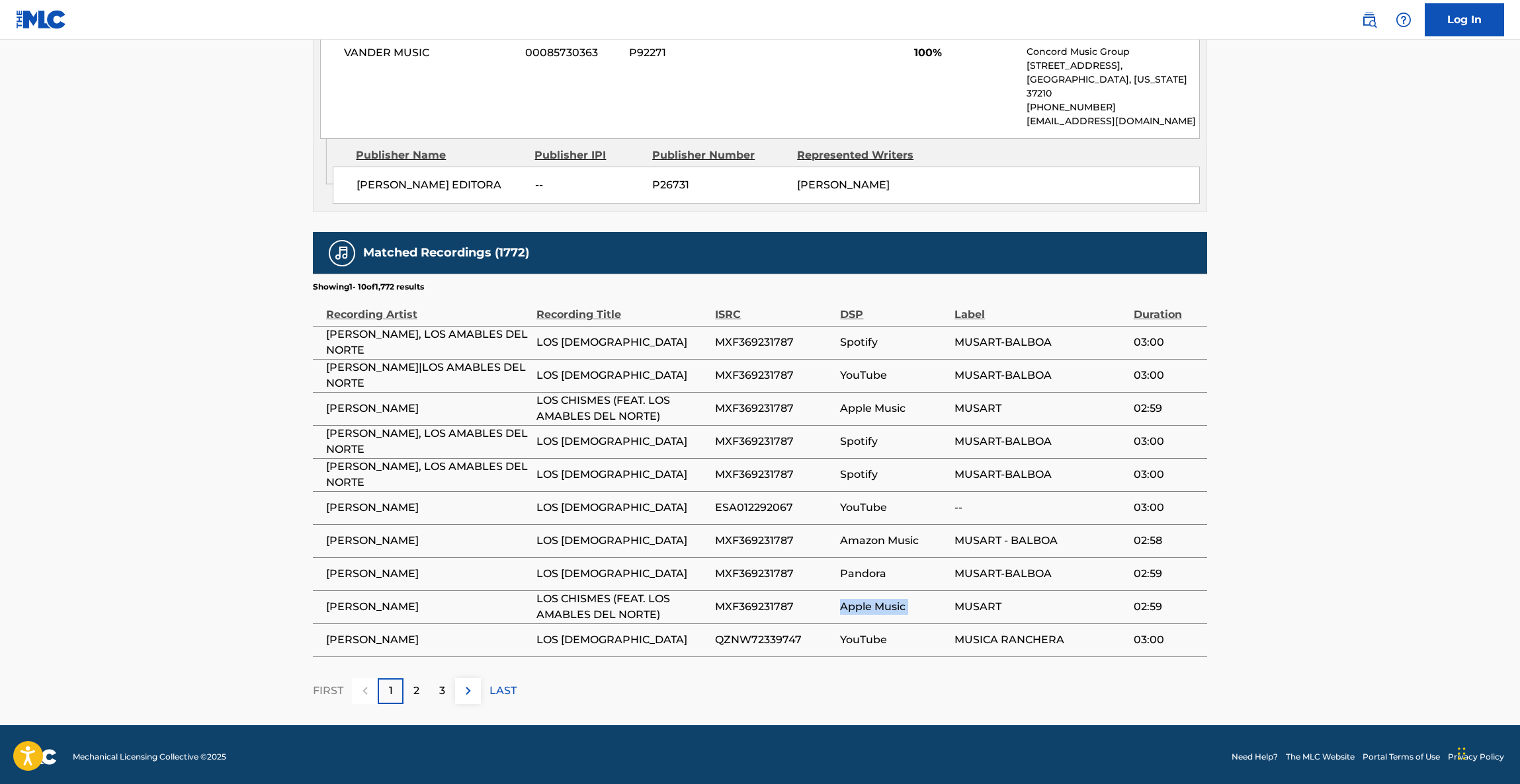
click at [923, 602] on span "Apple Music" at bounding box center [893, 606] width 108 height 16
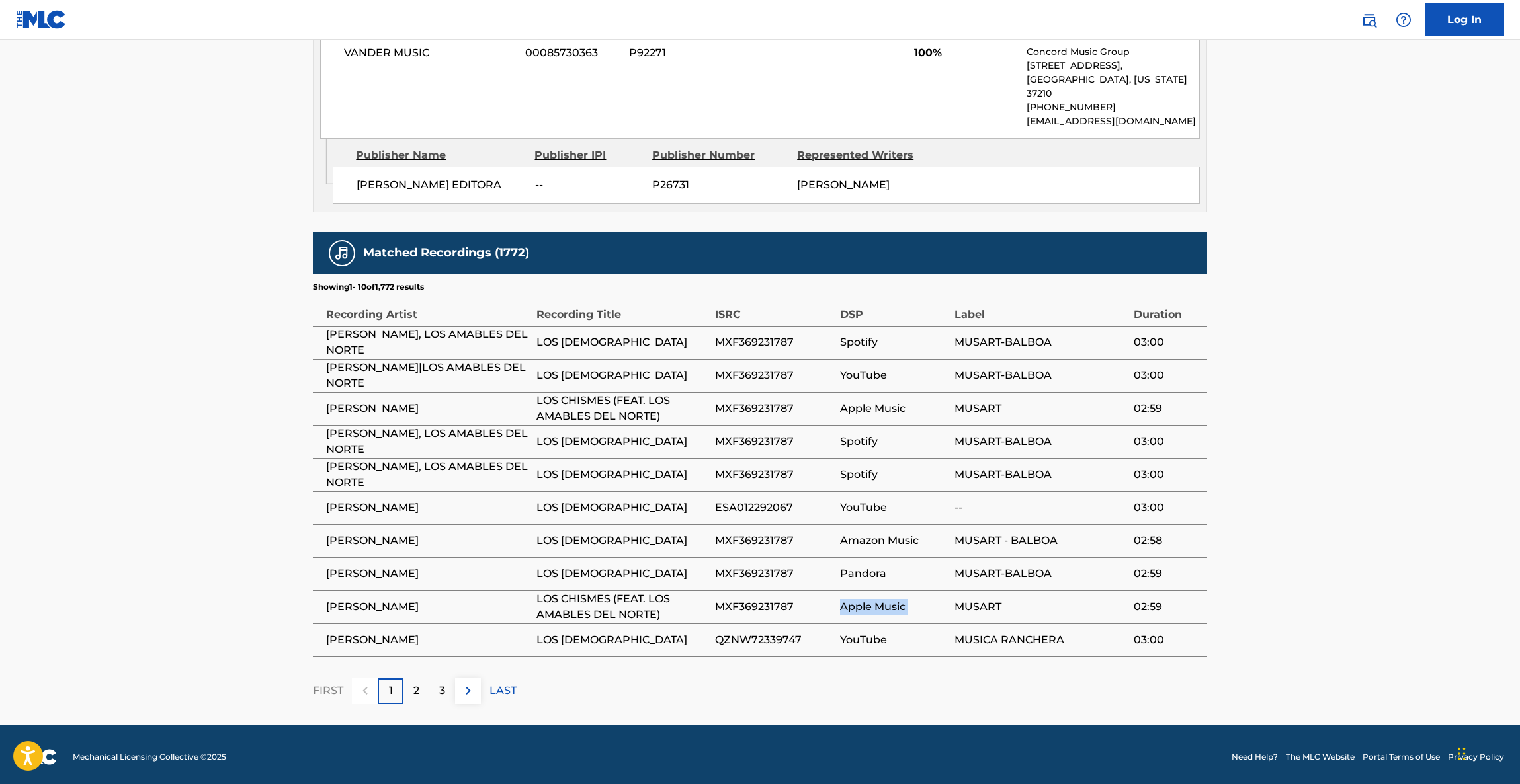
click at [923, 602] on span "Apple Music" at bounding box center [893, 606] width 108 height 16
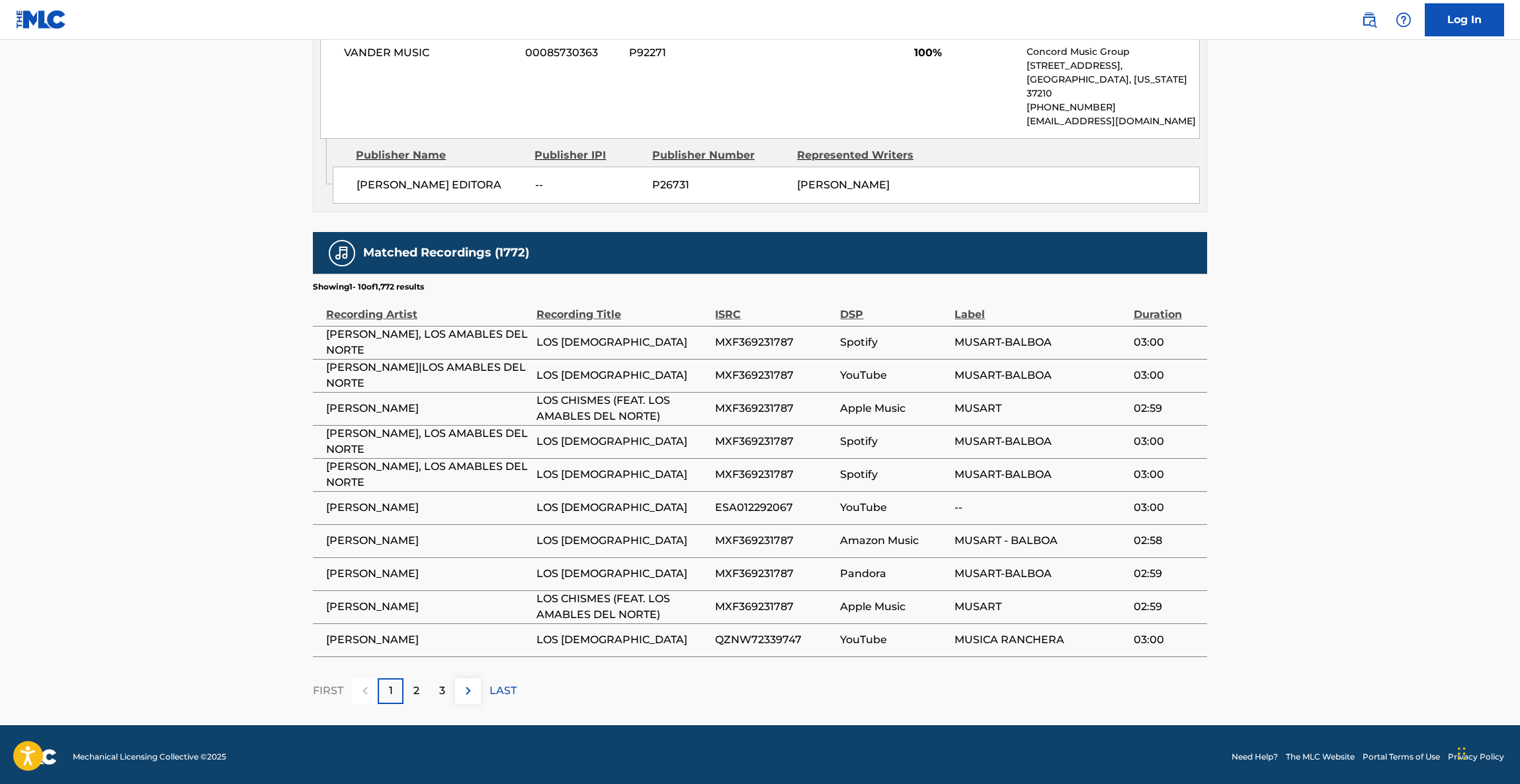
click at [923, 602] on span "Apple Music" at bounding box center [893, 606] width 108 height 16
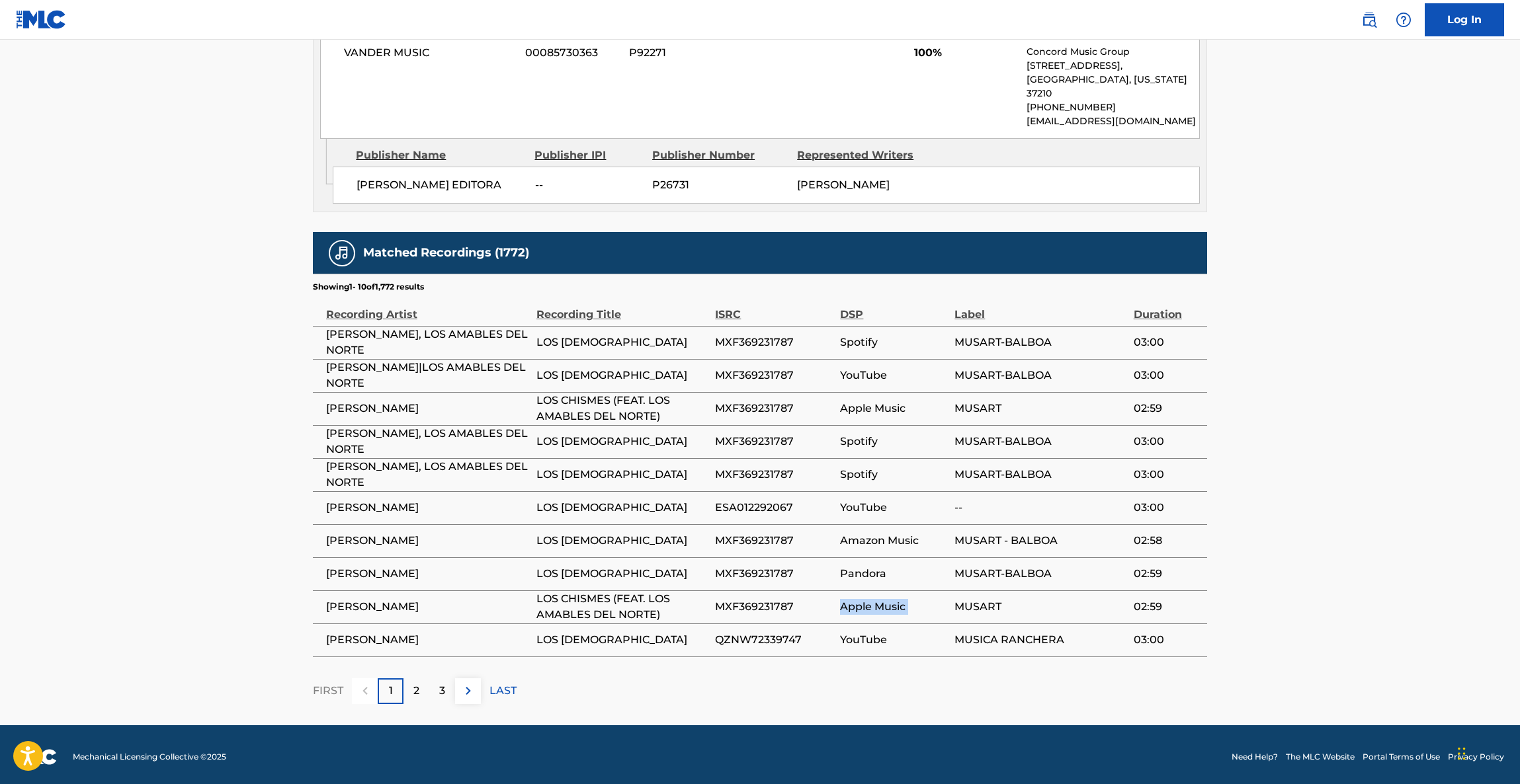
click at [923, 602] on span "Apple Music" at bounding box center [893, 606] width 108 height 16
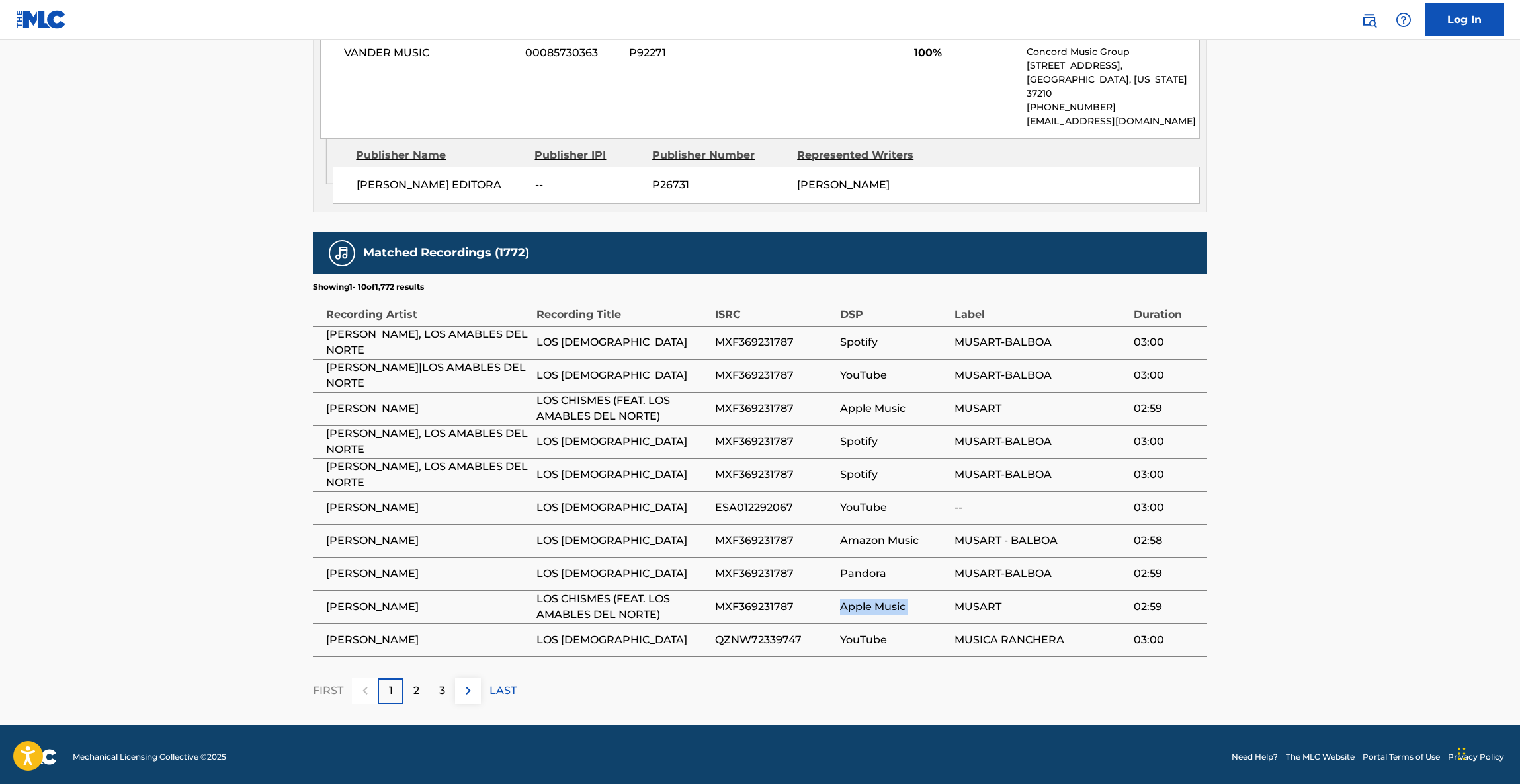
click at [923, 602] on span "Apple Music" at bounding box center [893, 606] width 108 height 16
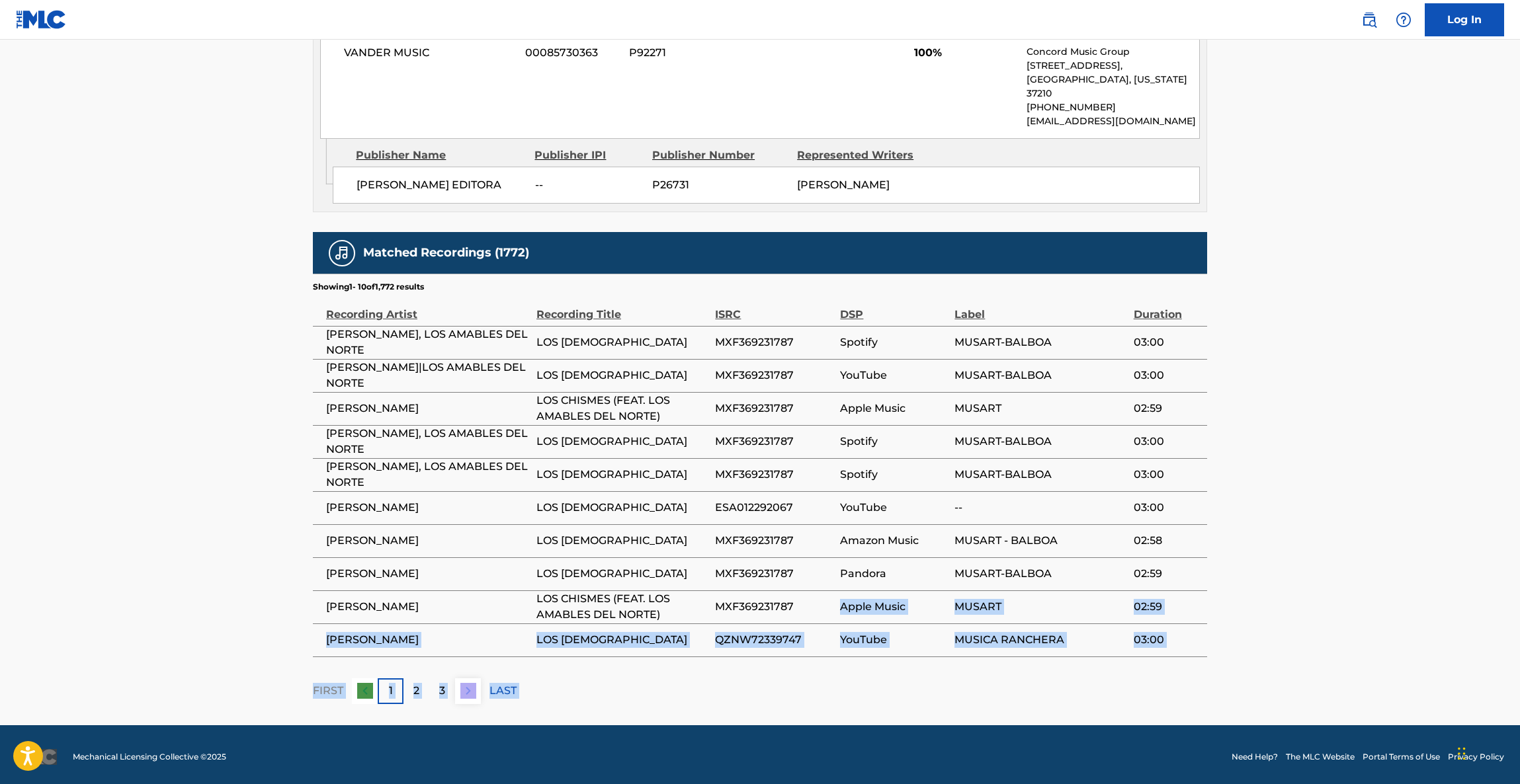
drag, startPoint x: 923, startPoint y: 602, endPoint x: 1071, endPoint y: 238, distance: 392.9
click at [1098, 660] on div "Matched Recordings (1772) Showing 1 - 10 of 1,772 results Recording Artist Reco…" at bounding box center [759, 467] width 894 height 472
